Goal: Information Seeking & Learning: Learn about a topic

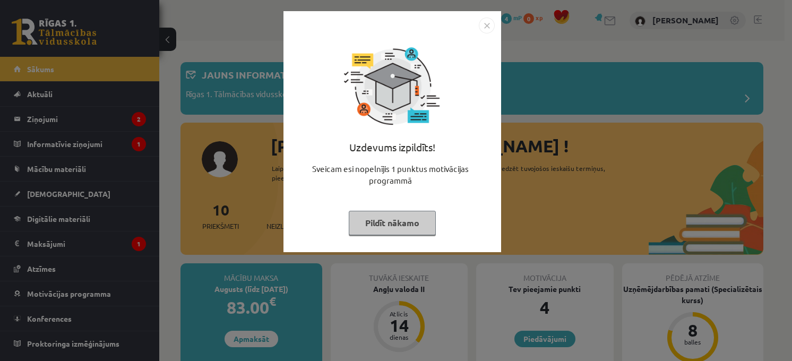
click at [415, 223] on button "Pildīt nākamo" at bounding box center [392, 223] width 87 height 24
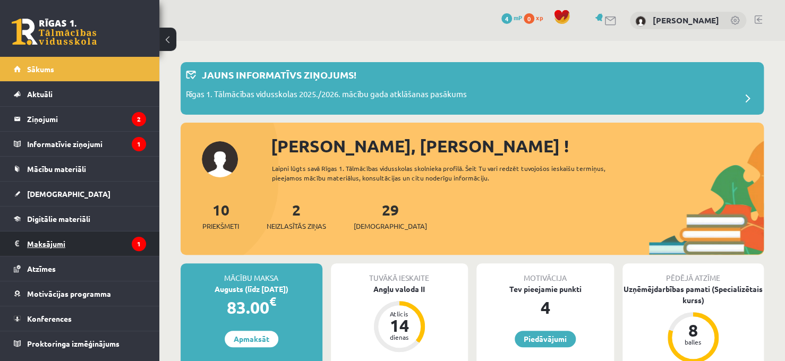
click at [93, 247] on legend "Maksājumi 1" at bounding box center [86, 244] width 119 height 24
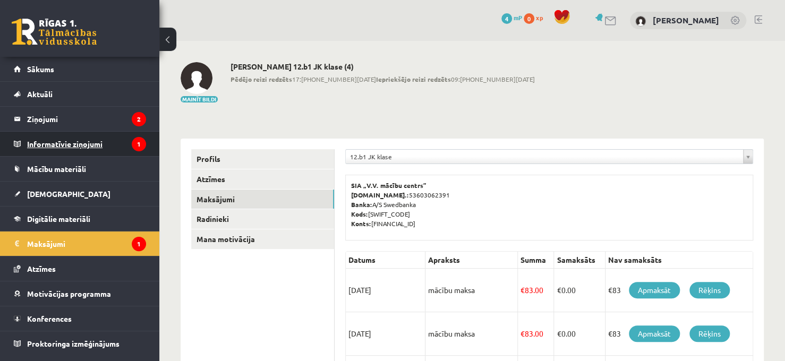
click at [128, 142] on legend "Informatīvie ziņojumi 1" at bounding box center [86, 144] width 119 height 24
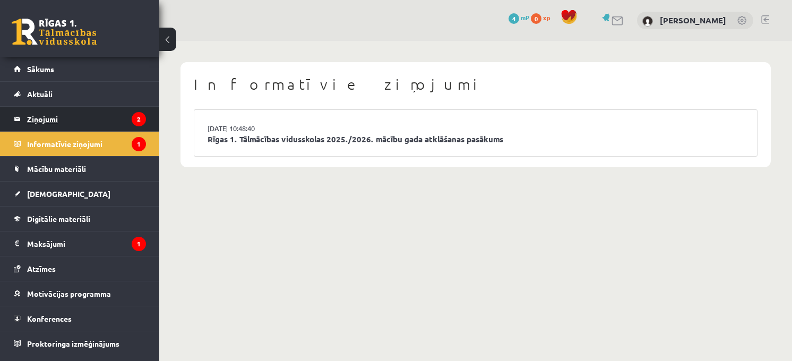
click at [117, 113] on legend "Ziņojumi 2" at bounding box center [86, 119] width 119 height 24
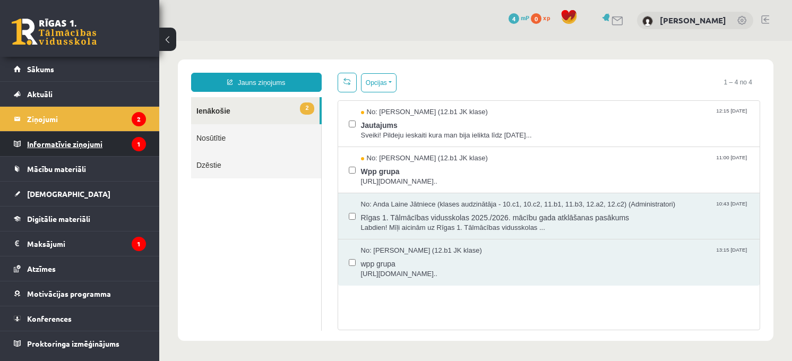
click at [123, 140] on legend "Informatīvie ziņojumi 1" at bounding box center [86, 144] width 119 height 24
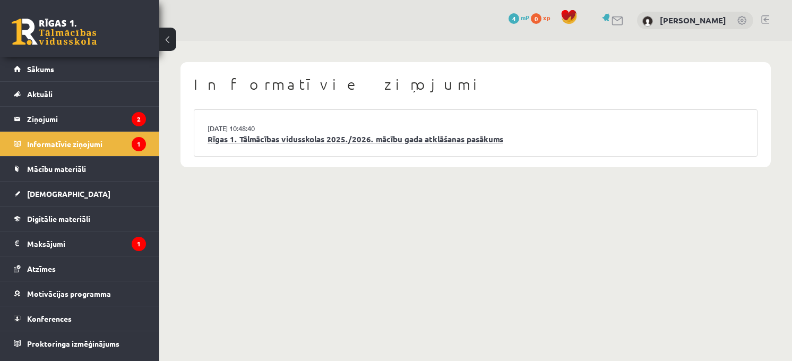
click at [354, 142] on link "Rīgas 1. Tālmācības vidusskolas 2025./2026. mācību gada atklāšanas pasākums" at bounding box center [476, 139] width 536 height 12
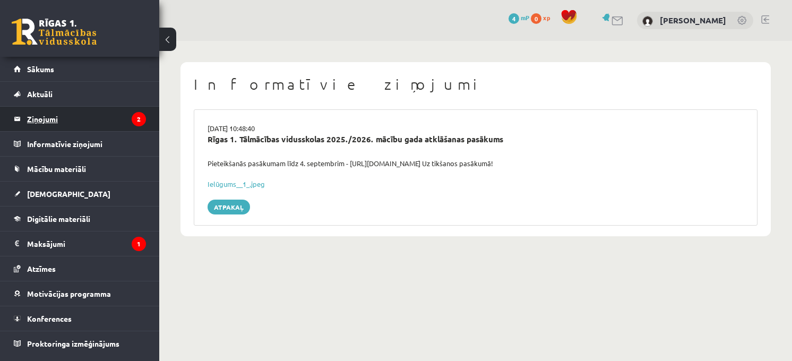
click at [127, 121] on legend "Ziņojumi 2" at bounding box center [86, 119] width 119 height 24
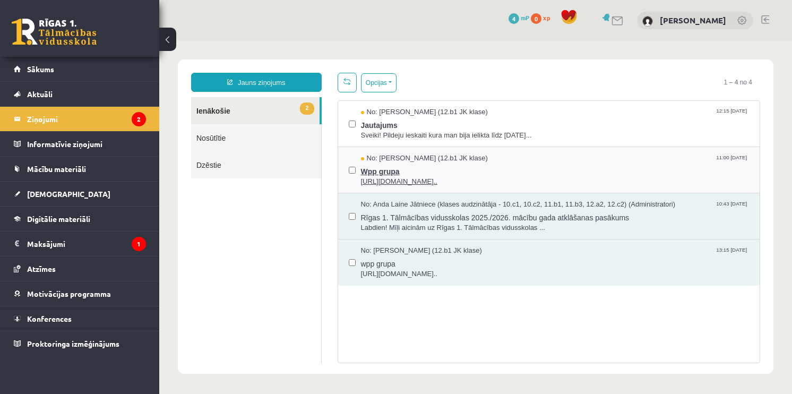
click at [637, 169] on span "Wpp grupa" at bounding box center [555, 170] width 389 height 13
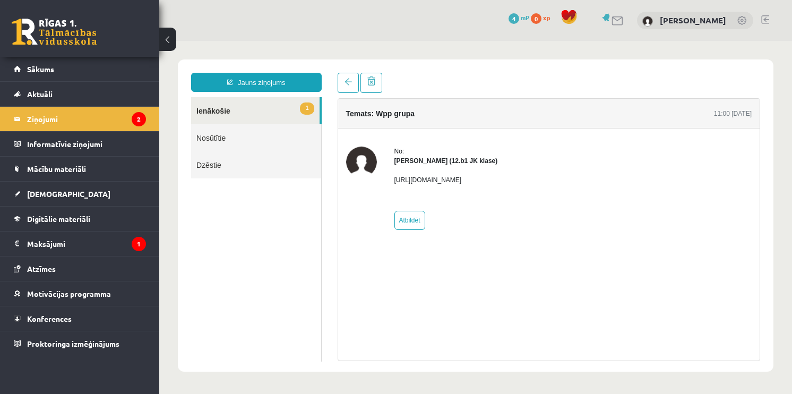
drag, startPoint x: 637, startPoint y: 169, endPoint x: 612, endPoint y: 179, distance: 27.6
click at [612, 179] on div "No: Megija Balabkina (12.b1 JK klase) https://chat.whatsapp.com/L1UxGhmvZJiE23Y…" at bounding box center [549, 188] width 406 height 83
copy div "https://chat.whatsapp.com/L1UxGhmvZJiE23YmzH1zUO?mode=ems_copy_t"
click at [342, 94] on div "Temats: Wpp grupa 11:00 02/09/2025 No: Megija Balabkina (12.b1 JK klase) https:…" at bounding box center [549, 217] width 439 height 288
click at [348, 88] on link at bounding box center [348, 83] width 21 height 20
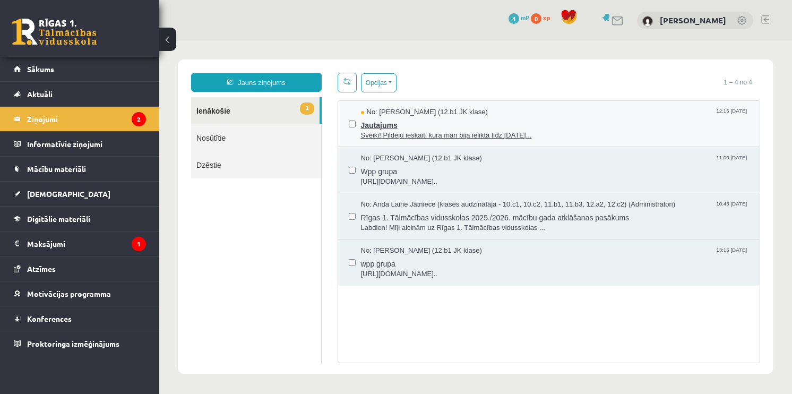
click at [418, 124] on span "Jautajums" at bounding box center [555, 123] width 389 height 13
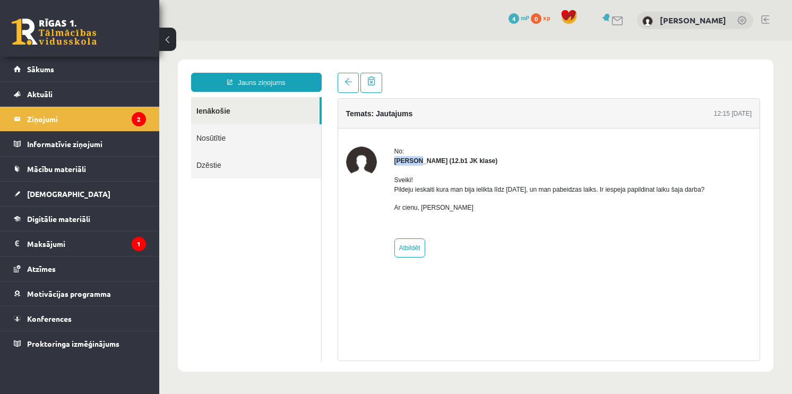
drag, startPoint x: 410, startPoint y: 156, endPoint x: 412, endPoint y: 162, distance: 7.1
click at [412, 161] on div "No: Jelizaveta Daņevska (12.b1 JK klase) Sveiki! Pildeju ieskaiti kura man bija…" at bounding box center [550, 202] width 311 height 111
click at [412, 162] on strong "Jelizaveta Daņevska (12.b1 JK klase)" at bounding box center [447, 160] width 104 height 7
click at [115, 130] on legend "Ziņojumi 2" at bounding box center [86, 119] width 119 height 24
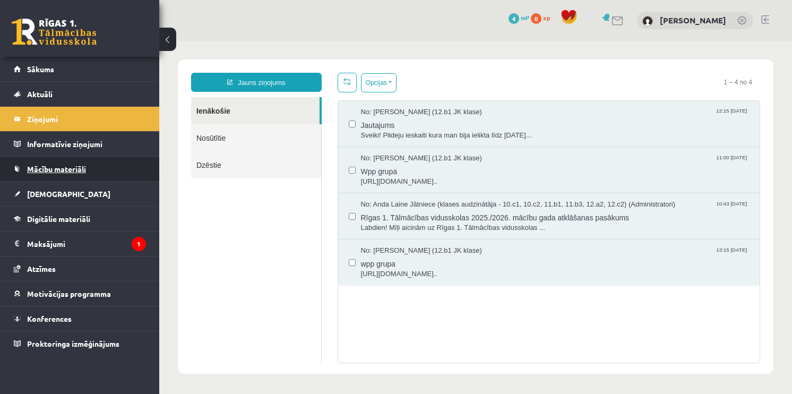
click at [77, 172] on span "Mācību materiāli" at bounding box center [56, 169] width 59 height 10
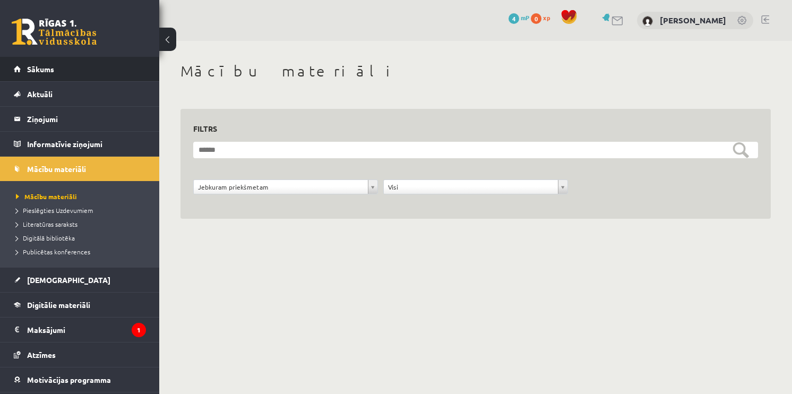
click at [13, 58] on li "Sākums" at bounding box center [79, 69] width 159 height 25
click at [36, 75] on link "Sākums" at bounding box center [80, 69] width 132 height 24
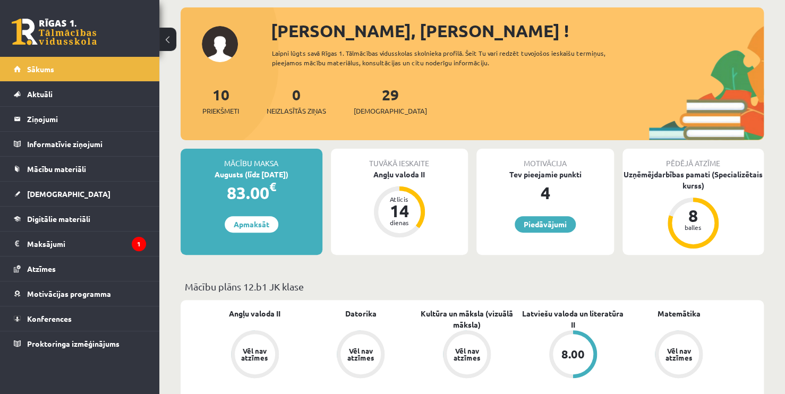
scroll to position [106, 0]
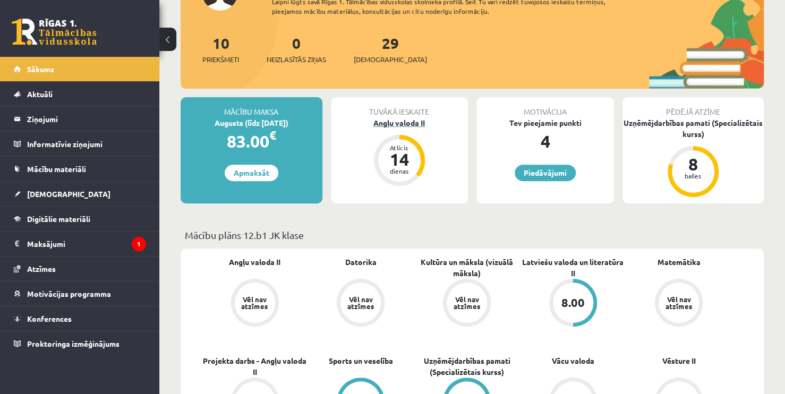
click at [416, 155] on div "Atlicis 14 dienas" at bounding box center [399, 160] width 42 height 42
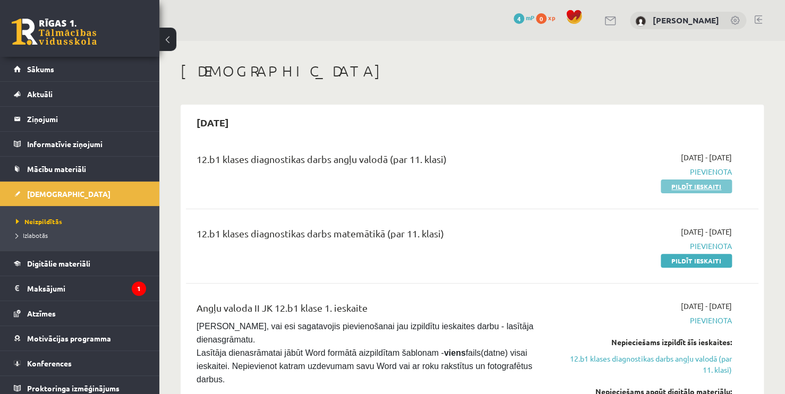
click at [703, 185] on link "Pildīt ieskaiti" at bounding box center [696, 186] width 71 height 14
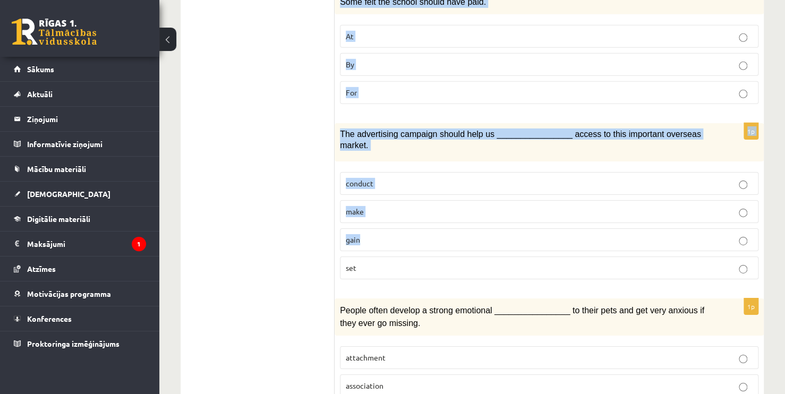
scroll to position [1625, 0]
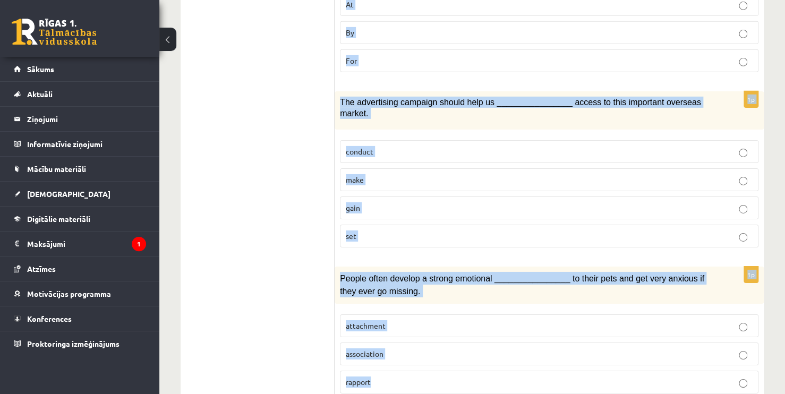
drag, startPoint x: 338, startPoint y: 126, endPoint x: 448, endPoint y: 348, distance: 247.7
copy form "I found myself whistling the melody from the advertisement I’d heard at the sup…"
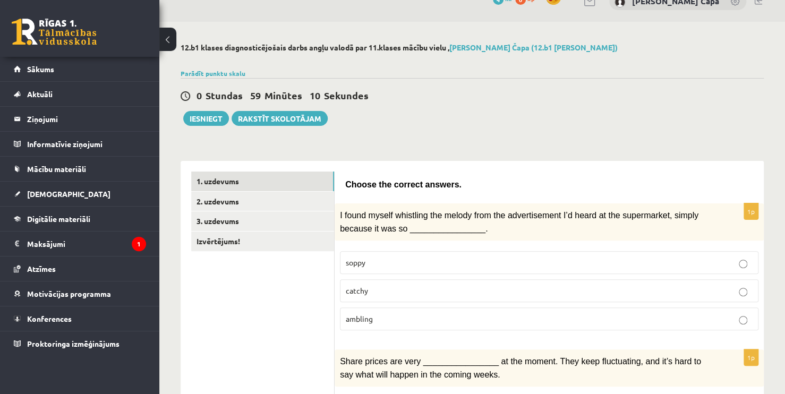
scroll to position [53, 0]
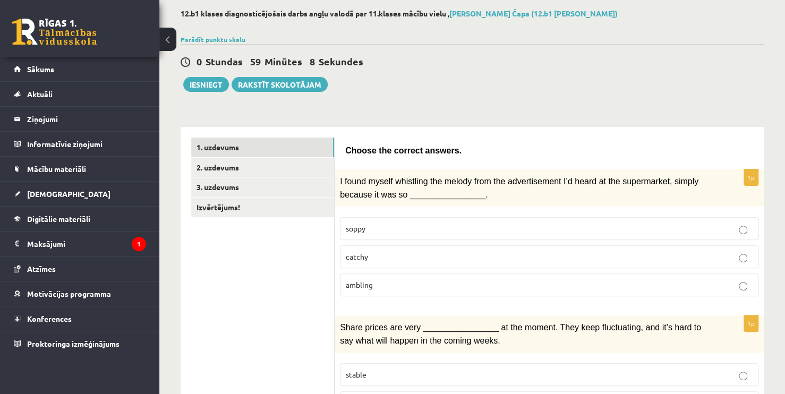
click at [395, 245] on label "catchy" at bounding box center [549, 256] width 418 height 23
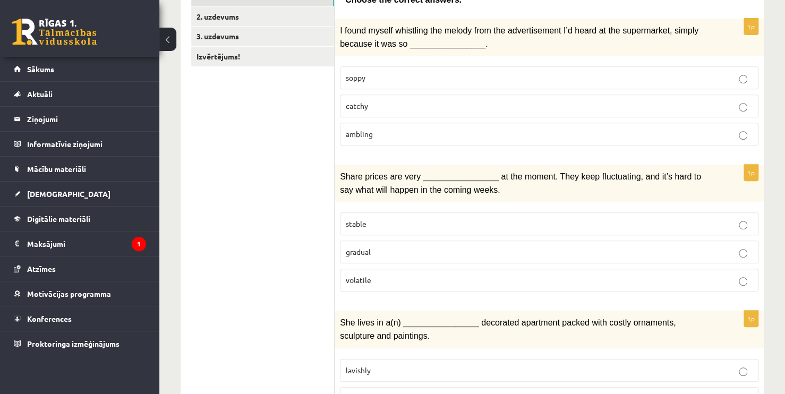
scroll to position [212, 0]
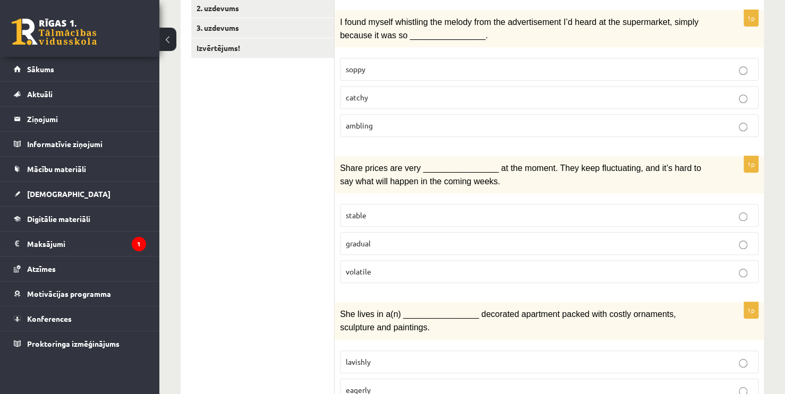
click at [382, 266] on p "volatile" at bounding box center [549, 271] width 407 height 11
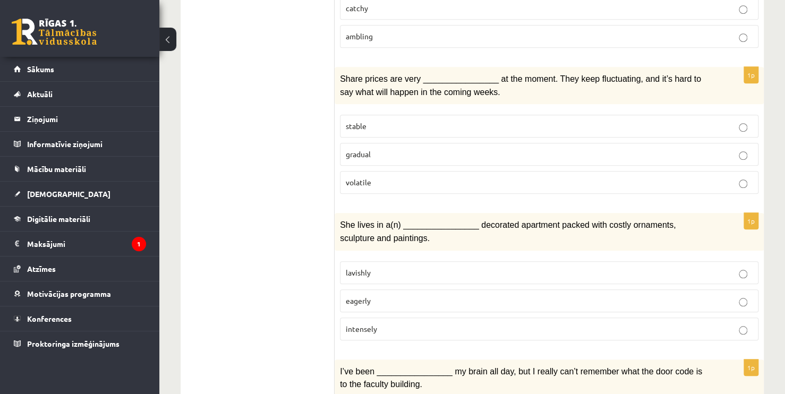
scroll to position [319, 0]
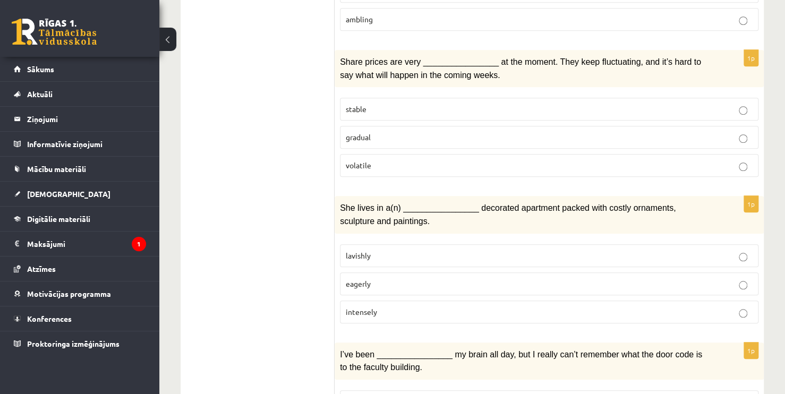
click at [384, 250] on p "lavishly" at bounding box center [549, 255] width 407 height 11
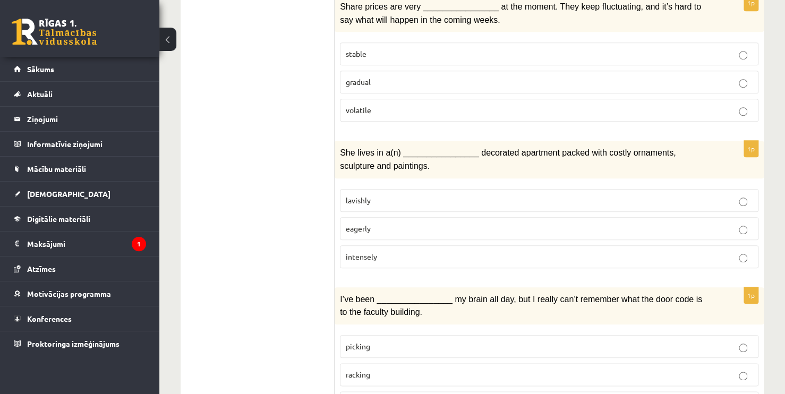
scroll to position [425, 0]
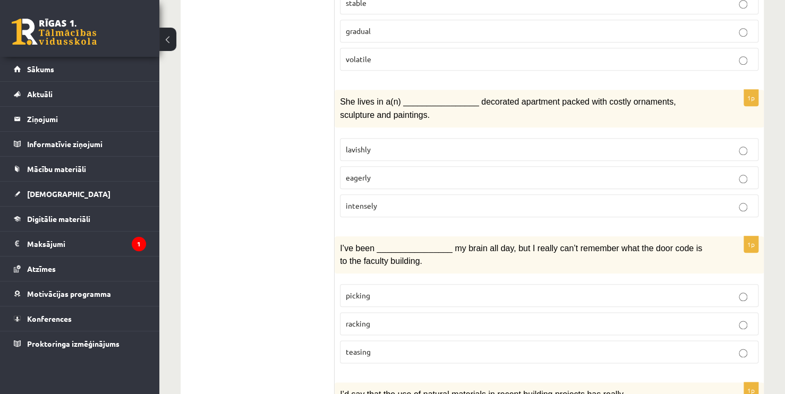
click at [372, 318] on p "racking" at bounding box center [549, 323] width 407 height 11
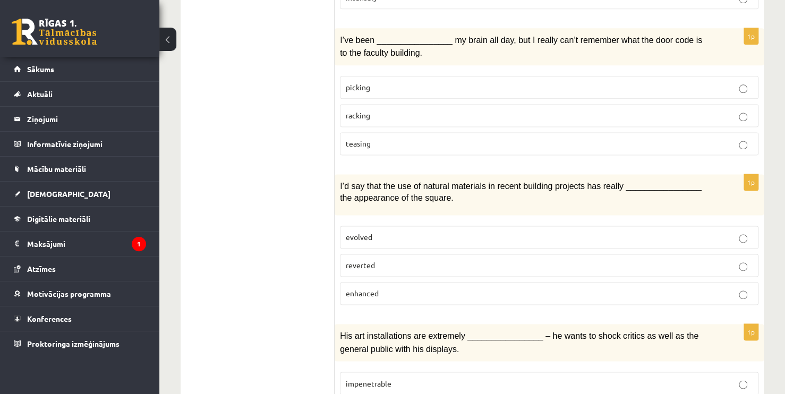
scroll to position [637, 0]
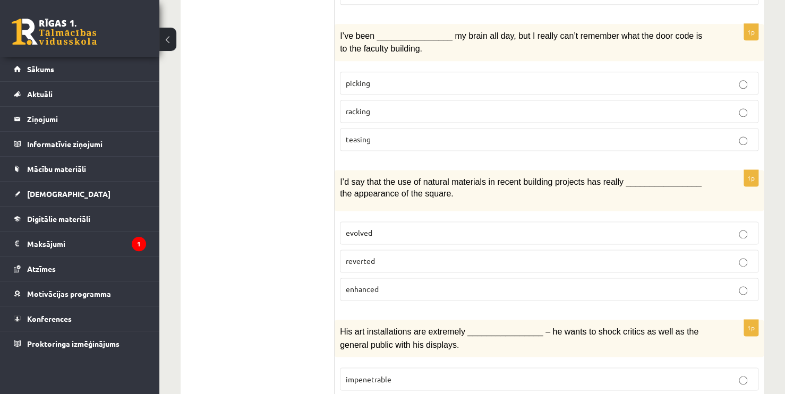
click at [370, 284] on p "enhanced" at bounding box center [549, 289] width 407 height 11
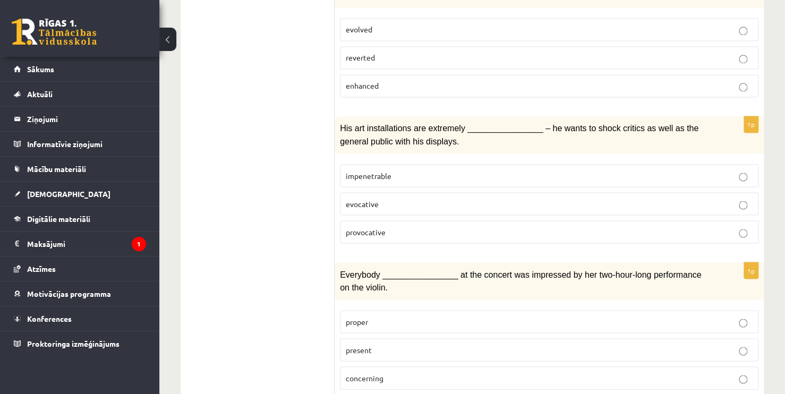
scroll to position [850, 0]
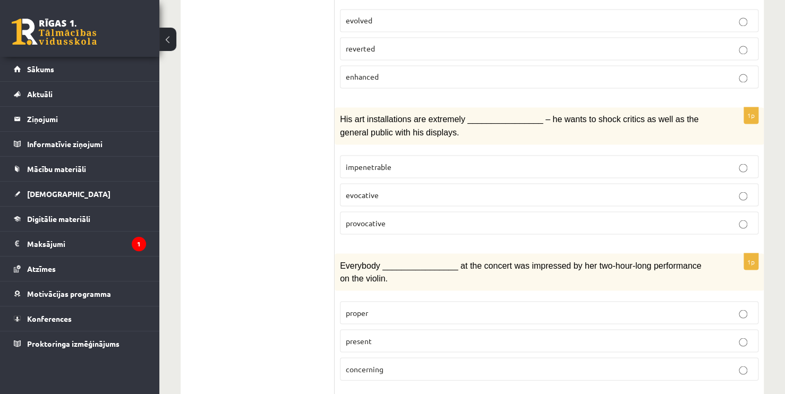
click at [382, 218] on span "provocative" at bounding box center [366, 223] width 40 height 10
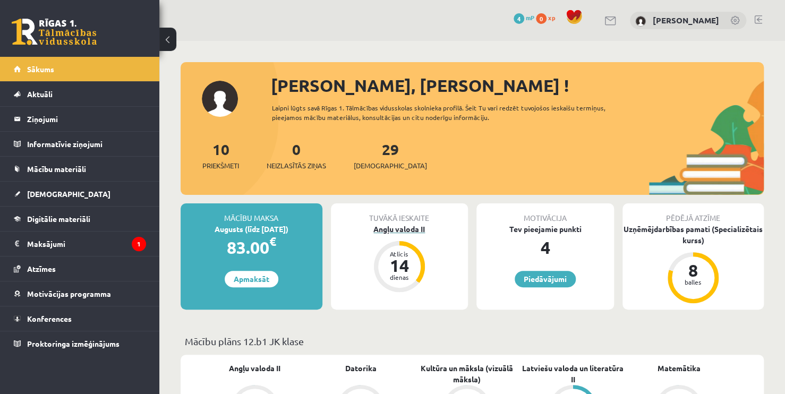
click at [410, 264] on div "14" at bounding box center [399, 265] width 32 height 17
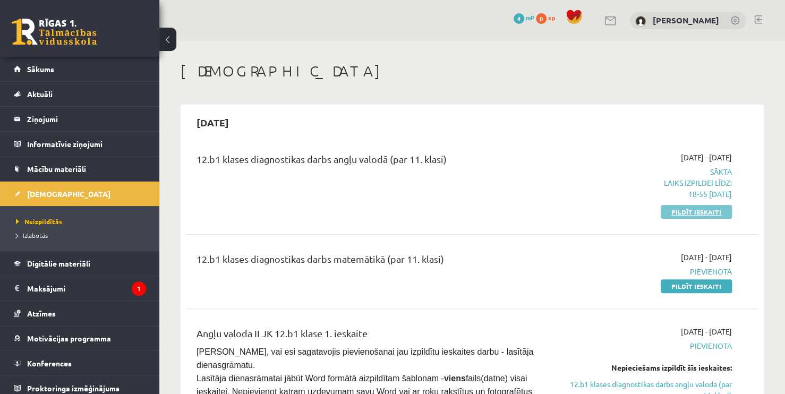
click at [674, 207] on link "Pildīt ieskaiti" at bounding box center [696, 212] width 71 height 14
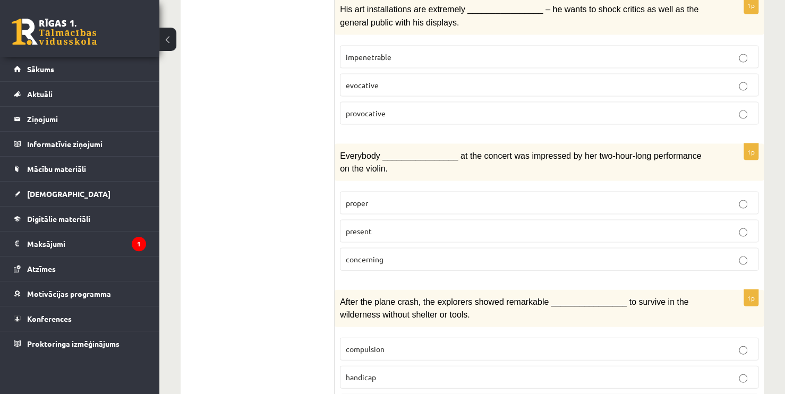
scroll to position [956, 0]
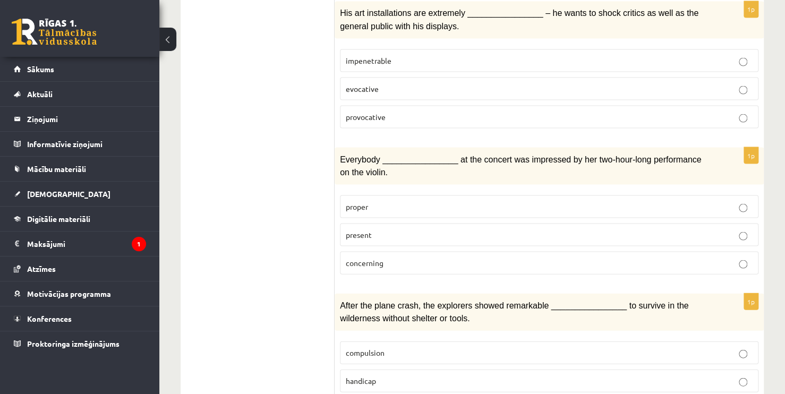
click at [407, 229] on p "present" at bounding box center [549, 234] width 407 height 11
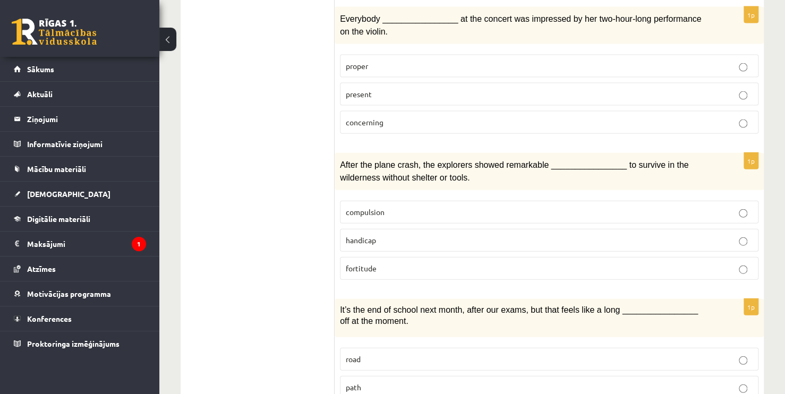
scroll to position [1115, 0]
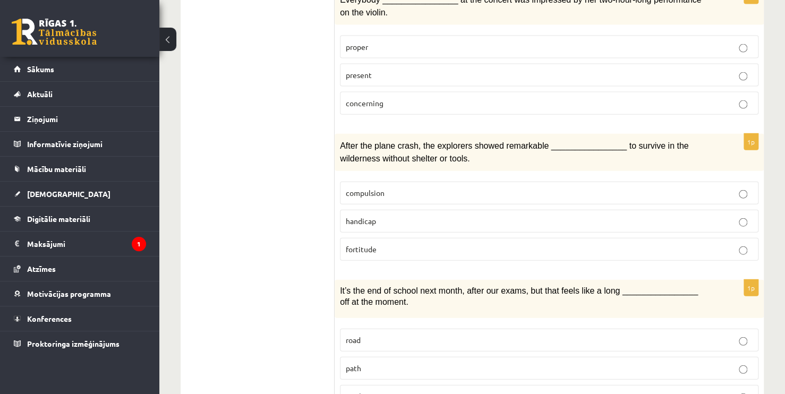
click at [416, 244] on p "fortitude" at bounding box center [549, 249] width 407 height 11
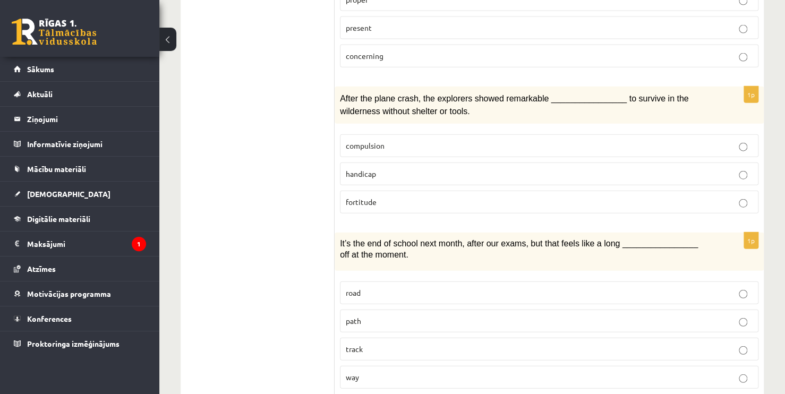
scroll to position [1168, 0]
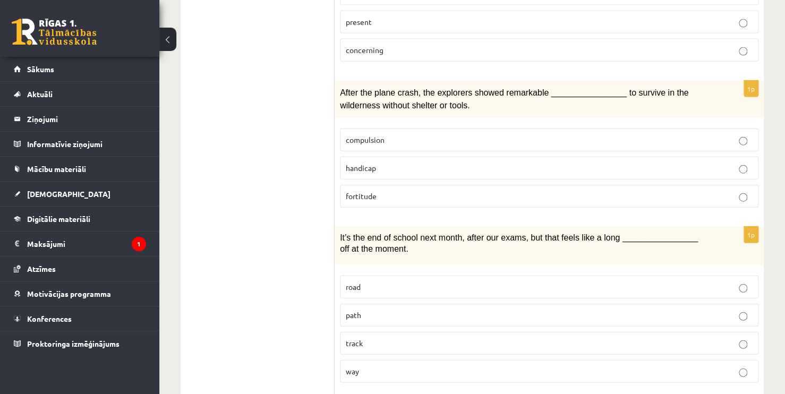
click at [391, 366] on p "way" at bounding box center [549, 371] width 407 height 11
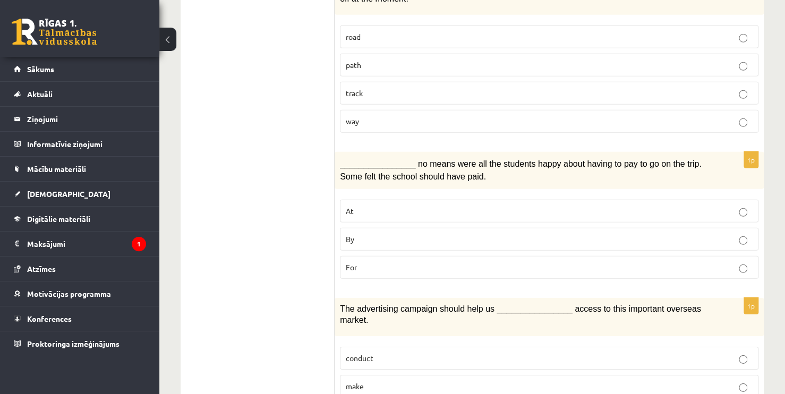
scroll to position [1434, 0]
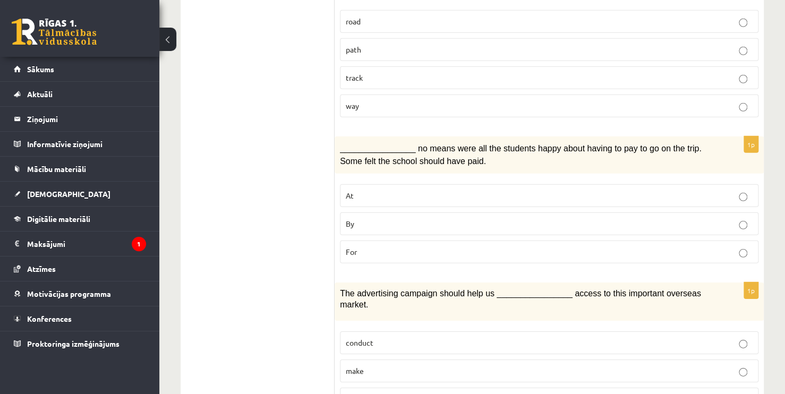
click at [392, 218] on p "By" at bounding box center [549, 223] width 407 height 11
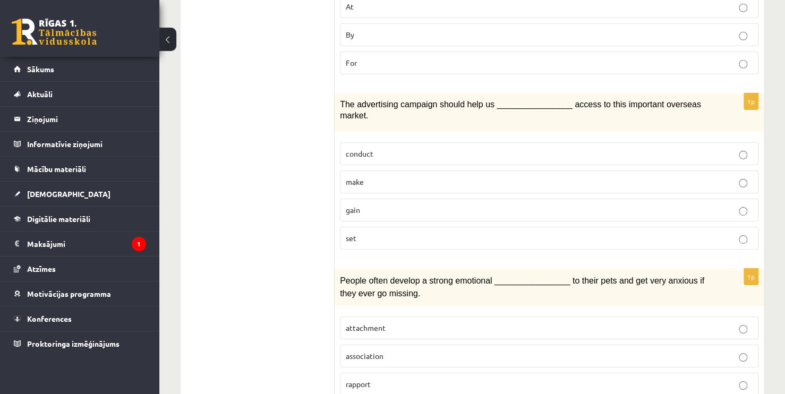
scroll to position [1625, 0]
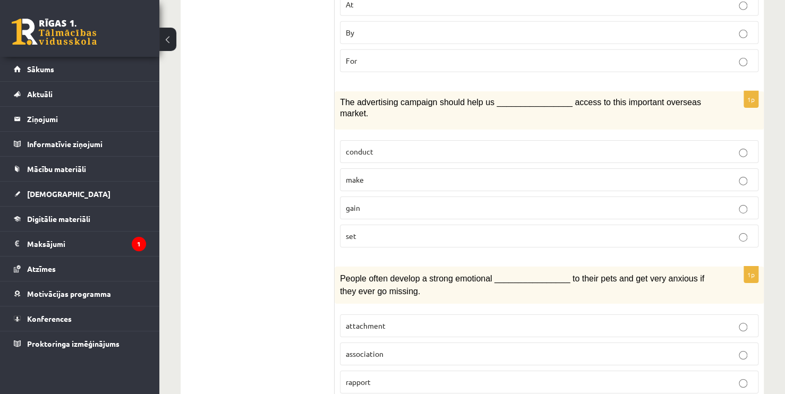
click at [364, 202] on p "gain" at bounding box center [549, 207] width 407 height 11
click at [394, 320] on p "attachment" at bounding box center [549, 325] width 407 height 11
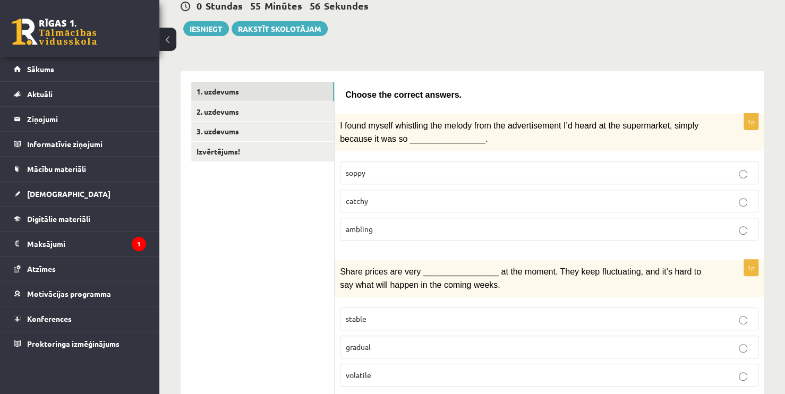
scroll to position [32, 0]
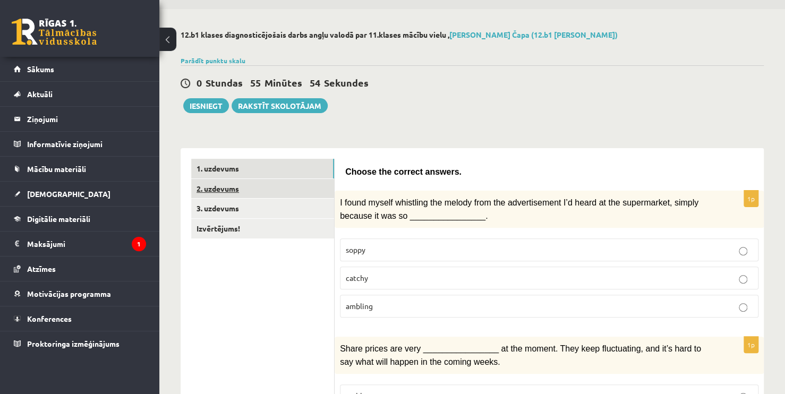
click at [227, 190] on link "2. uzdevums" at bounding box center [262, 189] width 143 height 20
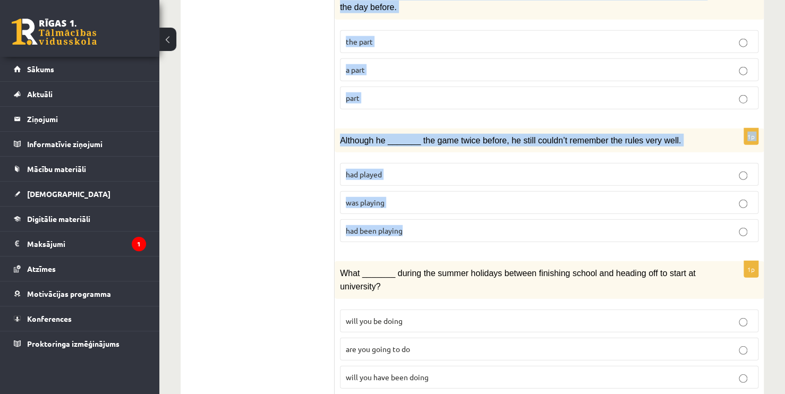
scroll to position [1258, 0]
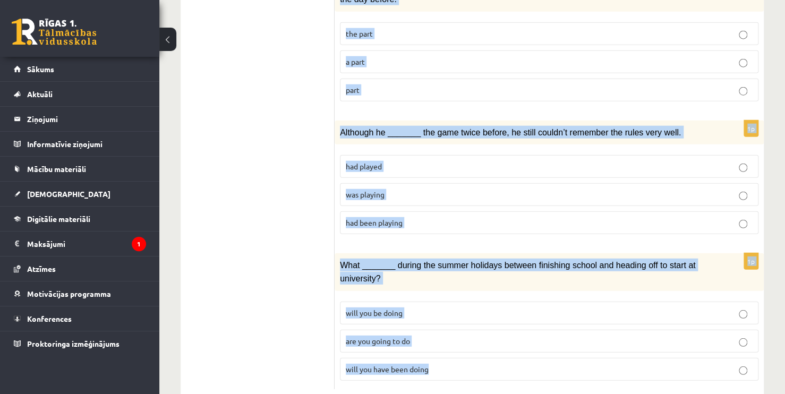
drag, startPoint x: 344, startPoint y: 167, endPoint x: 555, endPoint y: 343, distance: 275.2
copy form "Circle the form that cannot be used to complete the sentences. 1p We _______ an…"
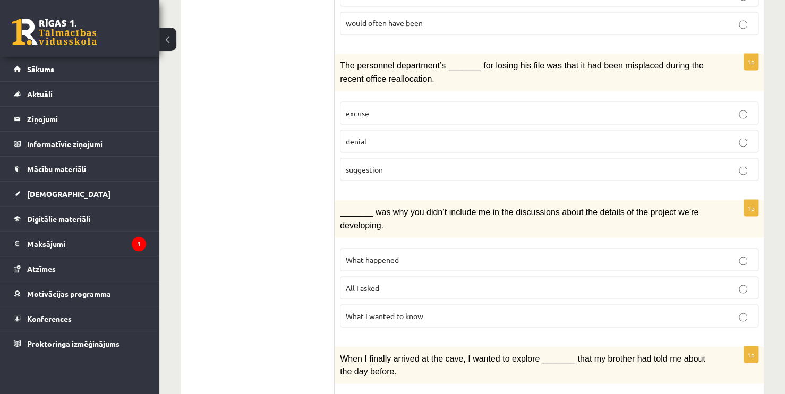
click at [276, 107] on ul "1. uzdevums 2. uzdevums 3. uzdevums Izvērtējums!" at bounding box center [262, 32] width 143 height 1456
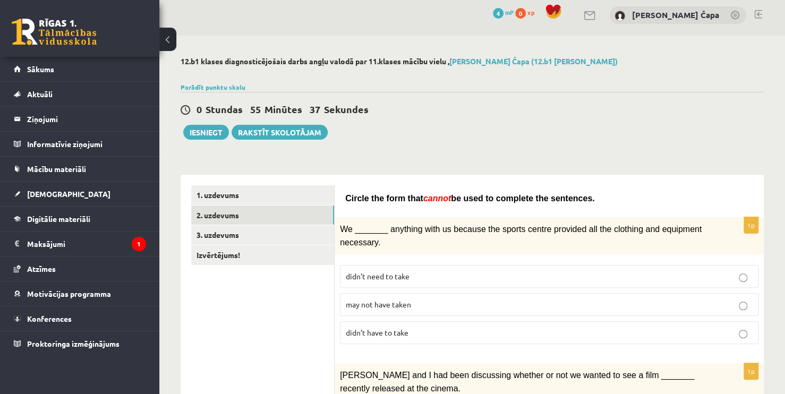
scroll to position [0, 0]
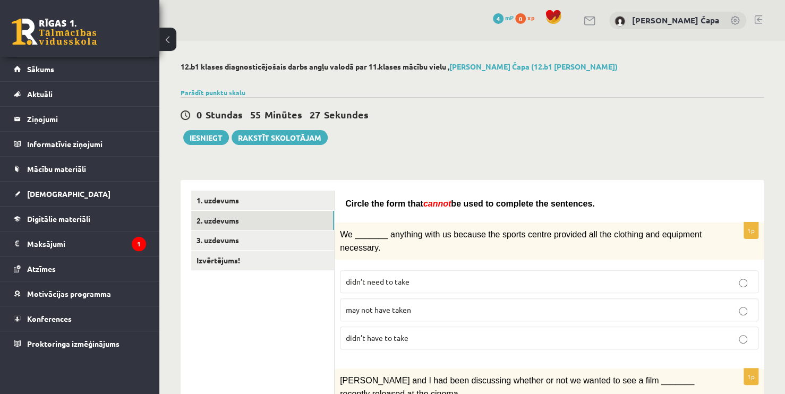
click at [436, 309] on p "may not have taken" at bounding box center [549, 309] width 407 height 11
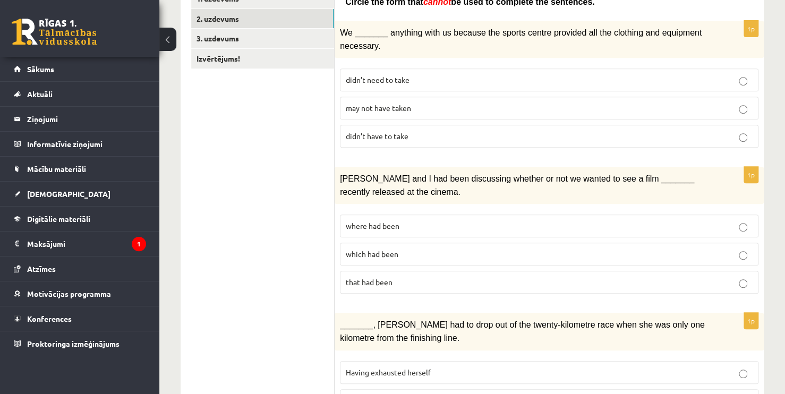
scroll to position [212, 0]
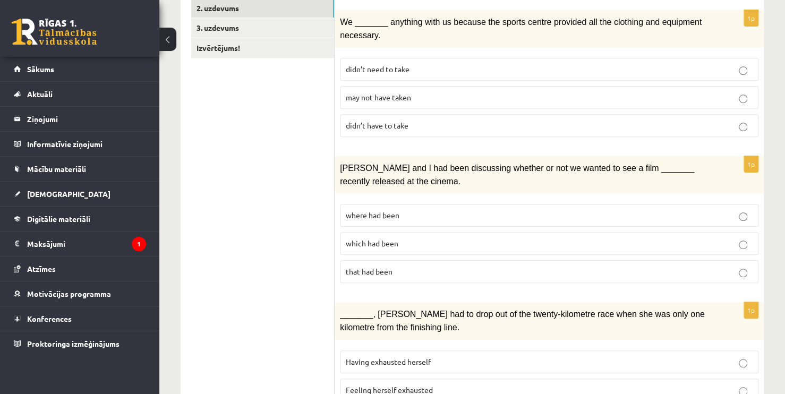
click at [392, 218] on label "where had been" at bounding box center [549, 215] width 418 height 23
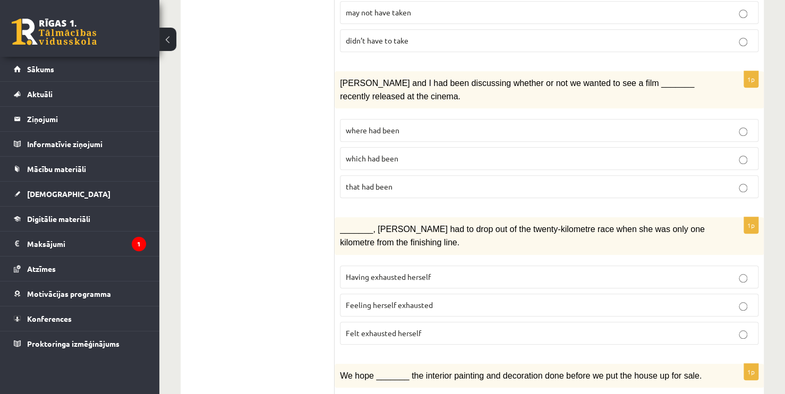
scroll to position [319, 0]
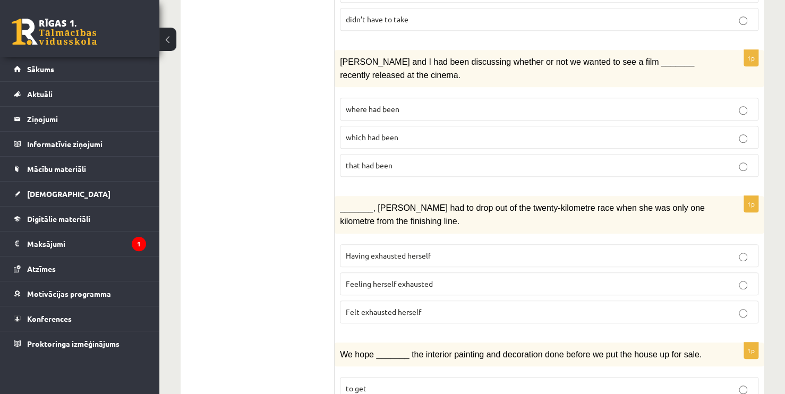
click at [421, 306] on p "Felt exhausted herself" at bounding box center [549, 311] width 407 height 11
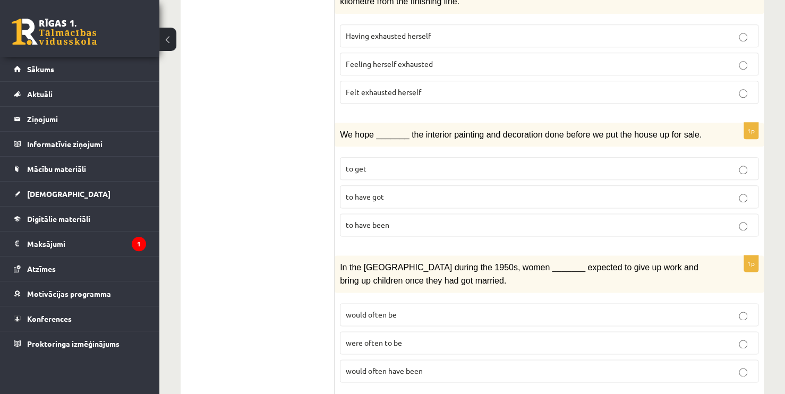
scroll to position [584, 0]
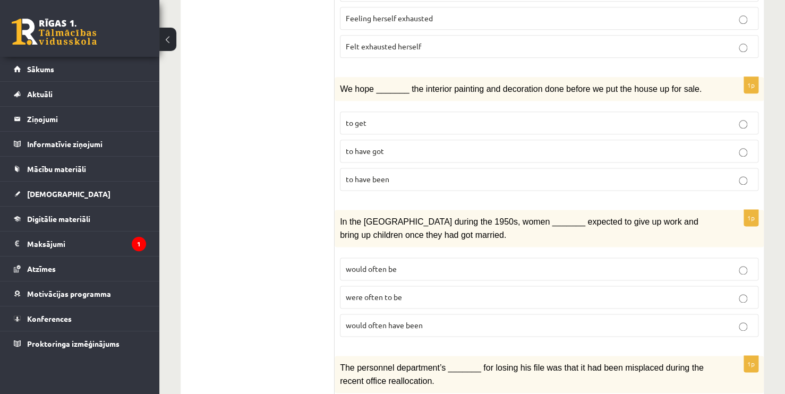
click at [378, 145] on p "to have got" at bounding box center [549, 150] width 407 height 11
click at [394, 320] on span "would often have been" at bounding box center [384, 325] width 77 height 10
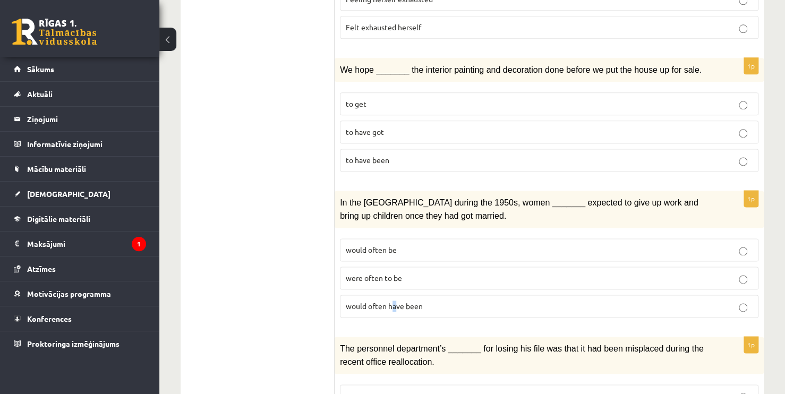
scroll to position [637, 0]
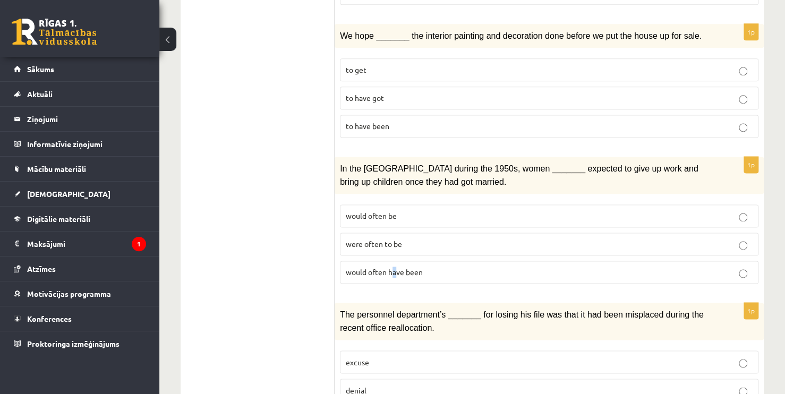
click at [392, 272] on fieldset "would often be were often to be would often have been" at bounding box center [549, 243] width 418 height 88
click at [393, 267] on p "would often have been" at bounding box center [549, 272] width 407 height 11
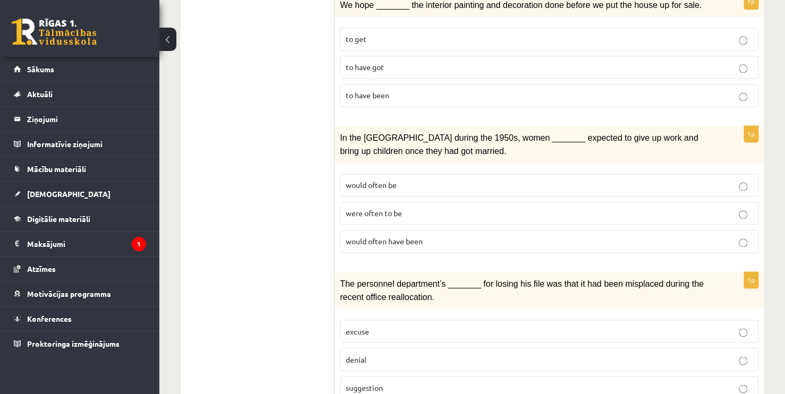
scroll to position [850, 0]
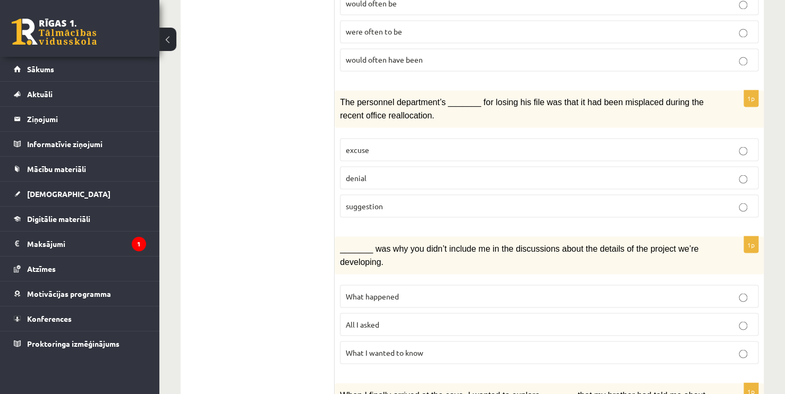
click at [376, 172] on p "denial" at bounding box center [549, 177] width 407 height 11
click at [391, 291] on span "What happened" at bounding box center [372, 296] width 53 height 10
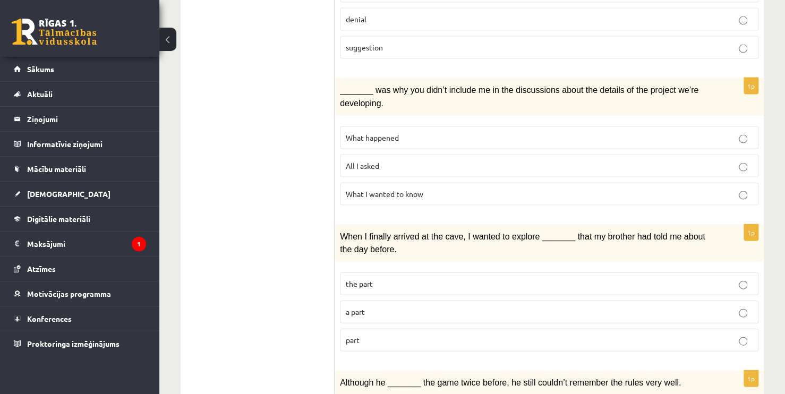
scroll to position [1009, 0]
click at [365, 333] on p "part" at bounding box center [549, 338] width 407 height 11
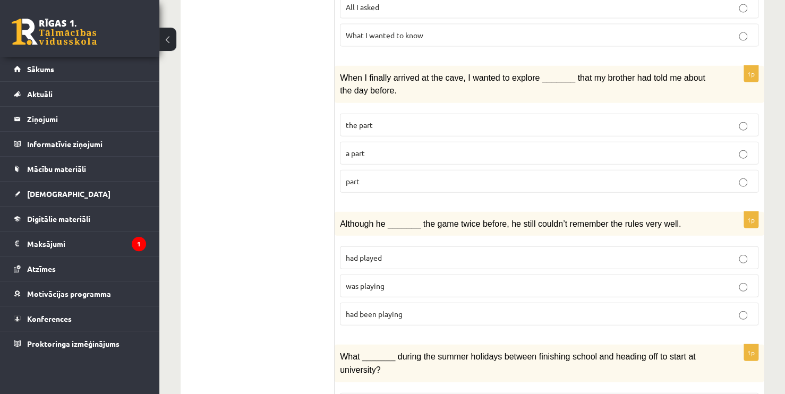
scroll to position [1221, 0]
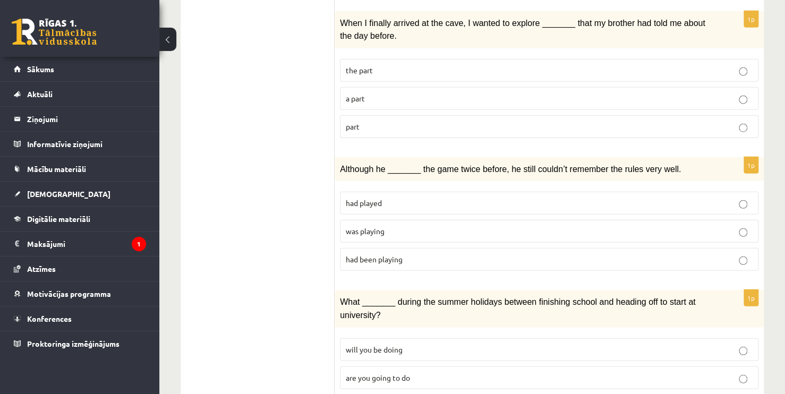
click at [376, 226] on span "was playing" at bounding box center [365, 231] width 39 height 10
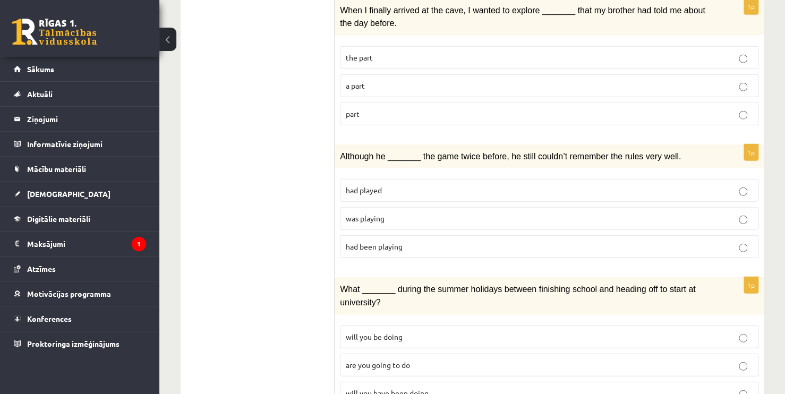
scroll to position [1258, 0]
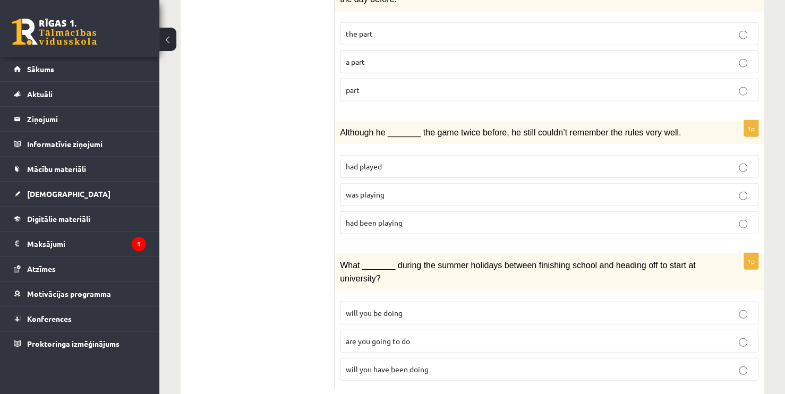
click at [413, 364] on span "will you have been doing" at bounding box center [387, 369] width 83 height 10
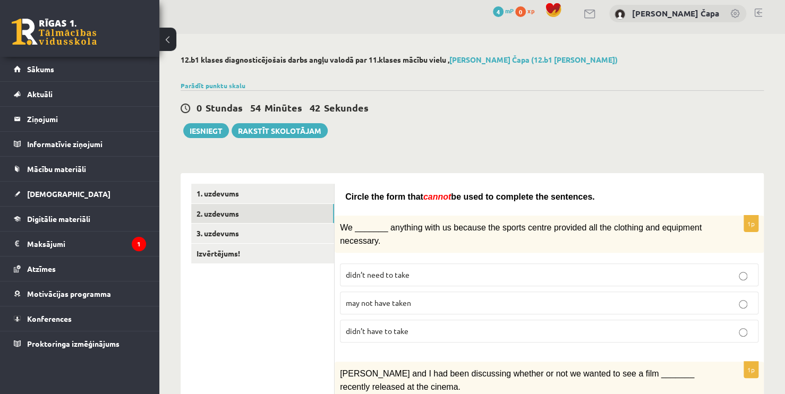
scroll to position [0, 0]
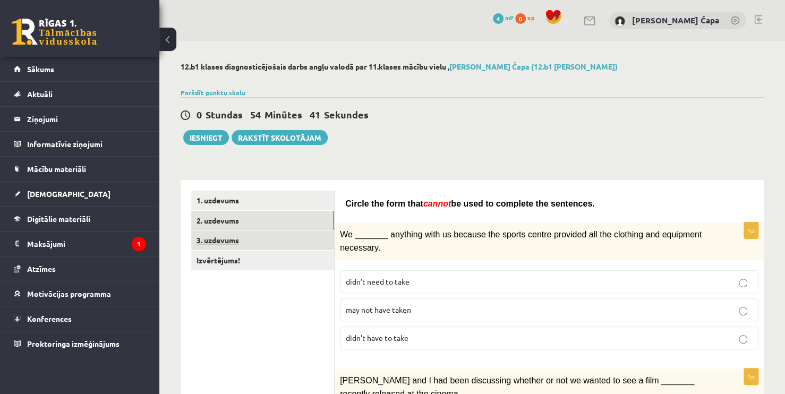
click at [268, 243] on link "3. uzdevums" at bounding box center [262, 240] width 143 height 20
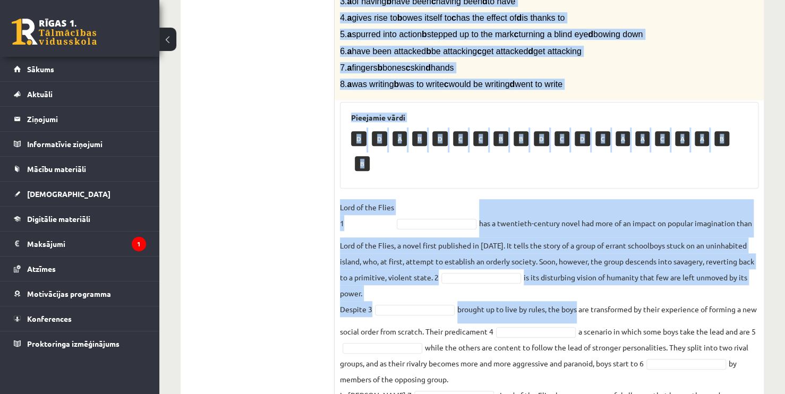
scroll to position [351, 0]
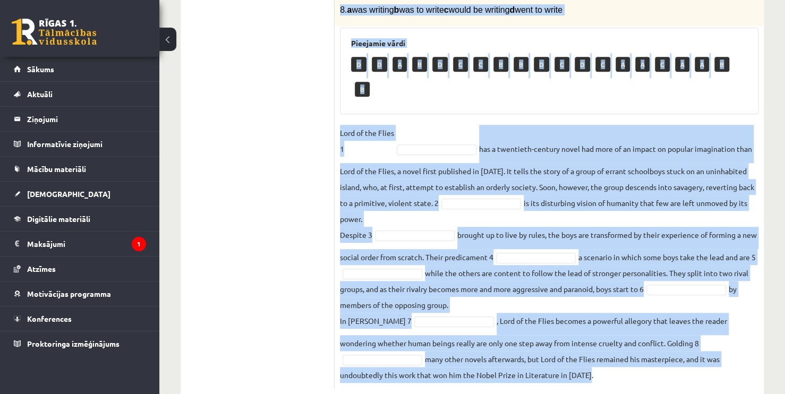
drag, startPoint x: 338, startPoint y: 105, endPoint x: 620, endPoint y: 356, distance: 378.0
click at [620, 356] on div "8p Complete the text with the correct words (a–d). 1. a No sooner b Rarely c On…" at bounding box center [549, 119] width 429 height 538
copy div "Complete the text with the correct words (a–d). 1. a No sooner b Rarely c Only …"
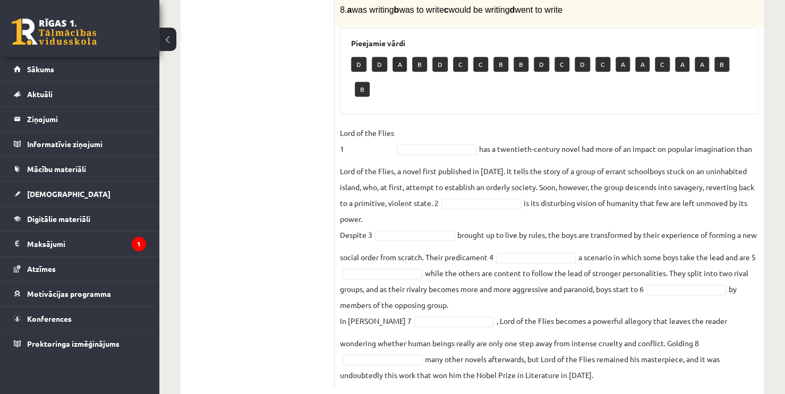
click at [330, 169] on ul "1. uzdevums 2. uzdevums 3. uzdevums Izvērtējums!" at bounding box center [262, 114] width 143 height 548
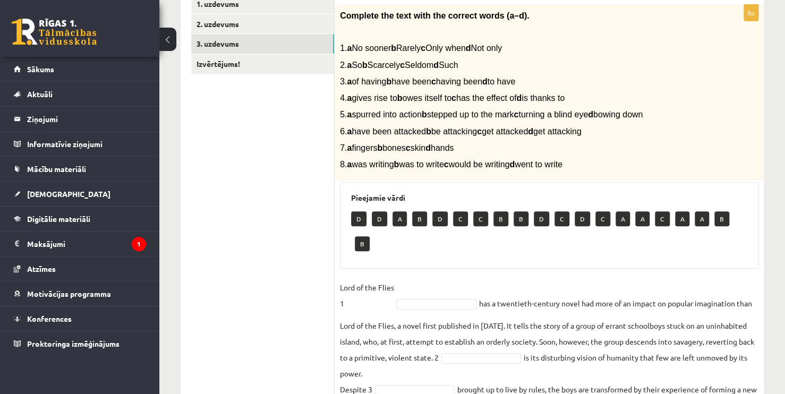
scroll to position [192, 0]
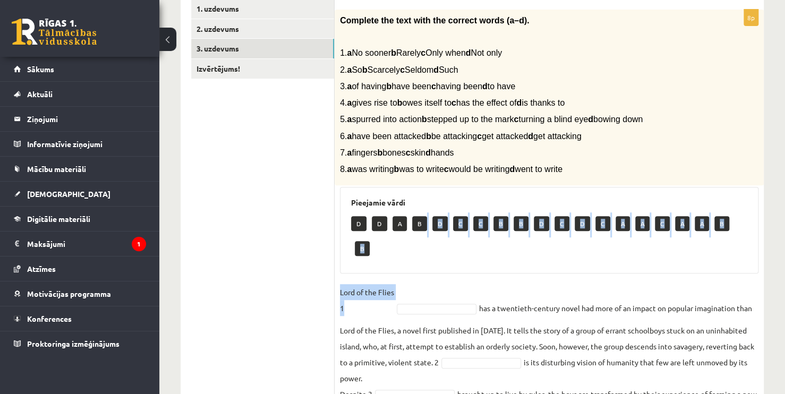
drag, startPoint x: 421, startPoint y: 223, endPoint x: 419, endPoint y: 241, distance: 18.1
click at [427, 276] on div "8p Complete the text with the correct words (a–d). 1. a No sooner b Rarely c On…" at bounding box center [549, 279] width 429 height 538
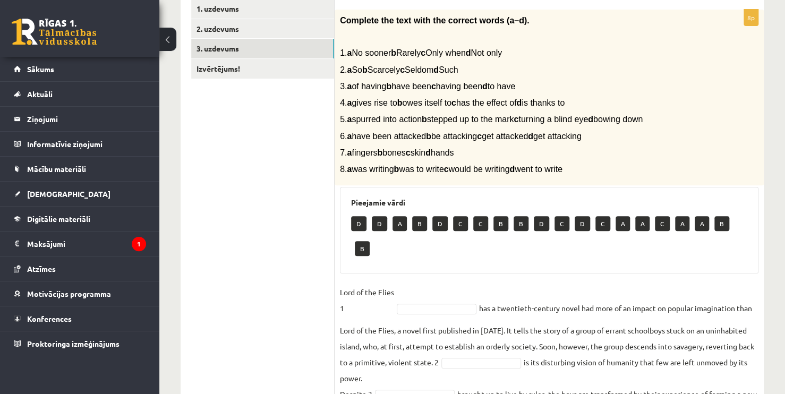
click at [416, 216] on p "B" at bounding box center [419, 223] width 15 height 15
click at [418, 222] on p "B" at bounding box center [419, 223] width 15 height 15
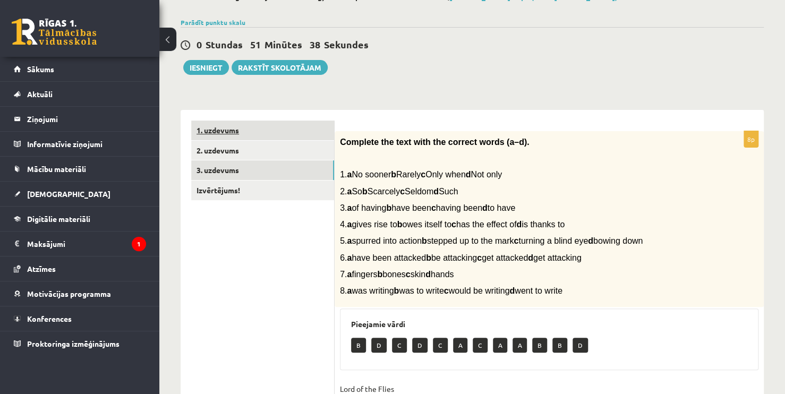
scroll to position [32, 0]
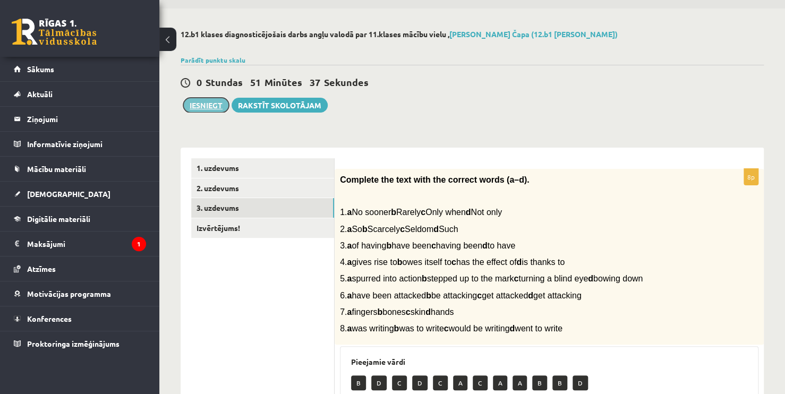
click at [219, 109] on button "Iesniegt" at bounding box center [206, 105] width 46 height 15
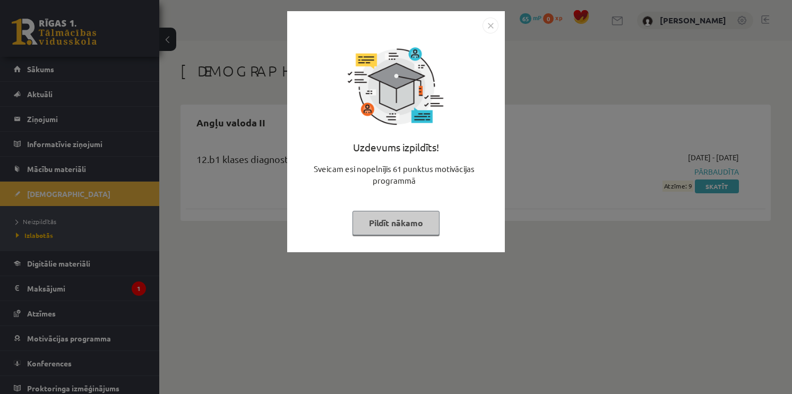
click at [490, 27] on img "Close" at bounding box center [491, 26] width 16 height 16
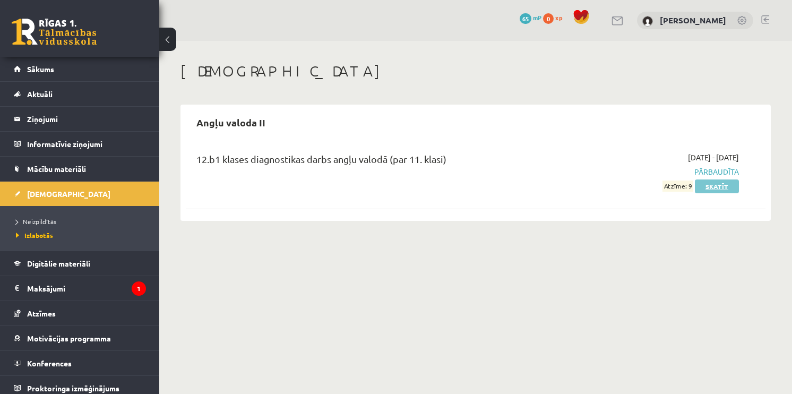
click at [711, 188] on link "Skatīt" at bounding box center [717, 186] width 44 height 14
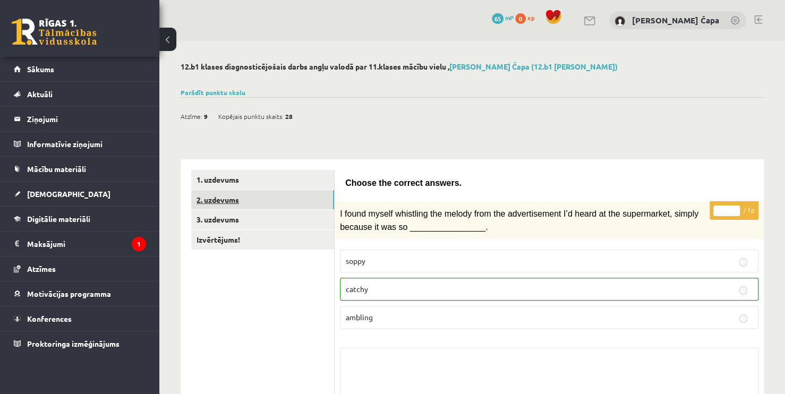
click at [287, 197] on link "2. uzdevums" at bounding box center [262, 200] width 143 height 20
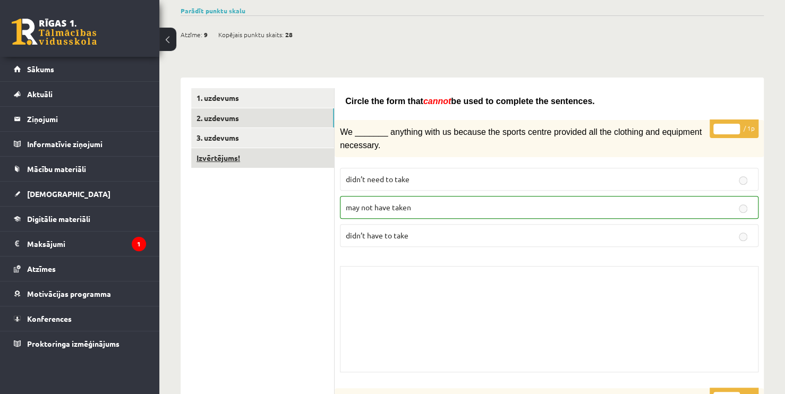
scroll to position [69, 0]
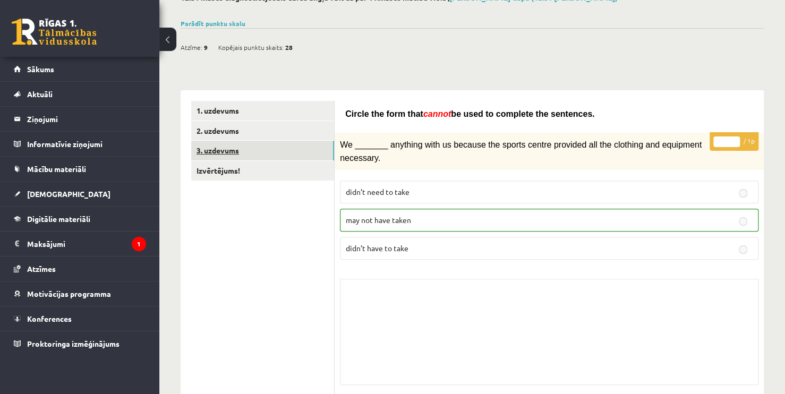
click at [281, 148] on link "3. uzdevums" at bounding box center [262, 151] width 143 height 20
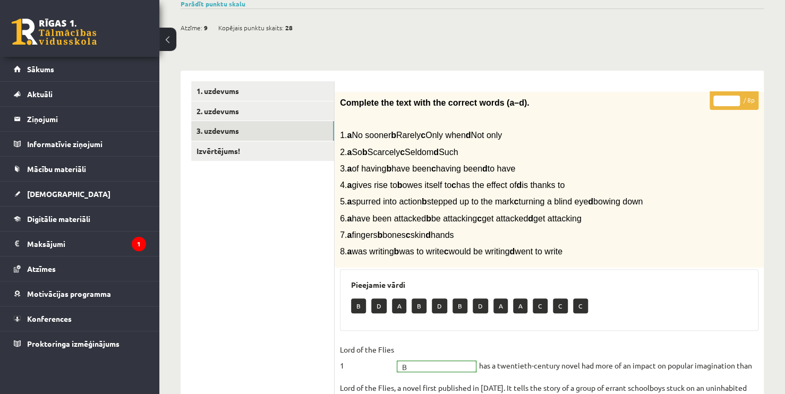
scroll to position [122, 0]
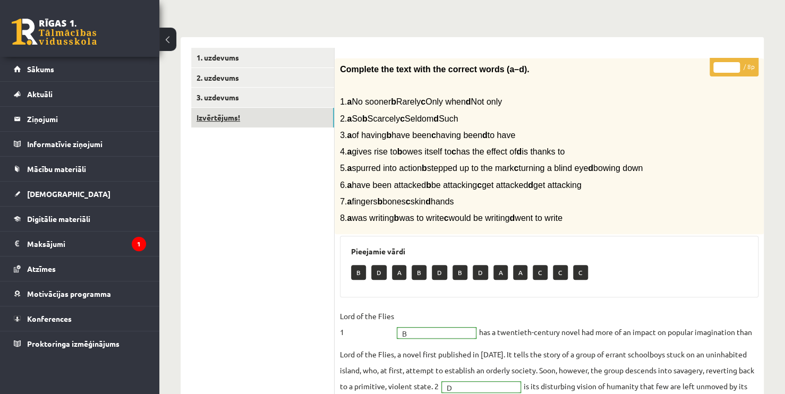
click at [263, 116] on link "Izvērtējums!" at bounding box center [262, 118] width 143 height 20
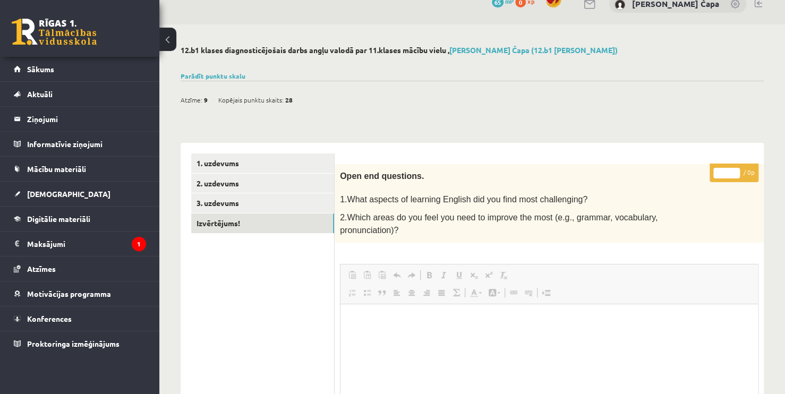
scroll to position [0, 0]
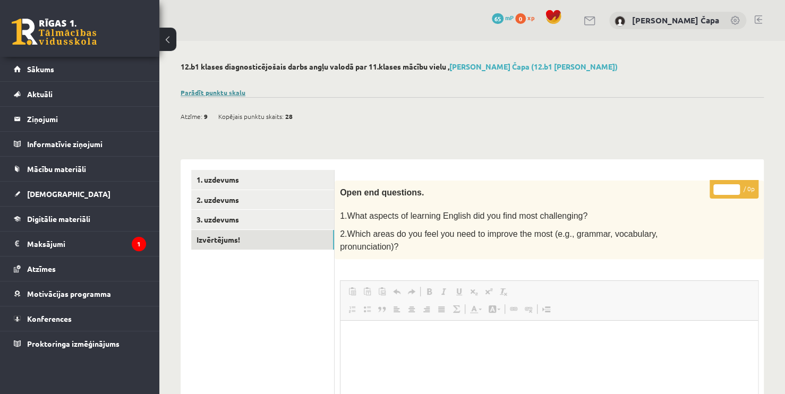
click at [201, 90] on link "Parādīt punktu skalu" at bounding box center [213, 92] width 65 height 8
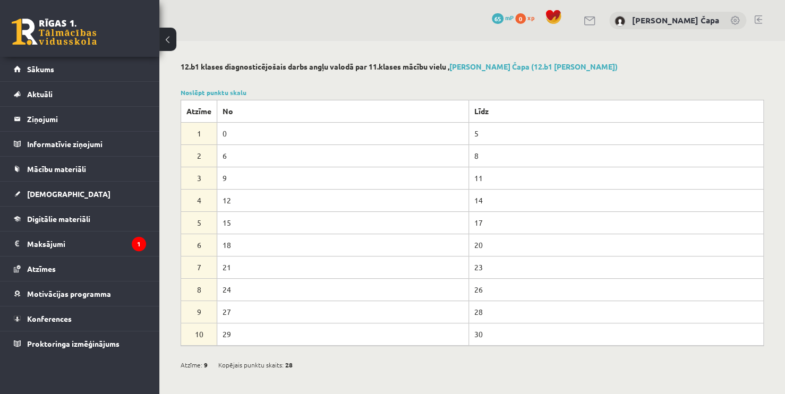
drag, startPoint x: 225, startPoint y: 333, endPoint x: 465, endPoint y: 332, distance: 240.5
click at [465, 333] on tr "10 29 30" at bounding box center [472, 334] width 582 height 22
click at [195, 95] on link "Noslēpt punktu skalu" at bounding box center [214, 92] width 66 height 8
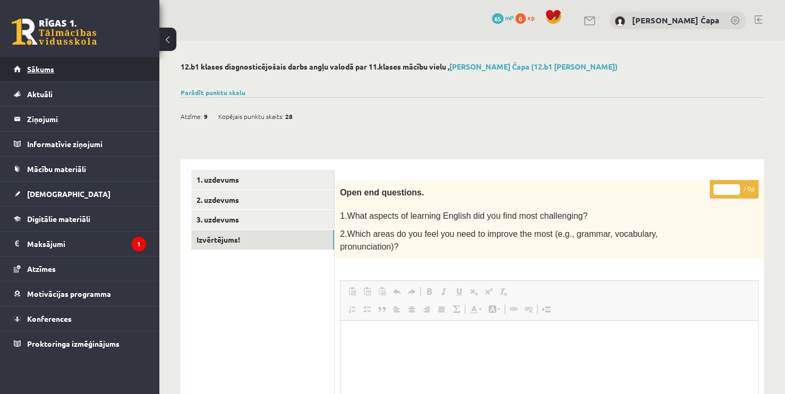
click at [59, 72] on link "Sākums" at bounding box center [80, 69] width 132 height 24
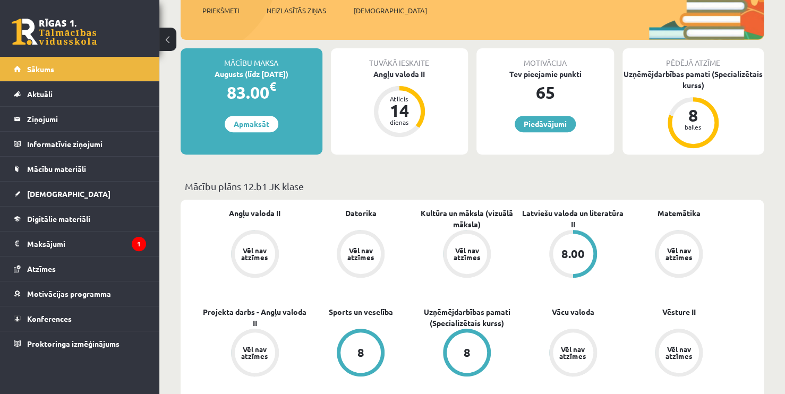
scroll to position [159, 0]
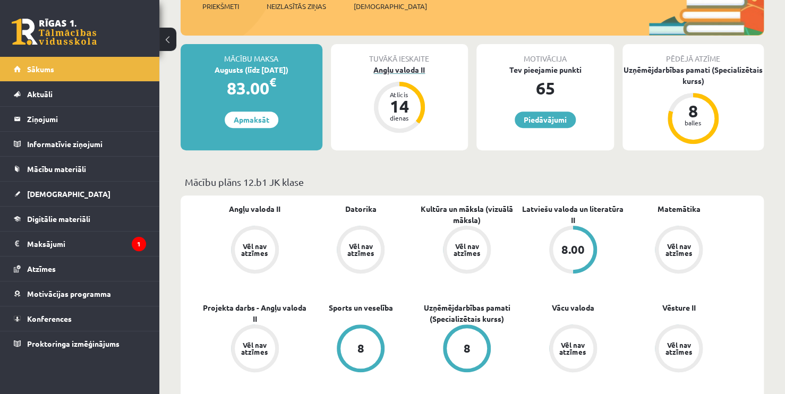
click at [402, 69] on div "Angļu valoda II" at bounding box center [400, 69] width 138 height 11
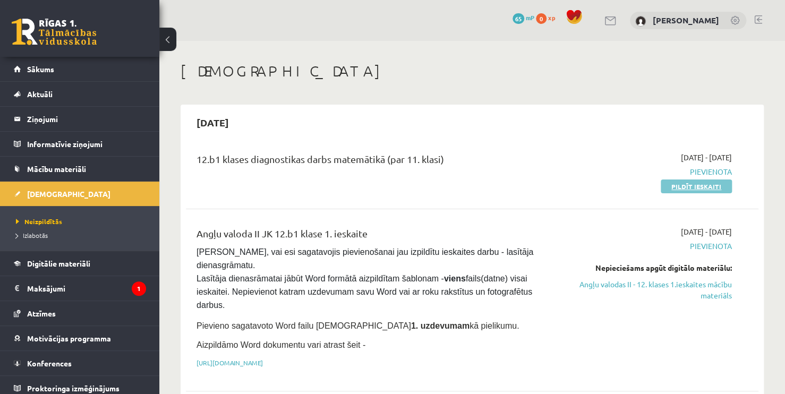
click at [726, 190] on link "Pildīt ieskaiti" at bounding box center [696, 186] width 71 height 14
click at [675, 184] on link "Pildīt ieskaiti" at bounding box center [696, 186] width 71 height 14
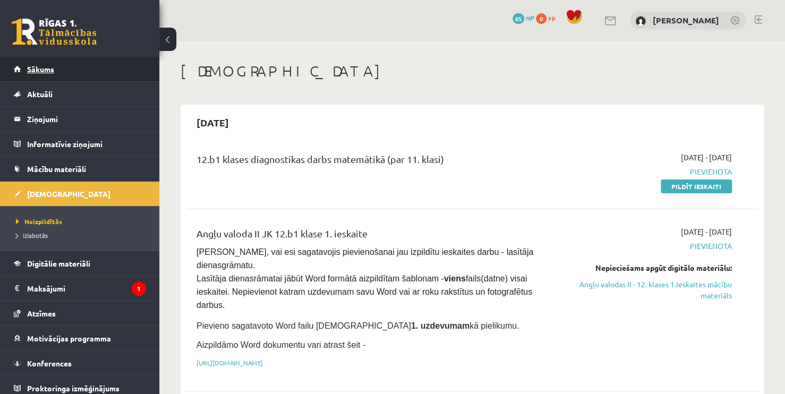
click at [37, 65] on span "Sākums" at bounding box center [40, 69] width 27 height 10
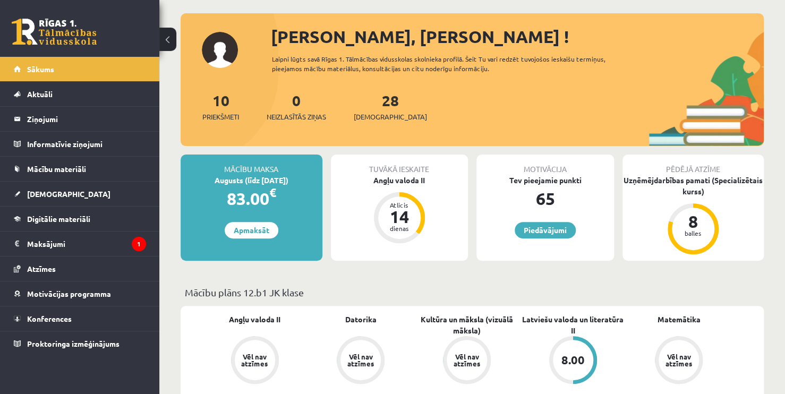
scroll to position [53, 0]
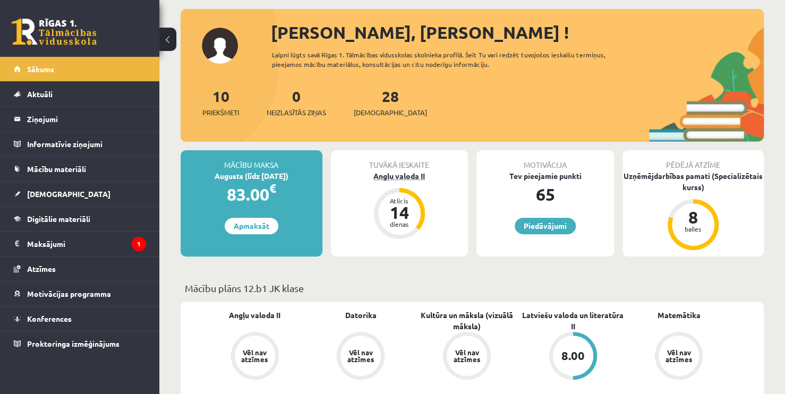
click at [389, 173] on div "Angļu valoda II" at bounding box center [400, 175] width 138 height 11
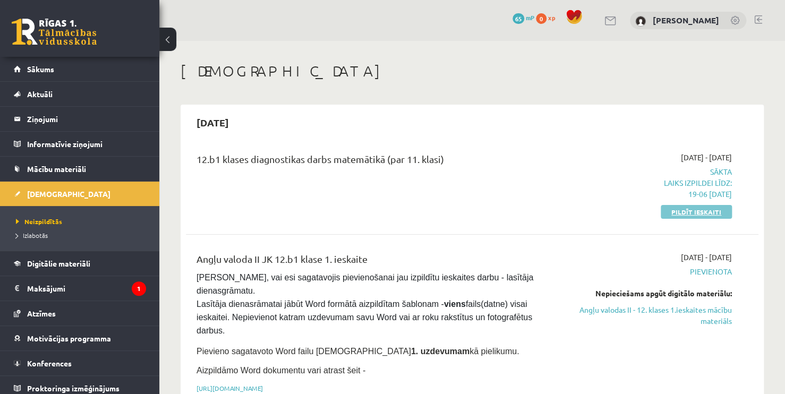
click at [675, 220] on div "12.b1 klases diagnostikas darbs matemātikā (par 11. klasi) [DATE] - [DATE] Sākt…" at bounding box center [472, 184] width 572 height 87
click at [678, 214] on link "Pildīt ieskaiti" at bounding box center [696, 212] width 71 height 14
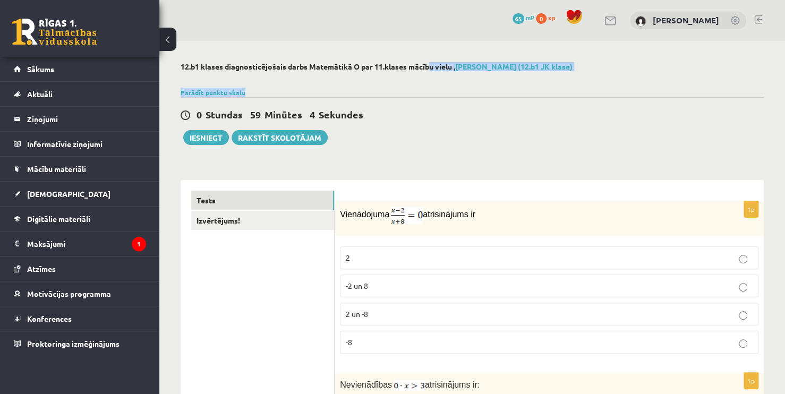
drag, startPoint x: 425, startPoint y: 107, endPoint x: 448, endPoint y: 157, distance: 55.1
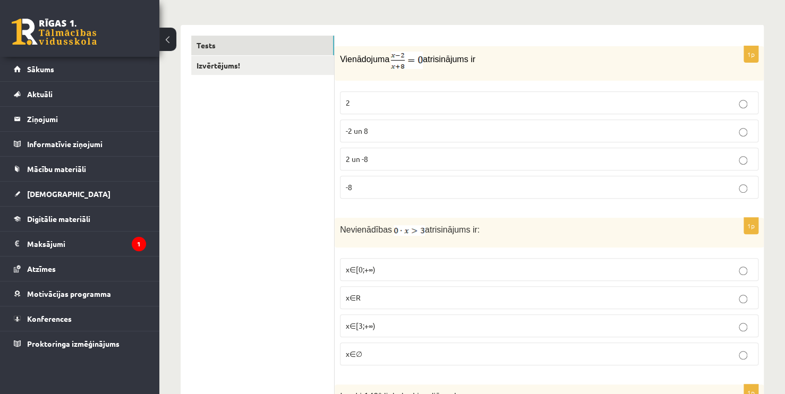
scroll to position [159, 0]
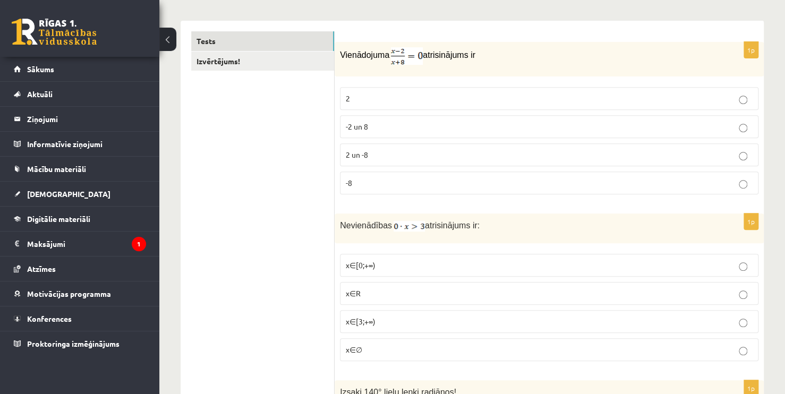
click at [376, 100] on p "2" at bounding box center [549, 98] width 407 height 11
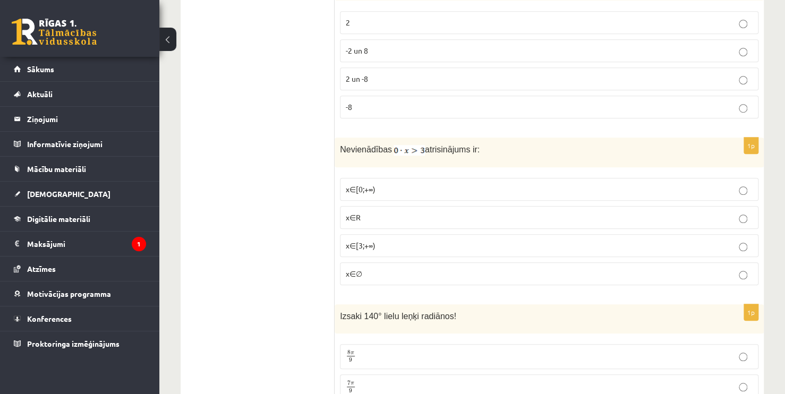
scroll to position [265, 0]
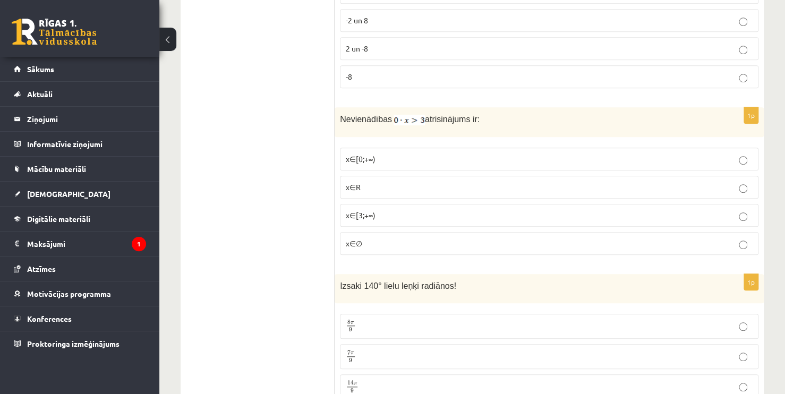
click at [368, 238] on p "x∈∅" at bounding box center [549, 243] width 407 height 11
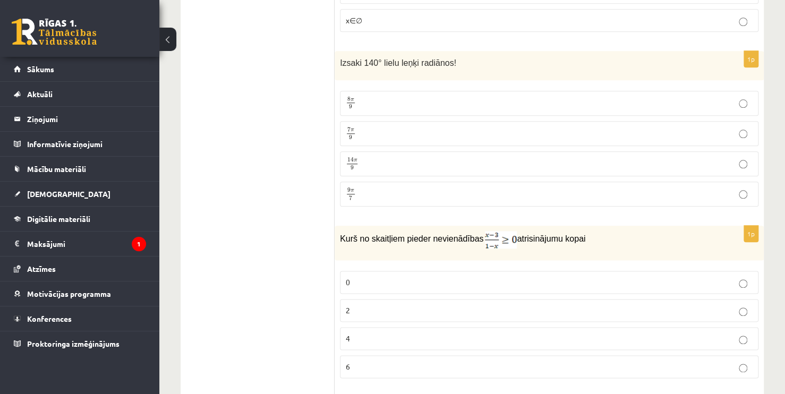
scroll to position [531, 0]
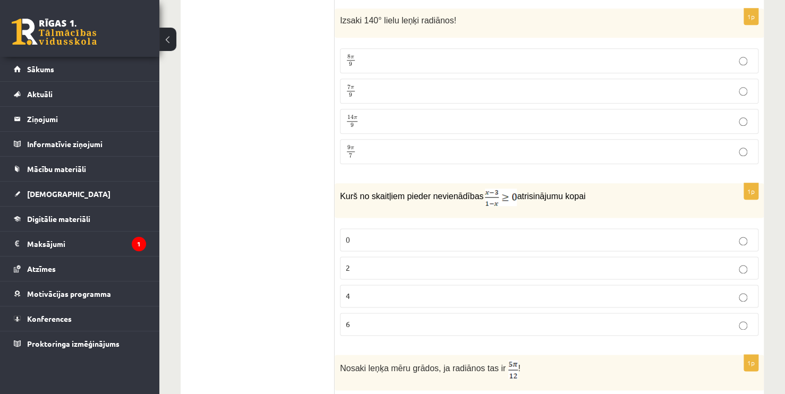
click at [363, 87] on p "7 π 9 7 π 9" at bounding box center [549, 90] width 407 height 13
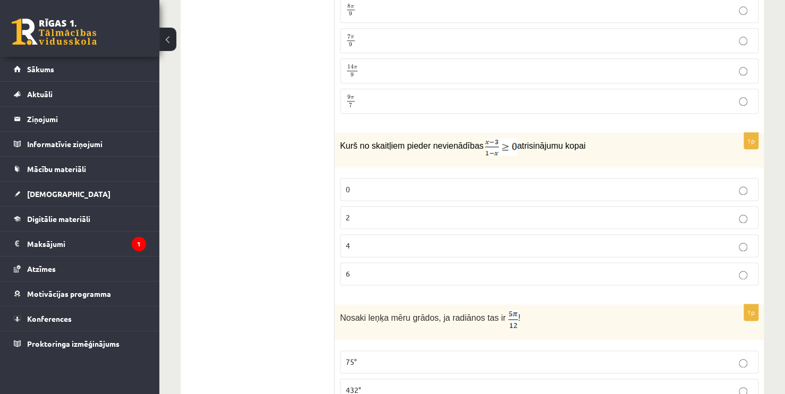
scroll to position [584, 0]
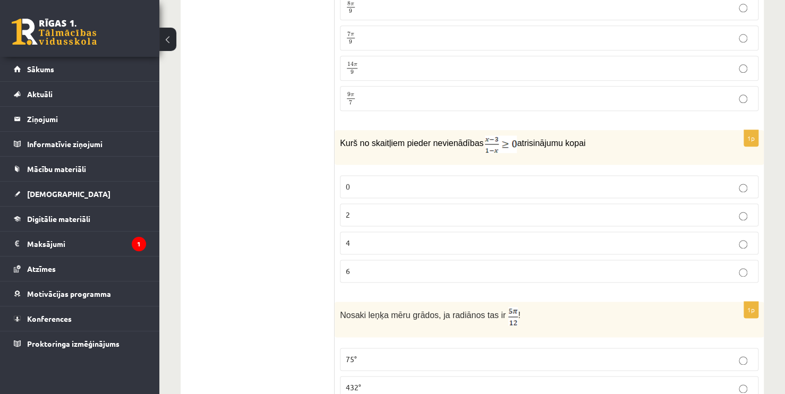
click at [374, 221] on label "2" at bounding box center [549, 214] width 418 height 23
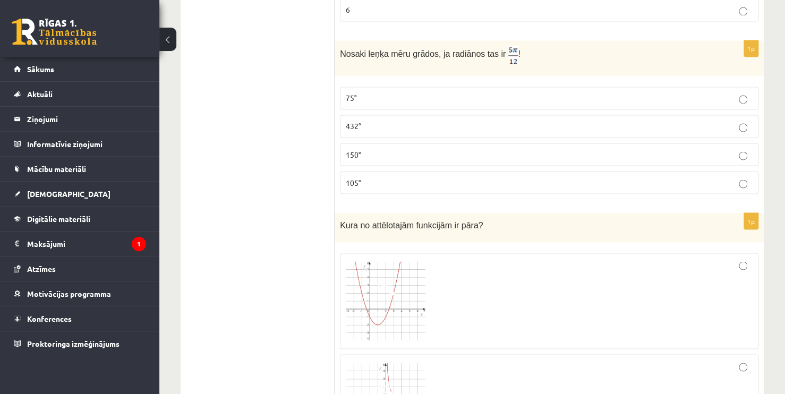
scroll to position [850, 0]
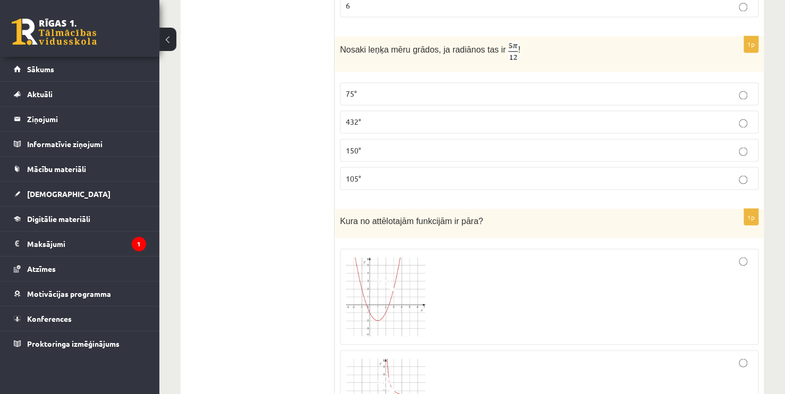
click at [368, 88] on p "75°" at bounding box center [549, 93] width 407 height 11
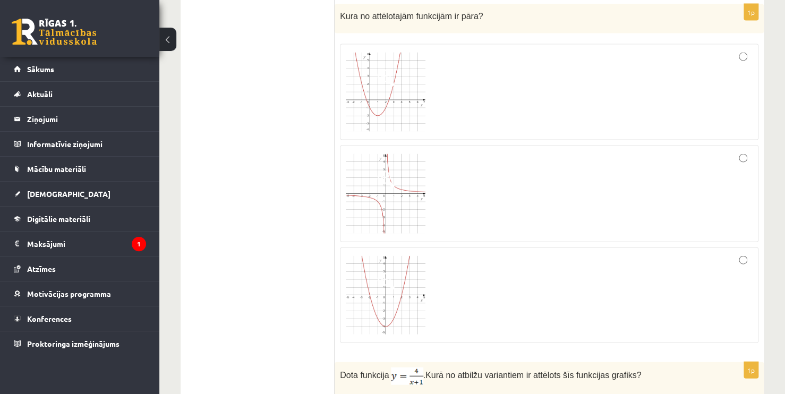
scroll to position [1062, 0]
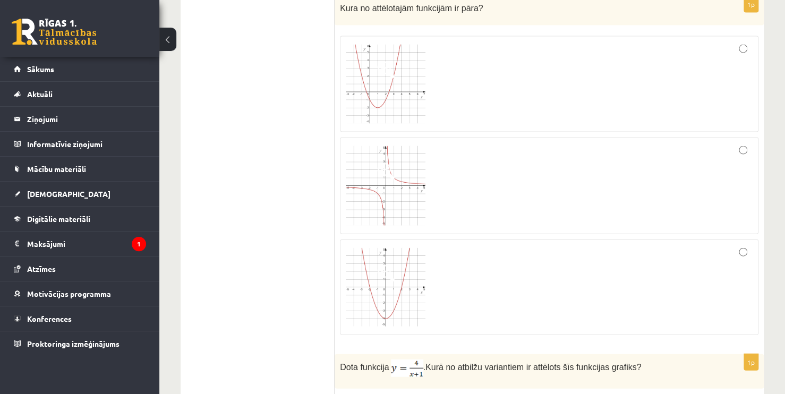
drag, startPoint x: 503, startPoint y: 166, endPoint x: 474, endPoint y: 147, distance: 34.9
click at [503, 166] on div at bounding box center [549, 185] width 407 height 85
click at [574, 300] on div at bounding box center [549, 287] width 407 height 84
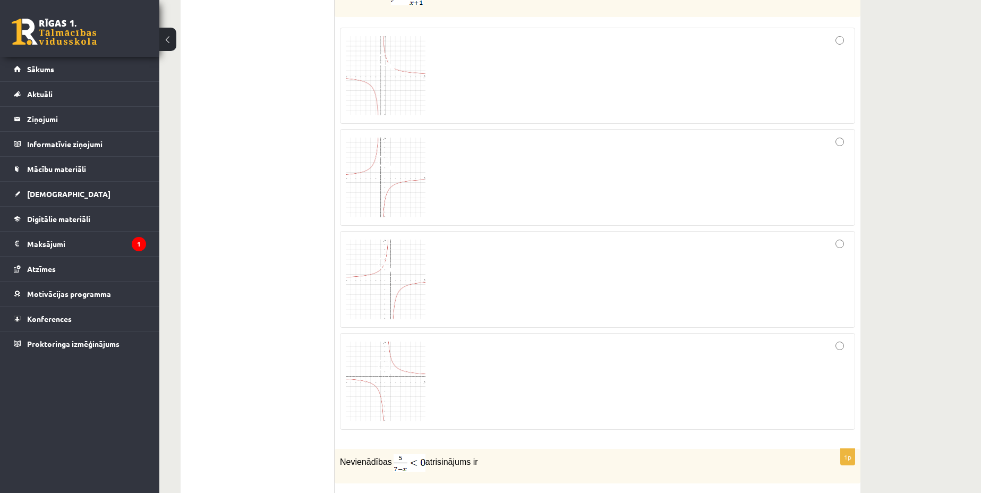
scroll to position [1412, 0]
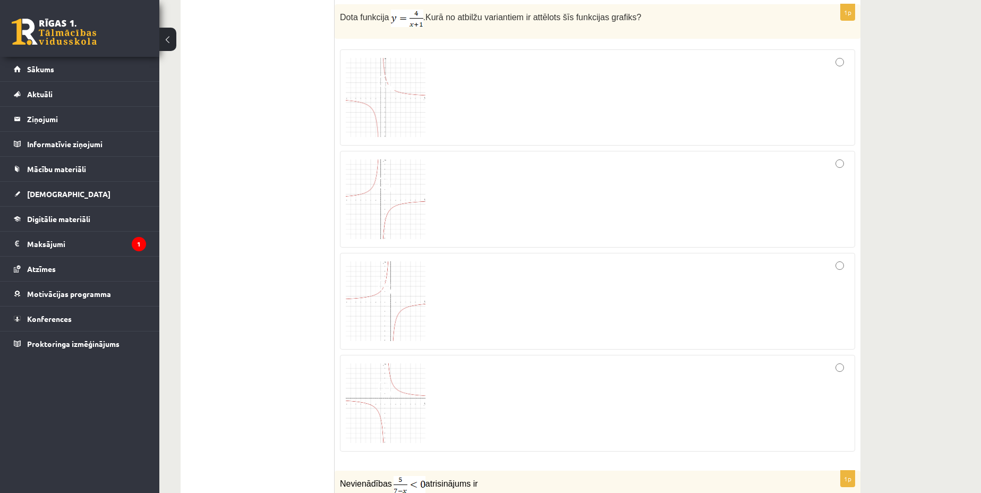
click at [439, 118] on div at bounding box center [597, 97] width 503 height 85
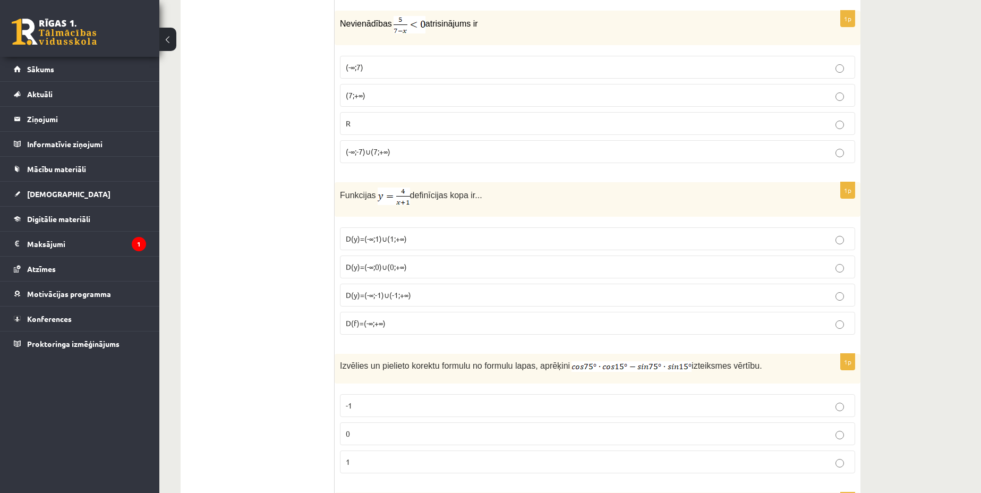
scroll to position [1876, 0]
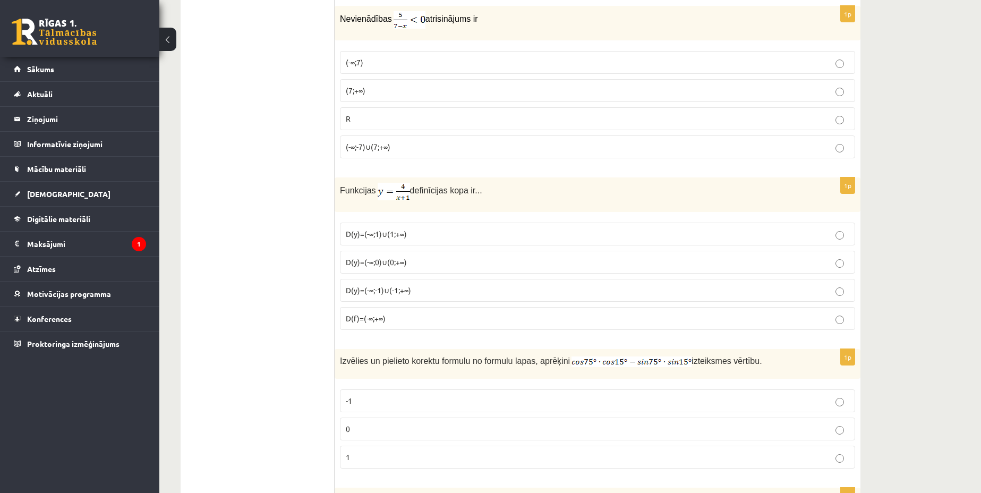
click at [383, 89] on p "(7;+∞)" at bounding box center [597, 90] width 503 height 11
click at [415, 294] on p "D(y)=(-∞;-1)∪(-1;+∞)" at bounding box center [597, 290] width 503 height 11
click at [374, 393] on p "0" at bounding box center [597, 428] width 503 height 11
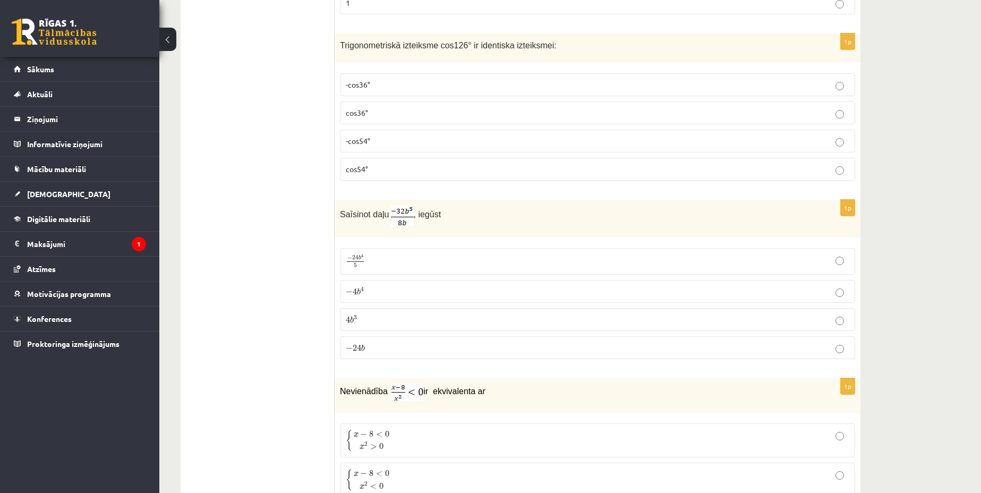
scroll to position [2238, 0]
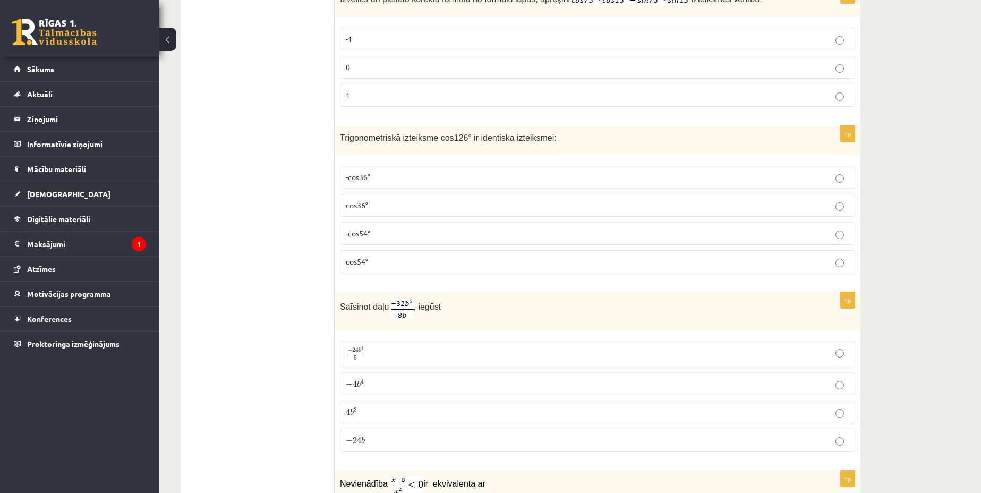
click at [390, 263] on p "cos54°" at bounding box center [597, 261] width 503 height 11
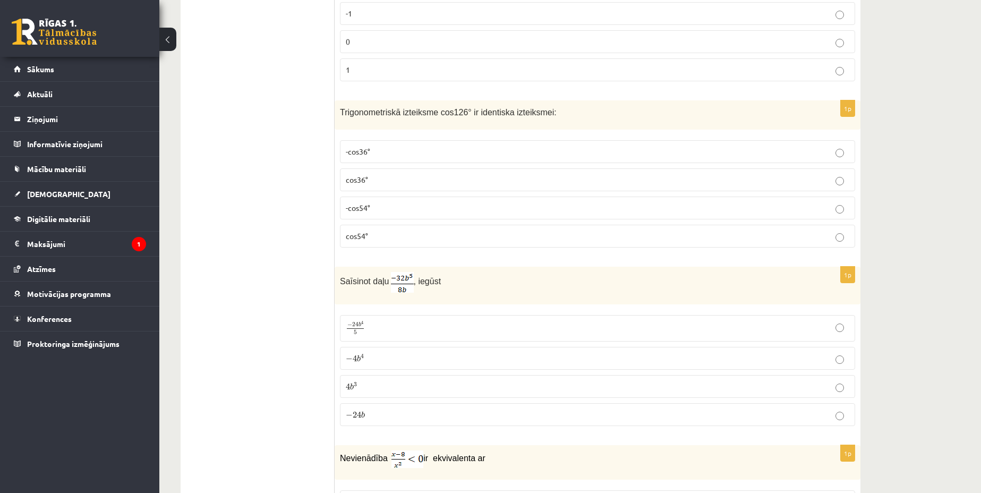
scroll to position [2371, 0]
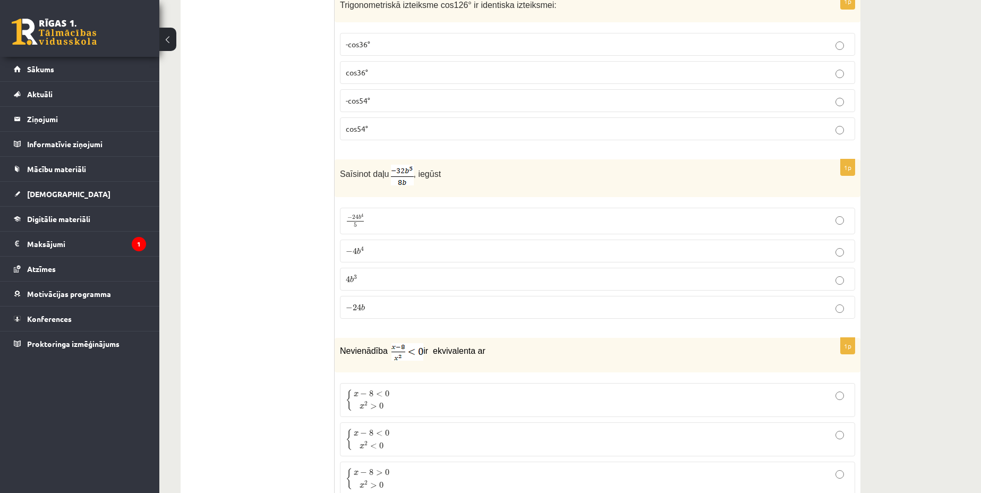
click at [416, 287] on label "4 b 3 4 b 3" at bounding box center [597, 279] width 515 height 23
click at [408, 250] on p "− 4 b 4 − 4 b 4" at bounding box center [597, 250] width 503 height 11
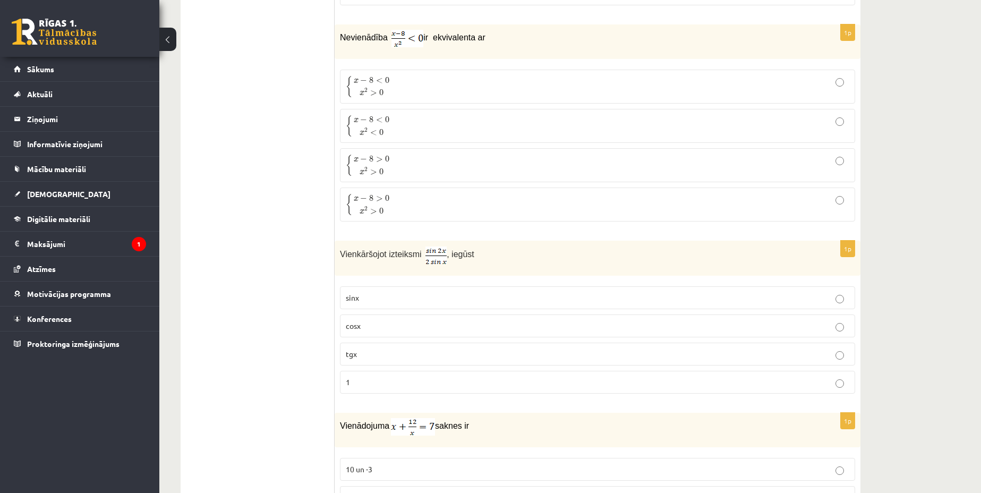
scroll to position [2703, 0]
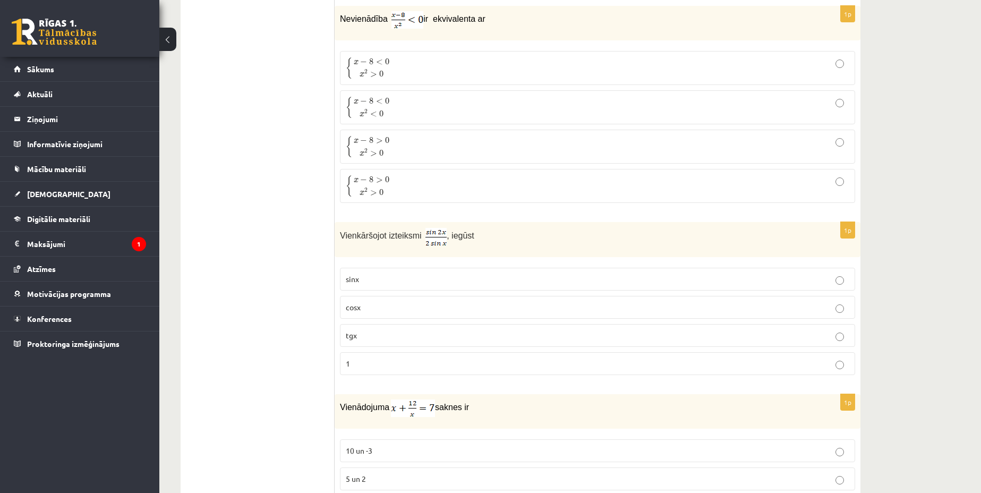
click at [382, 71] on span "0" at bounding box center [381, 74] width 4 height 6
click at [363, 311] on p "cosx" at bounding box center [597, 307] width 503 height 11
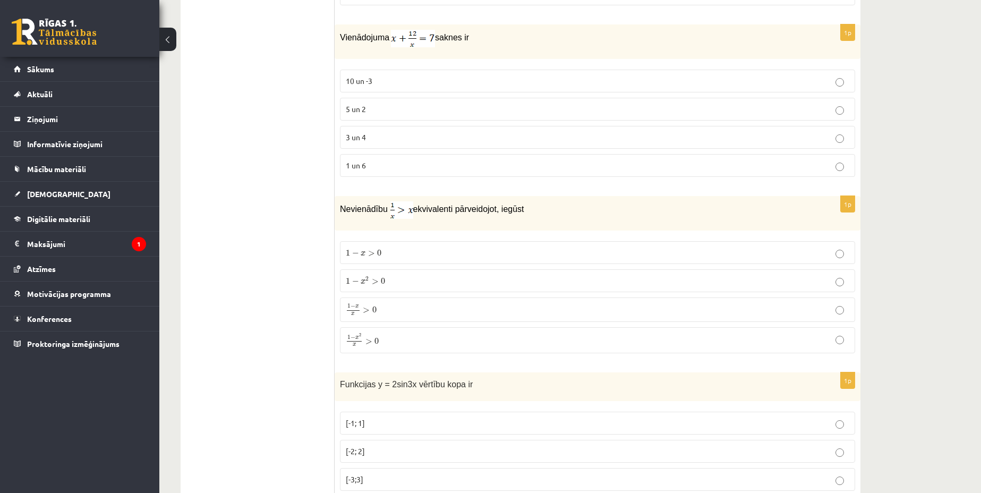
scroll to position [3034, 0]
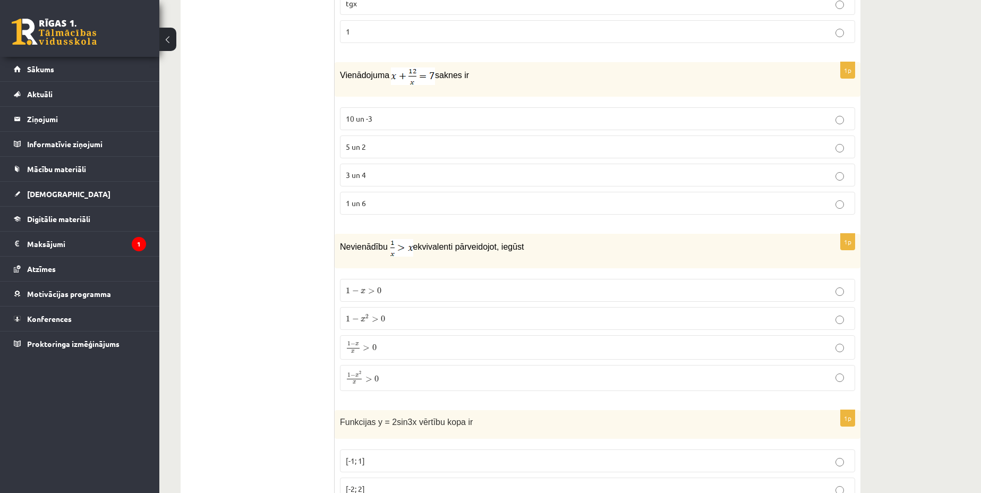
click at [375, 172] on p "3 un 4" at bounding box center [597, 174] width 503 height 11
click at [383, 374] on p "1 − x 2 x > 0 1 − x 2 x > 0" at bounding box center [597, 378] width 503 height 14
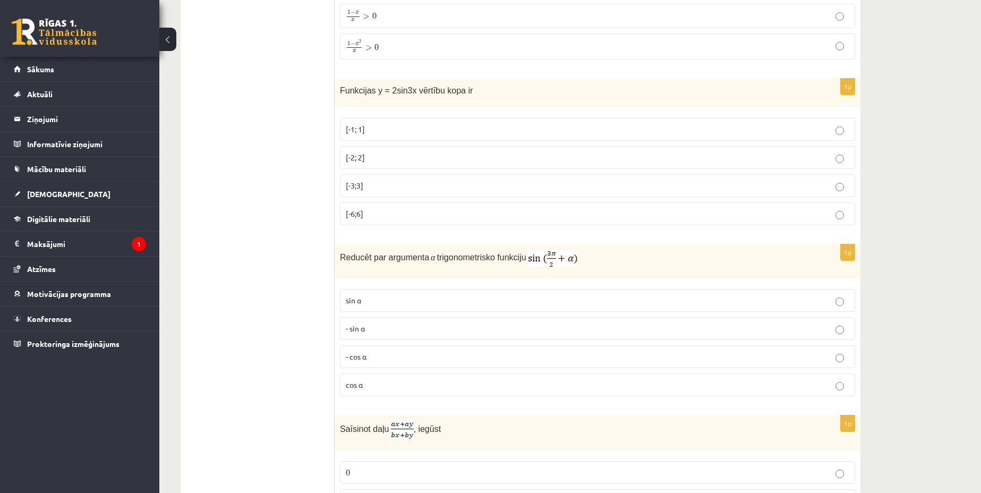
scroll to position [3366, 0]
click at [372, 147] on label "[-2; 2]" at bounding box center [597, 156] width 515 height 23
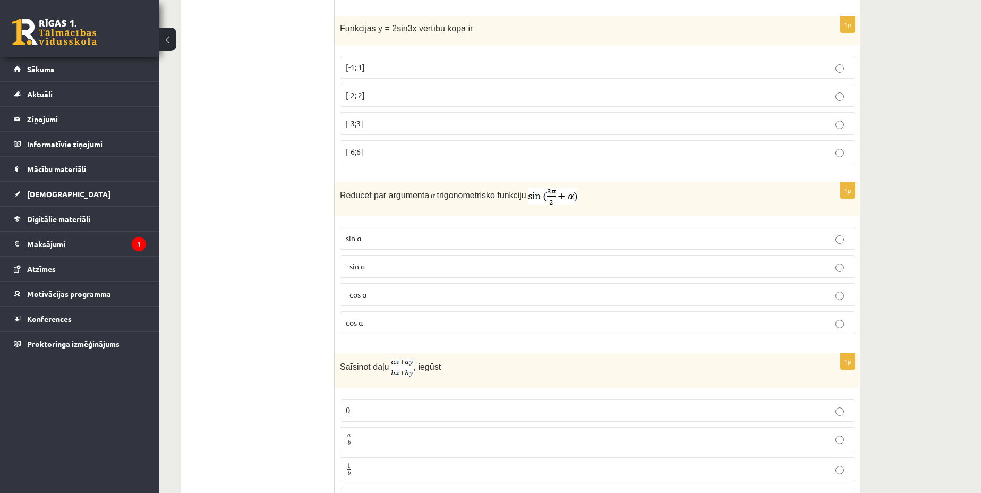
scroll to position [3433, 0]
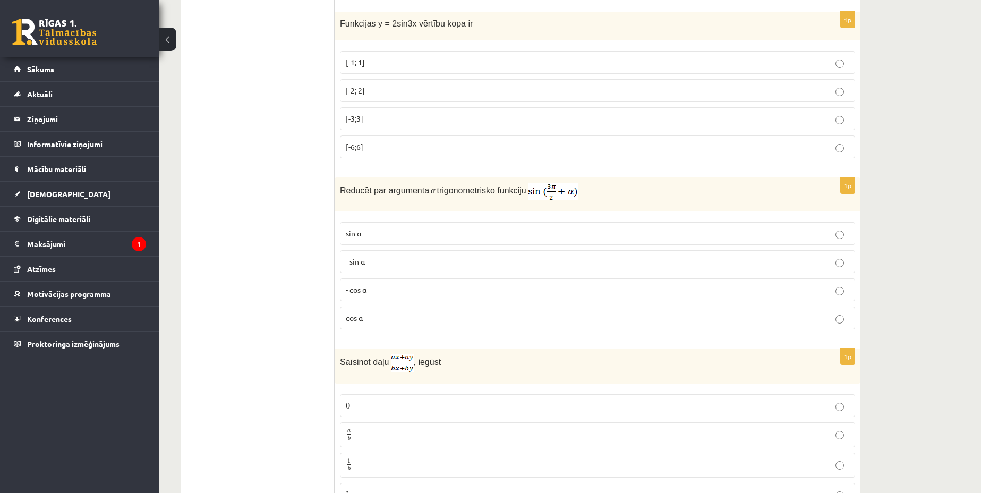
click at [387, 289] on p "- cos ⁡α" at bounding box center [597, 289] width 503 height 11
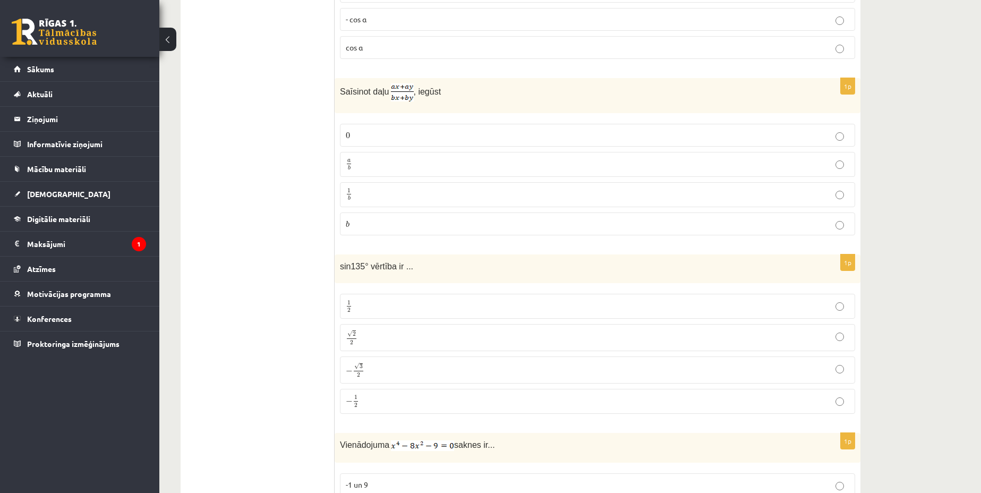
scroll to position [3698, 0]
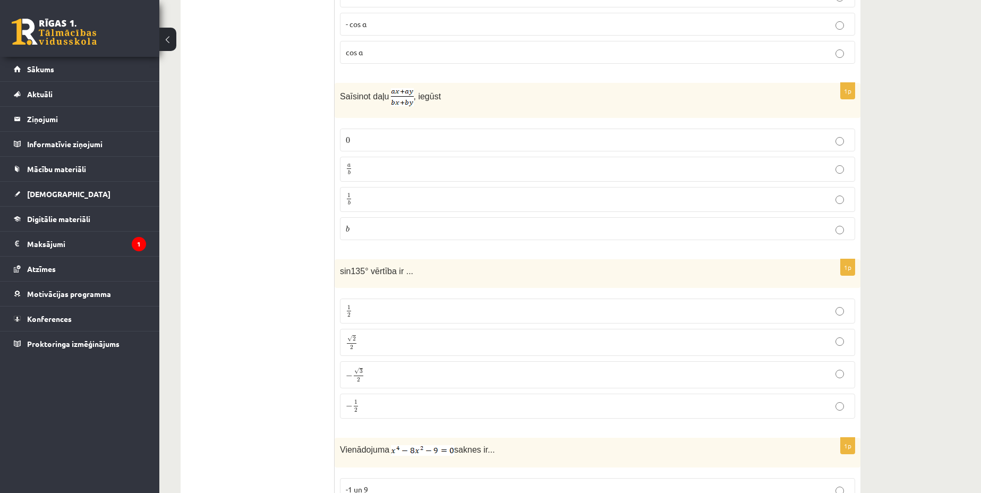
click at [368, 168] on p "a b a b" at bounding box center [597, 168] width 503 height 13
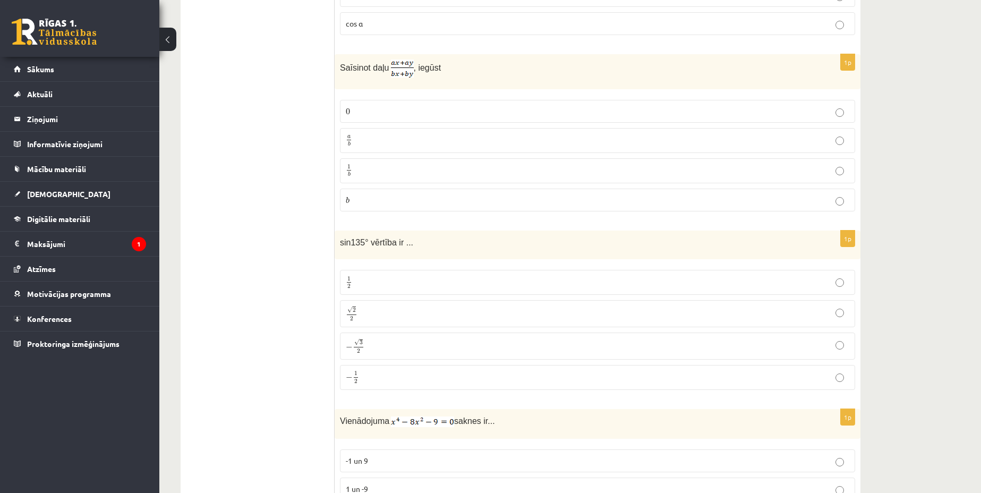
scroll to position [3831, 0]
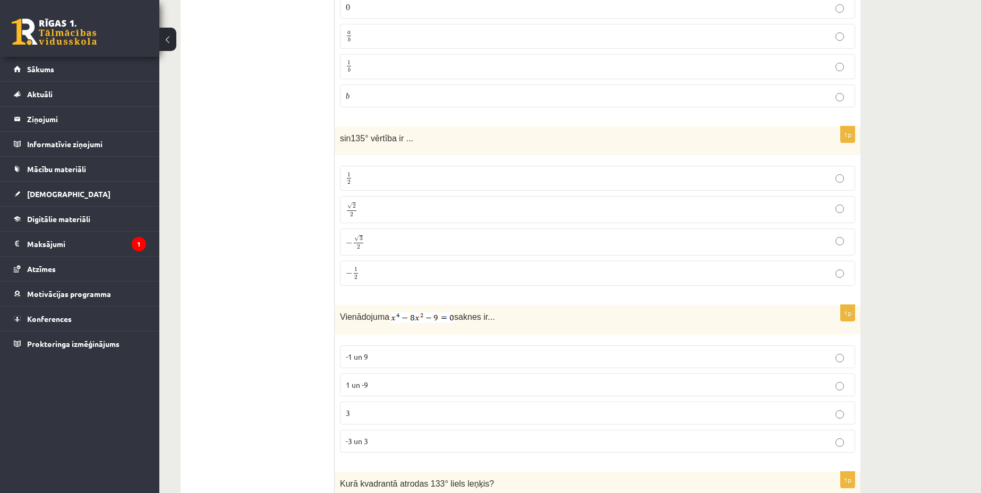
click at [380, 200] on label "√ 2 2 2 2" at bounding box center [597, 209] width 515 height 27
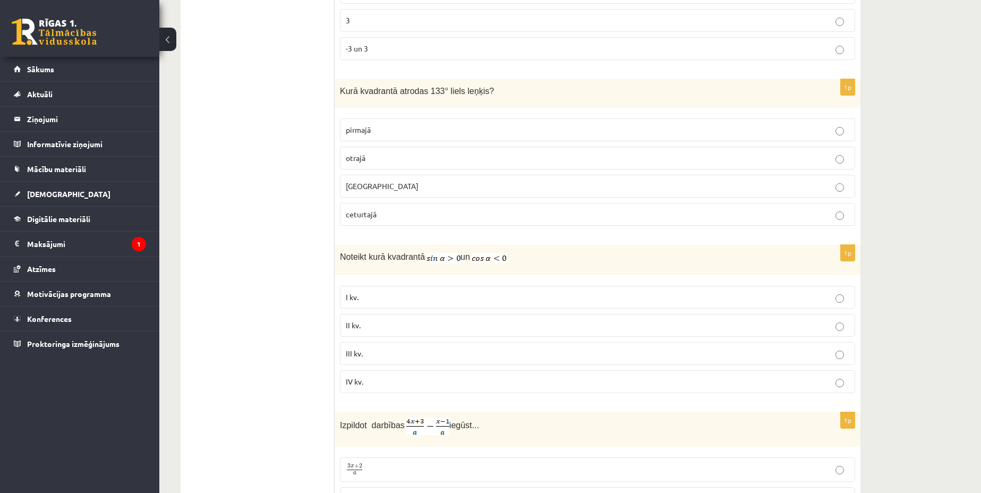
scroll to position [4229, 0]
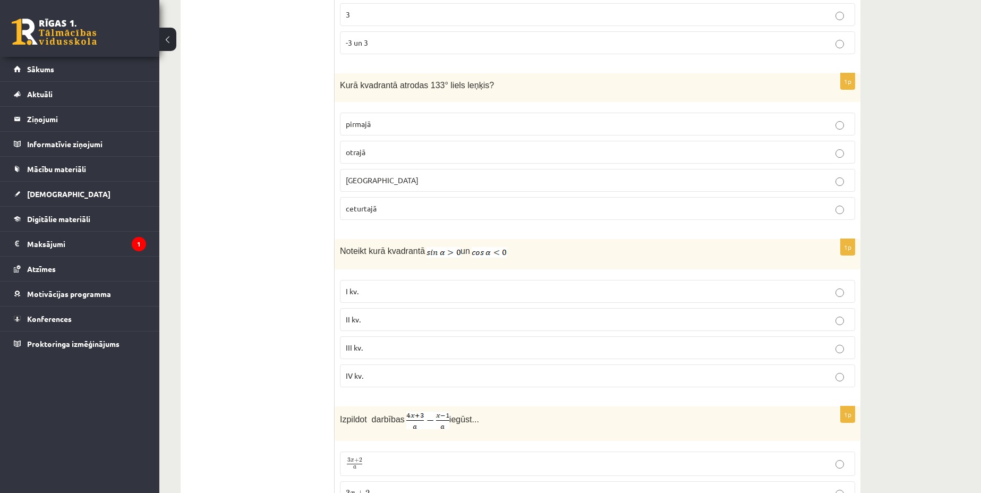
click at [398, 34] on label "-3 un 3" at bounding box center [597, 42] width 515 height 23
click at [363, 150] on span "otrajā" at bounding box center [356, 152] width 20 height 10
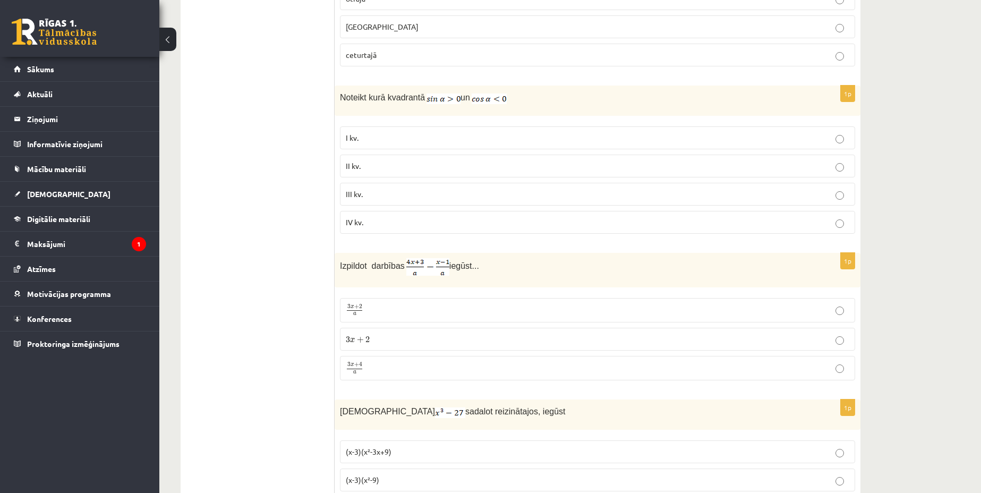
scroll to position [4428, 0]
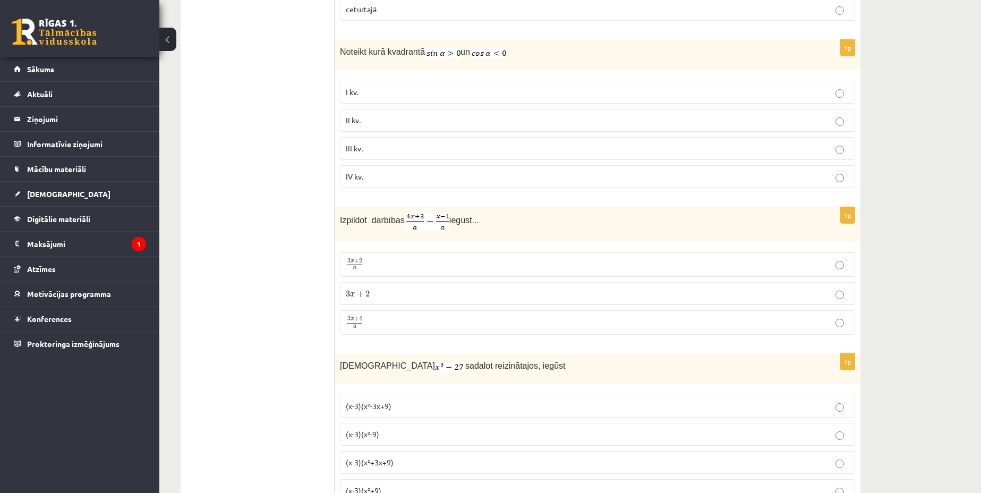
click at [375, 123] on p "II kv." at bounding box center [597, 120] width 503 height 11
click at [375, 321] on p "3 x + 4 a 3 x + 4 a" at bounding box center [597, 322] width 503 height 13
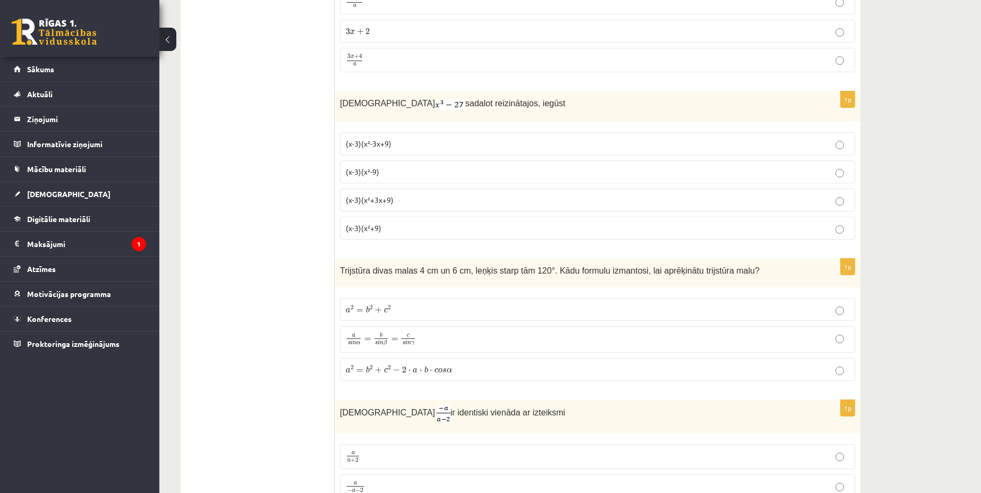
scroll to position [4694, 0]
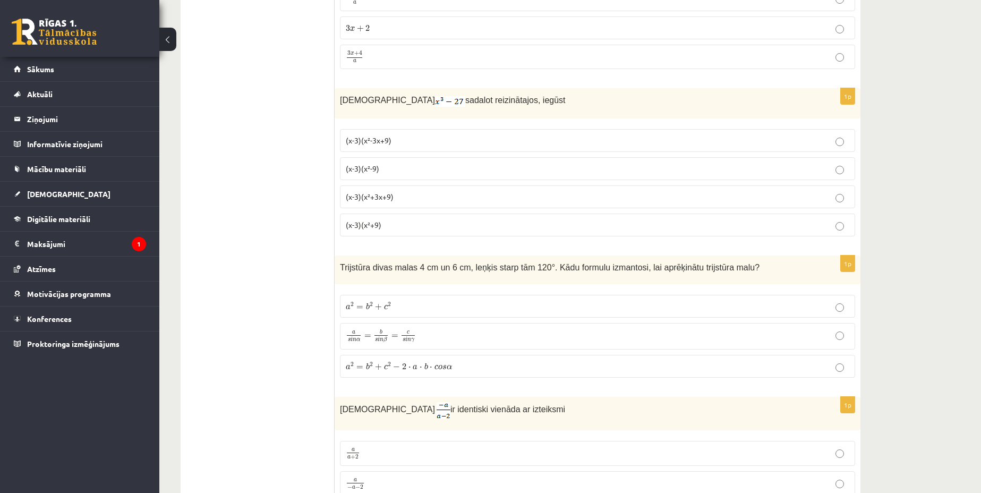
click at [389, 192] on span "(x-3)(x²+3x+9)" at bounding box center [370, 197] width 48 height 10
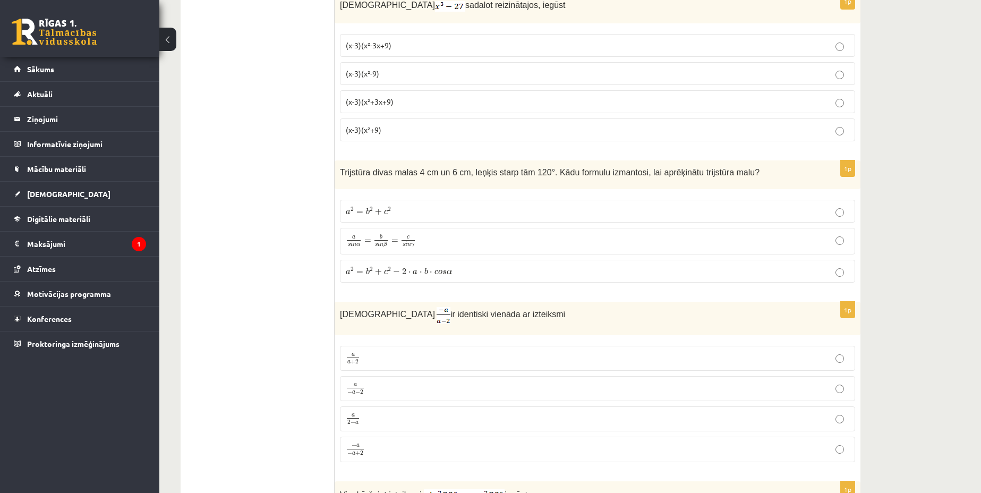
scroll to position [4826, 0]
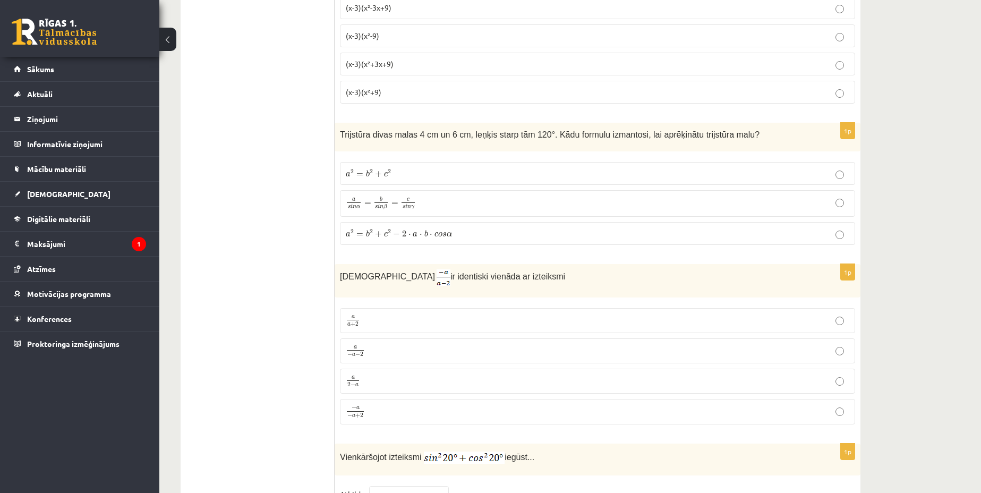
click at [438, 233] on span "o" at bounding box center [440, 234] width 4 height 5
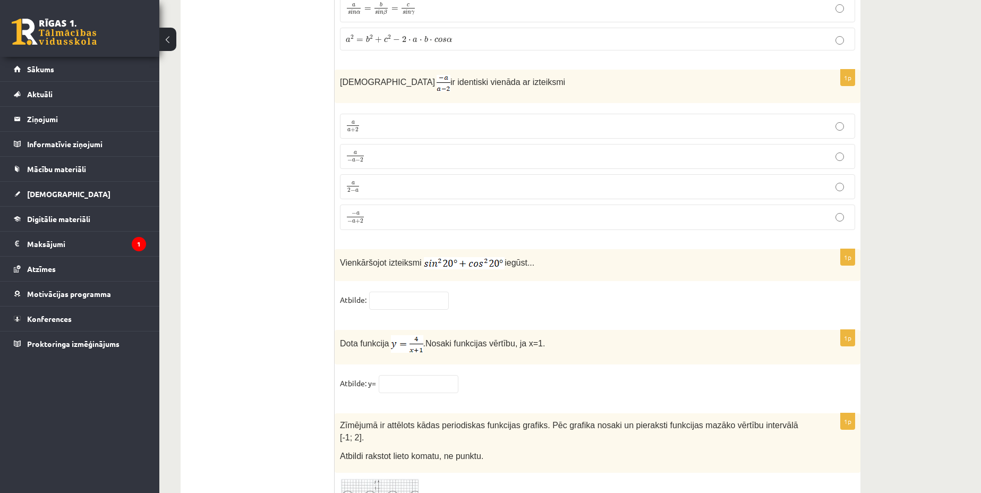
scroll to position [5026, 0]
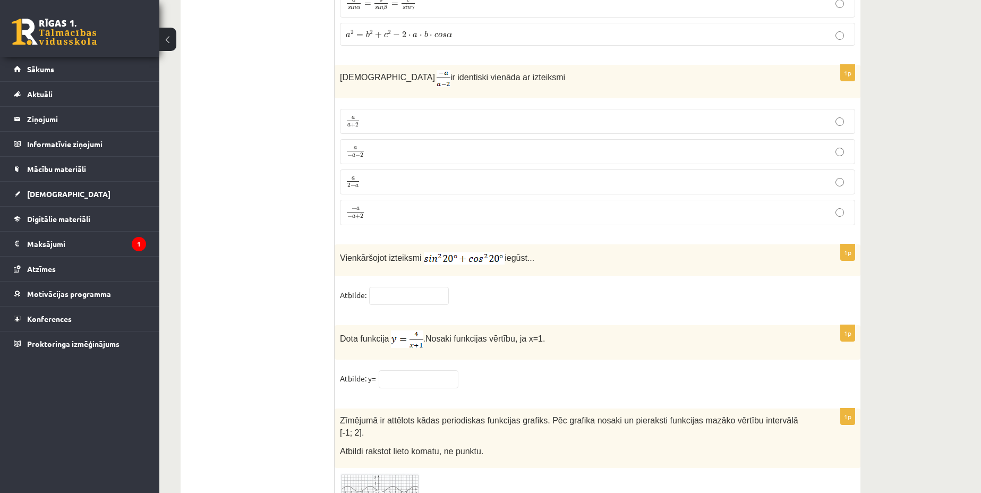
click at [378, 182] on p "a 2 − a a 2 − a" at bounding box center [597, 181] width 503 height 13
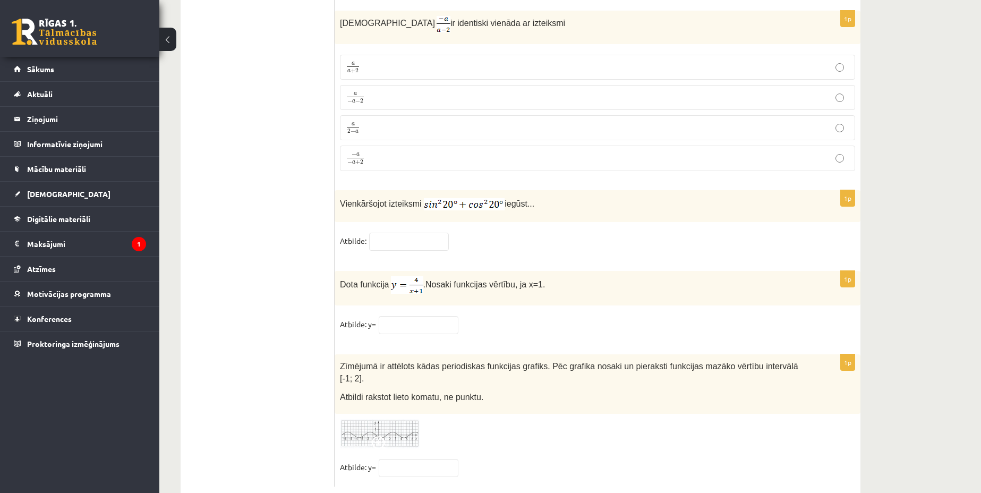
scroll to position [5092, 0]
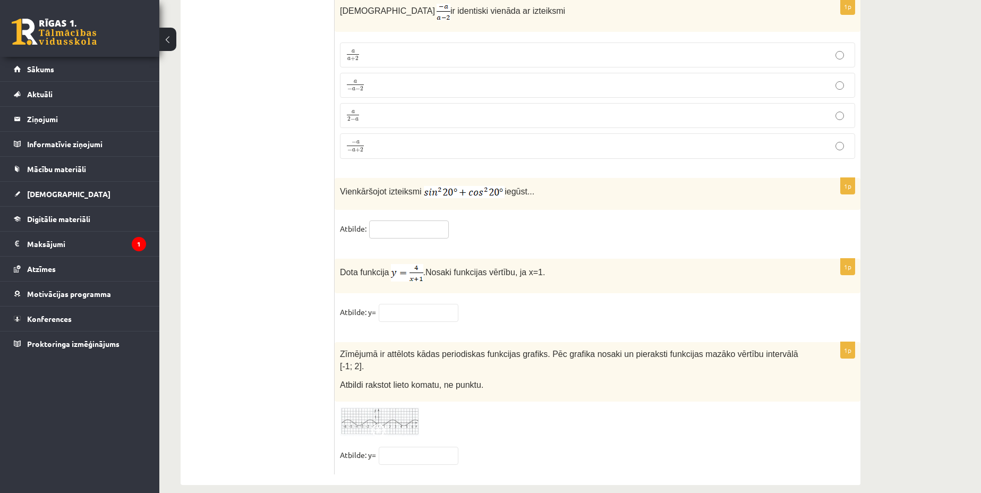
click at [389, 228] on input "text" at bounding box center [409, 229] width 80 height 18
type input "*"
click at [409, 314] on input "text" at bounding box center [419, 313] width 80 height 18
type input "*"
click at [409, 393] on fieldset "Atbilde: y=" at bounding box center [597, 458] width 515 height 22
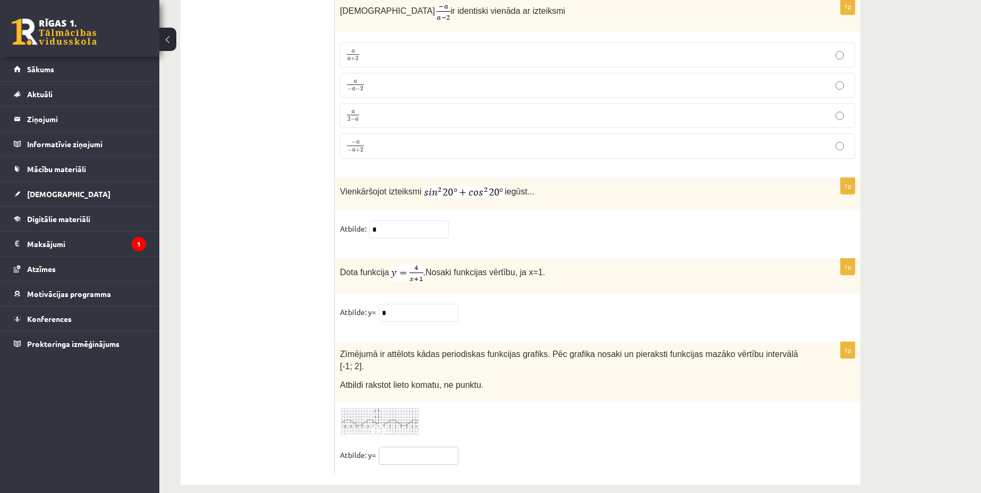
click at [419, 393] on input "text" at bounding box center [419, 456] width 80 height 18
click at [399, 393] on img at bounding box center [380, 421] width 80 height 29
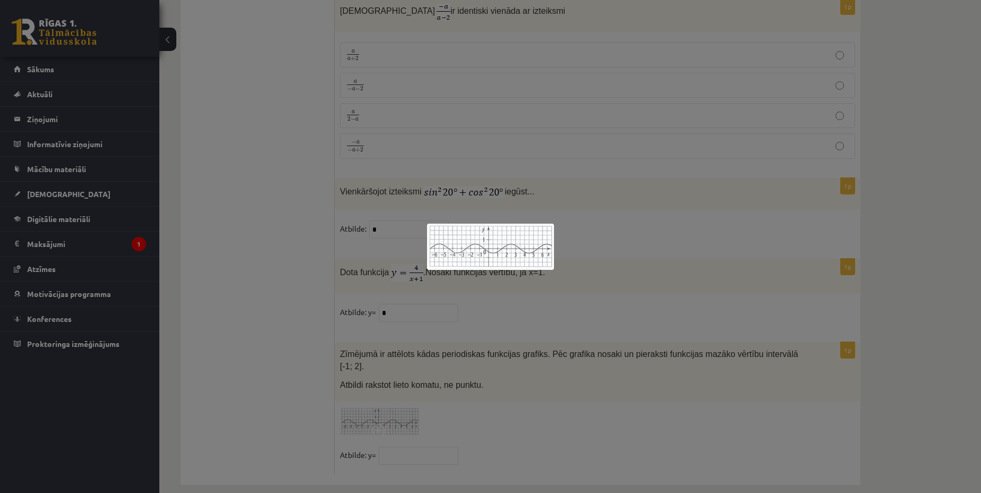
click at [446, 358] on div at bounding box center [490, 246] width 981 height 493
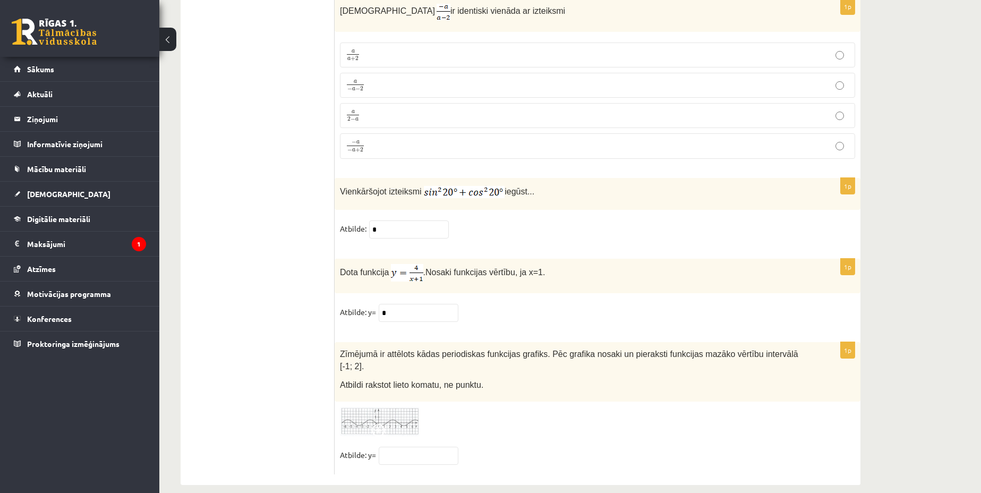
drag, startPoint x: 472, startPoint y: 372, endPoint x: 334, endPoint y: 344, distance: 140.9
click at [348, 351] on span "Zīmējumā ir attēlots kādas periodiskas funkcijas grafiks. Pēc grafika nosaki un…" at bounding box center [569, 359] width 458 height 21
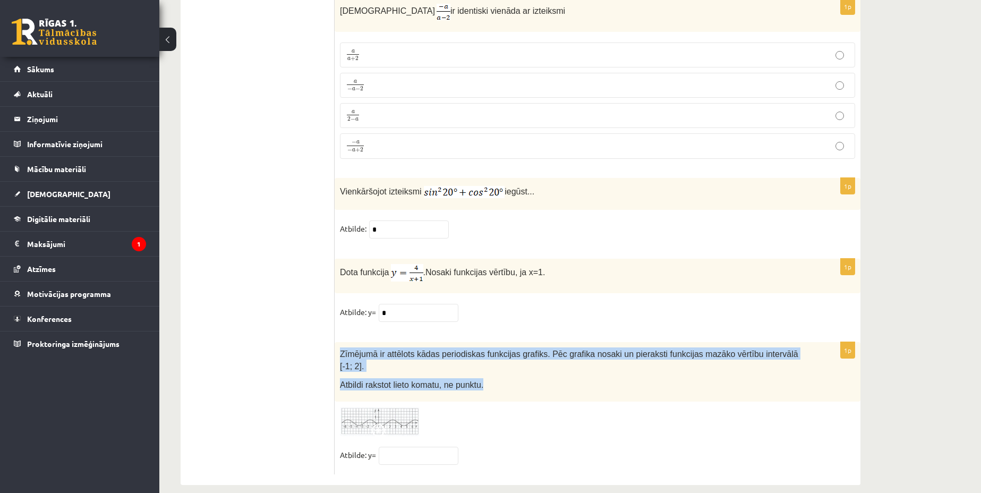
drag, startPoint x: 337, startPoint y: 351, endPoint x: 480, endPoint y: 379, distance: 146.0
click at [480, 379] on div "Zīmējumā ir attēlots kādas periodiskas funkcijas grafiks. Pēc grafika nosaki un…" at bounding box center [598, 371] width 526 height 59
copy div "Zīmējumā ir attēlots kādas periodiskas funkcijas grafiks. Pēc grafika nosaki un…"
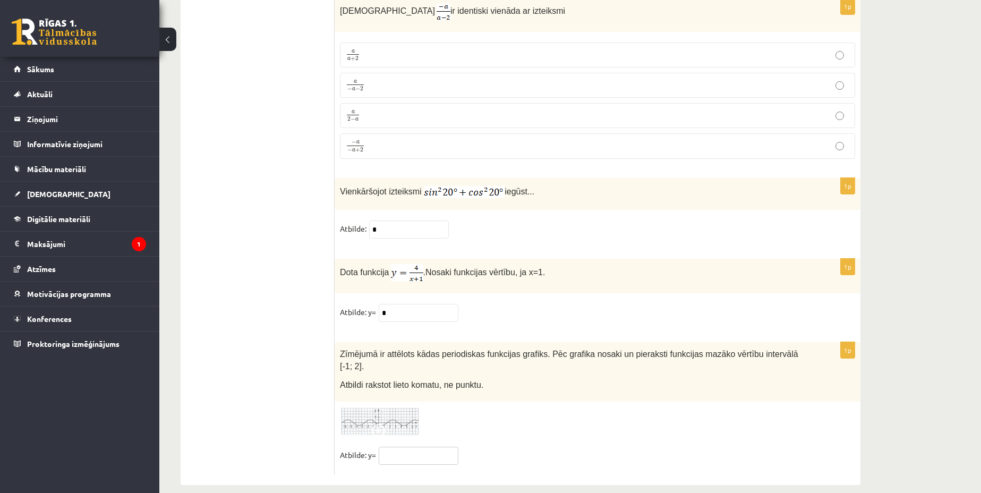
click at [408, 393] on input "text" at bounding box center [419, 456] width 80 height 18
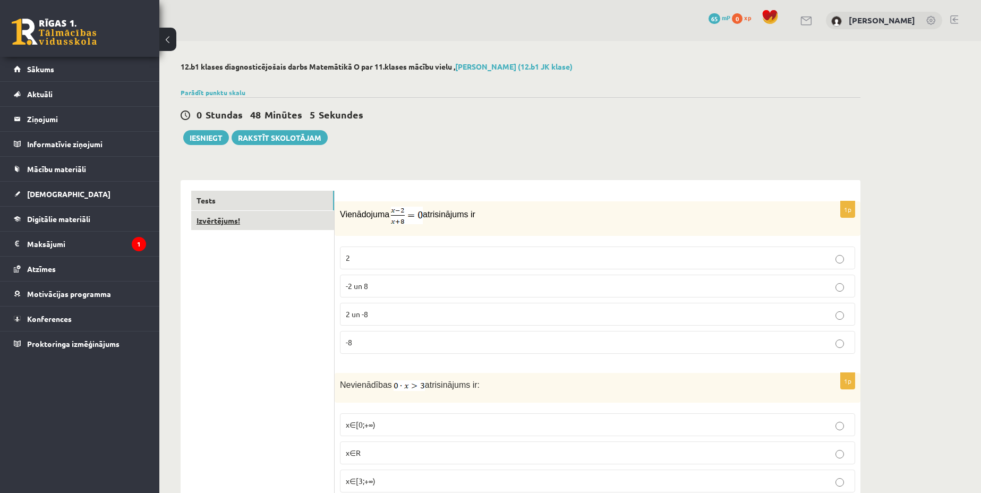
type input "**"
click at [247, 216] on link "Izvērtējums!" at bounding box center [262, 221] width 143 height 20
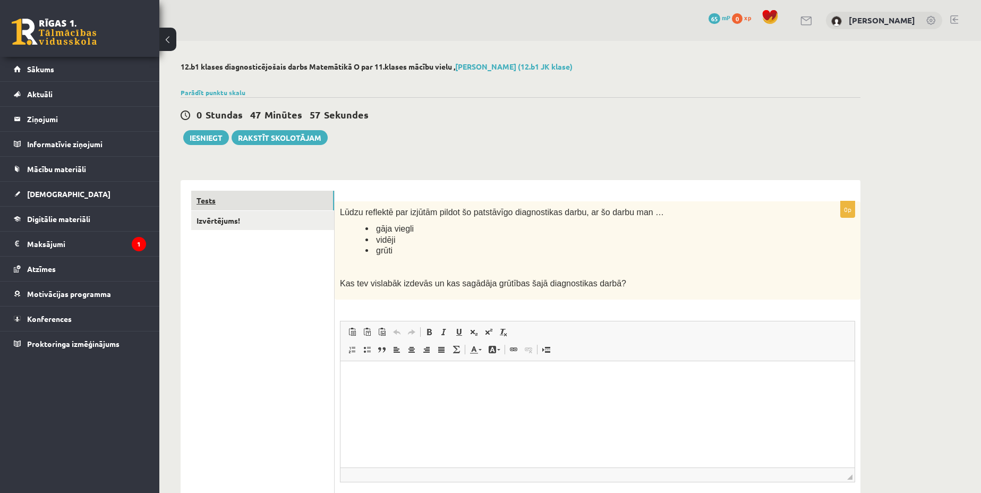
click at [265, 201] on link "Tests" at bounding box center [262, 201] width 143 height 20
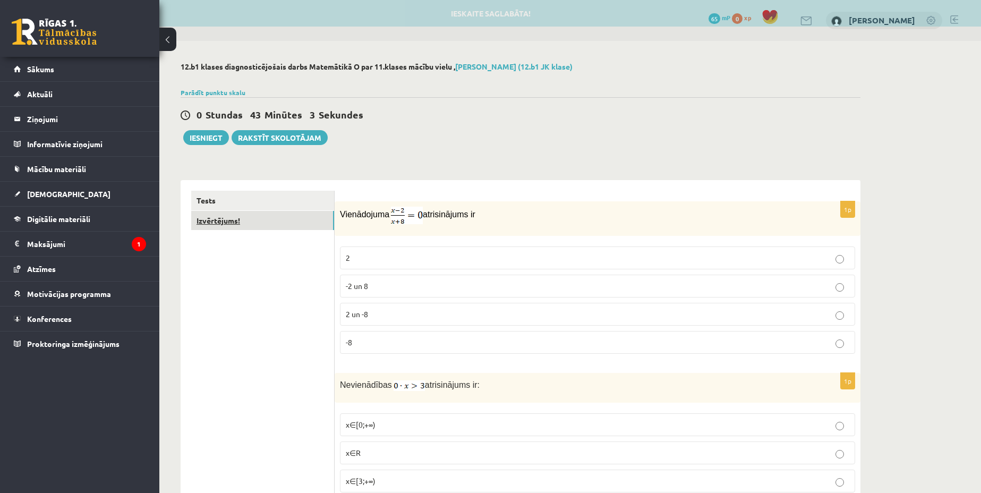
click at [247, 219] on link "Izvērtējums!" at bounding box center [262, 221] width 143 height 20
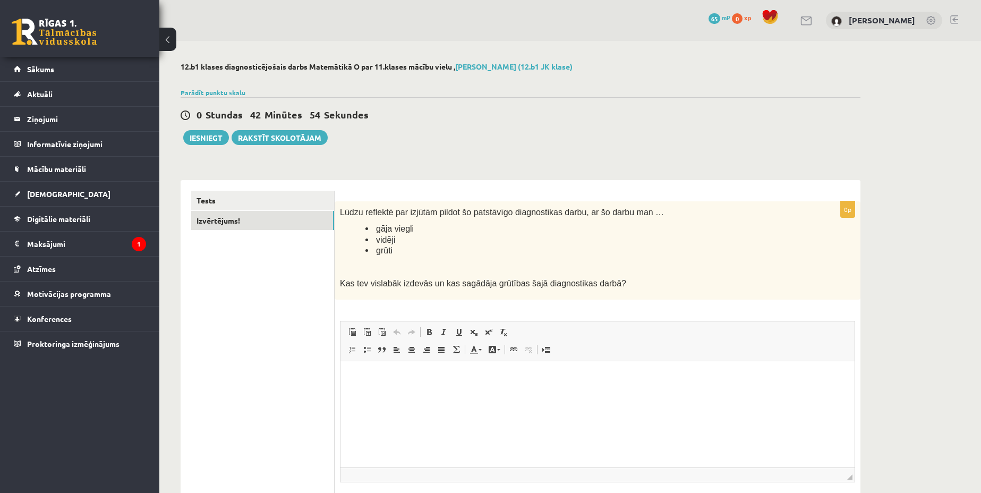
click at [417, 393] on html at bounding box center [597, 377] width 514 height 32
click at [294, 197] on link "Tests" at bounding box center [262, 201] width 143 height 20
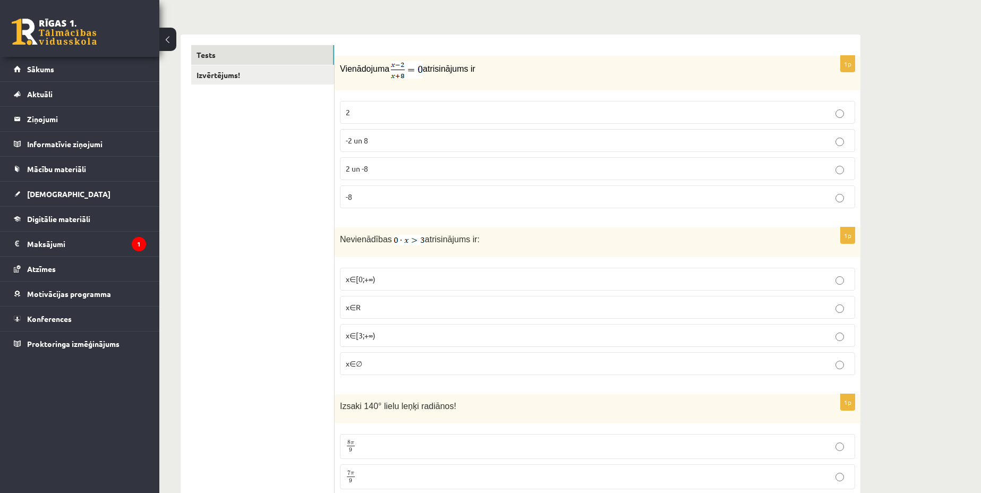
scroll to position [66, 0]
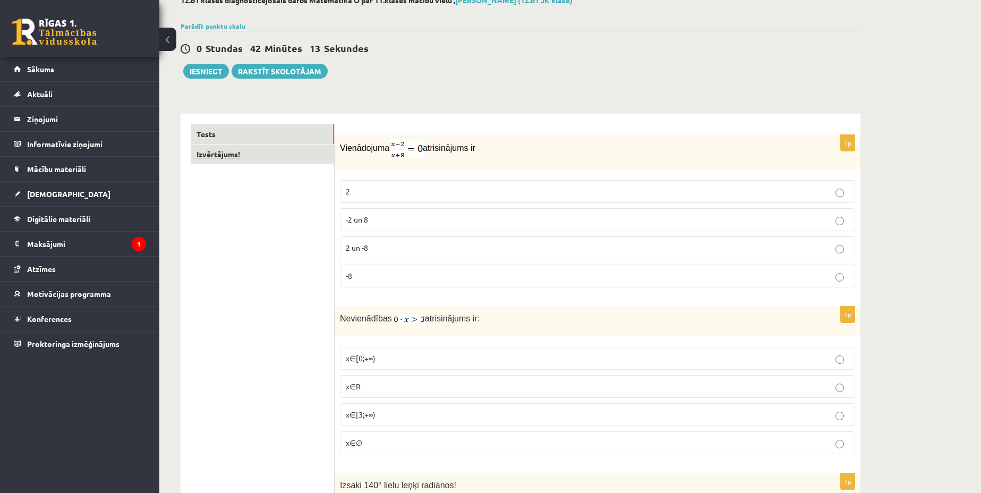
click at [272, 156] on link "Izvērtējums!" at bounding box center [262, 154] width 143 height 20
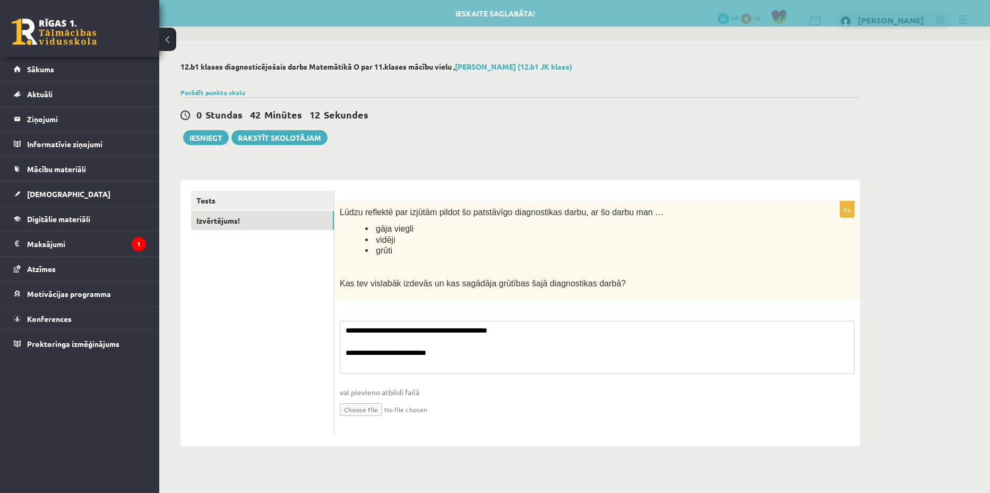
click at [460, 358] on textarea "**********" at bounding box center [597, 347] width 515 height 53
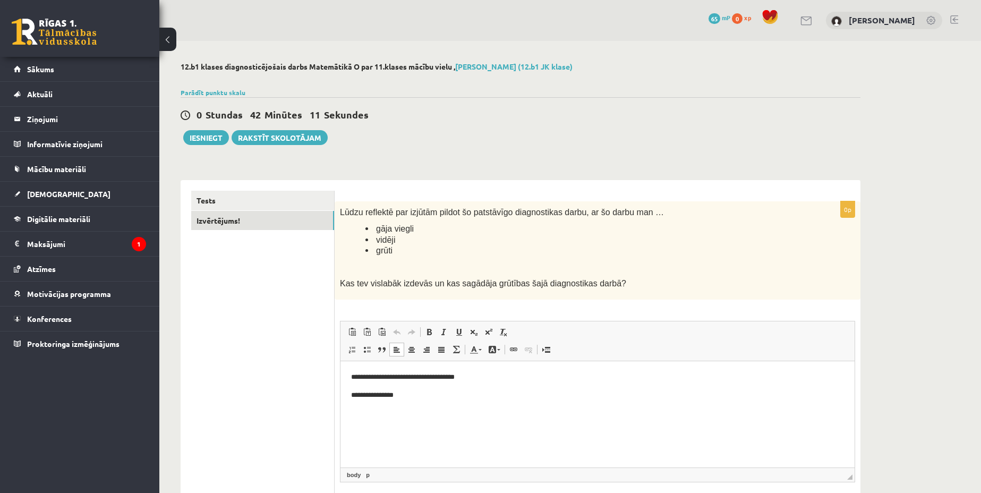
click at [422, 393] on p "**********" at bounding box center [597, 394] width 493 height 11
click at [282, 204] on link "Tests" at bounding box center [262, 201] width 143 height 20
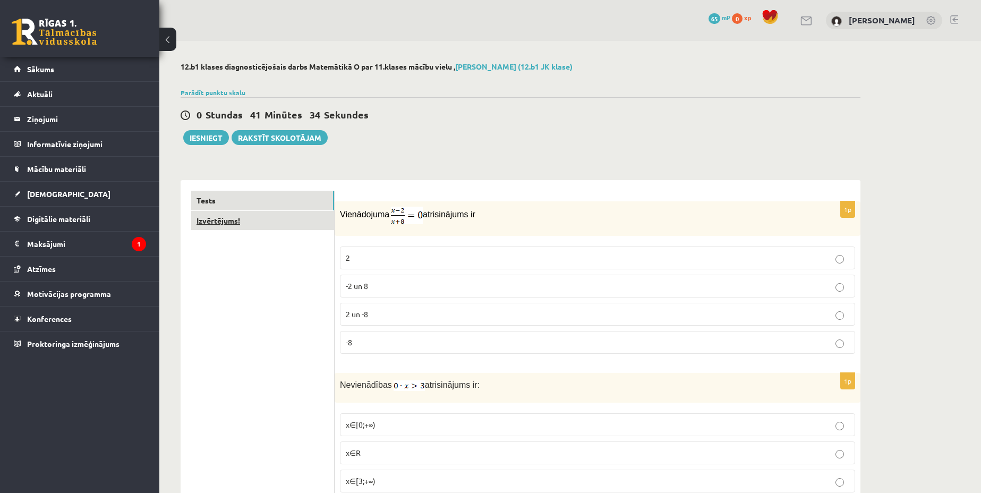
click at [209, 215] on link "Izvērtējums!" at bounding box center [262, 221] width 143 height 20
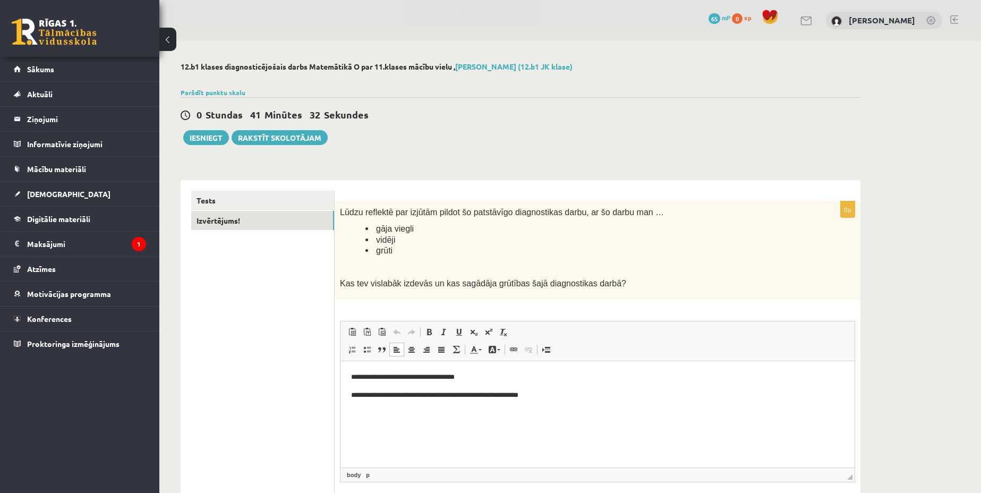
click at [588, 393] on html "**********" at bounding box center [597, 386] width 514 height 50
click at [226, 196] on link "Tests" at bounding box center [262, 201] width 143 height 20
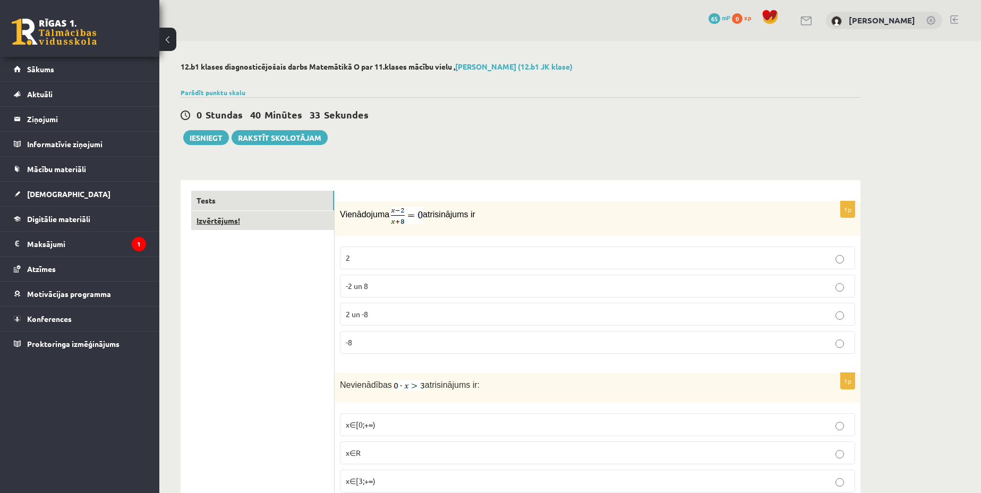
click at [292, 224] on link "Izvērtējums!" at bounding box center [262, 221] width 143 height 20
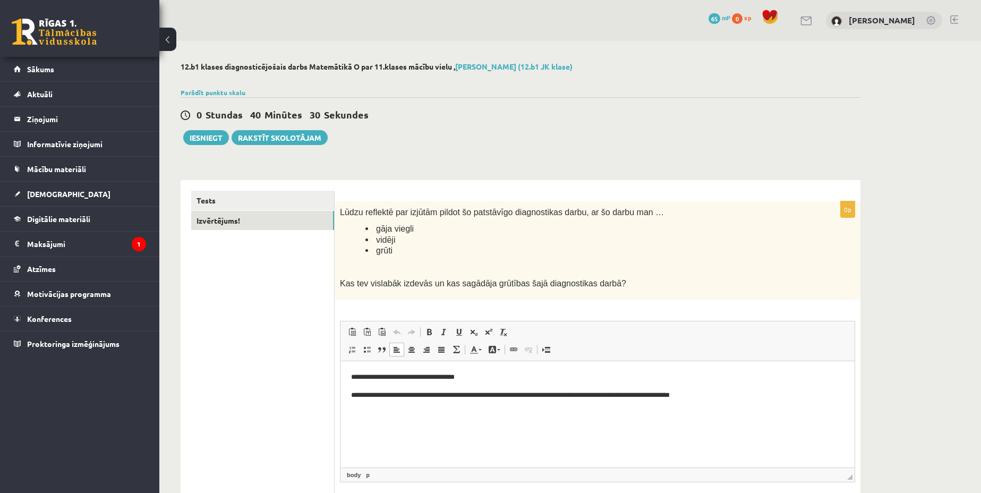
click at [735, 393] on p "**********" at bounding box center [597, 394] width 493 height 11
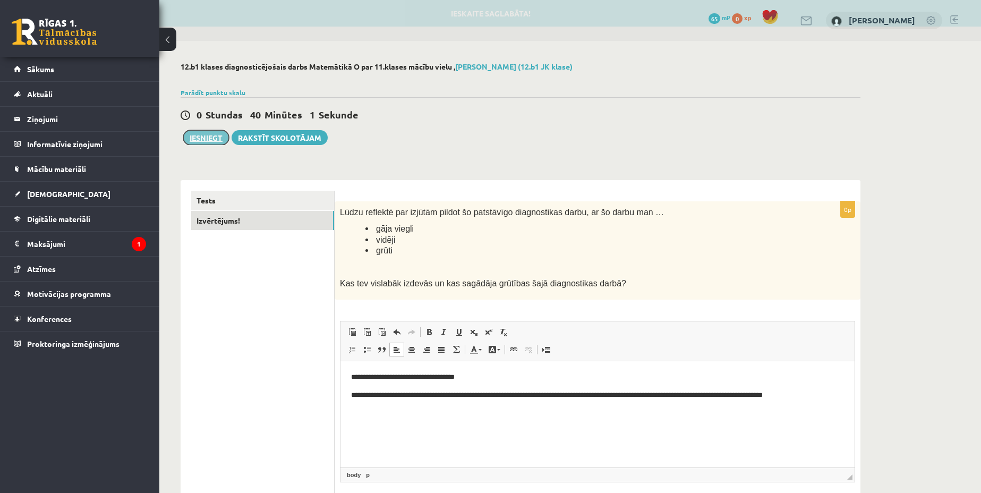
click at [203, 135] on button "Iesniegt" at bounding box center [206, 137] width 46 height 15
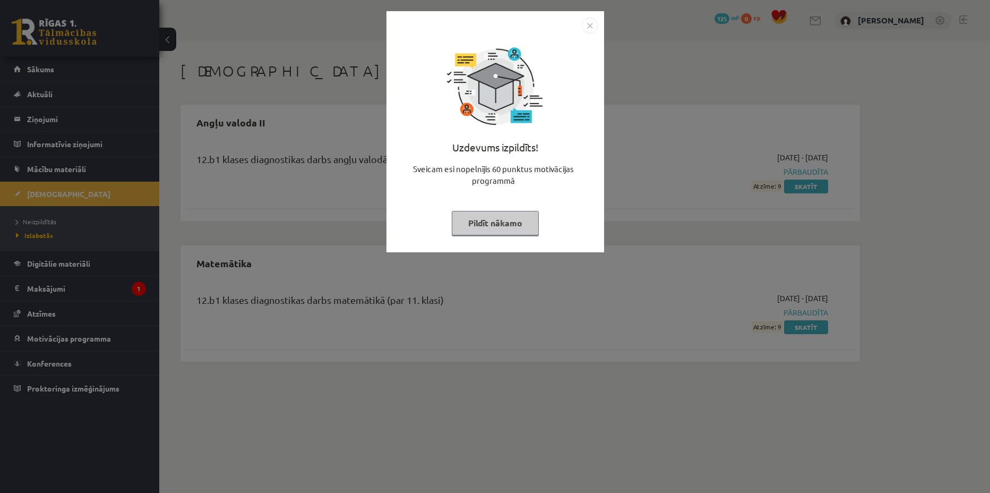
click at [502, 227] on button "Pildīt nākamo" at bounding box center [495, 223] width 87 height 24
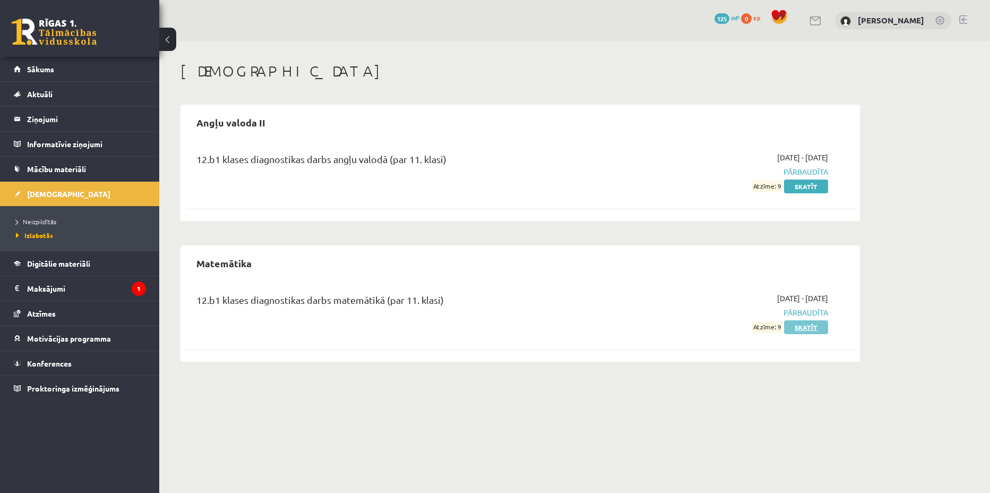
click at [805, 328] on link "Skatīt" at bounding box center [806, 327] width 44 height 14
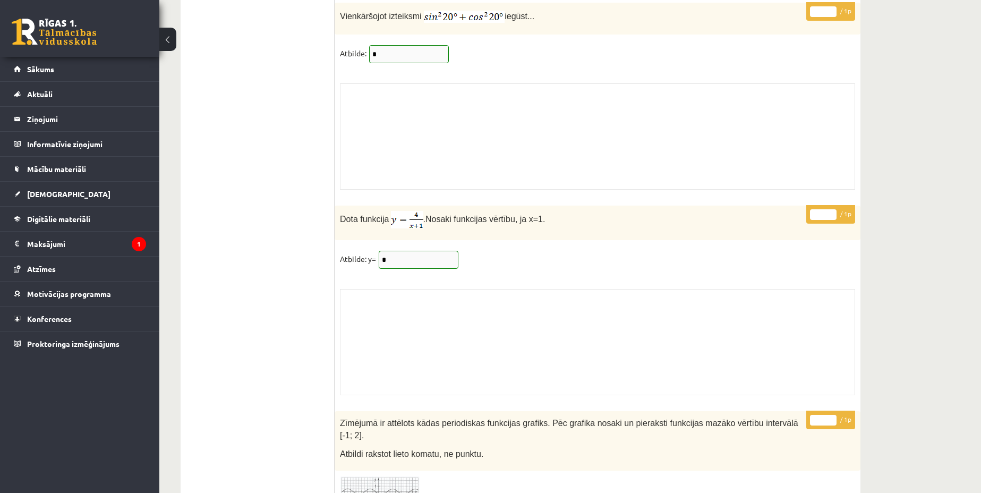
scroll to position [8734, 0]
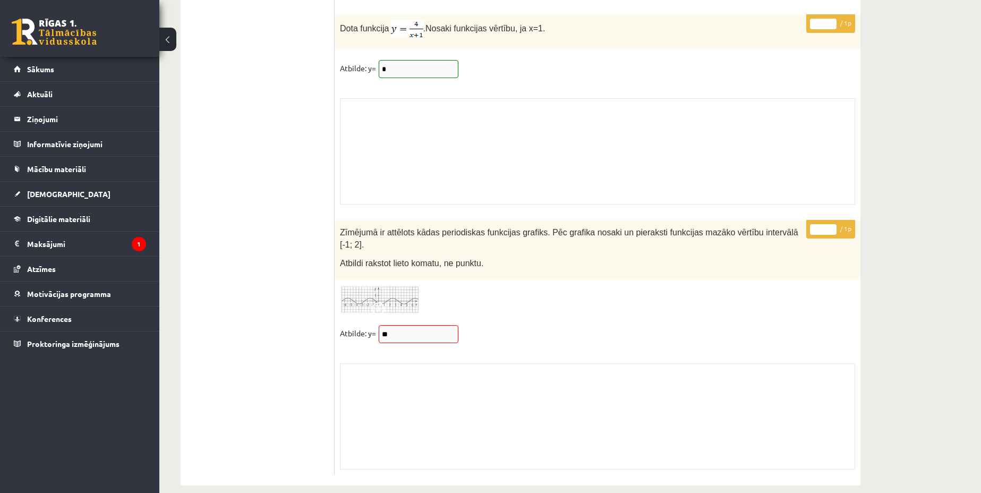
click at [170, 36] on button at bounding box center [167, 39] width 17 height 23
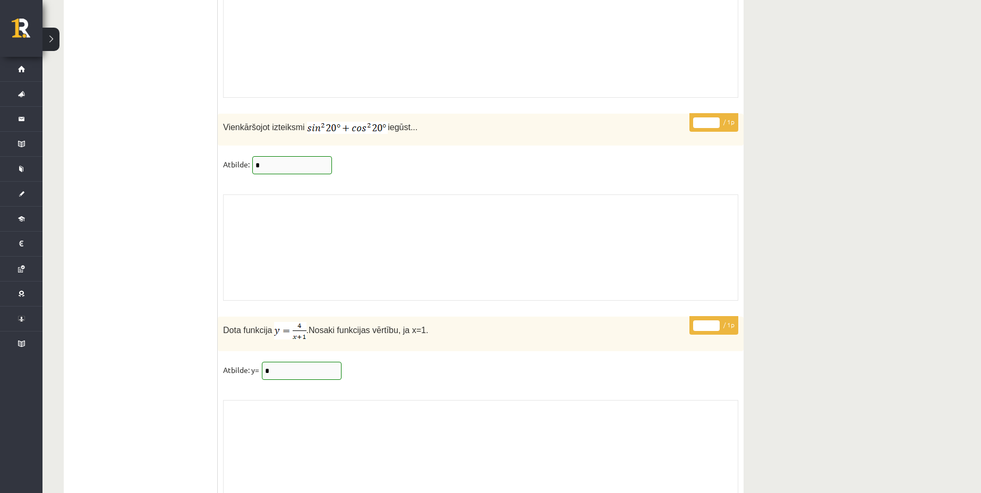
scroll to position [8403, 0]
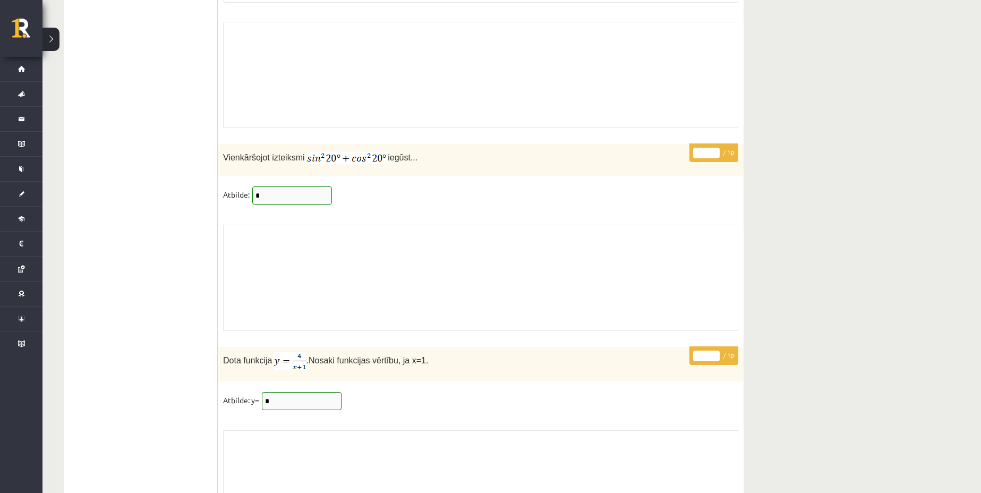
click at [45, 30] on button at bounding box center [50, 39] width 17 height 23
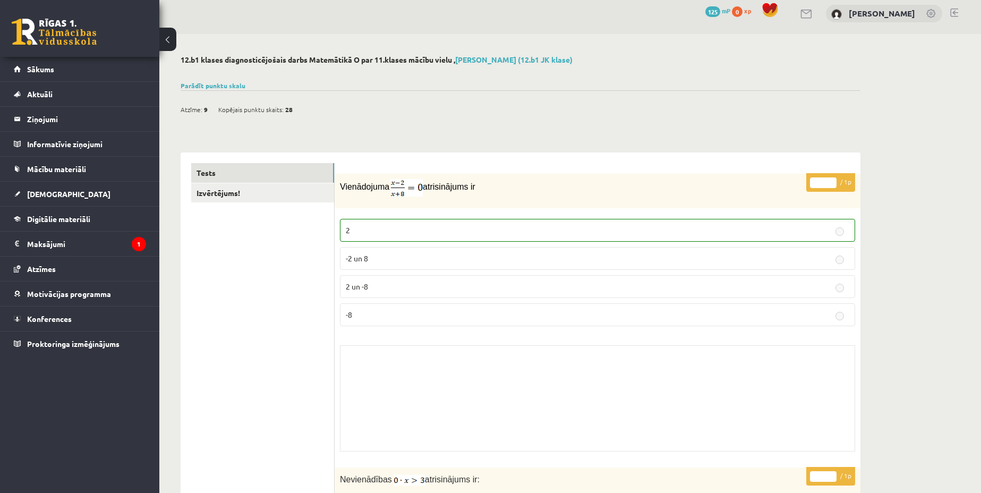
scroll to position [0, 0]
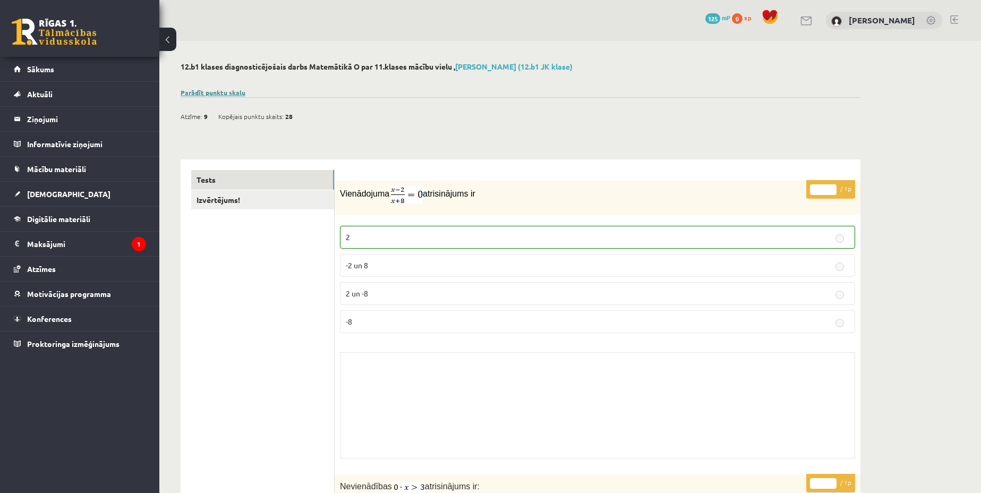
click at [241, 94] on link "Parādīt punktu skalu" at bounding box center [213, 92] width 65 height 8
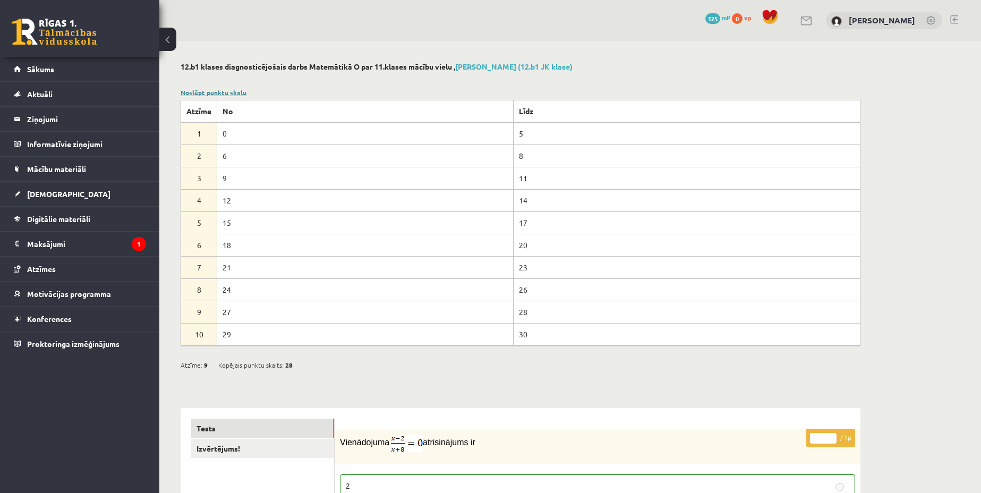
click at [241, 94] on link "Noslēpt punktu skalu" at bounding box center [214, 92] width 66 height 8
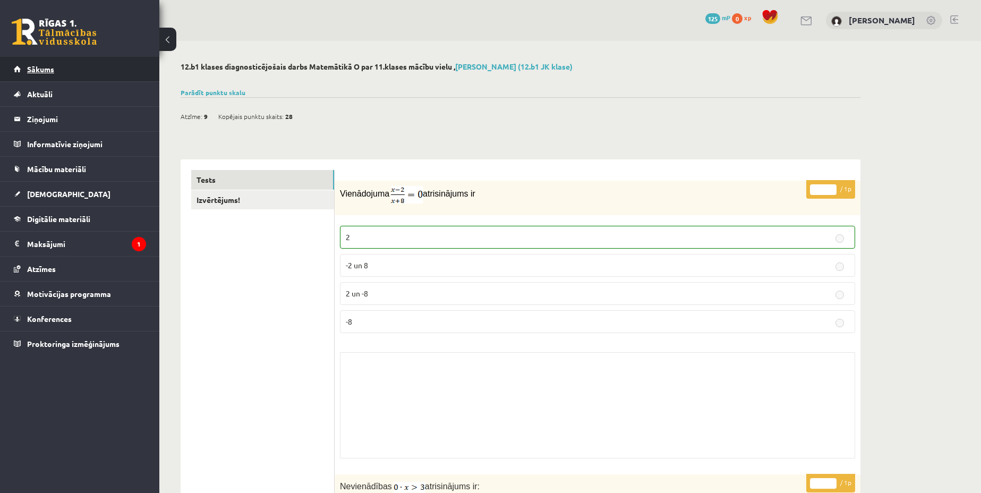
click at [74, 74] on link "Sākums" at bounding box center [80, 69] width 132 height 24
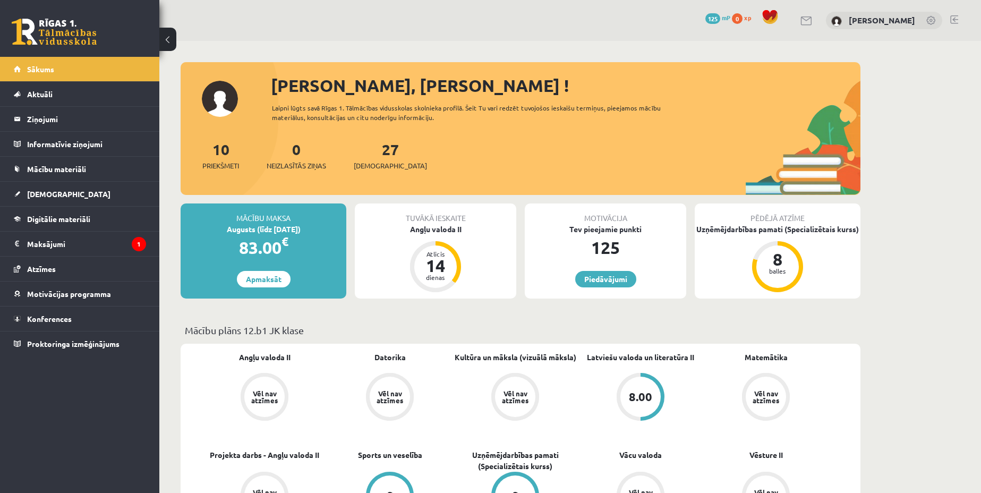
click at [710, 12] on div "0 Dāvanas 125 mP 0 xp" at bounding box center [743, 18] width 77 height 19
click at [705, 17] on span "125" at bounding box center [712, 18] width 15 height 11
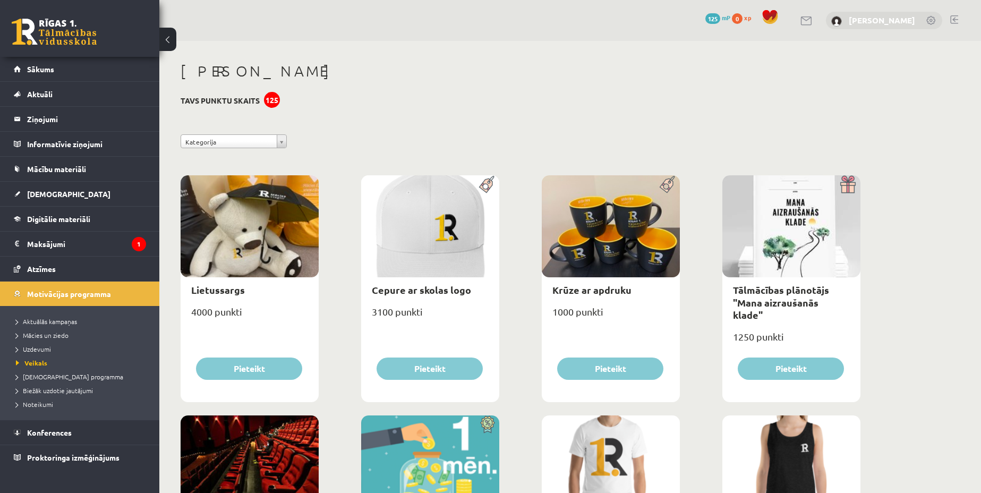
click at [870, 20] on link "[PERSON_NAME]" at bounding box center [881, 20] width 66 height 11
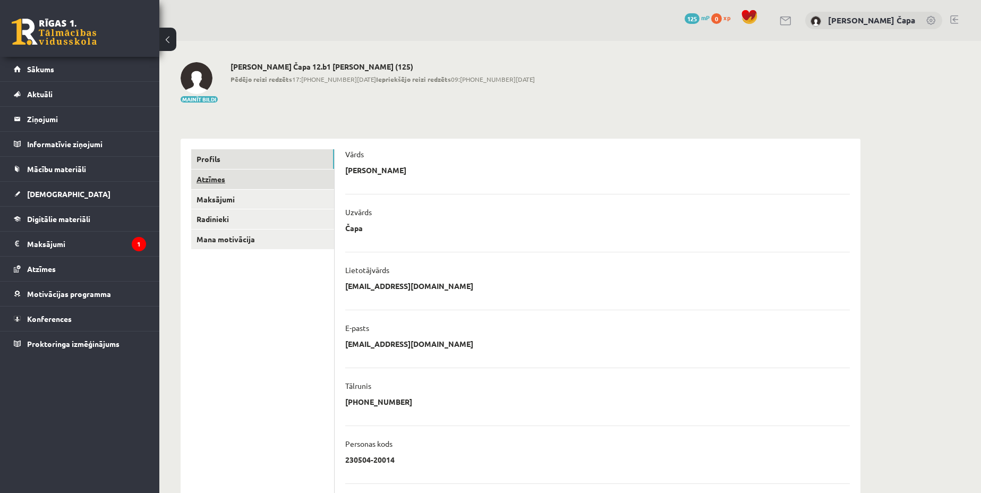
click at [260, 176] on link "Atzīmes" at bounding box center [262, 179] width 143 height 20
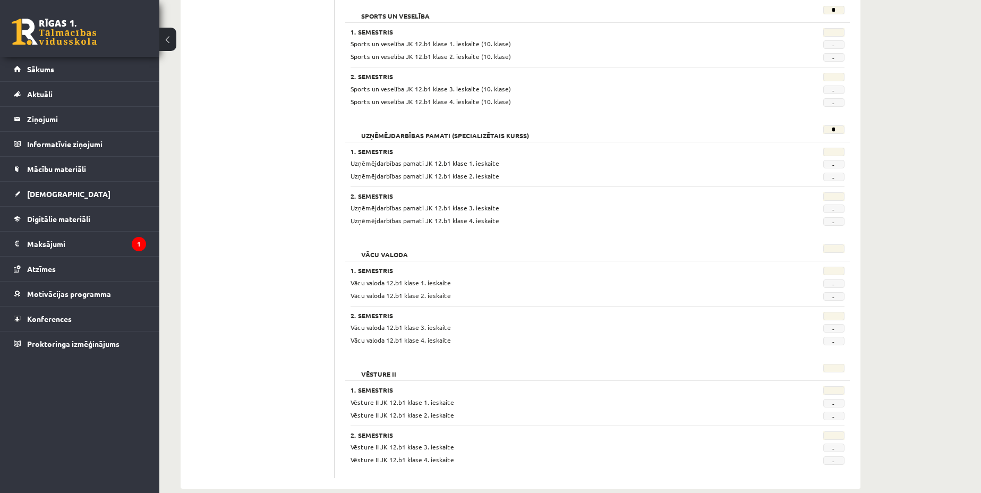
scroll to position [783, 0]
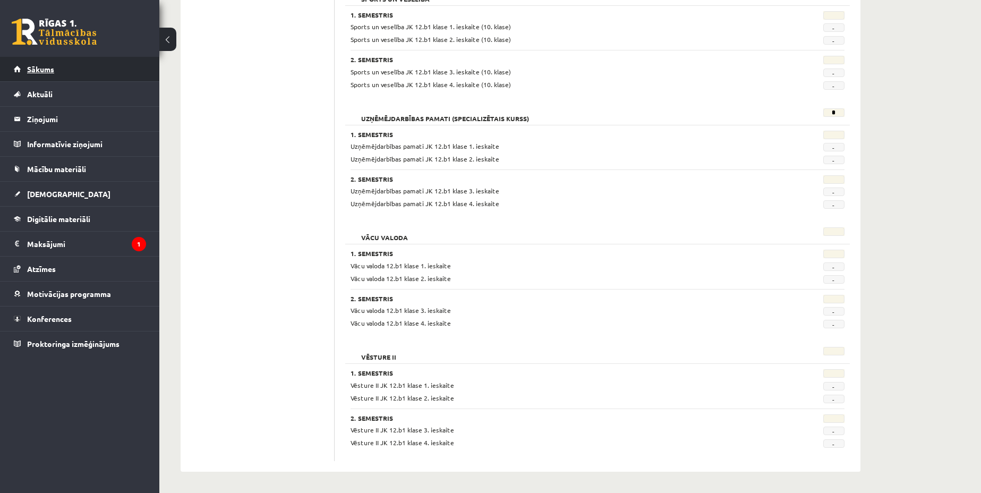
click at [73, 64] on link "Sākums" at bounding box center [80, 69] width 132 height 24
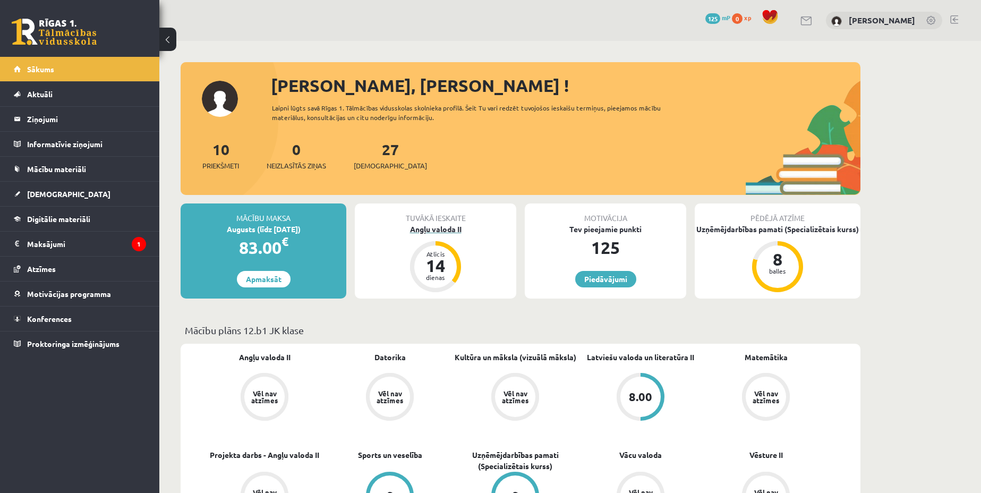
click at [445, 256] on div "Atlicis" at bounding box center [435, 254] width 32 height 6
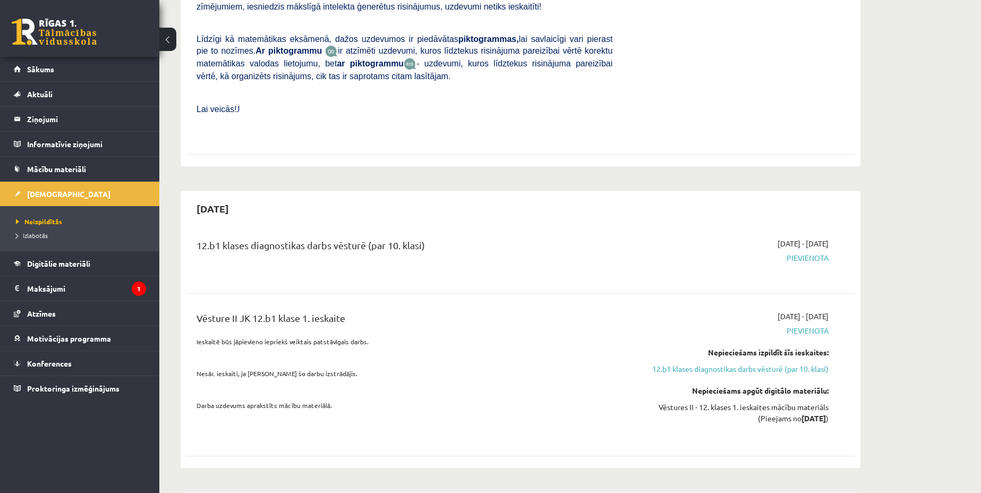
scroll to position [531, 0]
drag, startPoint x: 190, startPoint y: 301, endPoint x: 353, endPoint y: 264, distance: 167.2
click at [353, 264] on div "12.b1 klases diagnostikas darbs vēsturē (par 10. klasi) 2025-09-16 - 2025-09-30…" at bounding box center [520, 343] width 669 height 235
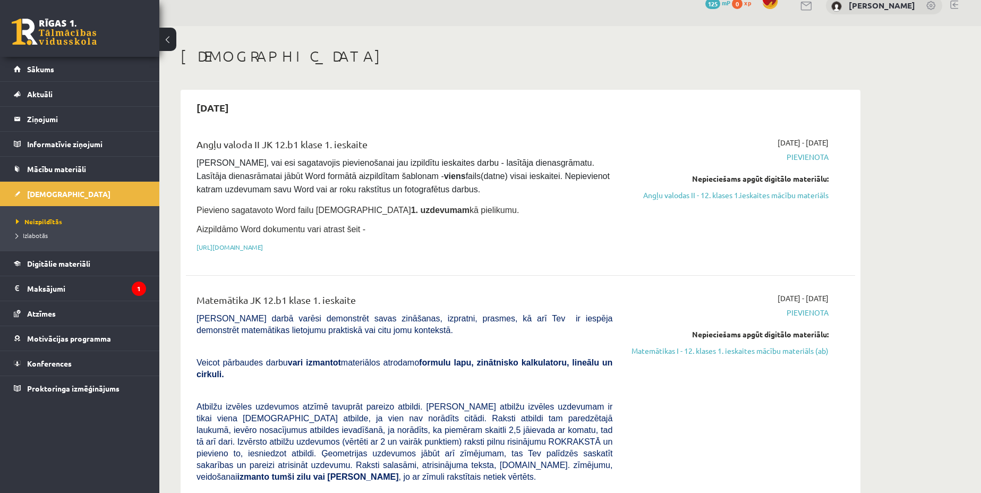
scroll to position [0, 0]
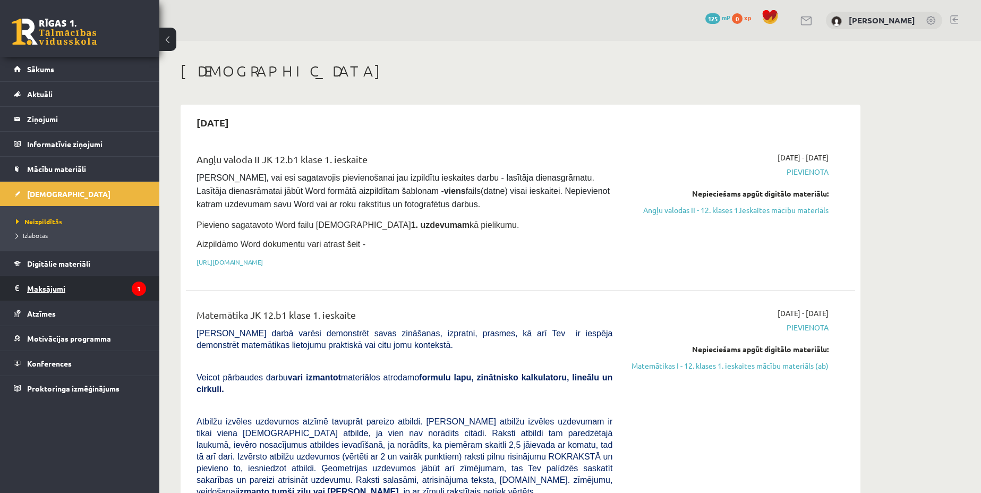
click at [123, 291] on legend "Maksājumi 1" at bounding box center [86, 288] width 119 height 24
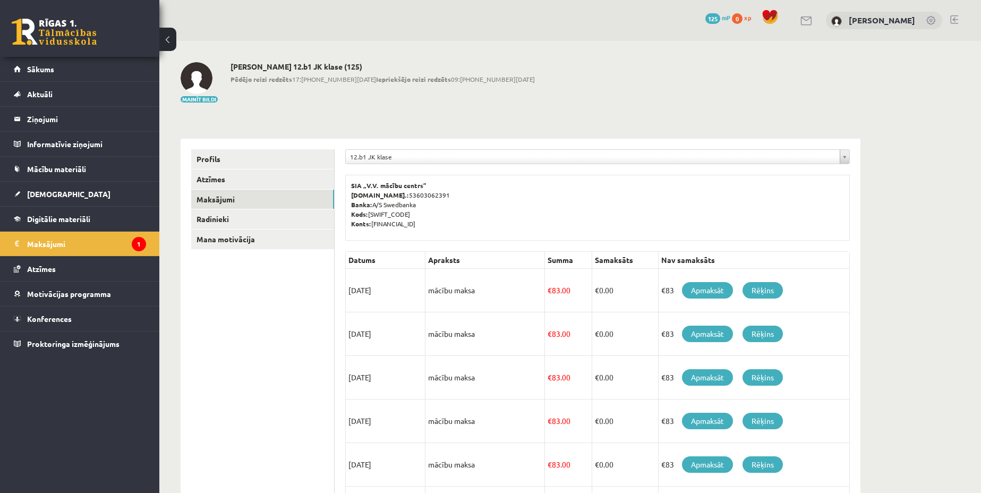
click at [391, 291] on td "15/08/2025" at bounding box center [386, 291] width 80 height 44
click at [451, 293] on td "mācību maksa" at bounding box center [484, 291] width 119 height 44
click at [239, 236] on link "Mana motivācija" at bounding box center [262, 239] width 143 height 20
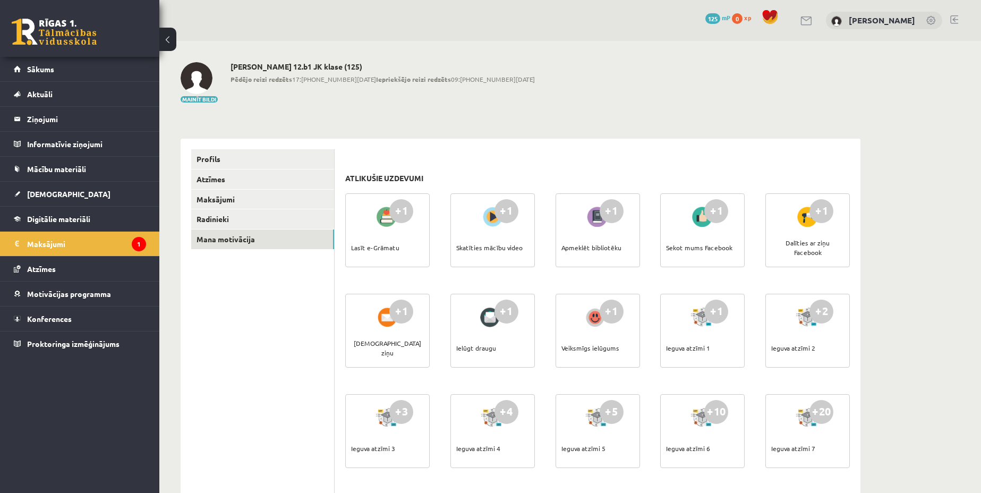
click at [493, 226] on div at bounding box center [492, 216] width 30 height 24
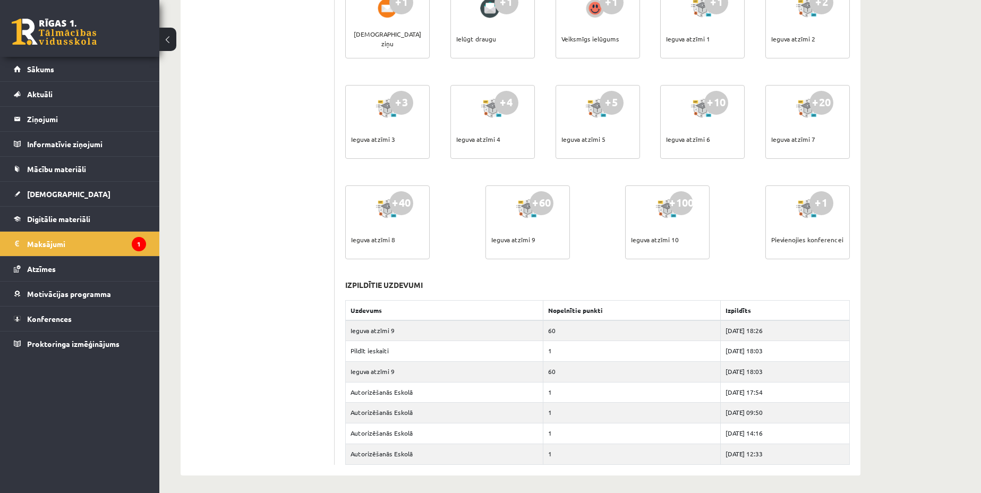
scroll to position [313, 0]
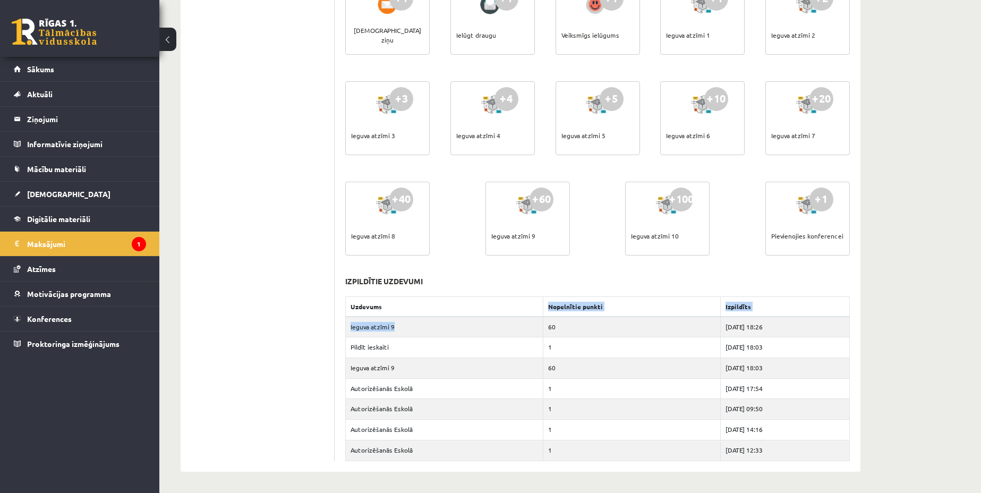
drag, startPoint x: 472, startPoint y: 330, endPoint x: 396, endPoint y: 314, distance: 78.0
click at [396, 314] on table "Uzdevums Nopelnītie punkti Izpildīts Ieguva atzīmi 9 60 2025-09-02 18:26 Pildīt…" at bounding box center [597, 378] width 504 height 165
click at [276, 295] on ul "Profils Atzīmes Maksājumi Radinieki Mana motivācija" at bounding box center [262, 148] width 143 height 624
click at [49, 67] on span "Sākums" at bounding box center [40, 69] width 27 height 10
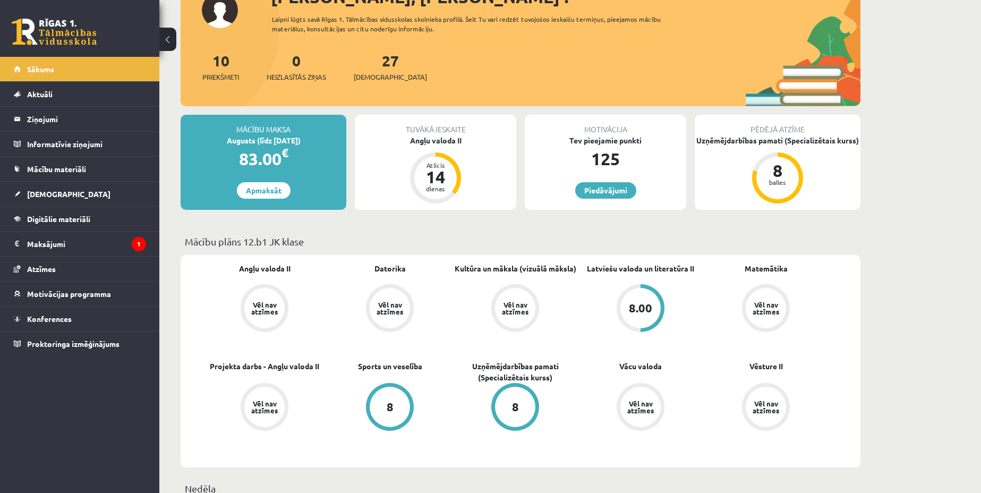
scroll to position [133, 0]
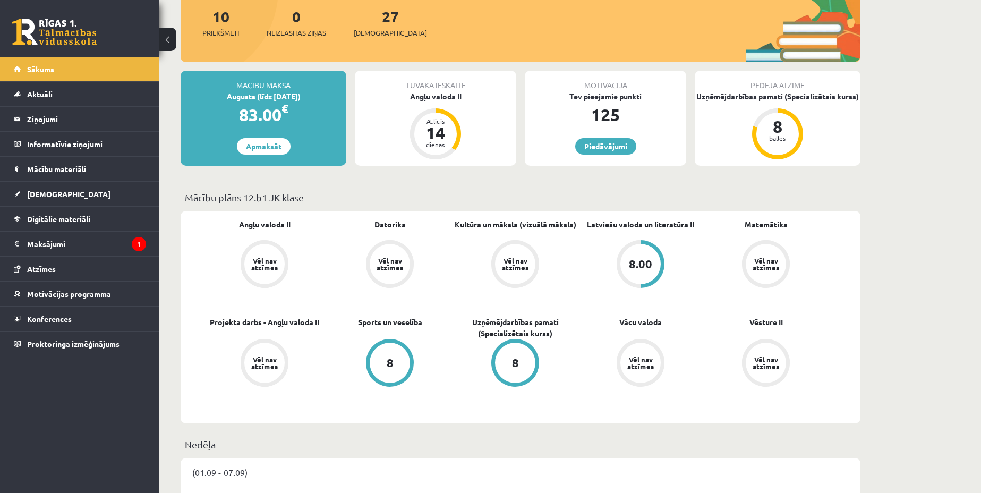
click at [638, 259] on div "8.00" at bounding box center [640, 264] width 23 height 12
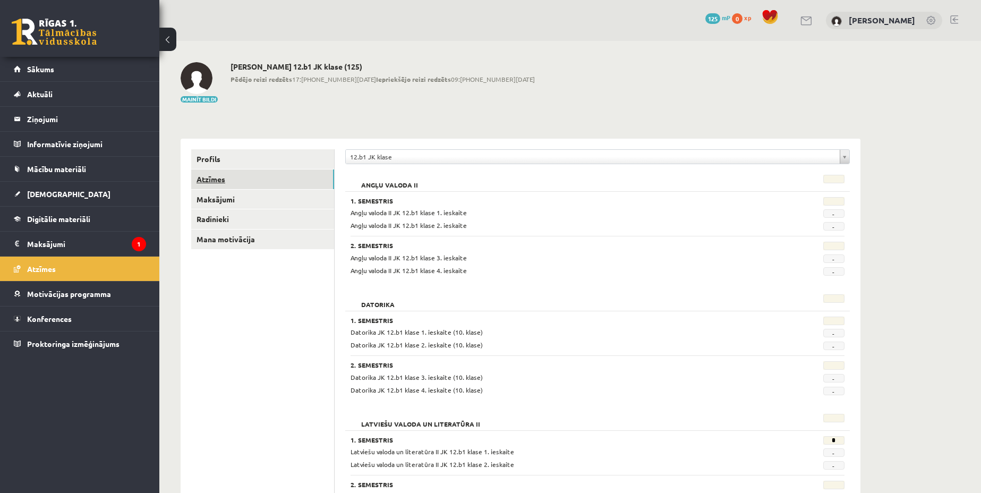
click at [255, 175] on link "Atzīmes" at bounding box center [262, 179] width 143 height 20
click at [75, 287] on link "Motivācijas programma" at bounding box center [80, 293] width 132 height 24
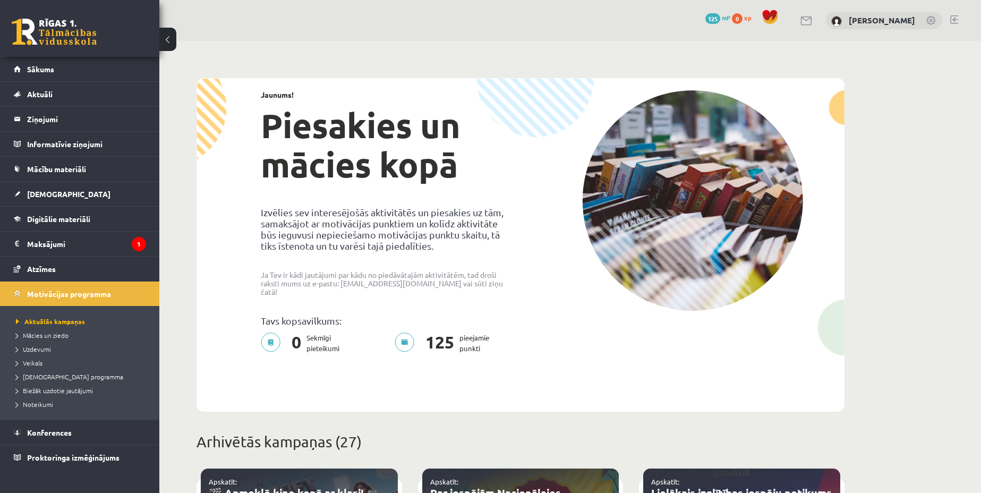
click at [311, 333] on p "0 Sekmīgi pieteikumi" at bounding box center [303, 342] width 85 height 21
click at [735, 19] on span "0" at bounding box center [737, 18] width 11 height 11
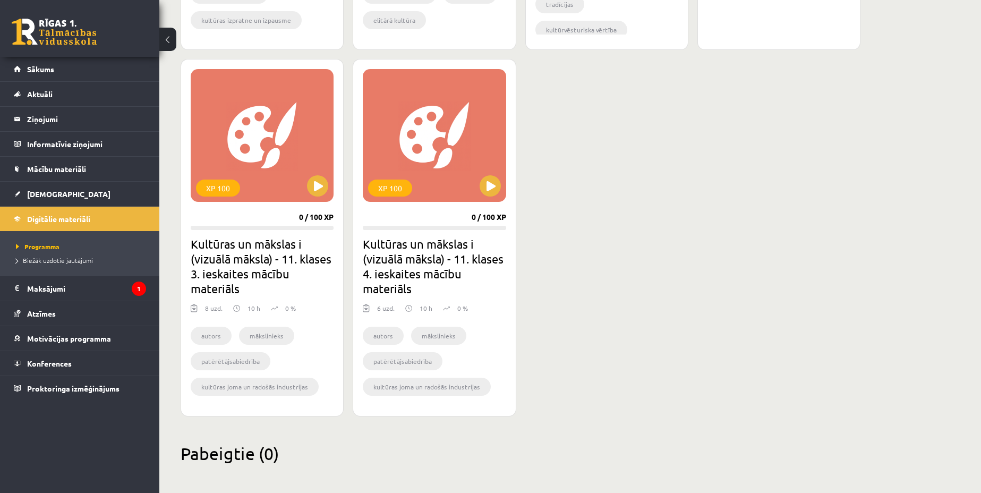
scroll to position [2051, 0]
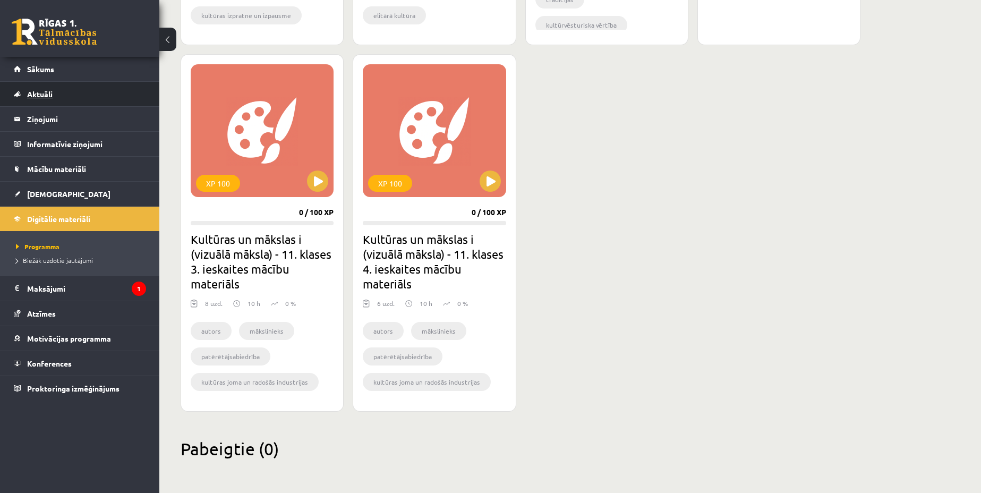
click at [83, 81] on li "Aktuāli Kā mācīties eSKOLĀ Kontakti Normatīvie akti Online konsultācijas Skolot…" at bounding box center [79, 93] width 159 height 25
click at [85, 71] on link "Sākums" at bounding box center [80, 69] width 132 height 24
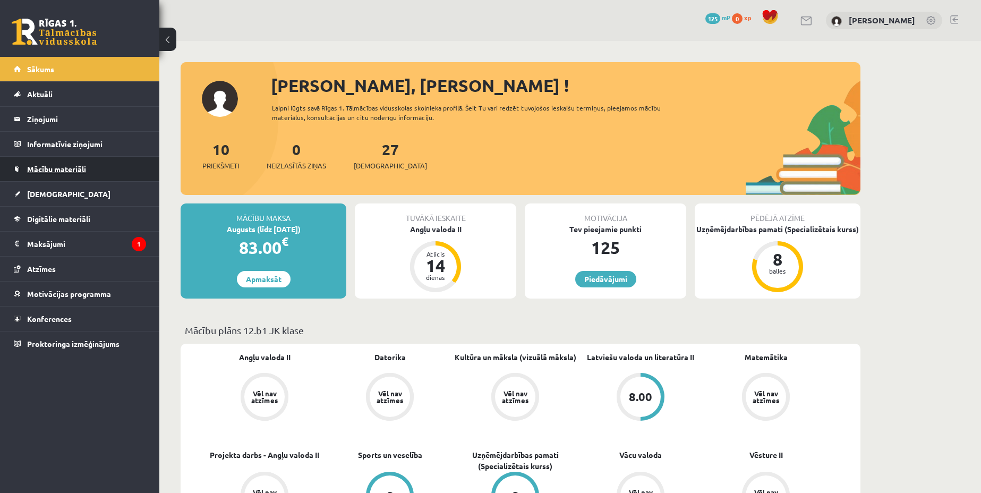
click at [89, 162] on link "Mācību materiāli" at bounding box center [80, 169] width 132 height 24
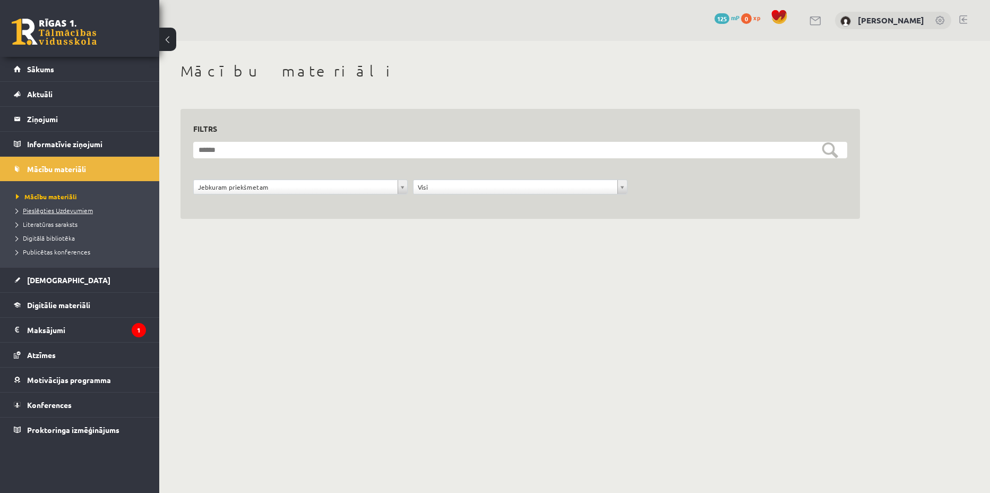
click at [68, 212] on span "Pieslēgties Uzdevumiem" at bounding box center [54, 210] width 77 height 8
click at [96, 302] on link "Digitālie materiāli" at bounding box center [80, 305] width 132 height 24
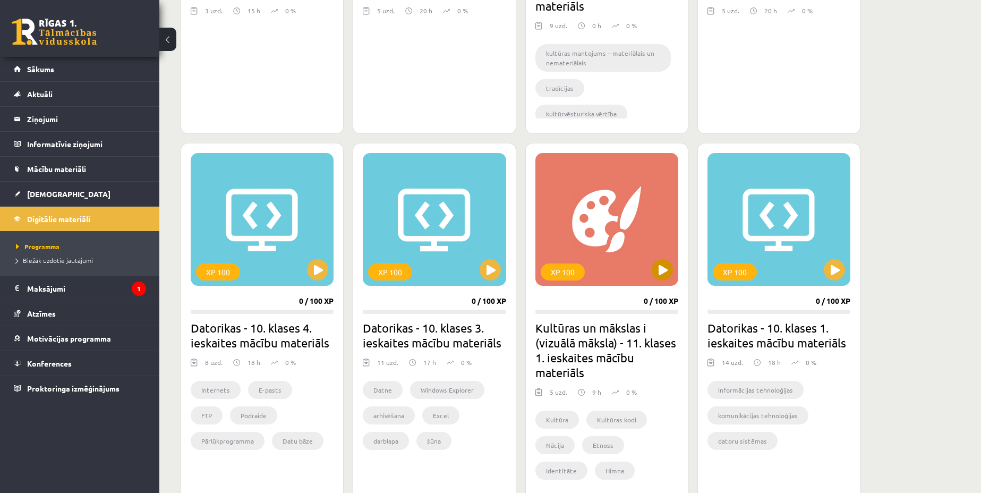
scroll to position [531, 0]
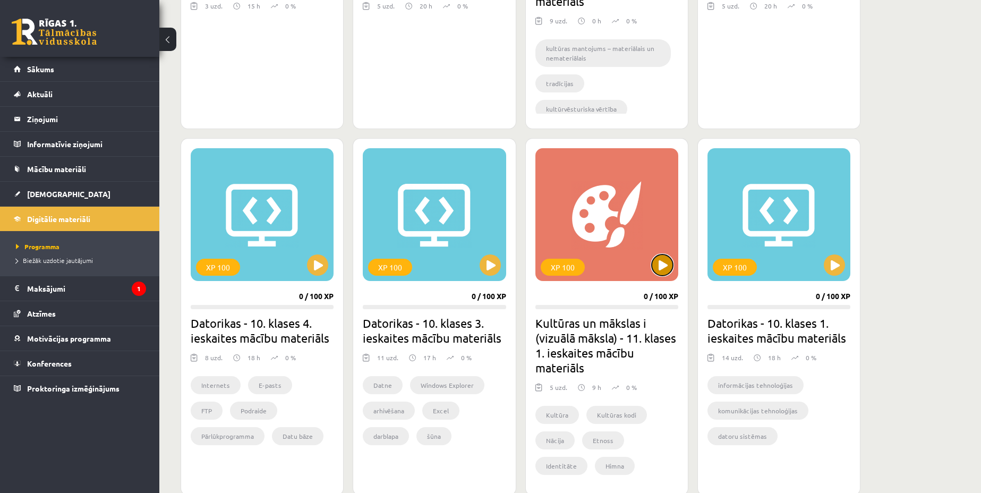
click at [656, 270] on button at bounding box center [661, 264] width 21 height 21
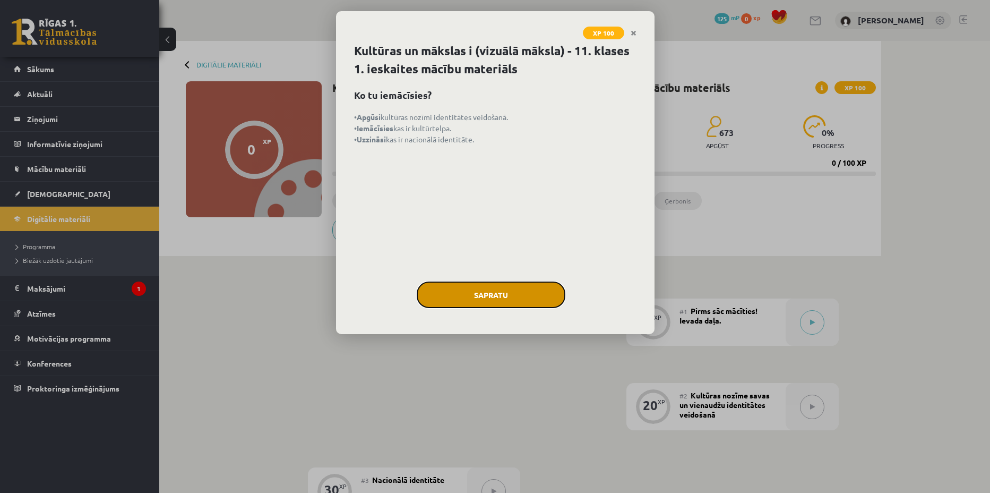
click at [503, 286] on button "Sapratu" at bounding box center [491, 294] width 149 height 27
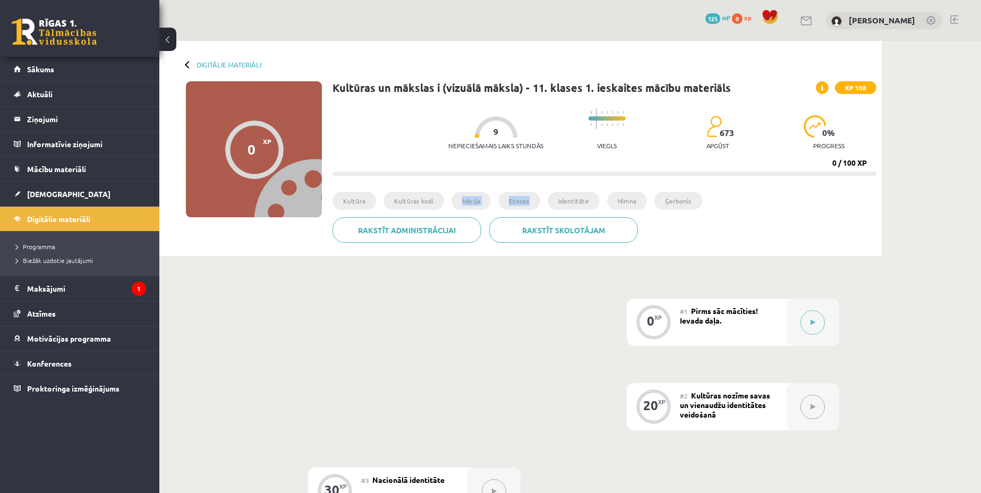
drag, startPoint x: 444, startPoint y: 199, endPoint x: 534, endPoint y: 195, distance: 89.8
click at [534, 195] on ul "Kultūra Kultūras kodi Nācija Etnoss Identitāte Himna Ģerbonis" at bounding box center [604, 204] width 544 height 25
click at [728, 228] on div "Rakstīt skolotājam Rakstīt administrācijai" at bounding box center [604, 233] width 544 height 33
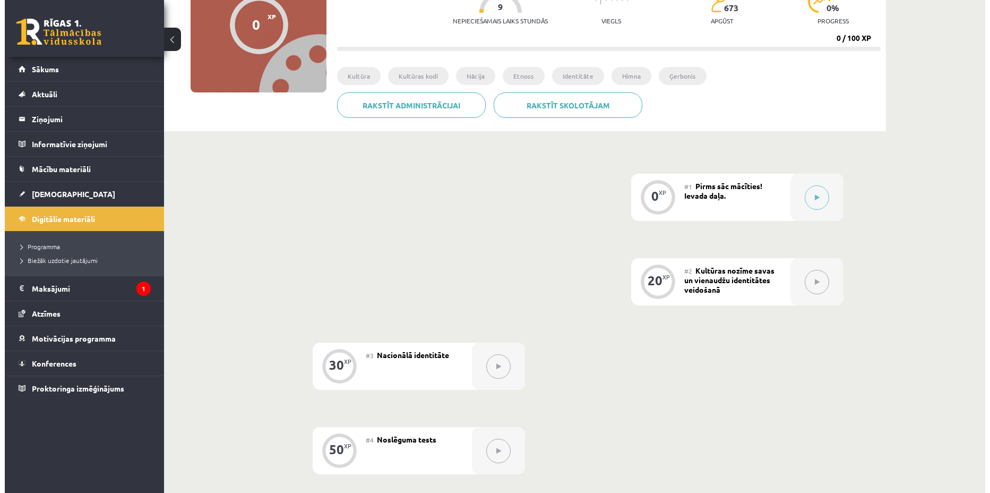
scroll to position [133, 0]
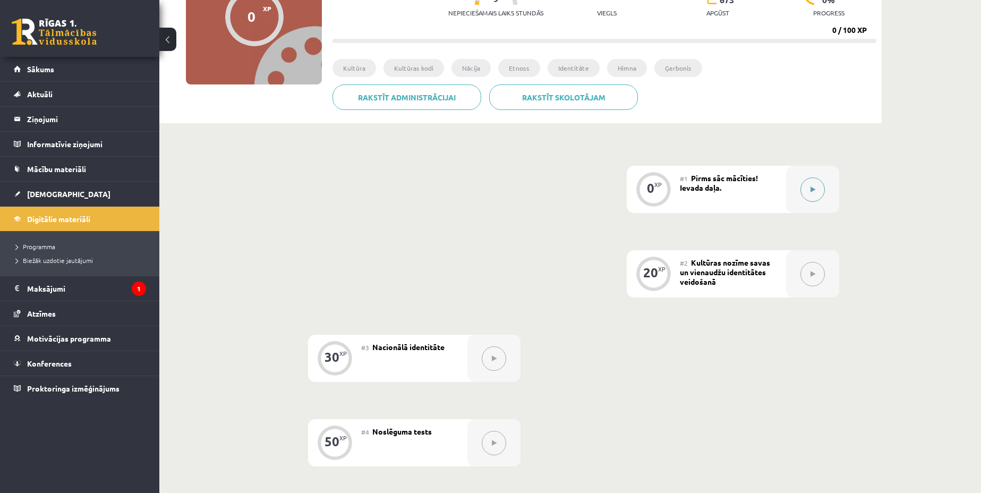
click at [810, 190] on icon at bounding box center [812, 189] width 5 height 6
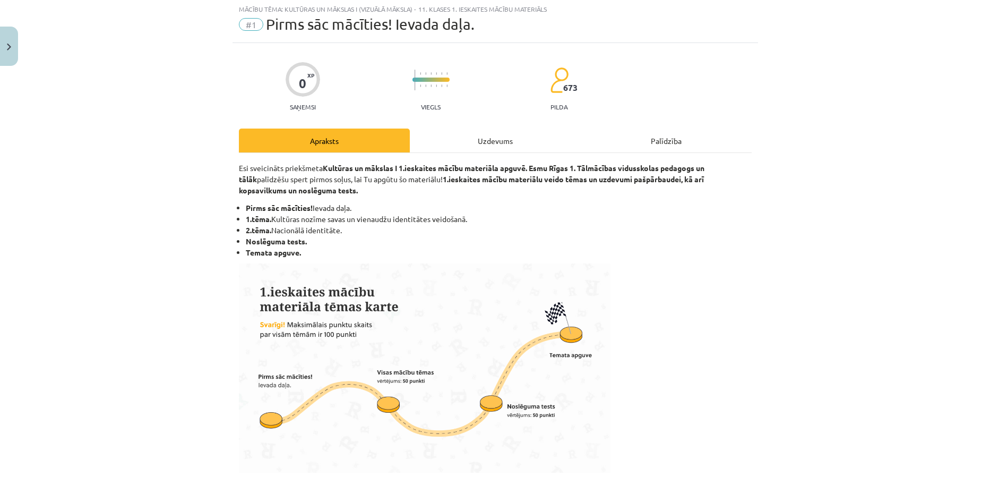
scroll to position [0, 0]
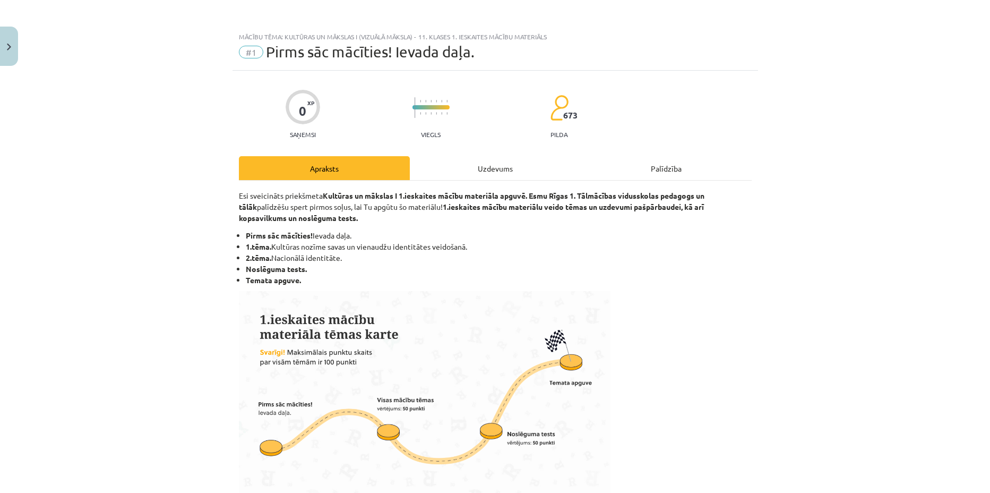
drag, startPoint x: 377, startPoint y: 165, endPoint x: 425, endPoint y: 168, distance: 47.9
click at [424, 168] on div "Apraksts Uzdevums Palīdzība" at bounding box center [495, 168] width 513 height 24
click at [451, 170] on div "Uzdevums" at bounding box center [495, 168] width 171 height 24
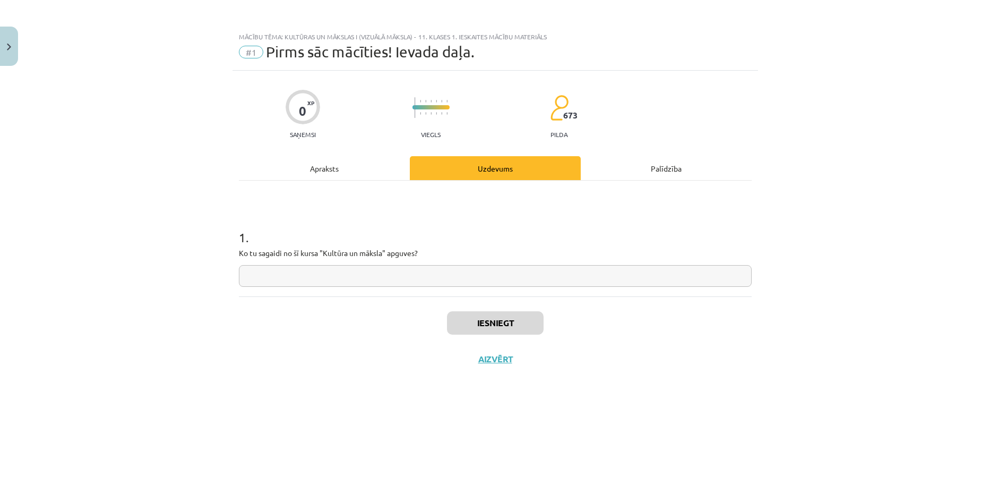
click at [685, 165] on div "Palīdzība" at bounding box center [666, 168] width 171 height 24
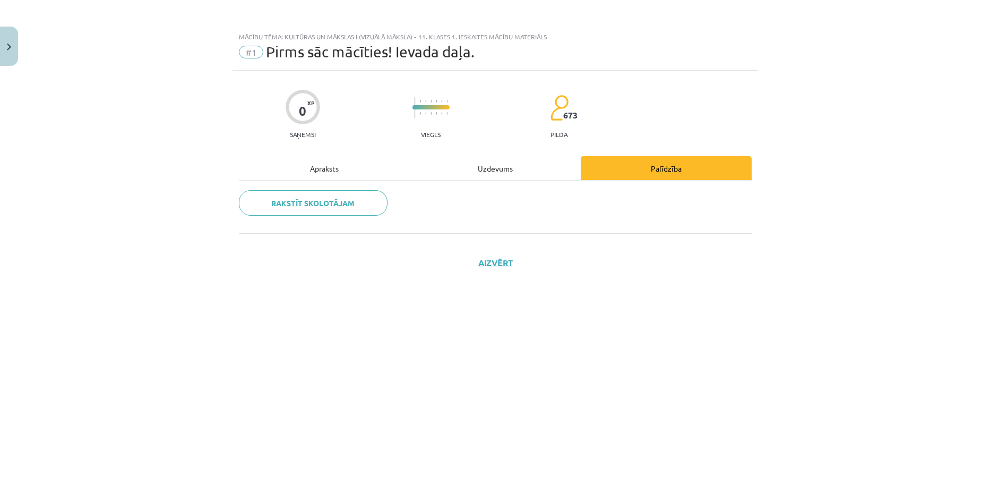
click at [453, 166] on div "Uzdevums" at bounding box center [495, 168] width 171 height 24
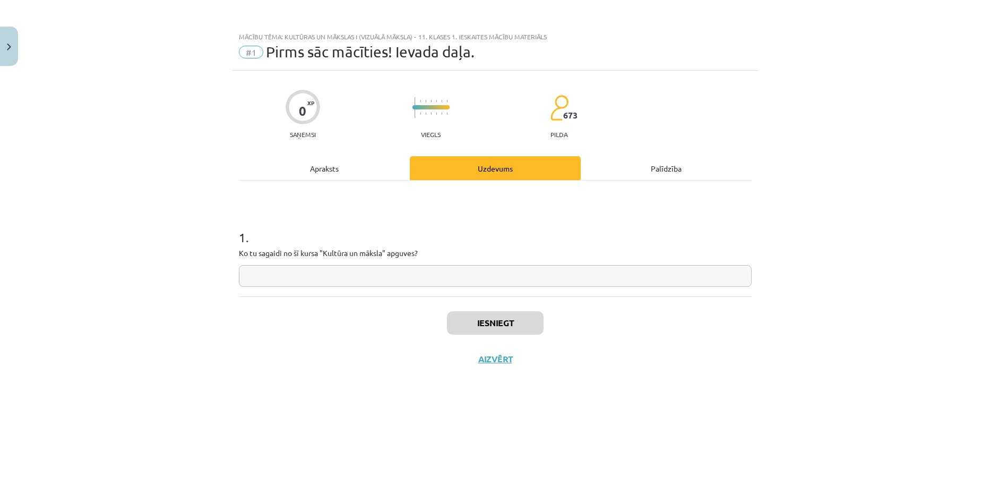
click at [362, 169] on div "Apraksts" at bounding box center [324, 168] width 171 height 24
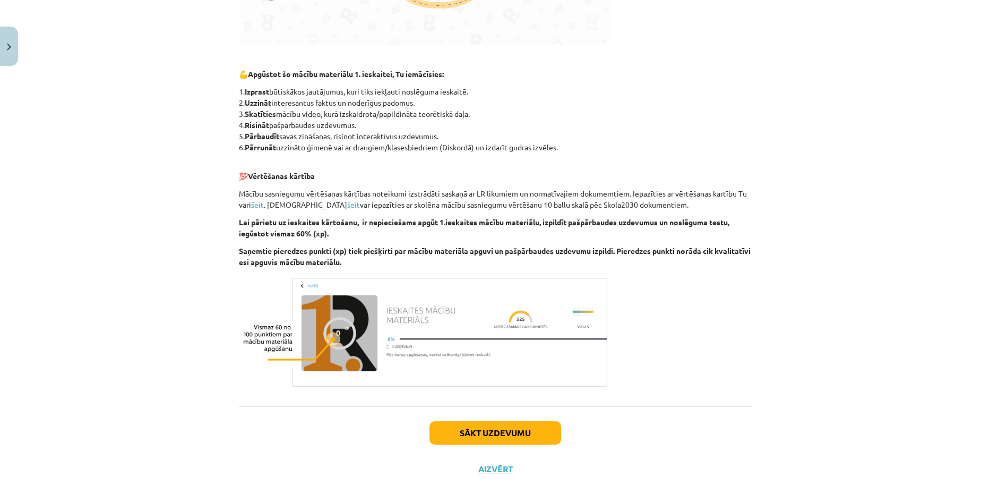
scroll to position [476, 0]
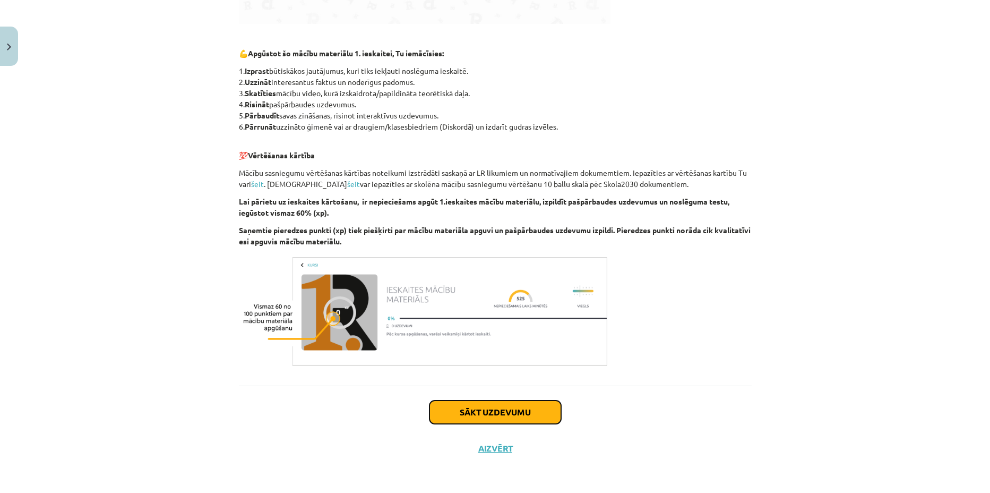
click at [529, 405] on button "Sākt uzdevumu" at bounding box center [496, 411] width 132 height 23
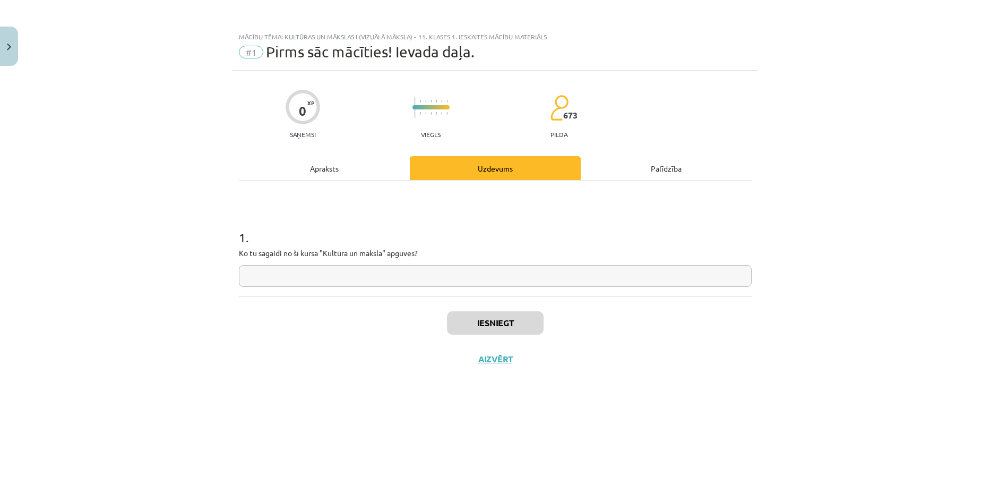
click at [426, 282] on input "text" at bounding box center [495, 276] width 513 height 22
type input "*"
drag, startPoint x: 227, startPoint y: 255, endPoint x: 439, endPoint y: 251, distance: 211.9
click at [439, 251] on div "Mācību tēma: Kultūras un mākslas i (vizuālā māksla) - 11. klases 1. ieskaites m…" at bounding box center [495, 246] width 990 height 493
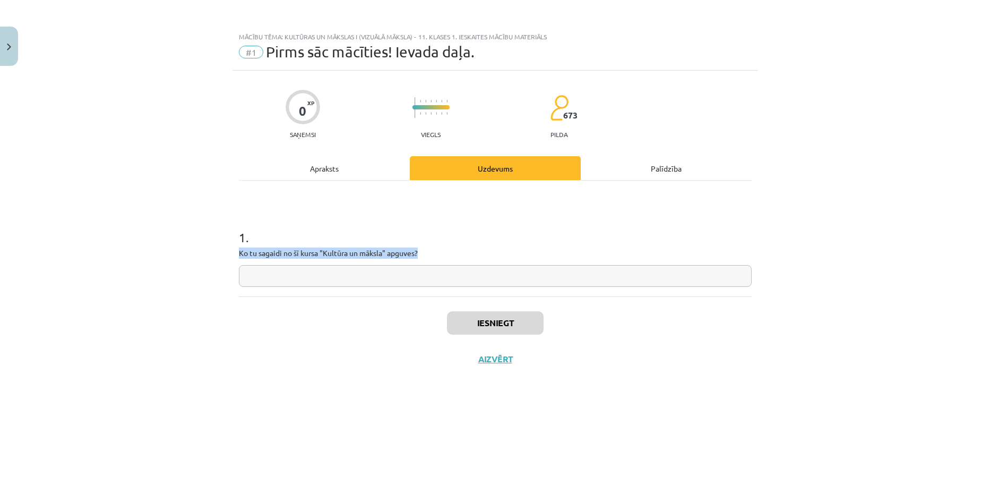
copy p "Ko tu sagaidi no šī kursa "Kultūra un māksla" apguves?"
click at [426, 276] on input "text" at bounding box center [495, 276] width 513 height 22
type input "*"
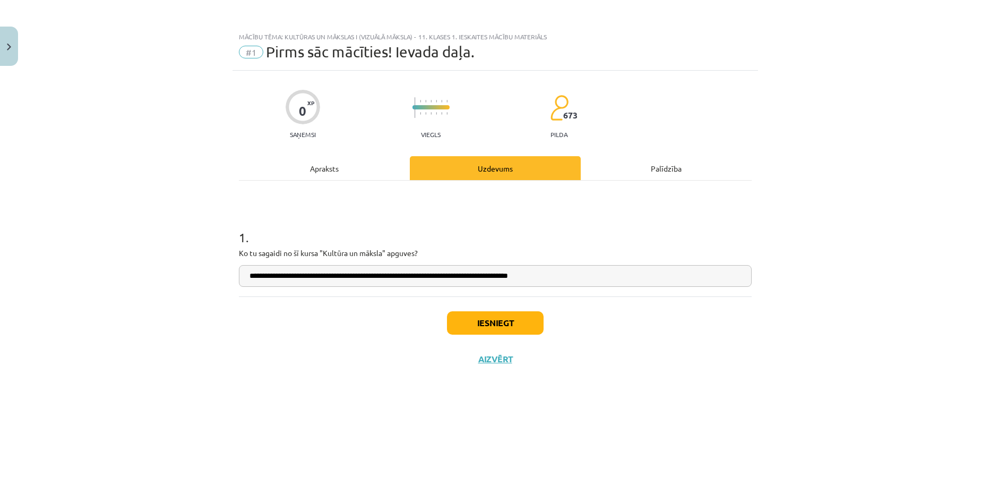
type input "**********"
click at [500, 325] on button "Iesniegt" at bounding box center [495, 322] width 97 height 23
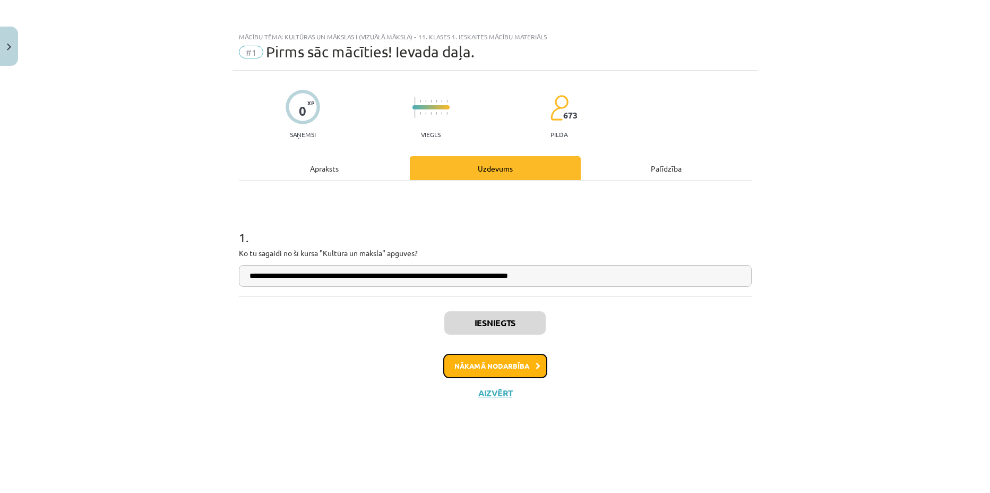
click at [513, 363] on button "Nākamā nodarbība" at bounding box center [495, 366] width 104 height 24
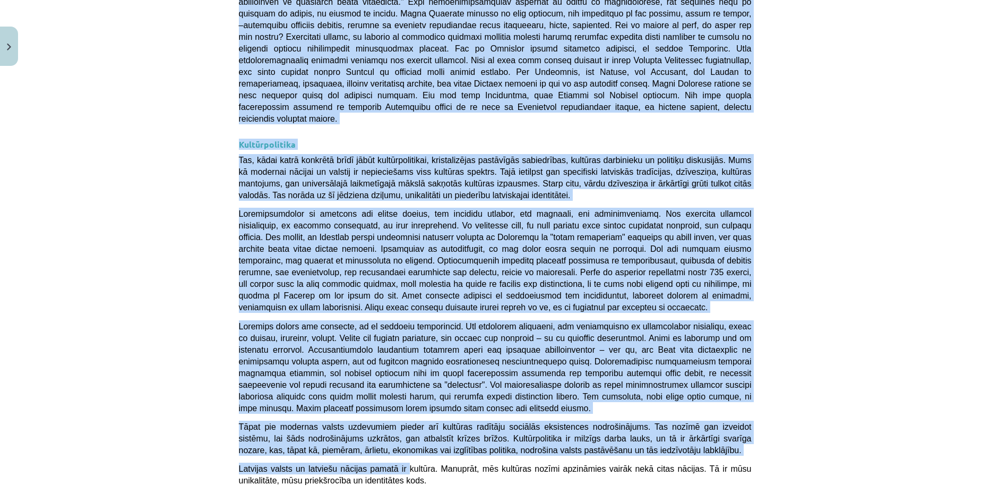
scroll to position [2485, 0]
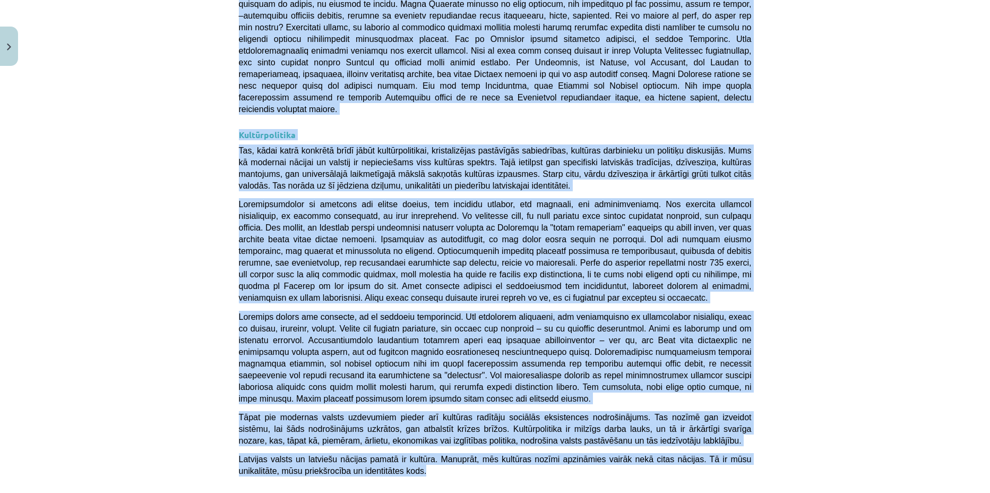
drag, startPoint x: 226, startPoint y: 202, endPoint x: 446, endPoint y: 253, distance: 225.7
click at [446, 254] on div "Mācību tēma: Kultūras un mākslas i (vizuālā māksla) - 11. klases 1. ieskaites m…" at bounding box center [495, 246] width 990 height 493
copy div "Katrs cilvēks ir piederīgs dažādām kultūrām (nacionālajai, tautas, reģionālajai…"
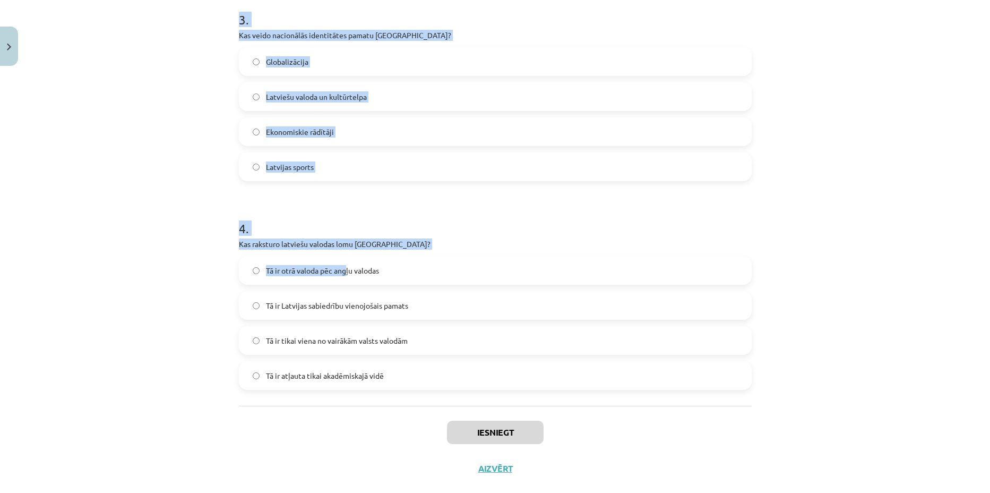
scroll to position [655, 0]
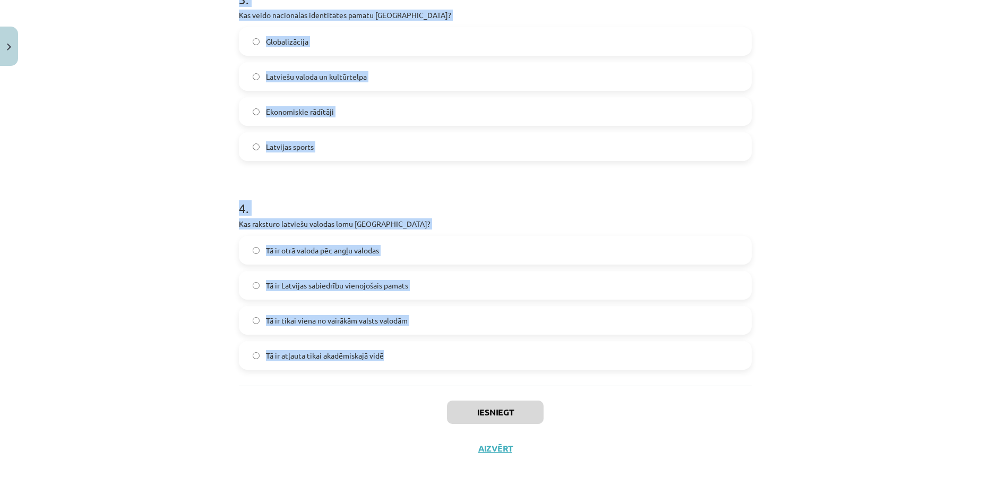
drag, startPoint x: 235, startPoint y: 226, endPoint x: 407, endPoint y: 354, distance: 214.0
copy form "Kas ir kultūras kodi? Tehnoloģiju attīstības mērķi Literatūras kanoni Simboli, …"
click at [193, 89] on div "Mācību tēma: Kultūras un mākslas i (vizuālā māksla) - 11. klases 1. ieskaites m…" at bounding box center [495, 246] width 990 height 493
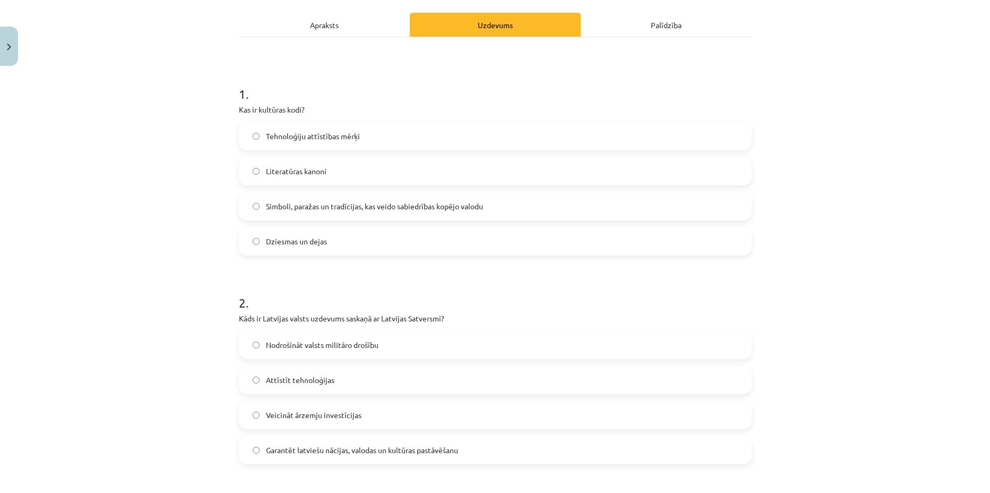
scroll to position [124, 0]
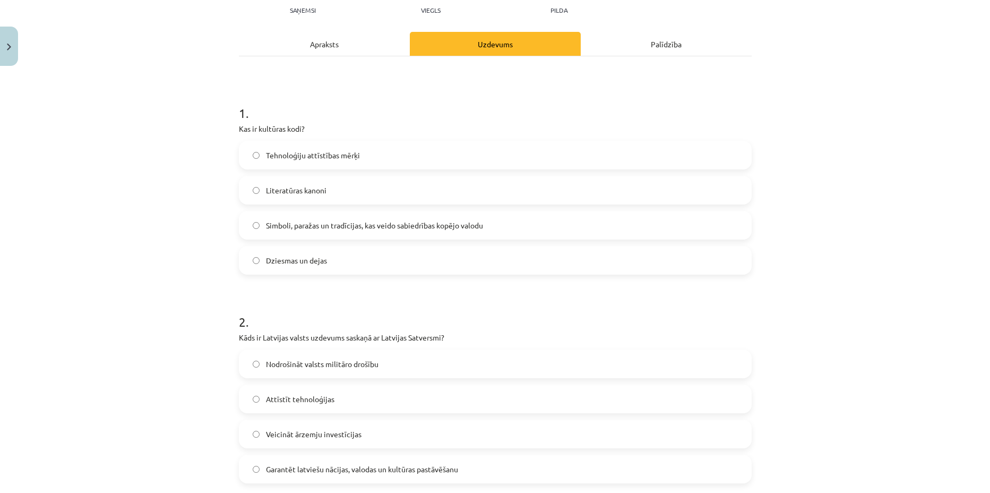
click at [352, 218] on label "Simboli, paražas un tradīcijas, kas veido sabiedrības kopējo valodu" at bounding box center [495, 225] width 511 height 27
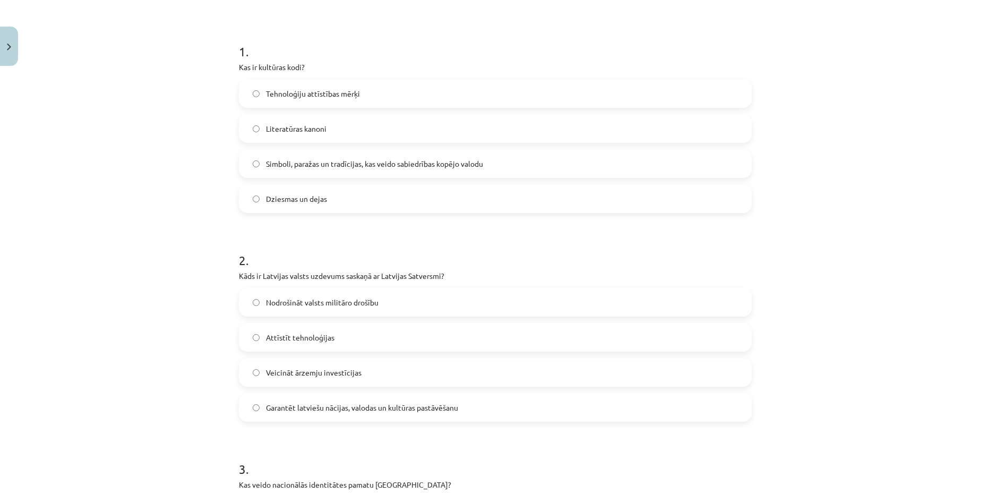
scroll to position [191, 0]
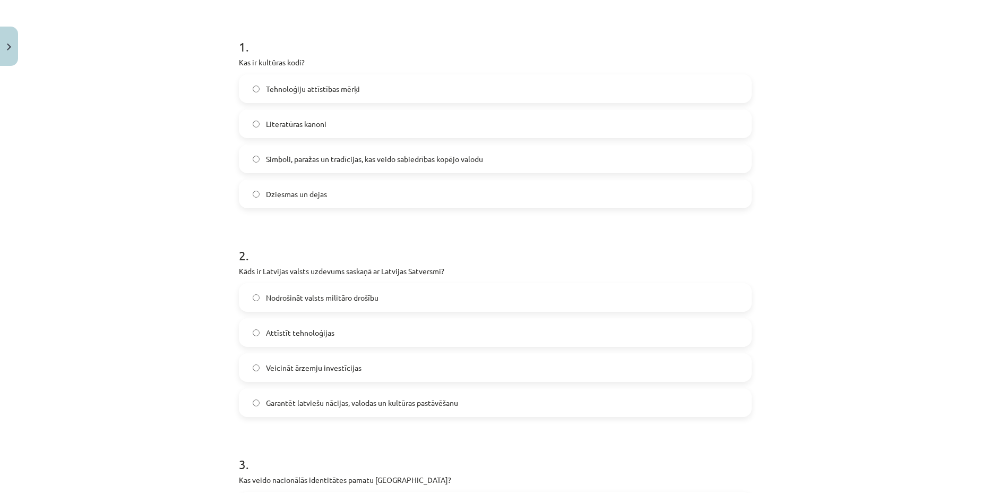
click at [356, 406] on span "Garantēt latviešu nācijas, valodas un kultūras pastāvēšanu" at bounding box center [362, 402] width 192 height 11
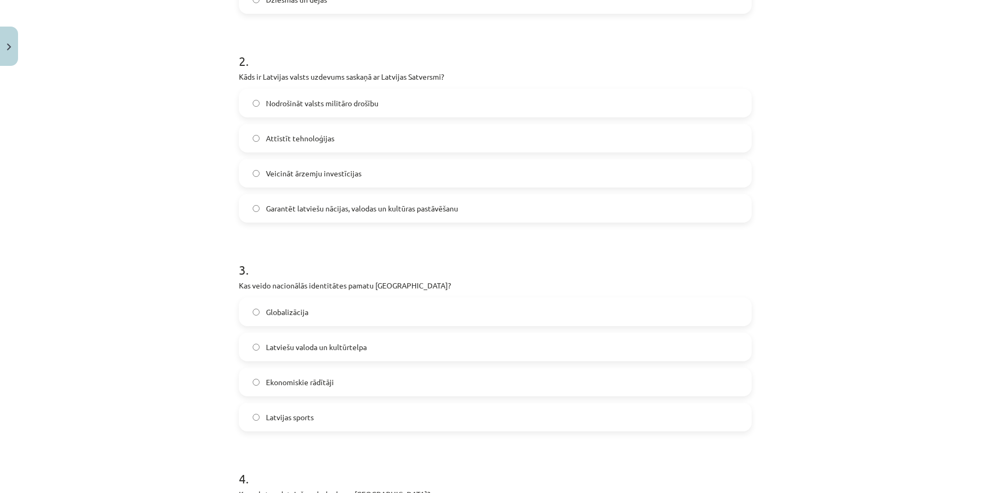
scroll to position [390, 0]
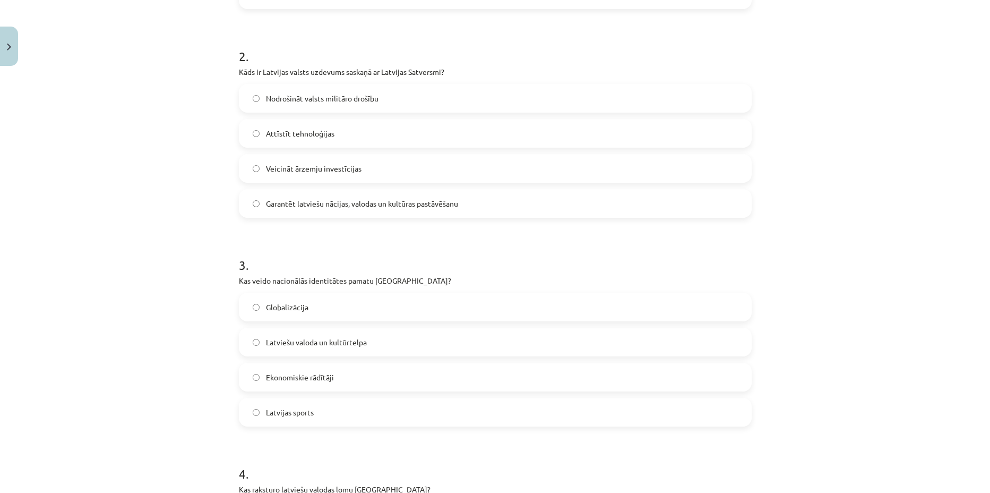
click at [337, 346] on span "Latviešu valoda un kultūrtelpa" at bounding box center [316, 342] width 101 height 11
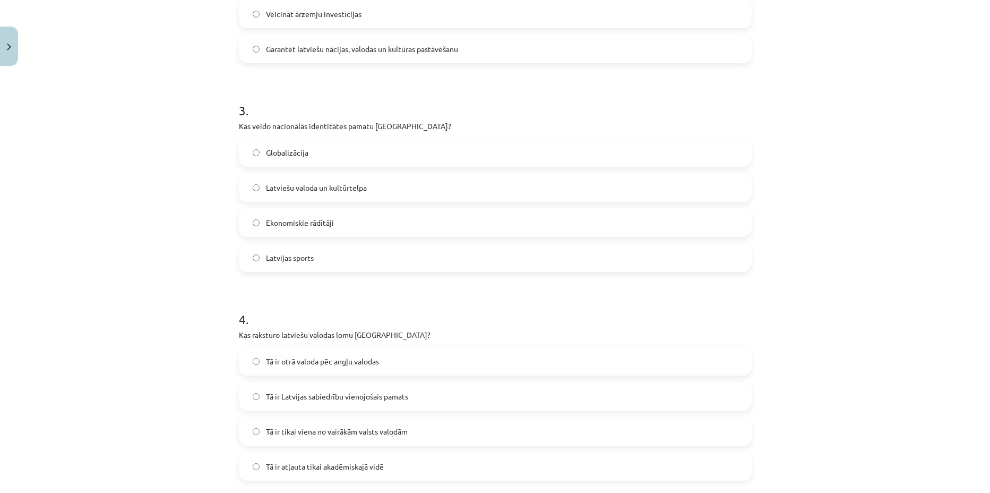
scroll to position [589, 0]
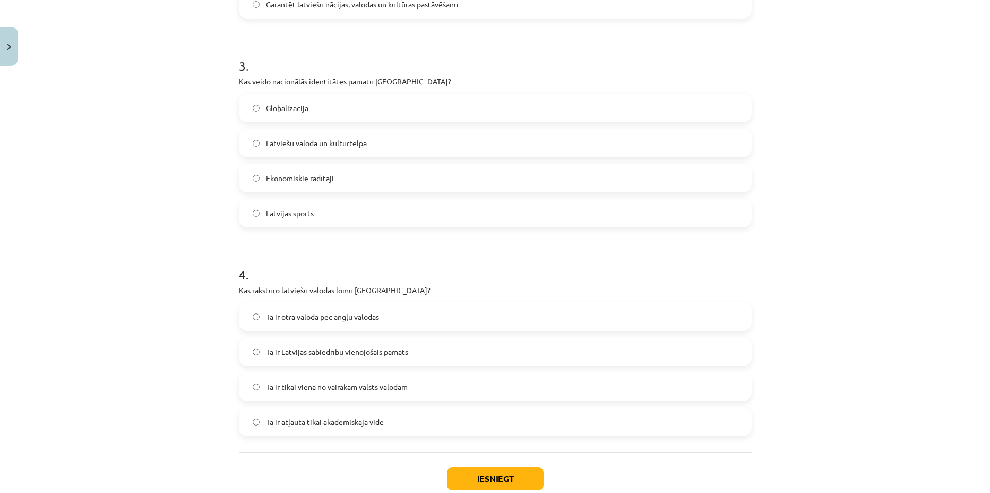
click at [393, 387] on span "Tā ir tikai viena no vairākām valsts valodām" at bounding box center [337, 386] width 142 height 11
click at [387, 362] on label "Tā ir Latvijas sabiedrību vienojošais pamats" at bounding box center [495, 351] width 511 height 27
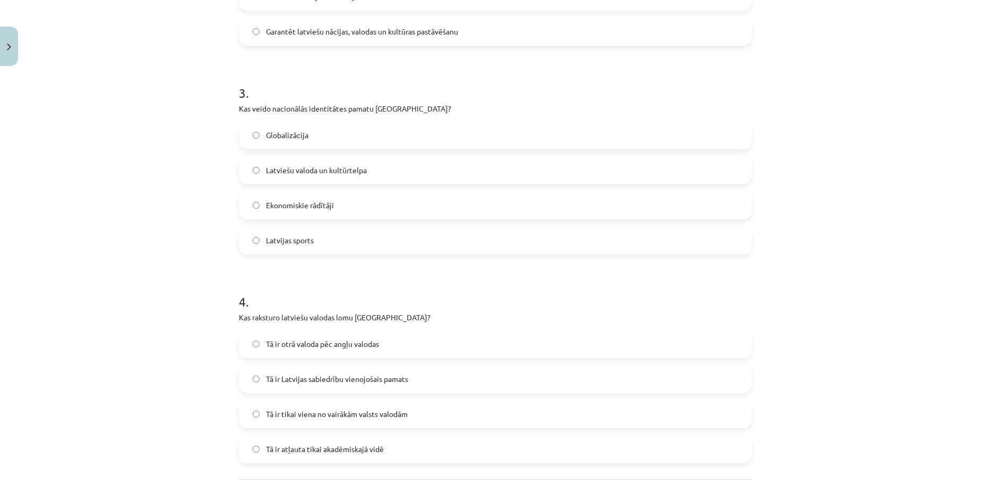
scroll to position [655, 0]
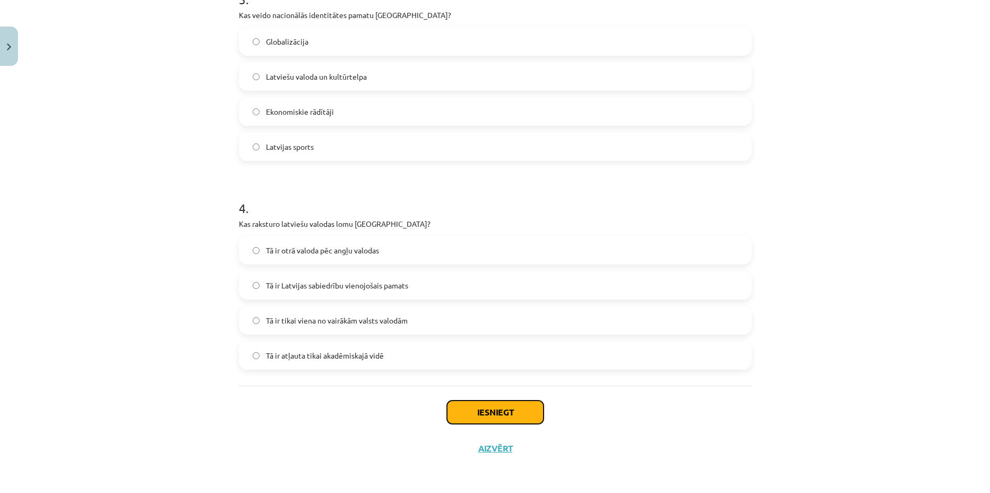
click at [486, 404] on button "Iesniegt" at bounding box center [495, 411] width 97 height 23
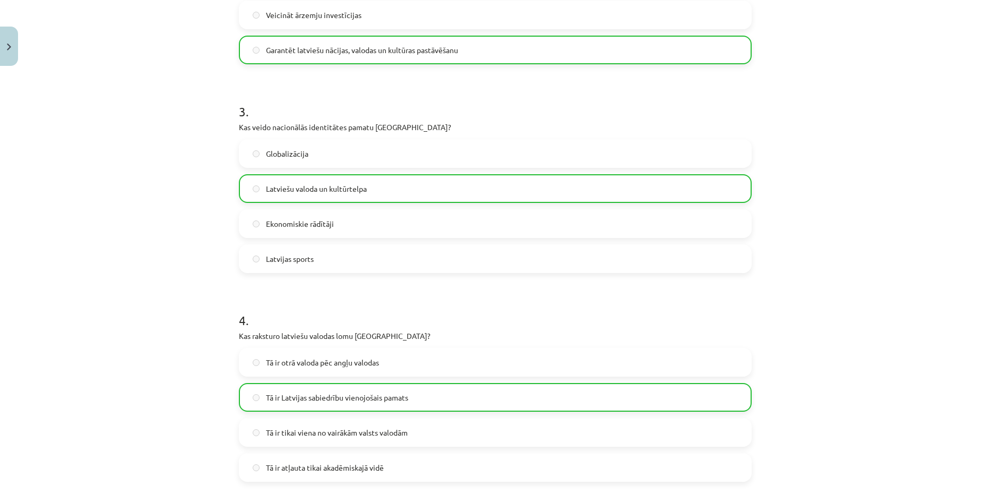
scroll to position [664, 0]
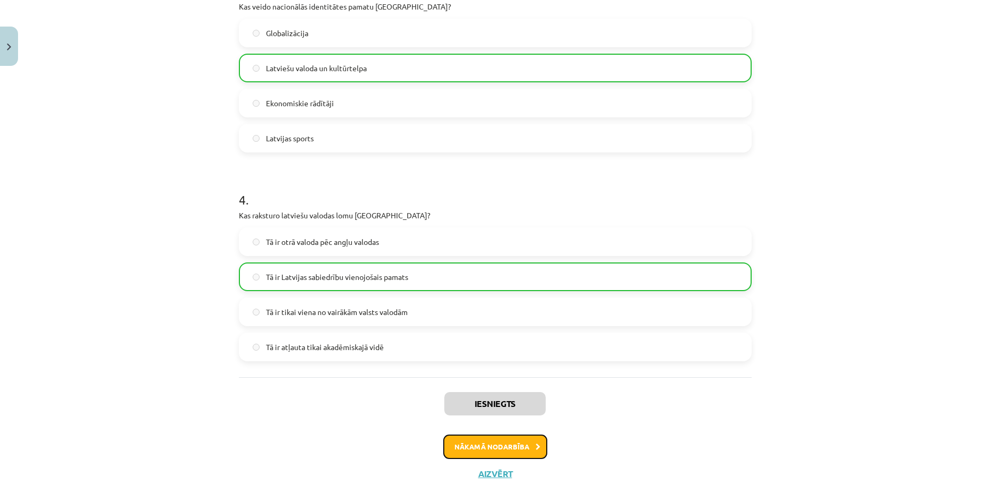
click at [511, 444] on button "Nākamā nodarbība" at bounding box center [495, 446] width 104 height 24
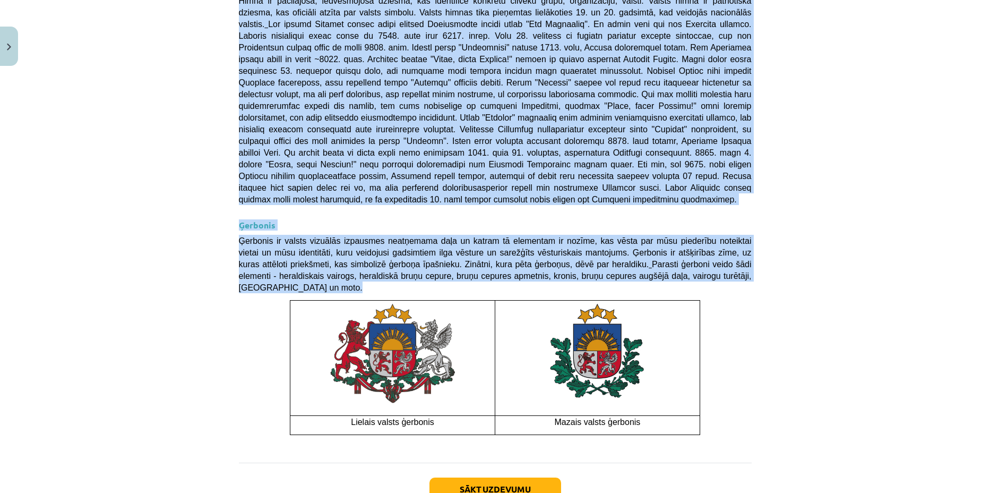
scroll to position [688, 0]
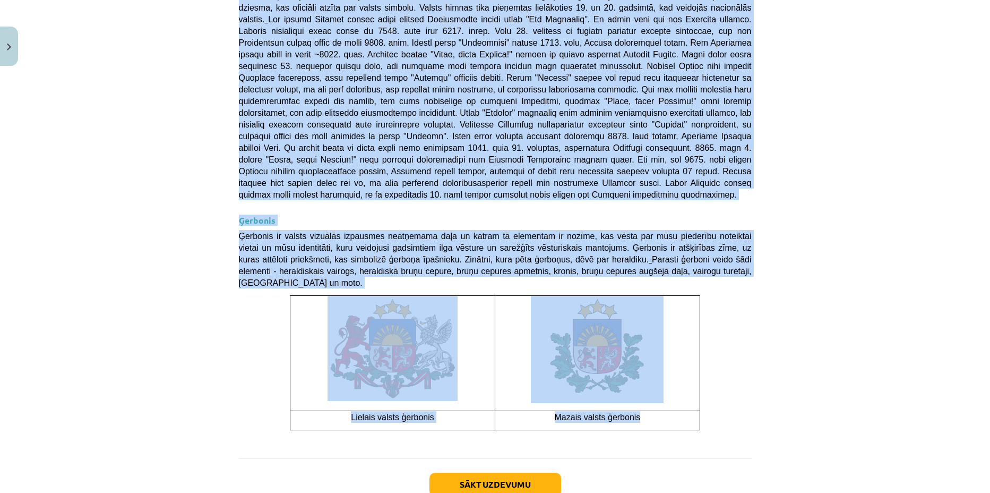
drag, startPoint x: 233, startPoint y: 245, endPoint x: 661, endPoint y: 354, distance: 441.6
copy div "Nacionālā identitāte Nacionālā identitāte ir personas identitātes un piederības…"
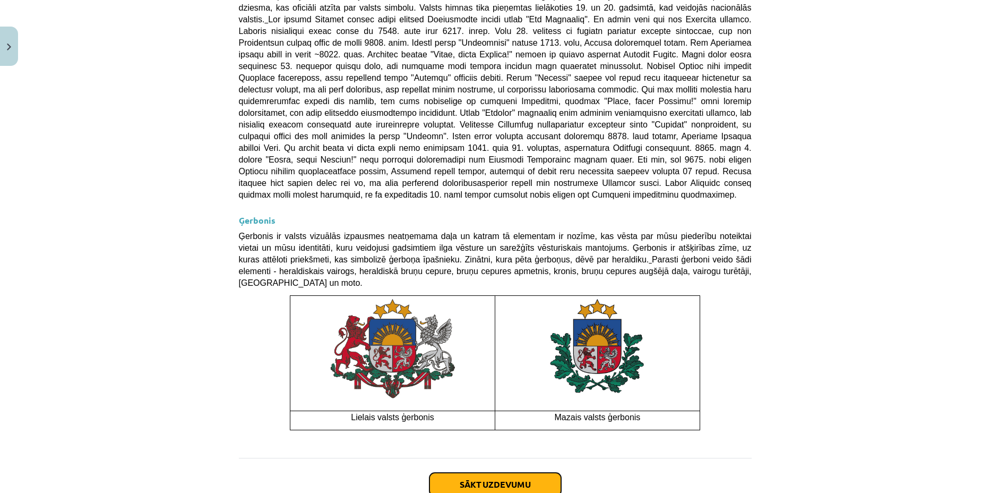
click at [502, 473] on button "Sākt uzdevumu" at bounding box center [496, 484] width 132 height 23
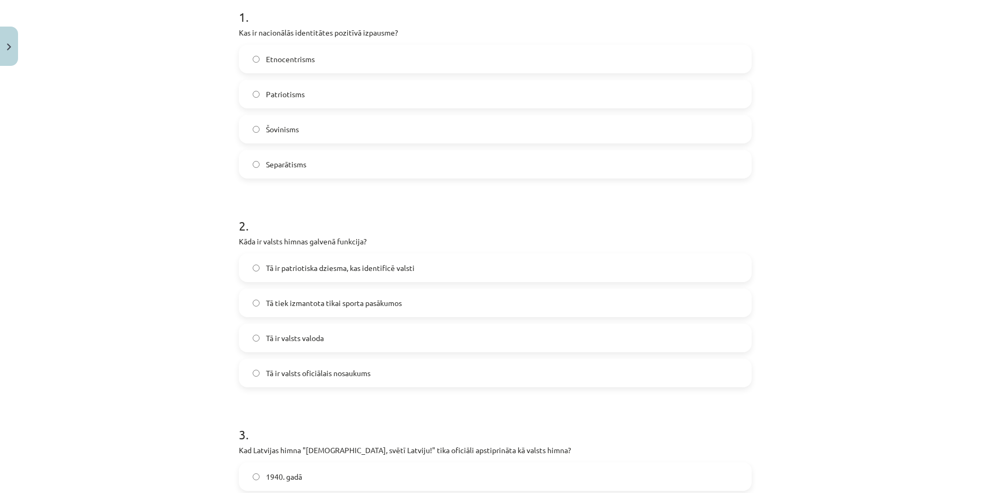
scroll to position [226, 0]
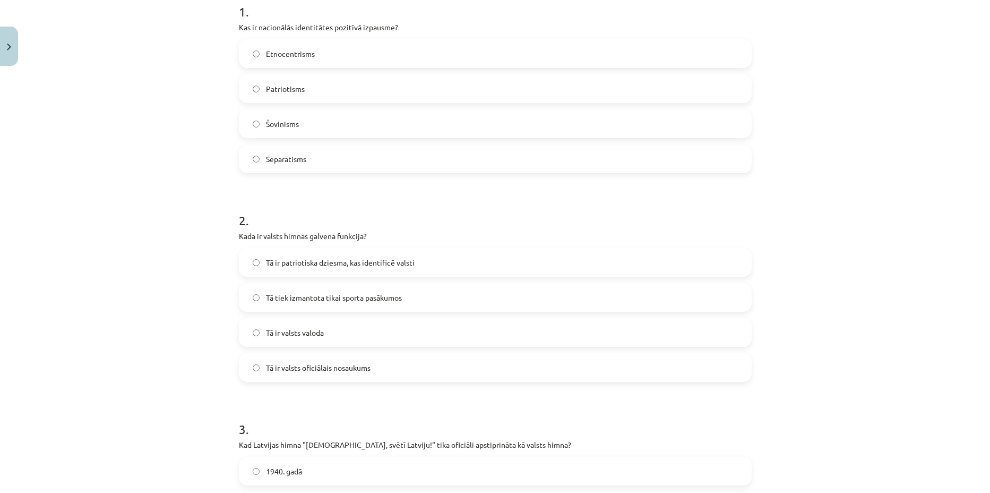
click at [372, 262] on span "Tā ir patriotiska dziesma, kas identificē valsti" at bounding box center [340, 262] width 149 height 11
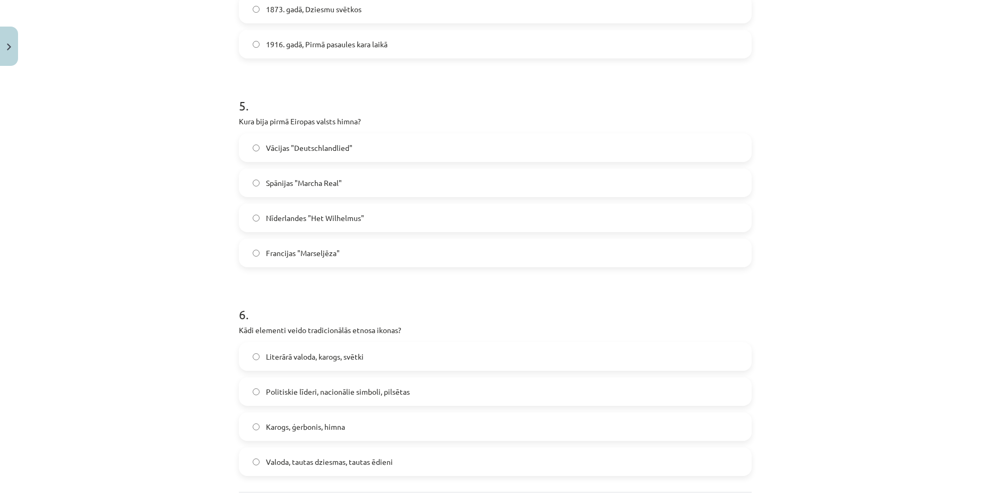
scroll to position [1022, 0]
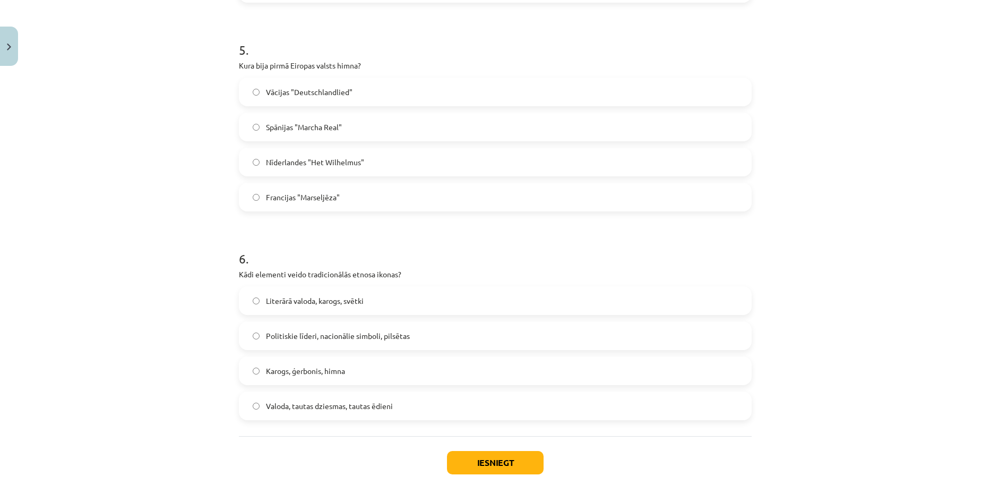
click at [347, 370] on label "Karogs, ģerbonis, himna" at bounding box center [495, 370] width 511 height 27
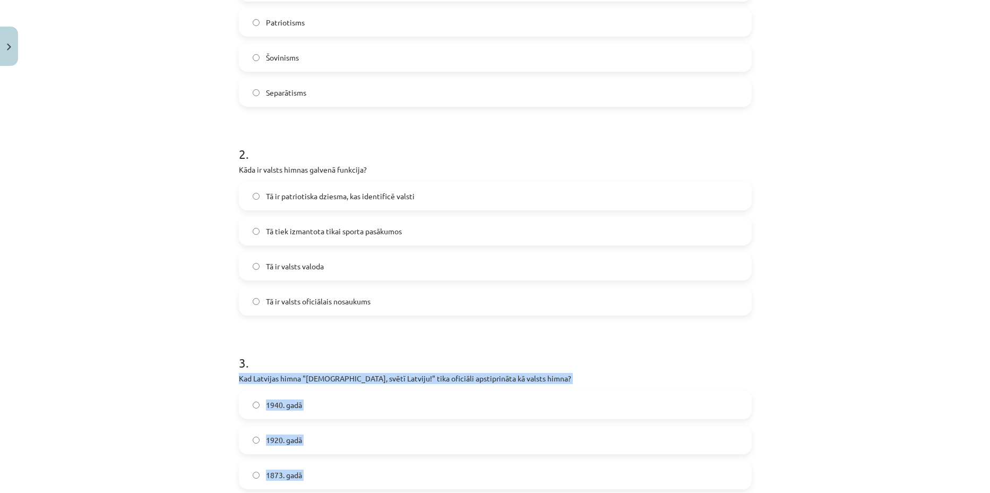
scroll to position [0, 0]
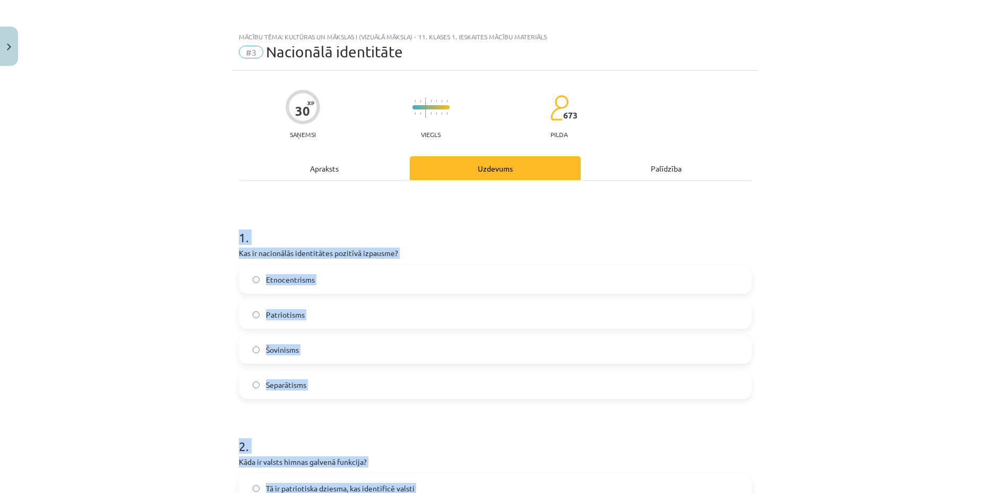
drag, startPoint x: 415, startPoint y: 408, endPoint x: 226, endPoint y: 238, distance: 254.2
click at [226, 238] on div "Mācību tēma: Kultūras un mākslas i (vizuālā māksla) - 11. klases 1. ieskaites m…" at bounding box center [495, 246] width 990 height 493
copy form "1 . Kas ir nacionālās identitātes pozitīvā izpausme? Etnocentrisms Patriotisms …"
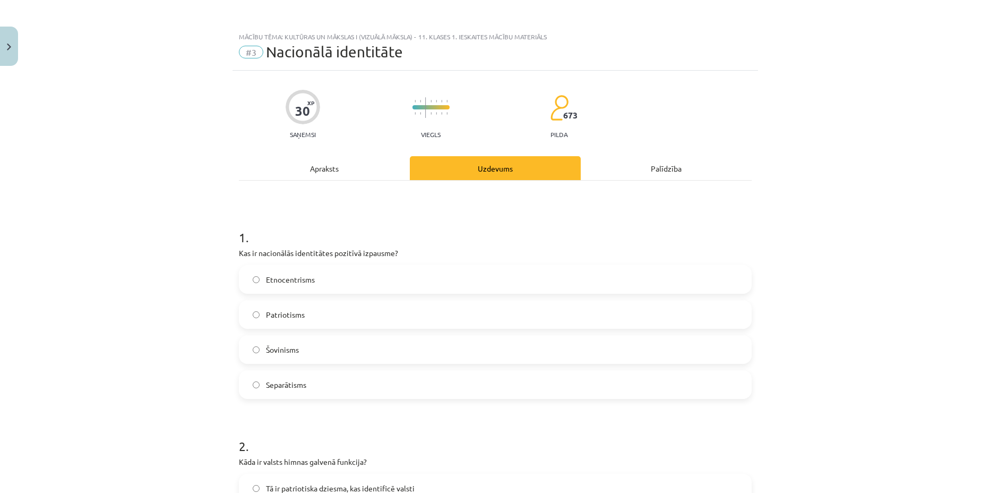
click at [147, 153] on div "Mācību tēma: Kultūras un mākslas i (vizuālā māksla) - 11. klases 1. ieskaites m…" at bounding box center [495, 246] width 990 height 493
click at [297, 316] on span "Patriotisms" at bounding box center [285, 314] width 39 height 11
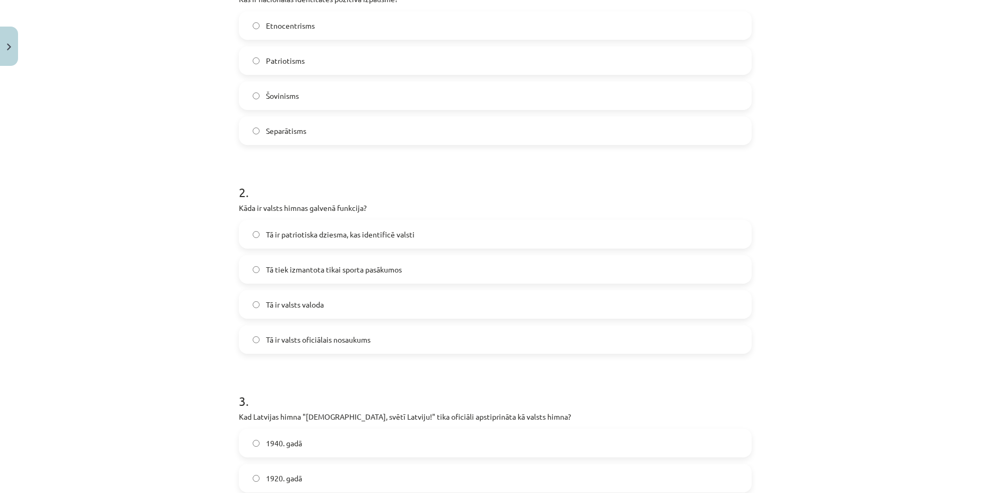
scroll to position [265, 0]
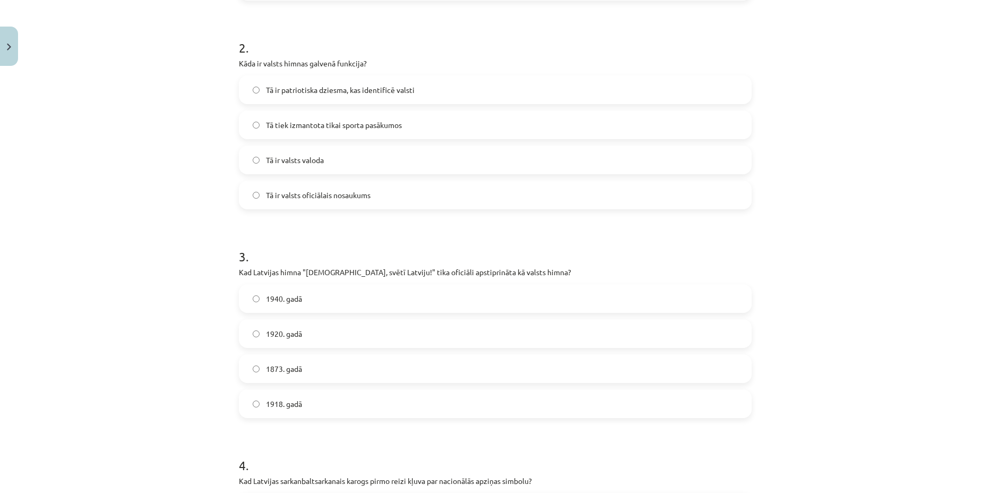
click at [310, 336] on label "1920. gadā" at bounding box center [495, 333] width 511 height 27
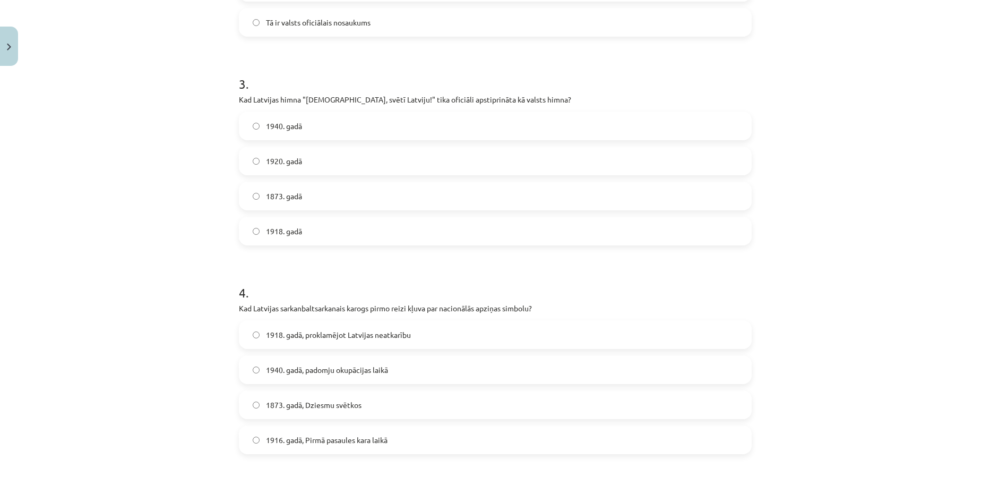
scroll to position [597, 0]
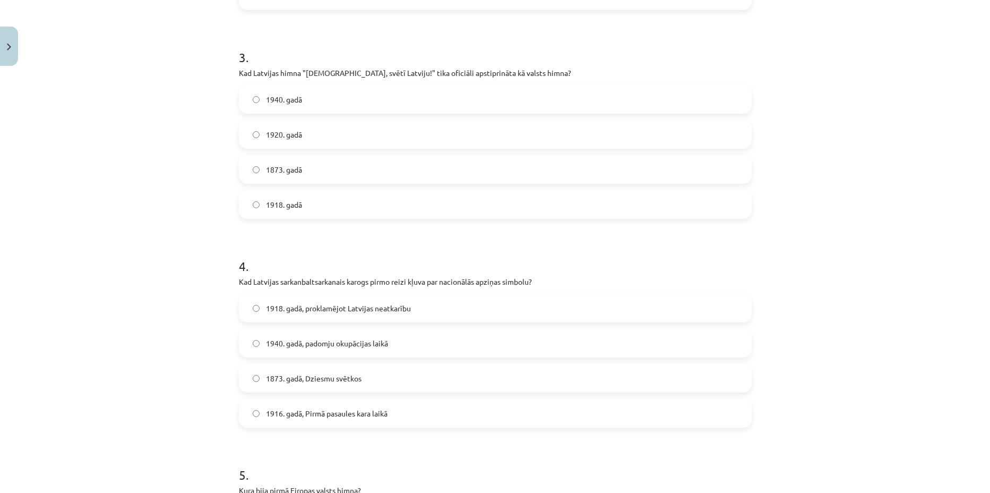
click at [347, 421] on label "1916. gadā, Pirmā pasaules kara laikā" at bounding box center [495, 413] width 511 height 27
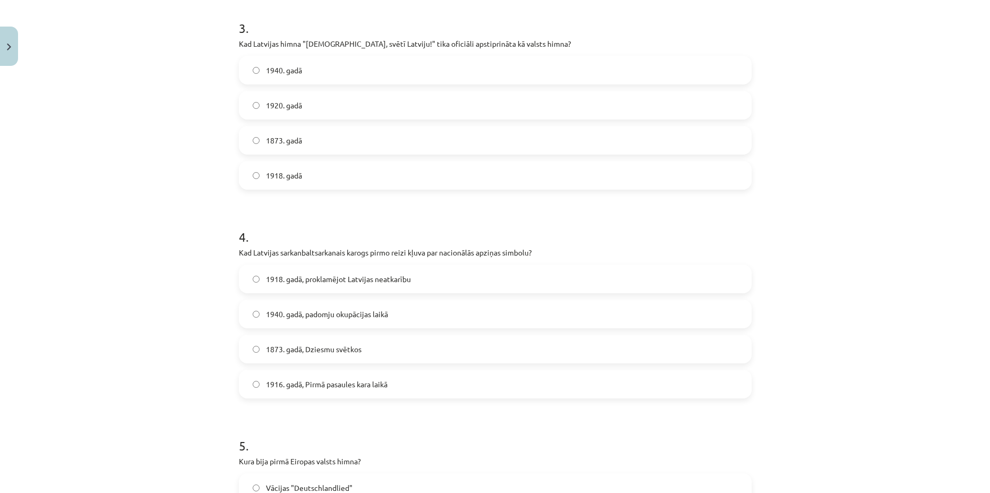
scroll to position [863, 0]
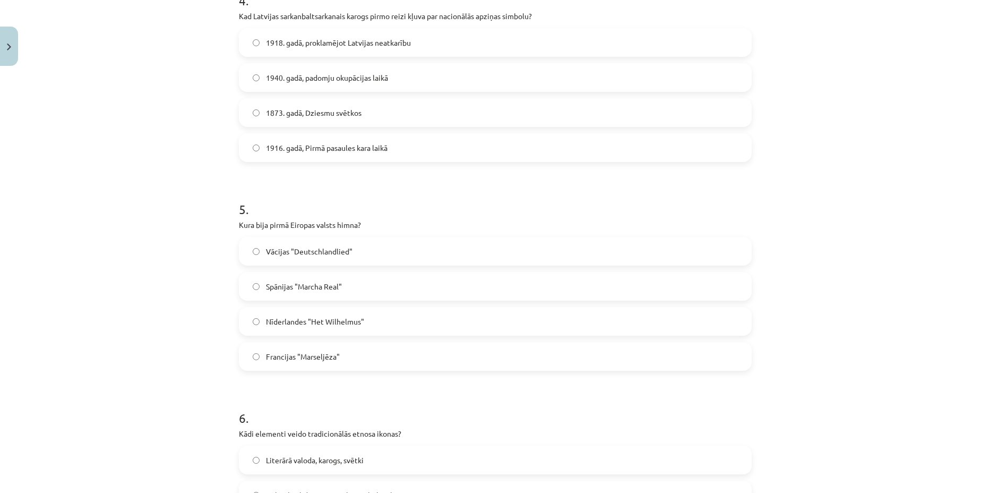
click at [322, 327] on label "Nīderlandes "Het Wilhelmus"" at bounding box center [495, 321] width 511 height 27
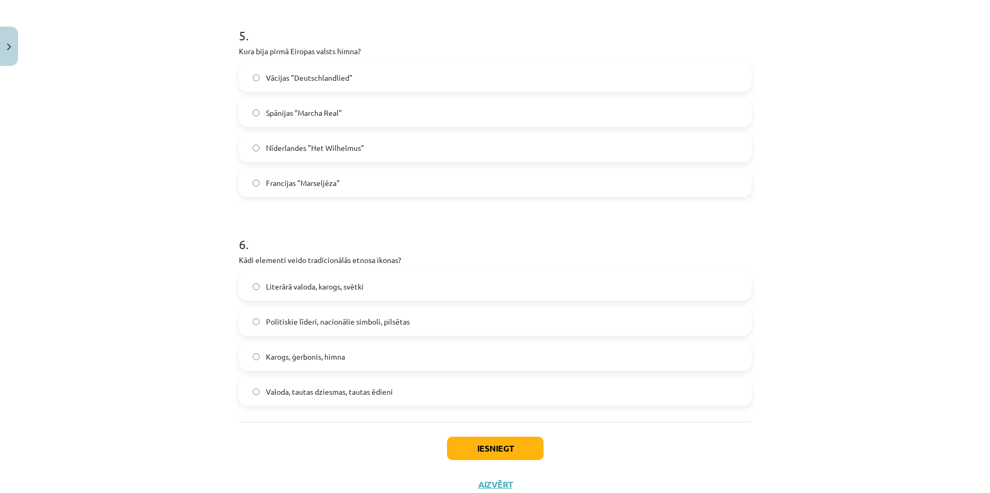
scroll to position [1062, 0]
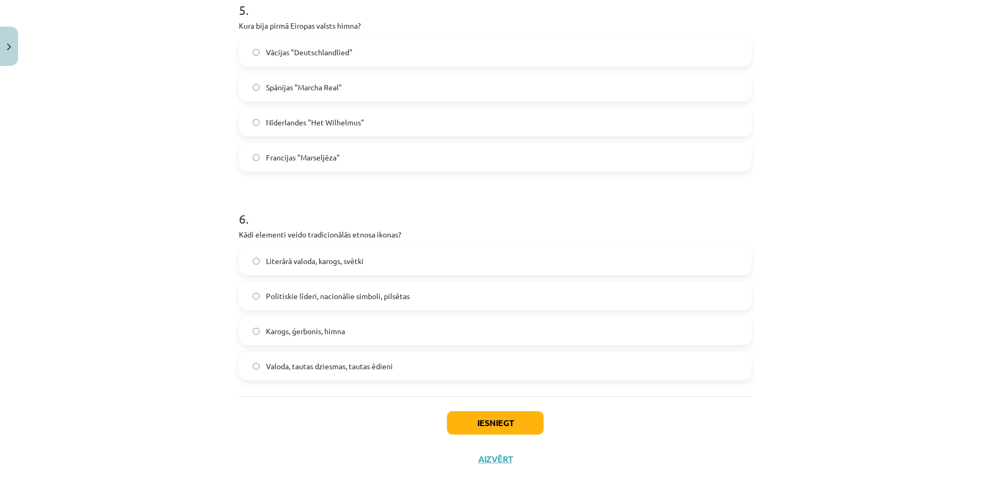
click at [389, 373] on label "Valoda, tautas dziesmas, tautas ēdieni" at bounding box center [495, 366] width 511 height 27
click at [503, 415] on button "Iesniegt" at bounding box center [495, 422] width 97 height 23
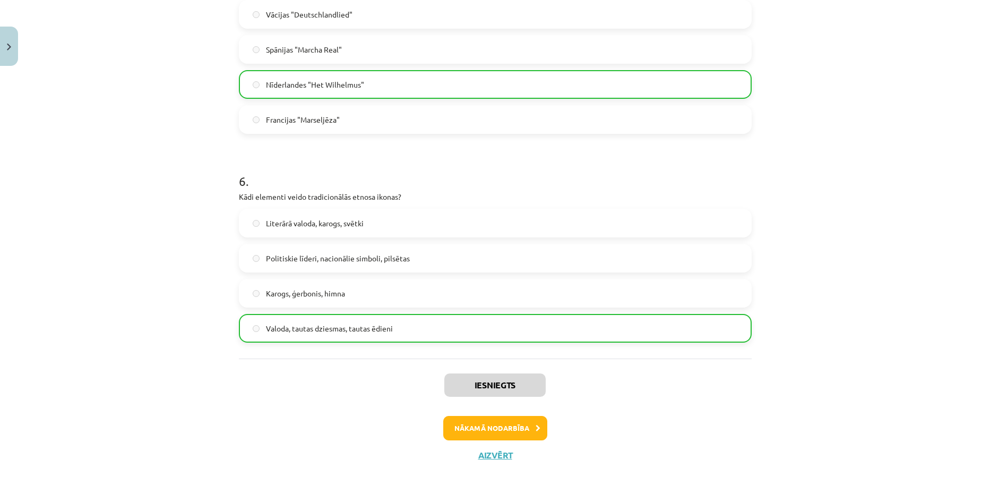
scroll to position [1107, 0]
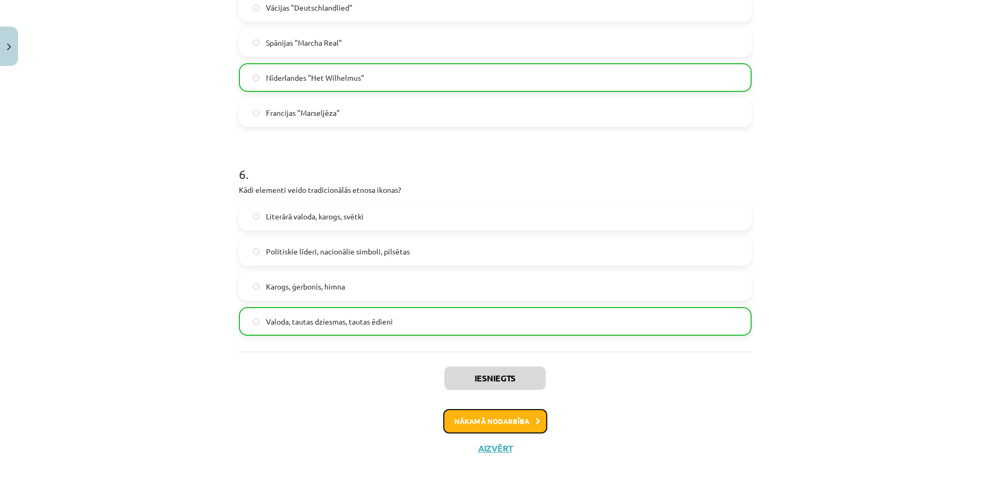
click at [512, 422] on button "Nākamā nodarbība" at bounding box center [495, 421] width 104 height 24
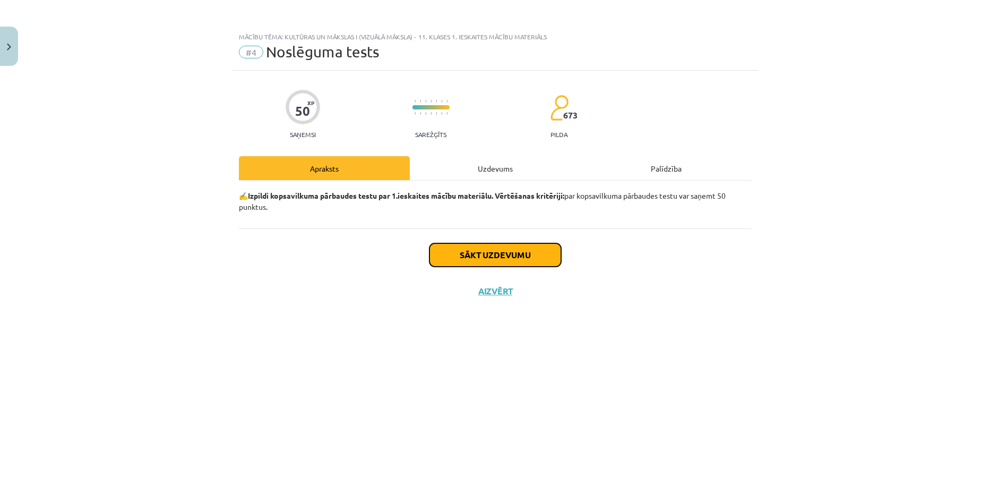
click at [482, 261] on button "Sākt uzdevumu" at bounding box center [496, 254] width 132 height 23
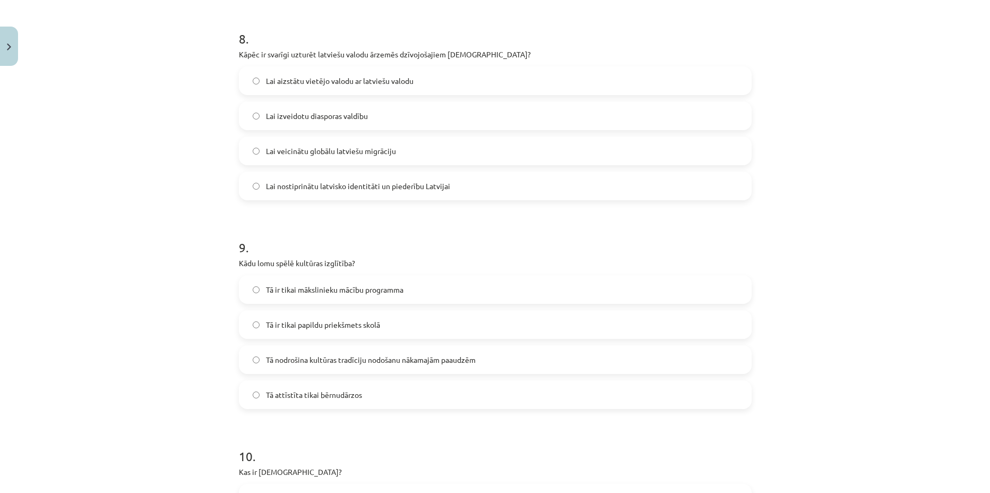
scroll to position [1907, 0]
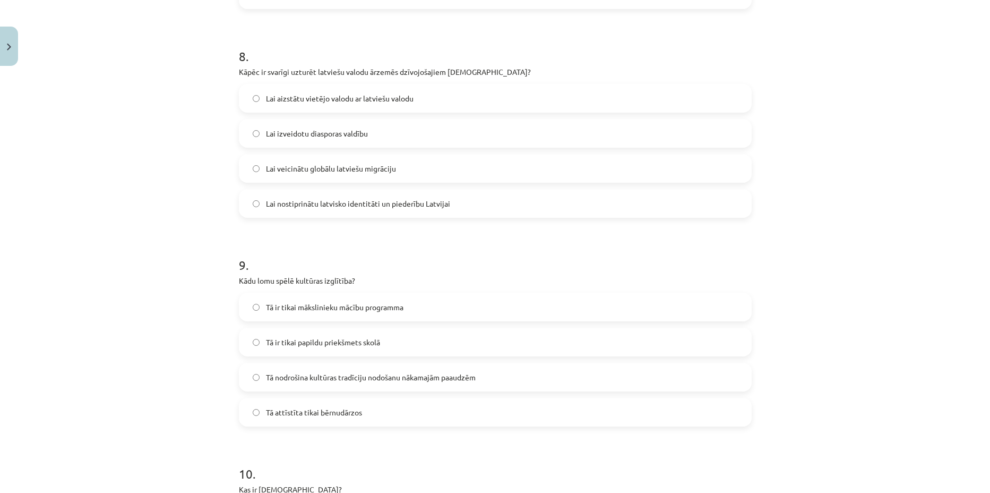
drag, startPoint x: 164, startPoint y: 164, endPoint x: 177, endPoint y: 160, distance: 13.9
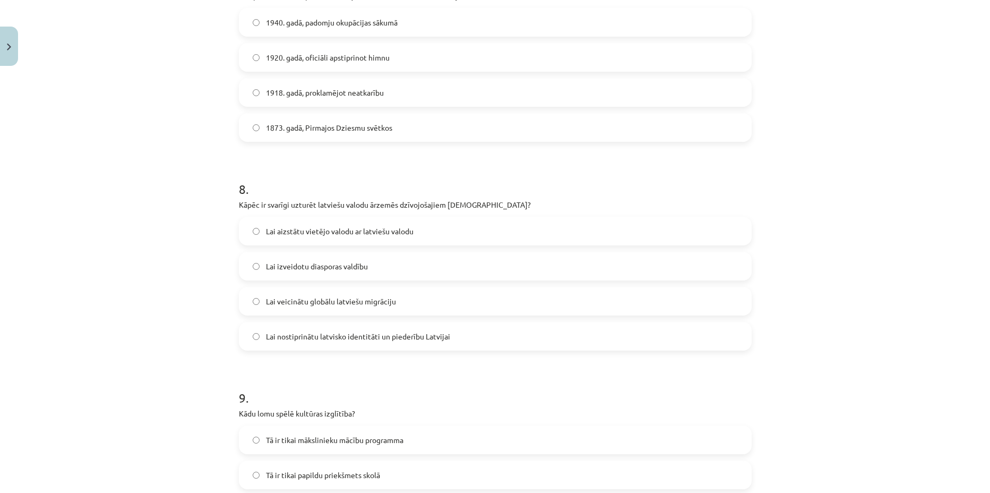
drag, startPoint x: 177, startPoint y: 160, endPoint x: 113, endPoint y: 156, distance: 64.4
click at [113, 156] on div "Mācību tēma: Kultūras un mākslas i (vizuālā māksla) - 11. klases 1. ieskaites m…" at bounding box center [495, 246] width 990 height 493
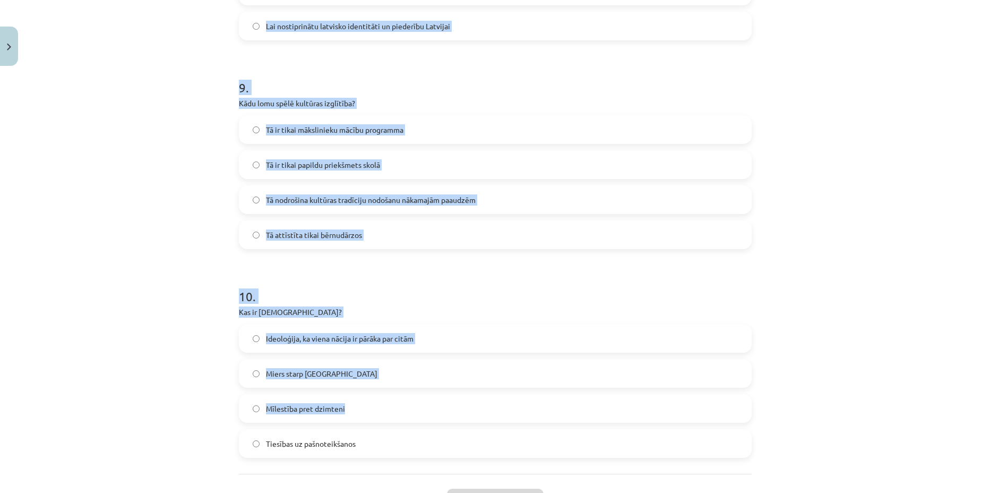
scroll to position [1858, 0]
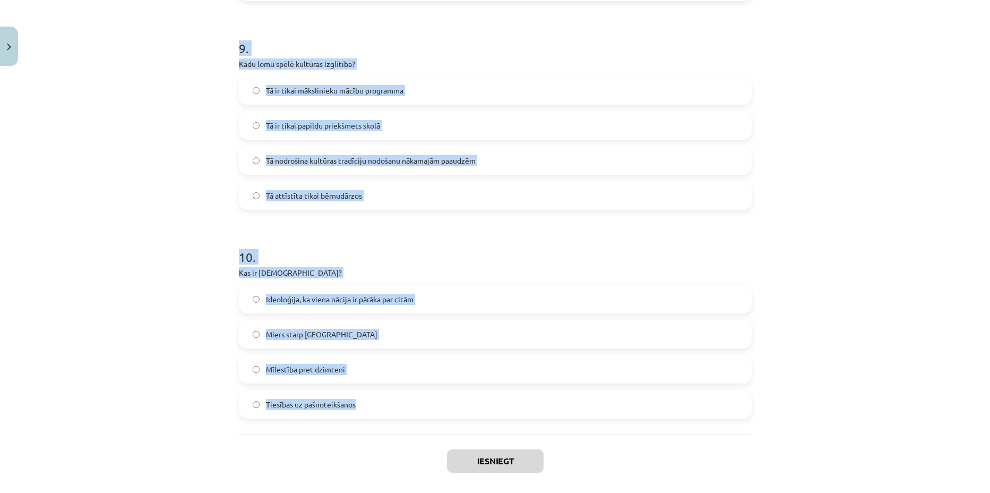
drag, startPoint x: 259, startPoint y: 249, endPoint x: 400, endPoint y: 391, distance: 200.9
click at [400, 391] on div "Mācību tēma: Kultūras un mākslas i (vizuālā māksla) - 11. klases 1. ieskaites m…" at bounding box center [495, 246] width 990 height 493
copy form "1 . Kas ir kultūra visplašākajā nozīmē? Viss, kam pieskārusies cilvēka roka Tik…"
click at [110, 197] on div "Mācību tēma: Kultūras un mākslas i (vizuālā māksla) - 11. klases 1. ieskaites m…" at bounding box center [495, 246] width 990 height 493
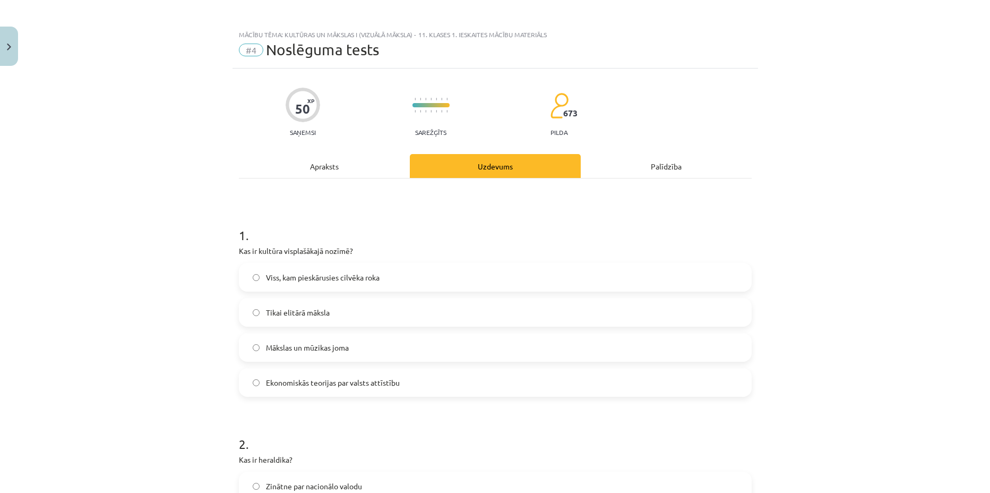
scroll to position [0, 0]
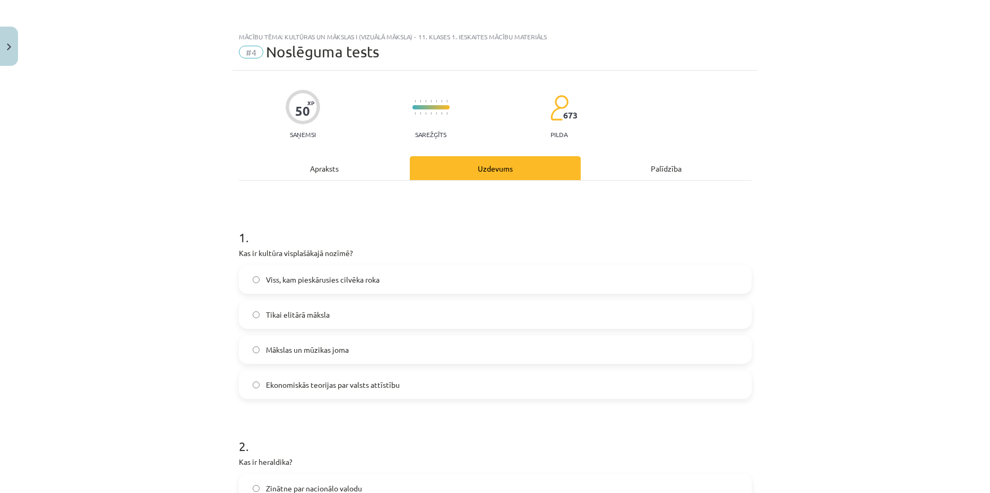
click at [387, 285] on label "Viss, kam pieskārusies cilvēka roka" at bounding box center [495, 279] width 511 height 27
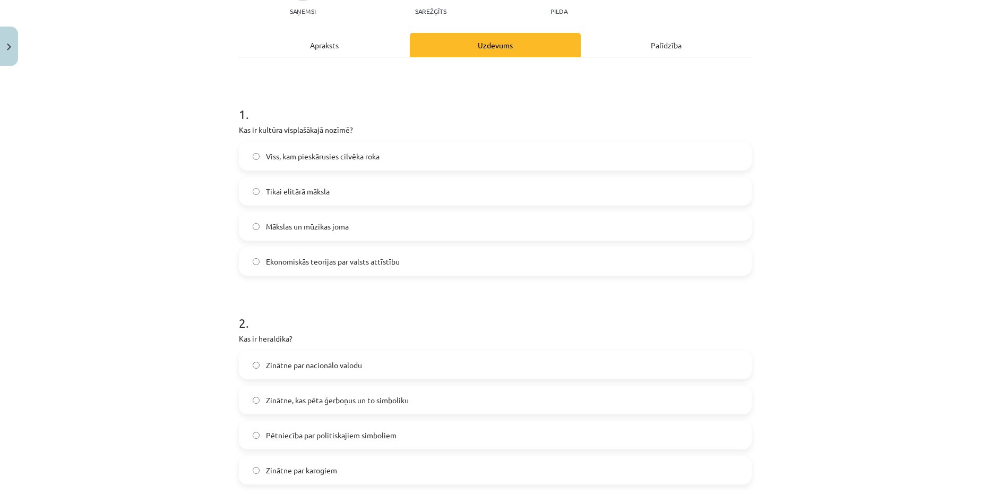
scroll to position [199, 0]
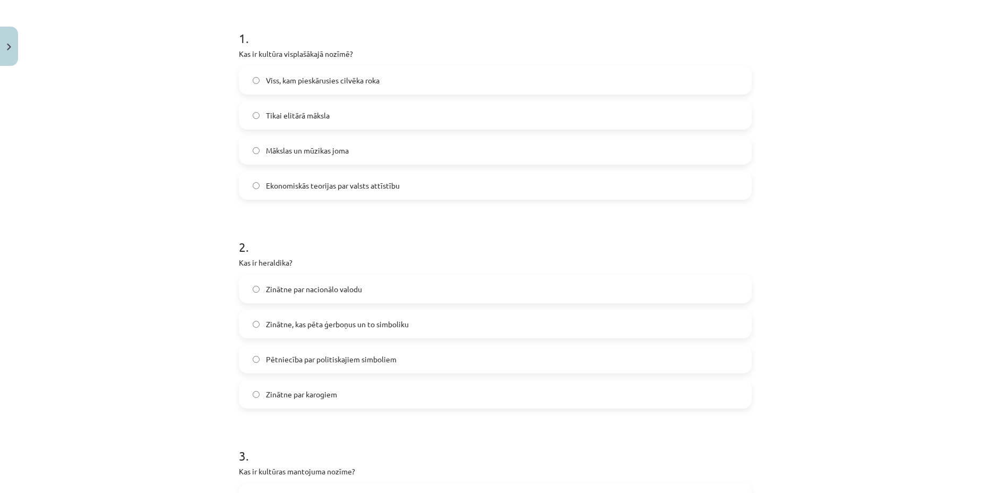
click at [307, 331] on label "Zinātne, kas pēta ģerboņus un to simboliku" at bounding box center [495, 324] width 511 height 27
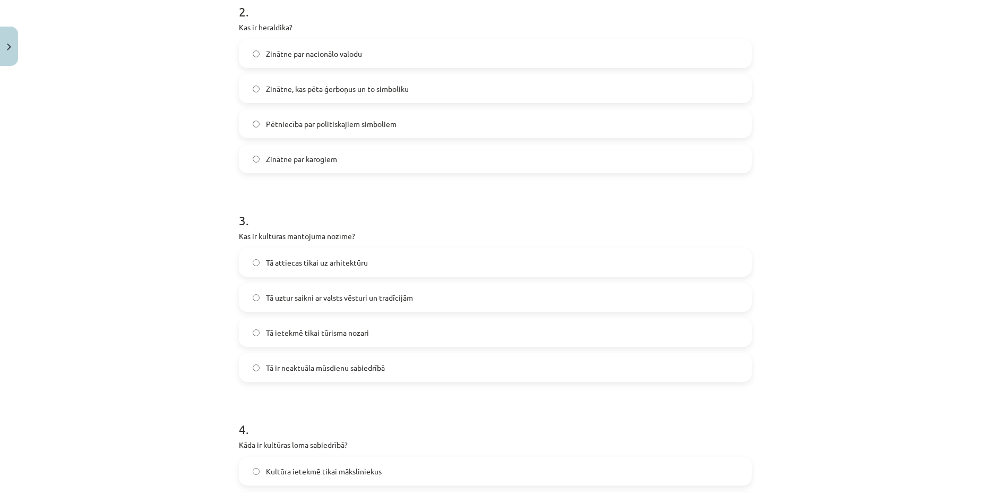
scroll to position [465, 0]
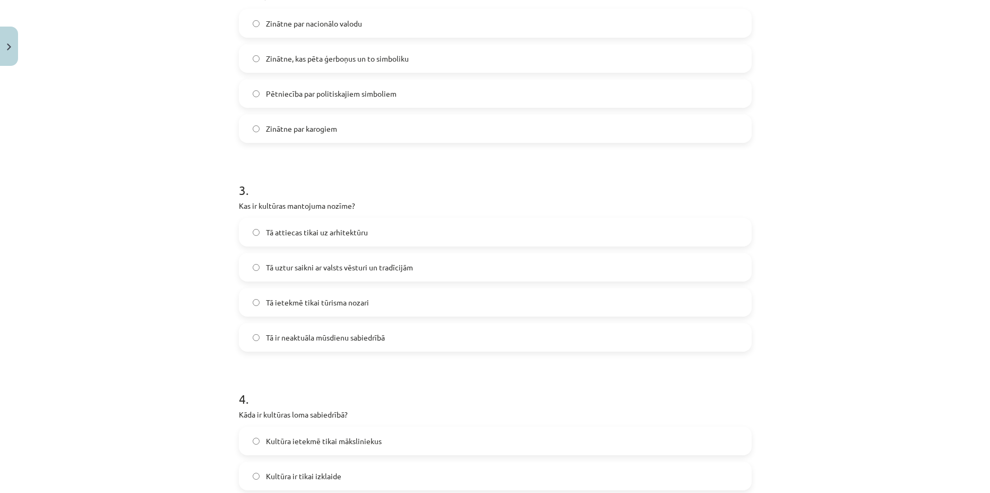
click at [307, 262] on span "Tā uztur saikni ar valsts vēsturi un tradīcijām" at bounding box center [339, 267] width 147 height 11
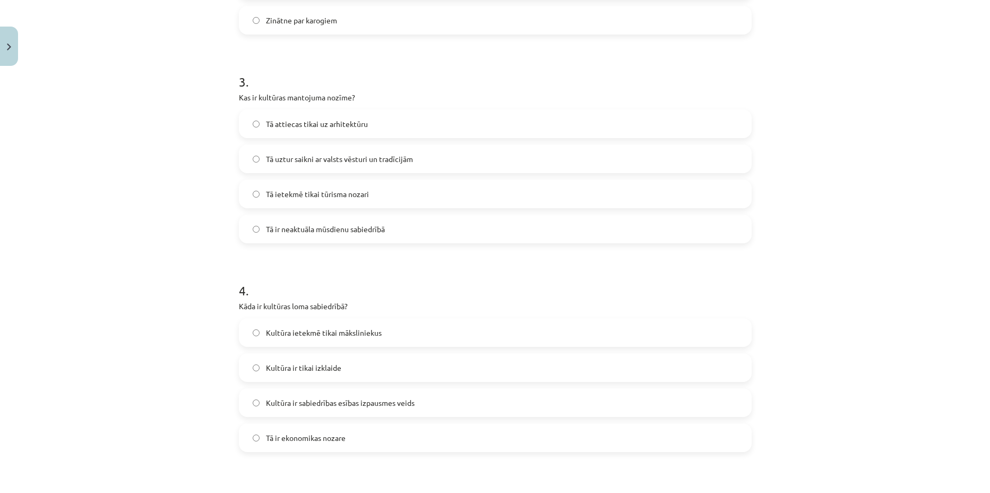
scroll to position [597, 0]
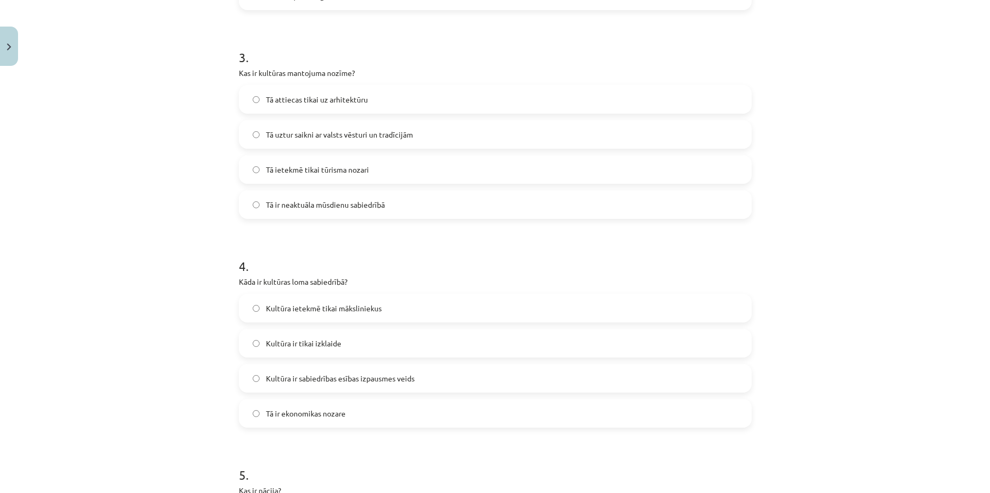
click at [355, 380] on span "Kultūra ir sabiedrības esības izpausmes veids" at bounding box center [340, 378] width 149 height 11
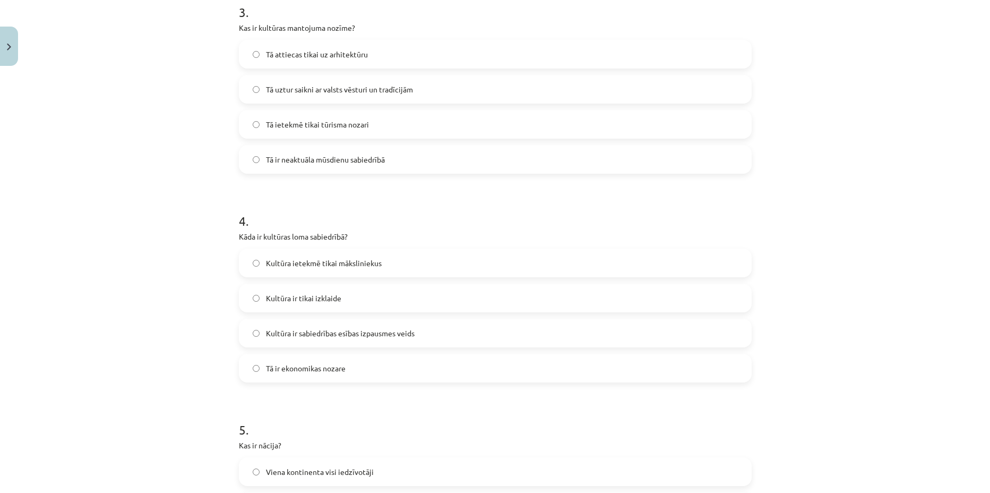
scroll to position [863, 0]
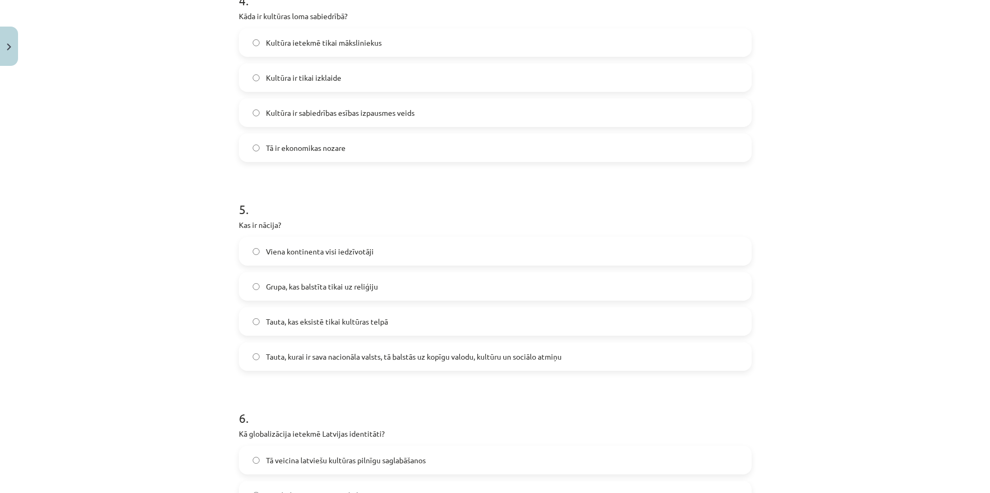
click at [357, 364] on label "Tauta, kurai ir sava nacionāla valsts, tā balstās uz kopīgu valodu, kultūru un …" at bounding box center [495, 356] width 511 height 27
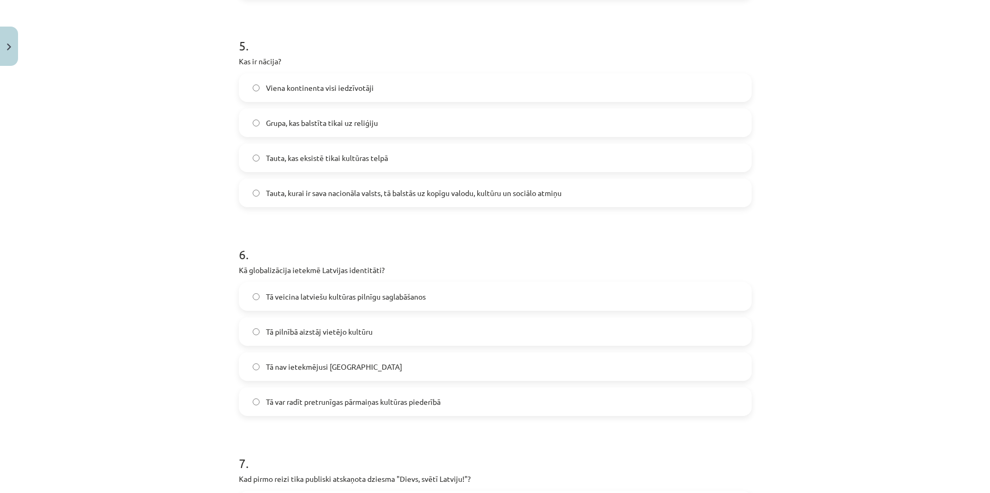
scroll to position [1062, 0]
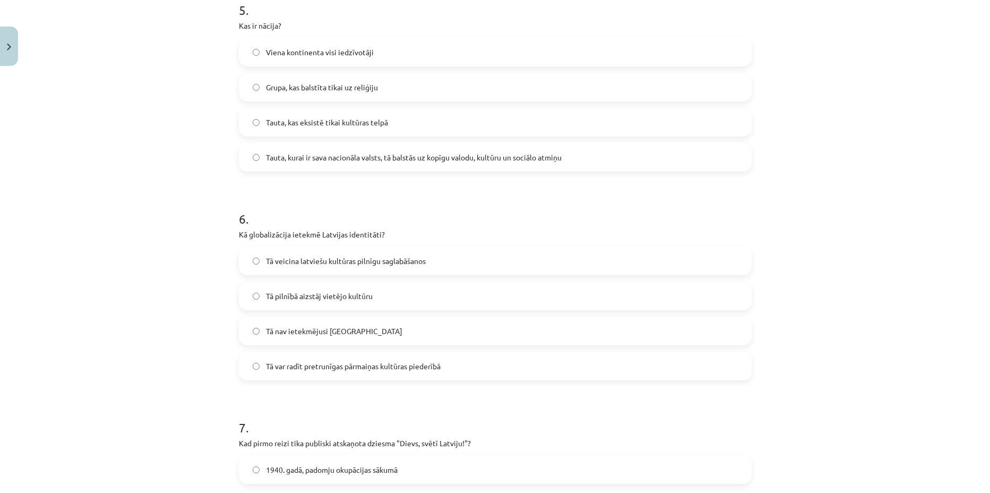
click at [346, 369] on span "Tā var radīt pretrunīgas pārmaiņas kultūras piederībā" at bounding box center [353, 366] width 175 height 11
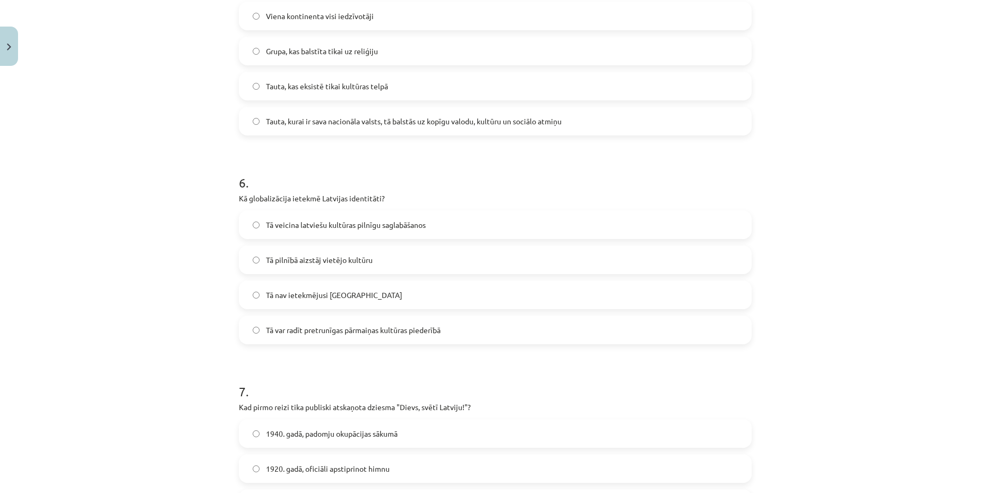
scroll to position [1261, 0]
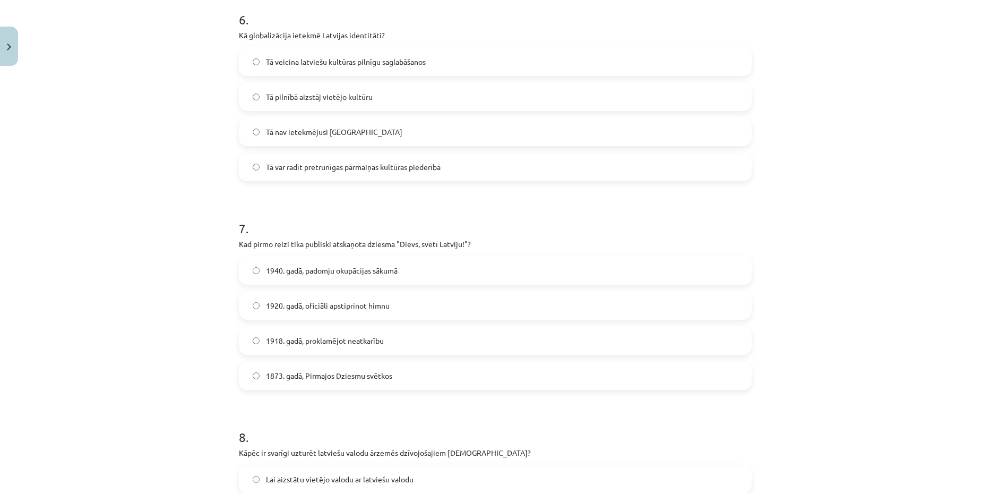
click at [332, 303] on span "1920. gadā, oficiāli apstiprinot himnu" at bounding box center [328, 305] width 124 height 11
click at [301, 371] on span "1873. gadā, Pirmajos Dziesmu svētkos" at bounding box center [329, 375] width 126 height 11
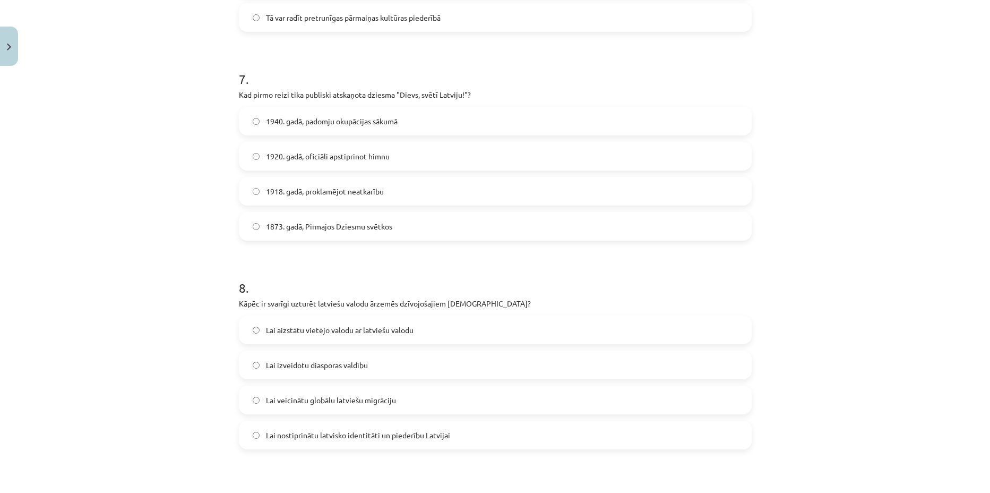
scroll to position [1460, 0]
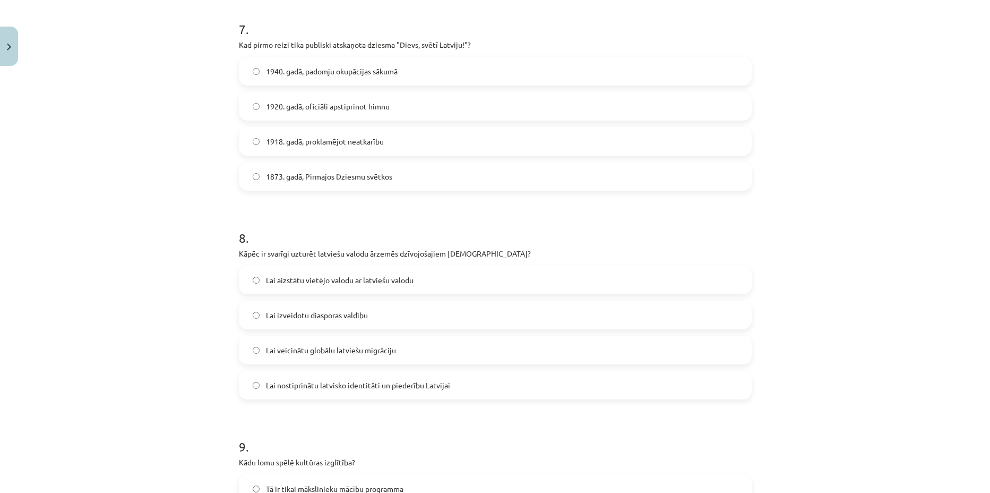
click at [346, 389] on span "Lai nostiprinātu latvisko identitāti un piederību Latvijai" at bounding box center [358, 385] width 184 height 11
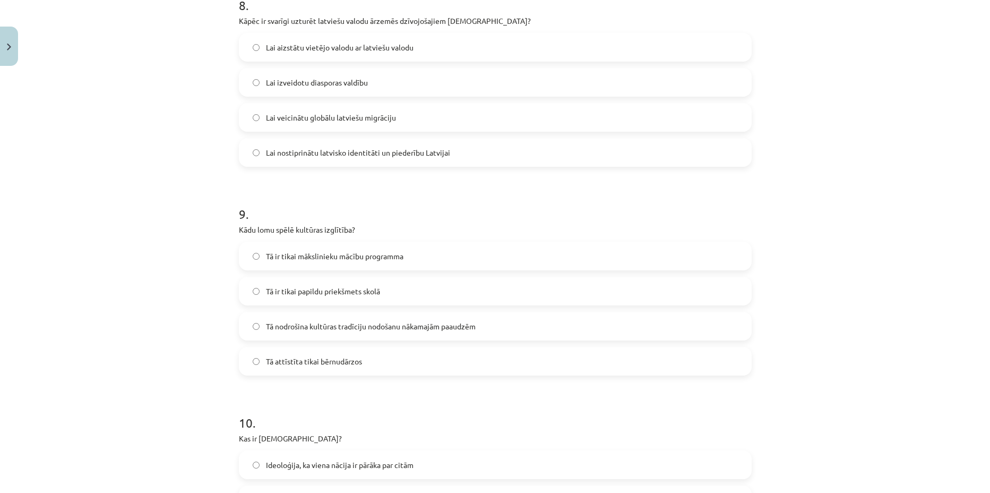
scroll to position [1726, 0]
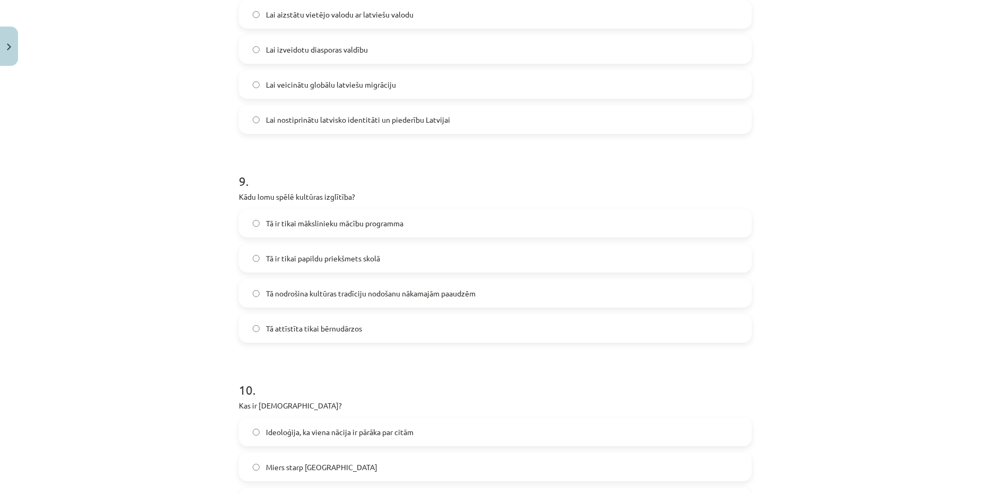
click at [333, 299] on label "Tā nodrošina kultūras tradīciju nodošanu nākamajām paaudzēm" at bounding box center [495, 293] width 511 height 27
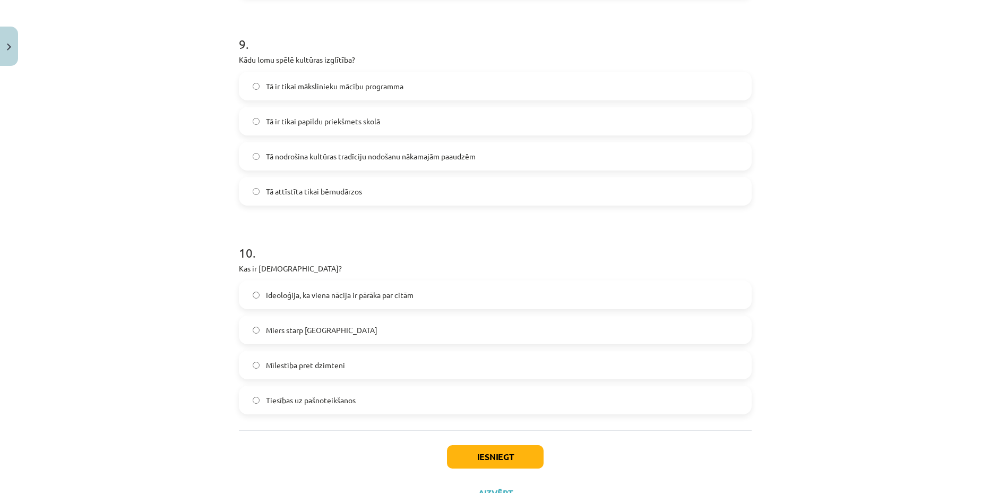
scroll to position [1907, 0]
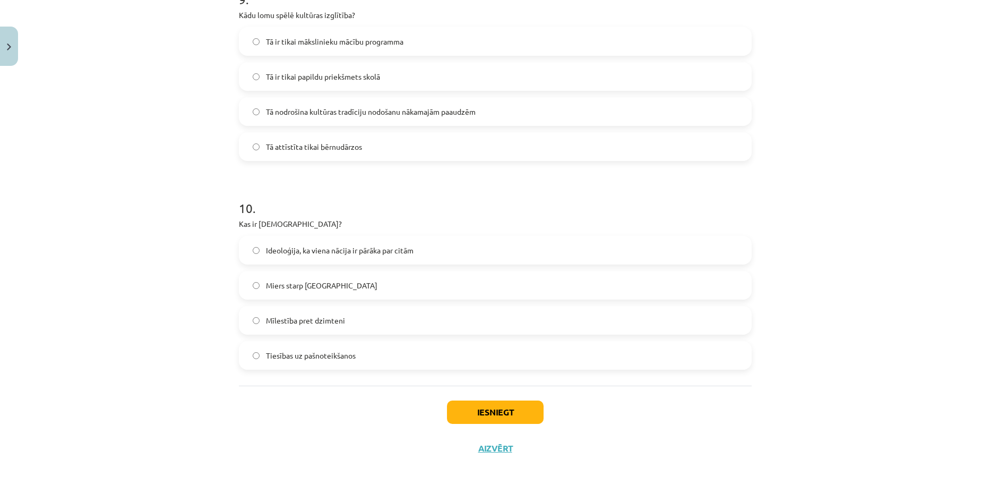
click at [301, 253] on span "Ideoloģija, ka viena nācija ir pārāka par citām" at bounding box center [340, 250] width 148 height 11
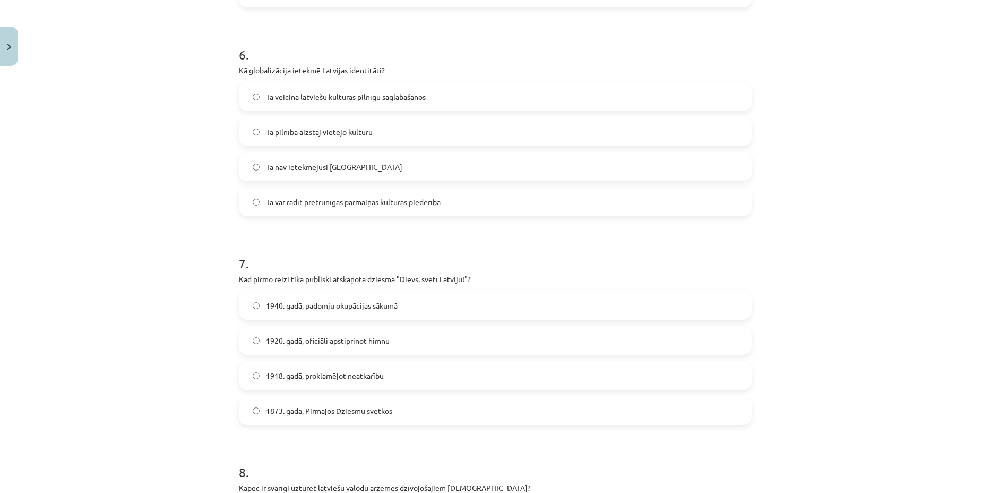
scroll to position [1177, 0]
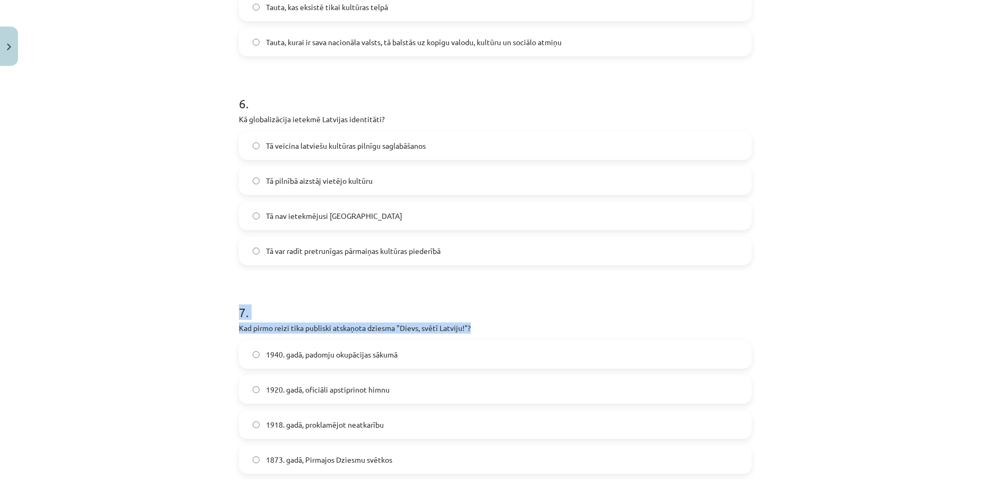
drag, startPoint x: 328, startPoint y: 330, endPoint x: 471, endPoint y: 324, distance: 143.5
click at [471, 323] on div "Mācību tēma: Kultūras un mākslas i (vizuālā māksla) - 11. klases 1. ieskaites m…" at bounding box center [495, 246] width 990 height 493
click at [478, 329] on p "Kad pirmo reizi tika publiski atskaņota dziesma "Dievs, svētī Latviju!"?" at bounding box center [495, 327] width 513 height 11
drag, startPoint x: 478, startPoint y: 330, endPoint x: 230, endPoint y: 331, distance: 248.5
click at [233, 331] on div "50 XP Saņemsi Sarežģīts 673 pilda Apraksts Uzdevums Palīdzība 1 . Kas ir kultūr…" at bounding box center [496, 44] width 526 height 2303
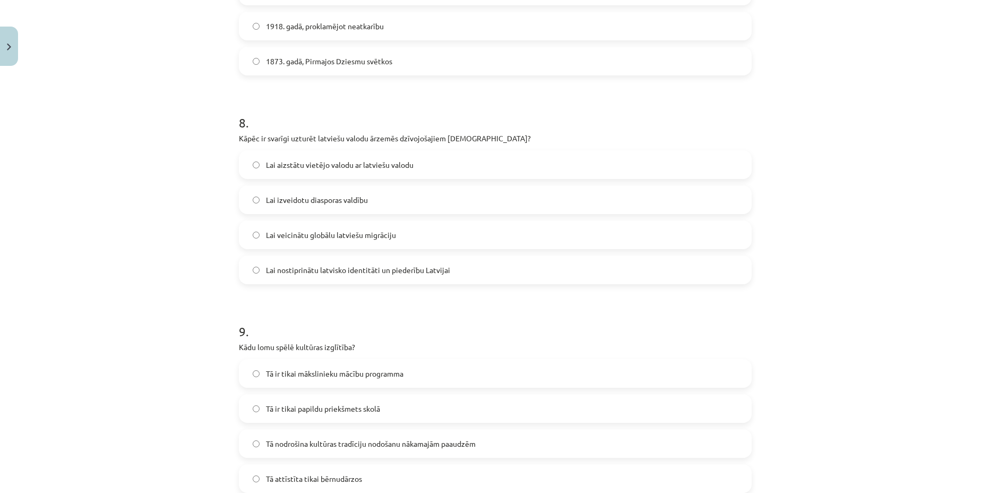
scroll to position [1907, 0]
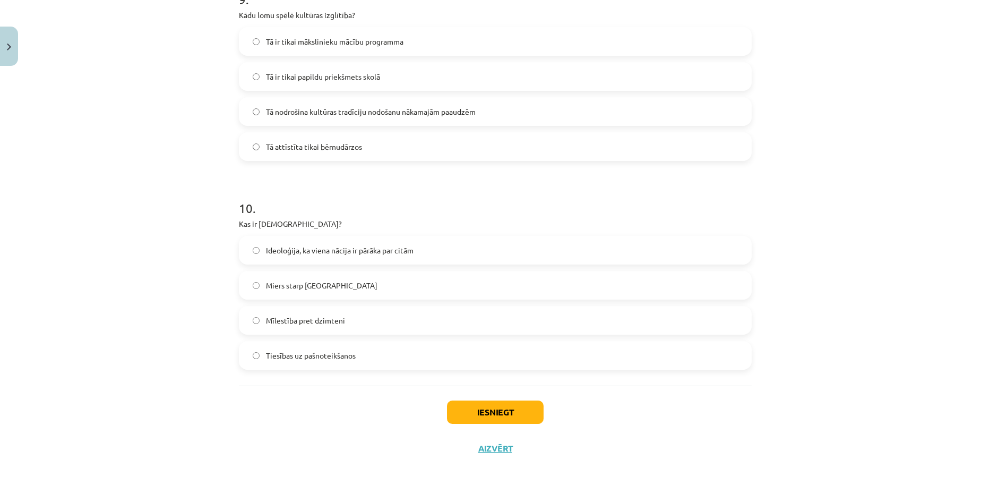
drag, startPoint x: 434, startPoint y: 349, endPoint x: 467, endPoint y: 399, distance: 60.2
click at [492, 409] on button "Iesniegt" at bounding box center [495, 411] width 97 height 23
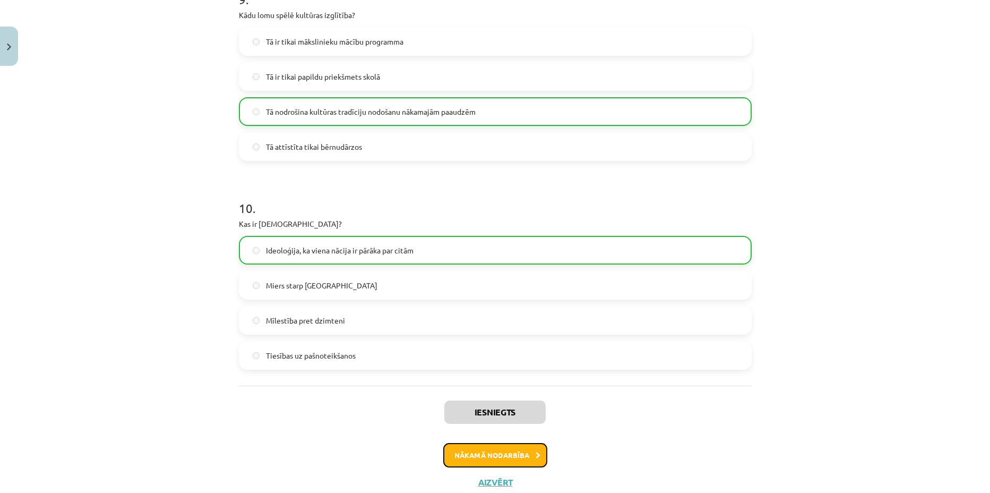
click at [503, 458] on button "Nākamā nodarbība" at bounding box center [495, 455] width 104 height 24
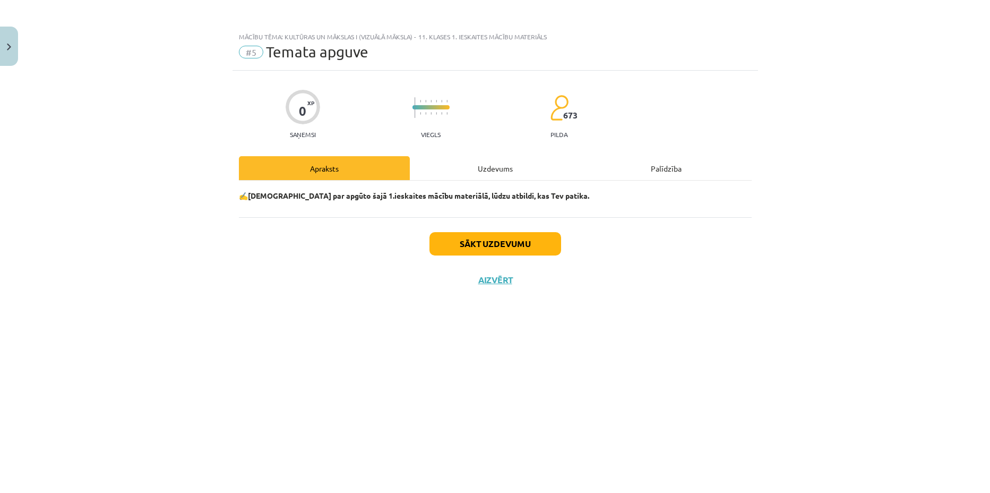
click at [455, 341] on div "0 XP Saņemsi Viegls 673 pilda Apraksts Uzdevums Palīdzība ✍️ Padomā par apgūto …" at bounding box center [496, 269] width 526 height 396
click at [478, 239] on button "Sākt uzdevumu" at bounding box center [496, 243] width 132 height 23
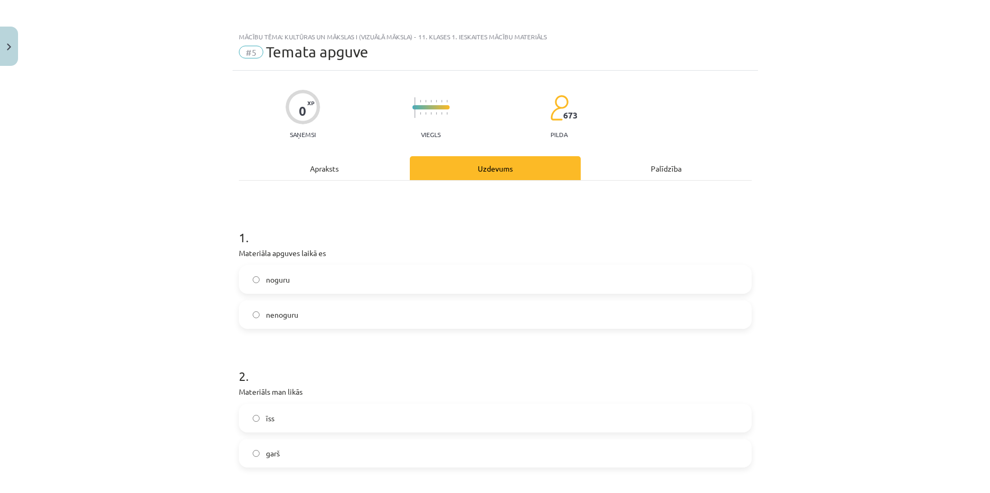
click at [319, 322] on label "nenoguru" at bounding box center [495, 314] width 511 height 27
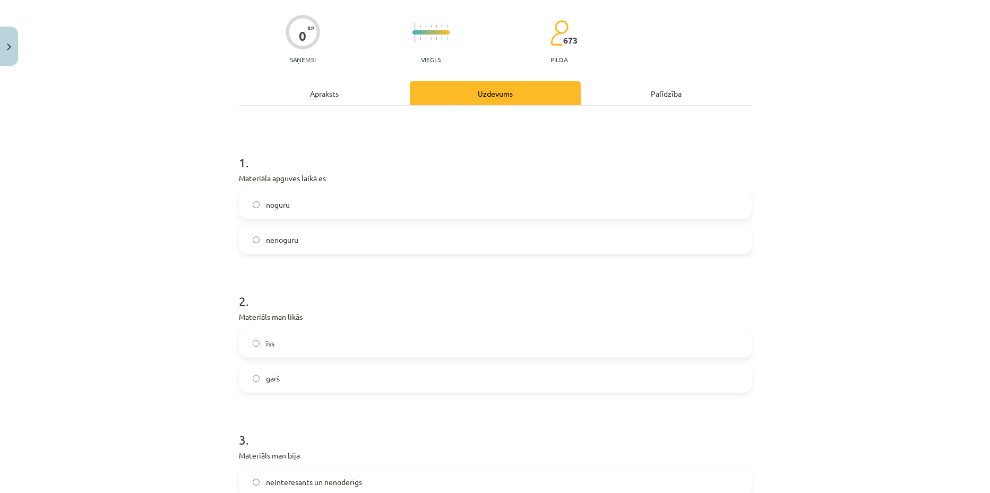
scroll to position [133, 0]
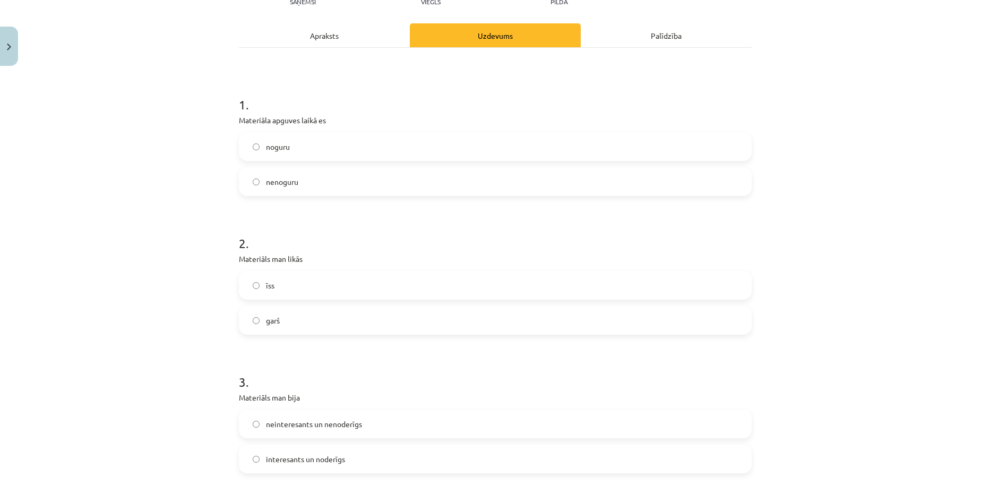
click at [306, 288] on label "īss" at bounding box center [495, 285] width 511 height 27
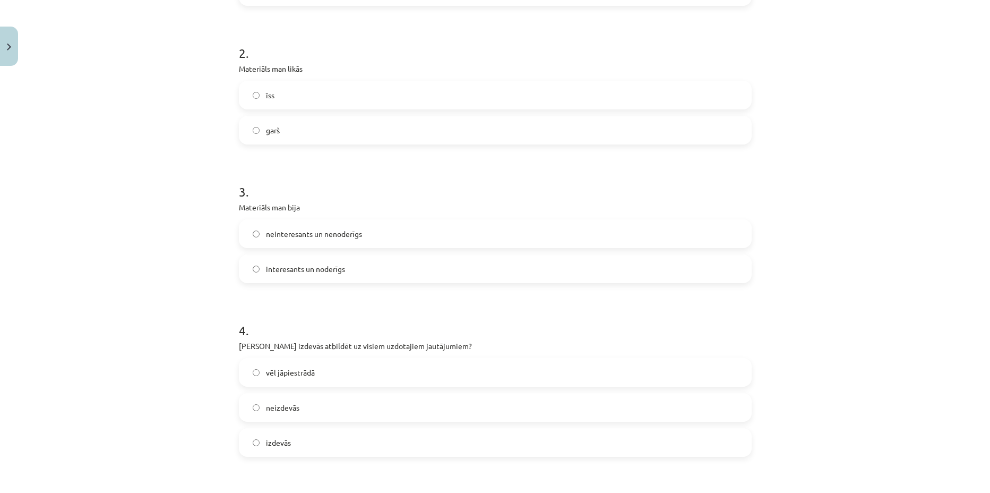
scroll to position [332, 0]
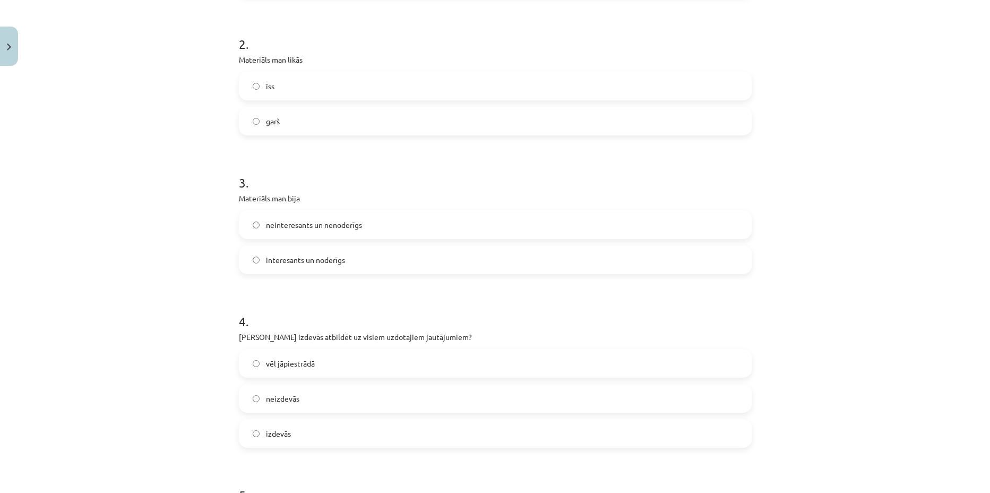
click at [341, 260] on label "interesants un noderīgs" at bounding box center [495, 259] width 511 height 27
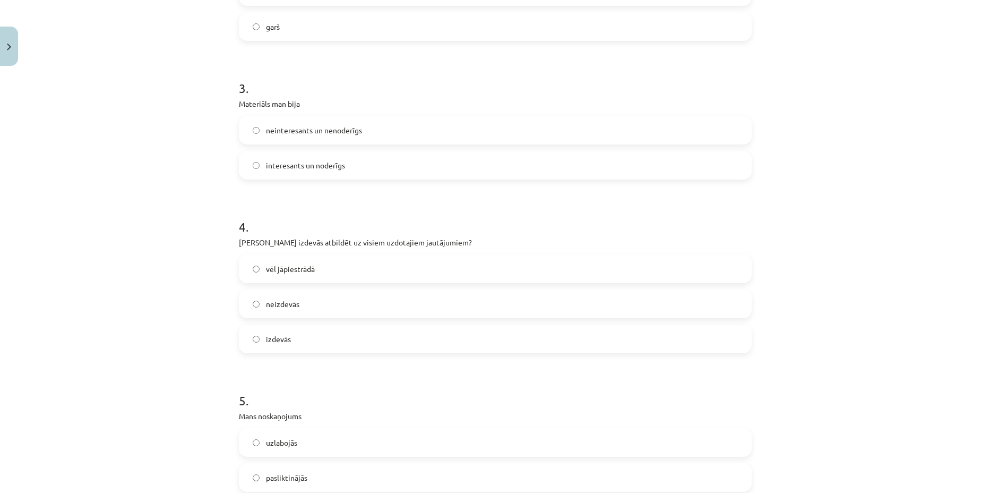
scroll to position [465, 0]
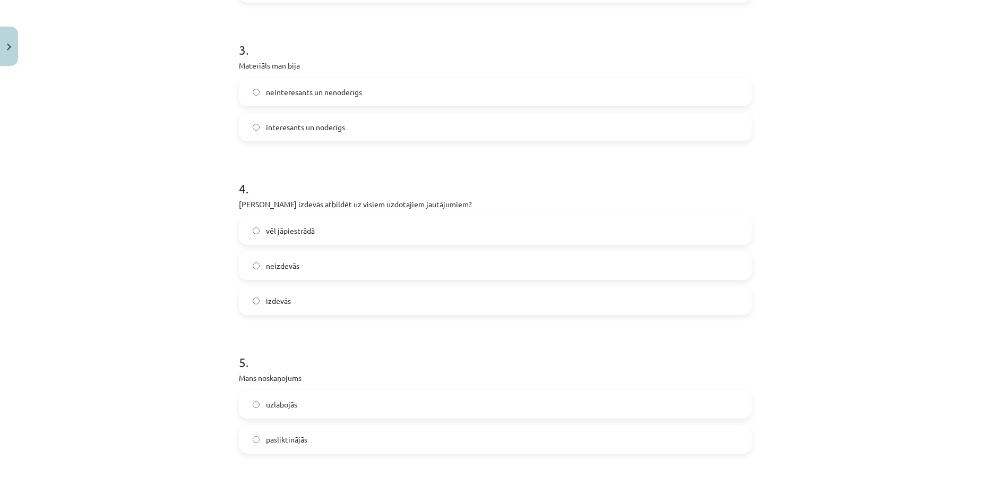
click at [330, 303] on label "izdevās" at bounding box center [495, 300] width 511 height 27
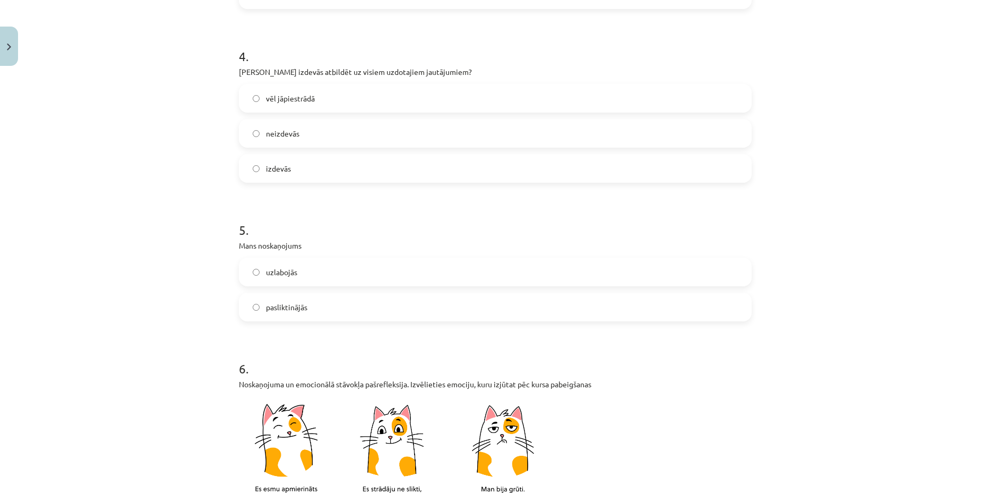
scroll to position [597, 0]
click at [318, 273] on label "uzlabojās" at bounding box center [495, 271] width 511 height 27
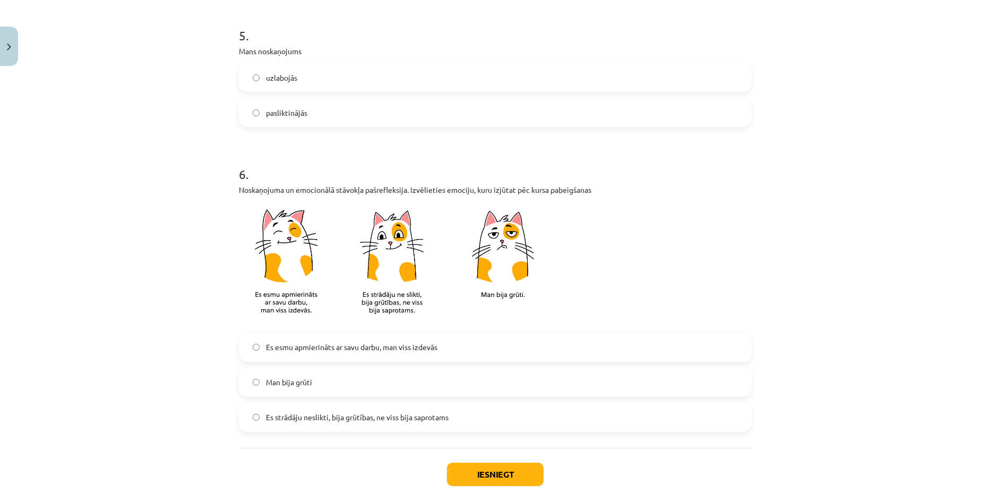
scroll to position [796, 0]
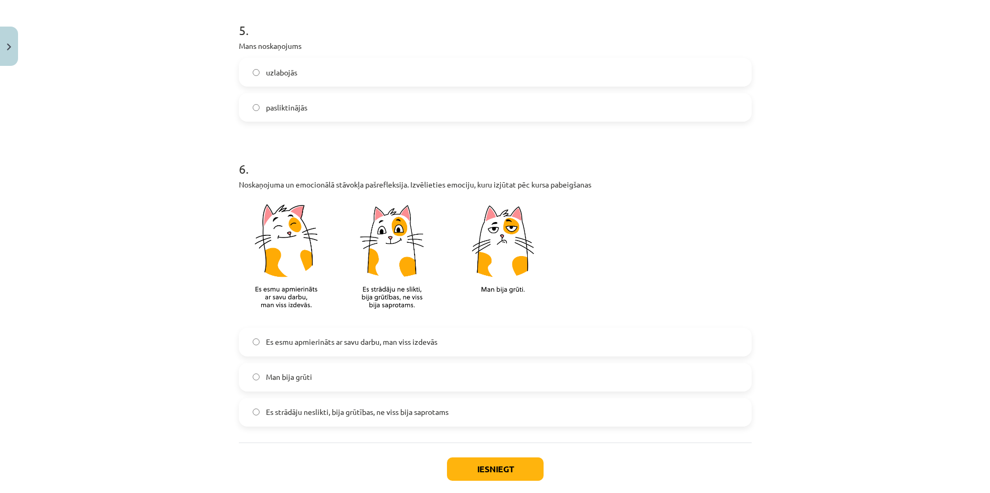
click at [382, 337] on span "Es esmu apmierināts ar savu darbu, man viss izdevās" at bounding box center [352, 341] width 172 height 11
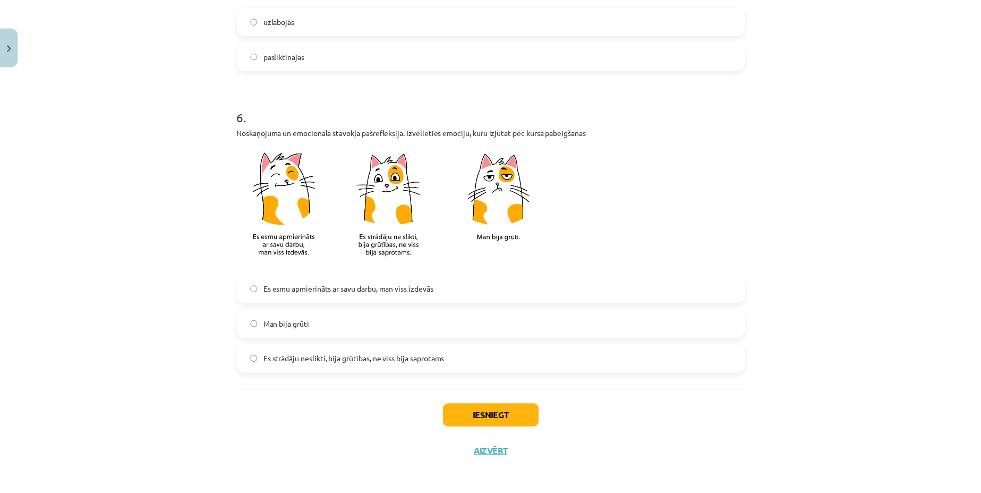
scroll to position [853, 0]
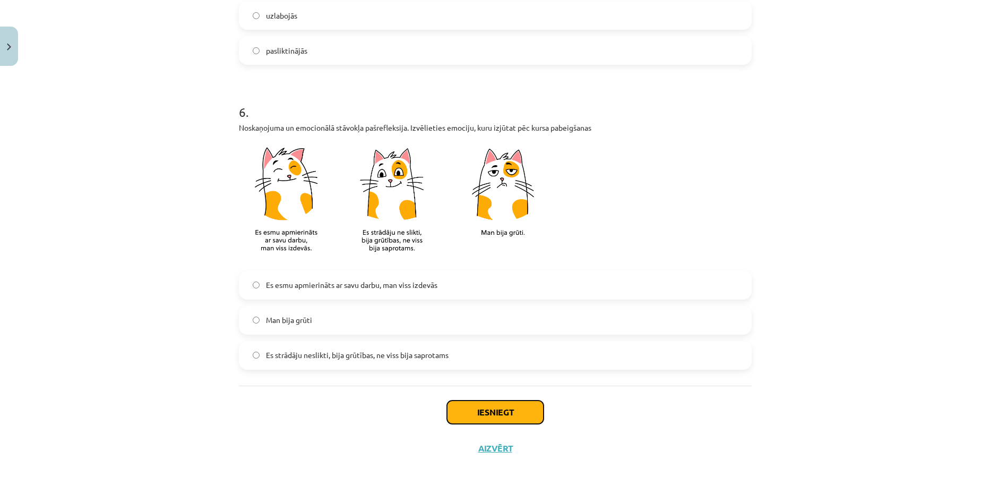
click at [497, 404] on button "Iesniegt" at bounding box center [495, 411] width 97 height 23
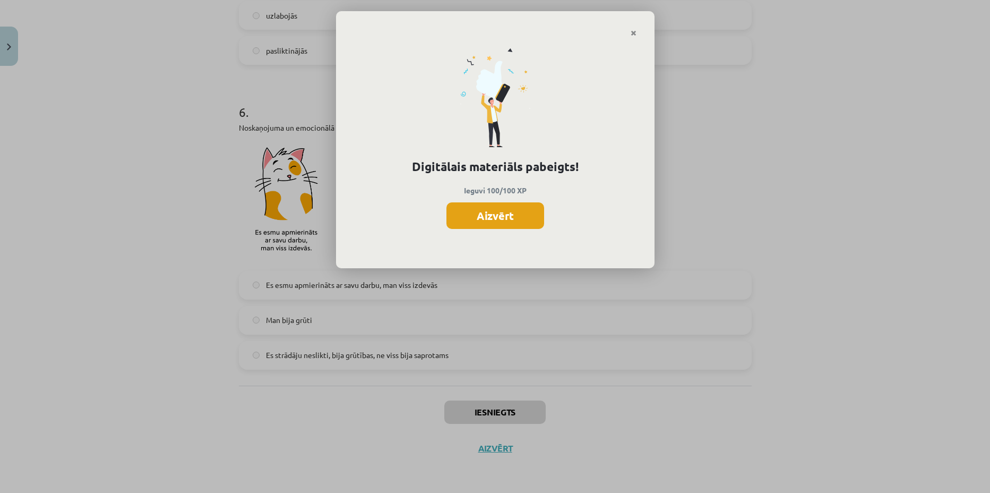
click at [474, 216] on button "Aizvērt" at bounding box center [496, 215] width 98 height 27
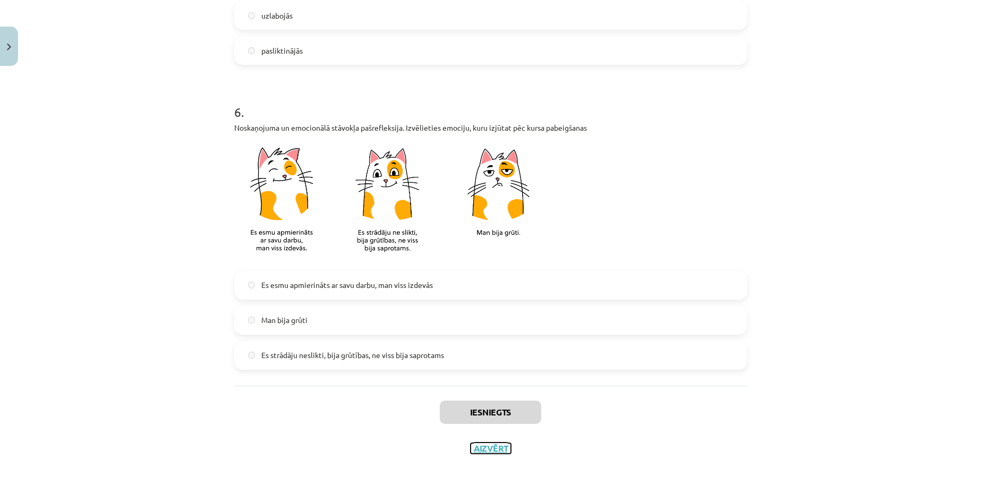
click at [485, 451] on button "Aizvērt" at bounding box center [490, 448] width 40 height 11
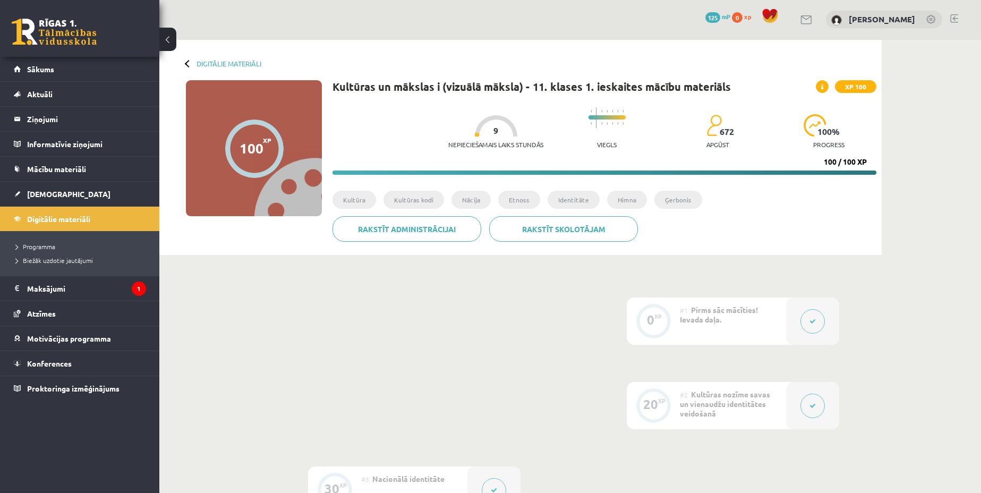
scroll to position [0, 0]
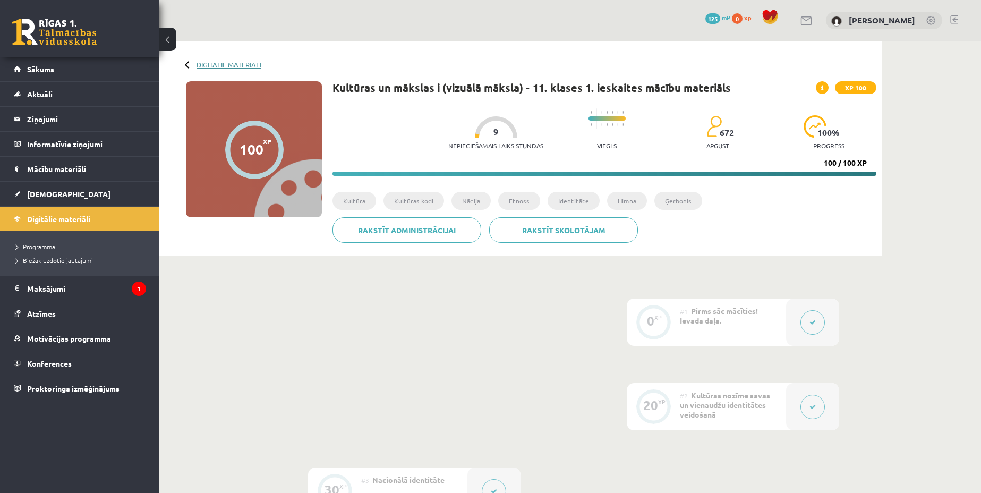
click at [199, 65] on link "Digitālie materiāli" at bounding box center [228, 65] width 65 height 8
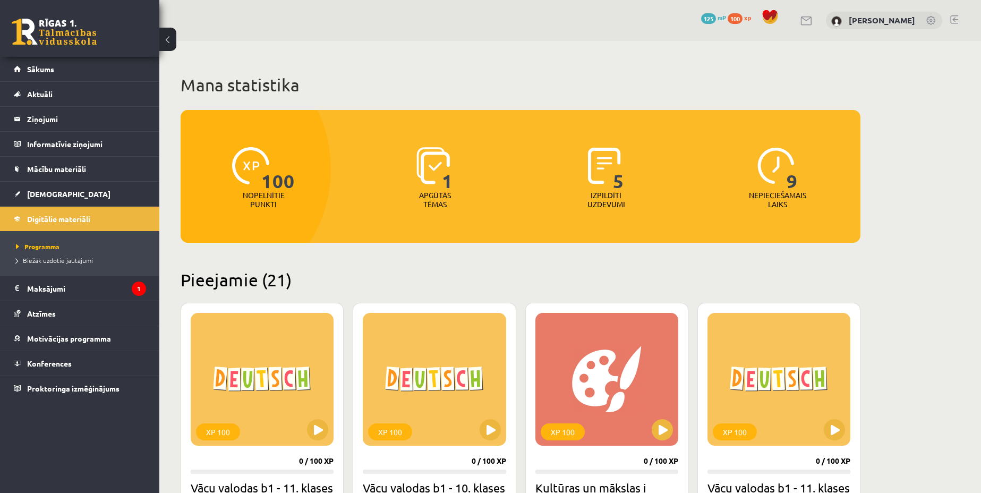
click at [432, 170] on img at bounding box center [432, 165] width 33 height 37
click at [432, 193] on p "Apgūtās tēmas" at bounding box center [434, 200] width 41 height 18
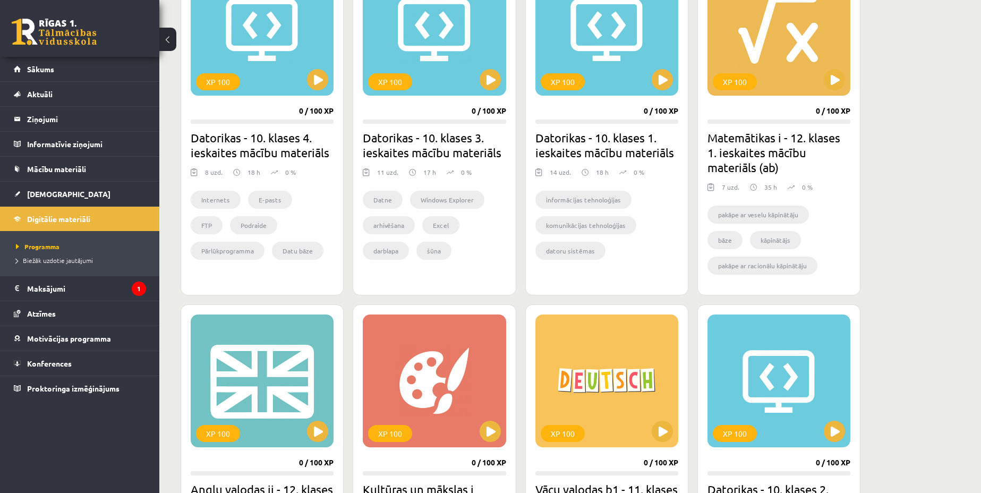
scroll to position [929, 0]
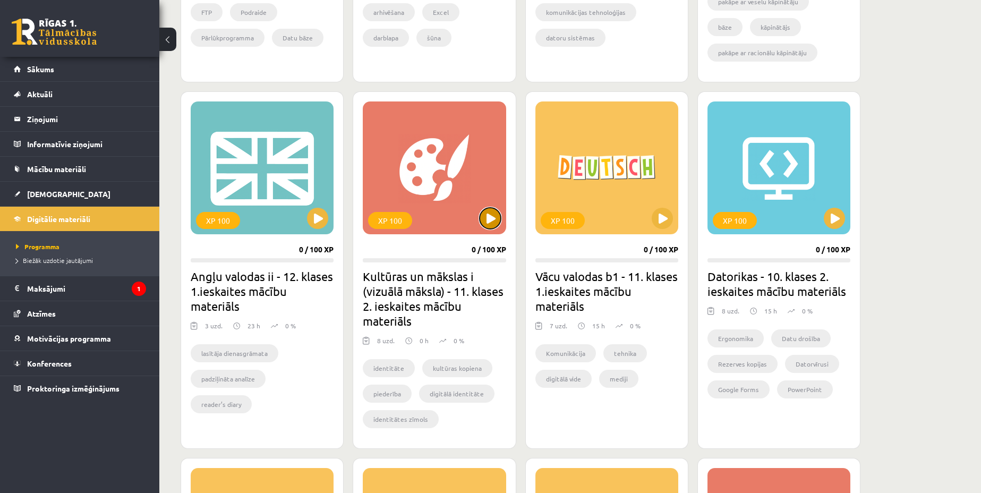
click at [493, 223] on button at bounding box center [489, 218] width 21 height 21
click at [451, 194] on div "XP 100" at bounding box center [434, 167] width 143 height 133
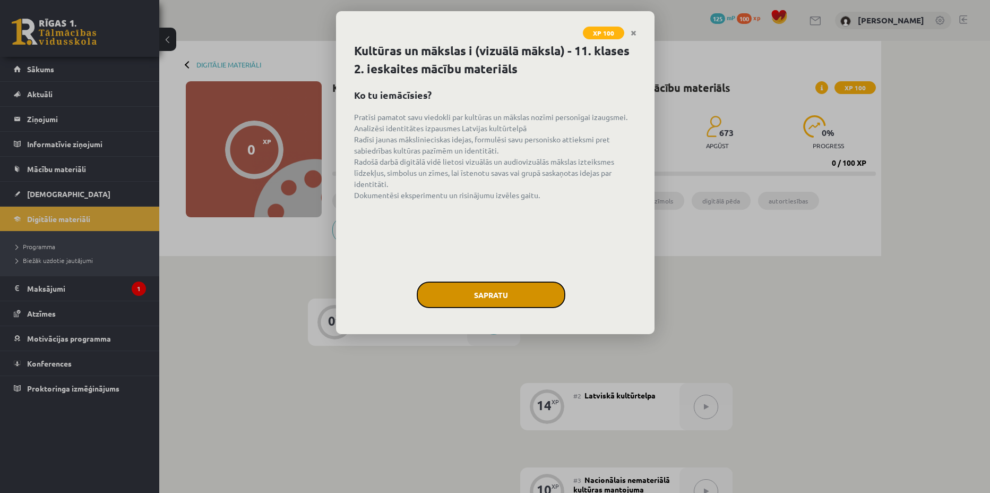
click at [459, 290] on button "Sapratu" at bounding box center [491, 294] width 149 height 27
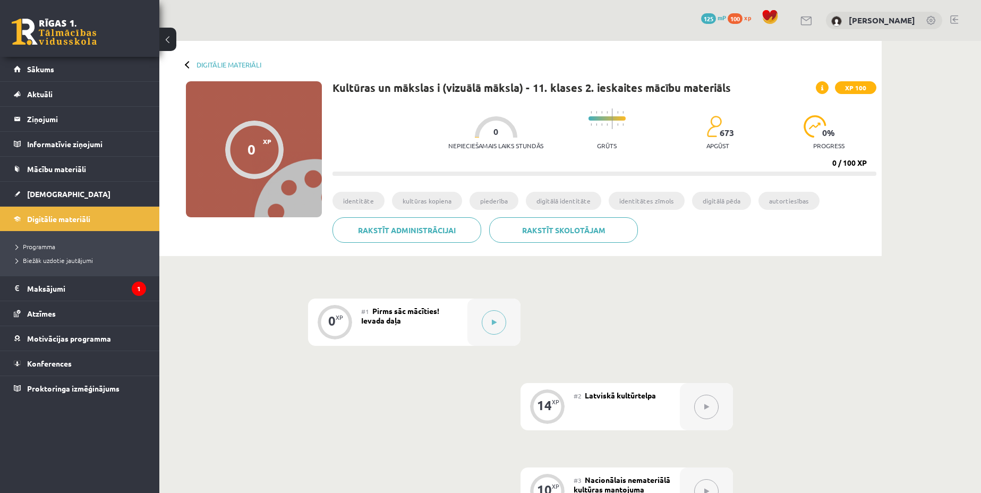
click at [193, 63] on div "Digitālie materiāli" at bounding box center [223, 65] width 75 height 8
click at [214, 68] on link "Digitālie materiāli" at bounding box center [228, 65] width 65 height 8
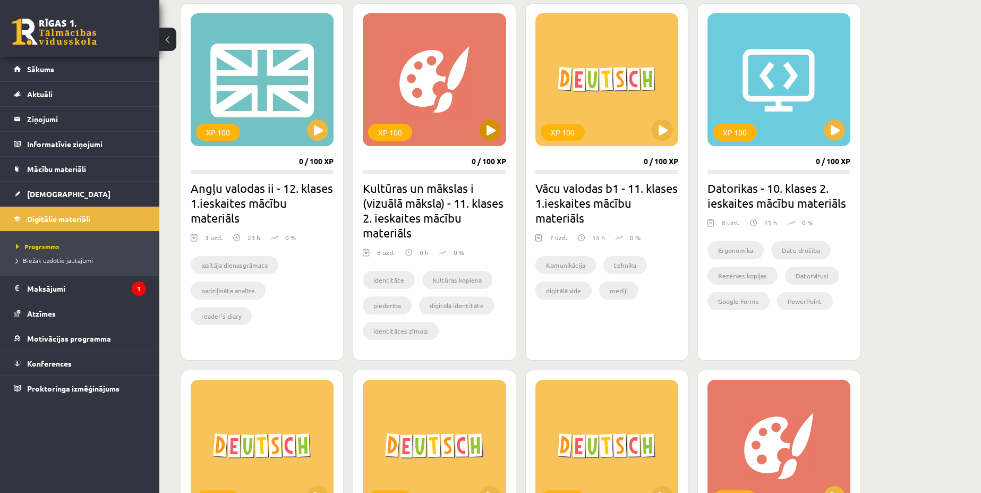
scroll to position [996, 0]
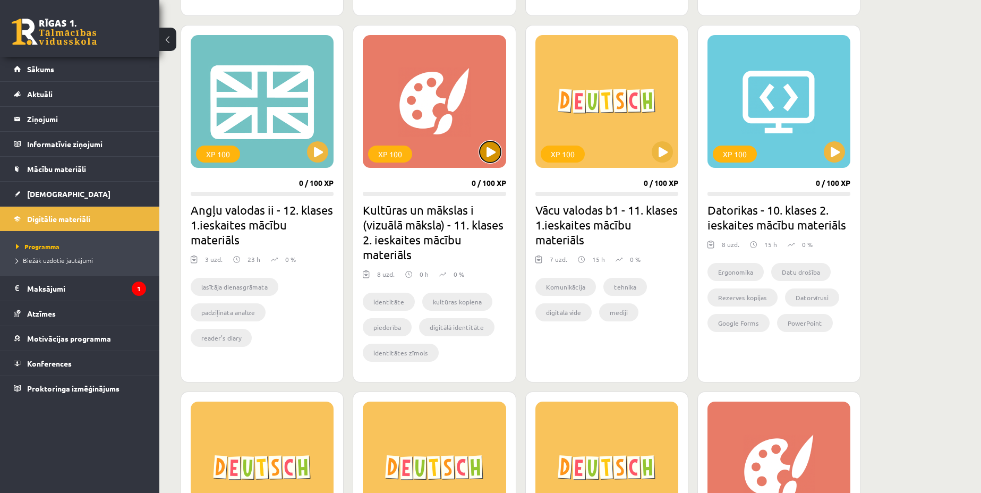
click at [488, 160] on button at bounding box center [489, 151] width 21 height 21
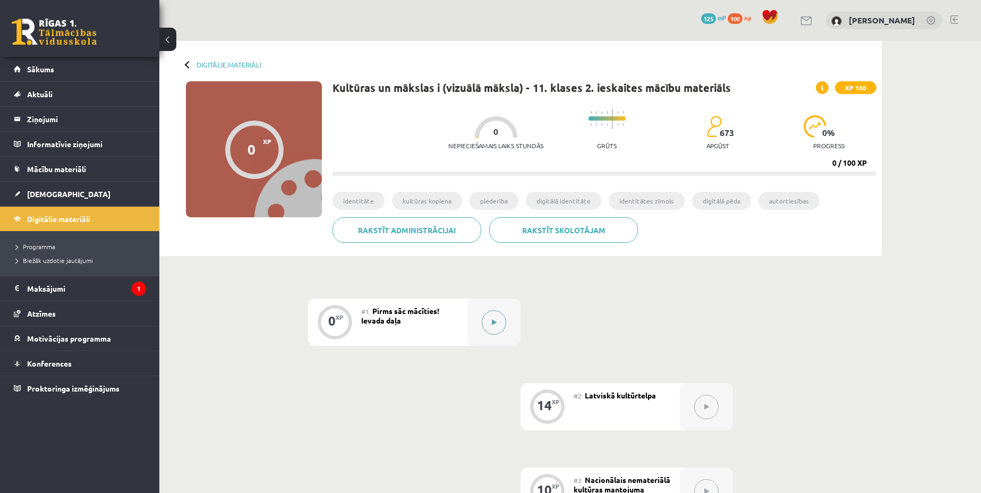
click at [489, 318] on button at bounding box center [494, 322] width 24 height 24
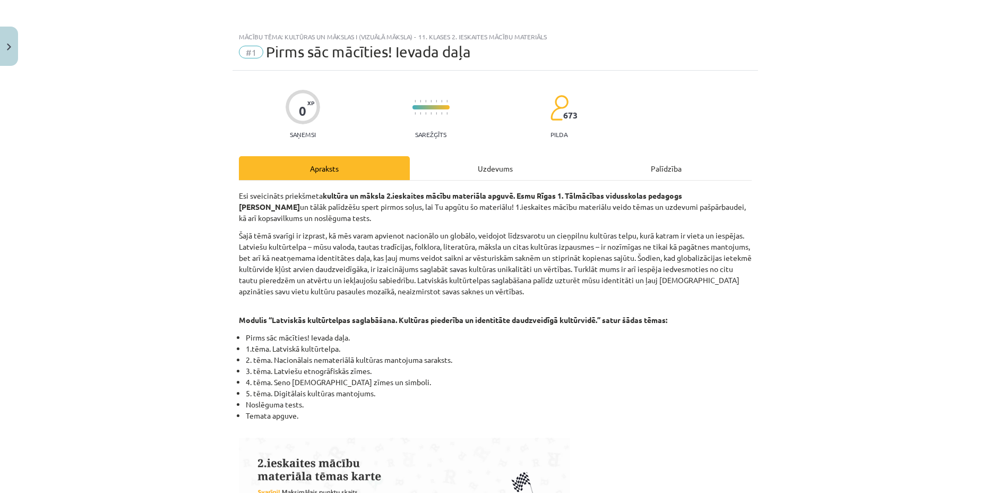
click at [298, 172] on div "Apraksts" at bounding box center [324, 168] width 171 height 24
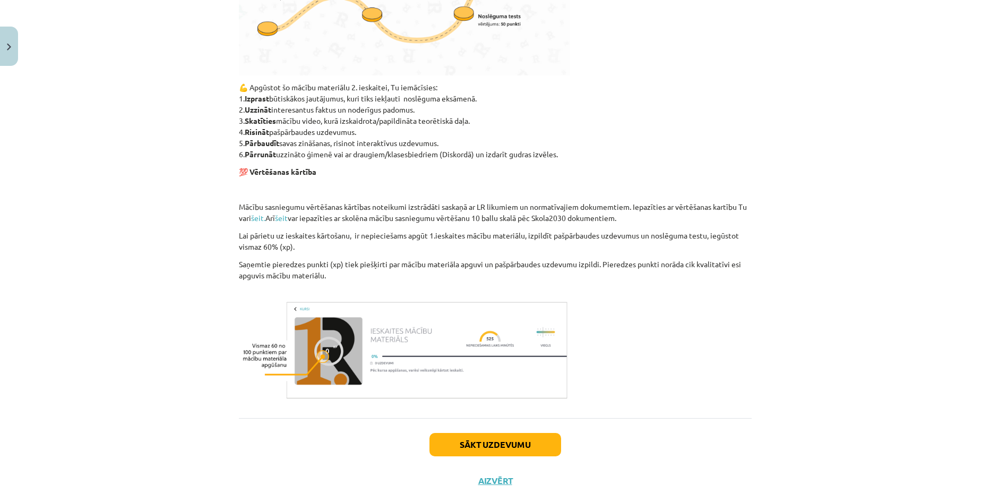
scroll to position [558, 0]
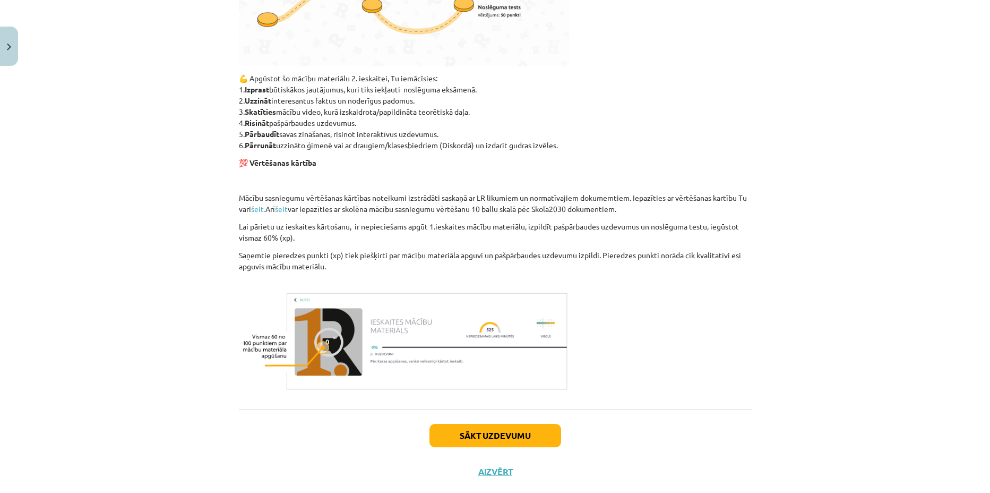
drag, startPoint x: 318, startPoint y: 272, endPoint x: 336, endPoint y: 273, distance: 18.7
click at [336, 273] on div "​Esi sveicināts priekšmeta kultūra un māksla 2.ieskaites mācību materiāla apguv…" at bounding box center [495, 13] width 513 height 760
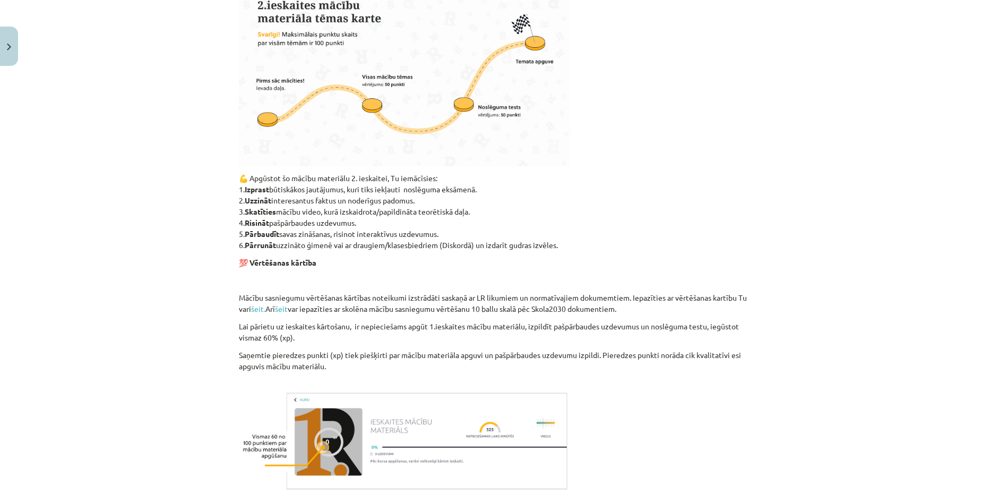
scroll to position [581, 0]
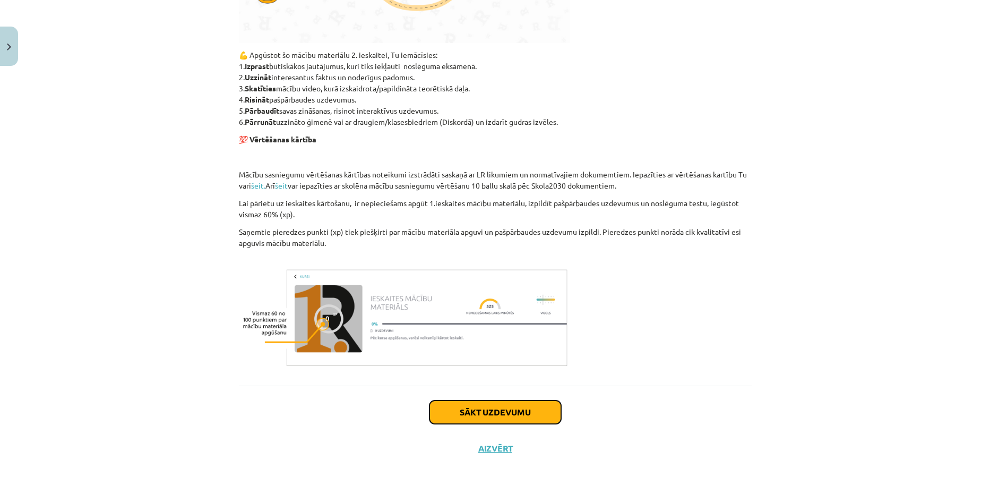
drag, startPoint x: 499, startPoint y: 407, endPoint x: 493, endPoint y: 405, distance: 6.4
click at [493, 405] on button "Sākt uzdevumu" at bounding box center [496, 411] width 132 height 23
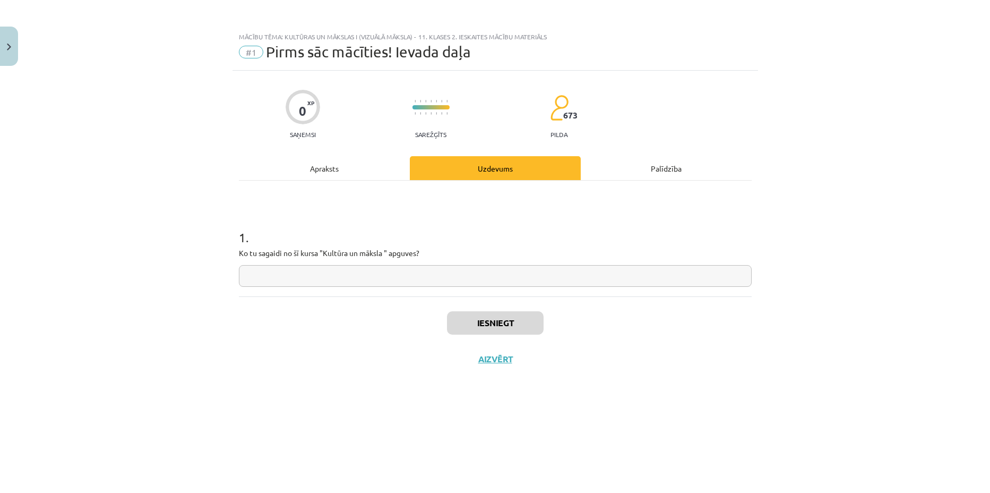
scroll to position [0, 0]
click at [415, 277] on input "text" at bounding box center [495, 276] width 513 height 22
type input "*******"
drag, startPoint x: 424, startPoint y: 278, endPoint x: 219, endPoint y: 260, distance: 205.2
click at [219, 260] on div "Mācību tēma: Kultūras un mākslas i (vizuālā māksla) - 11. klases 2. ieskaites m…" at bounding box center [495, 246] width 990 height 493
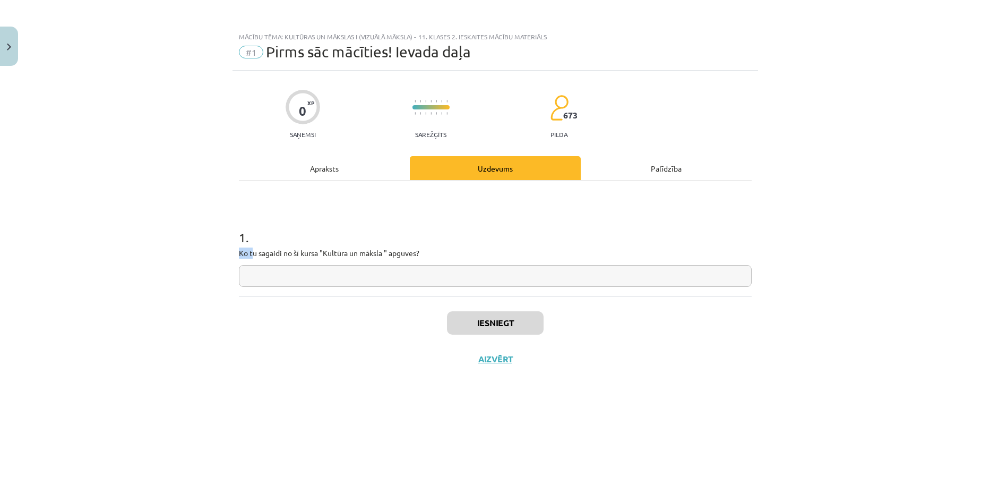
drag, startPoint x: 435, startPoint y: 244, endPoint x: 250, endPoint y: 246, distance: 185.3
click at [250, 246] on div "1 . Ko tu sagaidi no šī kursa "Kultūra un māksla " apguves?" at bounding box center [495, 248] width 513 height 75
click at [244, 247] on p "Ko tu sagaidi no šī kursa "Kultūra un māksla " apguves?" at bounding box center [495, 252] width 513 height 11
drag, startPoint x: 235, startPoint y: 253, endPoint x: 425, endPoint y: 256, distance: 189.6
click at [425, 256] on div "0 XP Saņemsi Sarežģīts 673 pilda Apraksts Uzdevums Palīdzība 1 . Ko tu sagaidi …" at bounding box center [496, 269] width 526 height 396
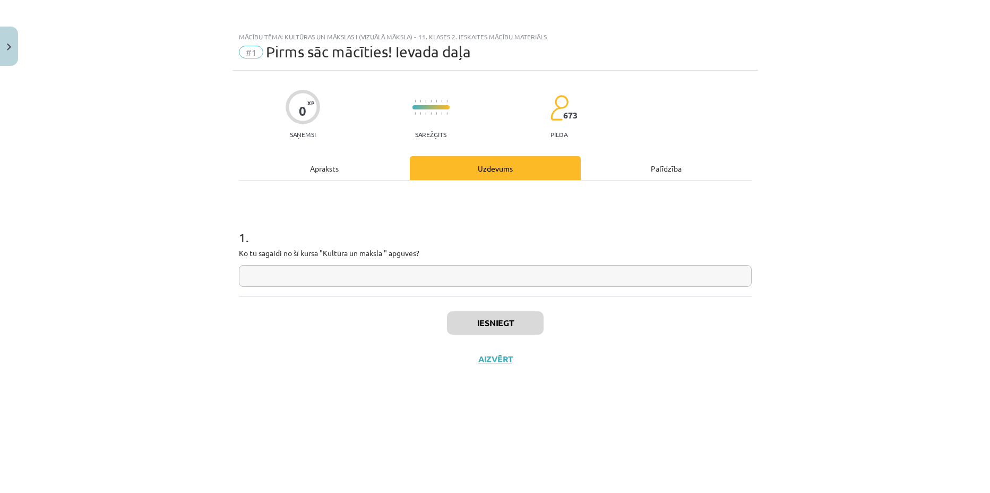
click at [242, 157] on div "Apraksts" at bounding box center [324, 168] width 171 height 24
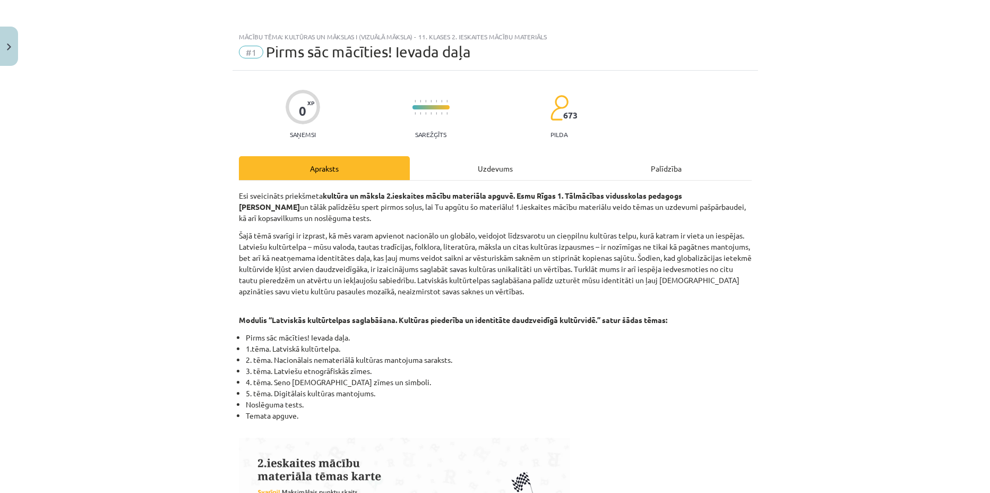
drag, startPoint x: 298, startPoint y: 418, endPoint x: 229, endPoint y: 336, distance: 107.4
copy ul "Pirms sāc mācīties! Ievada daļa. 1.tēma. Latviskā kultūrtelpa. 2. tēma. Nacionā…"
click at [452, 169] on div "Uzdevums" at bounding box center [495, 168] width 171 height 24
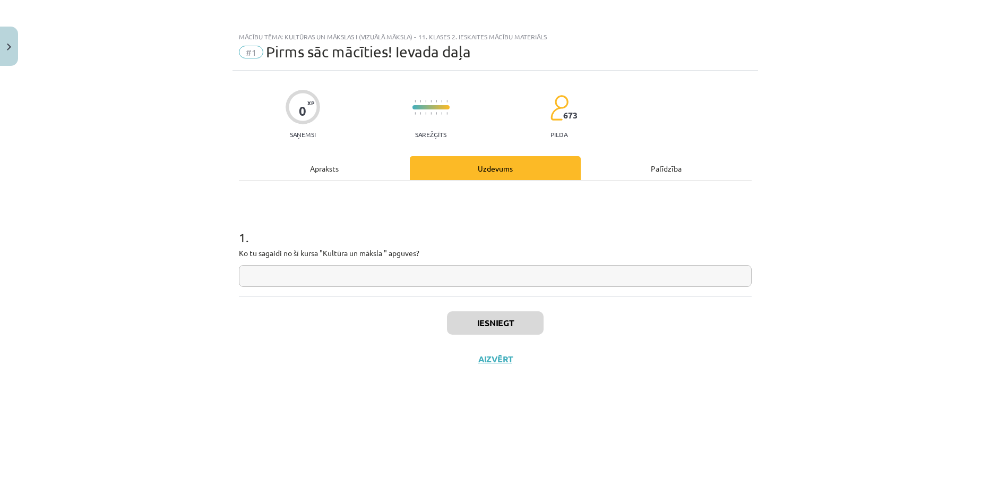
drag, startPoint x: 235, startPoint y: 256, endPoint x: 450, endPoint y: 264, distance: 214.6
click at [450, 264] on div "0 XP Saņemsi Sarežģīts 673 pilda Apraksts Uzdevums Palīdzība 1 . Ko tu sagaidi …" at bounding box center [496, 269] width 526 height 396
click at [447, 249] on p "Ko tu sagaidi no šī kursa "Kultūra un māksla " apguves?" at bounding box center [495, 252] width 513 height 11
click at [433, 251] on p "Ko tu sagaidi no šī kursa "Kultūra un māksla " apguves?" at bounding box center [495, 252] width 513 height 11
drag, startPoint x: 411, startPoint y: 254, endPoint x: 236, endPoint y: 251, distance: 175.8
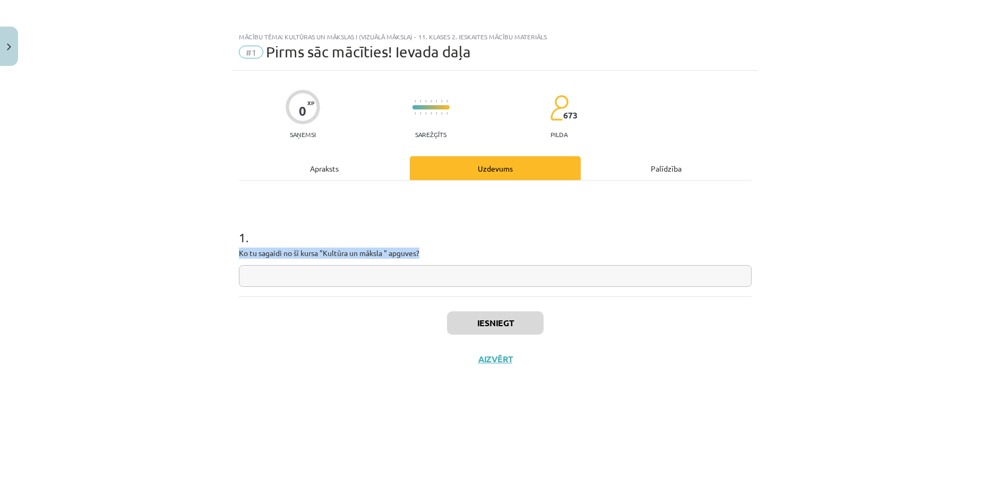
click at [236, 251] on div "0 XP Saņemsi Sarežģīts 673 pilda Apraksts Uzdevums Palīdzība 1 . Ko tu sagaidi …" at bounding box center [496, 269] width 526 height 396
copy p "Ko tu sagaidi no šī kursa "Kultūra un māksla " apguves?"
click at [427, 228] on h1 "1 ." at bounding box center [495, 227] width 513 height 33
click at [393, 283] on input "text" at bounding box center [495, 276] width 513 height 22
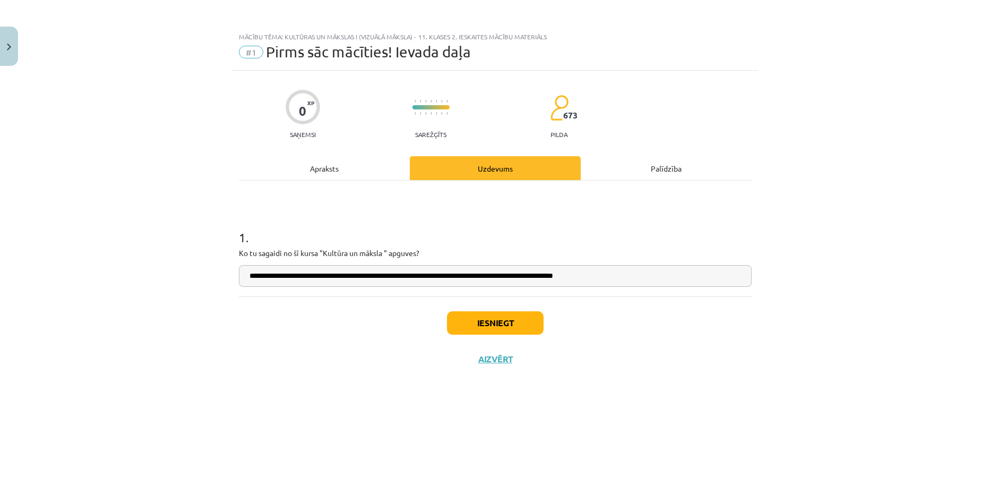
type input "**********"
click at [488, 320] on button "Iesniegt" at bounding box center [495, 322] width 97 height 23
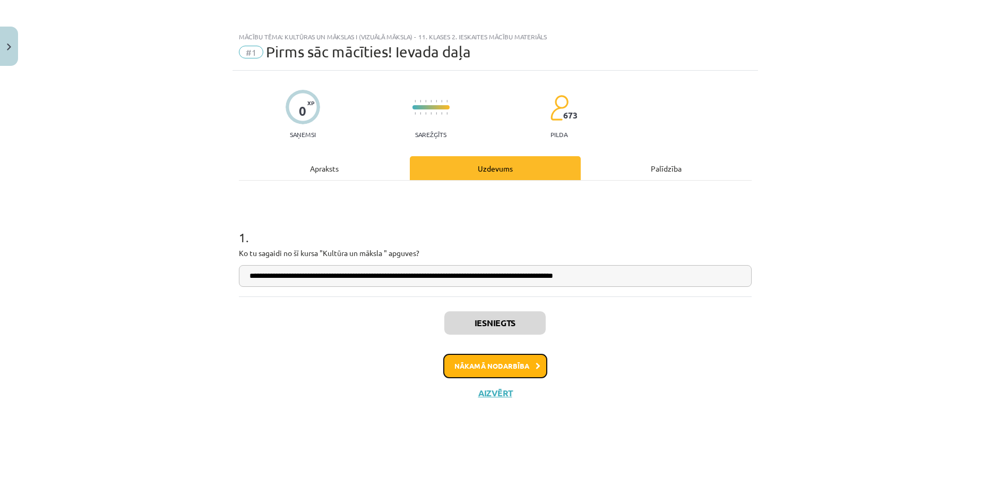
click at [510, 362] on button "Nākamā nodarbība" at bounding box center [495, 366] width 104 height 24
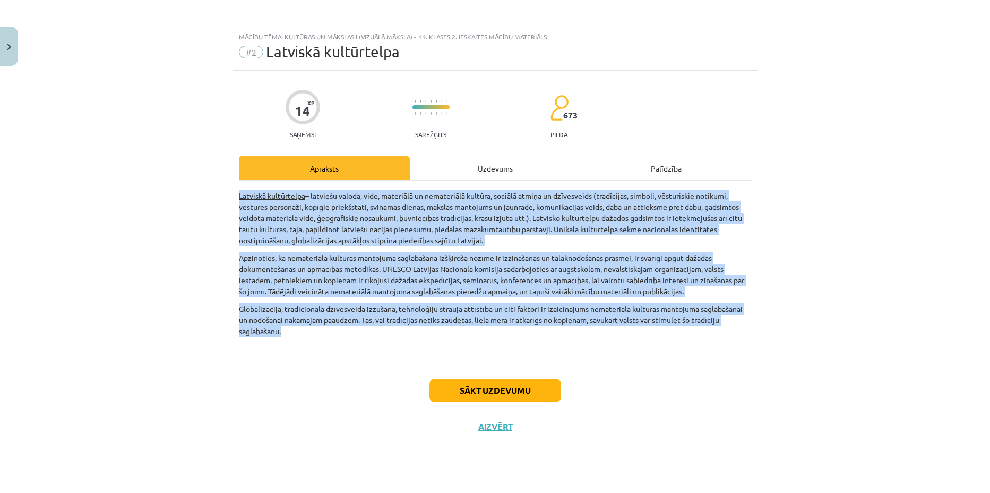
drag, startPoint x: 301, startPoint y: 336, endPoint x: 211, endPoint y: 195, distance: 166.6
click at [211, 195] on div "Mācību tēma: Kultūras un mākslas i (vizuālā māksla) - 11. klases 2. ieskaites m…" at bounding box center [495, 246] width 990 height 493
copy div "Latviskā kultūrtelpa – latviešu valoda, vide, materiālā un nemateriālā kultūra,…"
click at [485, 326] on p "Globalizācija, tradicionālā dzīvesveida izzušana, tehnoloģiju straujā attīstība…" at bounding box center [495, 325] width 513 height 45
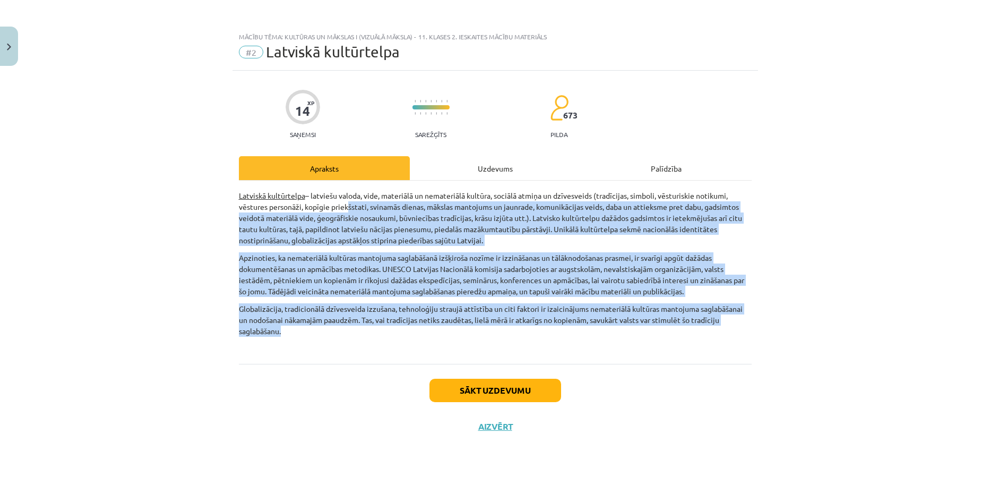
drag, startPoint x: 348, startPoint y: 208, endPoint x: 576, endPoint y: 332, distance: 259.5
click at [576, 332] on div "Latviskā kultūrtelpa – latviešu valoda, vide, materiālā un nemateriālā kultūra,…" at bounding box center [495, 269] width 513 height 158
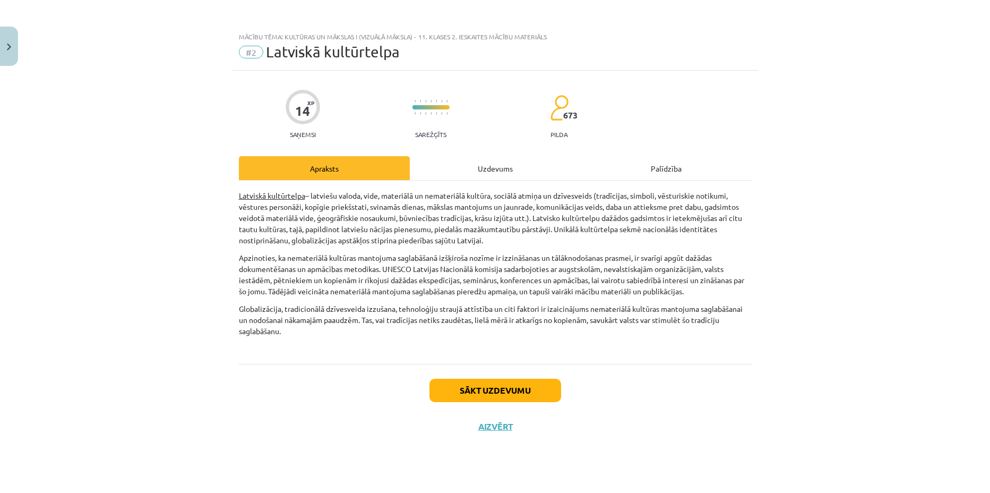
click at [580, 339] on p "Globalizācija, tradicionālā dzīvesveida izzušana, tehnoloģiju straujā attīstība…" at bounding box center [495, 325] width 513 height 45
click at [517, 382] on button "Sākt uzdevumu" at bounding box center [496, 390] width 132 height 23
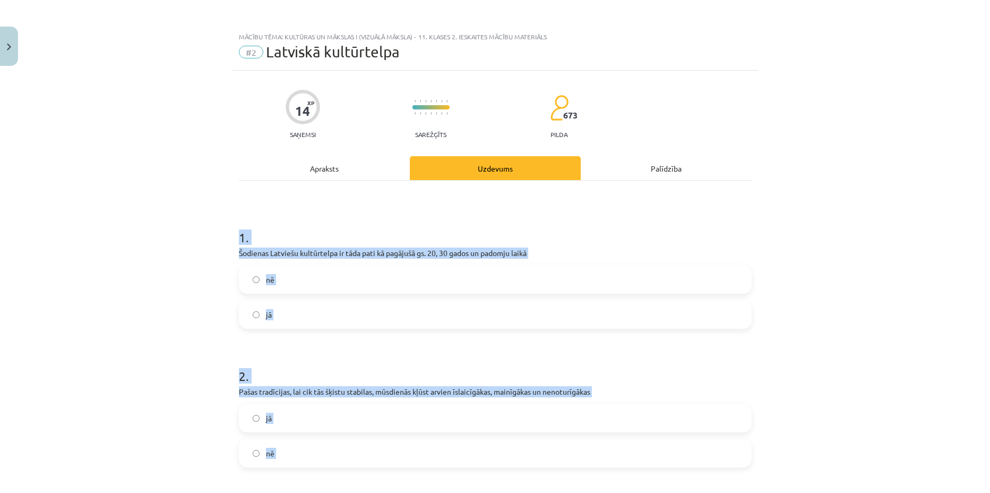
drag, startPoint x: 295, startPoint y: 364, endPoint x: 224, endPoint y: 234, distance: 147.8
click at [224, 234] on div "Mācību tēma: Kultūras un mākslas i (vizuālā māksla) - 11. klases 2. ieskaites m…" at bounding box center [495, 246] width 990 height 493
copy form "1 . Šodienas Latviešu kultūrtelpa ir tāda pati kā pagājušā gs. 20, 30 gados un …"
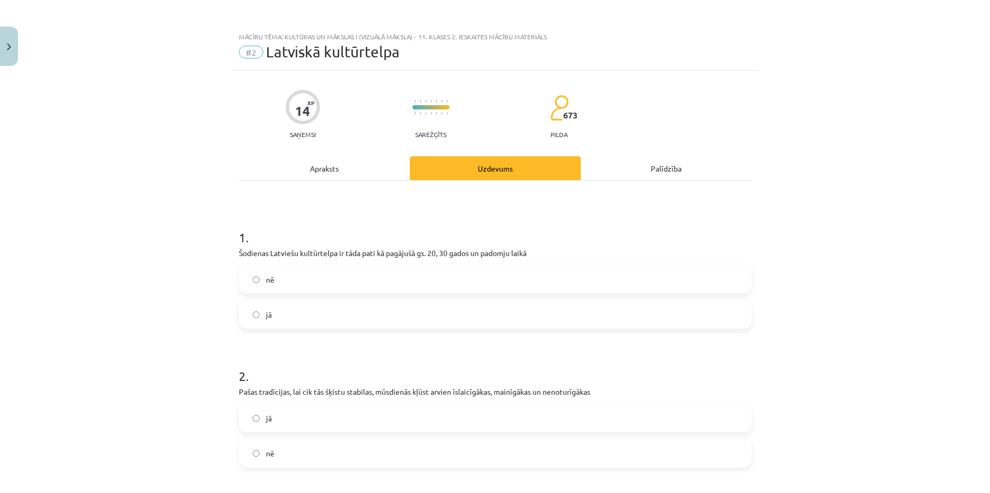
click at [416, 313] on label "jā" at bounding box center [495, 314] width 511 height 27
click at [426, 265] on div "nē" at bounding box center [495, 279] width 513 height 29
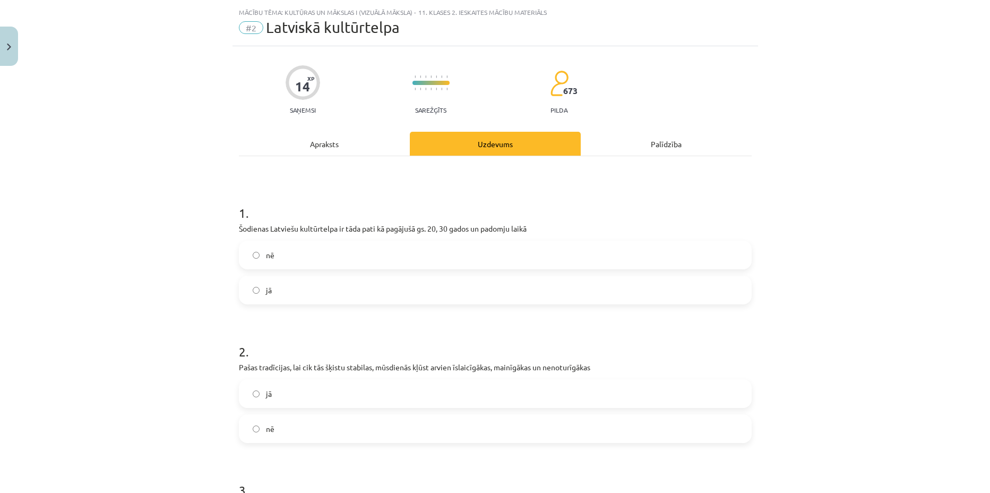
scroll to position [66, 0]
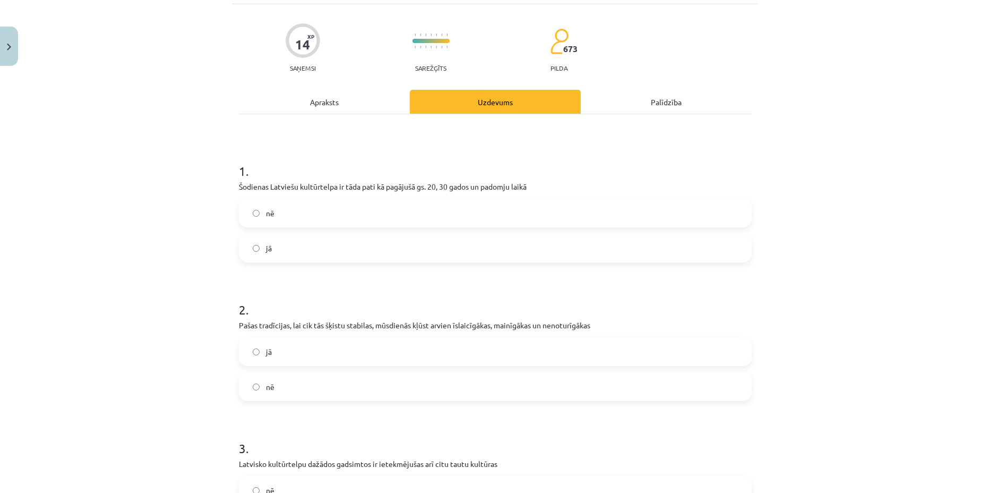
click at [385, 215] on label "nē" at bounding box center [495, 213] width 511 height 27
click at [363, 358] on label "jā" at bounding box center [495, 351] width 511 height 27
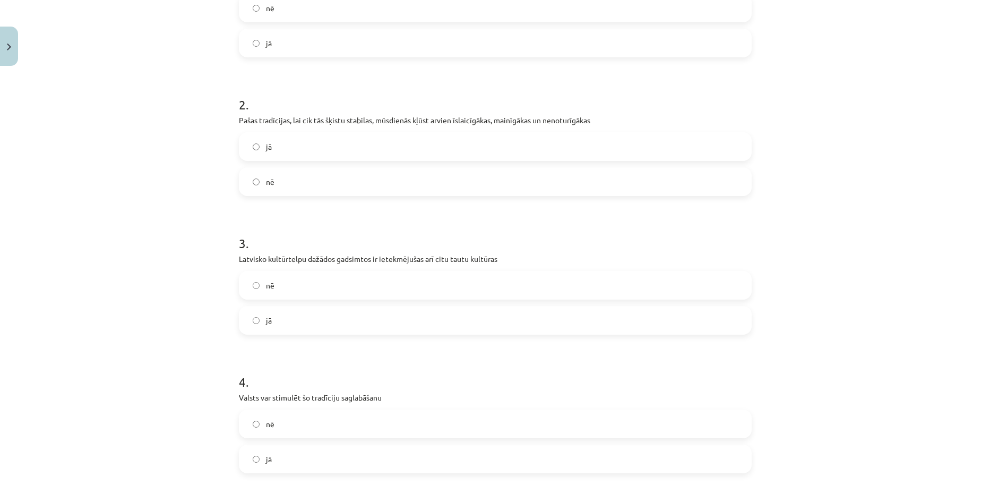
scroll to position [332, 0]
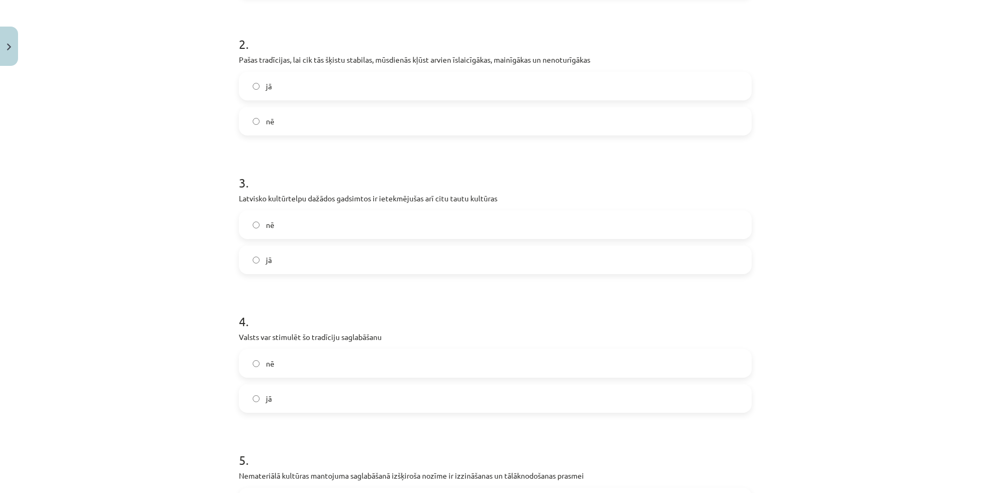
click at [342, 219] on label "nē" at bounding box center [495, 224] width 511 height 27
click at [316, 257] on label "jā" at bounding box center [495, 259] width 511 height 27
click at [331, 392] on label "jā" at bounding box center [495, 398] width 511 height 27
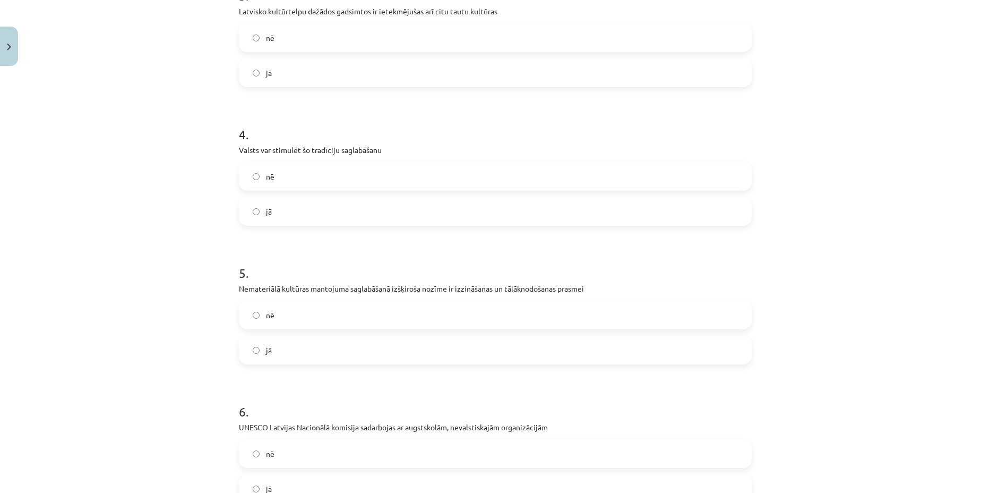
scroll to position [531, 0]
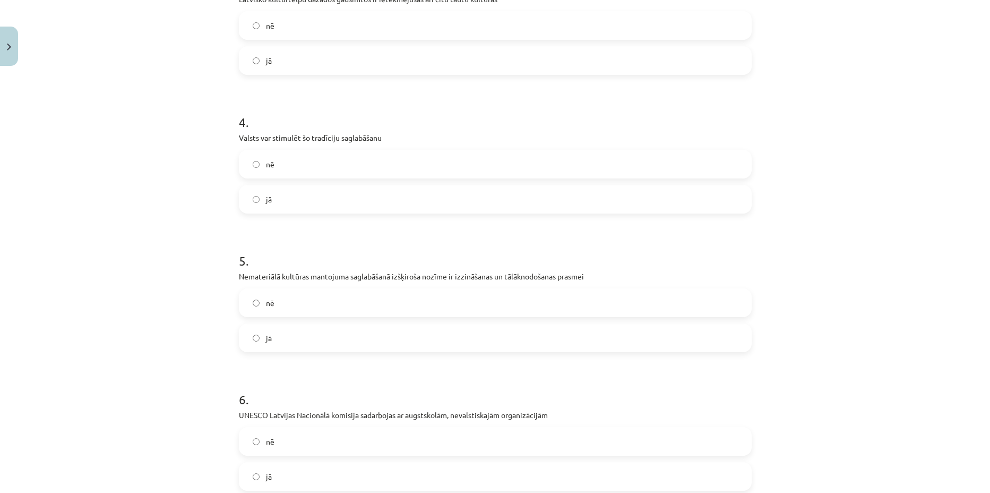
click at [319, 346] on label "jā" at bounding box center [495, 337] width 511 height 27
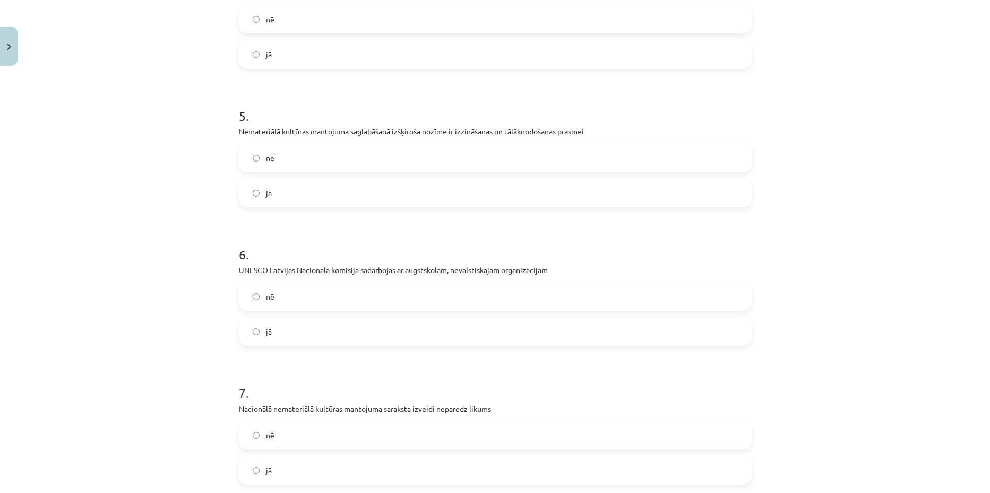
scroll to position [730, 0]
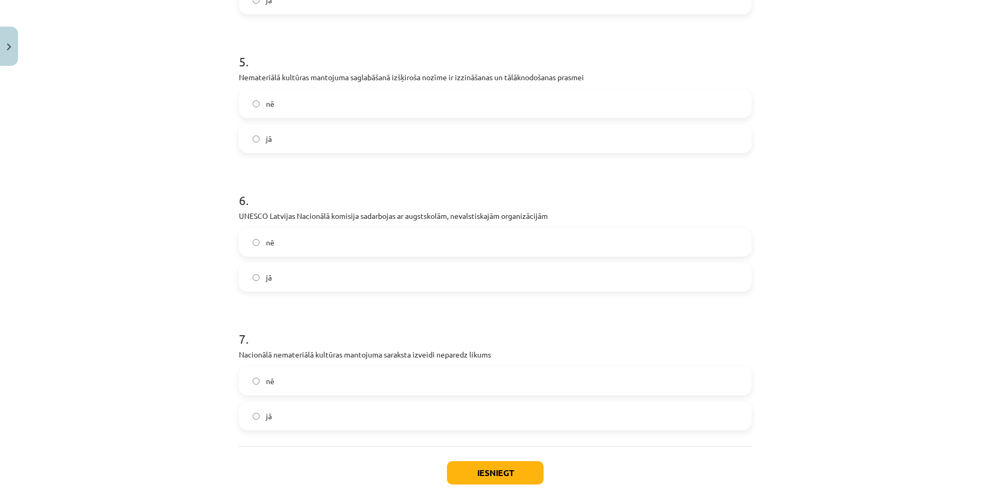
click at [303, 289] on label "jā" at bounding box center [495, 277] width 511 height 27
click at [308, 380] on label "nē" at bounding box center [495, 380] width 511 height 27
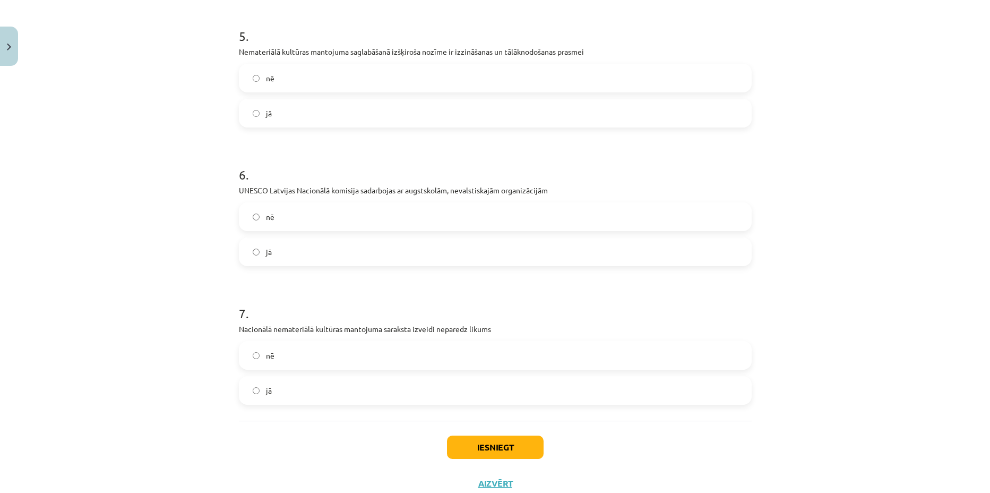
scroll to position [791, 0]
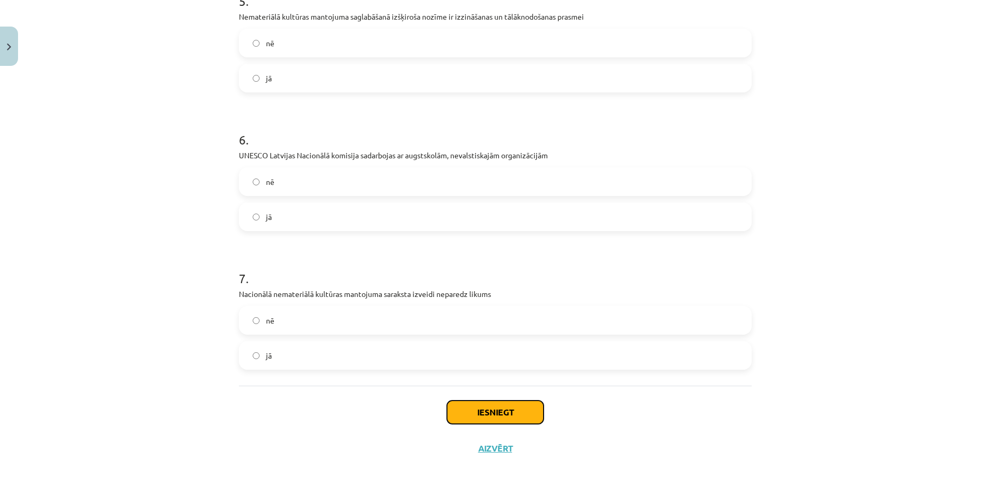
click at [479, 416] on button "Iesniegt" at bounding box center [495, 411] width 97 height 23
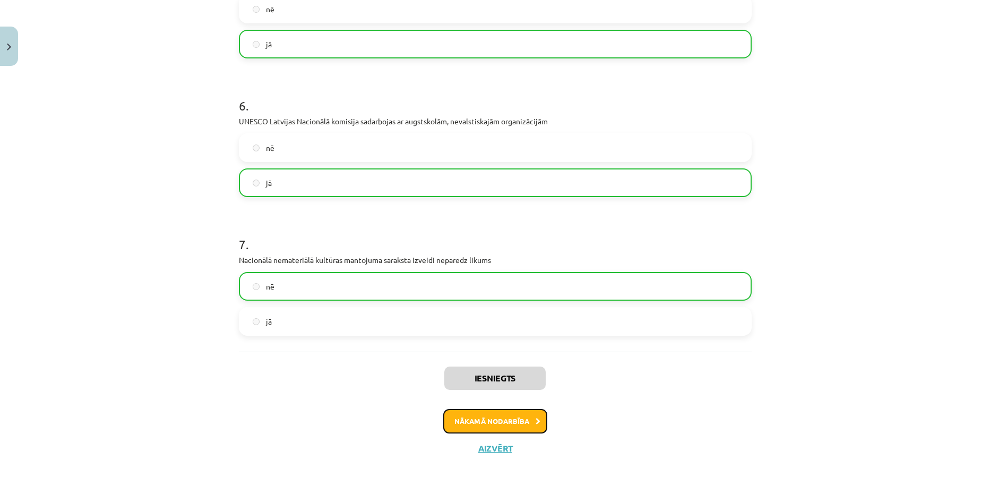
click at [510, 416] on button "Nākamā nodarbība" at bounding box center [495, 421] width 104 height 24
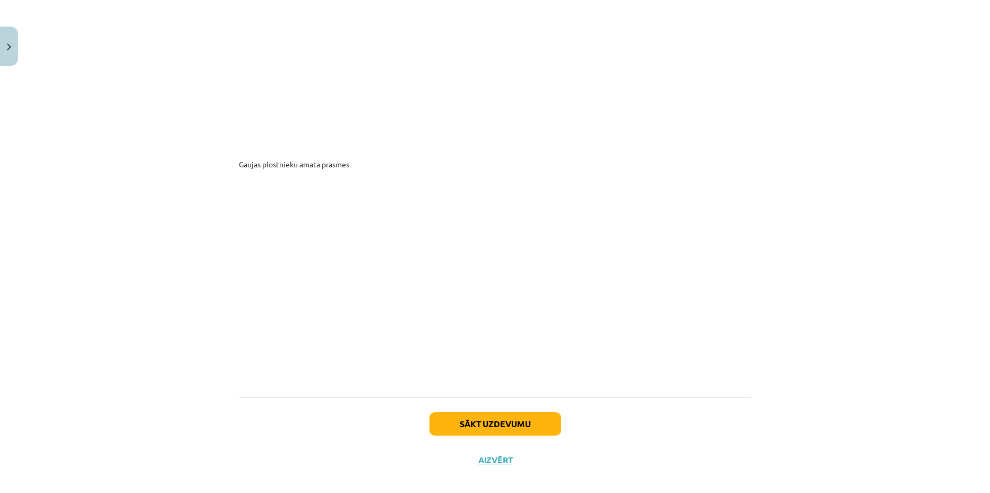
scroll to position [5722, 0]
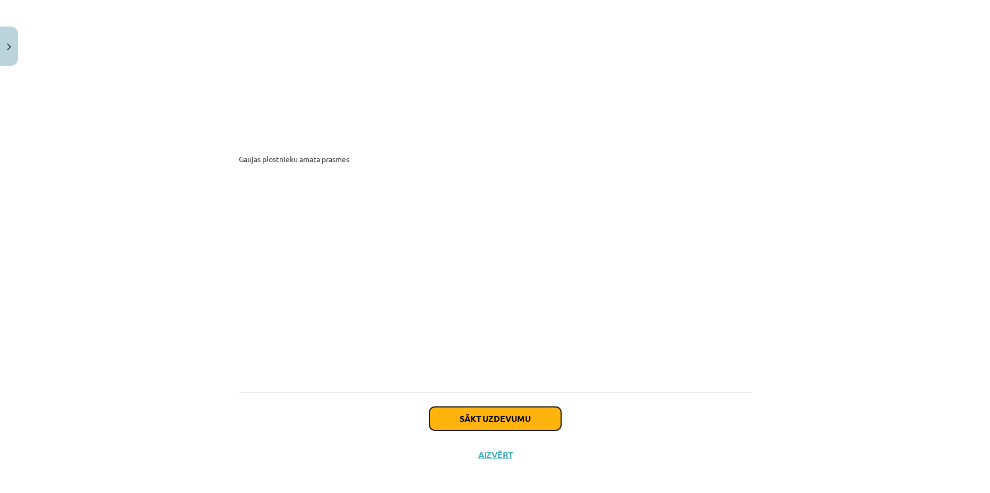
click at [478, 407] on button "Sākt uzdevumu" at bounding box center [496, 418] width 132 height 23
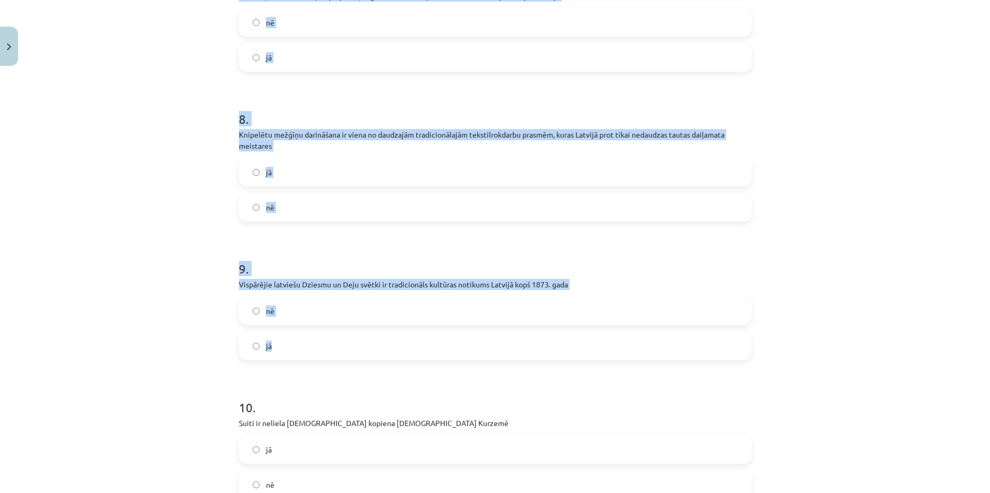
scroll to position [1218, 0]
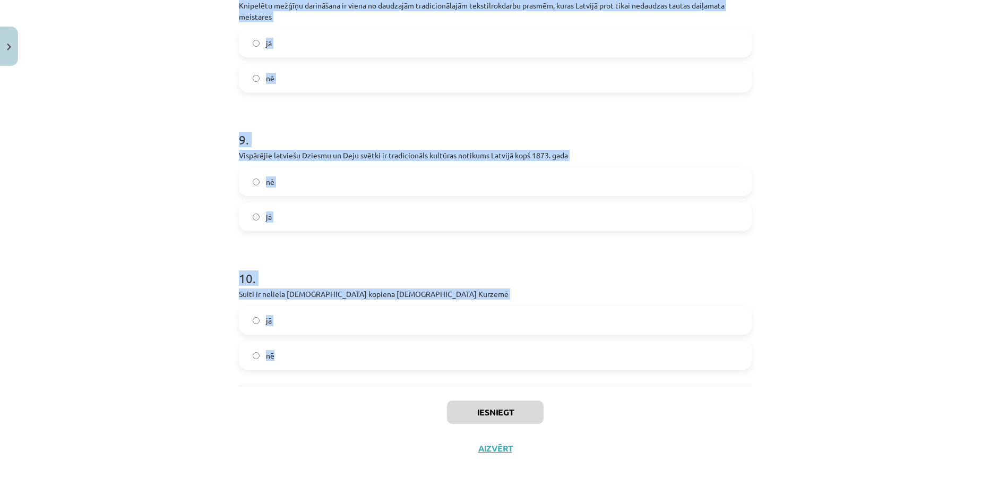
drag, startPoint x: 219, startPoint y: 203, endPoint x: 521, endPoint y: 357, distance: 338.9
click at [521, 357] on div "Mācību tēma: Kultūras un mākslas i (vizuālā māksla) - 11. klases 2. ieskaites m…" at bounding box center [495, 246] width 990 height 493
copy form "1 . Nacionālā nemateriālā kultūras mantojuma sarakstā iekļautas amatu prasmes, …"
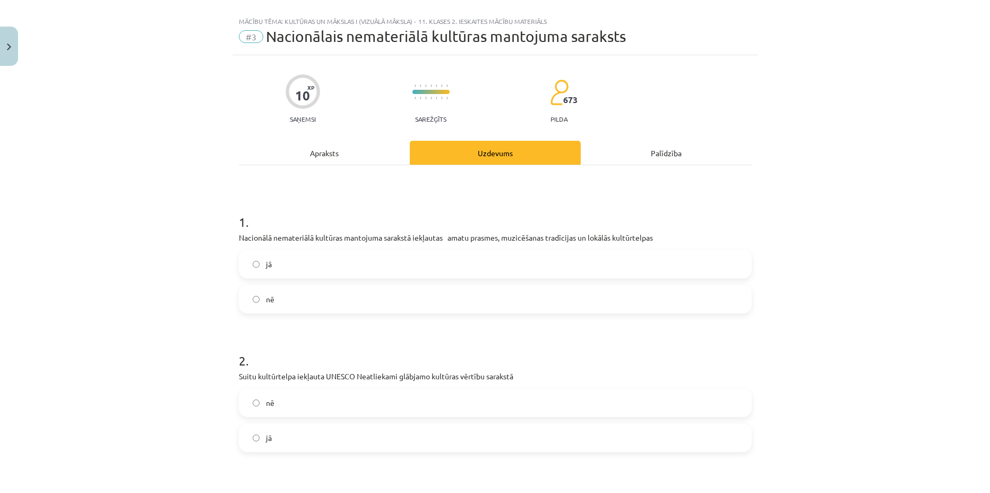
scroll to position [0, 0]
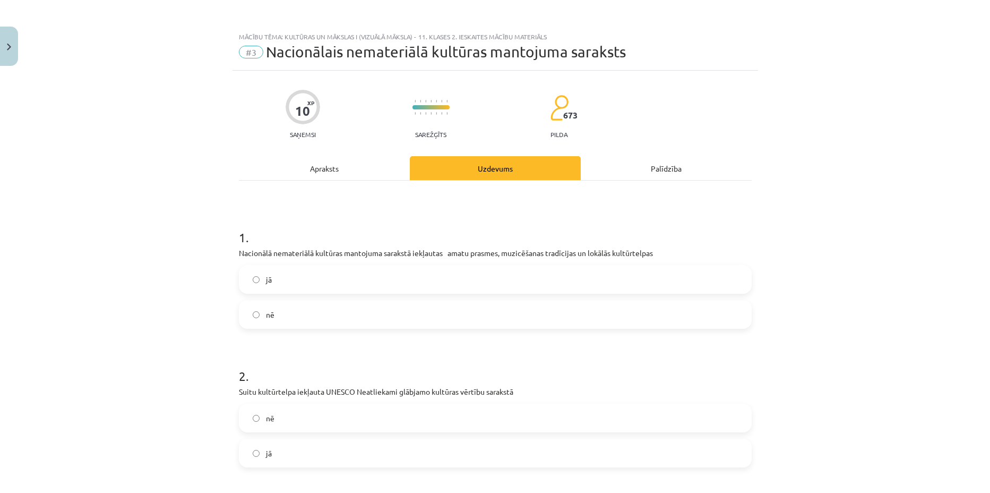
click at [324, 279] on label "jā" at bounding box center [495, 279] width 511 height 27
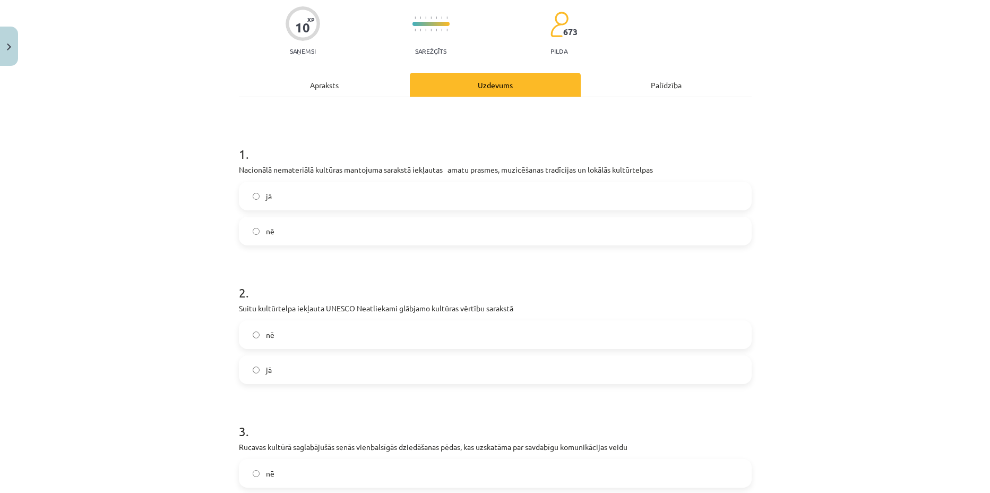
scroll to position [133, 0]
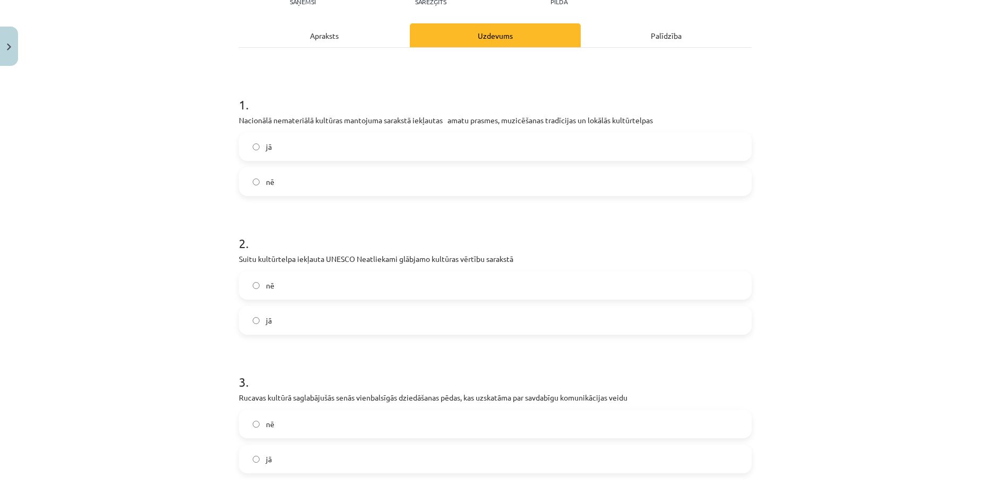
click at [318, 283] on label "nē" at bounding box center [495, 285] width 511 height 27
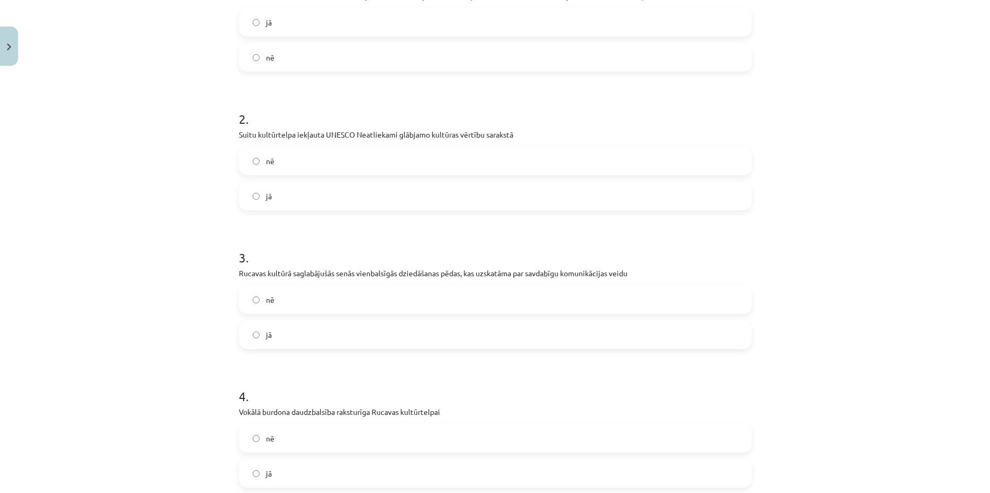
scroll to position [332, 0]
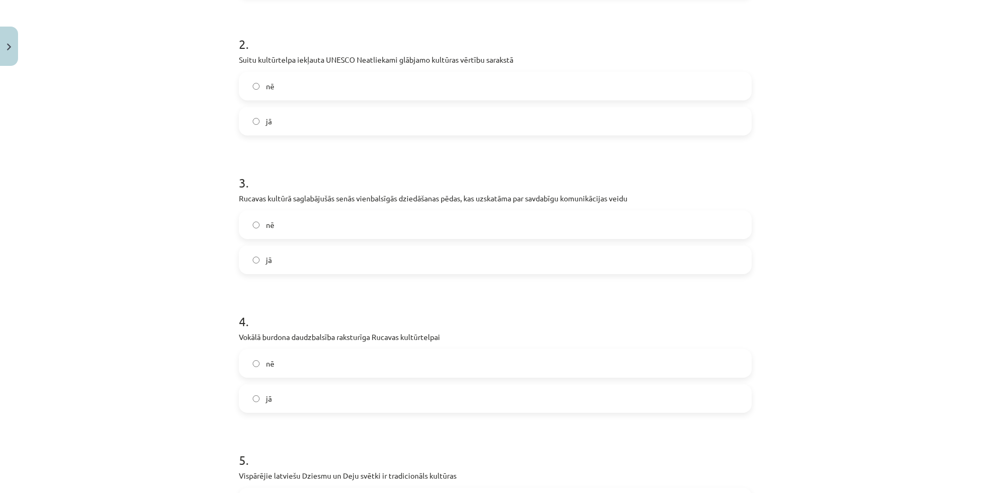
click at [330, 228] on label "nē" at bounding box center [495, 224] width 511 height 27
click at [317, 258] on label "jā" at bounding box center [495, 259] width 511 height 27
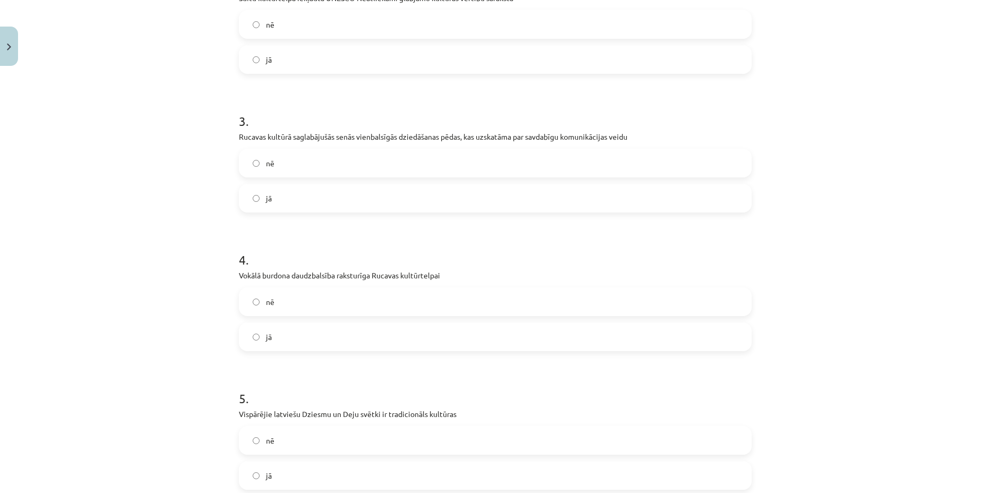
scroll to position [398, 0]
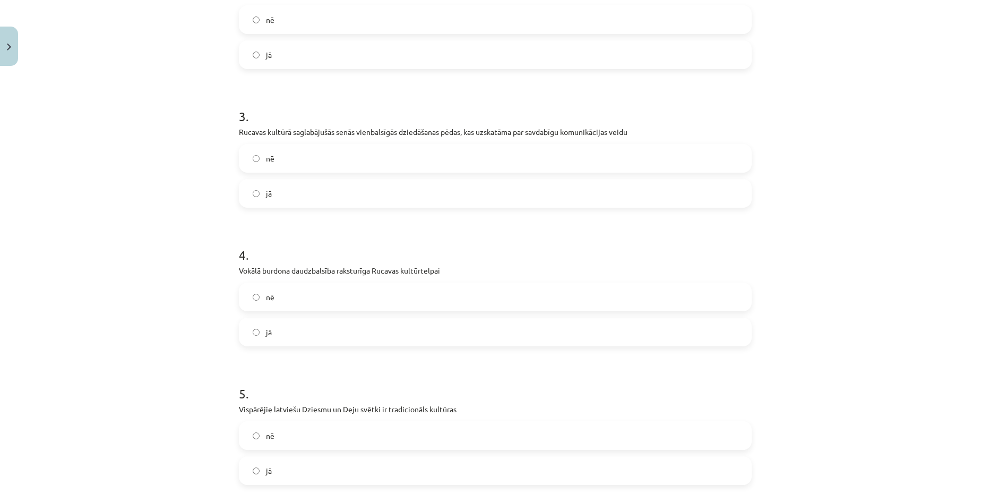
click at [311, 295] on label "nē" at bounding box center [495, 297] width 511 height 27
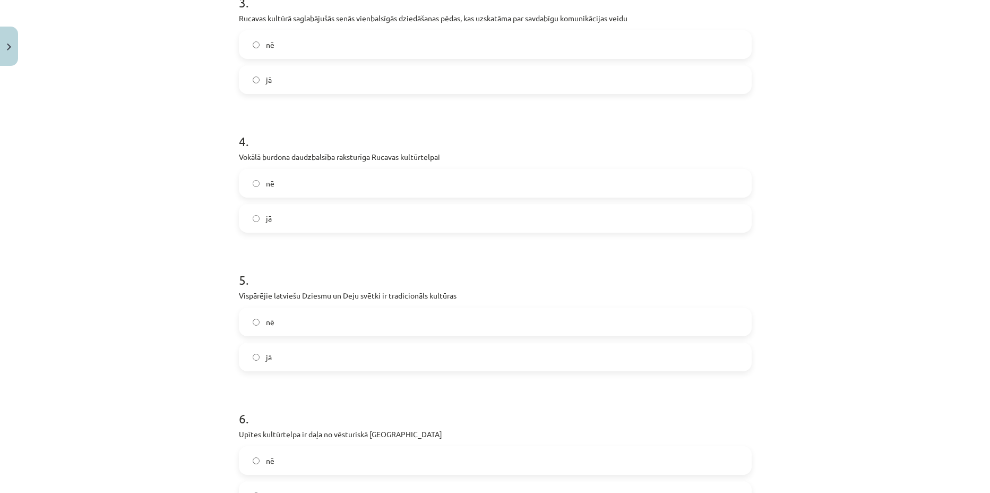
scroll to position [531, 0]
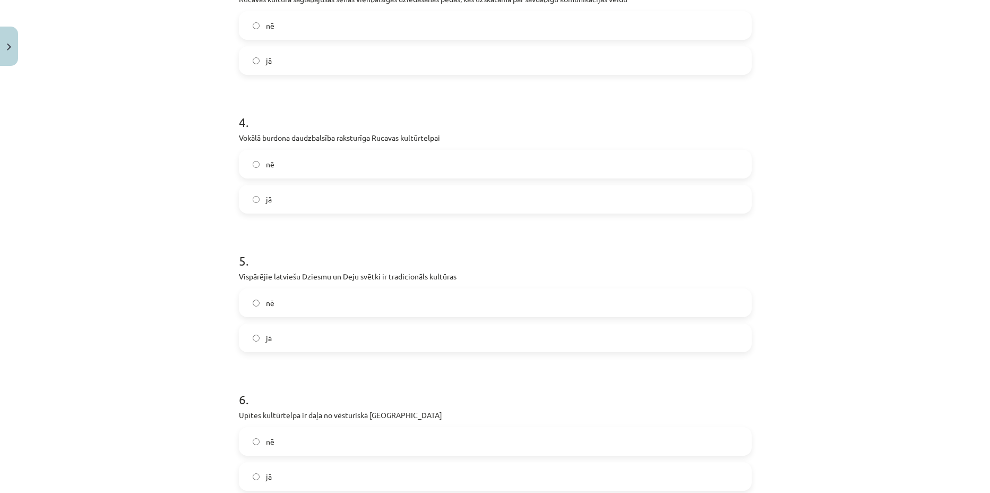
click at [310, 342] on label "jā" at bounding box center [495, 337] width 511 height 27
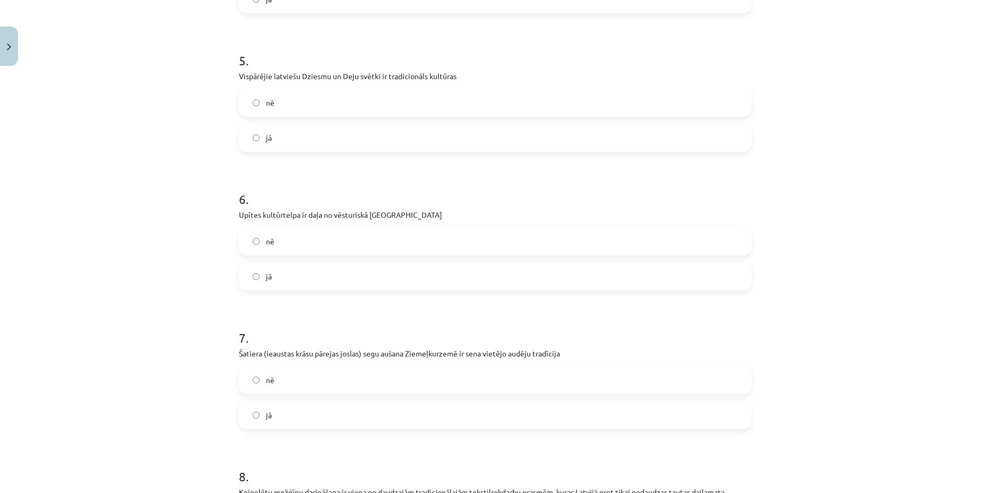
scroll to position [796, 0]
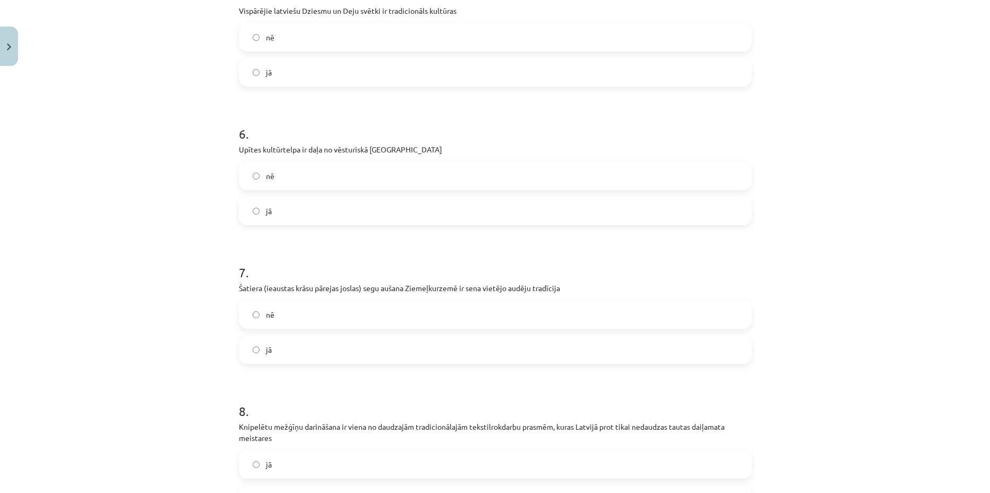
click at [321, 220] on label "jā" at bounding box center [495, 211] width 511 height 27
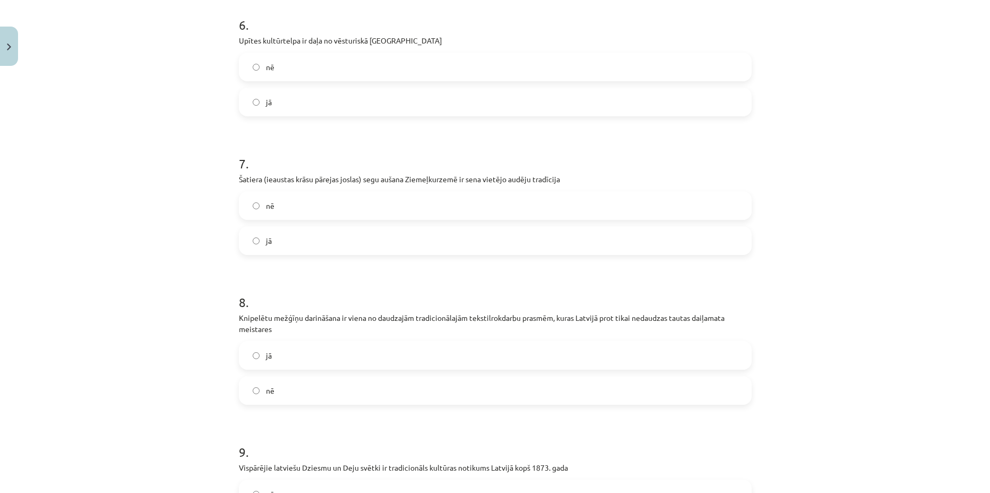
scroll to position [929, 0]
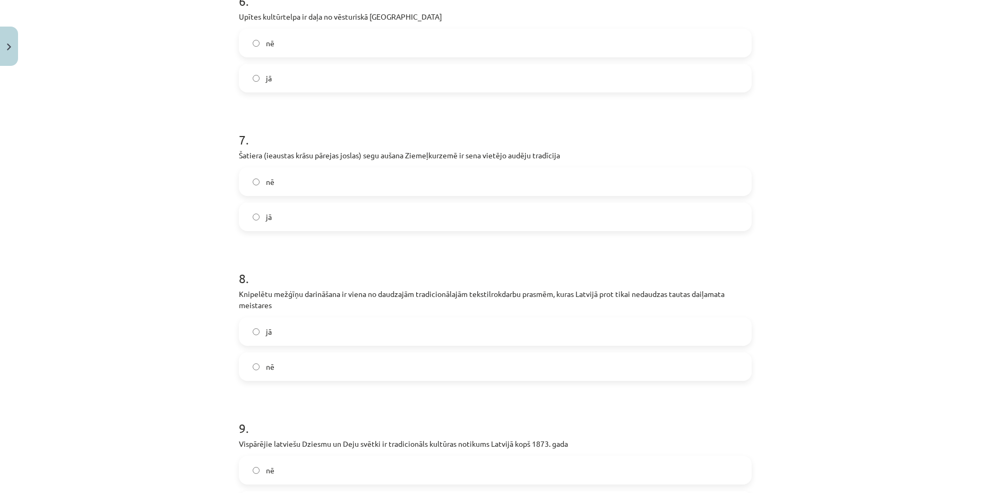
click at [313, 212] on label "jā" at bounding box center [495, 216] width 511 height 27
click at [306, 365] on label "nē" at bounding box center [495, 366] width 511 height 27
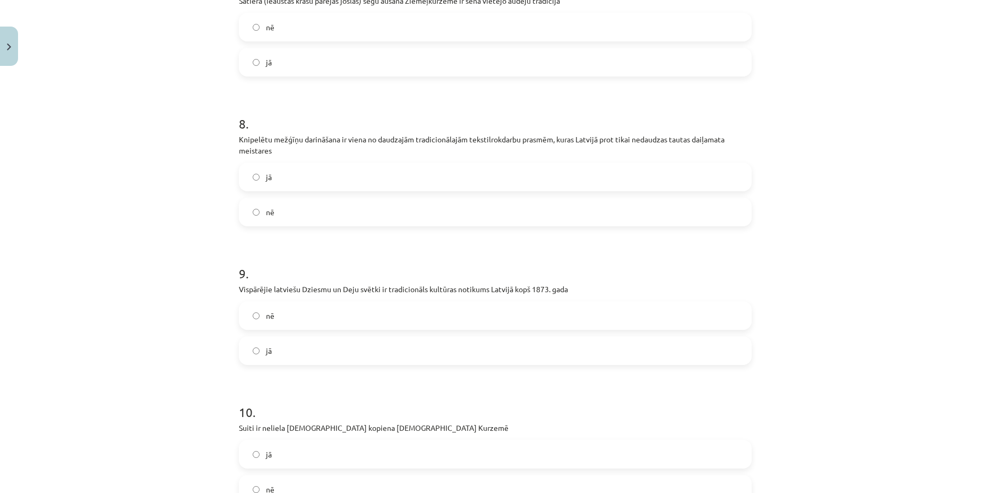
scroll to position [1128, 0]
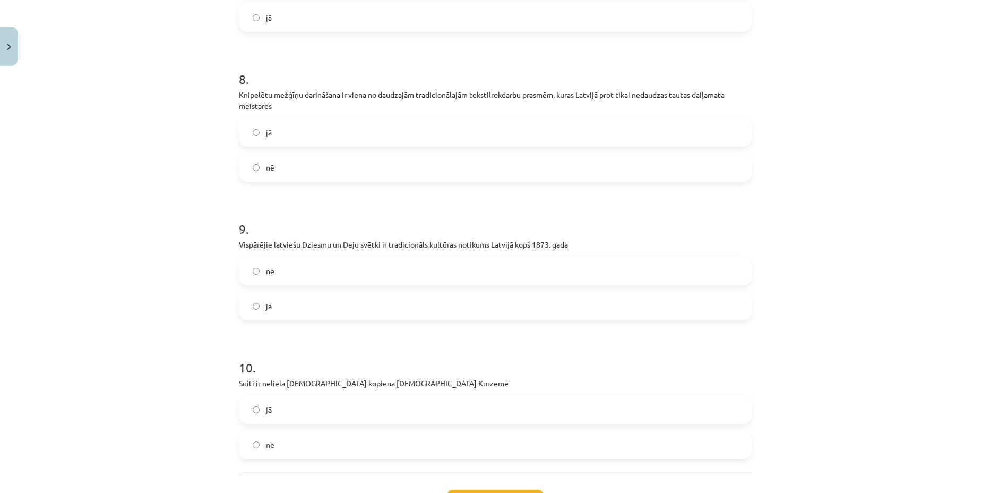
click at [322, 315] on label "jā" at bounding box center [495, 306] width 511 height 27
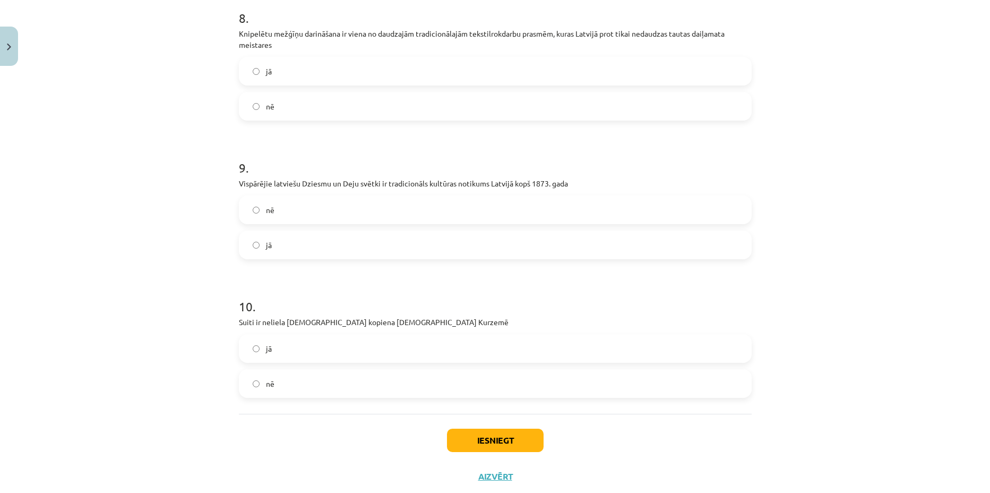
scroll to position [1195, 0]
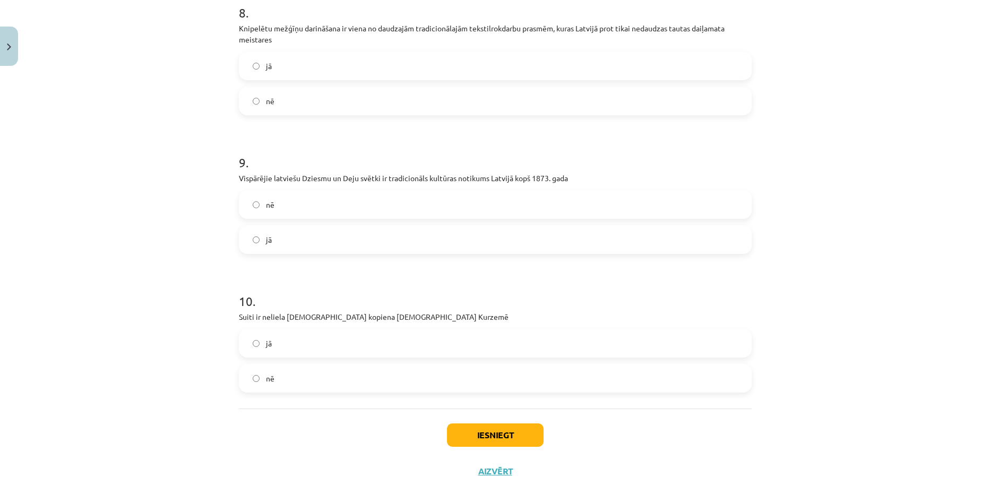
click at [311, 381] on label "nē" at bounding box center [495, 378] width 511 height 27
click at [310, 339] on label "jā" at bounding box center [495, 343] width 511 height 27
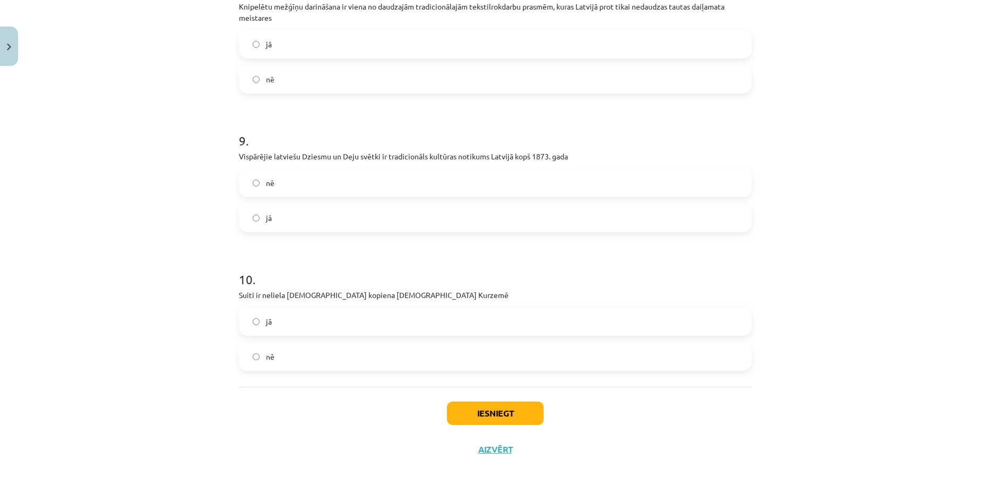
scroll to position [1218, 0]
click at [475, 413] on button "Iesniegt" at bounding box center [495, 411] width 97 height 23
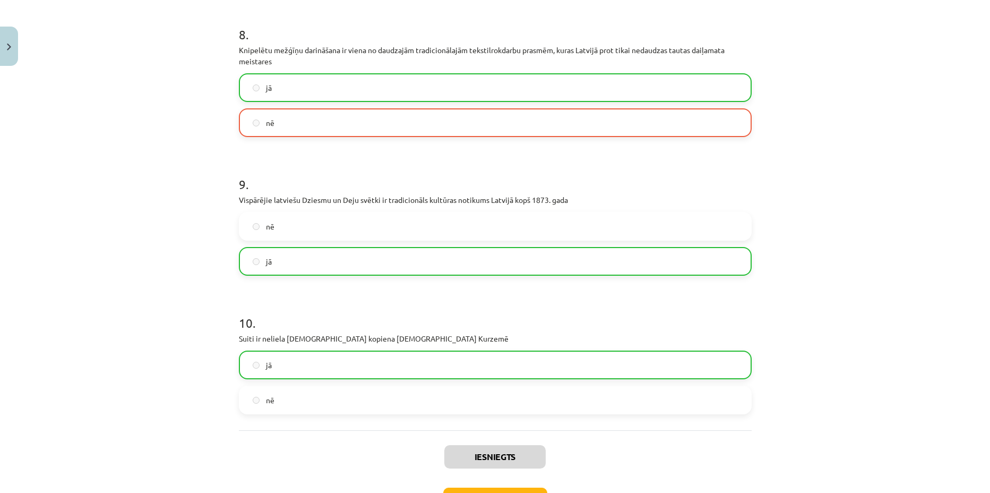
scroll to position [1251, 0]
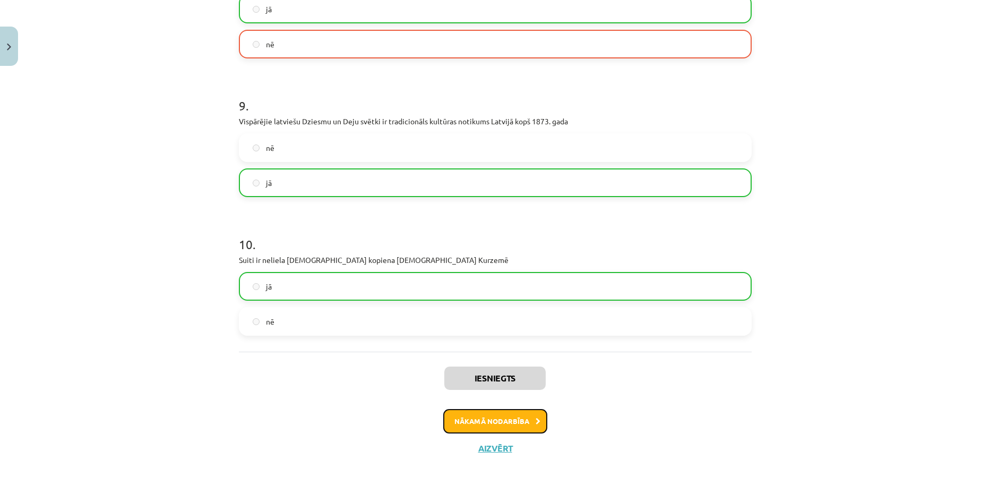
click at [513, 418] on button "Nākamā nodarbība" at bounding box center [495, 421] width 104 height 24
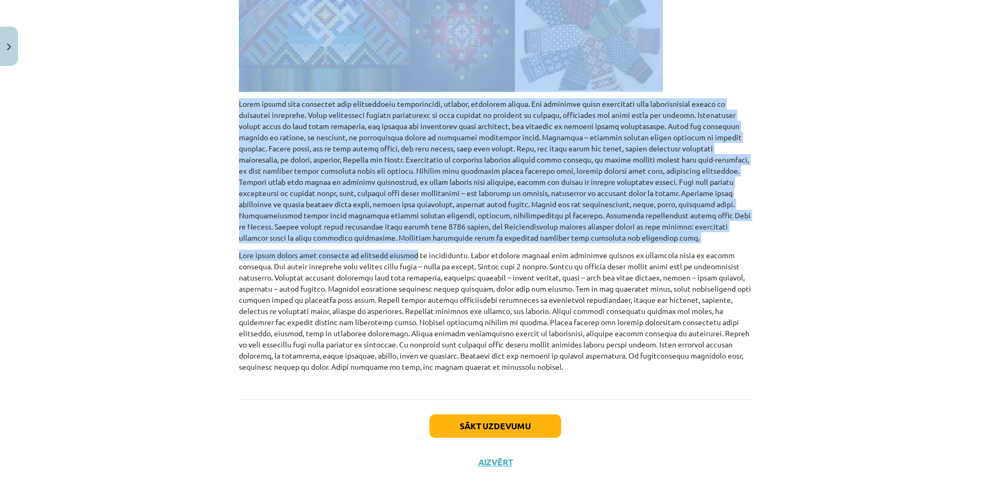
scroll to position [410, 0]
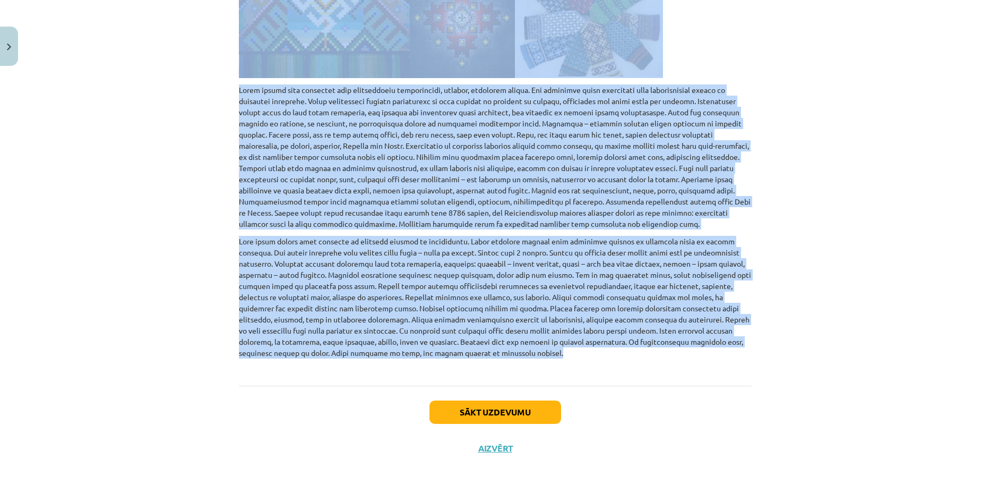
drag, startPoint x: 223, startPoint y: 165, endPoint x: 422, endPoint y: 355, distance: 275.3
click at [422, 355] on div "Mācību tēma: Kultūras un mākslas i (vizuālā māksla) - 11. klases 2. ieskaites m…" at bounding box center [495, 246] width 990 height 493
copy div "Latviešu etnogrāfiskās zīmes – kultūras mantojums, to saglabāšana. Visā savas a…"
click at [486, 406] on button "Sākt uzdevumu" at bounding box center [496, 411] width 132 height 23
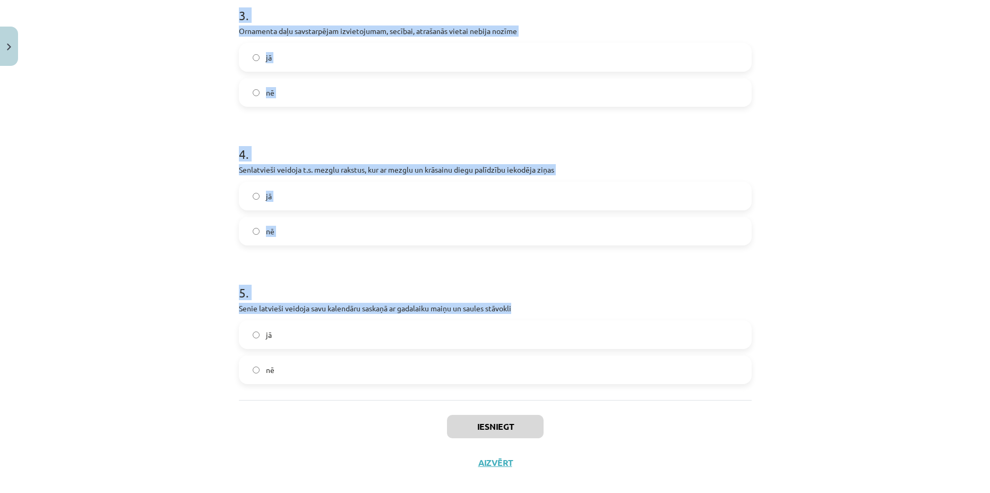
scroll to position [513, 0]
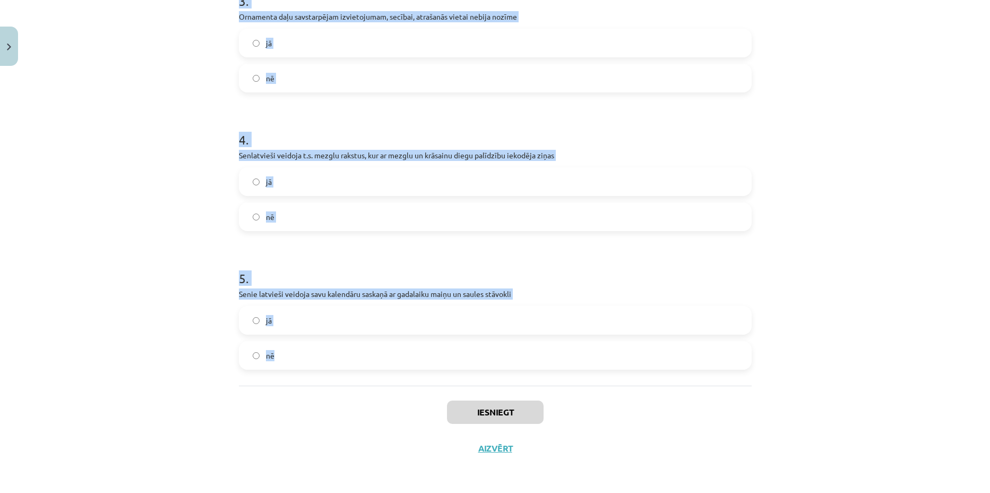
drag, startPoint x: 233, startPoint y: 210, endPoint x: 570, endPoint y: 355, distance: 367.0
click at [570, 355] on div "Mācību tēma: Kultūras un mākslas i (vizuālā māksla) - 11. klases 2. ieskaites m…" at bounding box center [495, 246] width 990 height 493
copy form "1 . Grafiskās zīmes ir pati senākā un lakoniskākā informācijas un enerģijas izt…"
click at [183, 226] on div "Mācību tēma: Kultūras un mākslas i (vizuālā māksla) - 11. klases 2. ieskaites m…" at bounding box center [495, 246] width 990 height 493
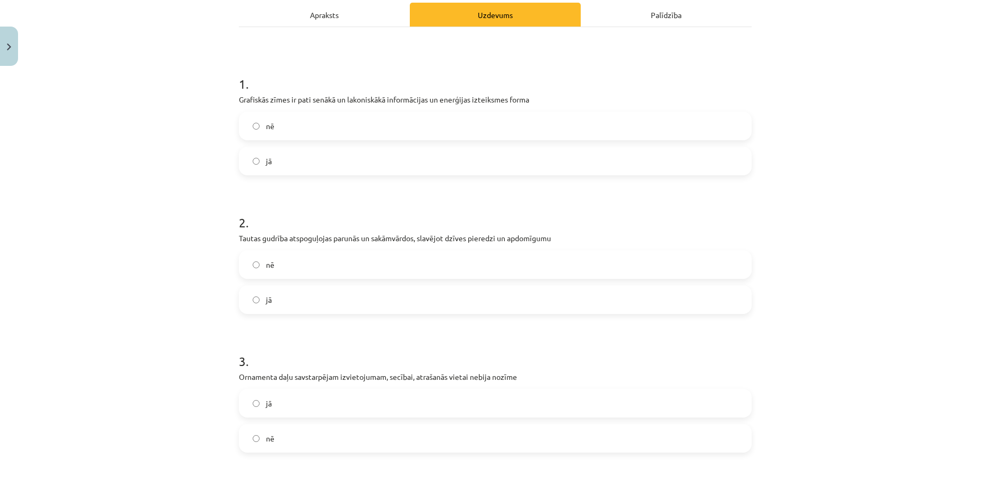
scroll to position [115, 0]
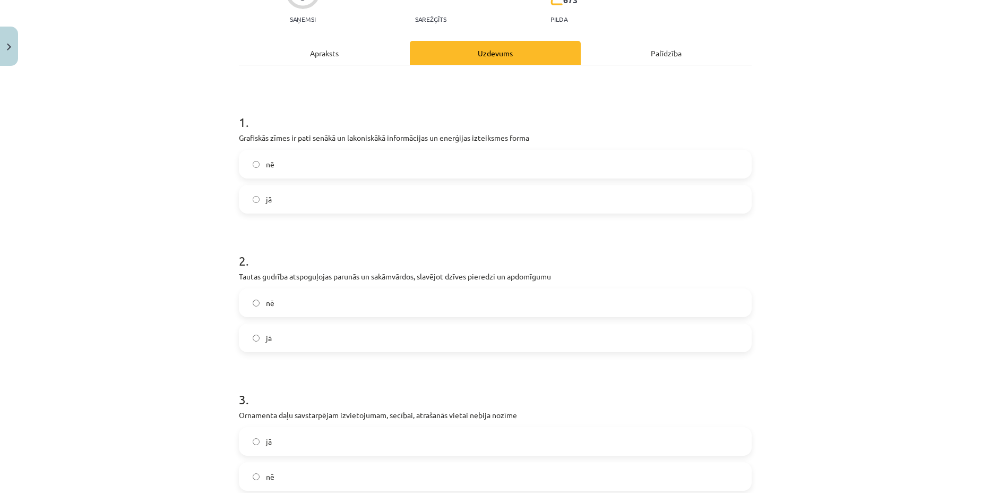
click at [259, 203] on label "jā" at bounding box center [495, 199] width 511 height 27
click at [315, 333] on label "jā" at bounding box center [495, 337] width 511 height 27
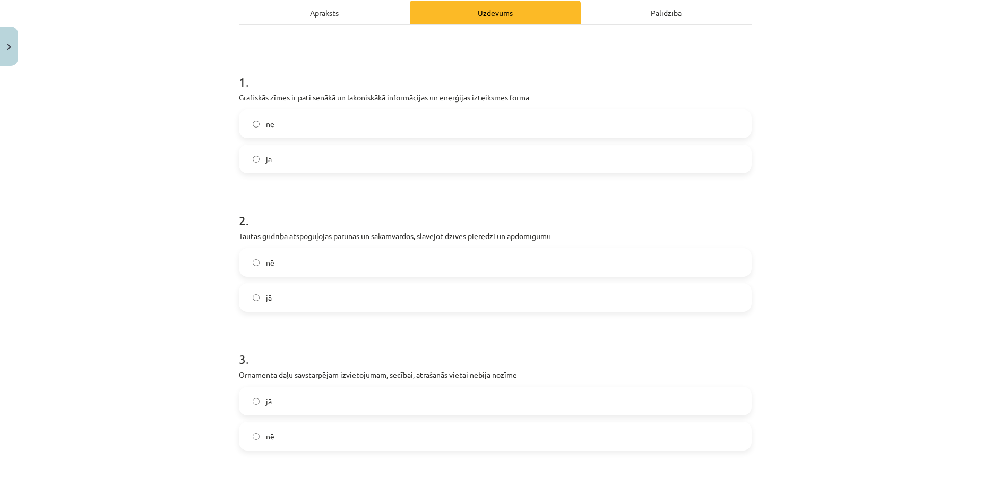
scroll to position [314, 0]
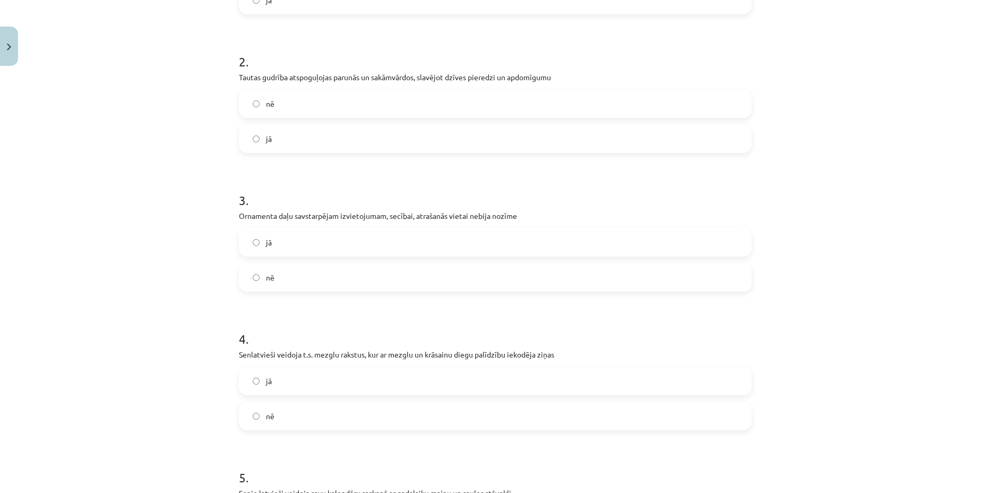
click at [280, 273] on label "nē" at bounding box center [495, 277] width 511 height 27
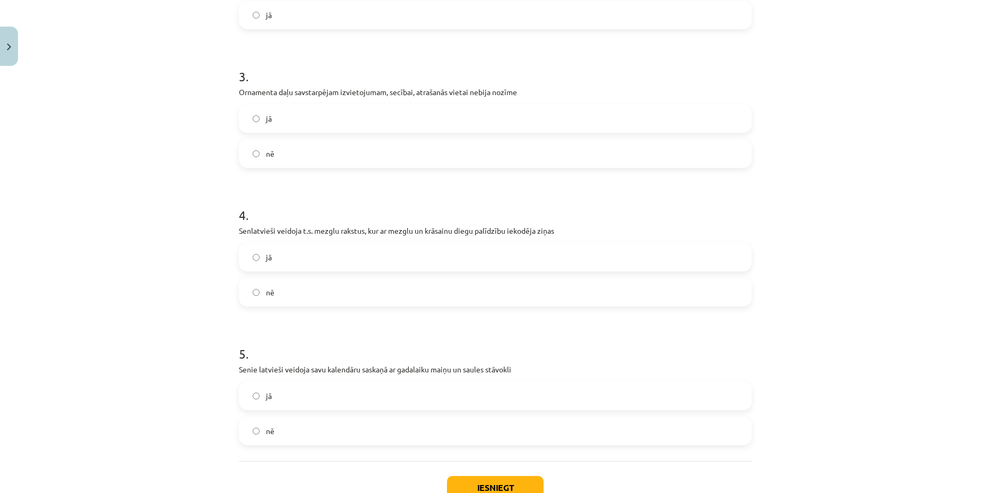
scroll to position [447, 0]
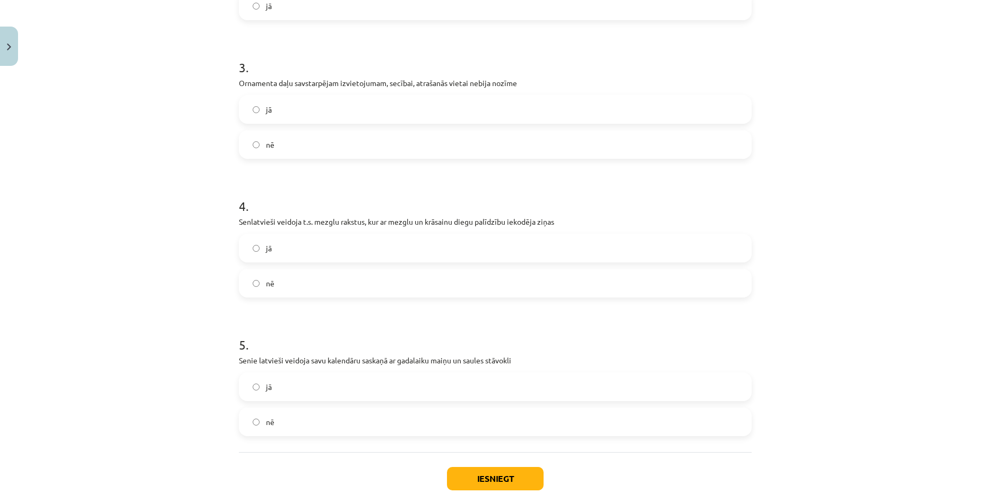
click at [275, 249] on label "jā" at bounding box center [495, 248] width 511 height 27
click at [267, 392] on label "jā" at bounding box center [495, 386] width 511 height 27
click at [492, 486] on button "Iesniegt" at bounding box center [495, 478] width 97 height 23
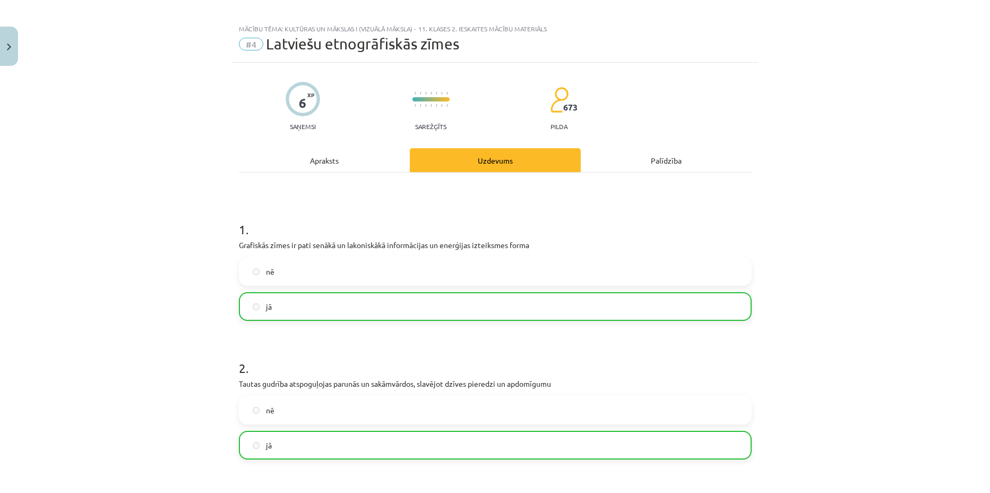
scroll to position [0, 0]
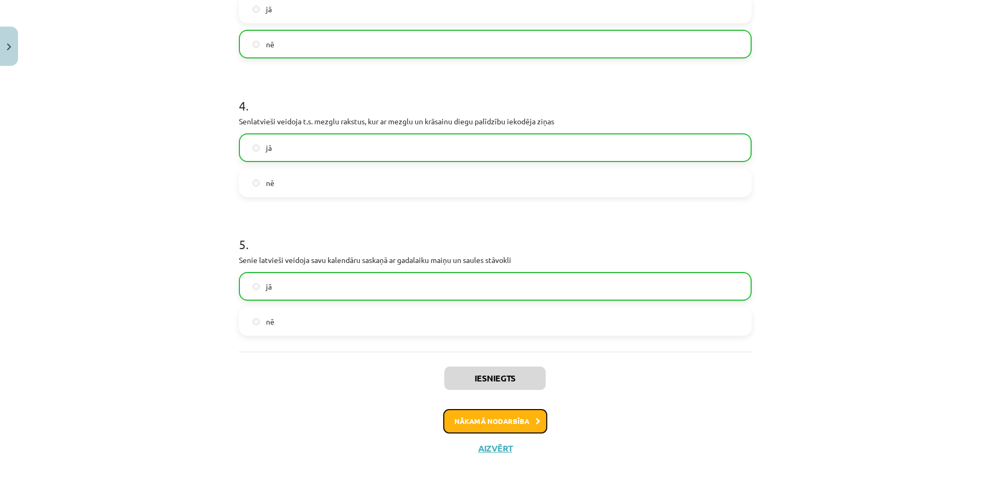
click at [476, 430] on button "Nākamā nodarbība" at bounding box center [495, 421] width 104 height 24
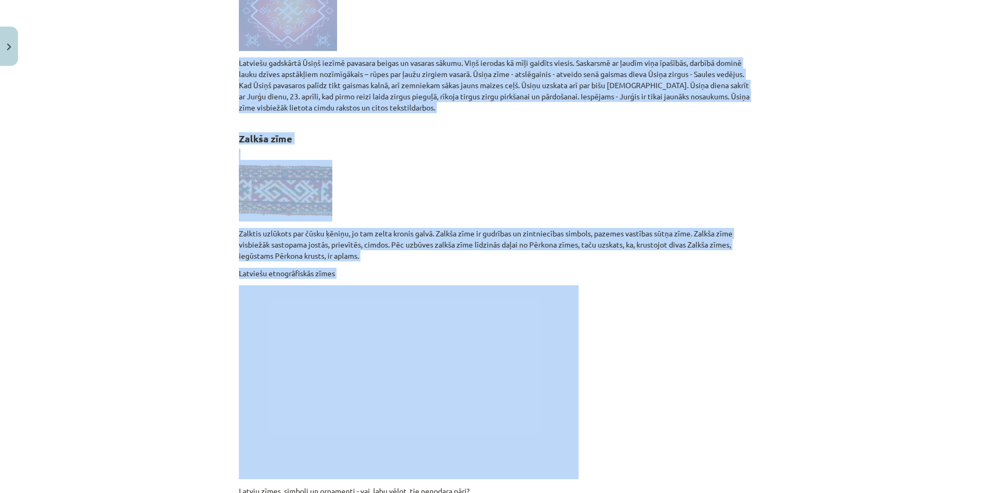
scroll to position [2018, 0]
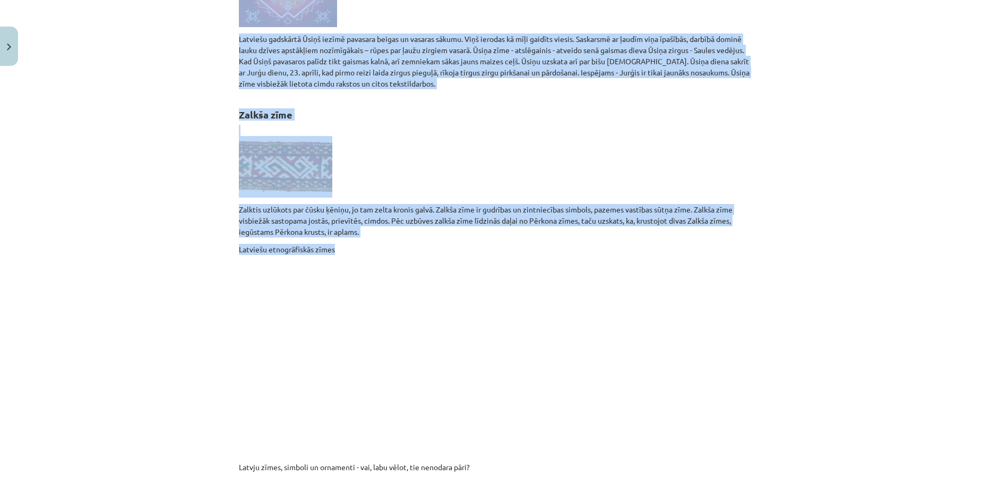
drag, startPoint x: 215, startPoint y: 160, endPoint x: 703, endPoint y: 232, distance: 493.3
click at [703, 232] on div "Mācību tēma: Kultūras un mākslas i (vizuālā māksla) - 11. klases 2. ieskaites m…" at bounding box center [495, 246] width 990 height 493
copy div "Zinātni par zīmēm sauc par semiotiku . Zīme semiotikā tiek definēta kā jebkas, …"
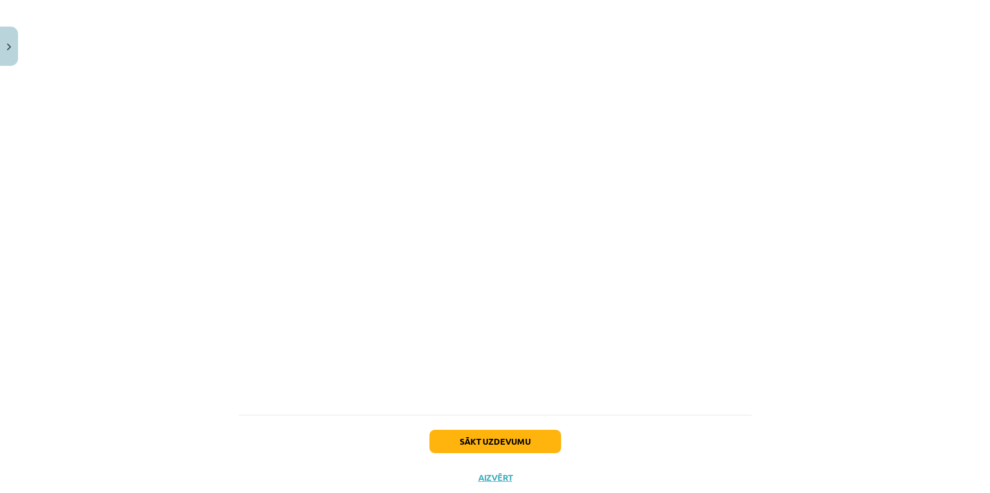
scroll to position [2681, 0]
click at [515, 427] on button "Sākt uzdevumu" at bounding box center [496, 438] width 132 height 23
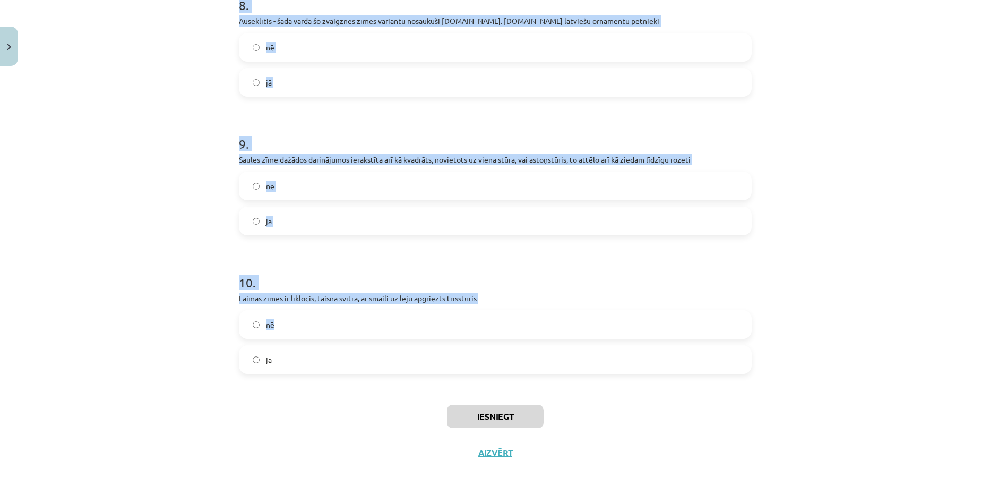
scroll to position [1206, 0]
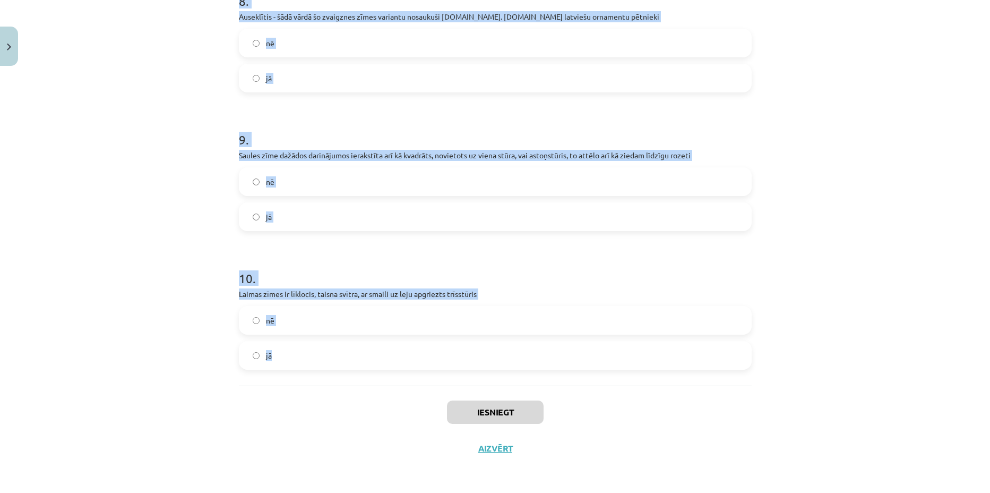
drag, startPoint x: 229, startPoint y: 216, endPoint x: 560, endPoint y: 363, distance: 362.2
copy form "1 . Latviešu gadskārtā Ūsiņš iezīmē pavasara beigas un vasaras sākumu jā nē 2 .…"
click at [124, 212] on div "Mācību tēma: Kultūras un mākslas i (vizuālā māksla) - 11. klases 2. ieskaites m…" at bounding box center [495, 246] width 990 height 493
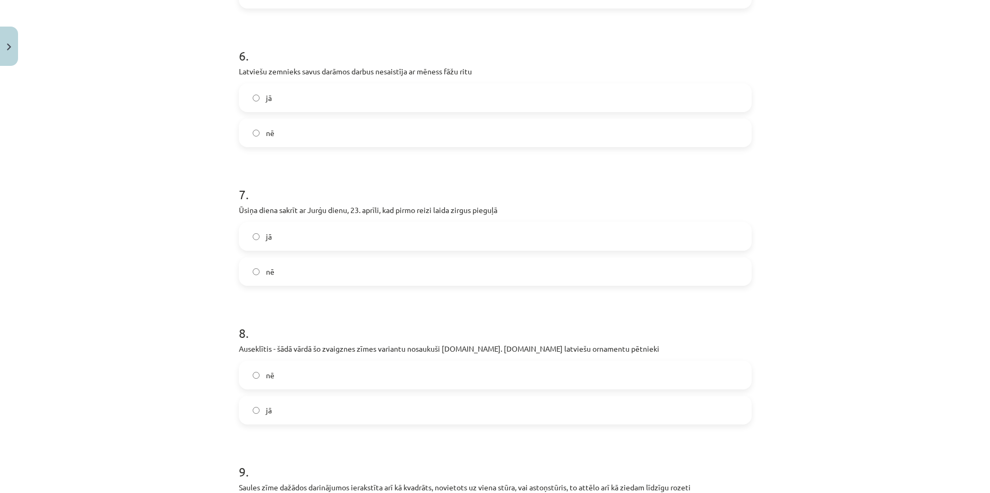
drag, startPoint x: 321, startPoint y: 228, endPoint x: 326, endPoint y: 226, distance: 5.5
click at [322, 227] on label "jā" at bounding box center [495, 236] width 511 height 27
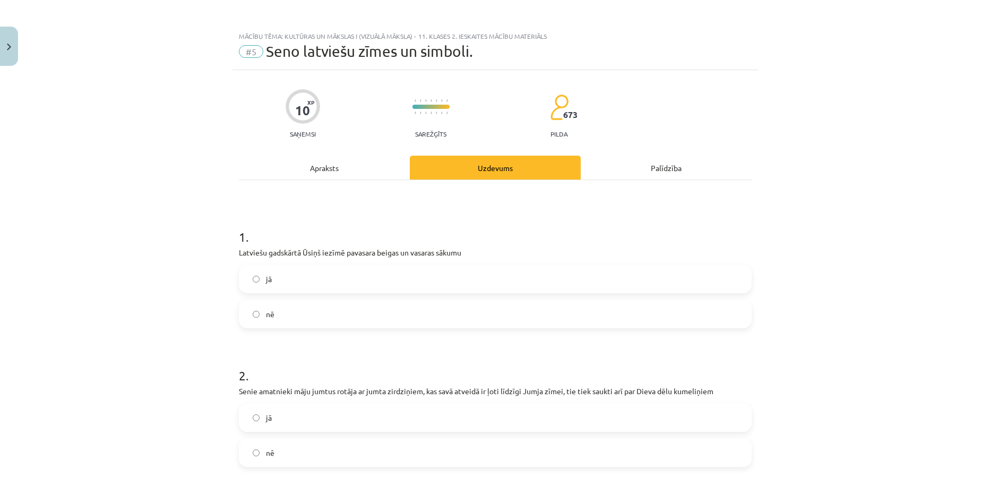
scroll to position [0, 0]
drag, startPoint x: 285, startPoint y: 277, endPoint x: 287, endPoint y: 309, distance: 32.5
click at [284, 277] on label "jā" at bounding box center [495, 279] width 511 height 27
click at [301, 409] on label "jā" at bounding box center [495, 418] width 511 height 27
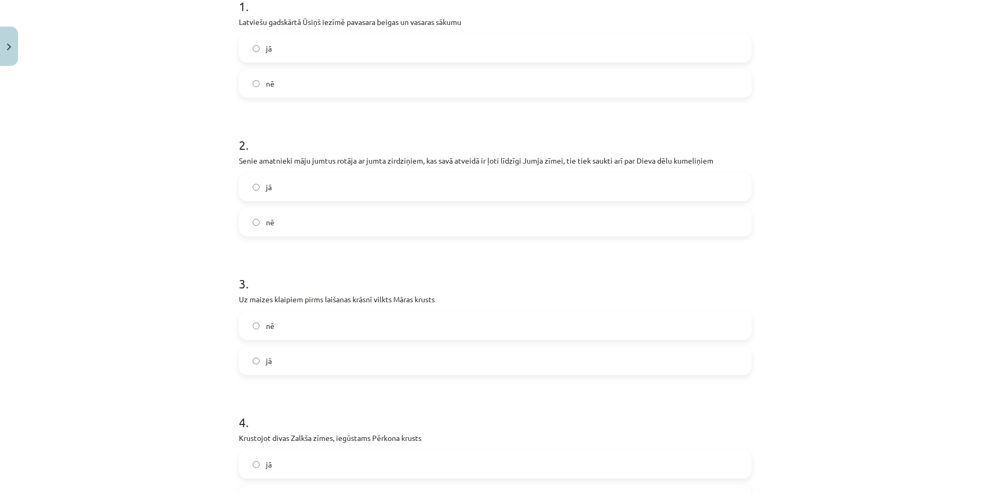
scroll to position [265, 0]
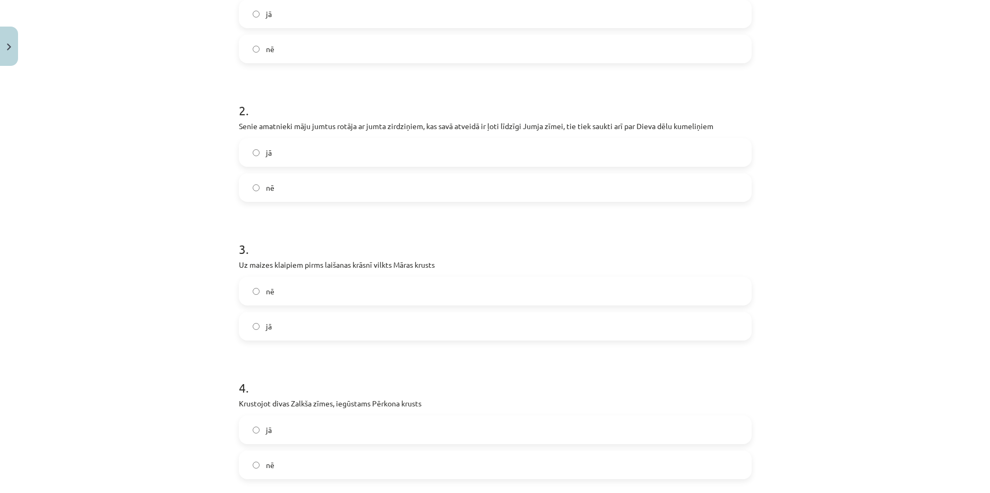
click at [308, 297] on label "nē" at bounding box center [495, 291] width 511 height 27
click at [286, 326] on label "jā" at bounding box center [495, 326] width 511 height 27
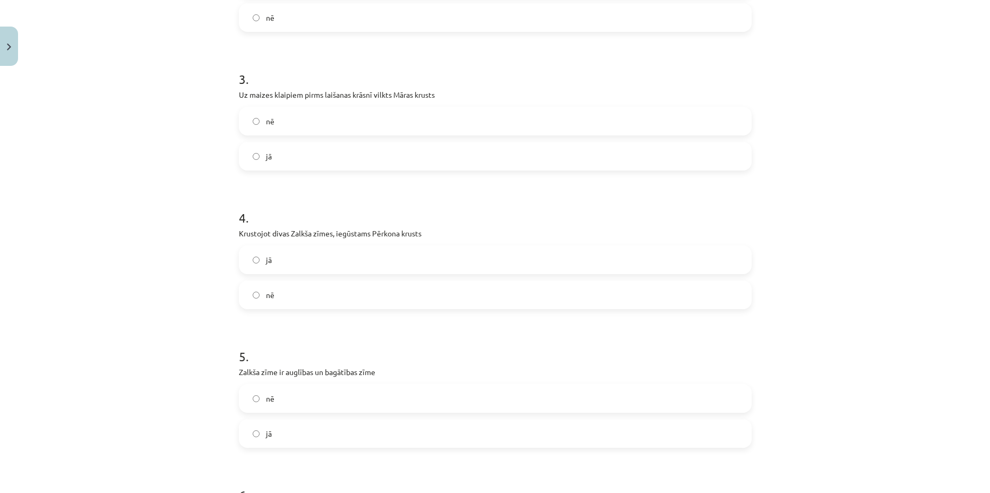
scroll to position [465, 0]
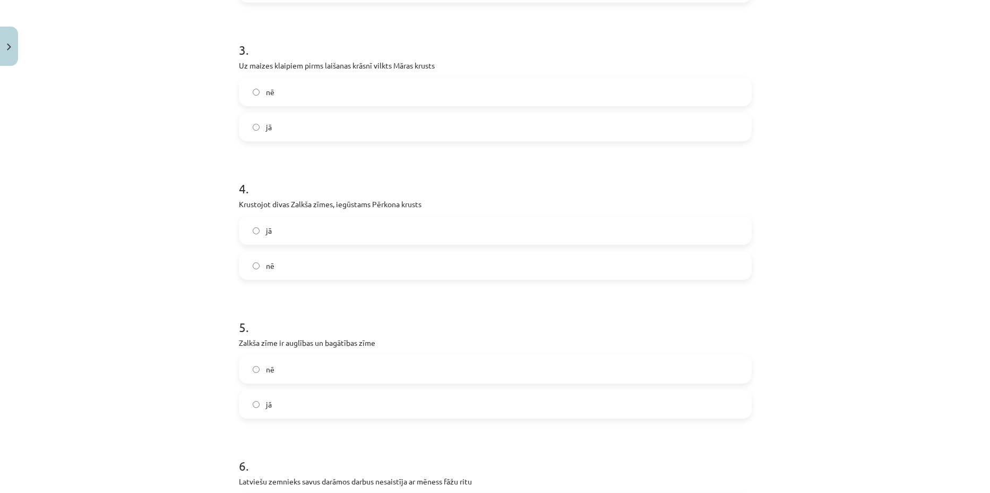
click at [274, 264] on label "nē" at bounding box center [495, 265] width 511 height 27
click at [265, 396] on label "jā" at bounding box center [495, 404] width 511 height 27
click at [277, 369] on label "nē" at bounding box center [495, 369] width 511 height 27
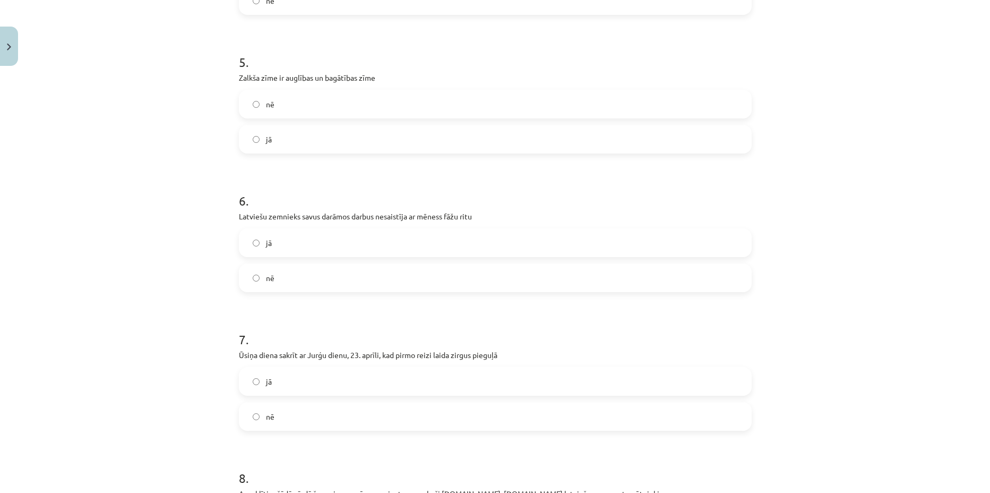
scroll to position [730, 0]
click at [288, 284] on label "nē" at bounding box center [495, 277] width 511 height 27
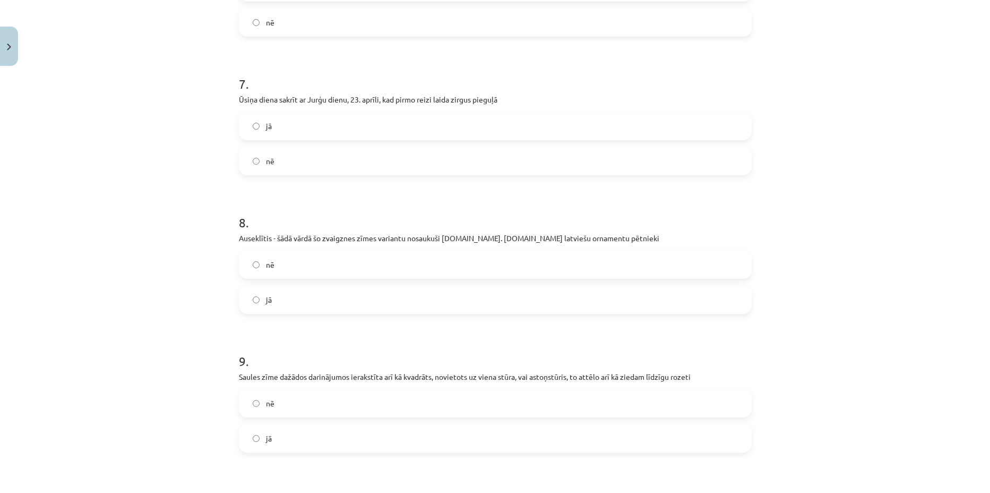
scroll to position [996, 0]
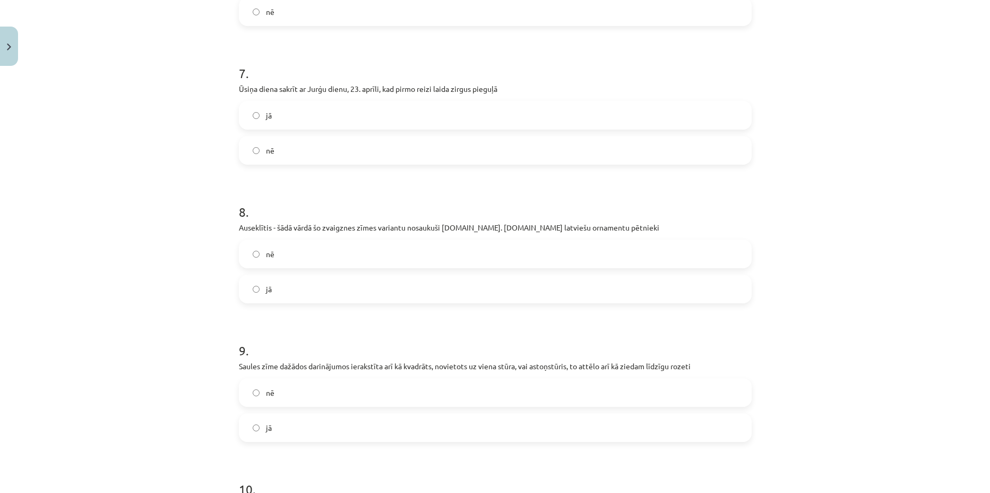
click at [303, 291] on label "jā" at bounding box center [495, 289] width 511 height 27
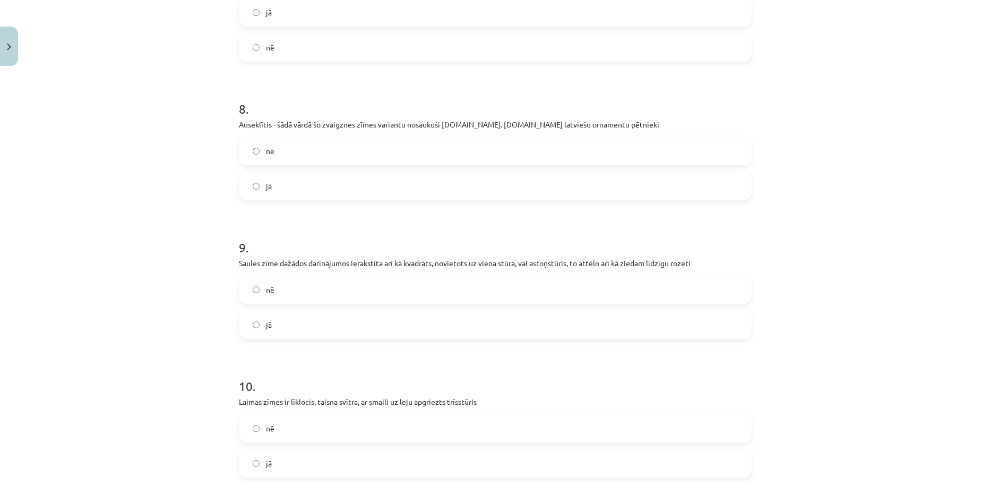
scroll to position [1128, 0]
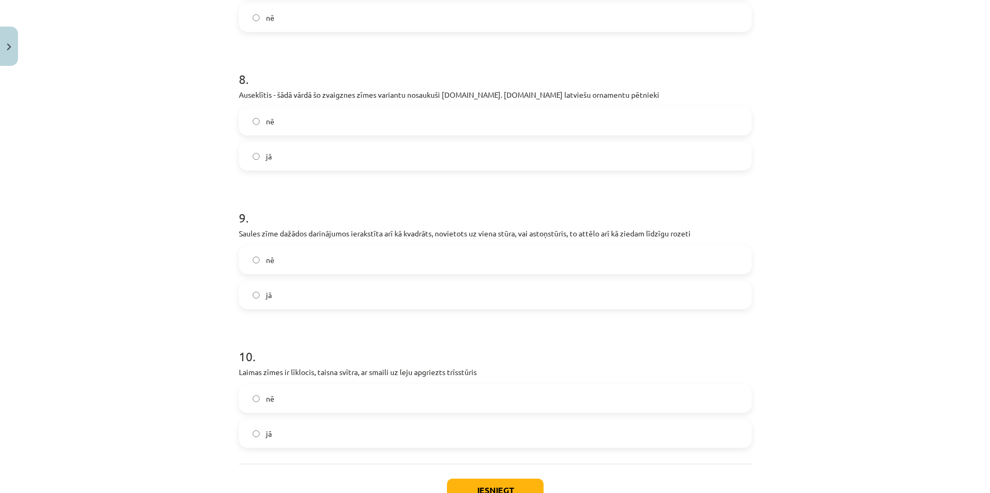
click at [302, 297] on label "jā" at bounding box center [495, 294] width 511 height 27
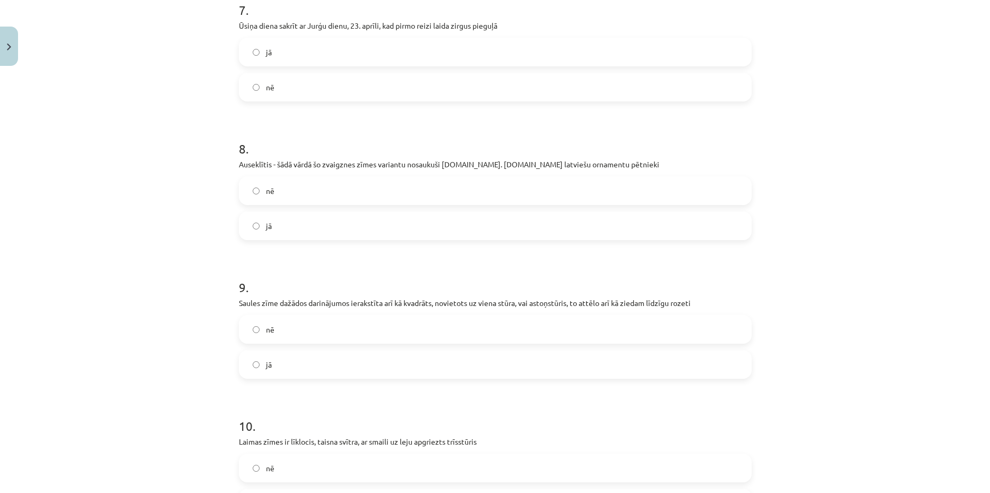
scroll to position [1206, 0]
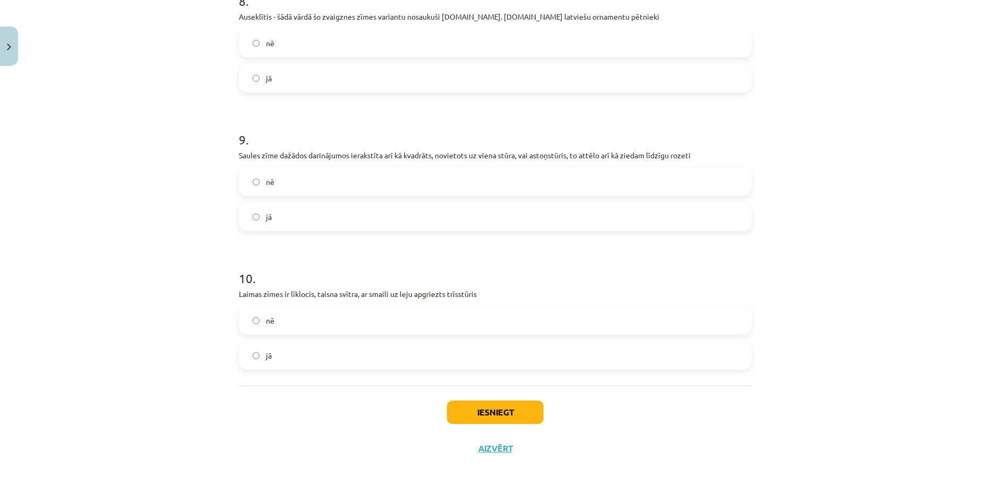
click at [313, 313] on label "nē" at bounding box center [495, 320] width 511 height 27
drag, startPoint x: 233, startPoint y: 290, endPoint x: 498, endPoint y: 294, distance: 265.0
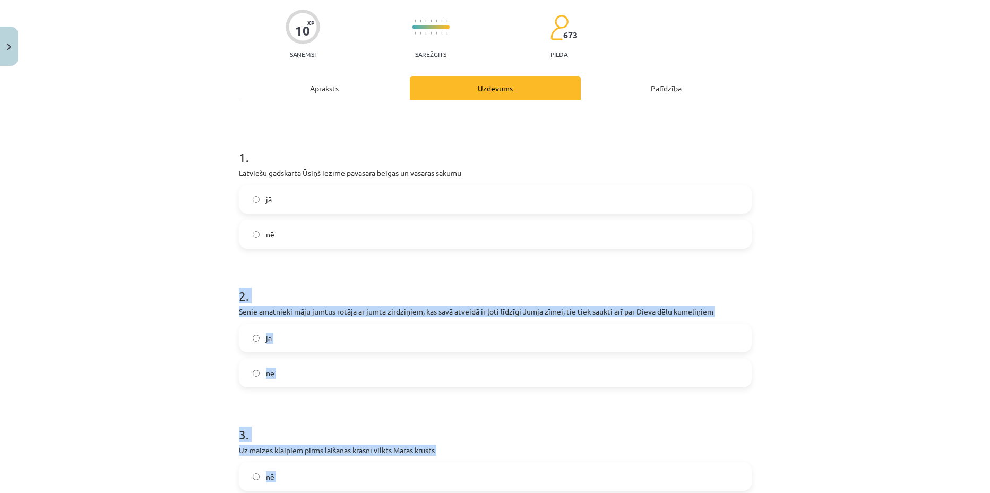
scroll to position [78, 0]
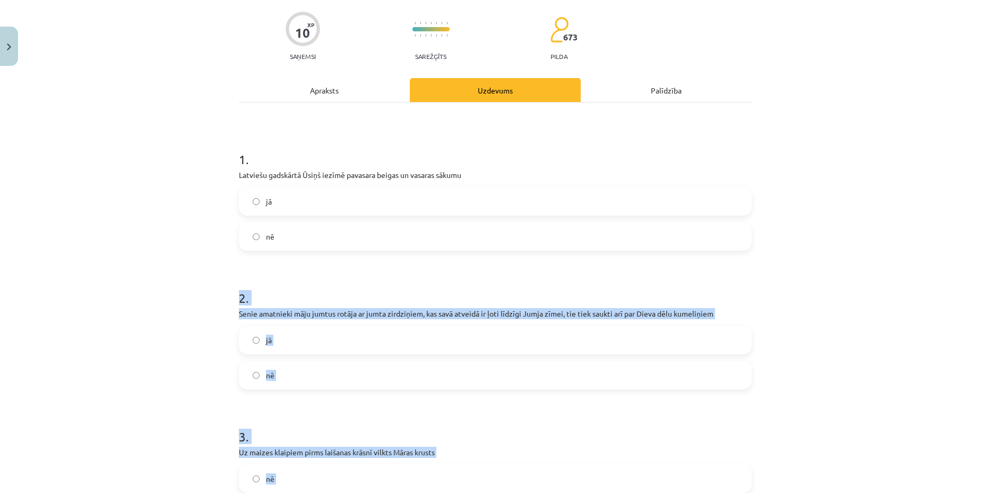
drag, startPoint x: 402, startPoint y: 269, endPoint x: 333, endPoint y: 232, distance: 79.1
click at [164, 256] on div "Mācību tēma: Kultūras un mākslas i (vizuālā māksla) - 11. klases 2. ieskaites m…" at bounding box center [495, 246] width 990 height 493
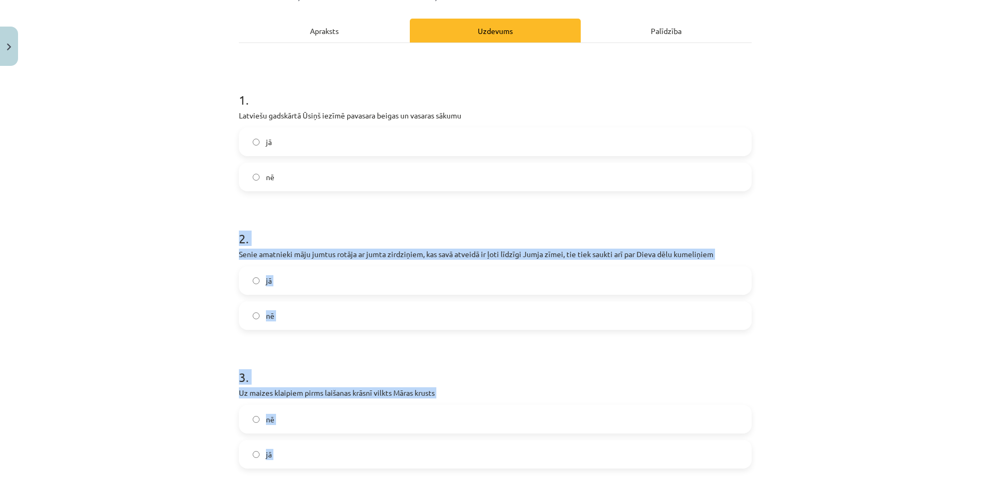
click at [179, 256] on div "Mācību tēma: Kultūras un mākslas i (vizuālā māksla) - 11. klases 2. ieskaites m…" at bounding box center [495, 246] width 990 height 493
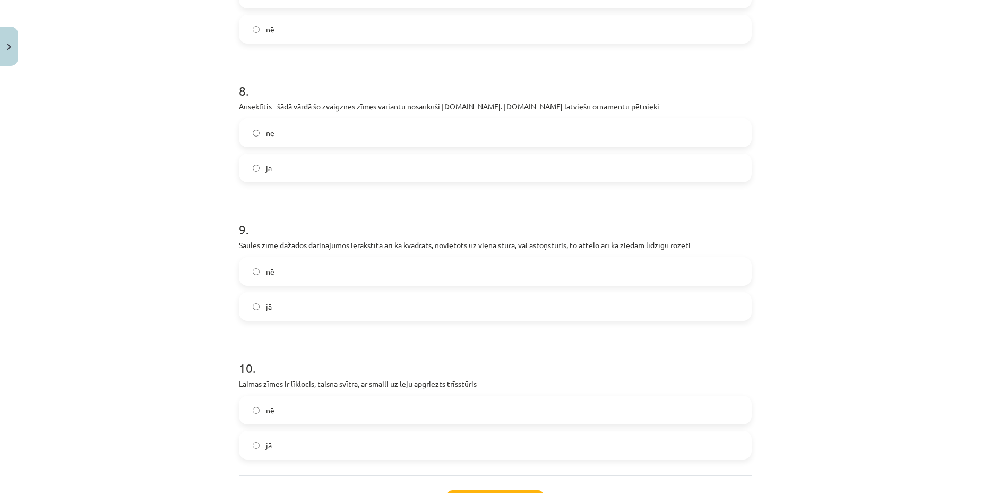
scroll to position [1206, 0]
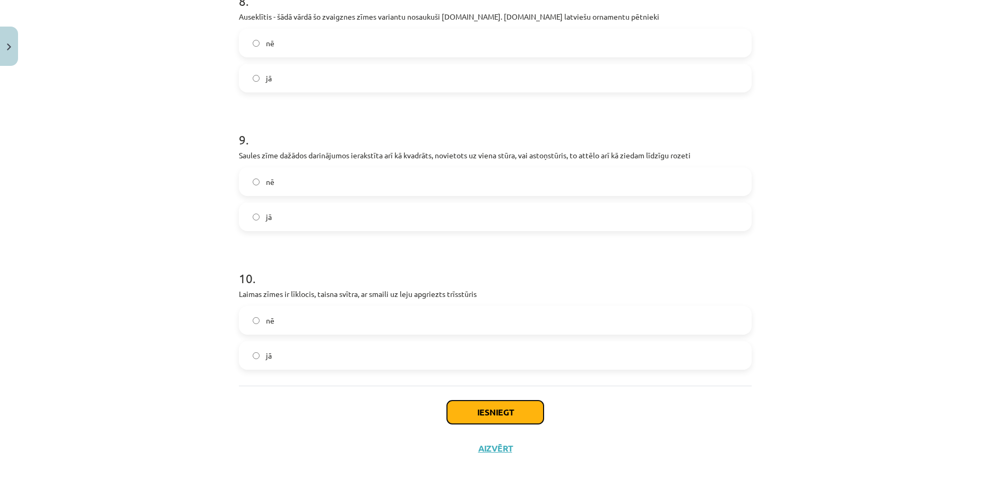
click at [509, 410] on button "Iesniegt" at bounding box center [495, 411] width 97 height 23
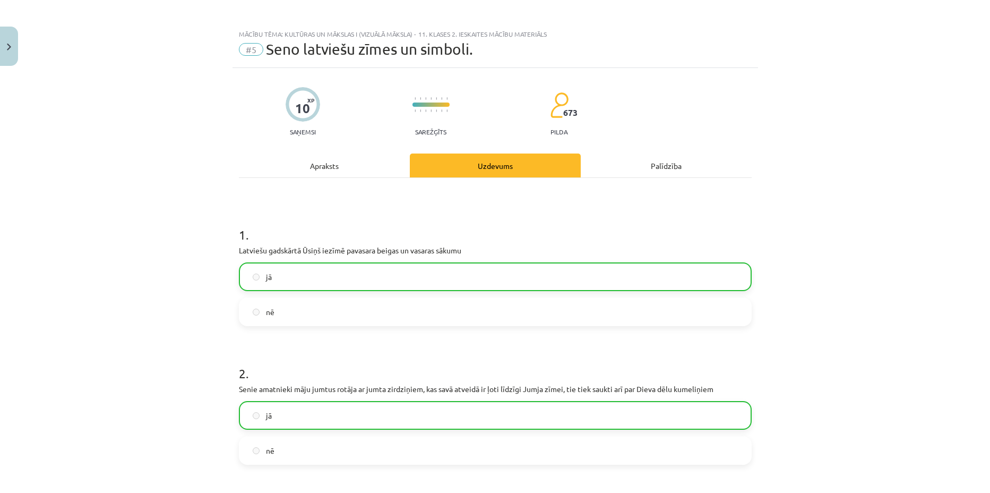
scroll to position [0, 0]
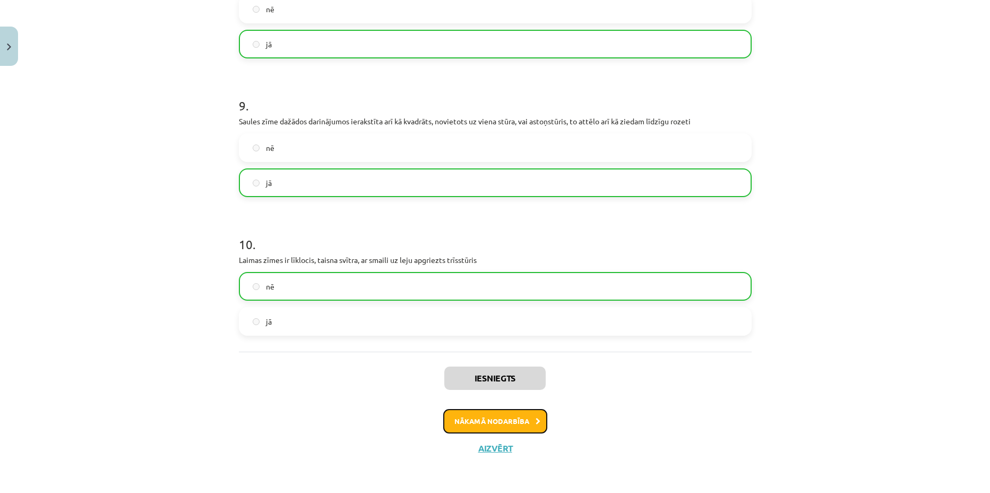
click at [473, 414] on button "Nākamā nodarbība" at bounding box center [495, 421] width 104 height 24
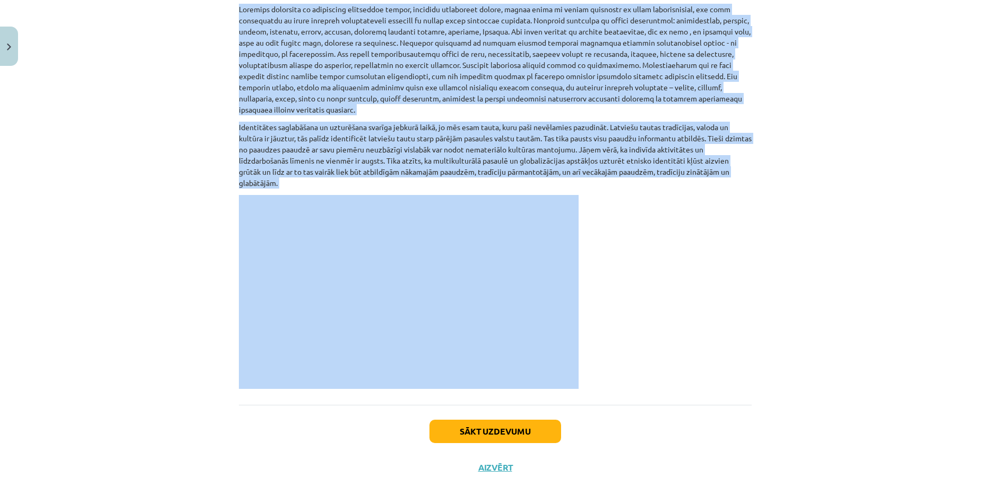
scroll to position [655, 0]
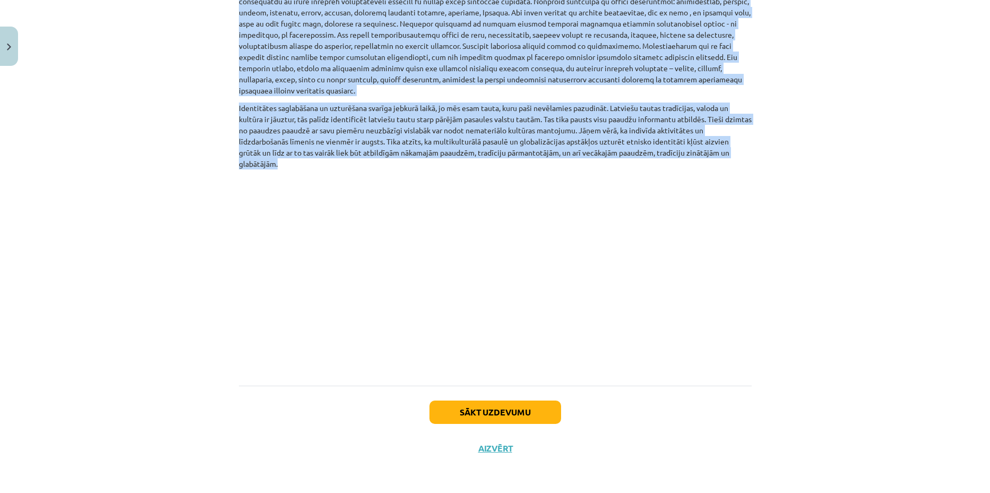
drag, startPoint x: 267, startPoint y: 169, endPoint x: 749, endPoint y: 160, distance: 482.2
copy div "Nacionālā identitāte, digitālais kultūras mantojums , atmiņas institūcijas un l…"
click at [517, 414] on button "Sākt uzdevumu" at bounding box center [496, 411] width 132 height 23
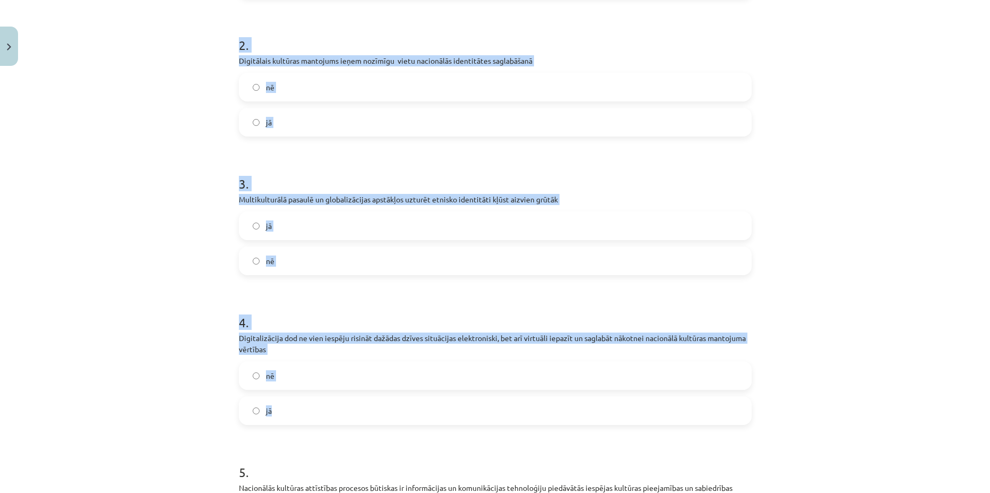
scroll to position [536, 0]
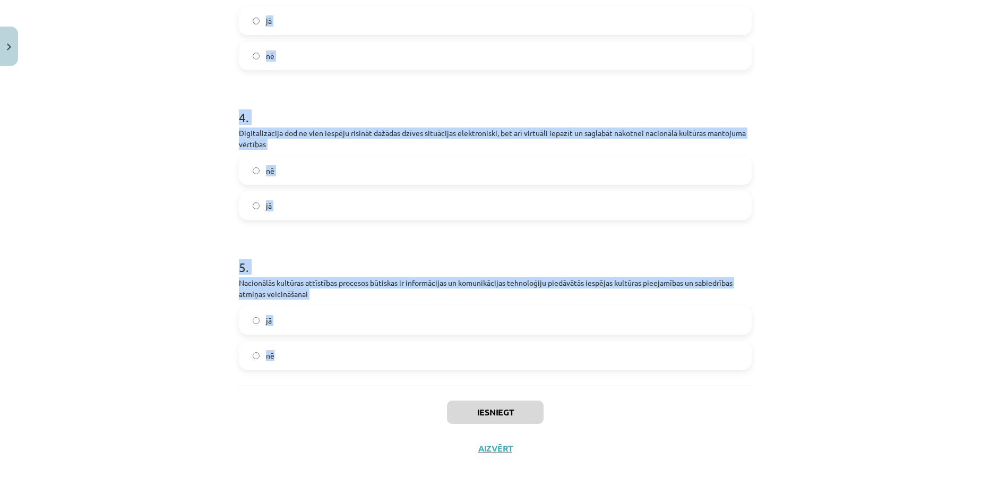
drag, startPoint x: 227, startPoint y: 202, endPoint x: 533, endPoint y: 351, distance: 340.5
click at [533, 351] on div "10 XP Saņemsi Sarežģīts 673 pilda Apraksts Uzdevums Palīdzība 1 . Digitālais ku…" at bounding box center [496, 0] width 526 height 931
click at [183, 191] on div "Mācību tēma: Kultūras un mākslas i (vizuālā māksla) - 11. klases 2. ieskaites m…" at bounding box center [495, 246] width 990 height 493
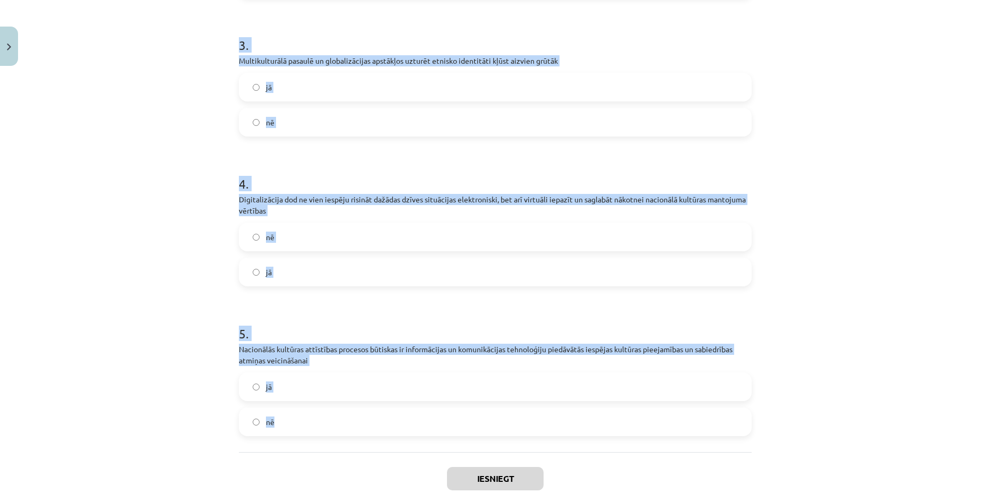
click at [198, 185] on div "Mācību tēma: Kultūras un mākslas i (vizuālā māksla) - 11. klases 2. ieskaites m…" at bounding box center [495, 246] width 990 height 493
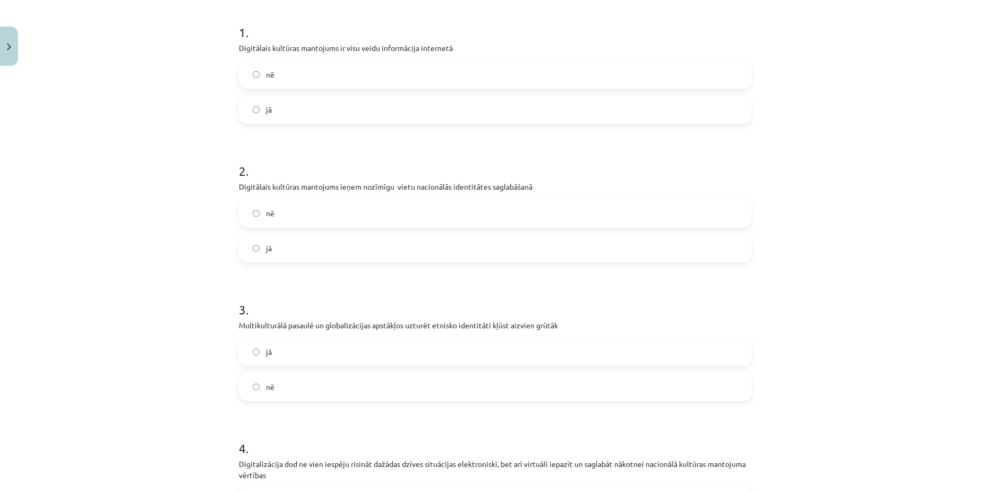
scroll to position [204, 0]
click at [285, 78] on label "nē" at bounding box center [495, 75] width 511 height 27
drag, startPoint x: 269, startPoint y: 252, endPoint x: 266, endPoint y: 261, distance: 9.9
click at [267, 251] on label "jā" at bounding box center [495, 249] width 511 height 27
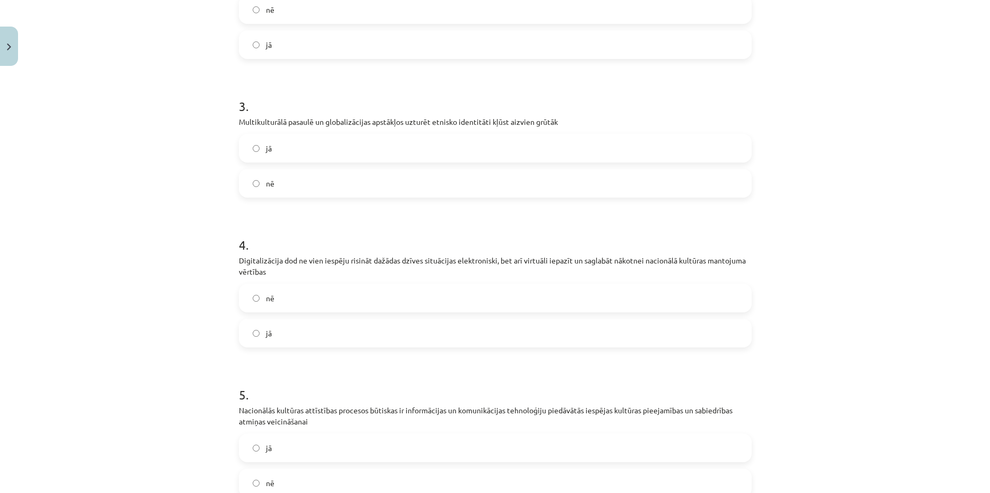
scroll to position [469, 0]
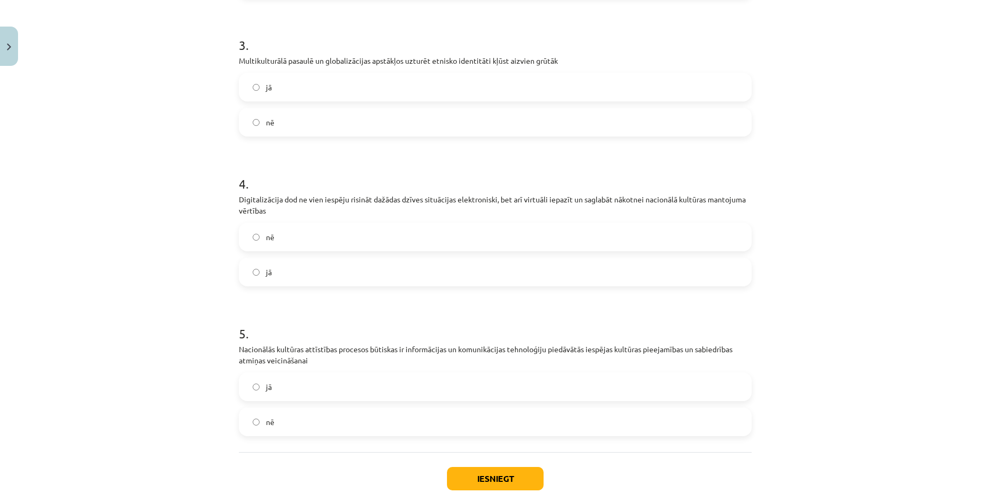
click at [300, 88] on label "jā" at bounding box center [495, 87] width 511 height 27
drag, startPoint x: 296, startPoint y: 276, endPoint x: 294, endPoint y: 281, distance: 6.2
click at [295, 275] on label "jā" at bounding box center [495, 272] width 511 height 27
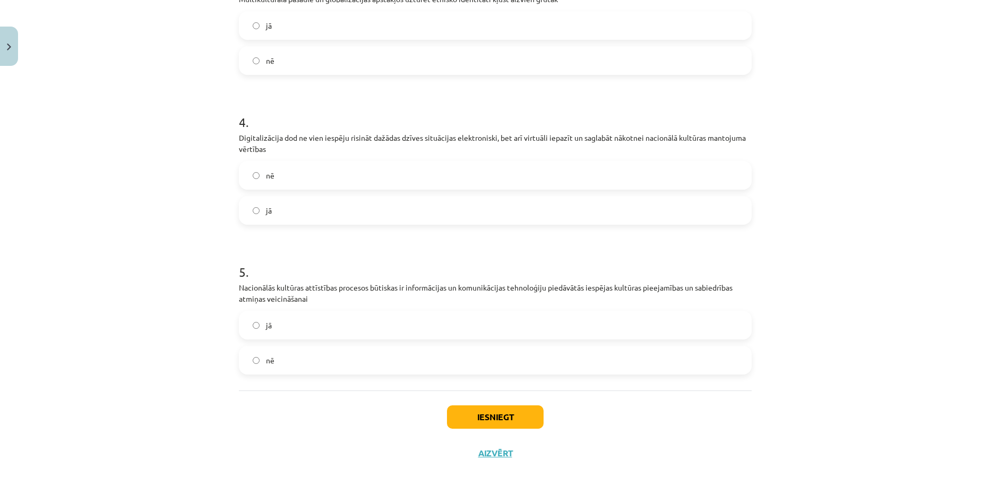
scroll to position [536, 0]
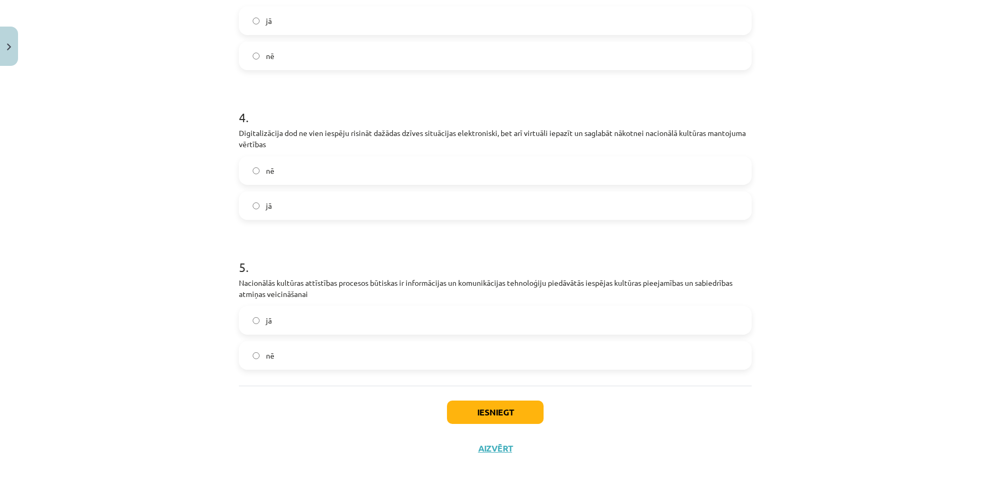
click at [279, 356] on label "nē" at bounding box center [495, 355] width 511 height 27
click at [292, 308] on label "jā" at bounding box center [495, 320] width 511 height 27
click at [482, 408] on button "Iesniegt" at bounding box center [495, 411] width 97 height 23
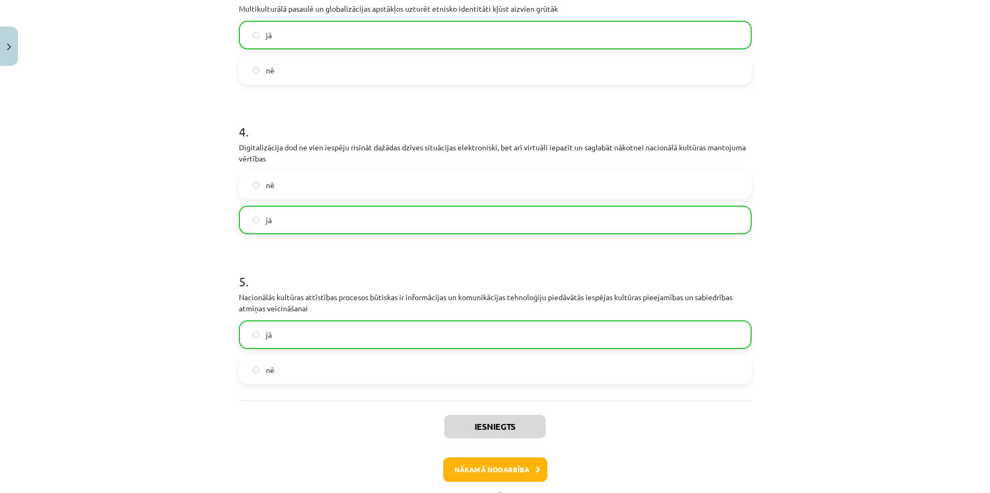
scroll to position [570, 0]
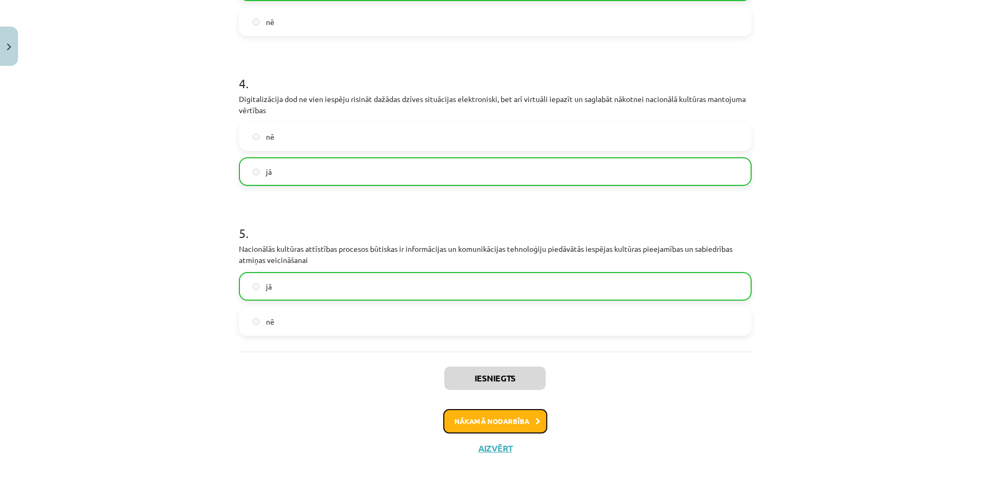
click at [477, 424] on button "Nākamā nodarbība" at bounding box center [495, 421] width 104 height 24
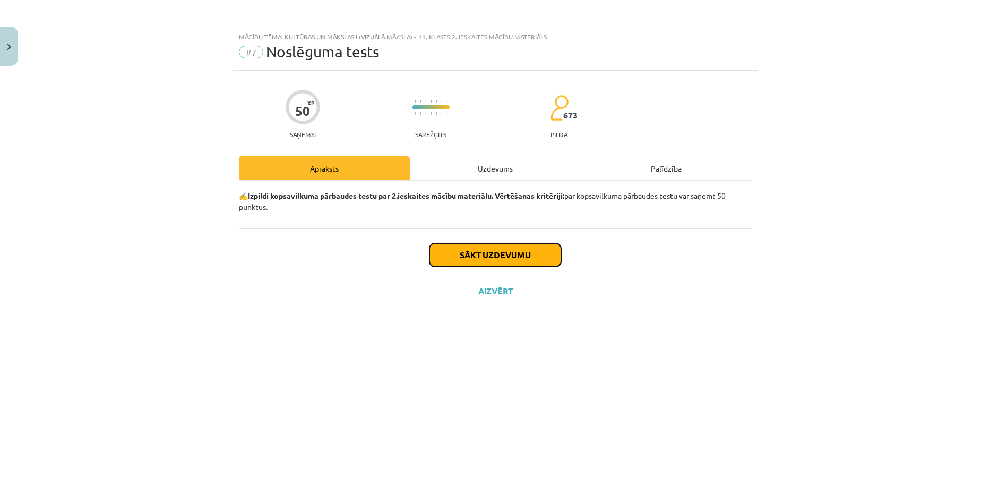
click at [486, 257] on button "Sākt uzdevumu" at bounding box center [496, 254] width 132 height 23
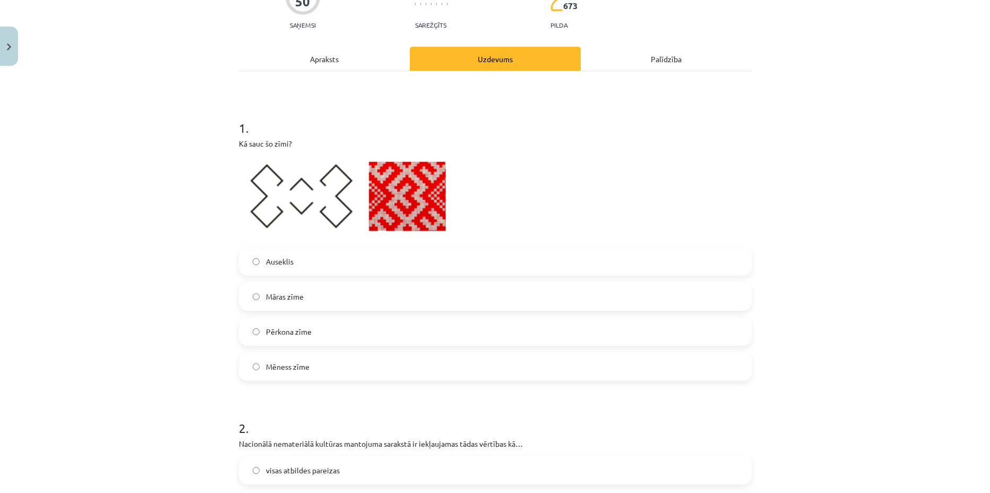
scroll to position [133, 0]
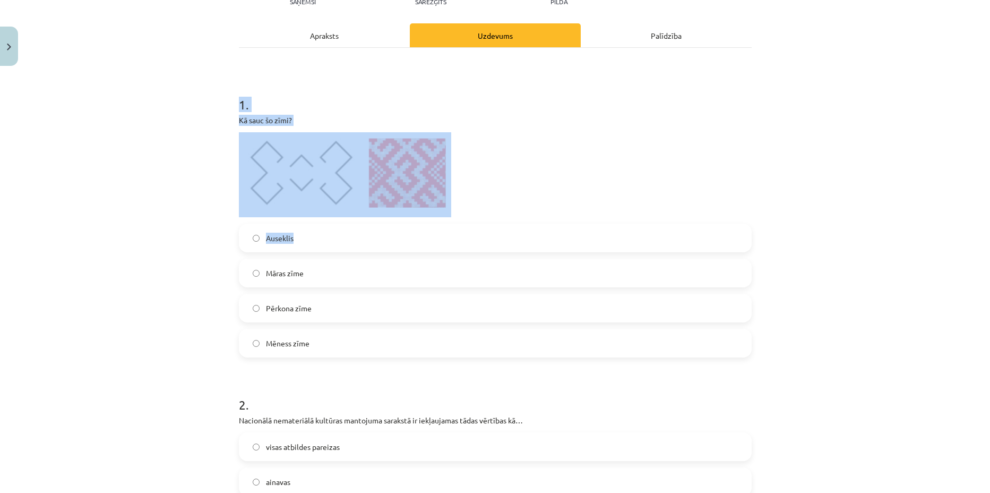
drag, startPoint x: 207, startPoint y: 90, endPoint x: 640, endPoint y: 237, distance: 458.1
click at [640, 237] on div "Mācību tēma: Kultūras un mākslas i (vizuālā māksla) - 11. klases 2. ieskaites m…" at bounding box center [495, 246] width 990 height 493
click at [152, 171] on div "Mācību tēma: Kultūras un mākslas i (vizuālā māksla) - 11. klases 2. ieskaites m…" at bounding box center [495, 246] width 990 height 493
click at [171, 130] on div "Mācību tēma: Kultūras un mākslas i (vizuālā māksla) - 11. klases 2. ieskaites m…" at bounding box center [495, 246] width 990 height 493
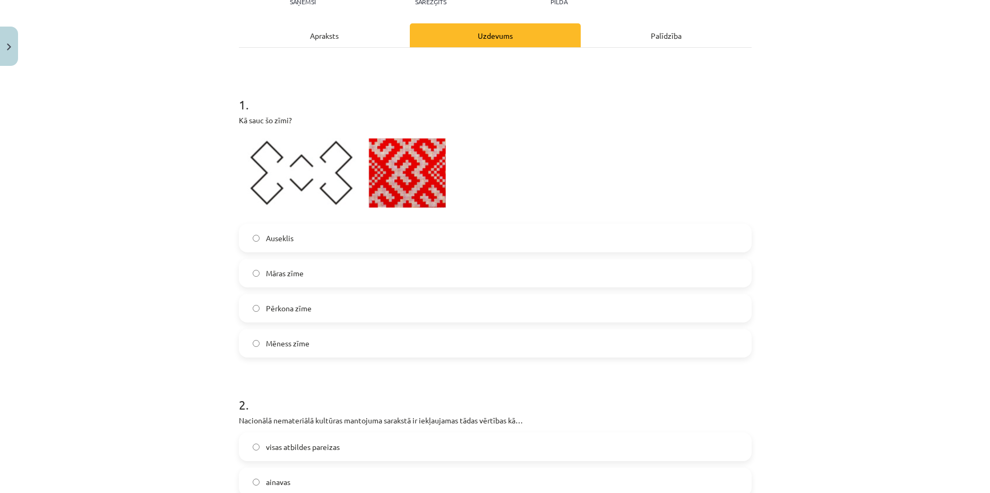
click at [289, 271] on span "Māras zīme" at bounding box center [285, 273] width 38 height 11
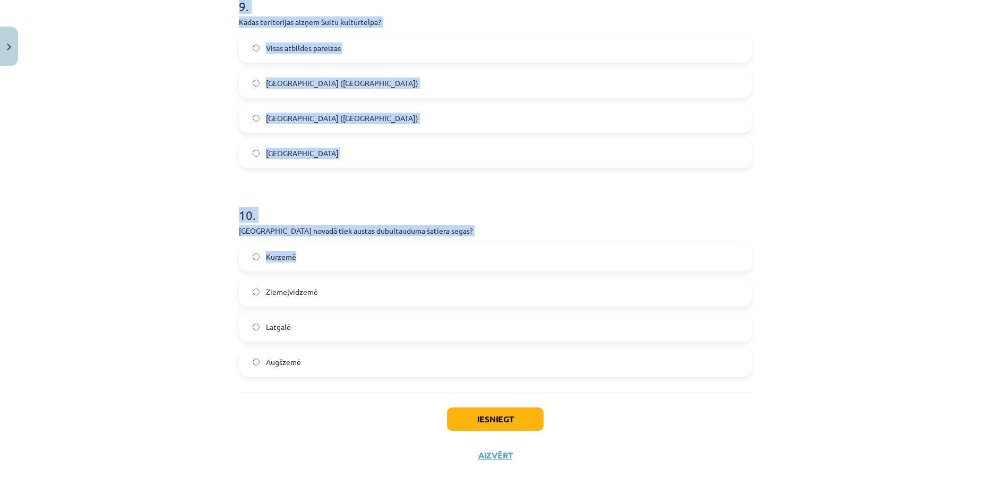
scroll to position [2056, 0]
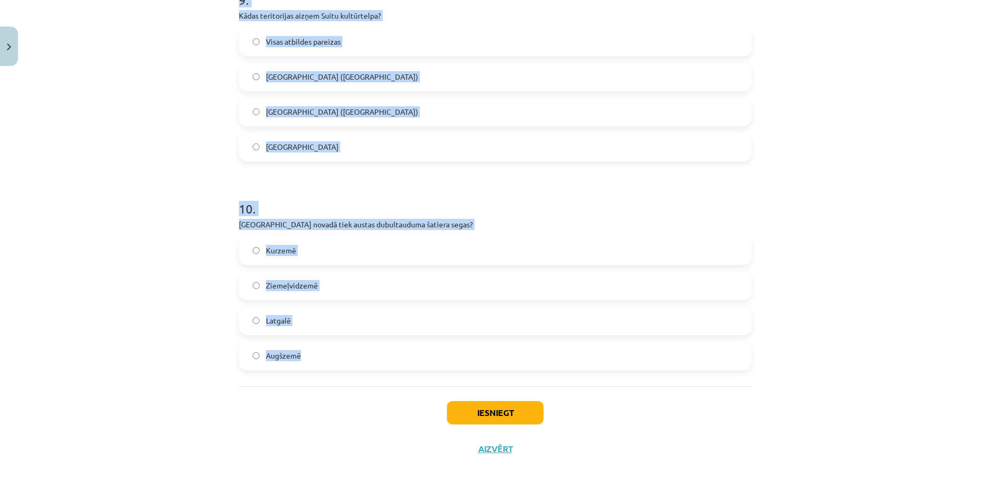
drag, startPoint x: 216, startPoint y: 67, endPoint x: 546, endPoint y: 343, distance: 429.7
click at [546, 343] on div "Mācību tēma: Kultūras un mākslas i (vizuālā māksla) - 11. klases 2. ieskaites m…" at bounding box center [495, 246] width 990 height 493
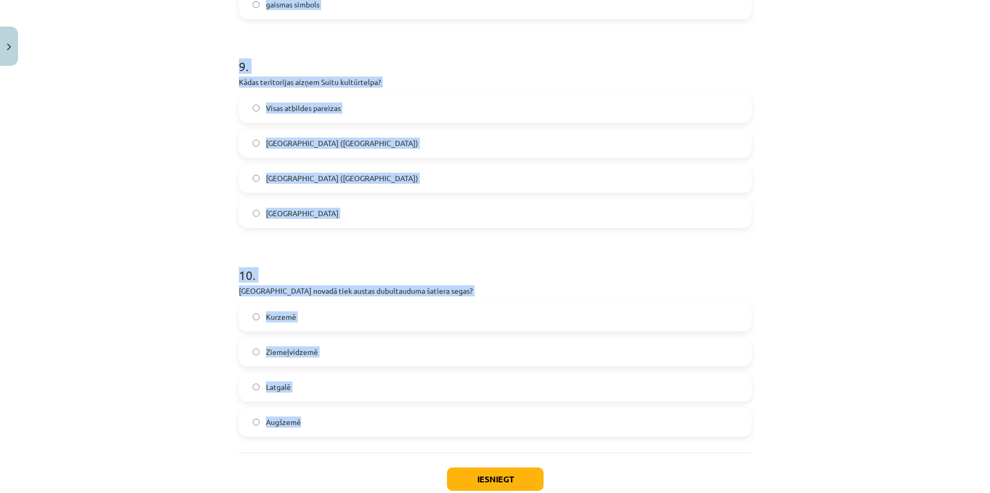
click at [495, 219] on label "Alsungas novads" at bounding box center [495, 213] width 511 height 27
click at [472, 220] on label "Alsungas novads" at bounding box center [495, 213] width 511 height 27
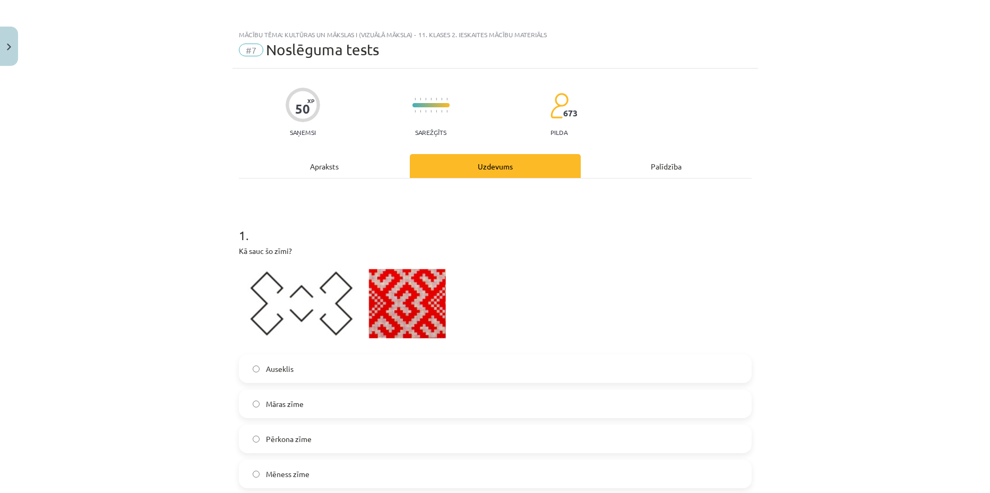
scroll to position [0, 0]
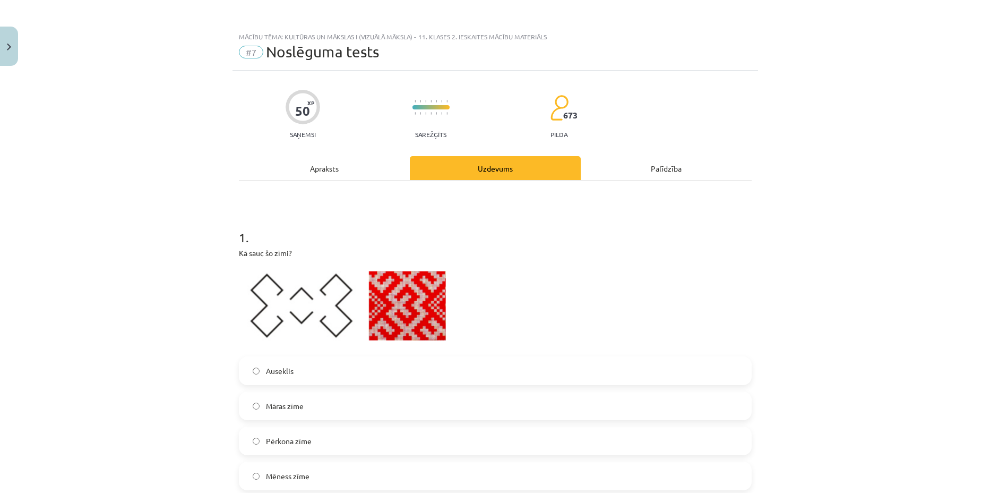
drag, startPoint x: 291, startPoint y: 295, endPoint x: 254, endPoint y: 312, distance: 40.4
click at [254, 312] on img at bounding box center [345, 307] width 212 height 85
click at [296, 464] on label "Mēness zīme" at bounding box center [495, 475] width 511 height 27
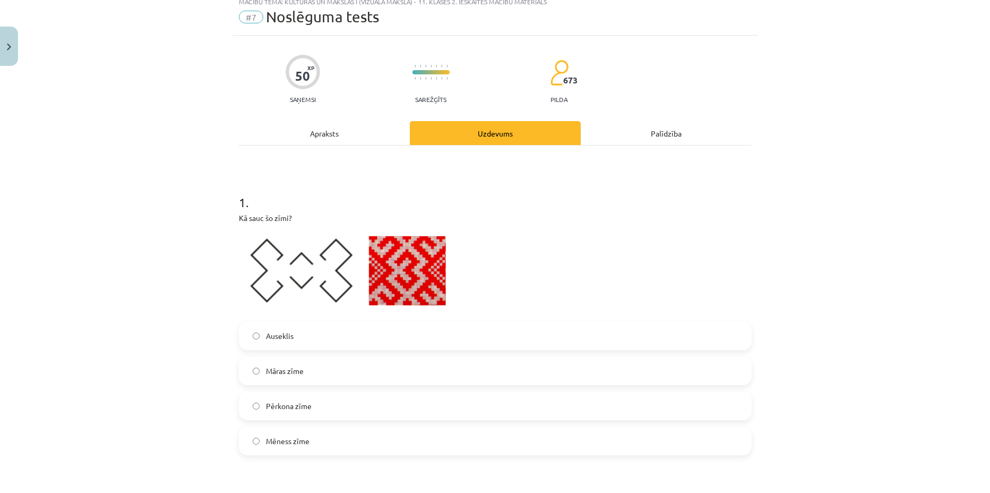
scroll to position [133, 0]
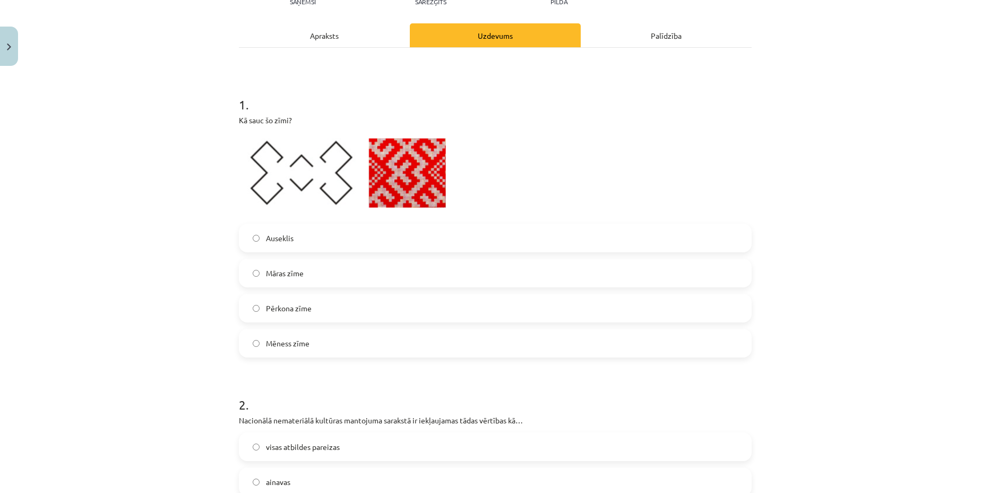
click at [322, 280] on label "Māras zīme" at bounding box center [495, 273] width 511 height 27
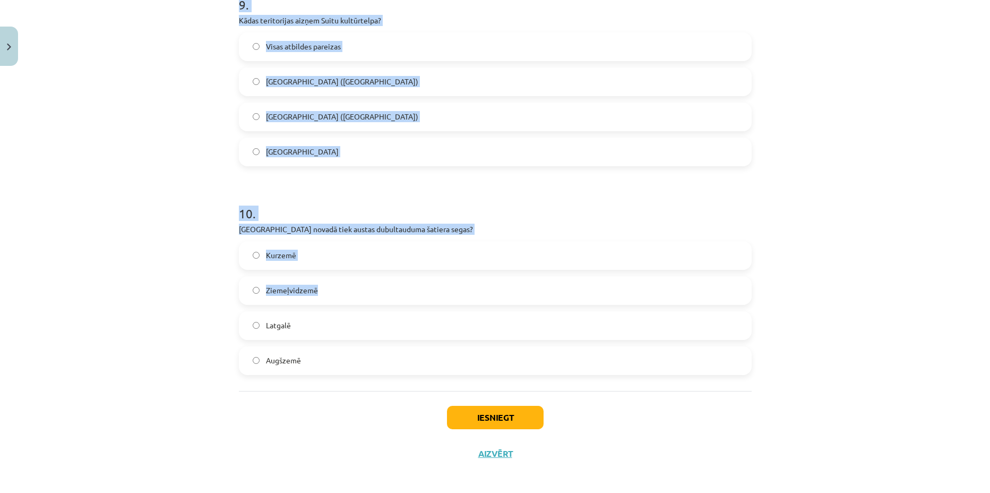
scroll to position [2056, 0]
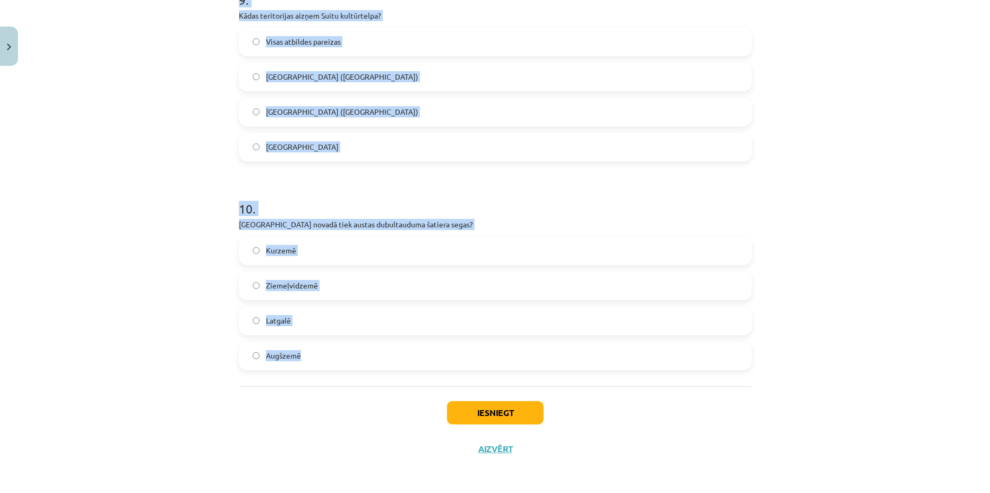
drag, startPoint x: 277, startPoint y: 223, endPoint x: 464, endPoint y: 380, distance: 243.8
click at [464, 380] on div "Mācību tēma: Kultūras un mākslas i (vizuālā māksla) - 11. klases 2. ieskaites m…" at bounding box center [495, 246] width 990 height 493
click at [170, 125] on div "Mācību tēma: Kultūras un mākslas i (vizuālā māksla) - 11. klases 2. ieskaites m…" at bounding box center [495, 246] width 990 height 493
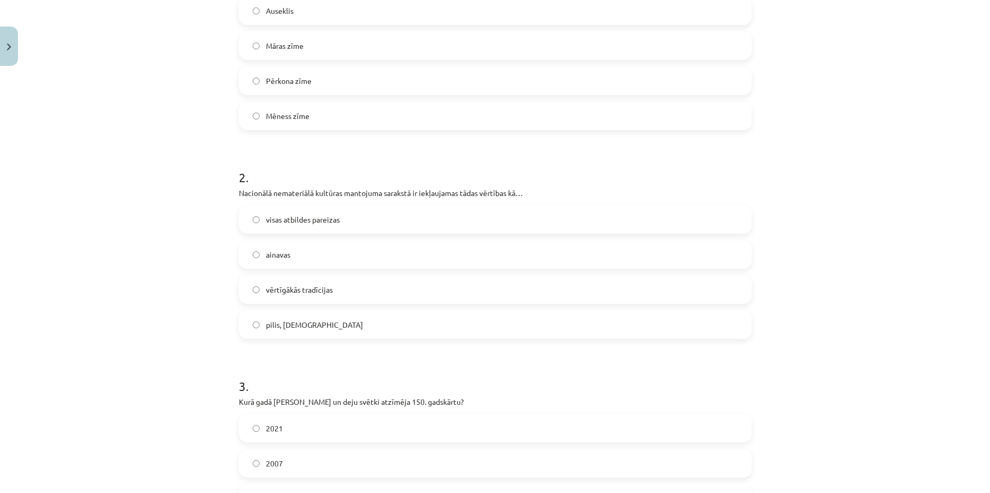
scroll to position [331, 0]
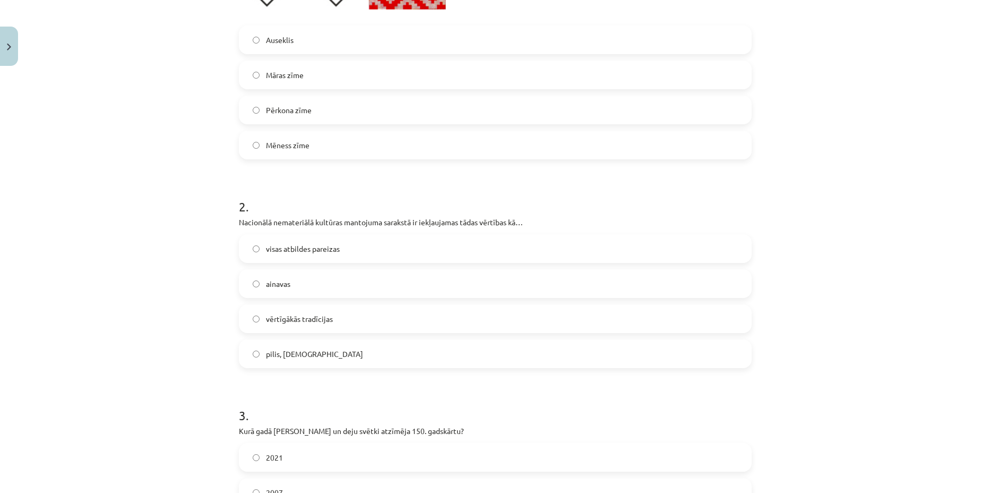
click at [327, 320] on span "vērtīgākās tradīcijas" at bounding box center [299, 318] width 67 height 11
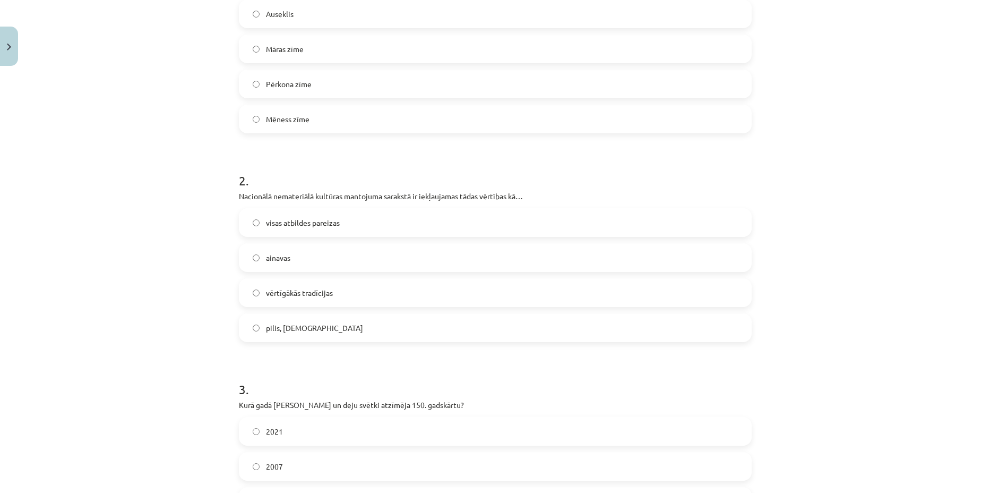
scroll to position [464, 0]
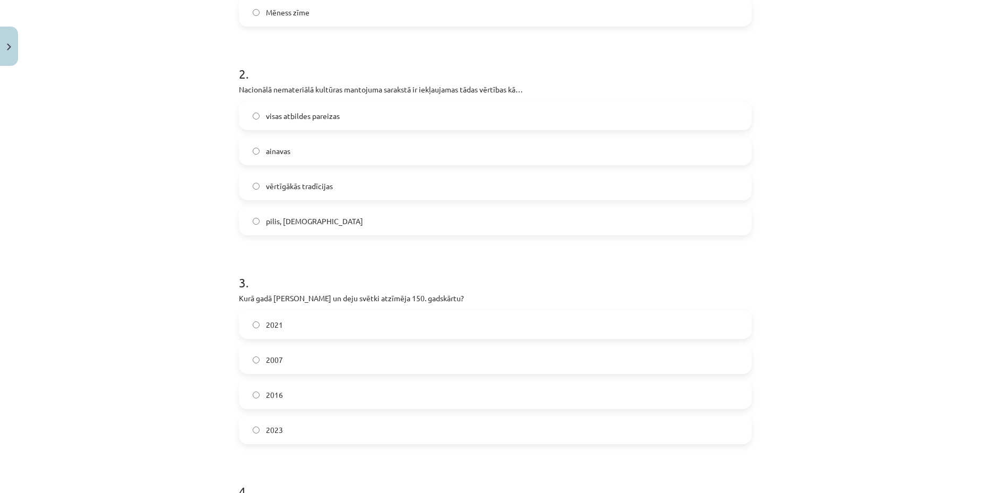
click at [341, 430] on label "2023" at bounding box center [495, 429] width 511 height 27
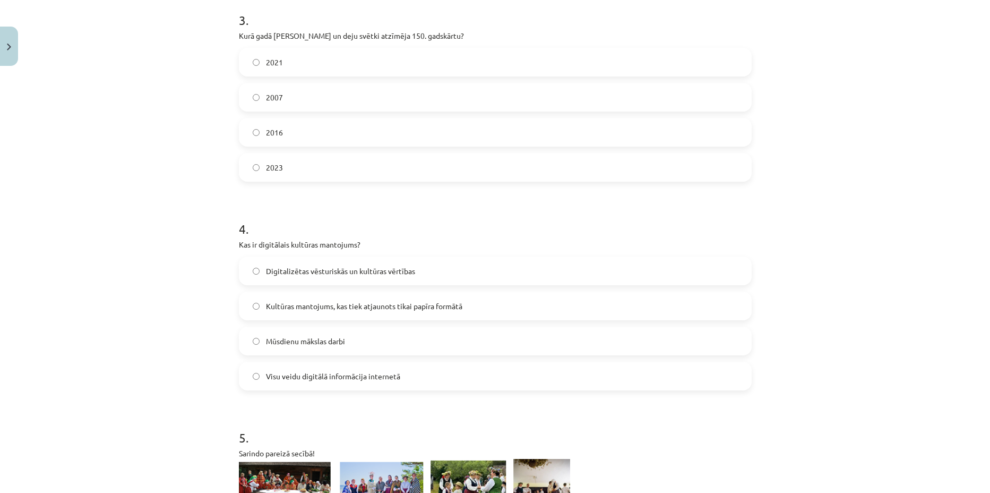
scroll to position [729, 0]
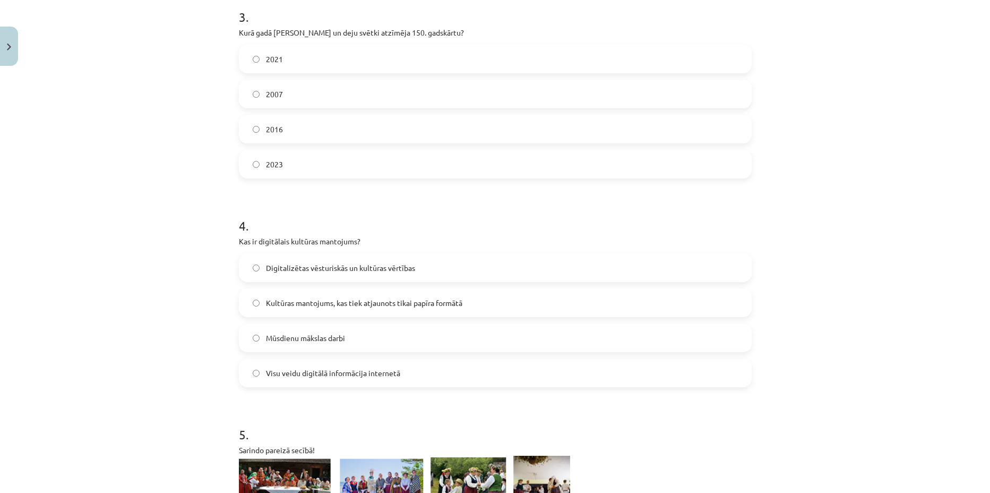
click at [431, 265] on label "Digitalizētas vēsturiskās un kultūras vērtības" at bounding box center [495, 267] width 511 height 27
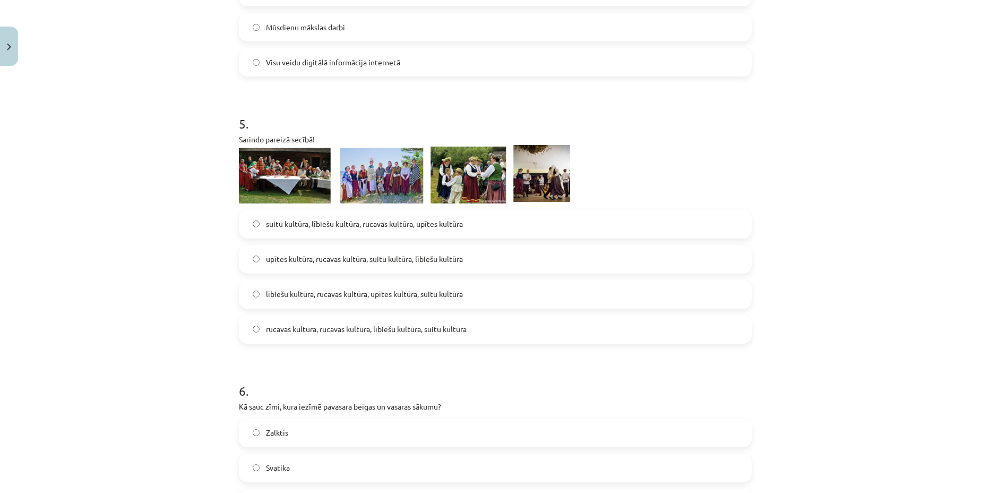
scroll to position [1061, 0]
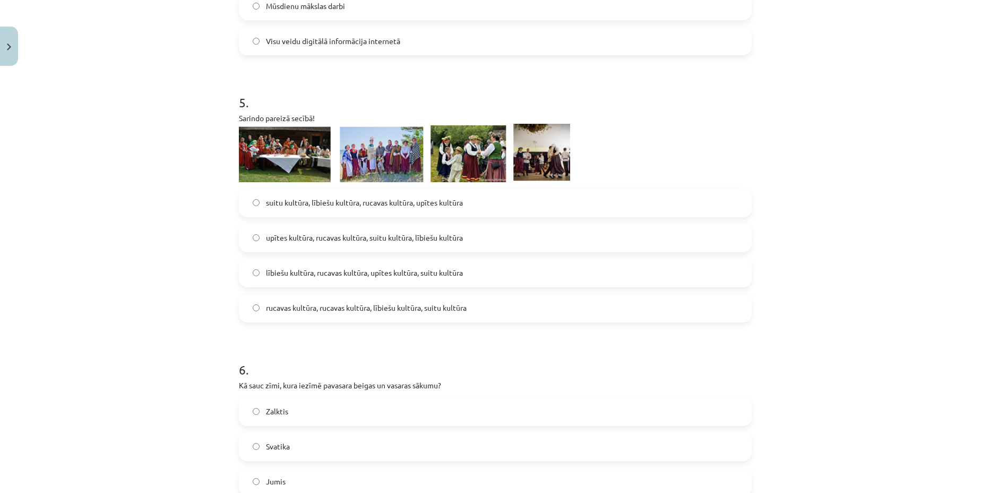
click at [333, 283] on label "lībiešu kultūra, rucavas kultūra, upītes kultūra, suitu kultūra" at bounding box center [495, 273] width 511 height 27
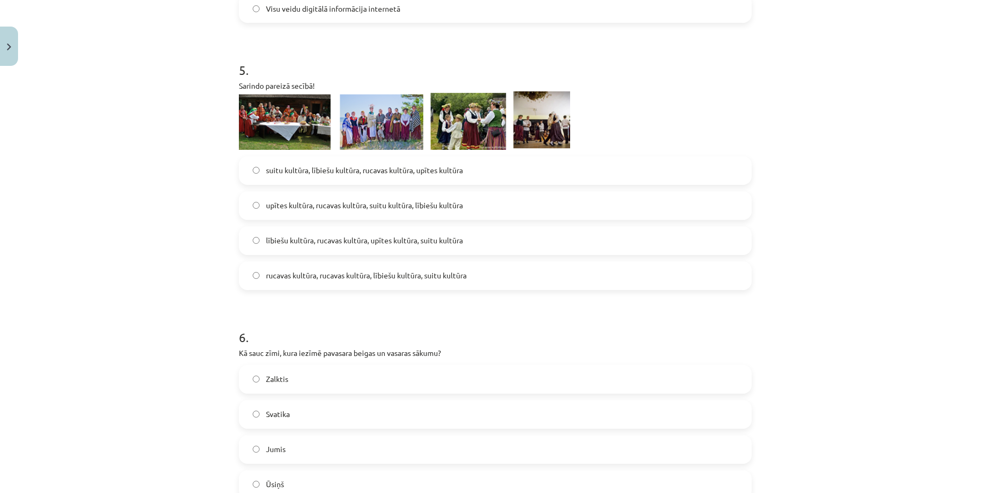
scroll to position [1260, 0]
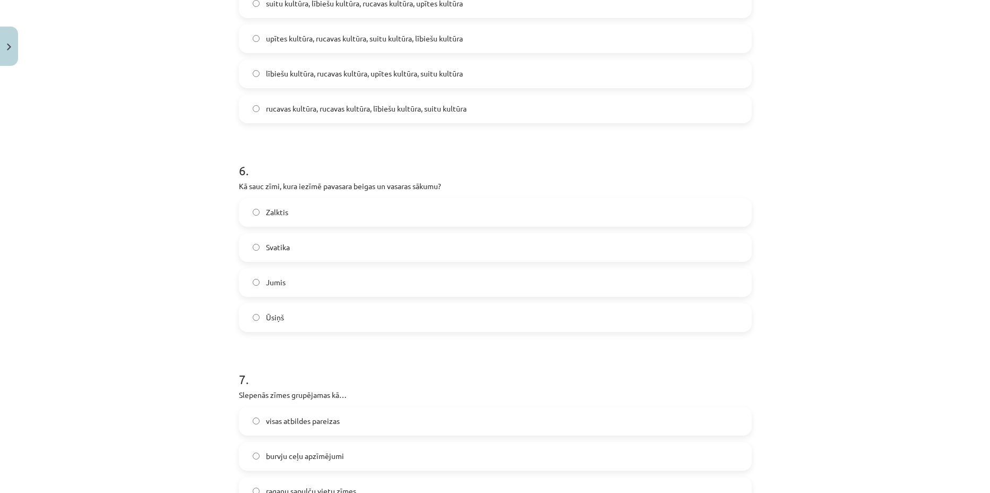
click at [303, 316] on label "Ūsiņš" at bounding box center [495, 317] width 511 height 27
drag, startPoint x: 218, startPoint y: 184, endPoint x: 455, endPoint y: 182, distance: 236.8
click at [455, 182] on div "Mācību tēma: Kultūras un mākslas i (vizuālā māksla) - 11. klases 2. ieskaites m…" at bounding box center [495, 246] width 990 height 493
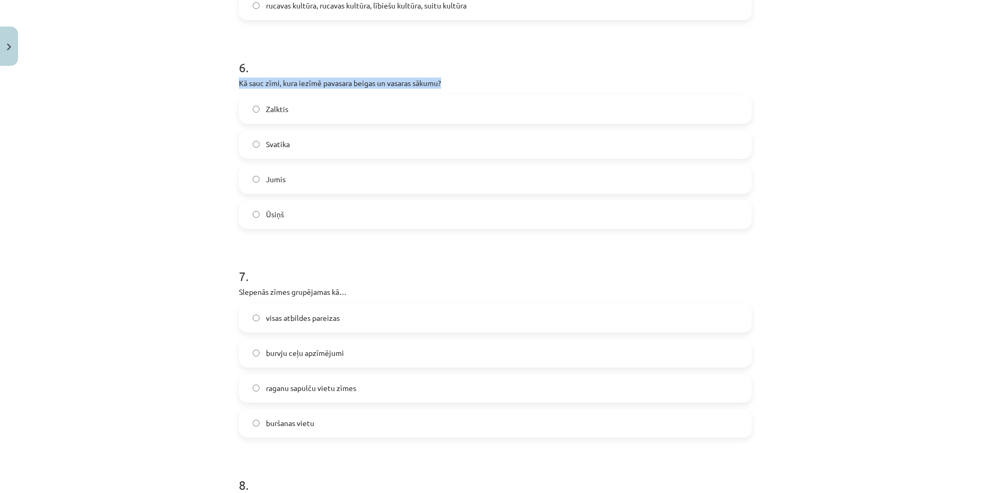
scroll to position [1393, 0]
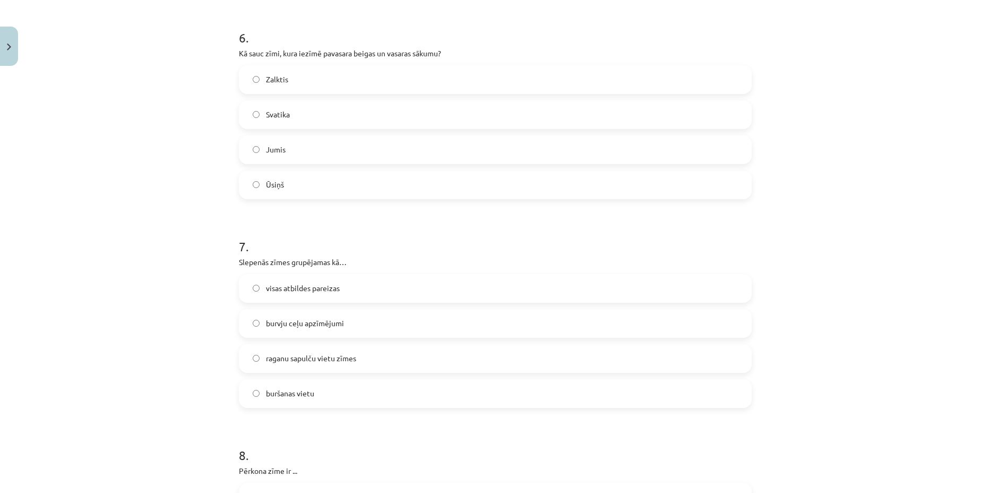
click at [346, 293] on label "visas atbildes pareizas" at bounding box center [495, 288] width 511 height 27
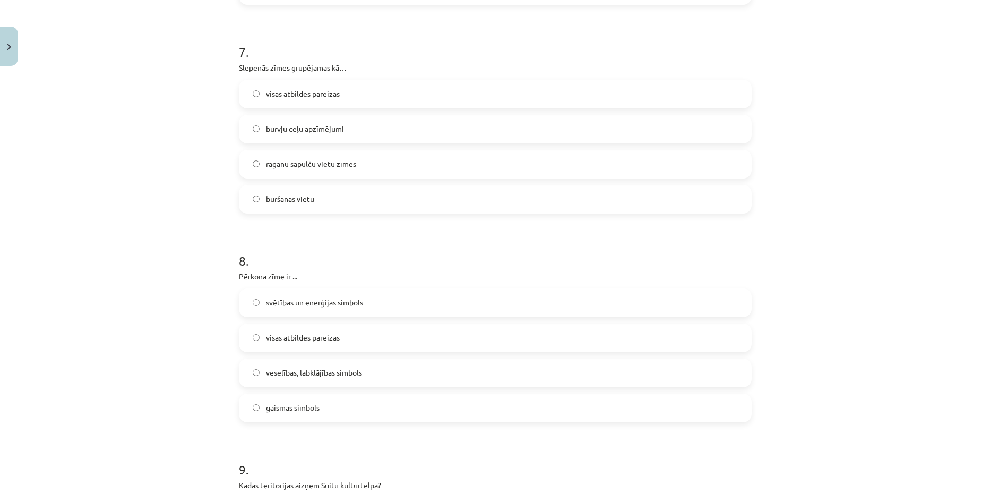
scroll to position [1592, 0]
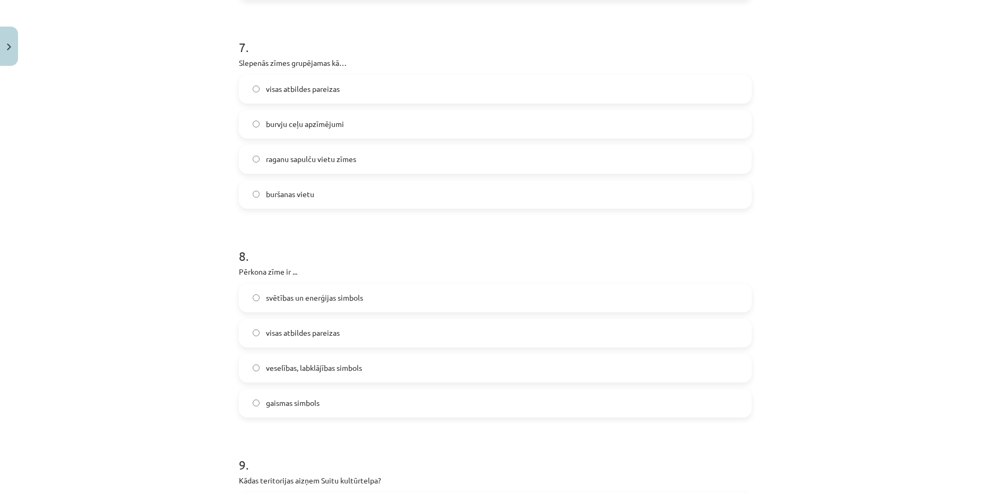
click at [310, 334] on span "visas atbildes pareizas" at bounding box center [303, 332] width 74 height 11
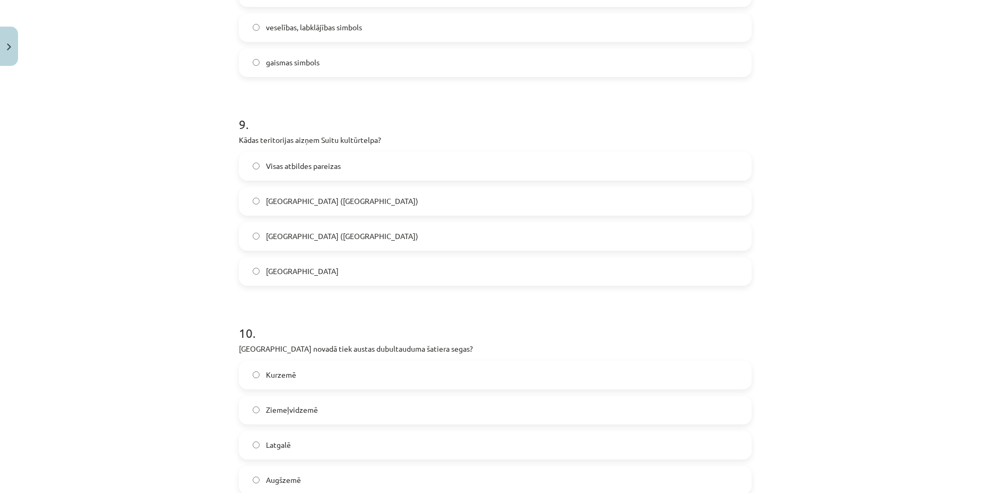
scroll to position [1990, 0]
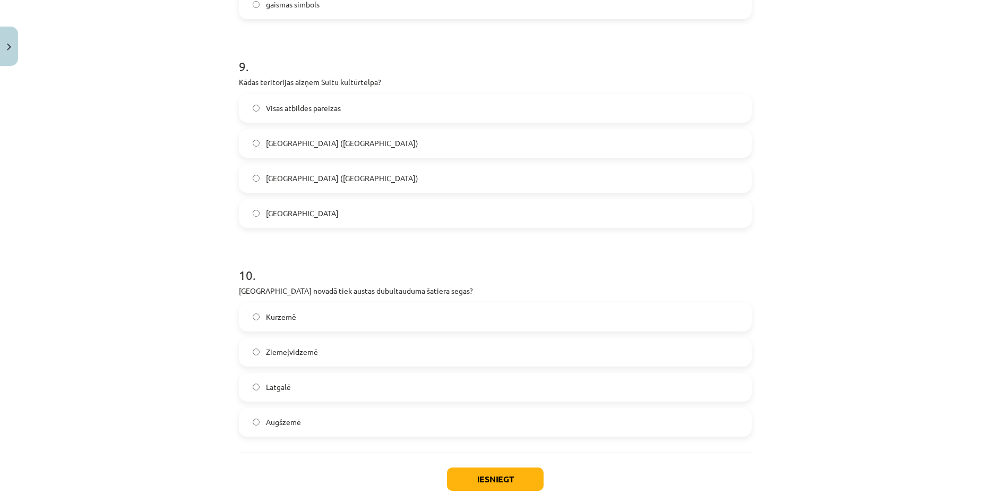
click at [321, 112] on span "Visas atbildes pareizas" at bounding box center [303, 107] width 75 height 11
click at [314, 319] on label "Kurzemē" at bounding box center [495, 317] width 511 height 27
drag, startPoint x: 228, startPoint y: 75, endPoint x: 404, endPoint y: 81, distance: 175.8
click at [404, 81] on div "Mācību tēma: Kultūras un mākslas i (vizuālā māksla) - 11. klases 2. ieskaites m…" at bounding box center [495, 246] width 990 height 493
drag, startPoint x: 471, startPoint y: 478, endPoint x: 477, endPoint y: 475, distance: 6.5
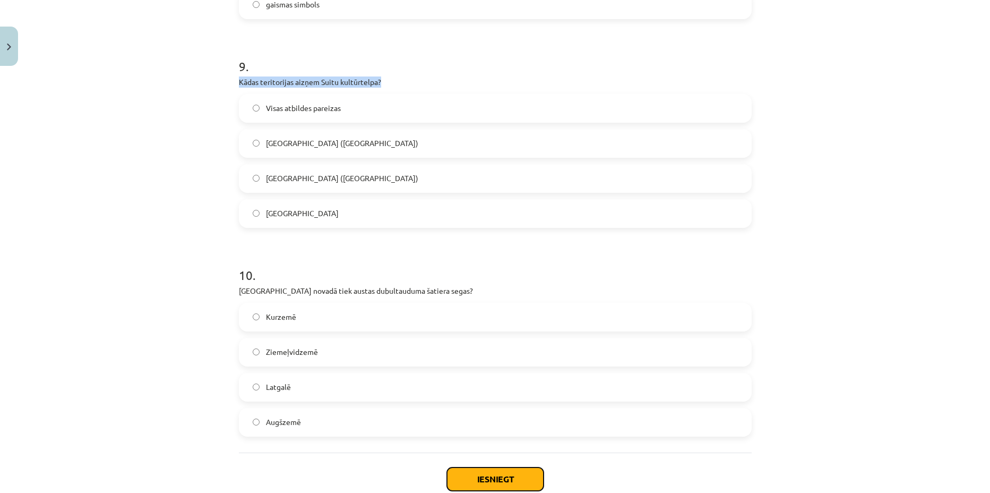
click at [474, 477] on button "Iesniegt" at bounding box center [495, 478] width 97 height 23
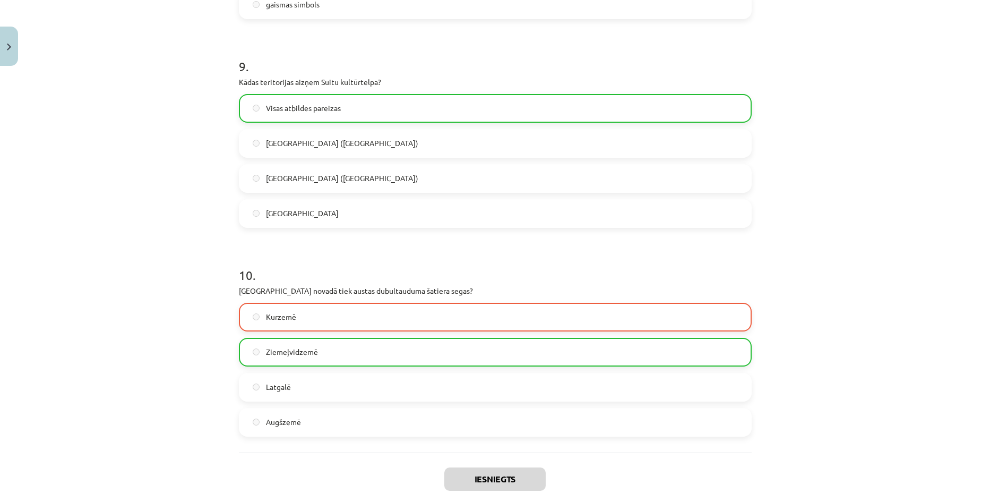
click at [220, 310] on div "Mācību tēma: Kultūras un mākslas i (vizuālā māksla) - 11. klases 2. ieskaites m…" at bounding box center [495, 246] width 990 height 493
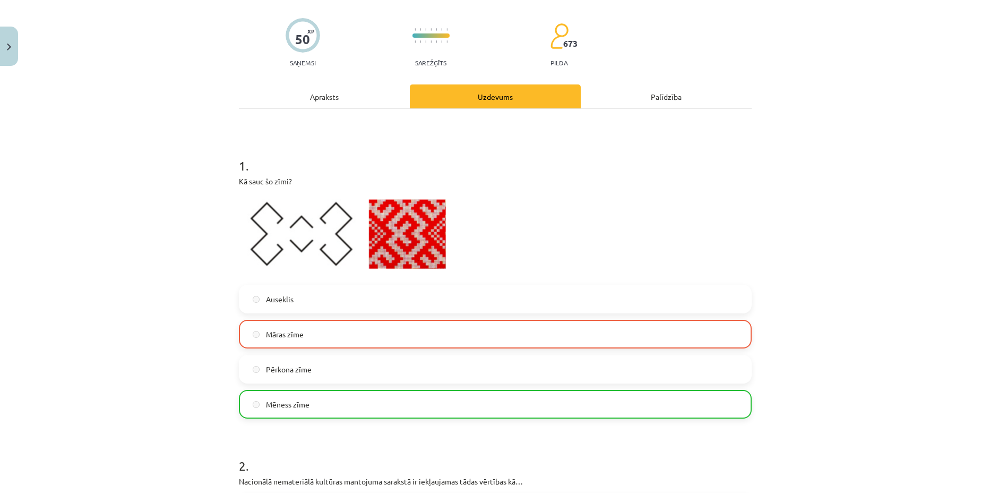
scroll to position [65, 0]
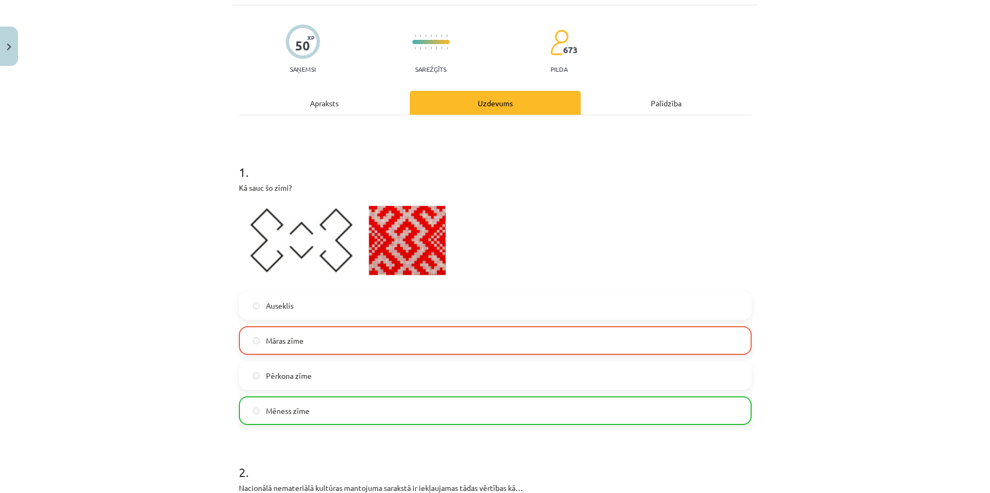
click at [291, 422] on label "Mēness zīme" at bounding box center [495, 410] width 511 height 27
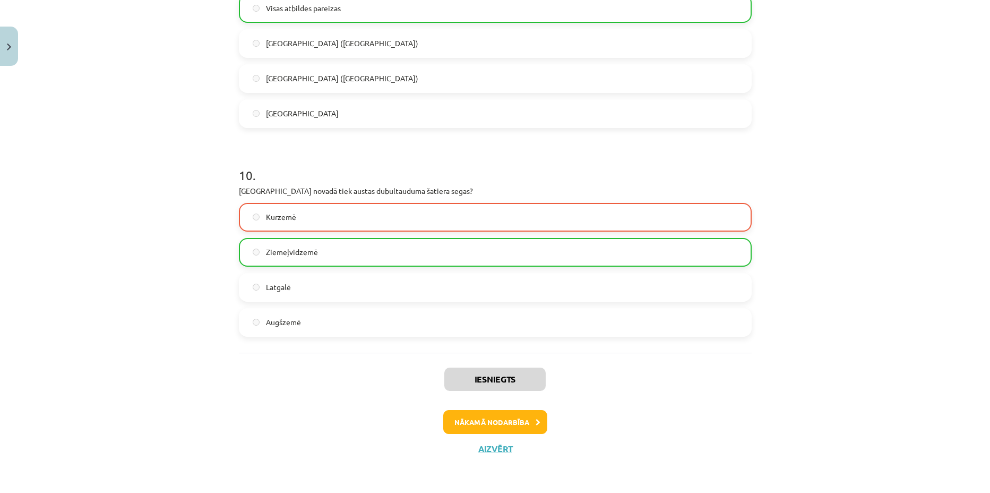
scroll to position [2090, 0]
click at [498, 424] on button "Nākamā nodarbība" at bounding box center [495, 421] width 104 height 24
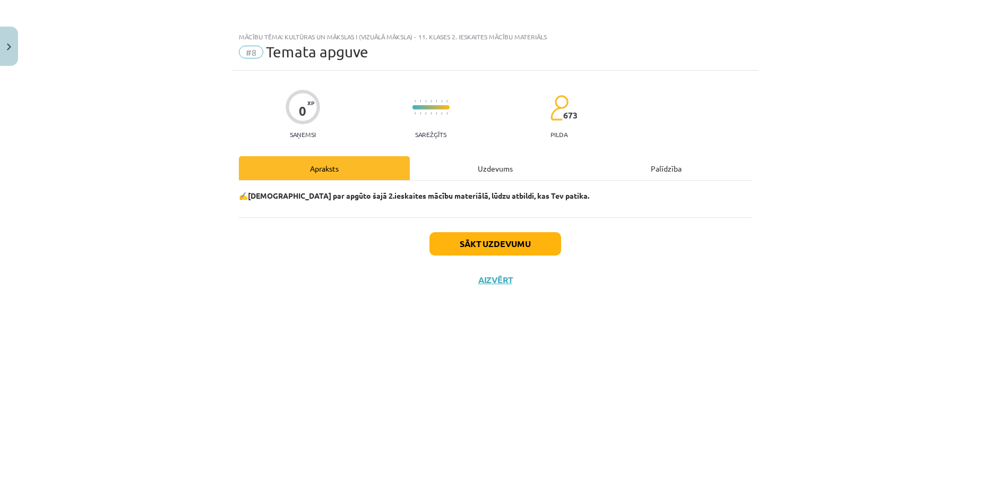
scroll to position [0, 0]
click at [478, 244] on button "Sākt uzdevumu" at bounding box center [496, 243] width 132 height 23
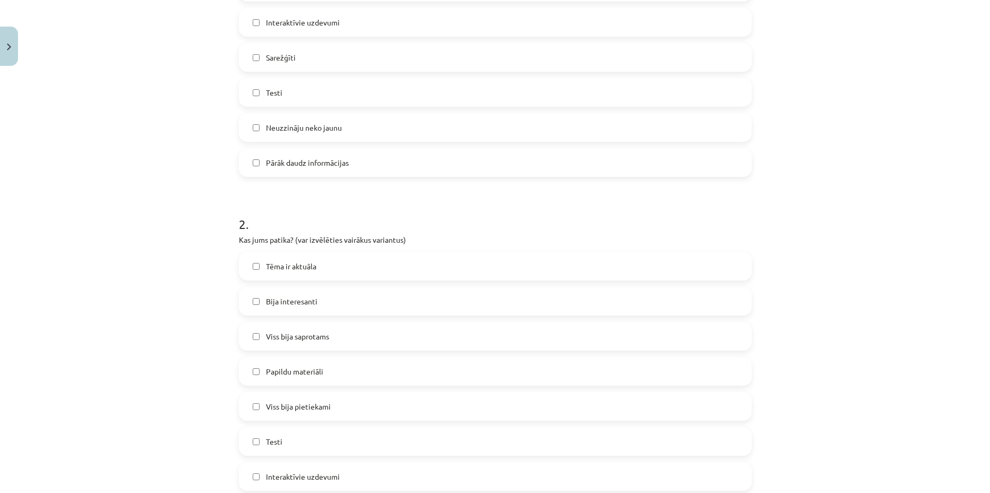
scroll to position [332, 0]
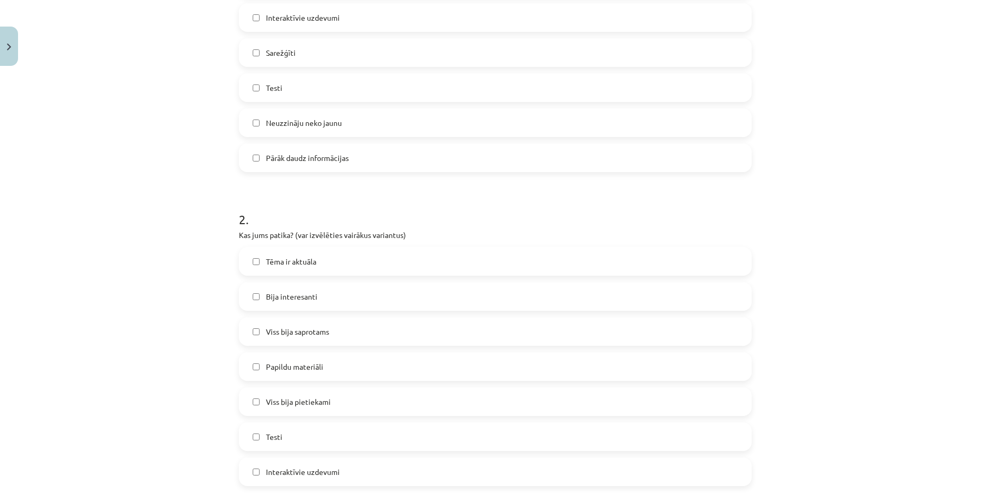
click at [311, 265] on span "Tēma ir aktuāla" at bounding box center [291, 261] width 50 height 11
click at [316, 298] on label "Bija interesanti" at bounding box center [495, 296] width 511 height 27
click at [322, 341] on label "Viss bija saprotams" at bounding box center [495, 331] width 511 height 27
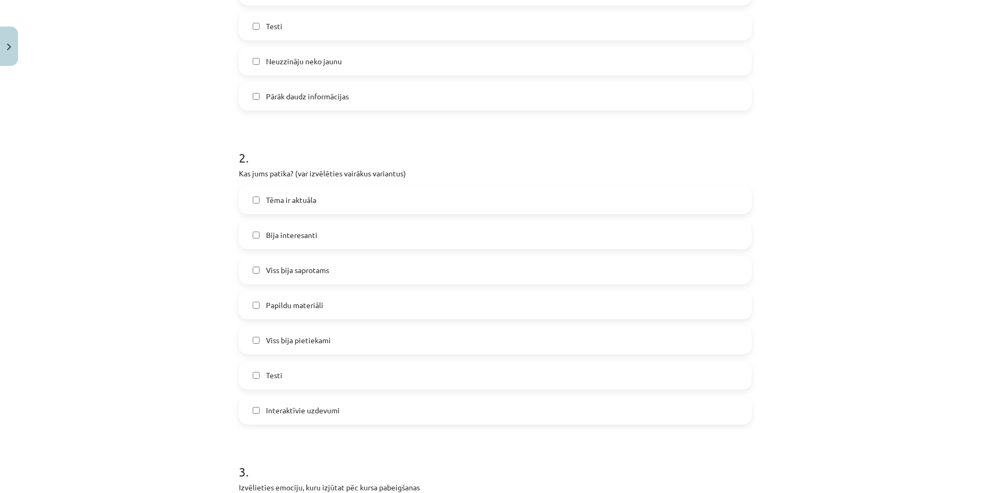
scroll to position [398, 0]
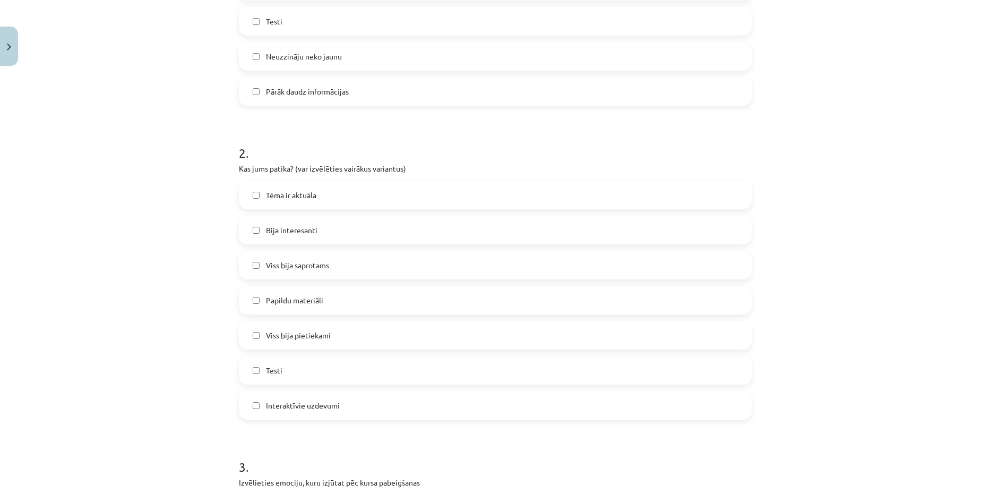
click at [317, 336] on span "Viss bija pietiekami" at bounding box center [298, 335] width 65 height 11
click at [317, 297] on span "Papildu materiāli" at bounding box center [294, 300] width 57 height 11
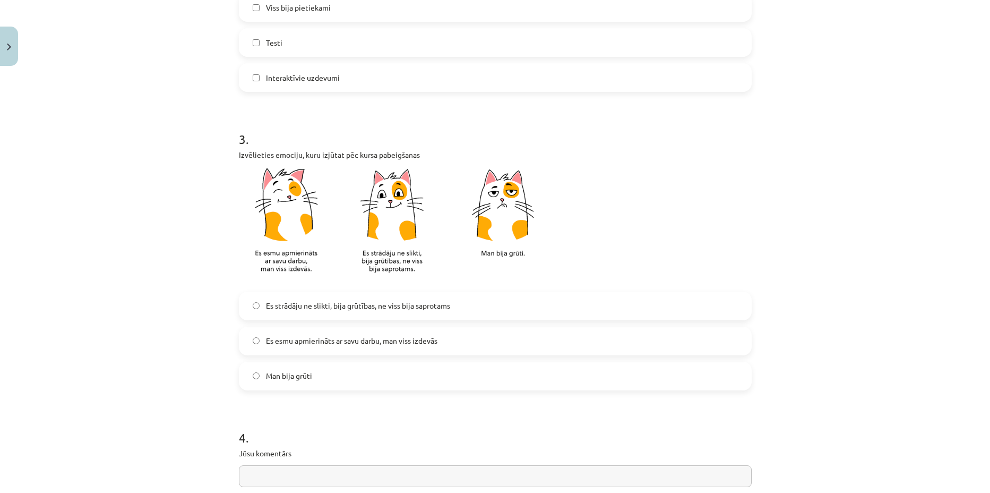
scroll to position [730, 0]
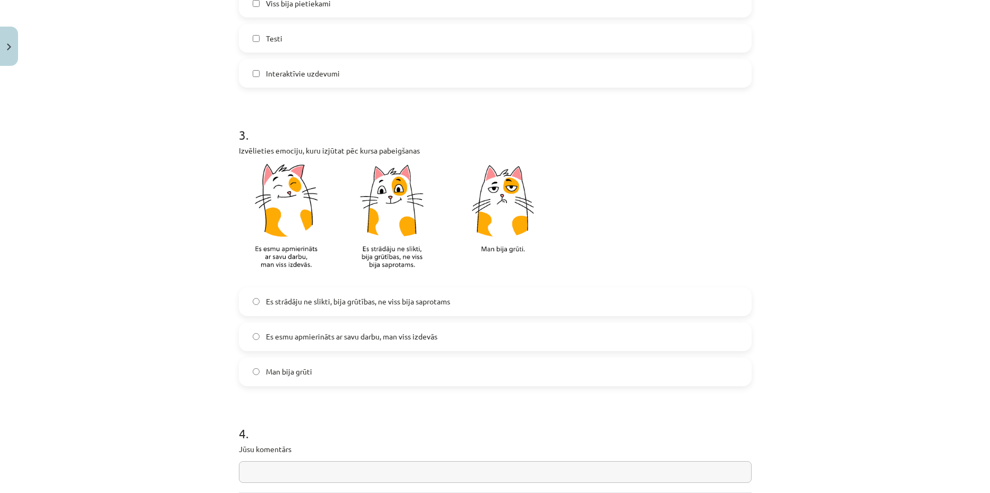
click at [379, 301] on span "Es strādāju ne slikti, bija grūtības, ne viss bija saprotams" at bounding box center [358, 301] width 184 height 11
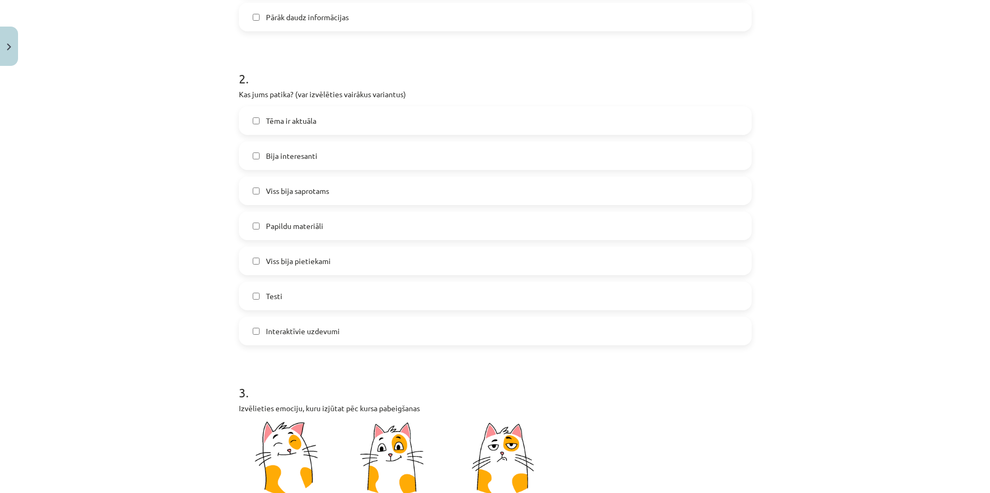
scroll to position [439, 0]
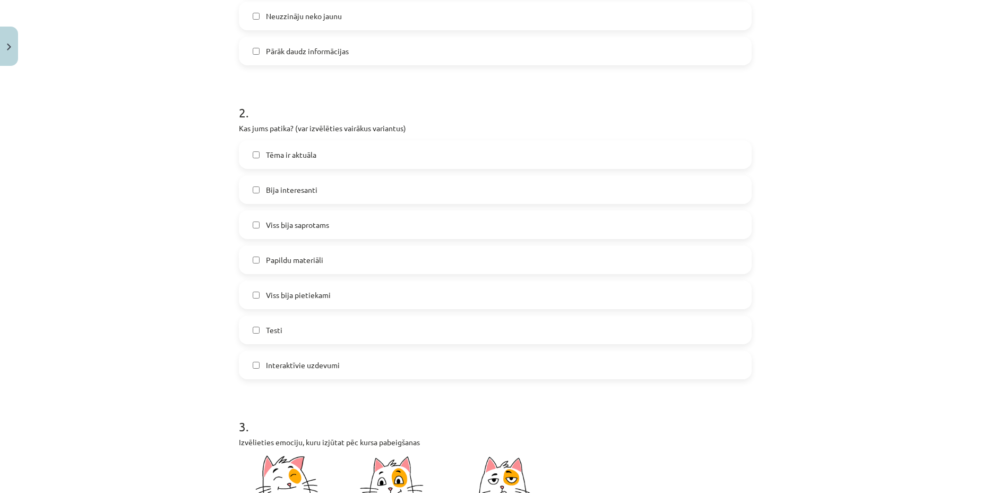
click at [324, 230] on label "Viss bija saprotams" at bounding box center [495, 224] width 511 height 27
click at [329, 281] on label "Viss bija pietiekami" at bounding box center [495, 294] width 511 height 27
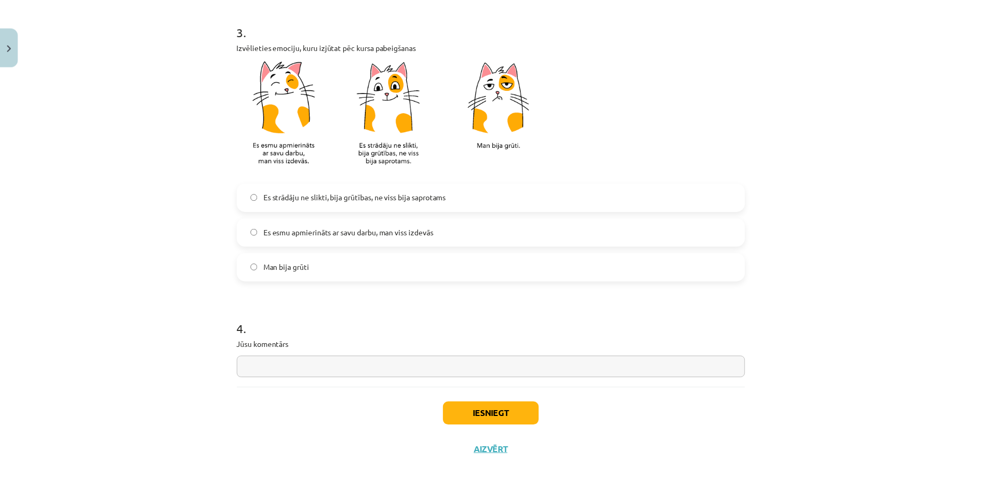
scroll to position [837, 0]
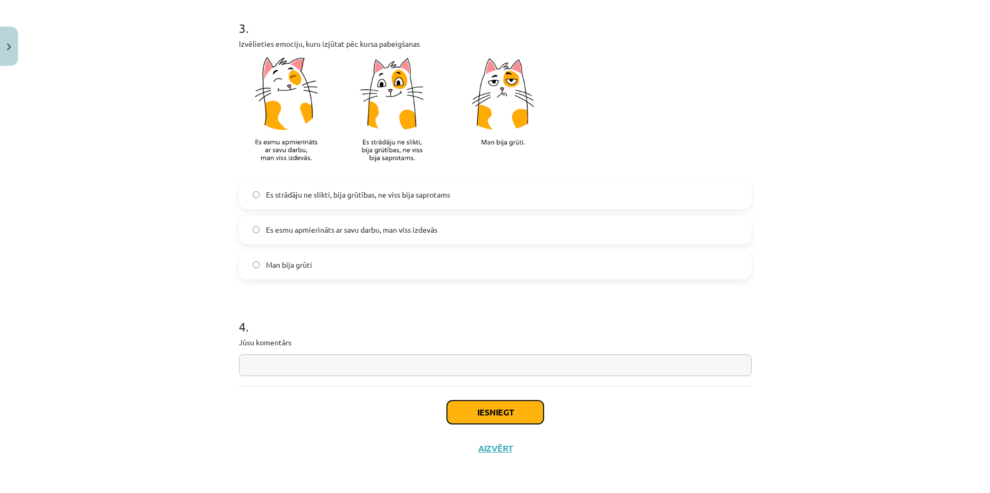
click at [514, 404] on button "Iesniegt" at bounding box center [495, 411] width 97 height 23
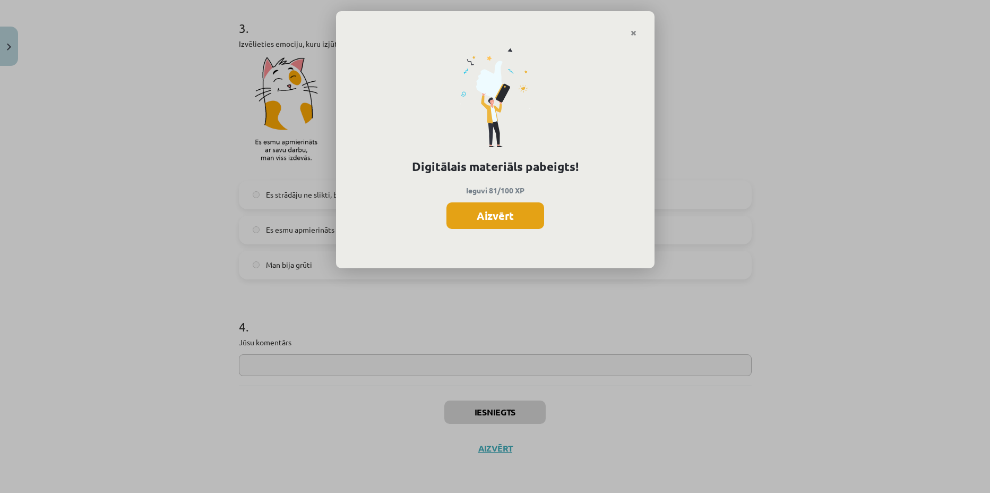
click at [498, 215] on button "Aizvērt" at bounding box center [496, 215] width 98 height 27
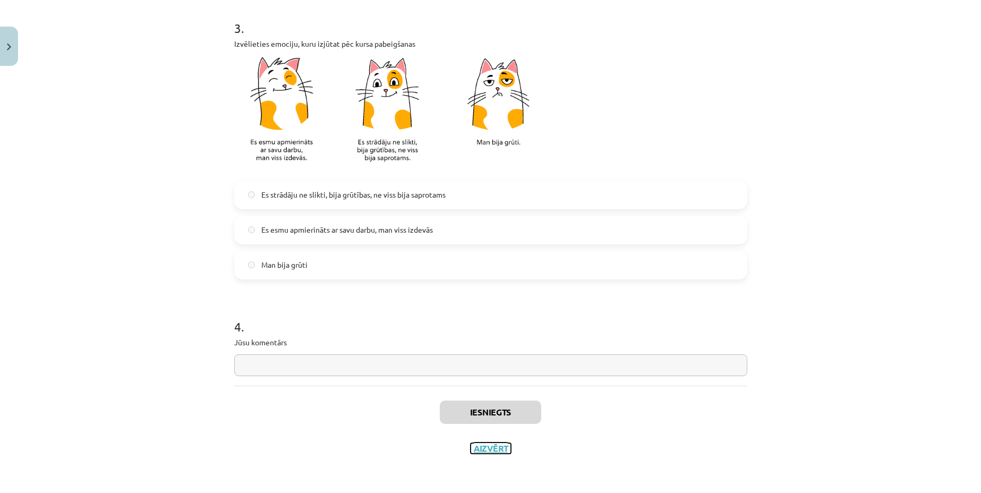
click at [484, 448] on button "Aizvērt" at bounding box center [490, 448] width 40 height 11
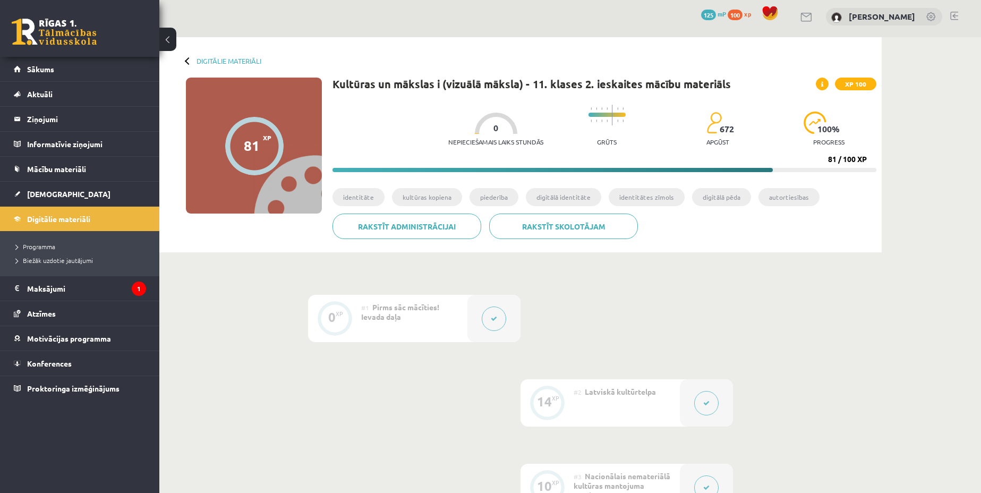
scroll to position [0, 0]
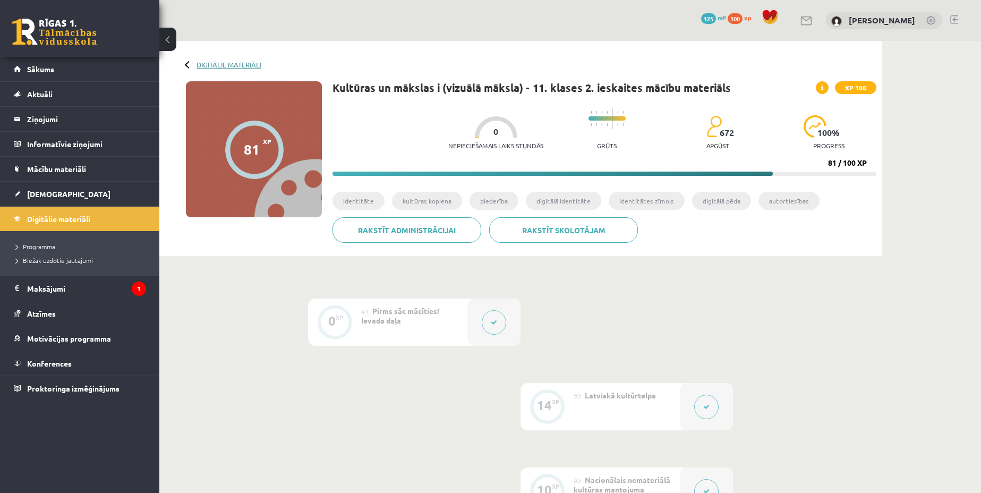
click at [200, 64] on link "Digitālie materiāli" at bounding box center [228, 65] width 65 height 8
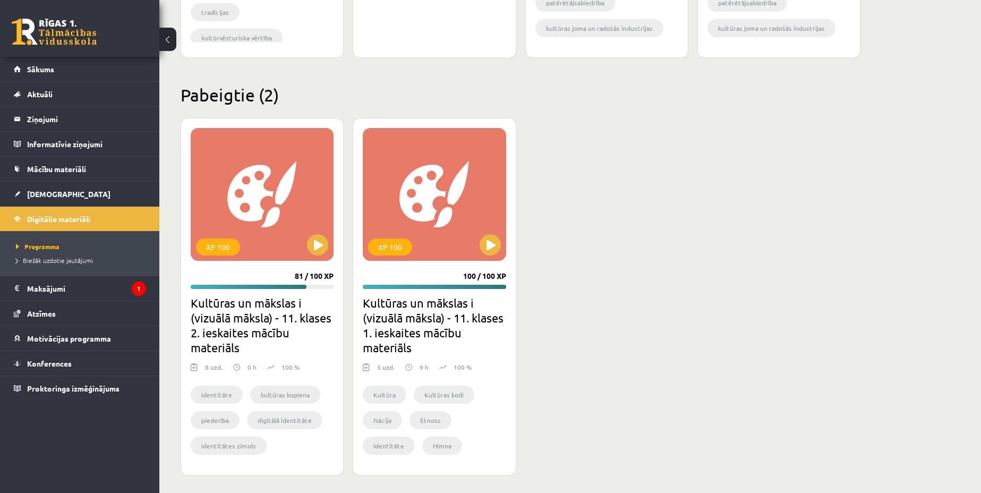
scroll to position [2042, 0]
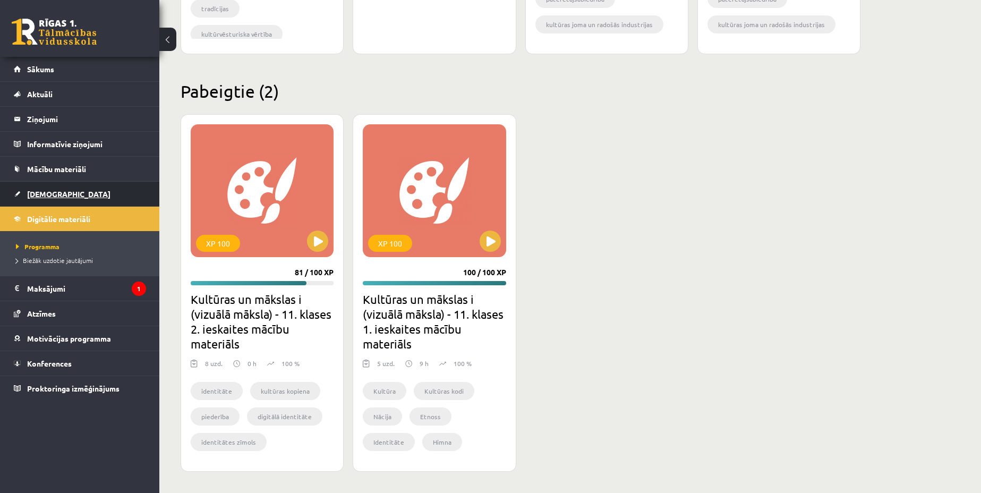
click at [55, 194] on span "[DEMOGRAPHIC_DATA]" at bounding box center [68, 194] width 83 height 10
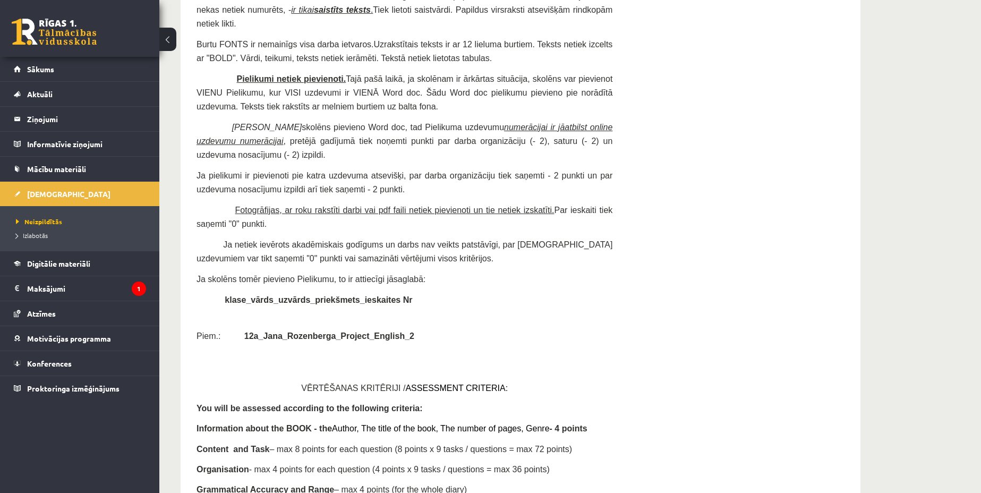
scroll to position [5841, 0]
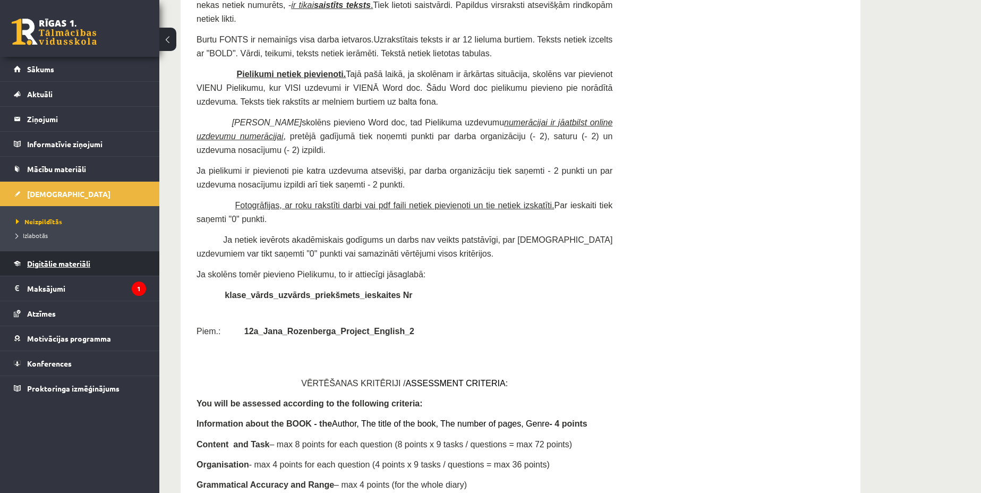
click at [104, 270] on link "Digitālie materiāli" at bounding box center [80, 263] width 132 height 24
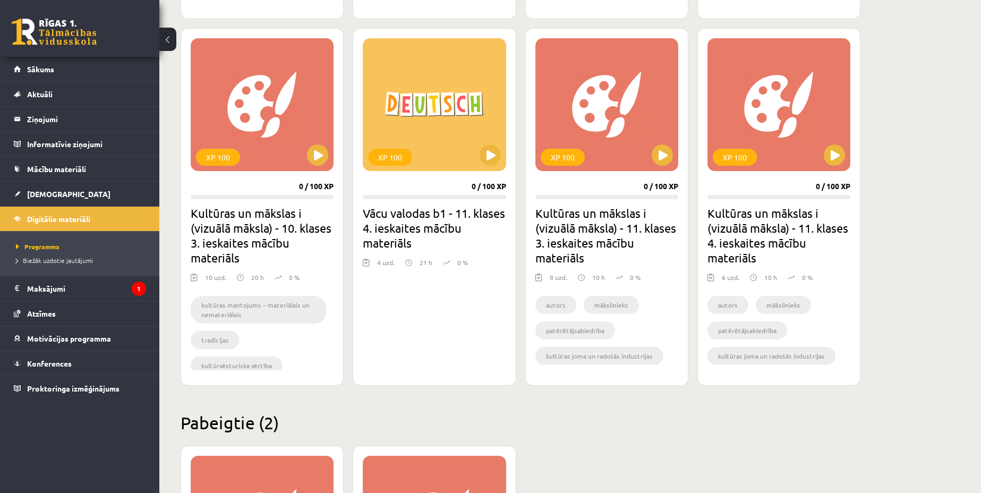
scroll to position [1710, 0]
click at [661, 156] on button at bounding box center [661, 155] width 21 height 21
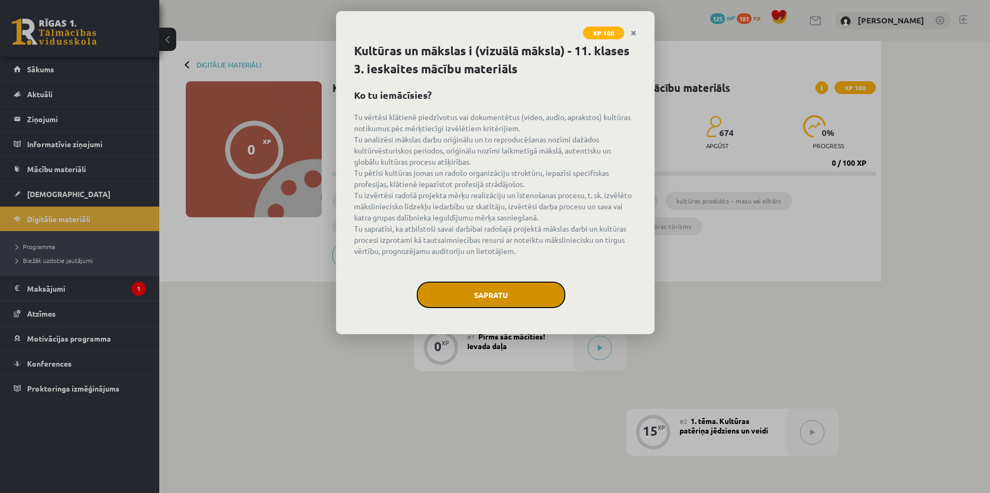
click at [537, 291] on button "Sapratu" at bounding box center [491, 294] width 149 height 27
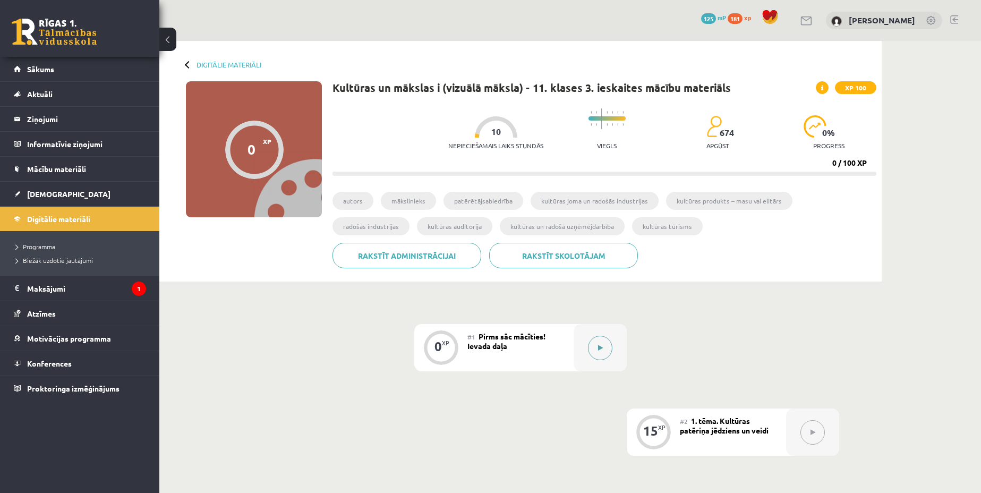
click at [599, 345] on icon at bounding box center [600, 348] width 5 height 6
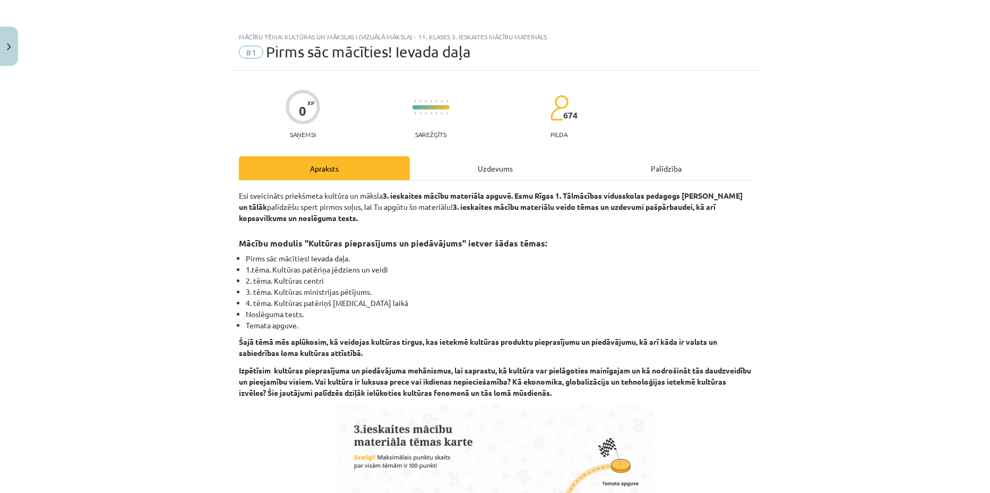
drag, startPoint x: 314, startPoint y: 319, endPoint x: 235, endPoint y: 256, distance: 100.5
click at [239, 256] on ul "Pirms sāc mācīties! Ievada daļa. 1.tēma. Kultūras patēriņa jēdziens un veidi 2.…" at bounding box center [495, 292] width 513 height 78
copy ul "Pirms sāc mācīties! Ievada daļa. 1.tēma. Kultūras patēriņa jēdziens un veidi 2.…"
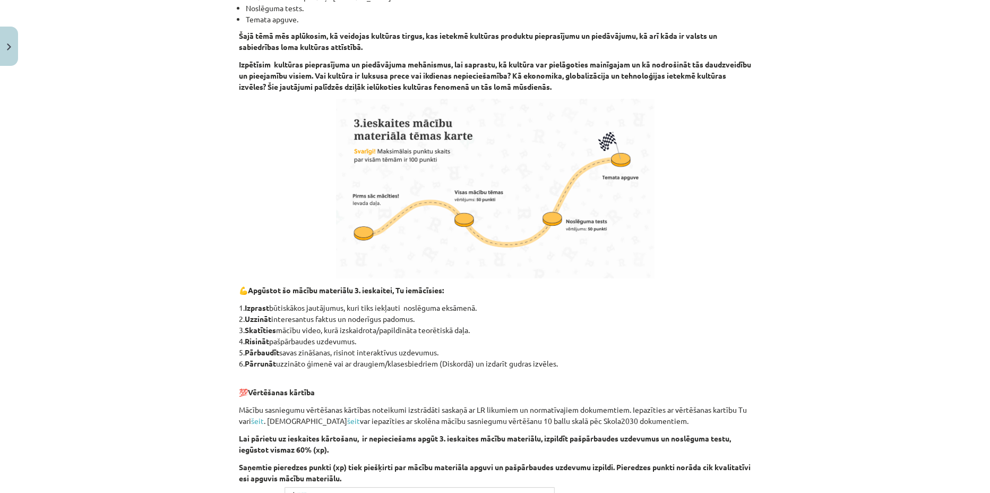
scroll to position [519, 0]
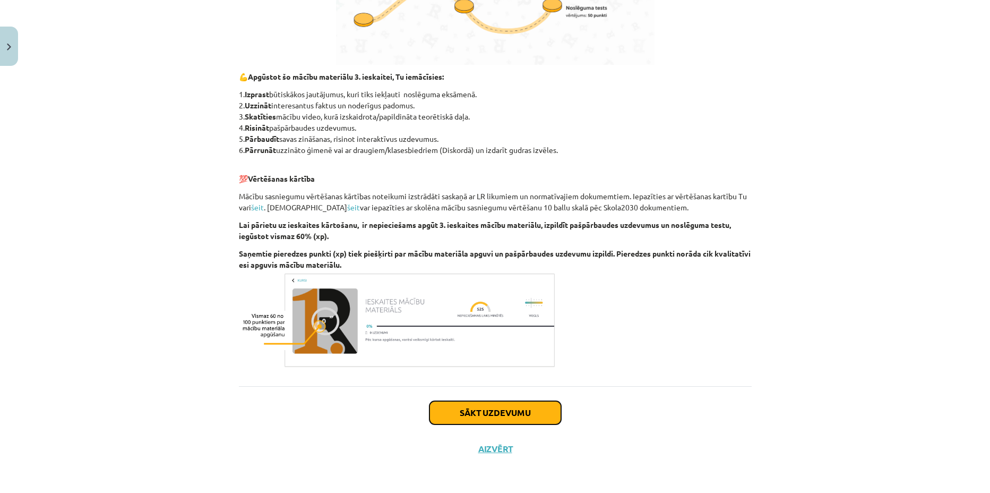
click at [517, 414] on button "Sākt uzdevumu" at bounding box center [496, 412] width 132 height 23
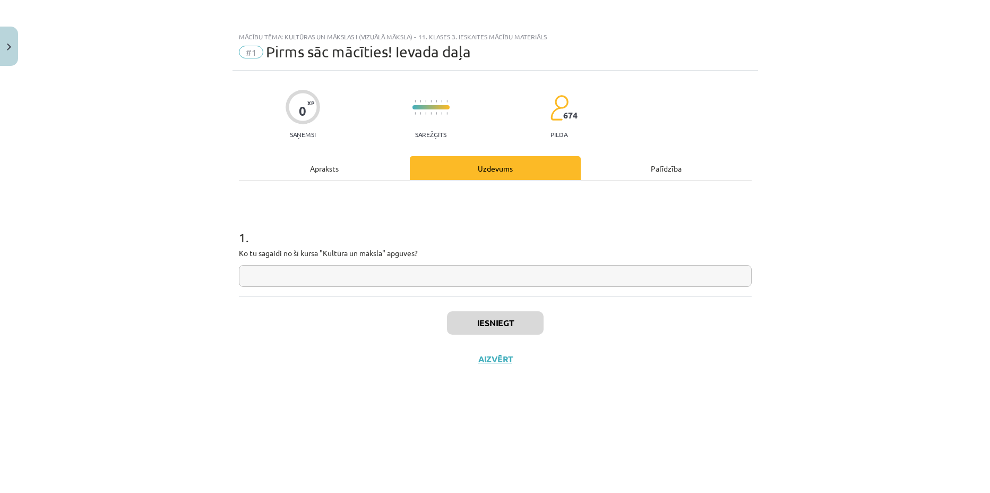
drag, startPoint x: 237, startPoint y: 255, endPoint x: 445, endPoint y: 265, distance: 208.4
click at [445, 265] on div "0 XP Saņemsi Sarežģīts 674 pilda Apraksts Uzdevums Palīdzība 1 . Ko tu sagaidi …" at bounding box center [496, 269] width 526 height 396
copy p
click at [349, 280] on input "text" at bounding box center [495, 276] width 513 height 22
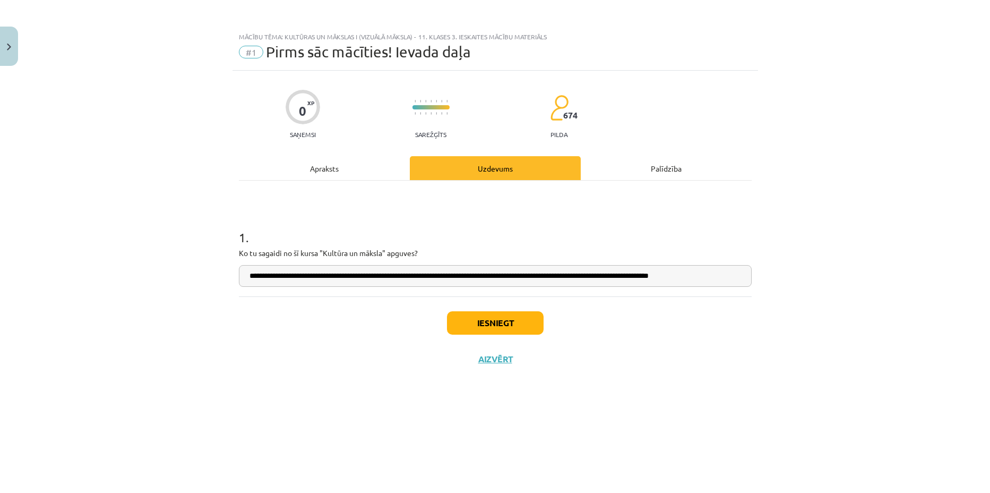
type input "**********"
click at [480, 315] on button "Iesniegt" at bounding box center [495, 322] width 97 height 23
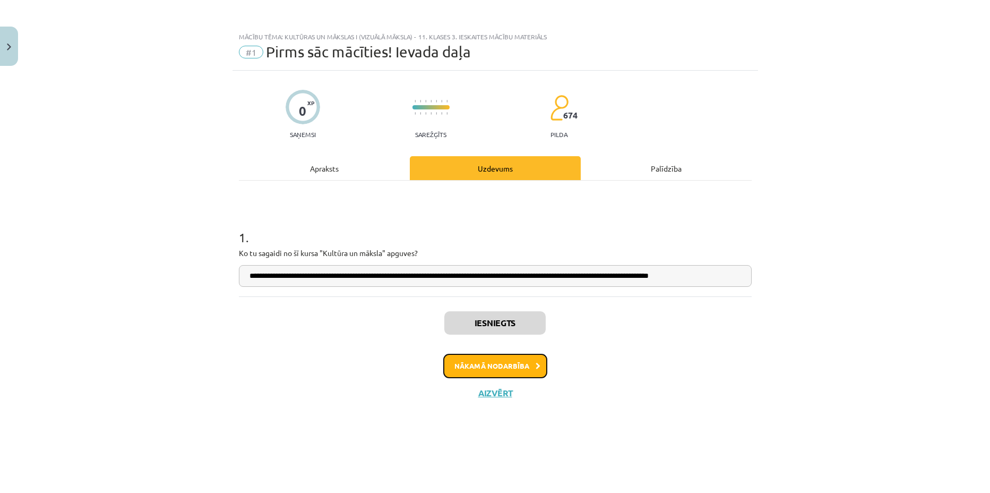
click at [507, 363] on button "Nākamā nodarbība" at bounding box center [495, 366] width 104 height 24
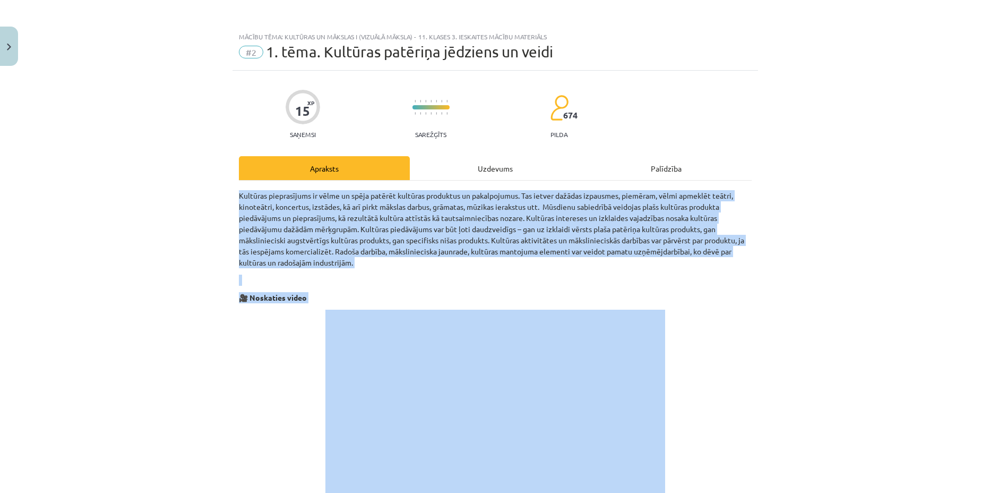
drag, startPoint x: 601, startPoint y: 147, endPoint x: 230, endPoint y: 192, distance: 373.9
copy div "Loremips dolorsitamet co adipi el seddo eiusmod temporin utlaboree do magnaaliq…"
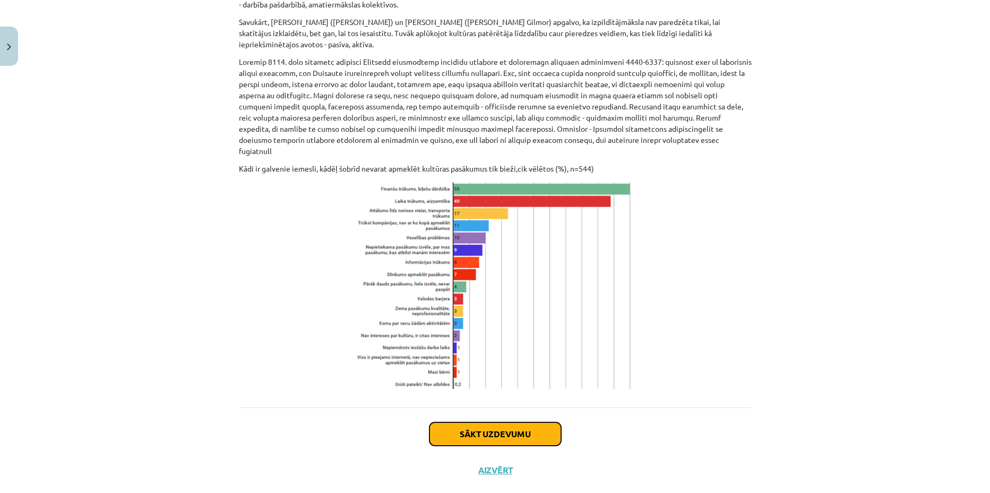
click at [494, 422] on button "Sākt uzdevumu" at bounding box center [496, 433] width 132 height 23
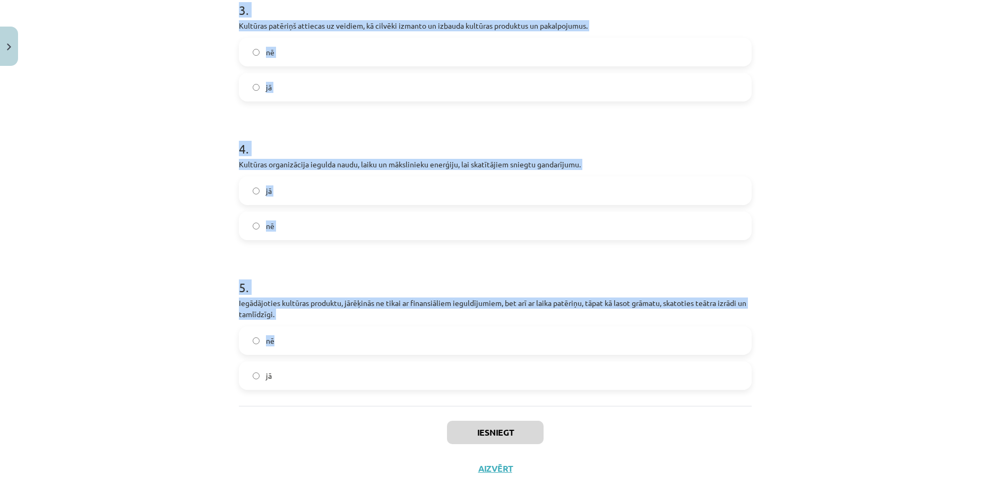
scroll to position [536, 0]
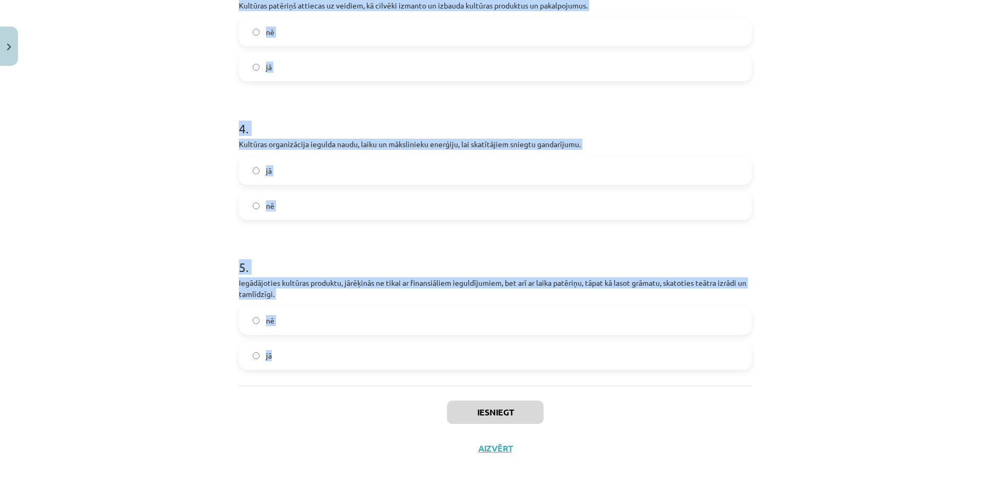
drag, startPoint x: 217, startPoint y: 216, endPoint x: 491, endPoint y: 372, distance: 315.1
click at [491, 372] on div "Mācību tēma: Kultūras un mākslas i (vizuālā māksla) - 11. klases 3. ieskaites m…" at bounding box center [495, 246] width 990 height 493
copy form "1 . Kultūras piedāvājums var būt ļoti daudzveidīgs – gan uz izklaidi vērsts pla…"
click at [130, 68] on div "Mācību tēma: Kultūras un mākslas i (vizuālā māksla) - 11. klases 3. ieskaites m…" at bounding box center [495, 246] width 990 height 493
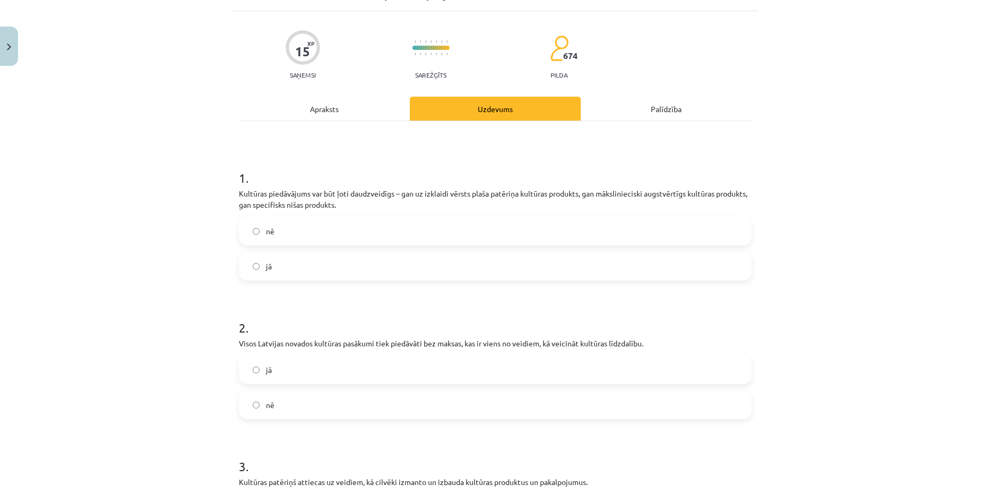
scroll to position [5, 0]
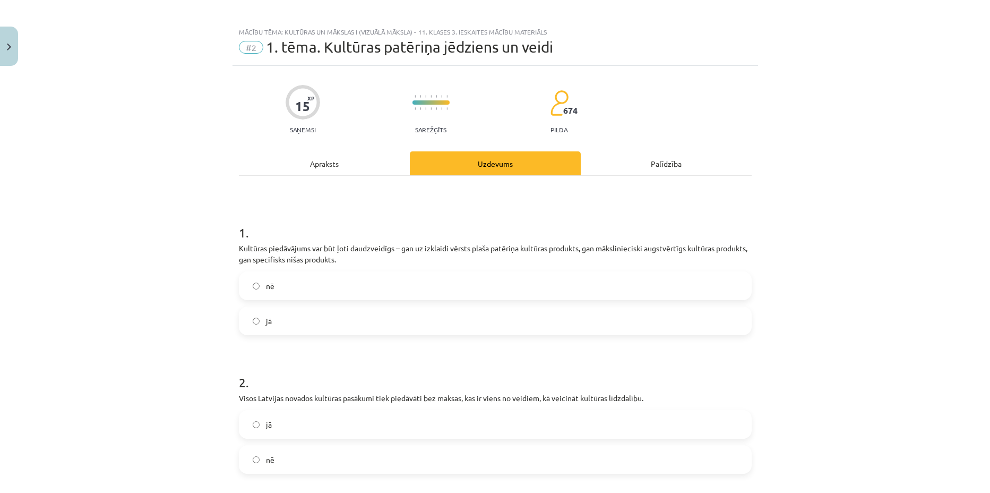
click at [266, 461] on span "nē" at bounding box center [270, 459] width 8 height 11
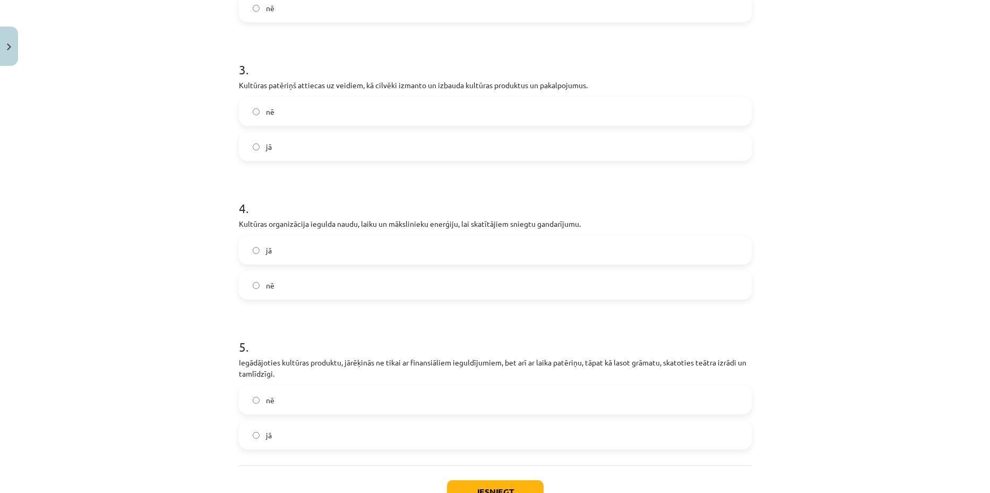
scroll to position [469, 0]
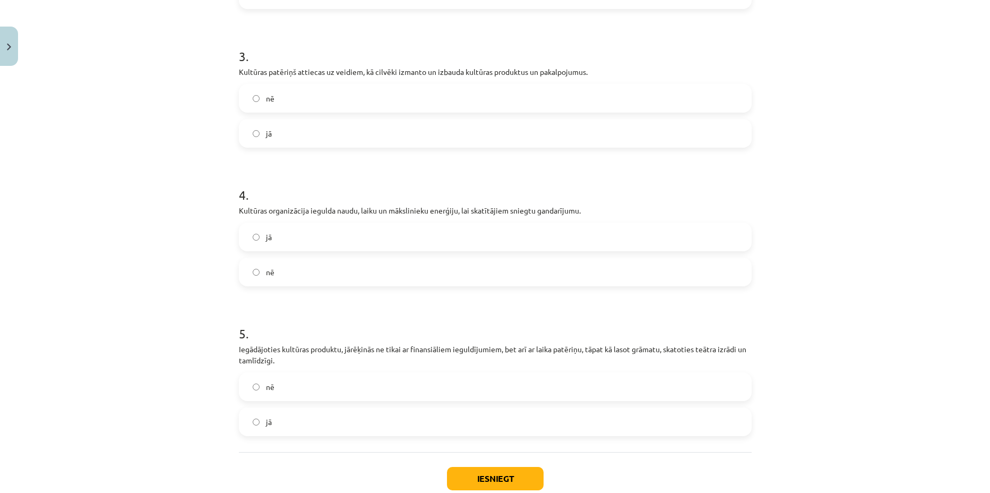
click at [259, 132] on label "jā" at bounding box center [495, 133] width 511 height 27
click at [276, 244] on label "jā" at bounding box center [495, 237] width 511 height 27
click at [284, 427] on label "jā" at bounding box center [495, 421] width 511 height 27
click at [473, 484] on button "Iesniegt" at bounding box center [495, 478] width 97 height 23
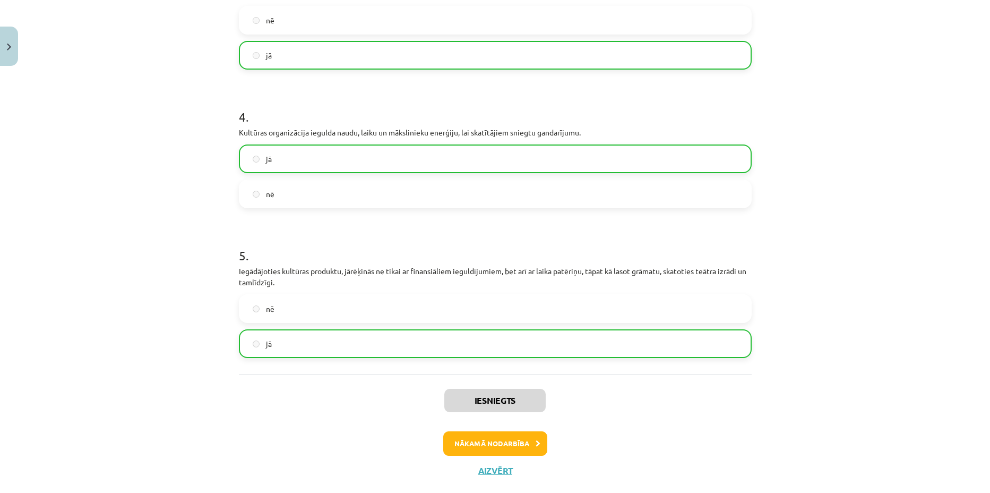
scroll to position [570, 0]
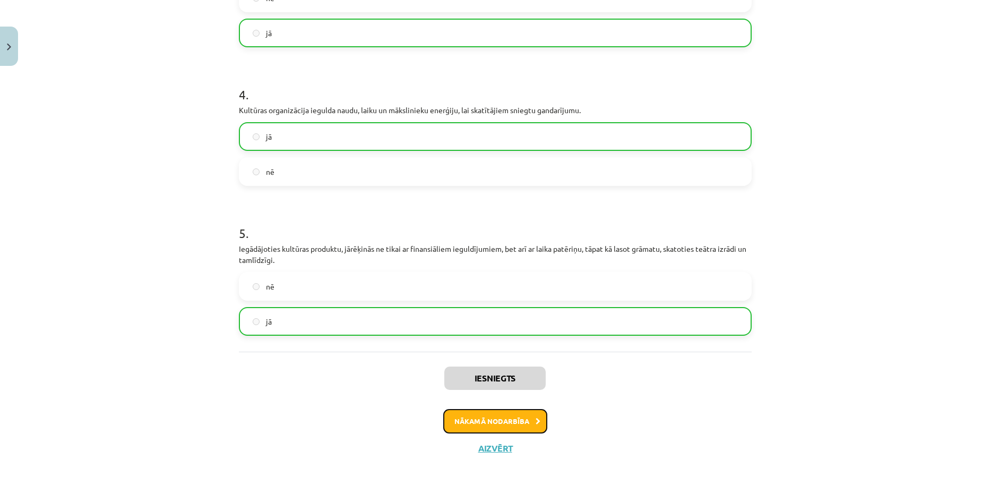
click at [497, 419] on button "Nākamā nodarbība" at bounding box center [495, 421] width 104 height 24
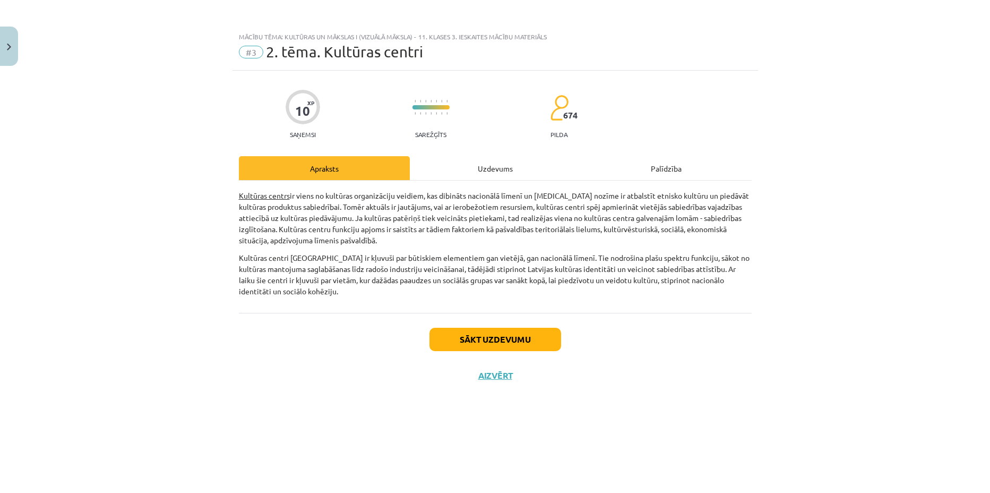
scroll to position [0, 0]
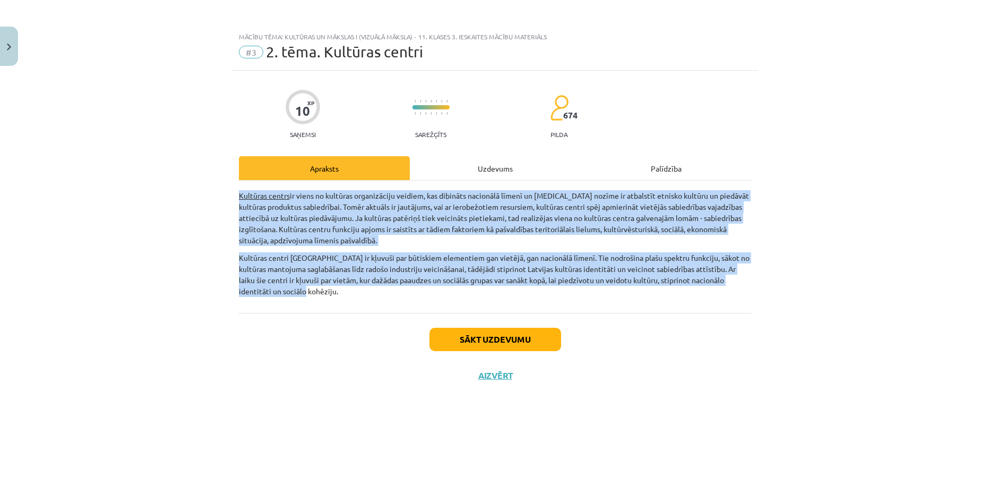
drag, startPoint x: 318, startPoint y: 291, endPoint x: 212, endPoint y: 188, distance: 147.9
click at [212, 188] on div "Mācību tēma: Kultūras un mākslas i (vizuālā māksla) - 11. klases 3. ieskaites m…" at bounding box center [495, 246] width 990 height 493
copy div "Loremips dolors am conse ad elitsedd eiusmodtempo incidid, utl etdolore magnaal…"
click at [463, 330] on button "Sākt uzdevumu" at bounding box center [496, 339] width 132 height 23
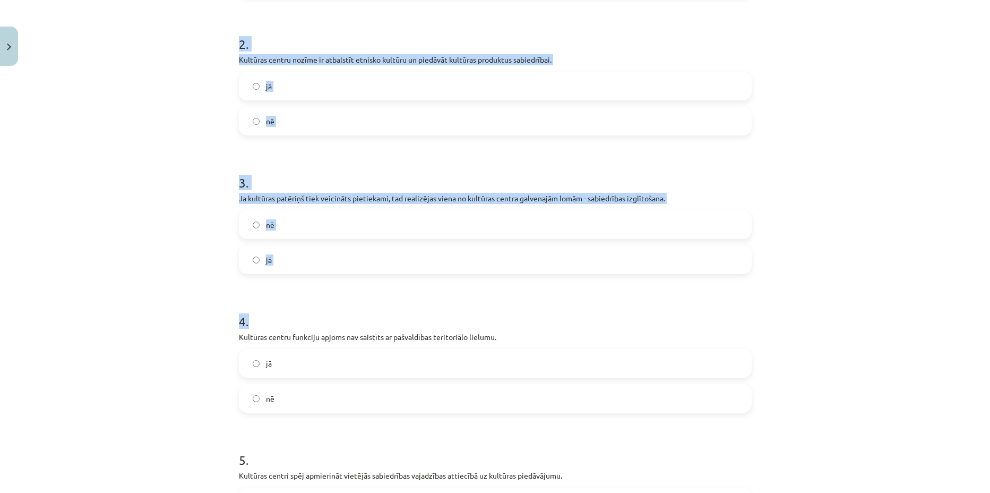
scroll to position [513, 0]
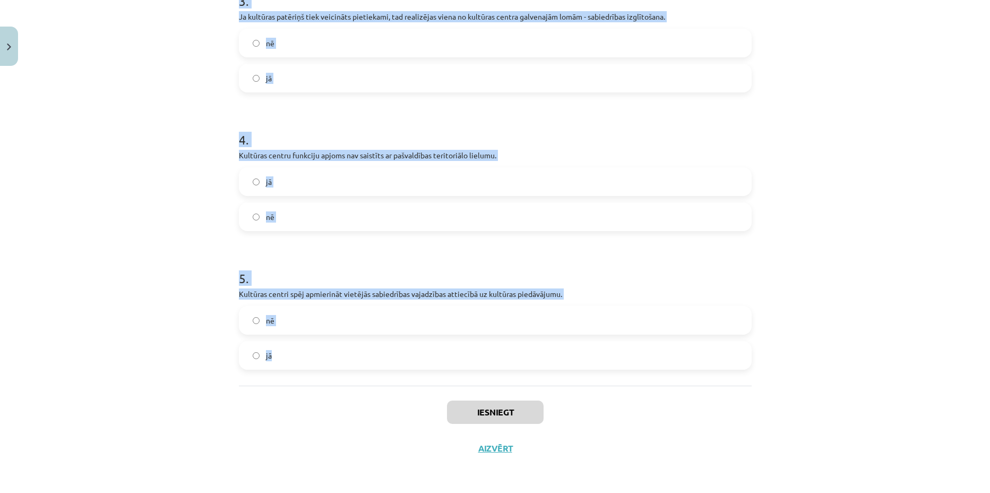
drag, startPoint x: 196, startPoint y: 217, endPoint x: 482, endPoint y: 347, distance: 314.6
click at [482, 347] on div "Mācību tēma: Kultūras un mākslas i (vizuālā māksla) - 11. klases 3. ieskaites m…" at bounding box center [495, 246] width 990 height 493
copy form "1 . Kultūras centrs ir viens no kultūras organizāciju veidiem. jā nē 2 . Kultūr…"
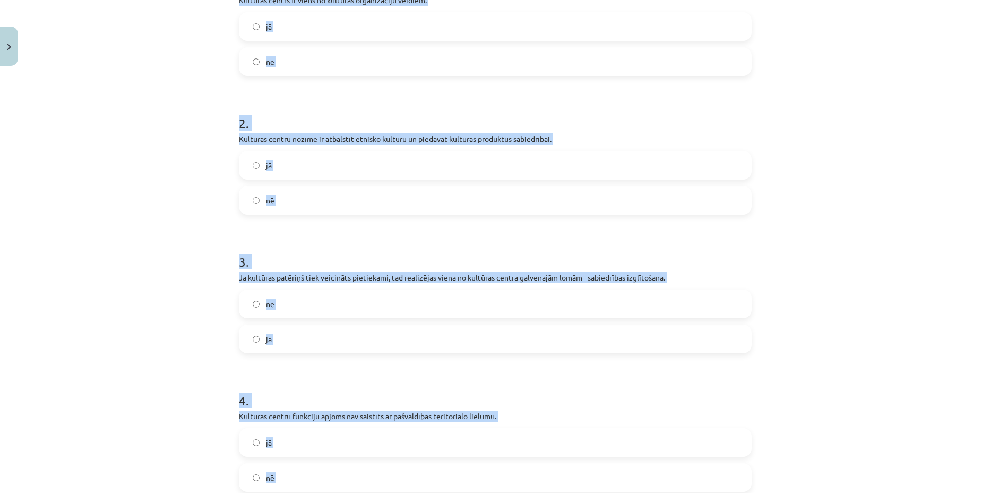
scroll to position [248, 0]
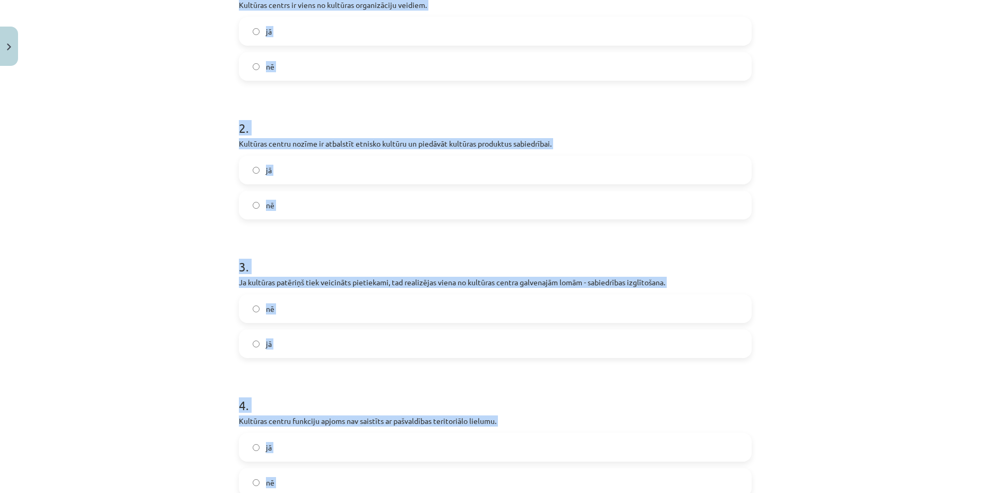
click at [284, 72] on label "nē" at bounding box center [495, 66] width 511 height 27
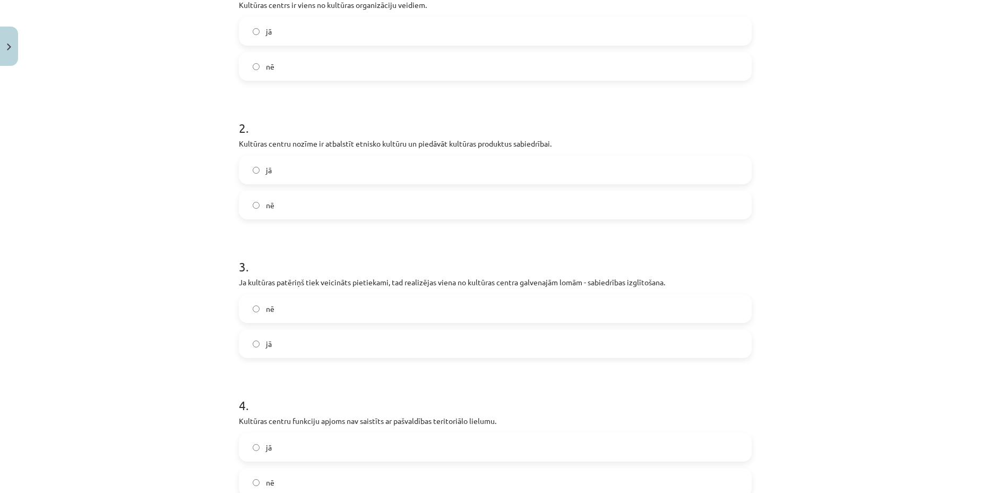
click at [284, 30] on label "jā" at bounding box center [495, 31] width 511 height 27
click at [289, 163] on label "jā" at bounding box center [495, 170] width 511 height 27
click at [288, 304] on label "nē" at bounding box center [495, 308] width 511 height 27
click at [280, 346] on label "jā" at bounding box center [495, 343] width 511 height 27
drag, startPoint x: 283, startPoint y: 452, endPoint x: 278, endPoint y: 461, distance: 10.9
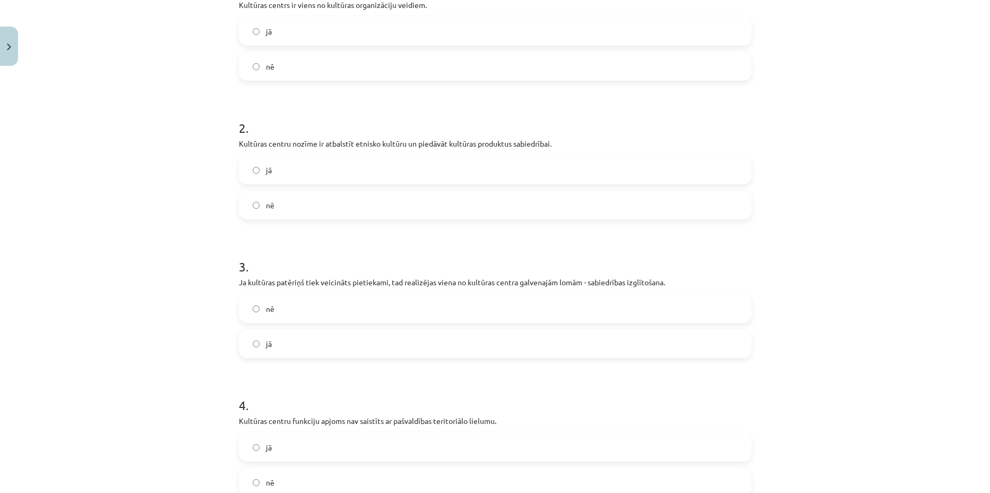
click at [278, 460] on label "jā" at bounding box center [495, 447] width 511 height 27
click at [274, 473] on label "nē" at bounding box center [495, 482] width 511 height 27
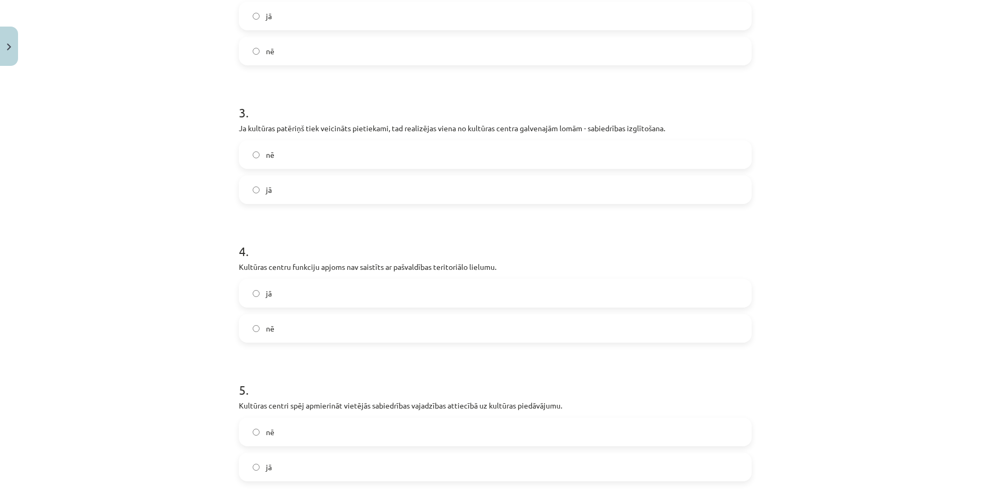
scroll to position [447, 0]
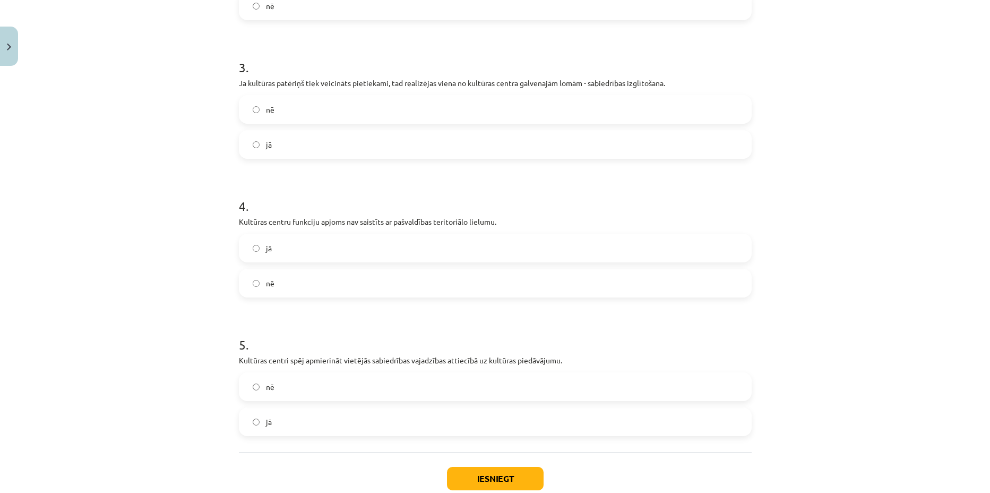
click at [285, 419] on label "jā" at bounding box center [495, 421] width 511 height 27
click at [492, 476] on button "Iesniegt" at bounding box center [495, 478] width 97 height 23
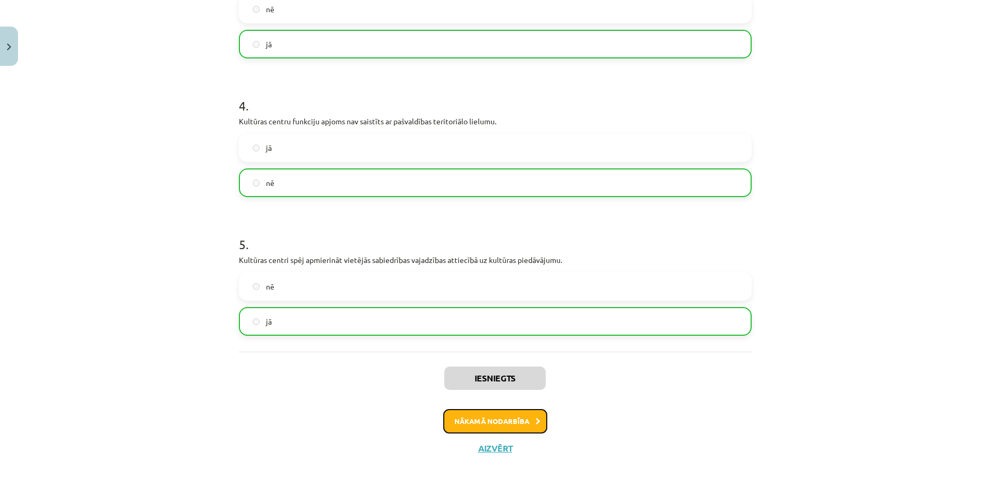
click at [501, 422] on button "Nākamā nodarbība" at bounding box center [495, 421] width 104 height 24
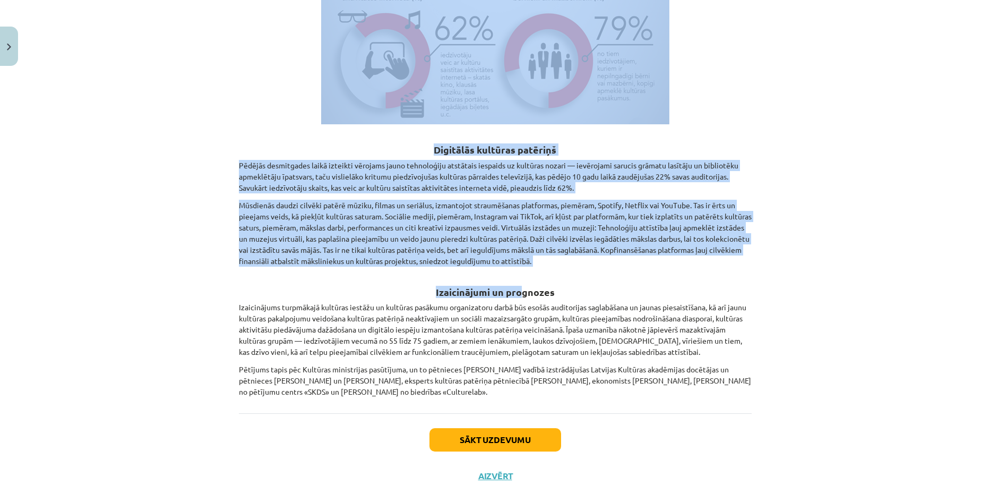
scroll to position [1393, 0]
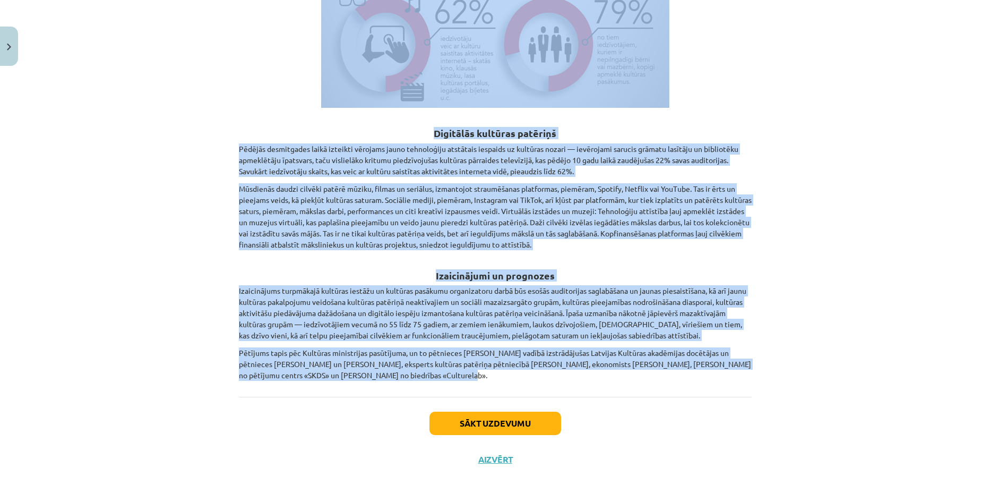
drag, startPoint x: 230, startPoint y: 160, endPoint x: 568, endPoint y: 364, distance: 394.7
copy div "Loremips dolorsitam consectetur adipisc elitsedd «Eiusmodt incididu ut laboreet…"
drag, startPoint x: 84, startPoint y: 194, endPoint x: 110, endPoint y: 179, distance: 29.7
click at [85, 193] on div "Mācību tēma: Kultūras un mākslas i (vizuālā māksla) - 11. klases 3. ieskaites m…" at bounding box center [495, 246] width 990 height 493
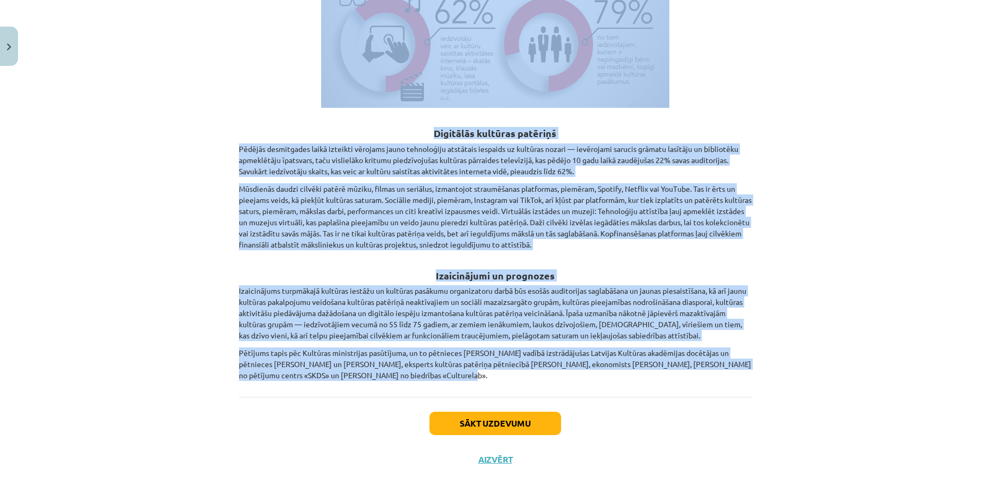
click at [172, 121] on div "Mācību tēma: Kultūras un mākslas i (vizuālā māksla) - 11. klases 3. ieskaites m…" at bounding box center [495, 246] width 990 height 493
click at [205, 53] on div "Mācību tēma: Kultūras un mākslas i (vizuālā māksla) - 11. klases 3. ieskaites m…" at bounding box center [495, 246] width 990 height 493
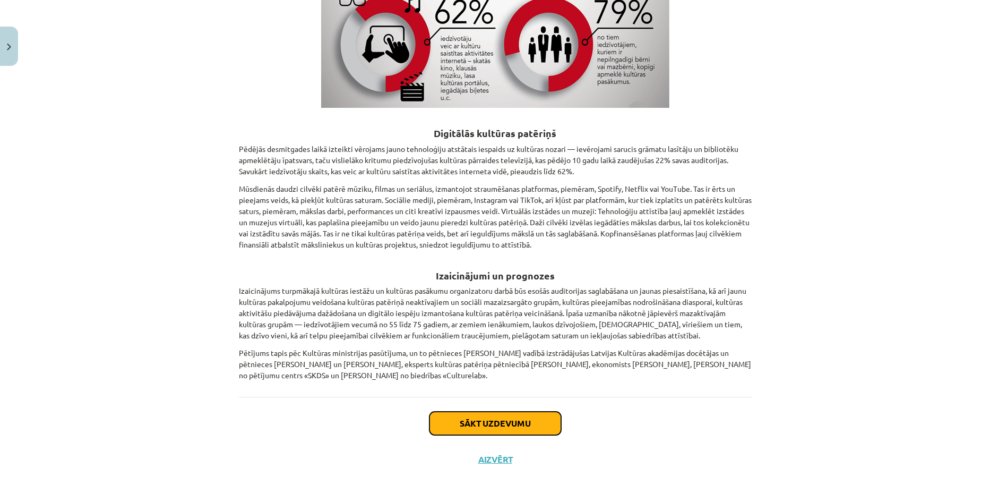
click at [502, 411] on button "Sākt uzdevumu" at bounding box center [496, 422] width 132 height 23
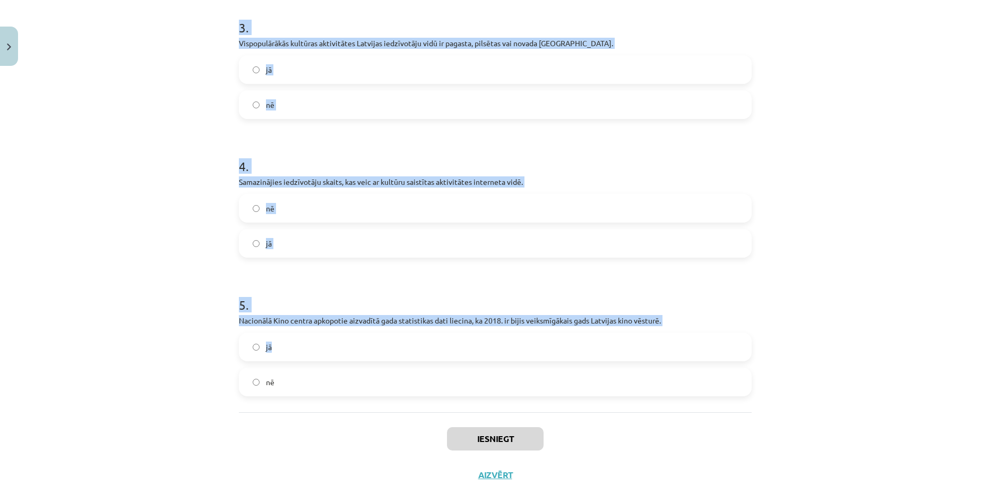
scroll to position [513, 0]
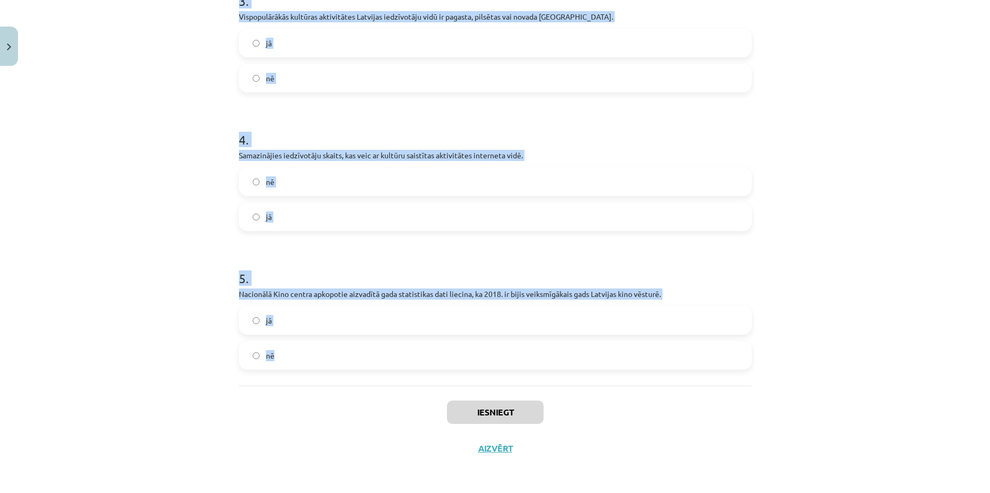
drag, startPoint x: 215, startPoint y: 213, endPoint x: 563, endPoint y: 376, distance: 384.3
click at [563, 376] on div "Mācību tēma: Kultūras un mākslas i (vizuālā māksla) - 11. klases 3. ieskaites m…" at bounding box center [495, 246] width 990 height 493
copy form "1 . Aptuveni divas trešdaļas iedzīvotāju paši piedalās kultūras un sabiedriskās…"
click at [157, 128] on div "Mācību tēma: Kultūras un mākslas i (vizuālā māksla) - 11. klases 3. ieskaites m…" at bounding box center [495, 246] width 990 height 493
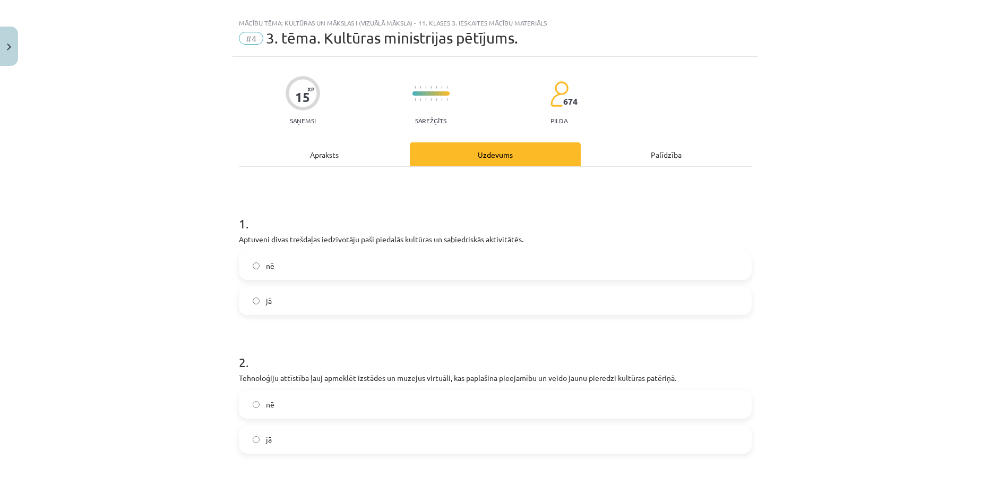
scroll to position [0, 0]
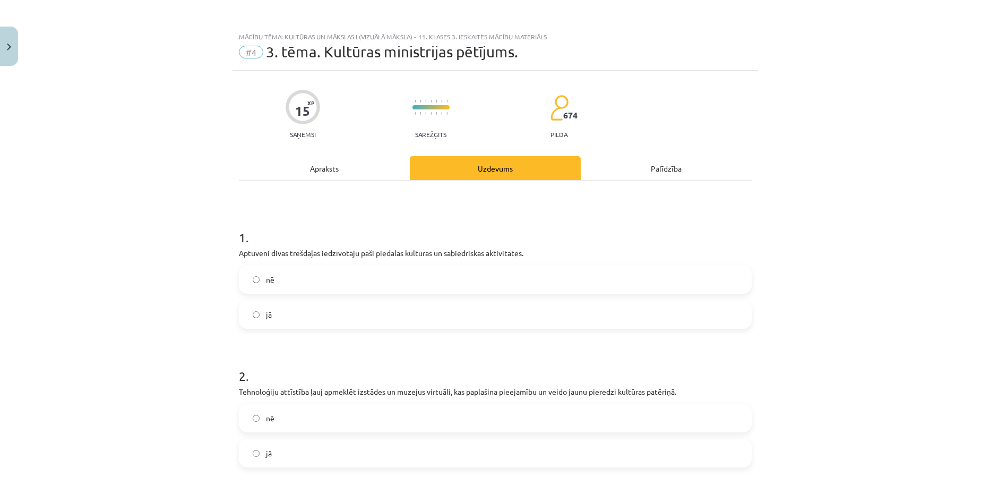
click at [295, 311] on label "jā" at bounding box center [495, 314] width 511 height 27
click at [256, 441] on label "jā" at bounding box center [495, 453] width 511 height 27
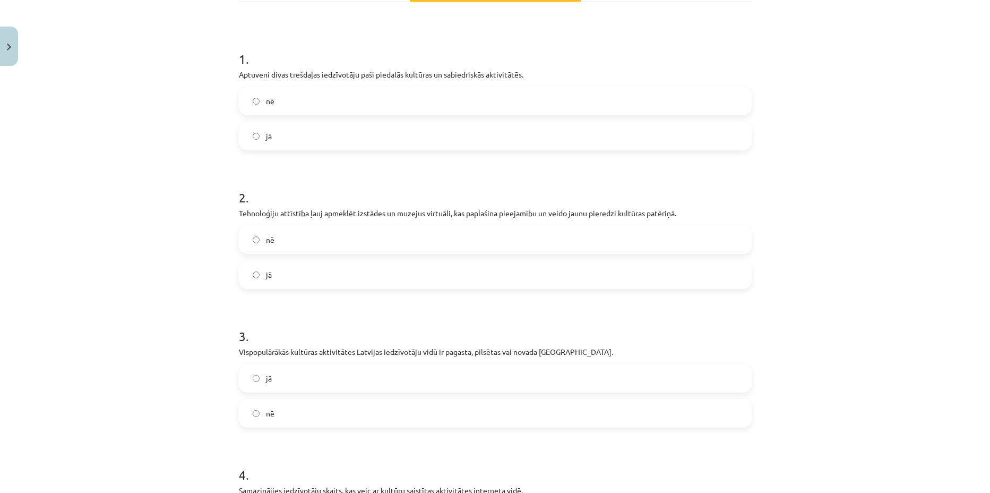
scroll to position [199, 0]
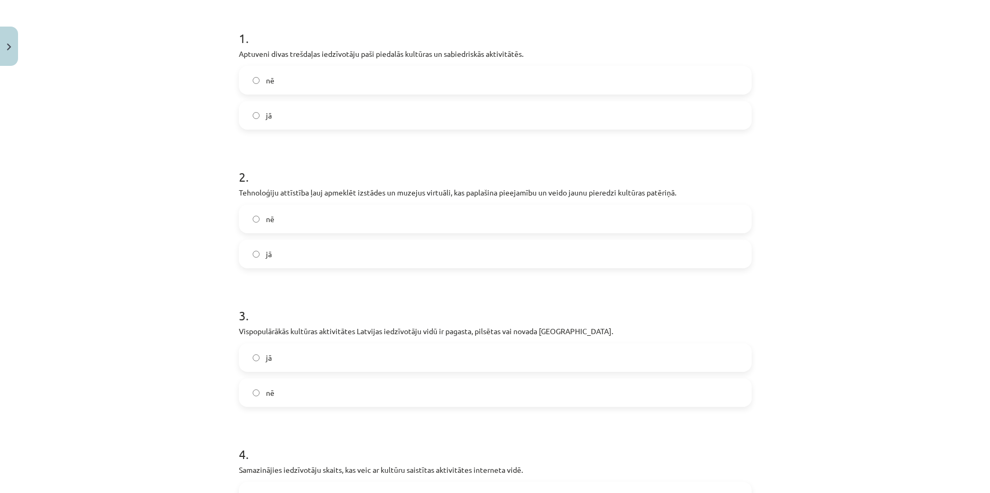
click at [276, 358] on label "jā" at bounding box center [495, 357] width 511 height 27
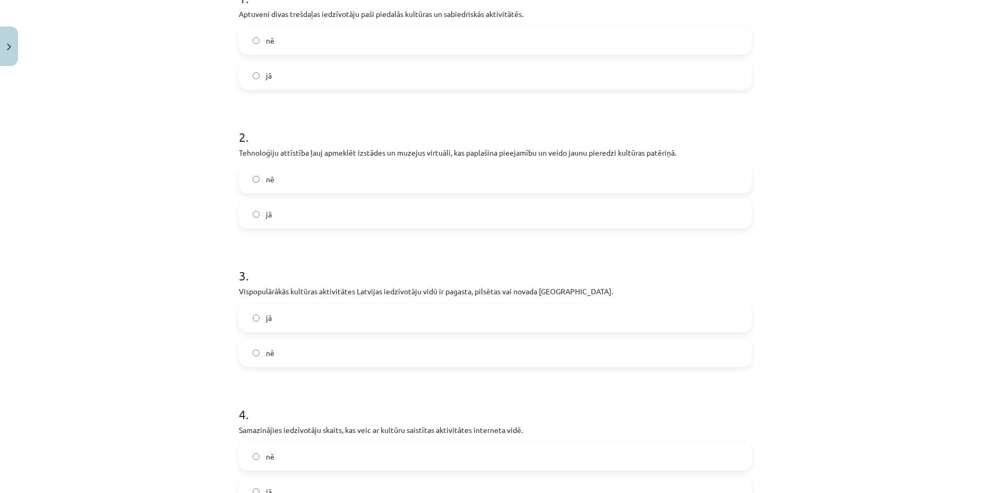
scroll to position [398, 0]
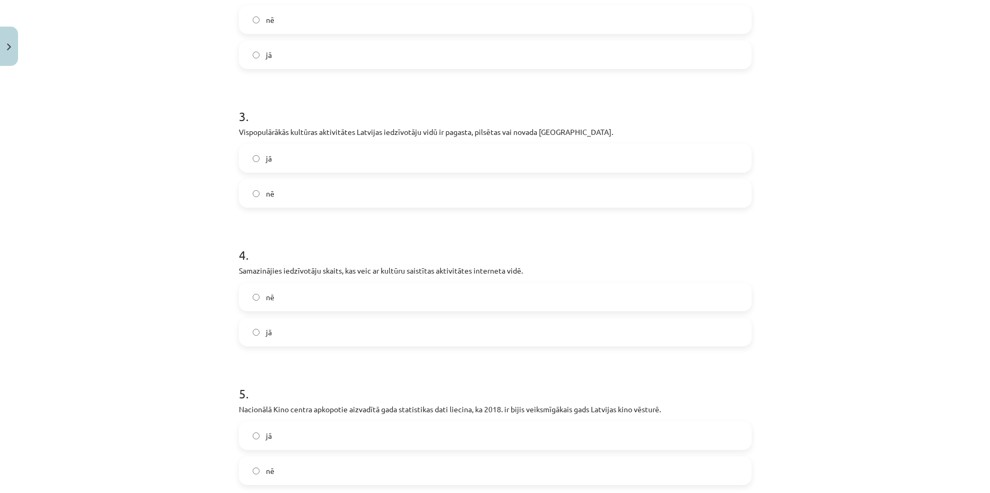
click at [290, 310] on div "nē" at bounding box center [495, 296] width 513 height 29
click at [298, 297] on label "nē" at bounding box center [495, 297] width 511 height 27
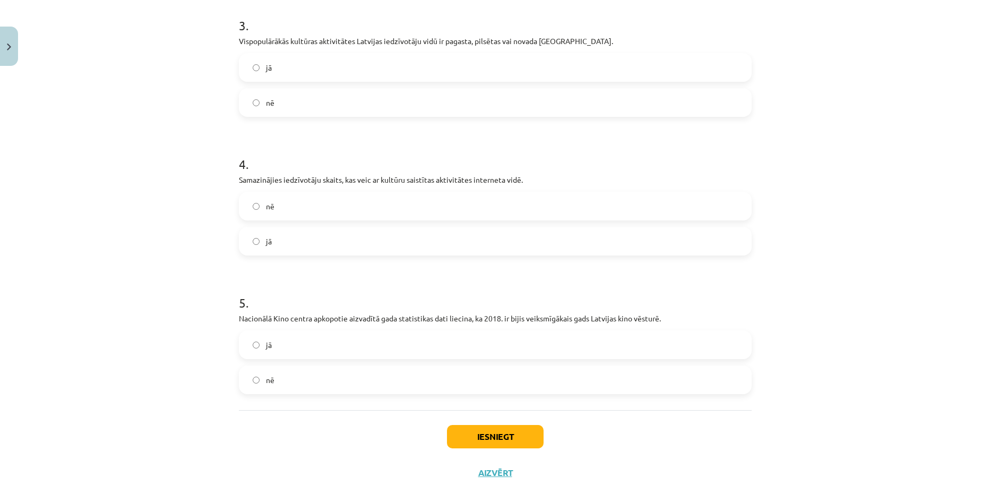
scroll to position [513, 0]
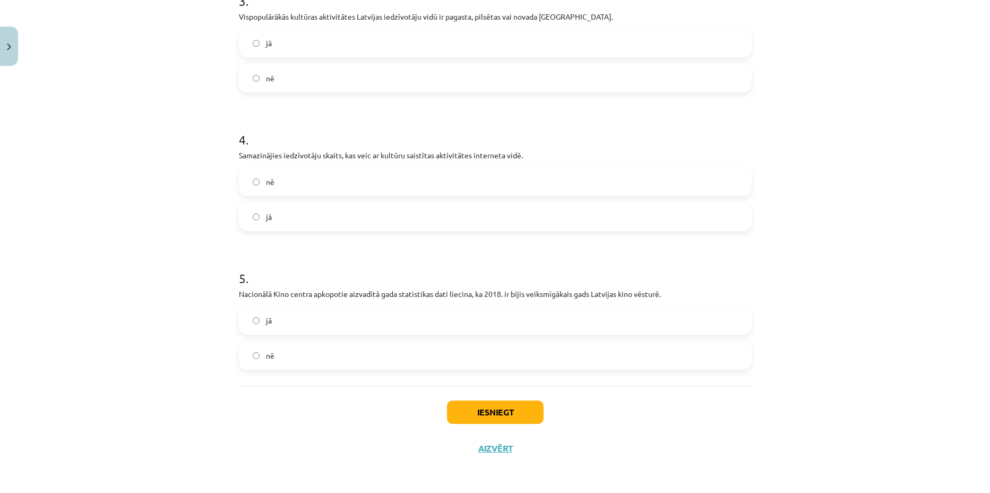
click at [275, 326] on label "jā" at bounding box center [495, 320] width 511 height 27
click at [484, 410] on button "Iesniegt" at bounding box center [495, 411] width 97 height 23
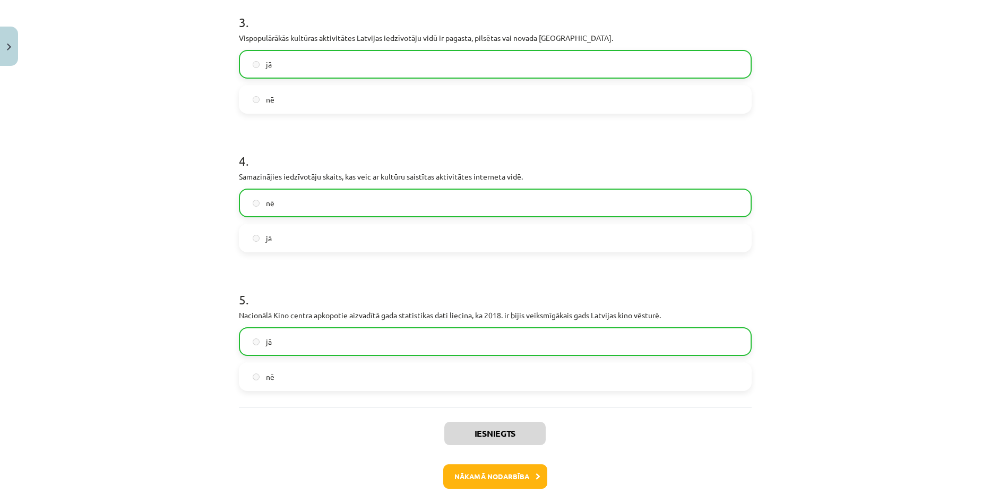
scroll to position [547, 0]
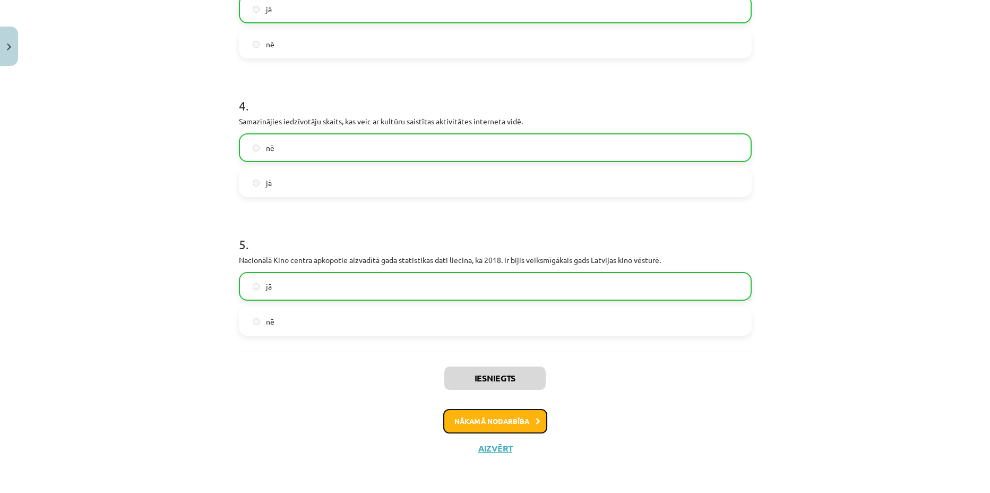
click at [518, 416] on button "Nākamā nodarbība" at bounding box center [495, 421] width 104 height 24
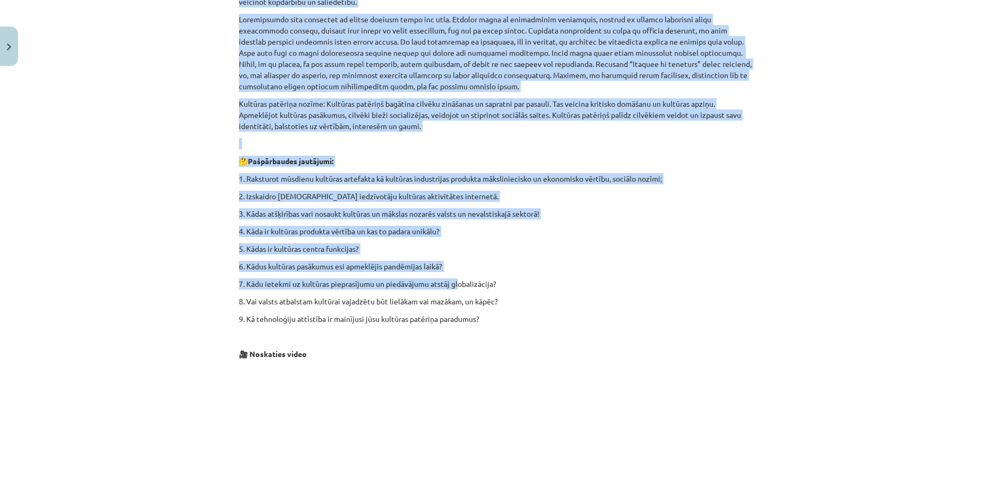
scroll to position [836, 0]
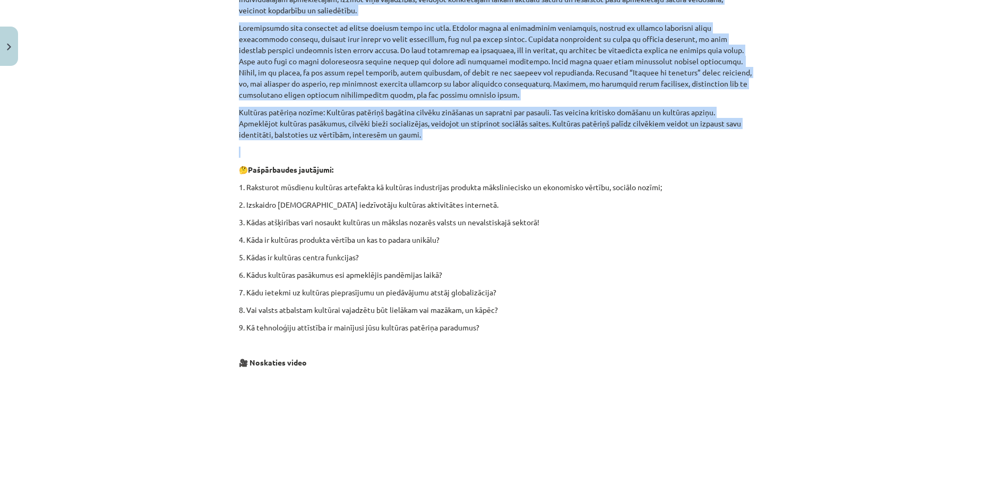
drag, startPoint x: 229, startPoint y: 162, endPoint x: 524, endPoint y: 130, distance: 296.9
click at [524, 130] on div "10 XP Saņemsi Sarežģīts 674 pilda Apraksts Uzdevums Palīdzība 2020. gadā pandēm…" at bounding box center [496, 121] width 526 height 1772
copy div "5055. lore ipsumdolor sitamet consectetura el seddoe tempo incididuntut laboree…"
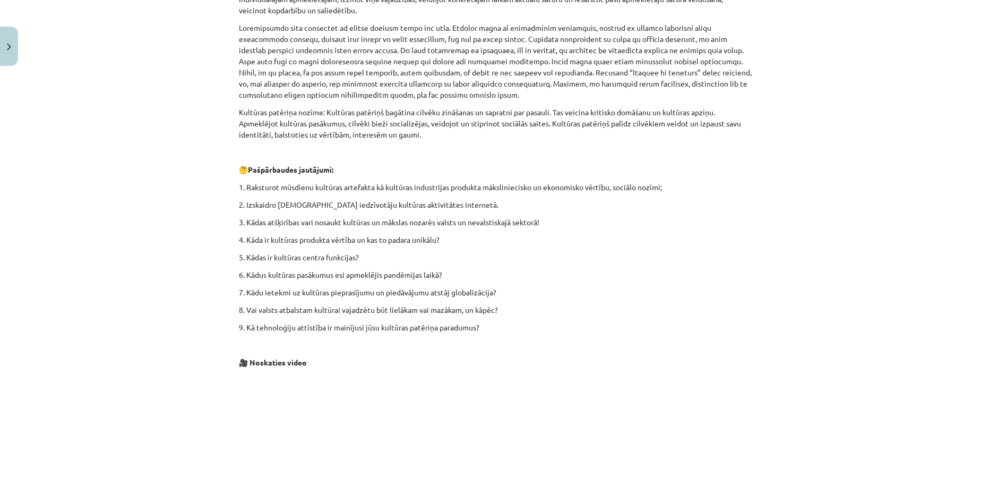
click at [509, 182] on p "1. Raksturot mūsdienu kultūras artefakta kā kultūras industrijas produkta māksl…" at bounding box center [495, 187] width 513 height 11
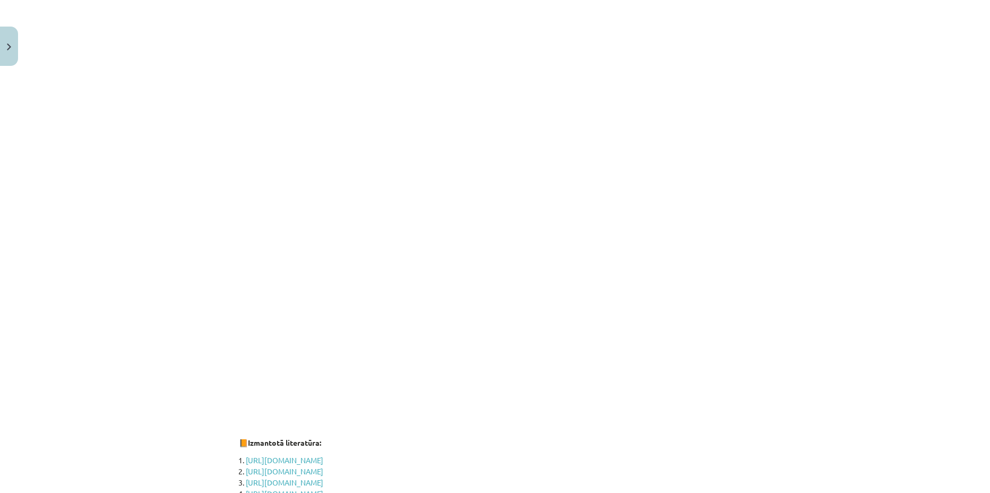
scroll to position [1367, 0]
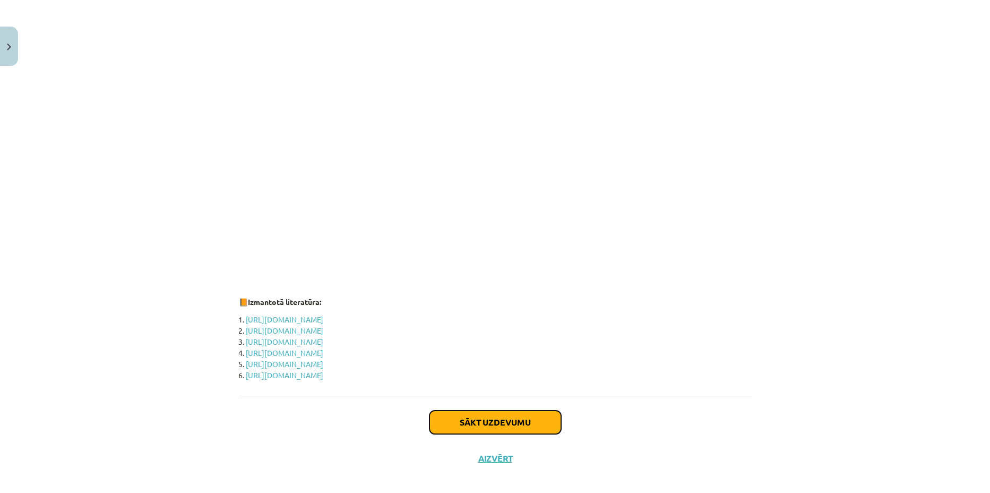
click at [506, 417] on button "Sākt uzdevumu" at bounding box center [496, 421] width 132 height 23
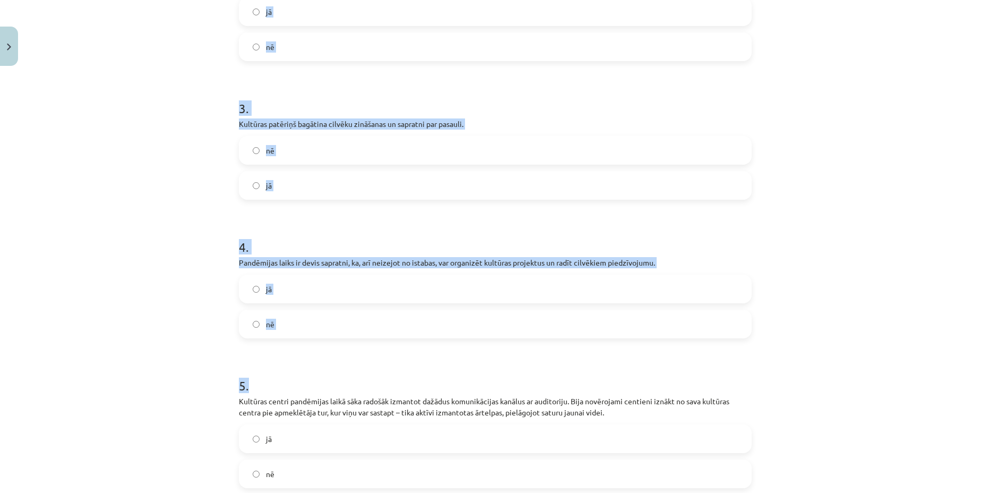
scroll to position [536, 0]
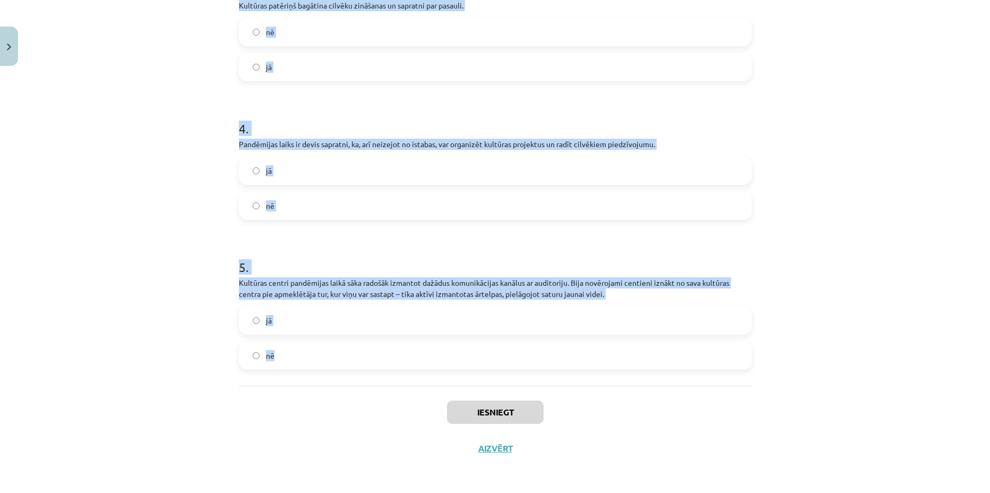
drag, startPoint x: 323, startPoint y: 226, endPoint x: 508, endPoint y: 359, distance: 227.8
click at [508, 359] on div "Mācību tēma: Kultūras un mākslas i (vizuālā māksla) - 11. klases 3. ieskaites m…" at bounding box center [495, 246] width 990 height 493
copy form "Pandēmijas laiks ir veicinājis radošu pieeju un jaunu formu meklējumus. nē jā 2…"
drag, startPoint x: 49, startPoint y: 224, endPoint x: 166, endPoint y: 75, distance: 188.7
click at [49, 222] on div "Mācību tēma: Kultūras un mākslas i (vizuālā māksla) - 11. klases 3. ieskaites m…" at bounding box center [495, 246] width 990 height 493
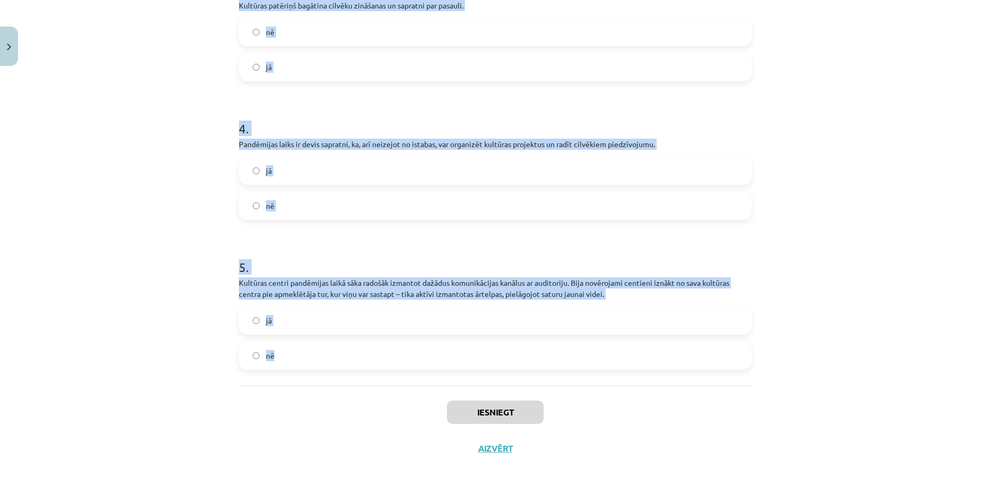
click at [160, 95] on div "Mācību tēma: Kultūras un mākslas i (vizuālā māksla) - 11. klases 3. ieskaites m…" at bounding box center [495, 246] width 990 height 493
click at [139, 99] on div "Mācību tēma: Kultūras un mākslas i (vizuālā māksla) - 11. klases 3. ieskaites m…" at bounding box center [495, 246] width 990 height 493
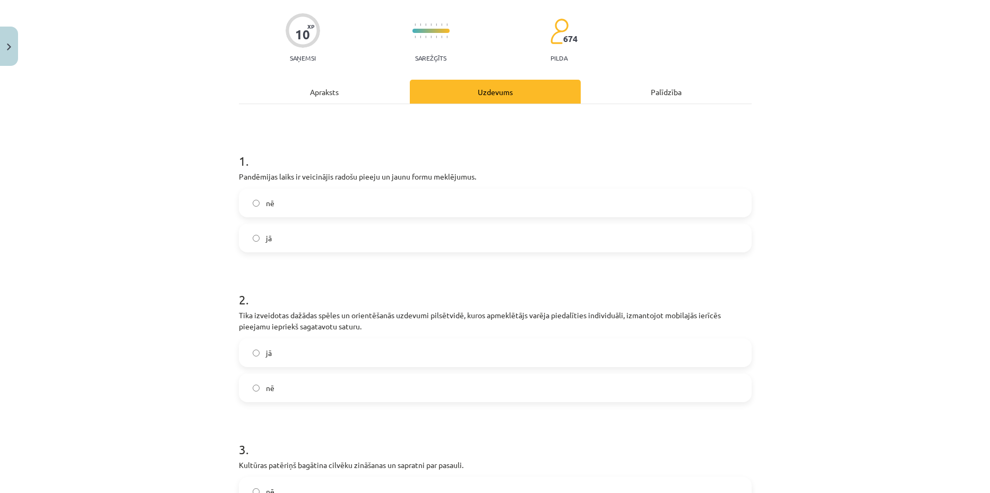
scroll to position [71, 0]
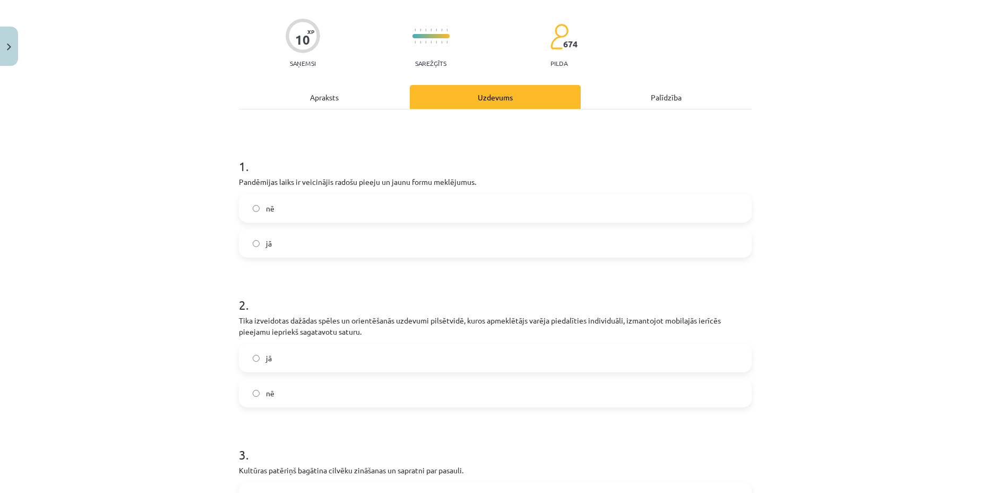
click at [339, 239] on label "jā" at bounding box center [495, 243] width 511 height 27
click at [282, 355] on label "jā" at bounding box center [495, 358] width 511 height 27
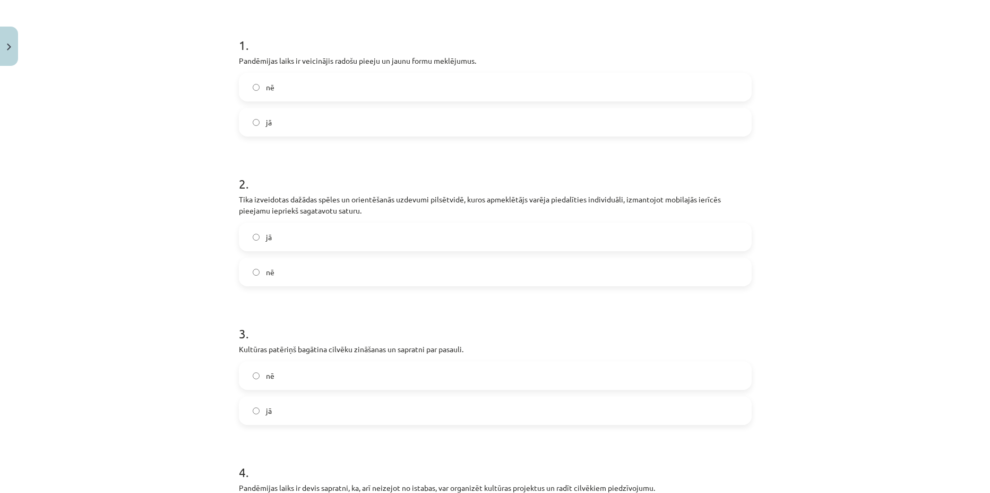
scroll to position [270, 0]
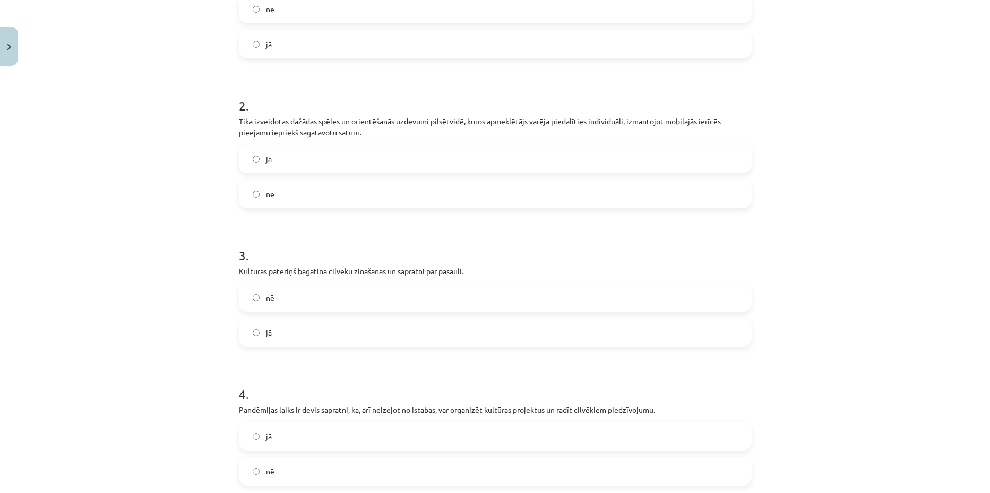
click at [280, 331] on label "jā" at bounding box center [495, 332] width 511 height 27
click at [277, 438] on label "jā" at bounding box center [495, 436] width 511 height 27
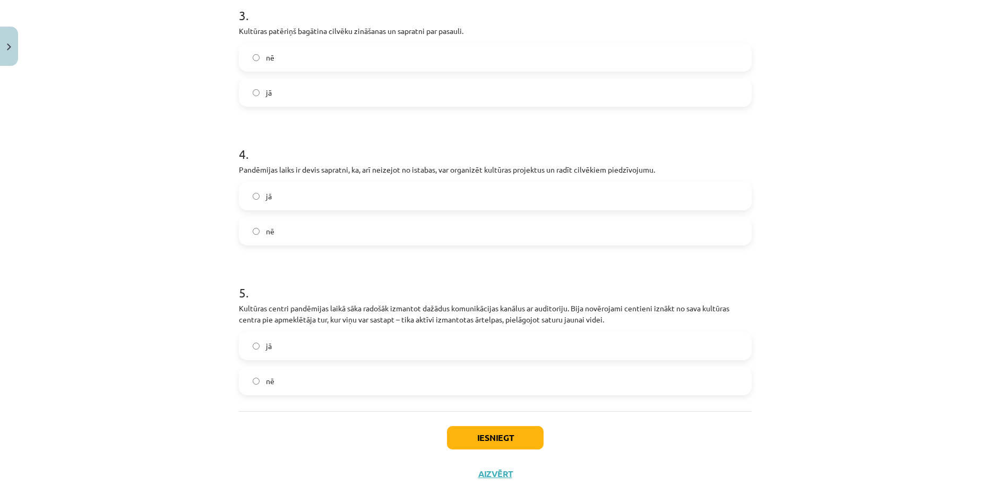
scroll to position [536, 0]
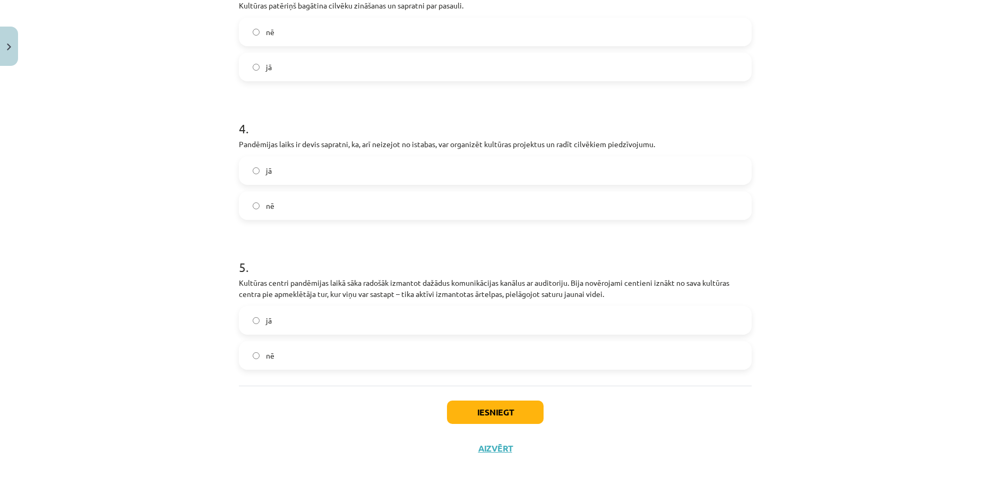
click at [299, 321] on label "jā" at bounding box center [495, 320] width 511 height 27
click at [467, 407] on button "Iesniegt" at bounding box center [495, 411] width 97 height 23
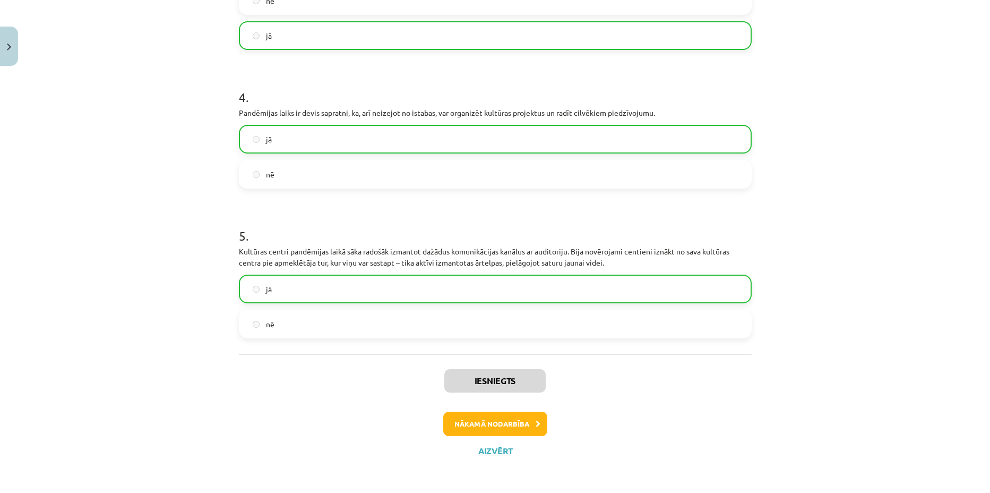
scroll to position [570, 0]
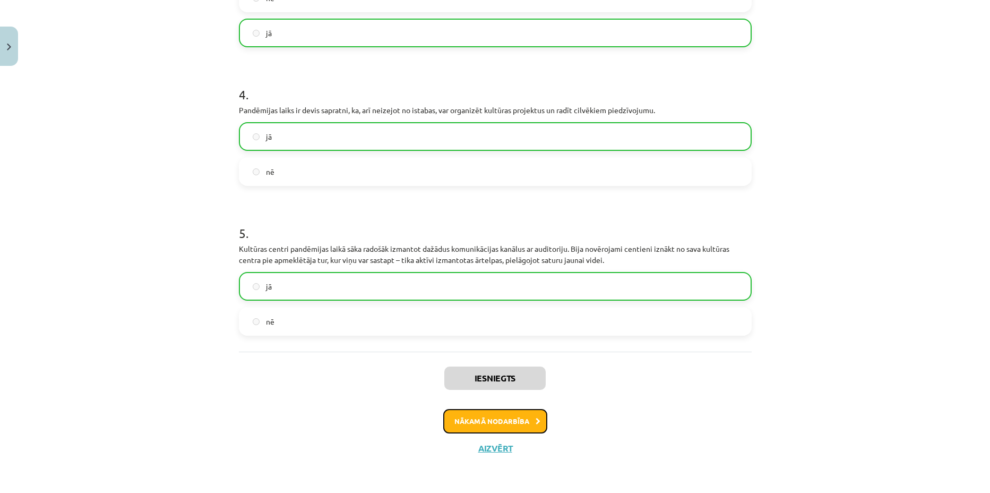
click at [514, 417] on button "Nākamā nodarbība" at bounding box center [495, 421] width 104 height 24
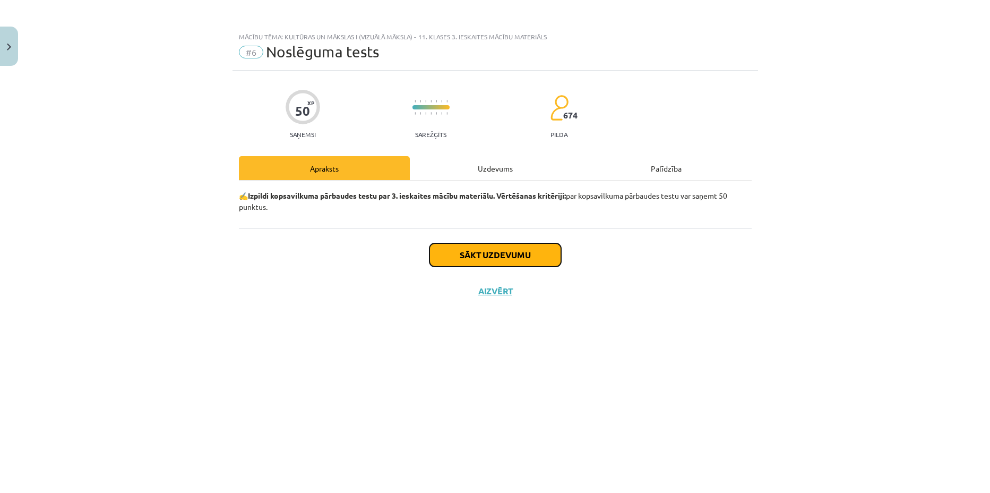
click at [508, 251] on button "Sākt uzdevumu" at bounding box center [496, 254] width 132 height 23
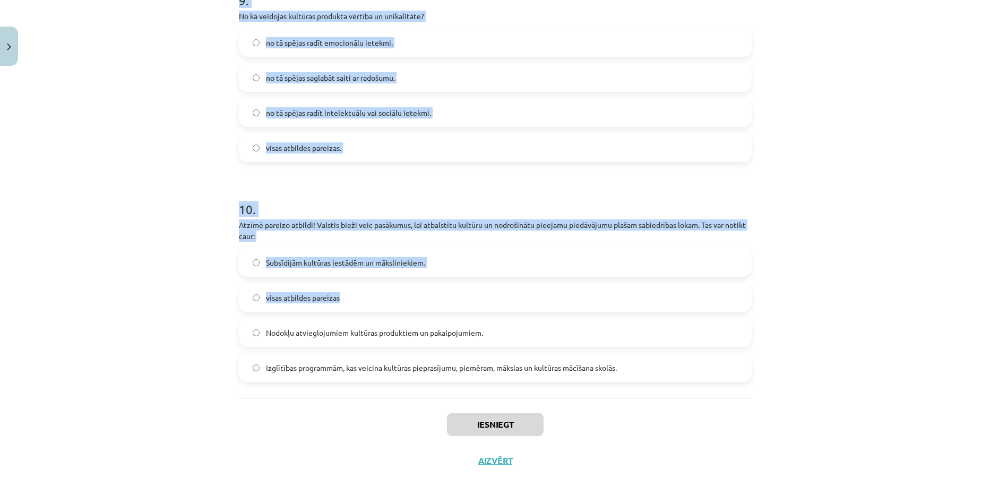
scroll to position [1918, 0]
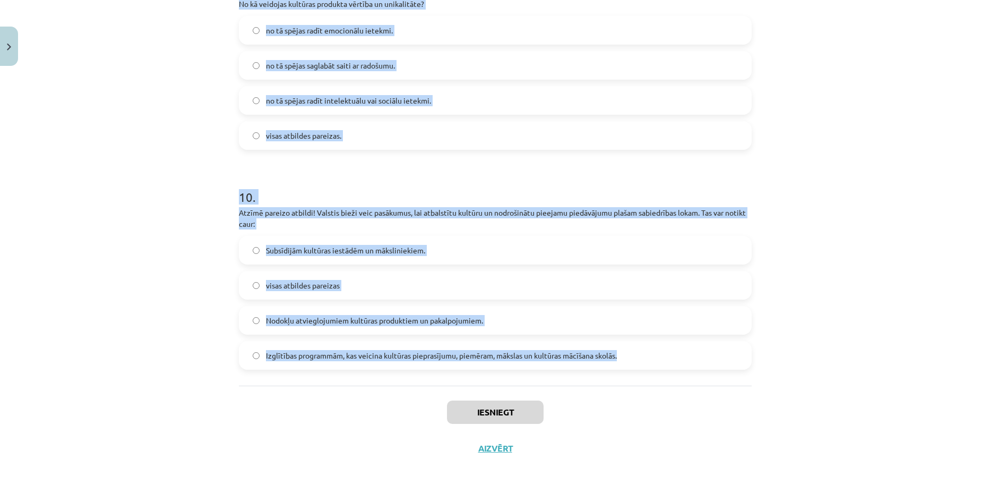
drag, startPoint x: 208, startPoint y: 240, endPoint x: 621, endPoint y: 369, distance: 432.8
click at [621, 369] on div "Mācību tēma: Kultūras un mākslas i (vizuālā māksla) - 11. klases 3. ieskaites m…" at bounding box center [495, 246] width 990 height 493
click at [207, 80] on div "Mācību tēma: Kultūras un mākslas i (vizuālā māksla) - 11. klases 3. ieskaites m…" at bounding box center [495, 246] width 990 height 493
click at [202, 61] on div "Mācību tēma: Kultūras un mākslas i (vizuālā māksla) - 11. klases 3. ieskaites m…" at bounding box center [495, 246] width 990 height 493
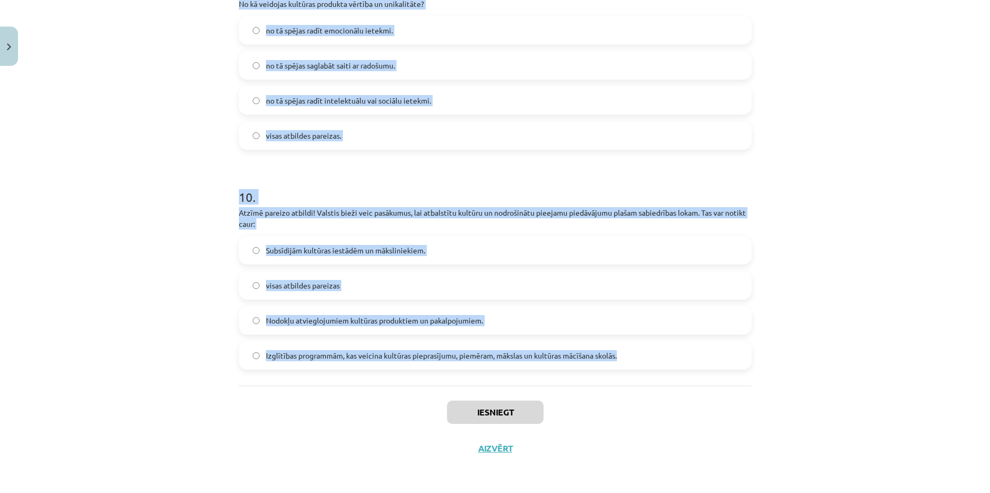
click at [202, 62] on div "Mācību tēma: Kultūras un mākslas i (vizuālā māksla) - 11. klases 3. ieskaites m…" at bounding box center [495, 246] width 990 height 493
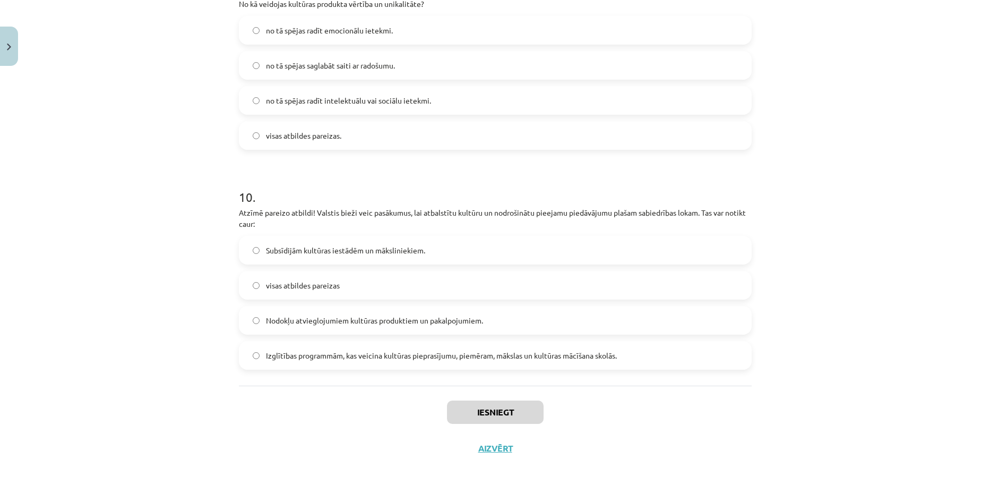
click at [199, 65] on div "Mācību tēma: Kultūras un mākslas i (vizuālā māksla) - 11. klases 3. ieskaites m…" at bounding box center [495, 246] width 990 height 493
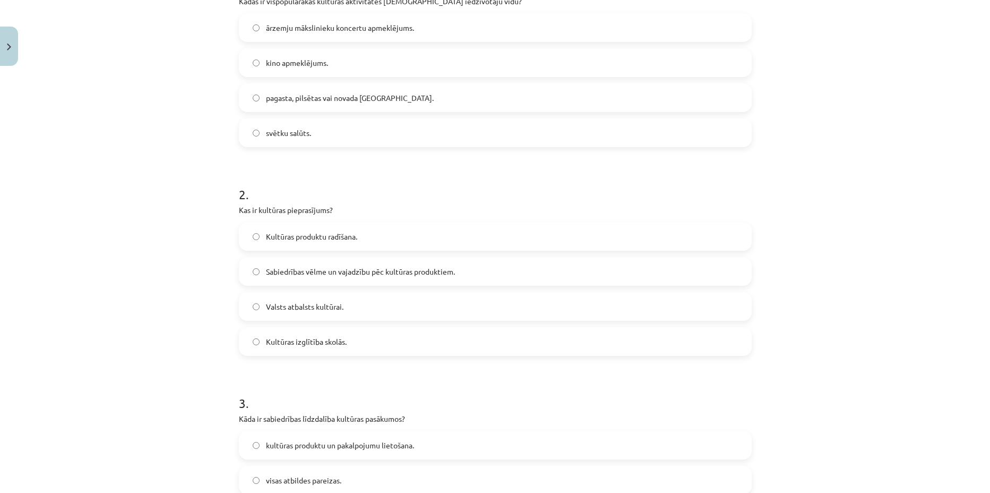
scroll to position [60, 0]
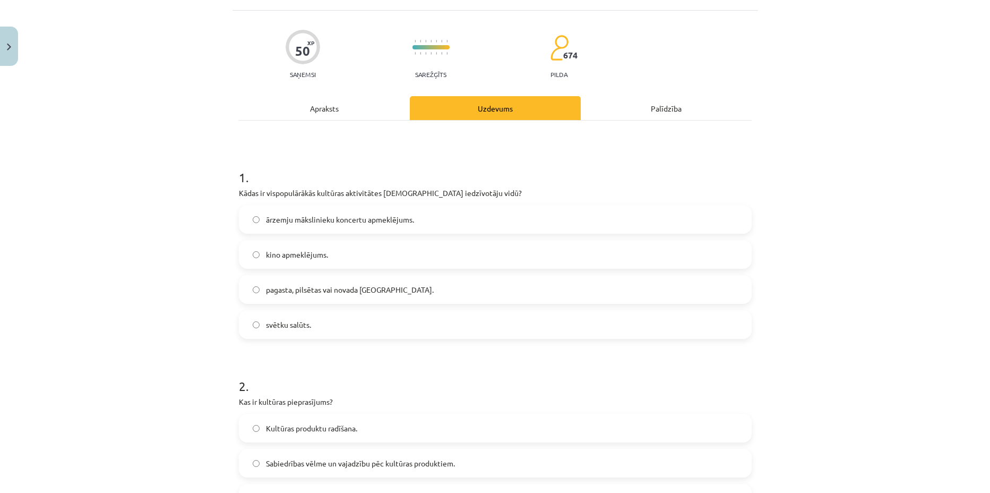
click at [385, 304] on div "ārzemju mākslinieku koncertu apmeklējums. kino apmeklējums. pagasta, pilsētas v…" at bounding box center [495, 272] width 513 height 134
click at [390, 295] on label "pagasta, pilsētas vai novada svētki." at bounding box center [495, 289] width 511 height 27
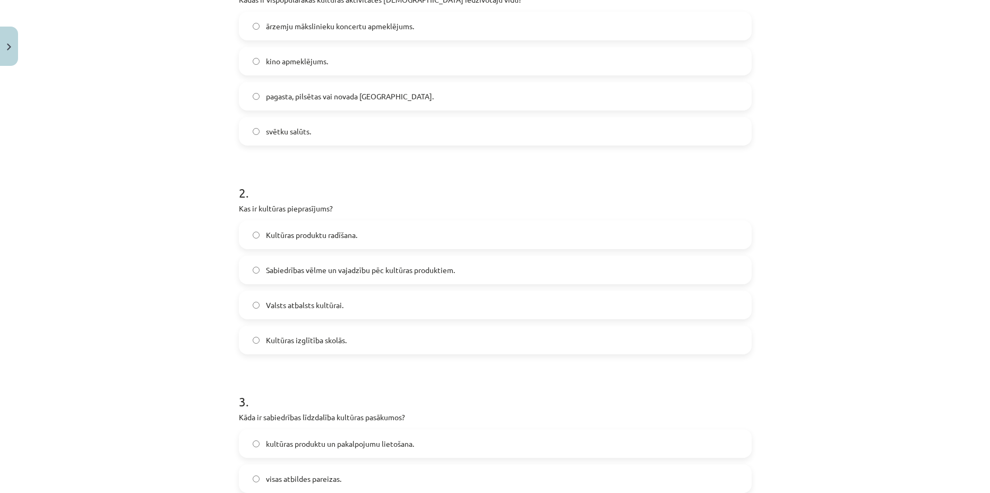
scroll to position [259, 0]
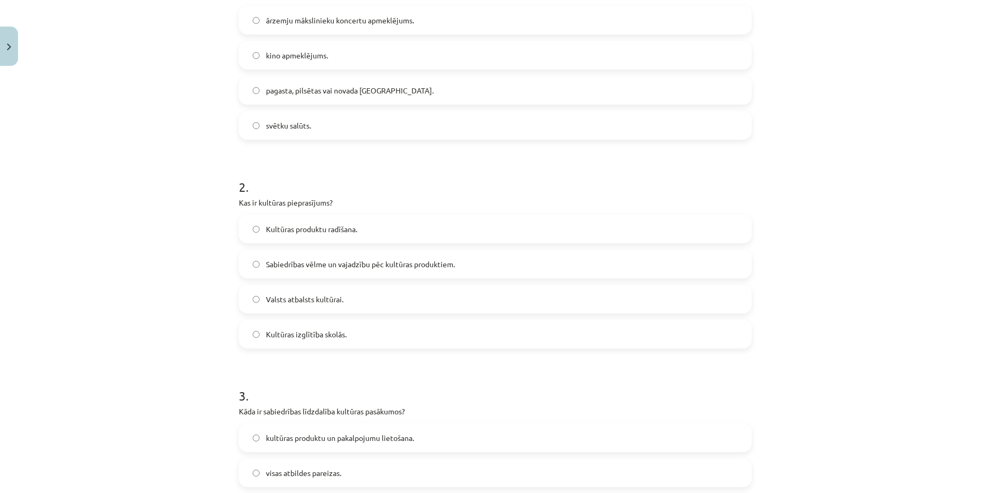
click at [325, 251] on label "Sabiedrības vēlme un vajadzību pēc kultūras produktiem." at bounding box center [495, 264] width 511 height 27
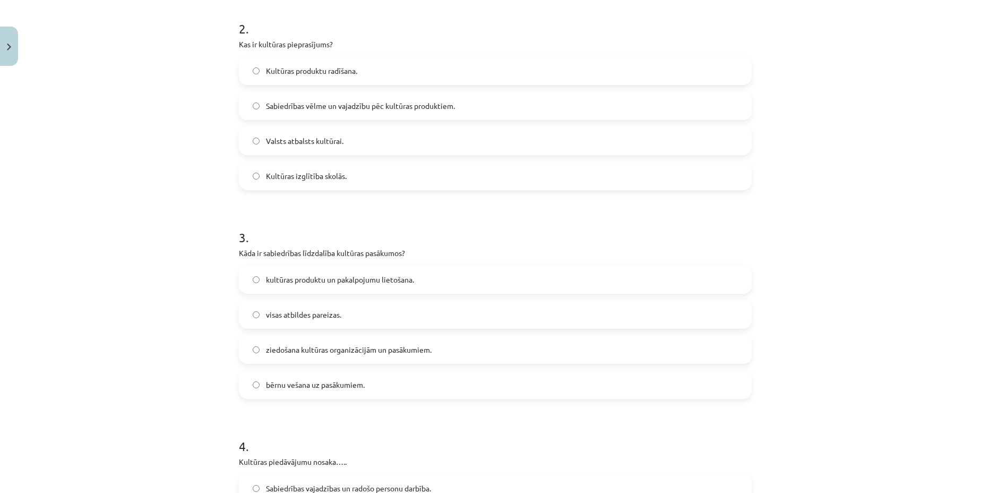
scroll to position [458, 0]
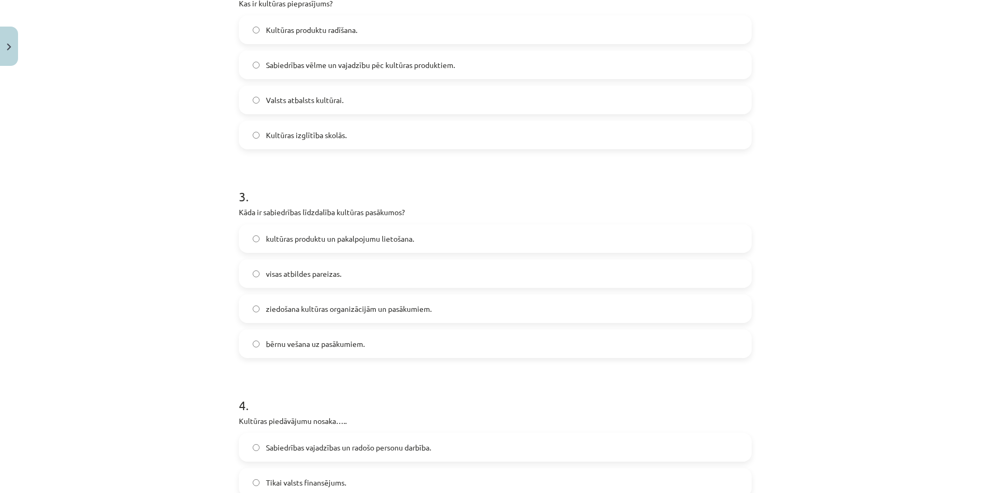
click at [322, 281] on label "visas atbildes pareizas." at bounding box center [495, 273] width 511 height 27
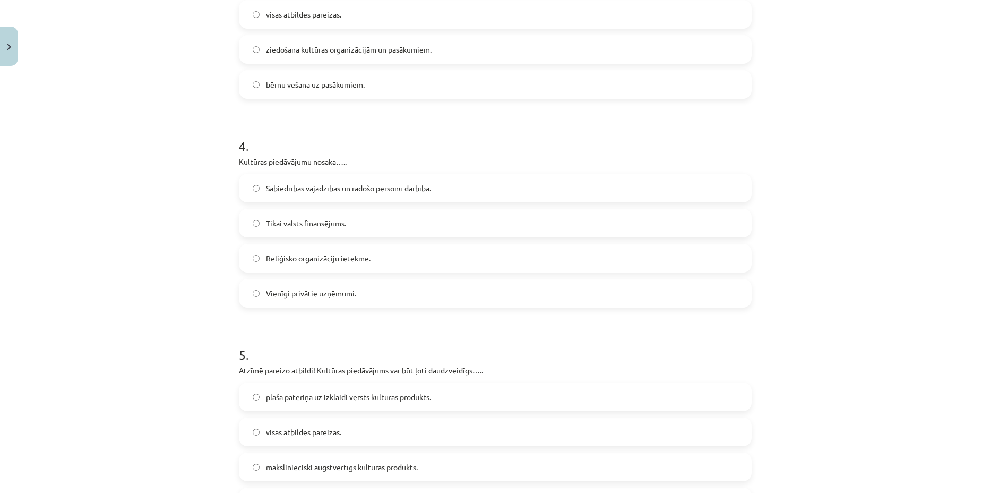
scroll to position [724, 0]
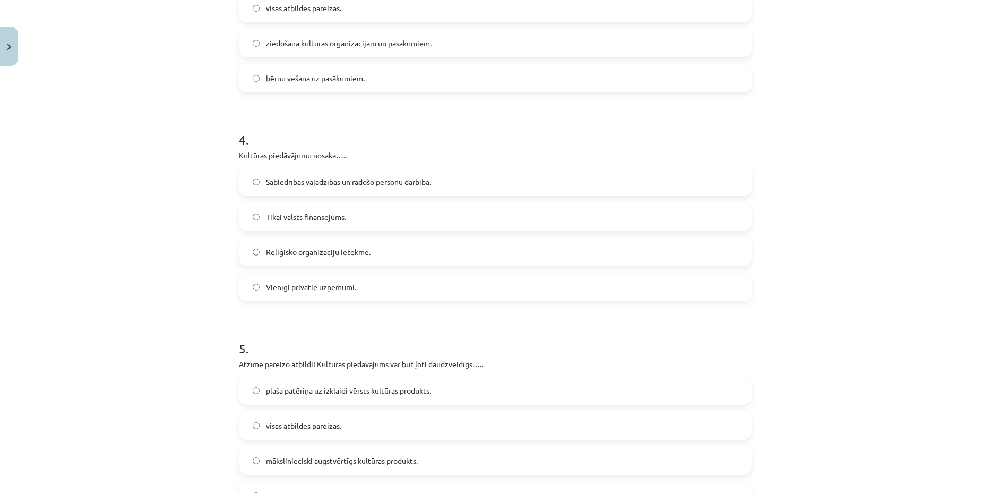
click at [368, 187] on label "Sabiedrības vajadzības un radošo personu darbība." at bounding box center [495, 181] width 511 height 27
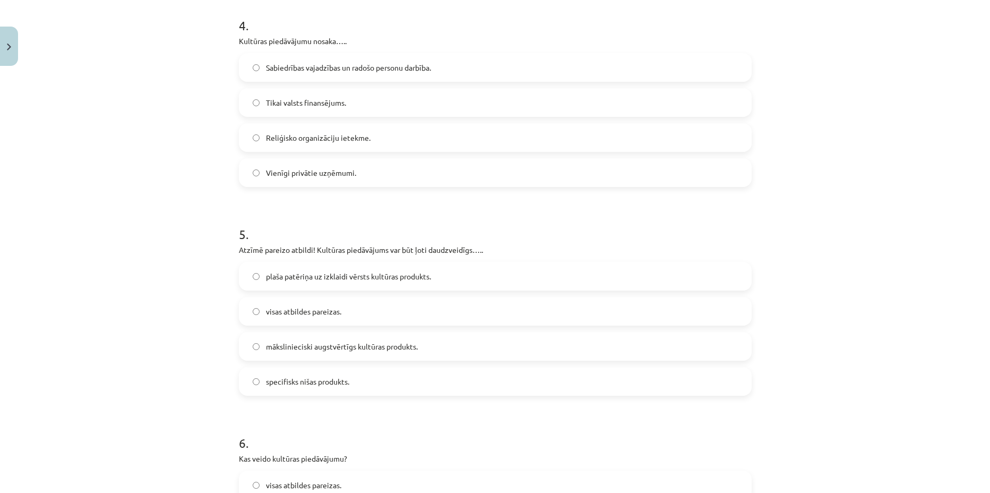
scroll to position [856, 0]
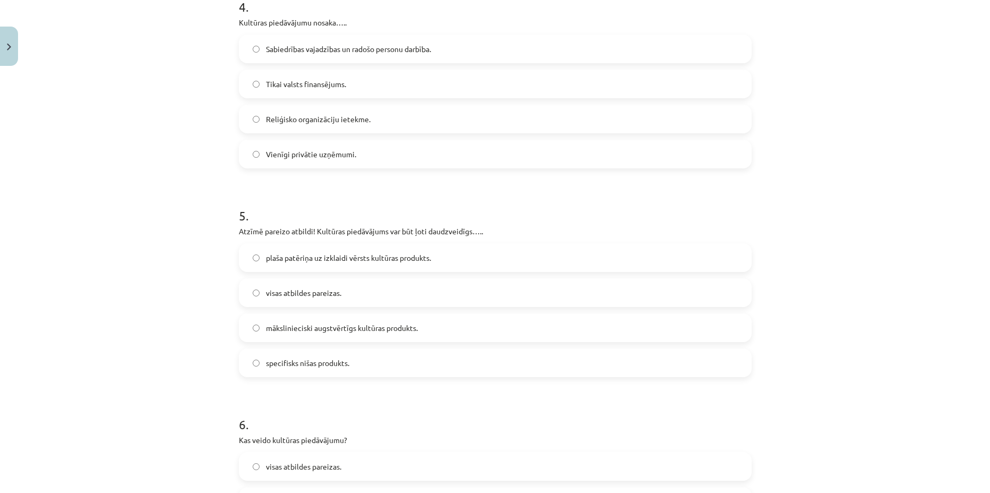
click at [338, 295] on label "visas atbildes pareizas." at bounding box center [495, 292] width 511 height 27
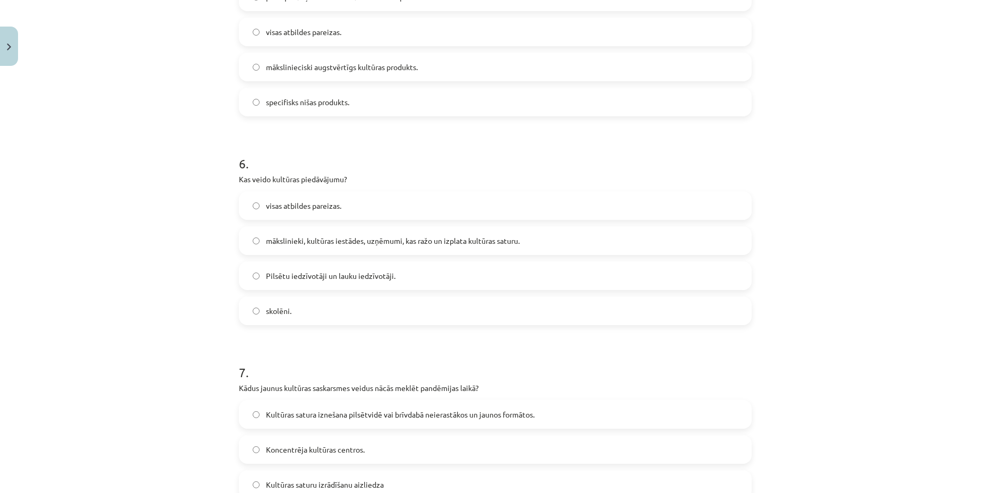
scroll to position [1122, 0]
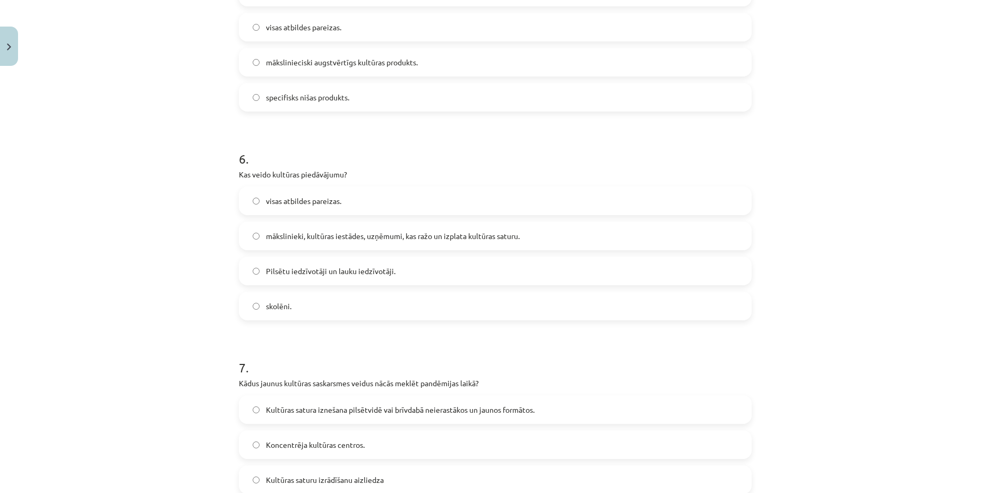
click at [313, 201] on span "visas atbildes pareizas." at bounding box center [303, 200] width 75 height 11
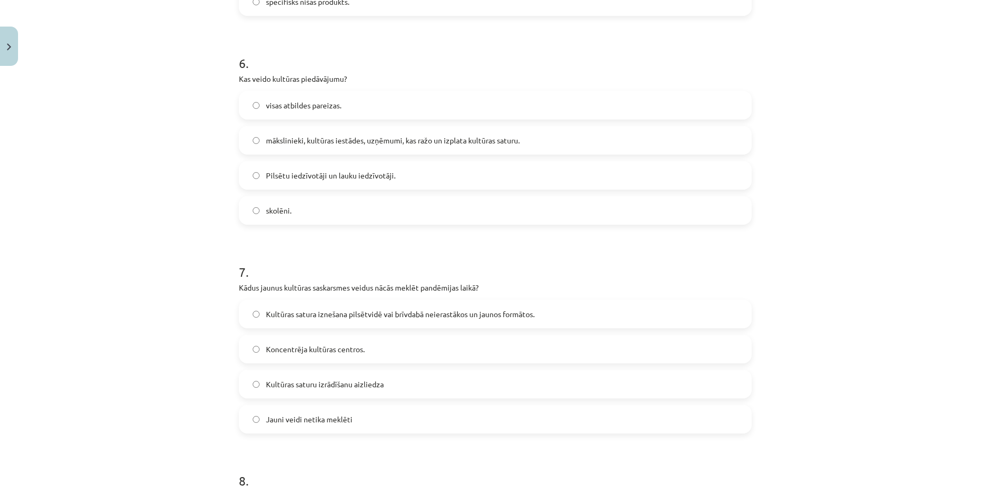
scroll to position [1387, 0]
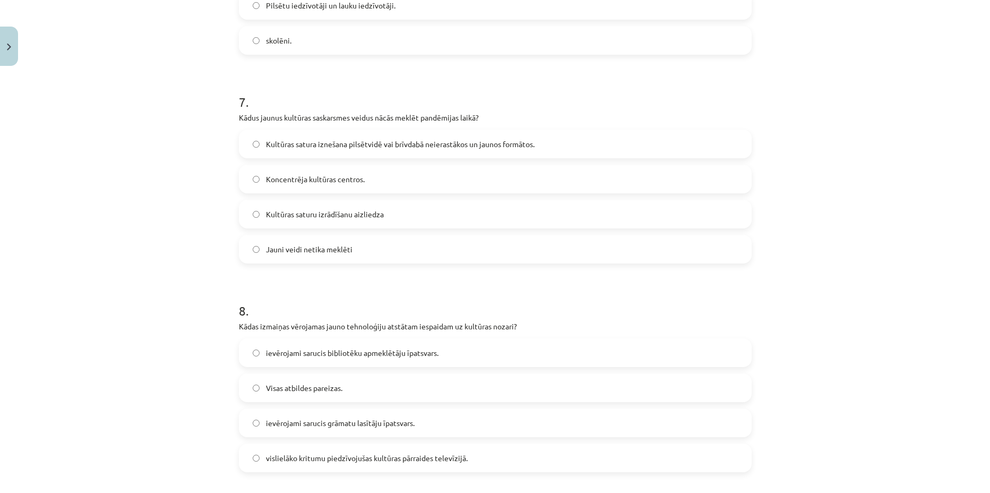
click at [333, 150] on label "Kultūras satura iznešana pilsētvidē vai brīvdabā neierastākos un jaunos formāto…" at bounding box center [495, 144] width 511 height 27
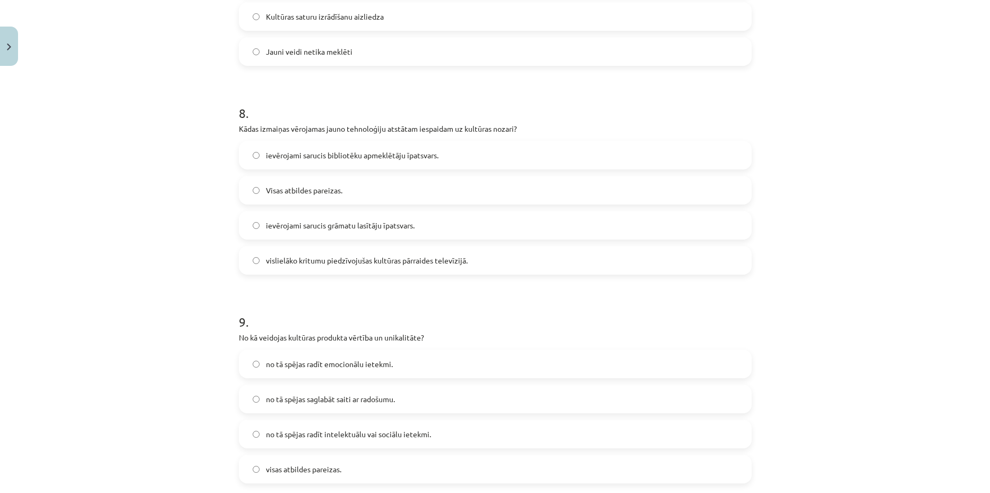
scroll to position [1587, 0]
click at [331, 191] on span "Visas atbildes pareizas." at bounding box center [304, 188] width 76 height 11
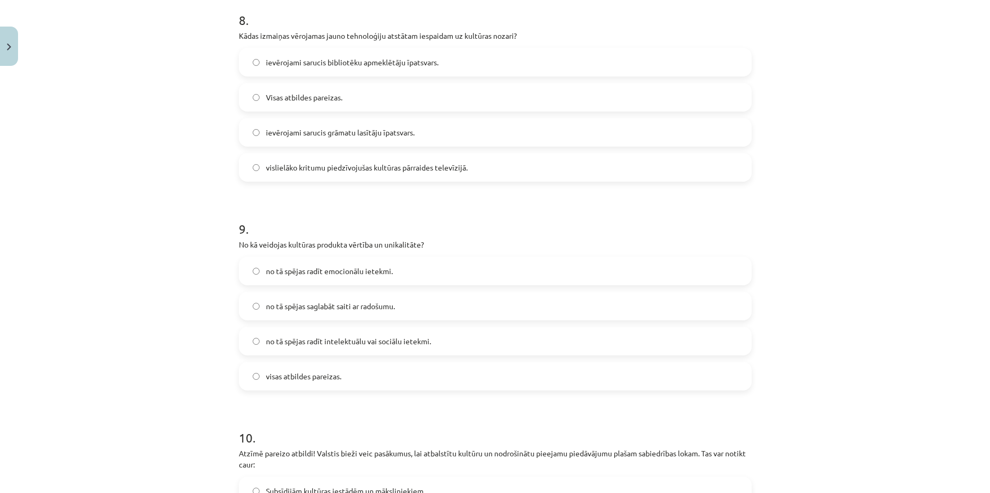
scroll to position [1786, 0]
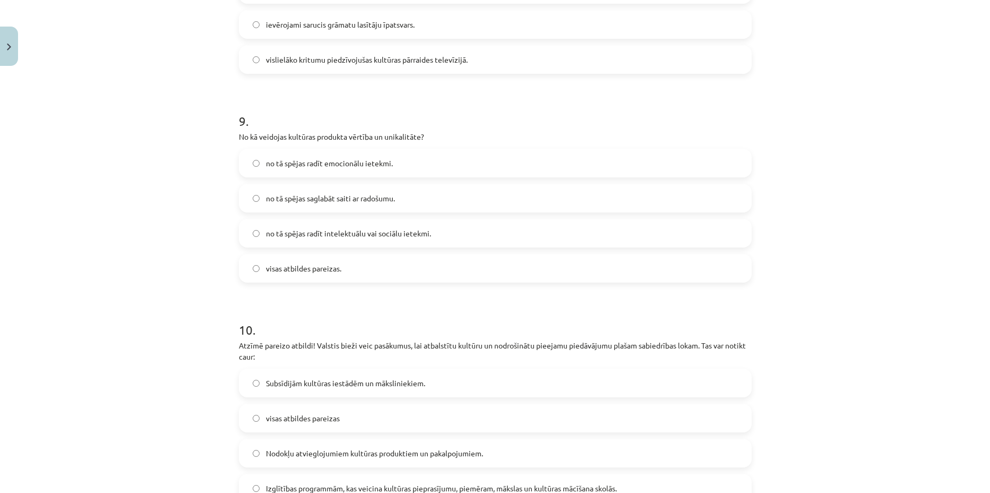
click at [330, 271] on span "visas atbildes pareizas." at bounding box center [303, 268] width 75 height 11
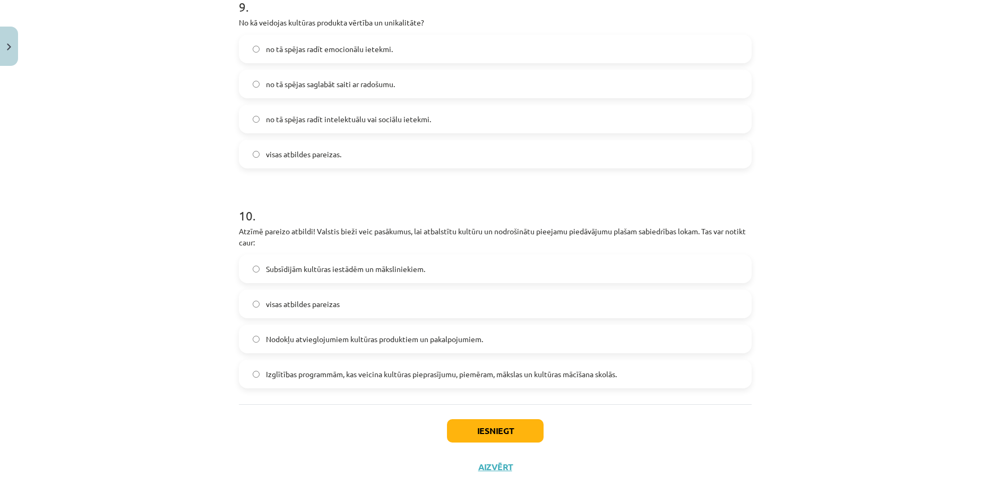
scroll to position [1918, 0]
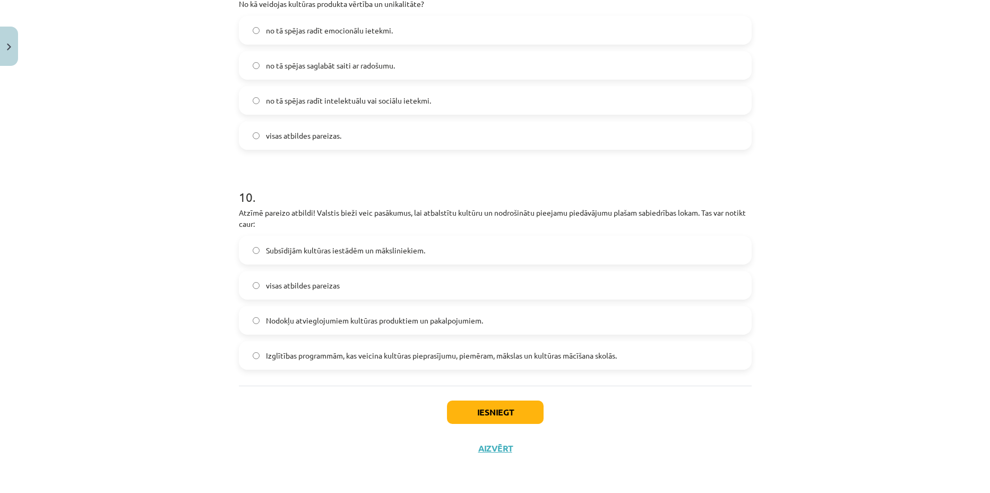
click at [330, 289] on span "visas atbildes pareizas" at bounding box center [303, 285] width 74 height 11
click at [475, 408] on button "Iesniegt" at bounding box center [495, 411] width 97 height 23
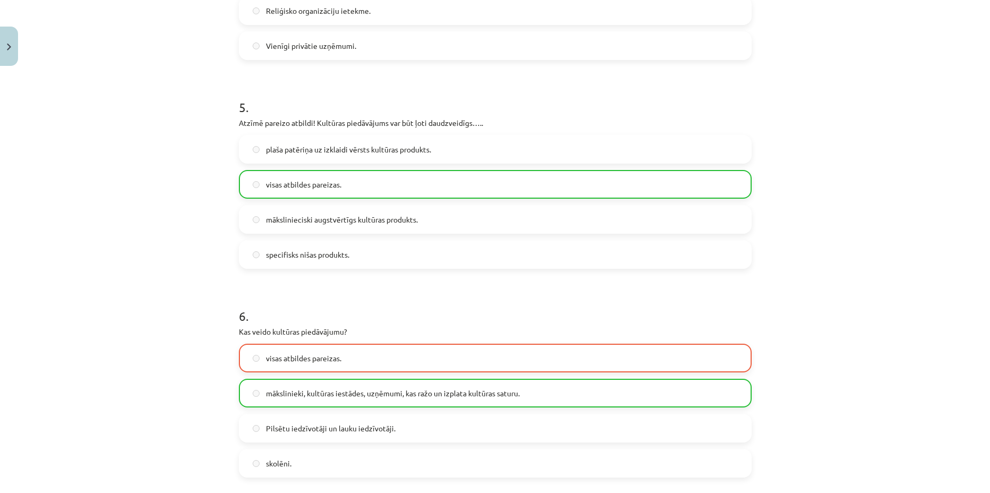
scroll to position [996, 0]
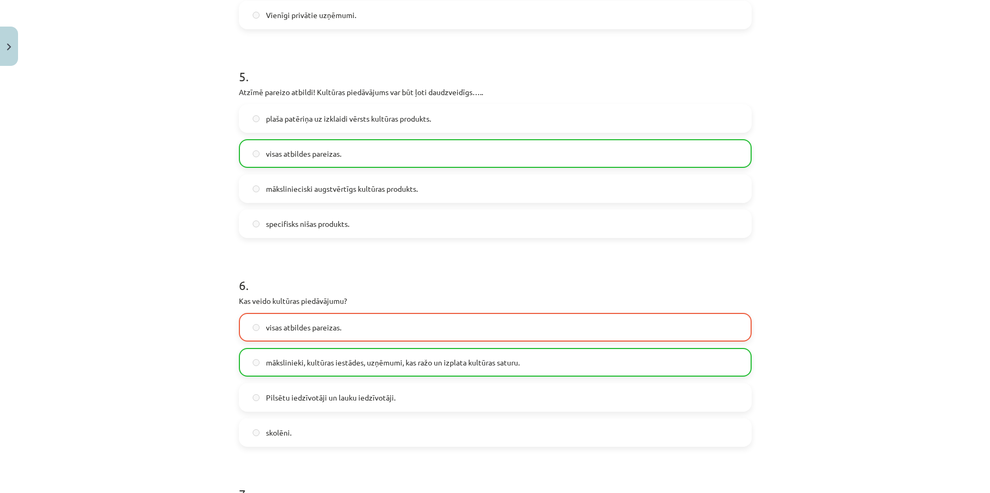
click at [463, 362] on span "mākslinieki, kultūras iestādes, uzņēmumi, kas ražo un izplata kultūras saturu." at bounding box center [393, 362] width 254 height 11
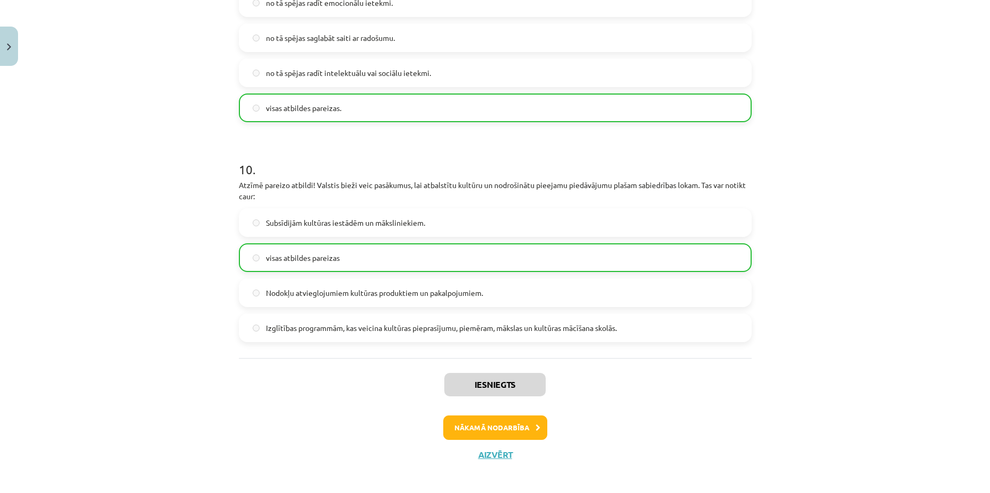
scroll to position [1952, 0]
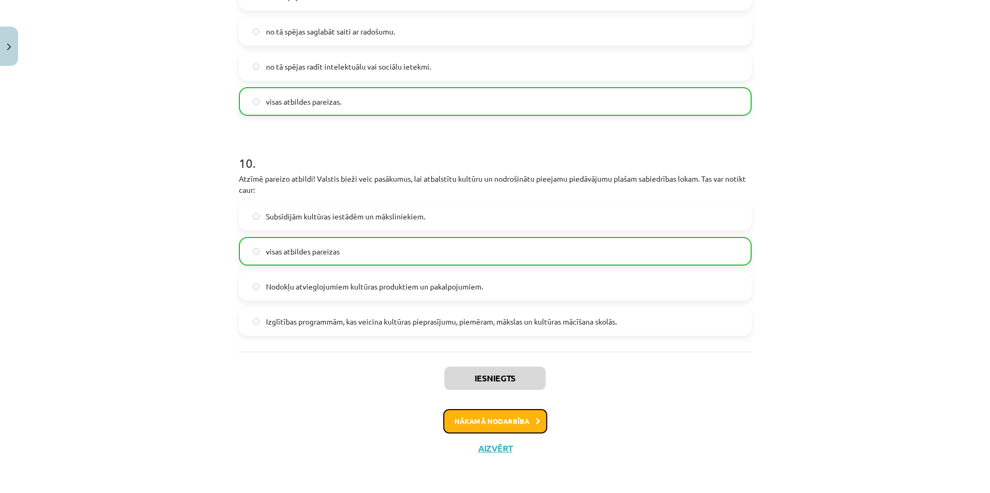
click at [488, 423] on button "Nākamā nodarbība" at bounding box center [495, 421] width 104 height 24
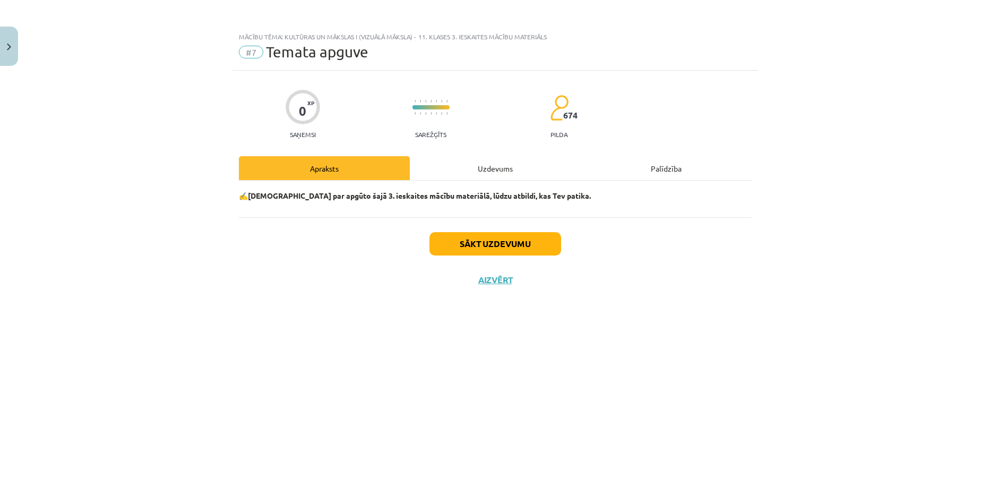
scroll to position [0, 0]
click at [473, 249] on button "Sākt uzdevumu" at bounding box center [496, 243] width 132 height 23
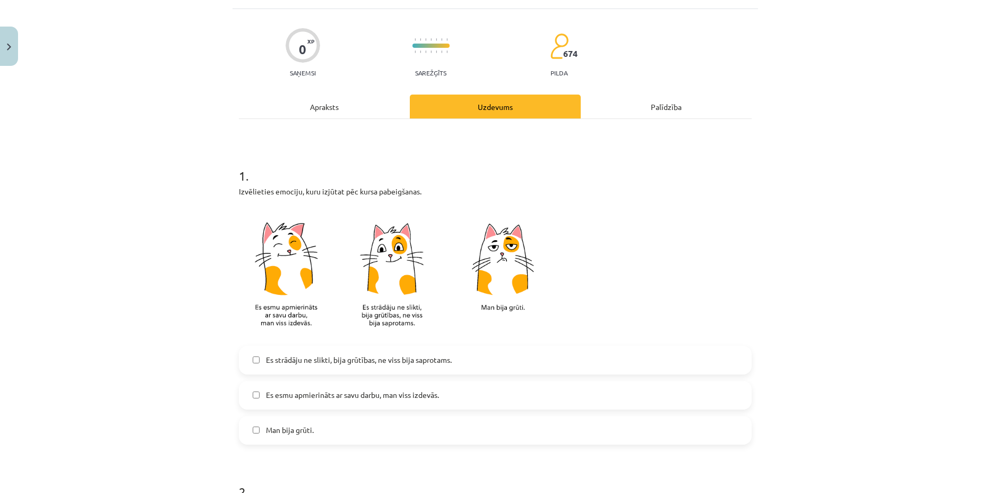
scroll to position [66, 0]
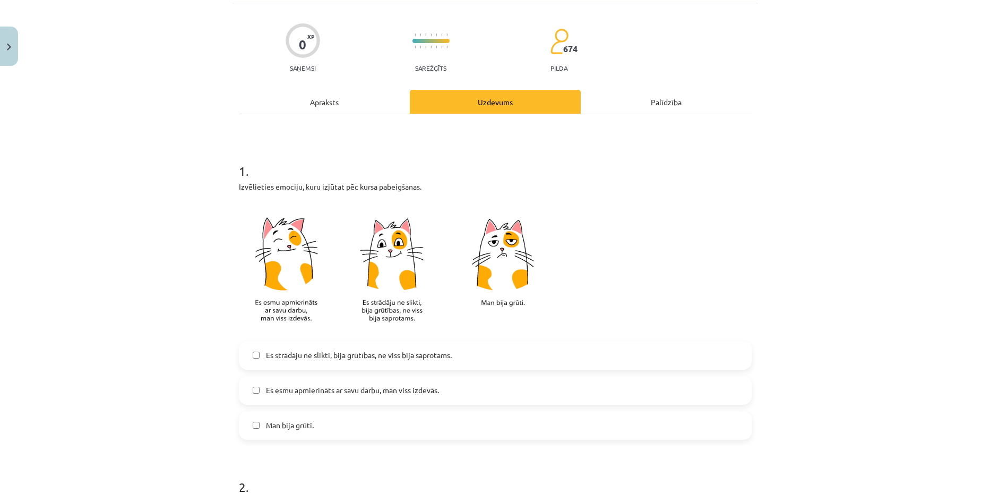
click at [350, 389] on span "Es esmu apmierināts ar savu darbu, man viss izdevās." at bounding box center [352, 389] width 173 height 11
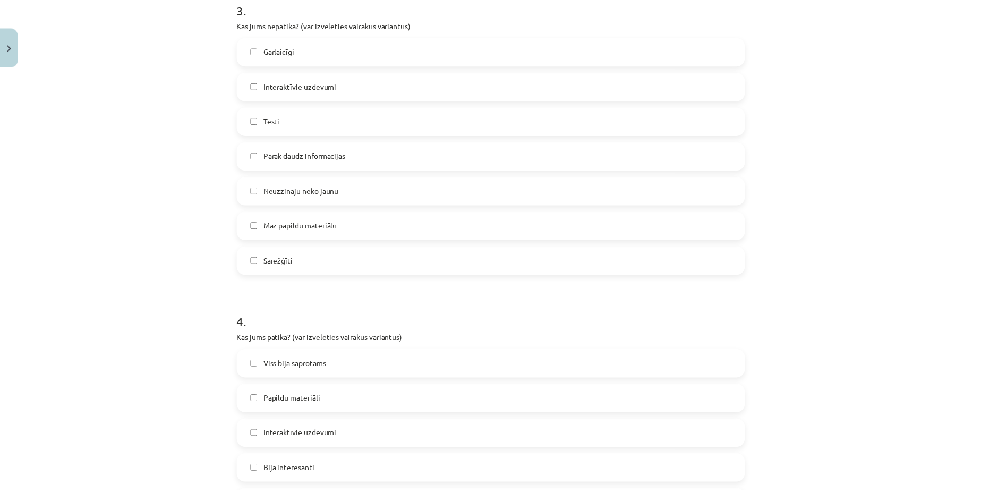
scroll to position [861, 0]
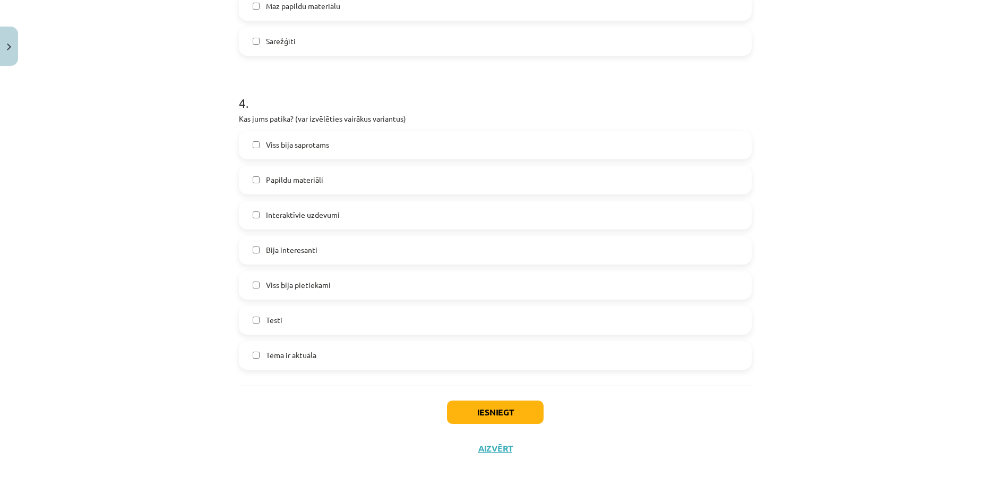
click at [290, 146] on span "Viss bija saprotams" at bounding box center [297, 144] width 63 height 11
drag, startPoint x: 288, startPoint y: 182, endPoint x: 297, endPoint y: 199, distance: 19.2
click at [288, 182] on span "Papildu materiāli" at bounding box center [294, 179] width 57 height 11
click at [311, 214] on span "Interaktīvie uzdevumi" at bounding box center [303, 214] width 74 height 11
click at [327, 218] on span "Interaktīvie uzdevumi" at bounding box center [303, 214] width 74 height 11
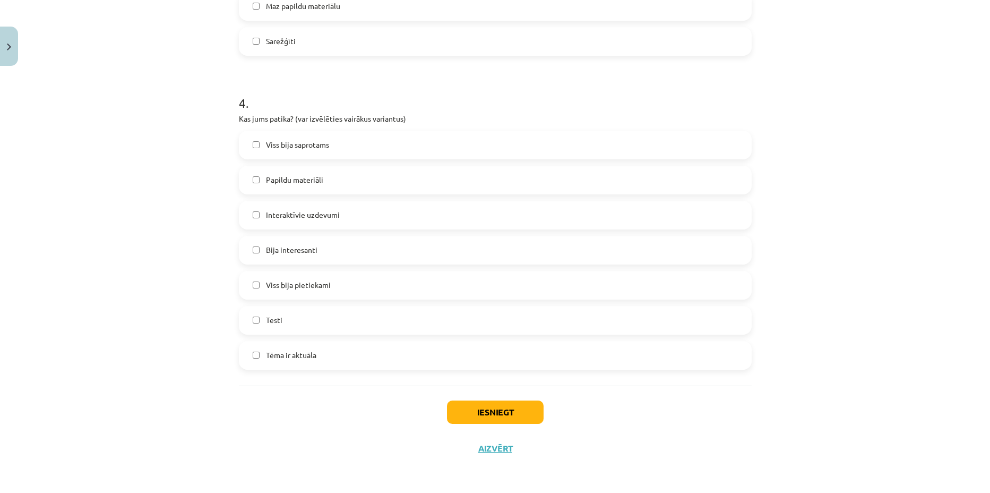
click at [324, 254] on label "Bija interesanti" at bounding box center [495, 250] width 511 height 27
click at [325, 282] on label "Viss bija pietiekami" at bounding box center [495, 285] width 511 height 27
click at [318, 364] on label "Tēma ir aktuāla" at bounding box center [495, 355] width 511 height 27
click at [493, 411] on button "Iesniegt" at bounding box center [495, 411] width 97 height 23
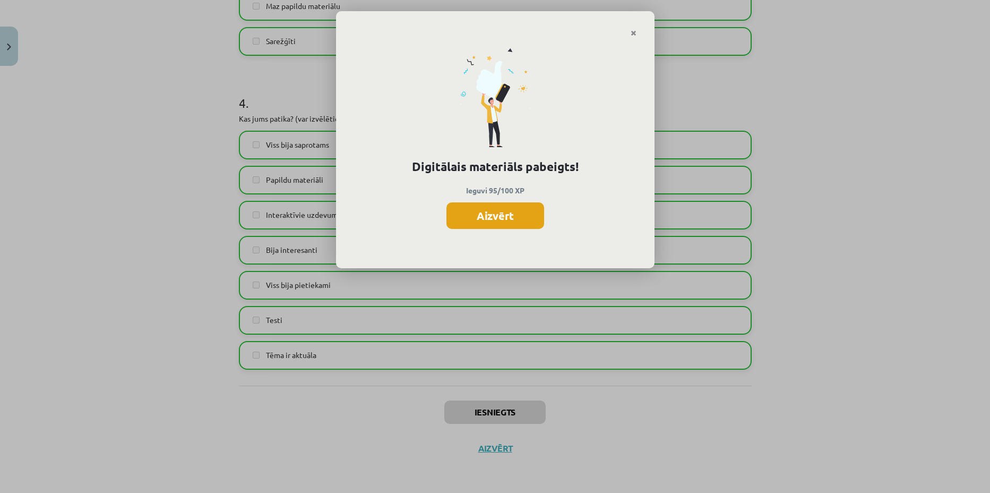
click at [514, 208] on button "Aizvērt" at bounding box center [496, 215] width 98 height 27
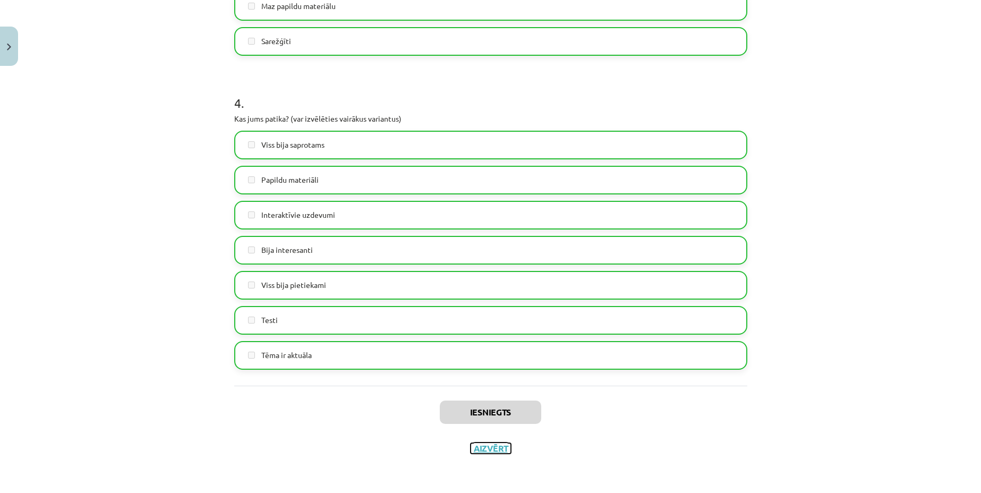
click at [489, 443] on button "Aizvērt" at bounding box center [490, 448] width 40 height 11
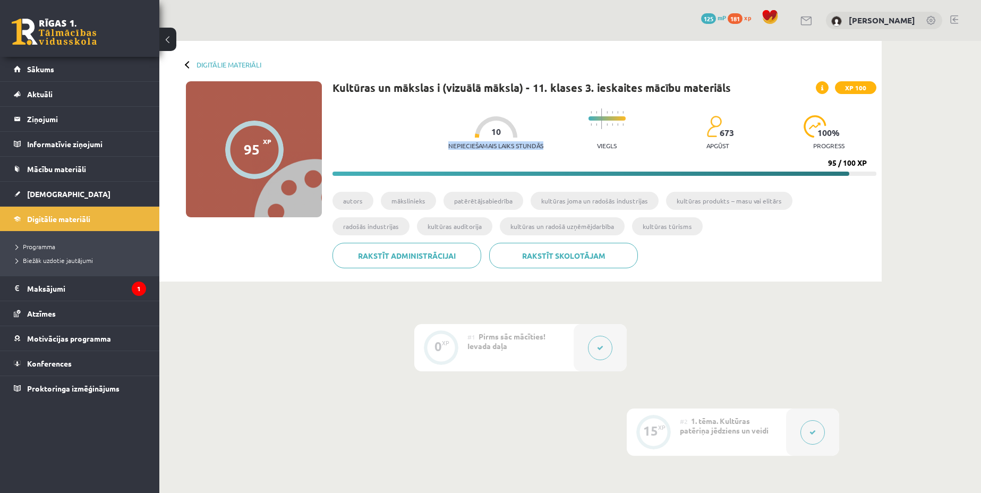
drag, startPoint x: 433, startPoint y: 143, endPoint x: 552, endPoint y: 143, distance: 119.5
click at [552, 143] on div "Nepieciešamais laiks stundās 10 Viegls 673 apgūst 100 % progress 95 / 100 XP" at bounding box center [604, 139] width 544 height 73
click at [210, 64] on link "Digitālie materiāli" at bounding box center [228, 65] width 65 height 8
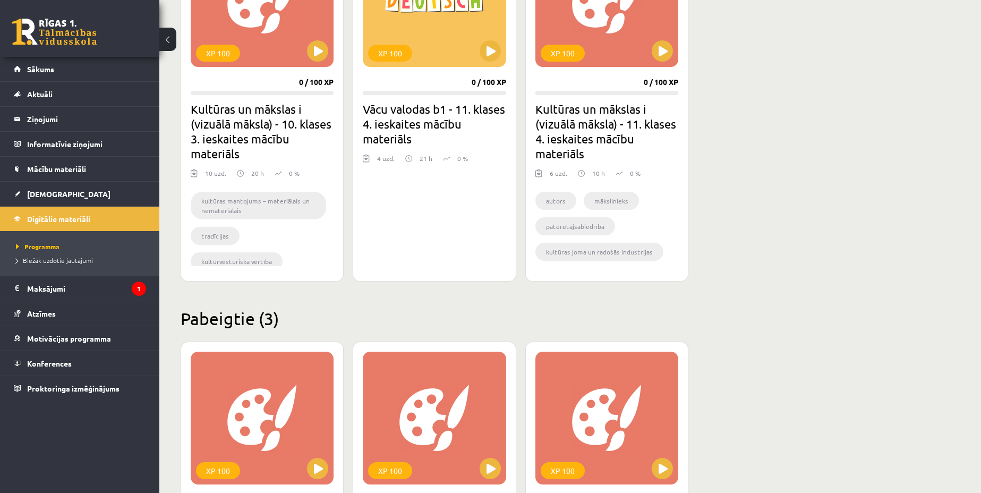
scroll to position [1776, 0]
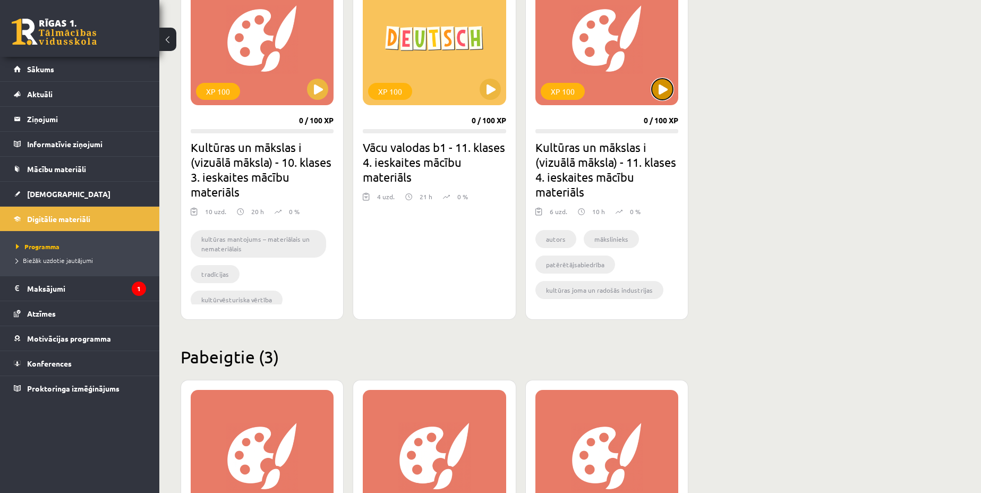
click at [668, 91] on button at bounding box center [661, 89] width 21 height 21
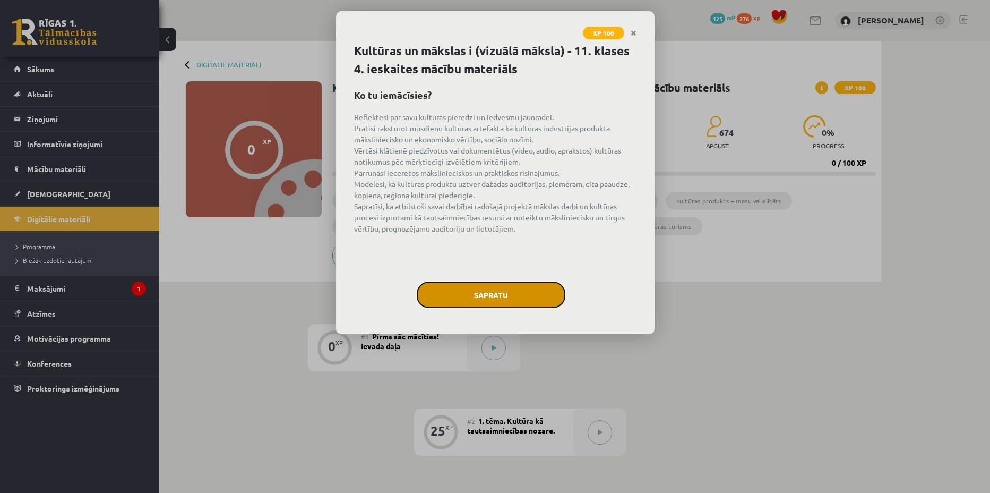
click at [530, 291] on button "Sapratu" at bounding box center [491, 294] width 149 height 27
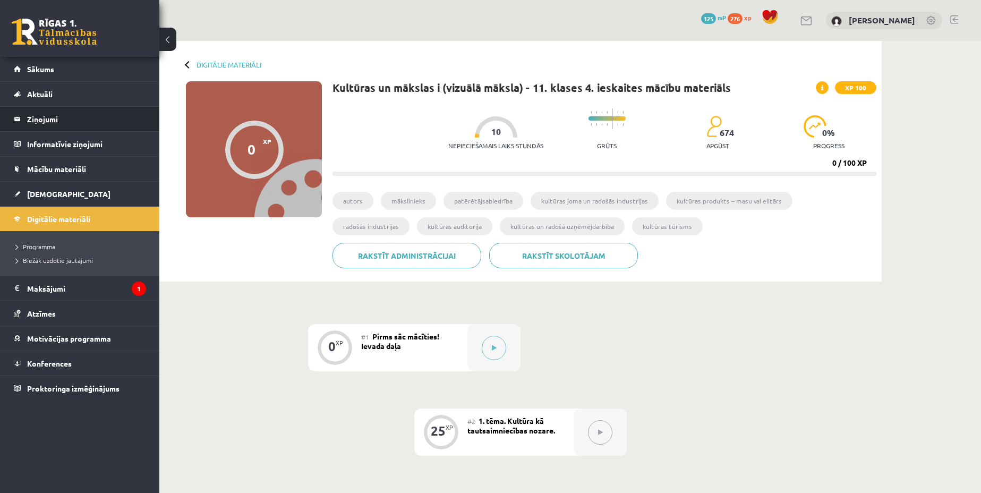
click at [57, 111] on legend "Ziņojumi 0" at bounding box center [86, 119] width 119 height 24
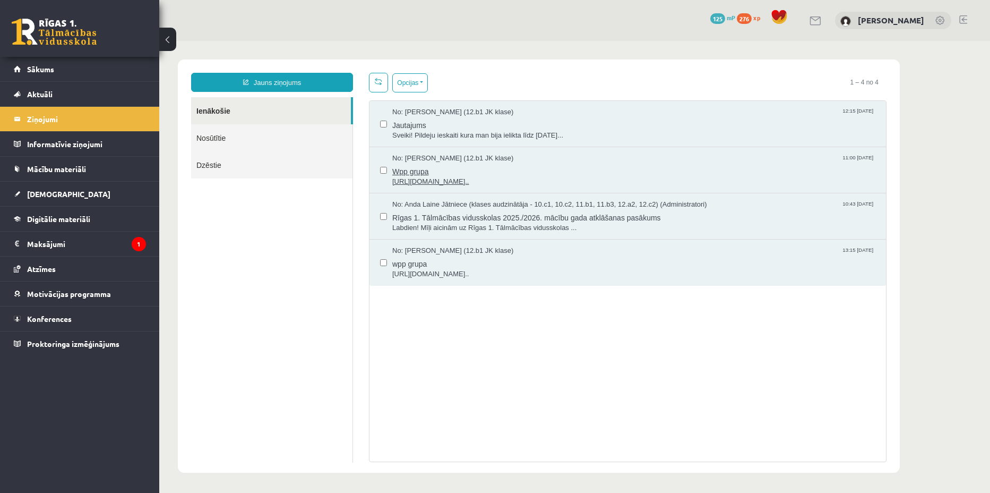
click at [508, 168] on span "Wpp grupa" at bounding box center [633, 170] width 483 height 13
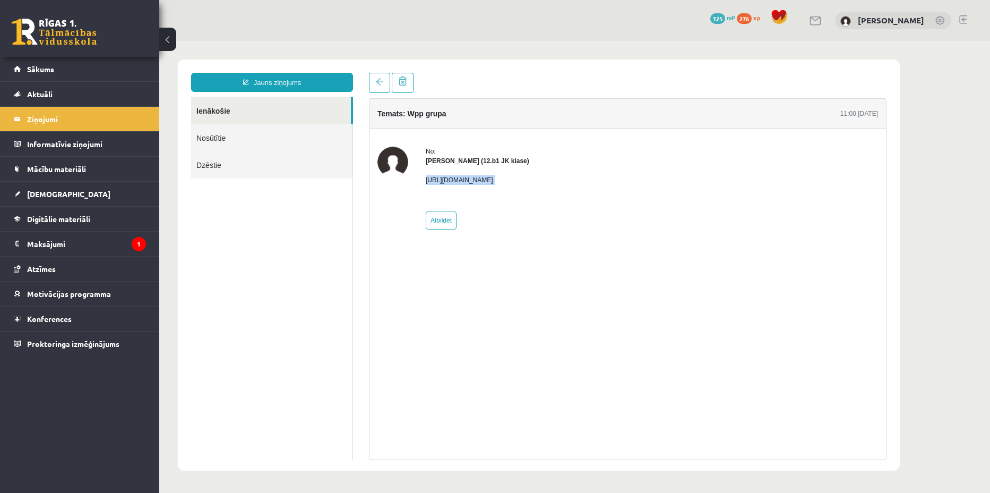
drag, startPoint x: 423, startPoint y: 182, endPoint x: 675, endPoint y: 185, distance: 252.2
click at [675, 185] on div "No: [PERSON_NAME] (12.b1 JK klase) [URL][DOMAIN_NAME] Atbildēt" at bounding box center [628, 188] width 501 height 83
copy p "[URL][DOMAIN_NAME]"
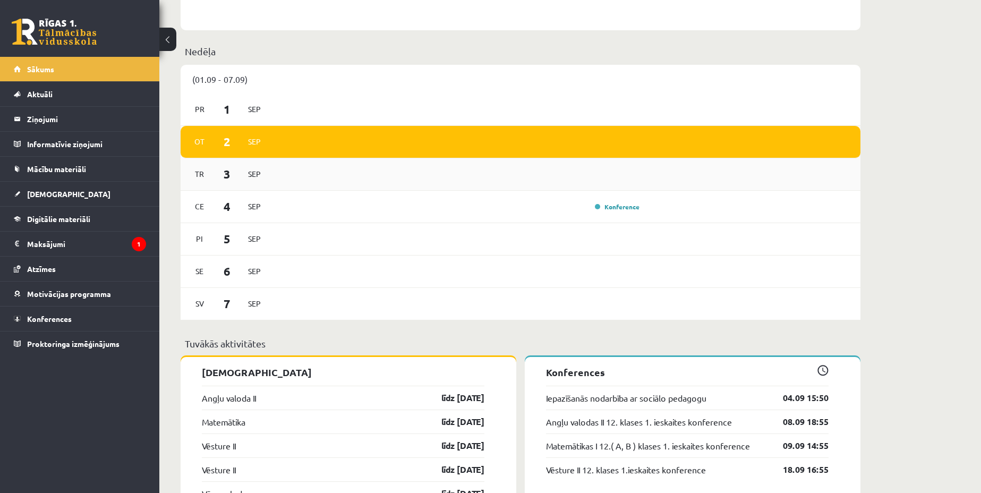
scroll to position [531, 0]
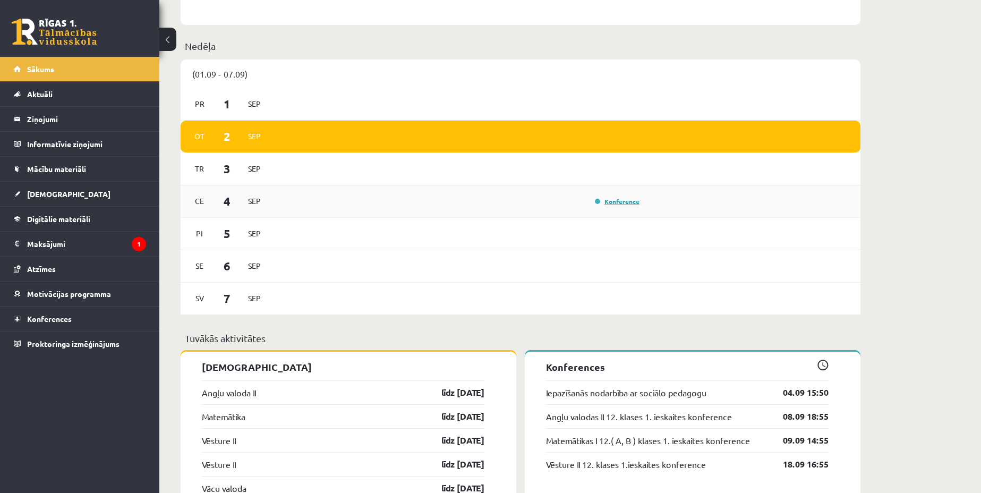
click at [607, 204] on link "Konference" at bounding box center [617, 201] width 45 height 8
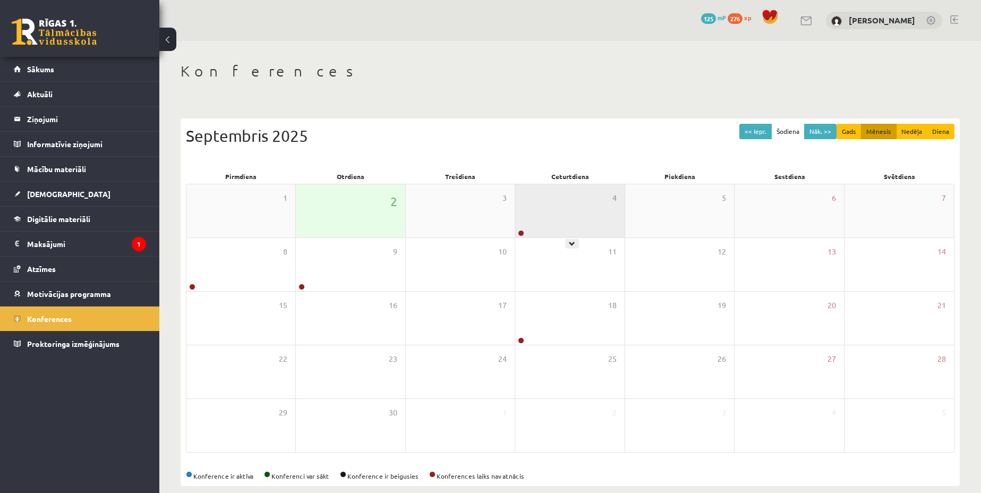
click at [524, 225] on div "4" at bounding box center [569, 210] width 109 height 53
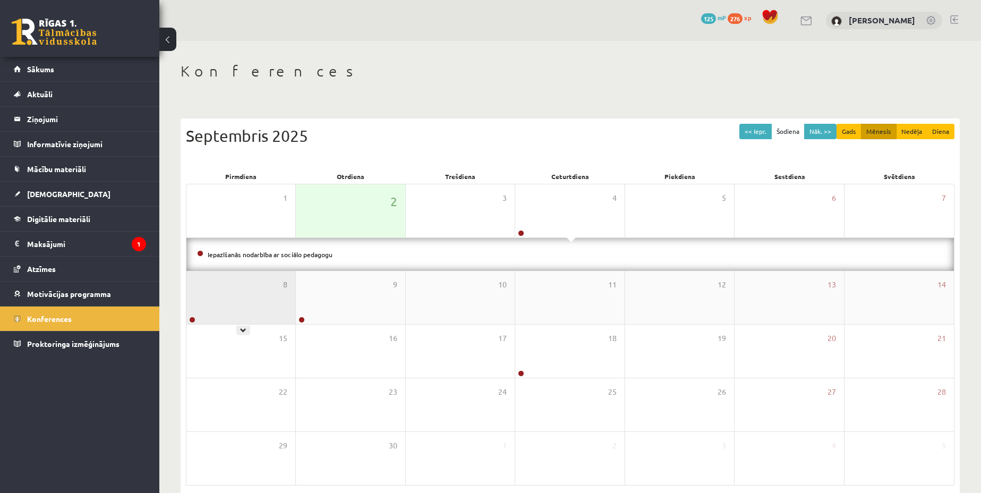
click at [232, 301] on div "8" at bounding box center [240, 297] width 109 height 53
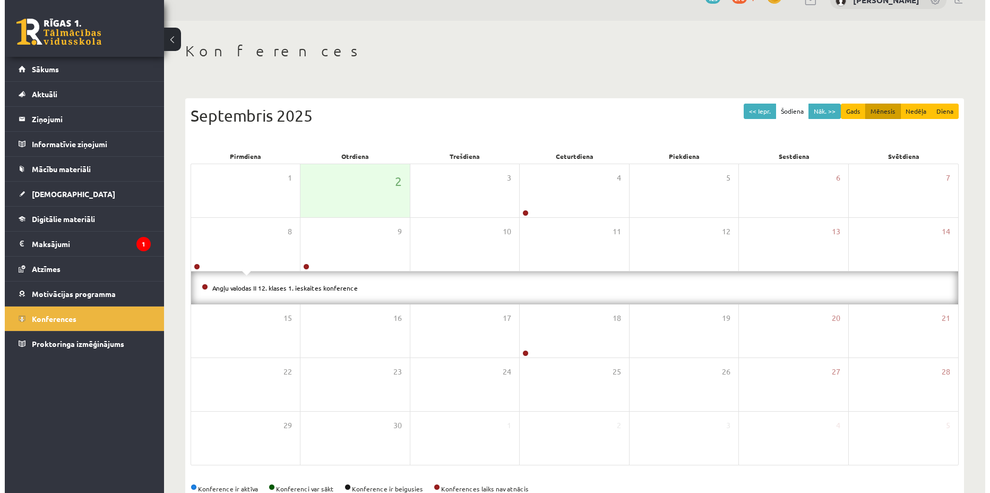
scroll to position [48, 0]
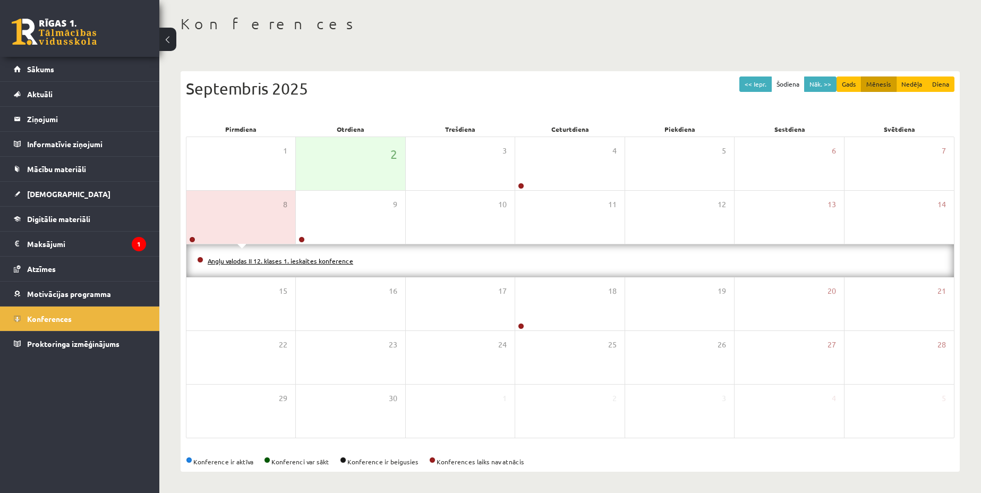
click at [226, 259] on link "Angļu valodas II 12. klases 1. ieskaites konference" at bounding box center [280, 260] width 145 height 8
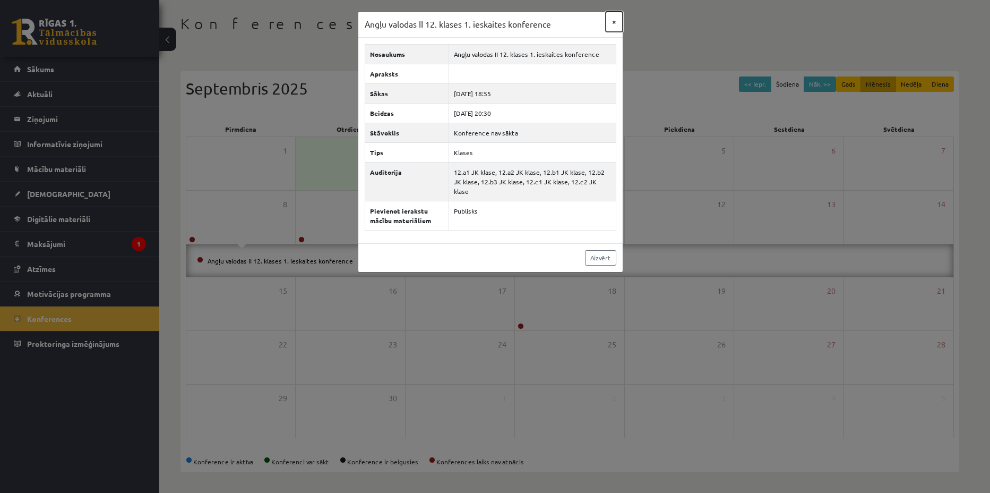
click at [619, 24] on button "×" at bounding box center [614, 22] width 17 height 20
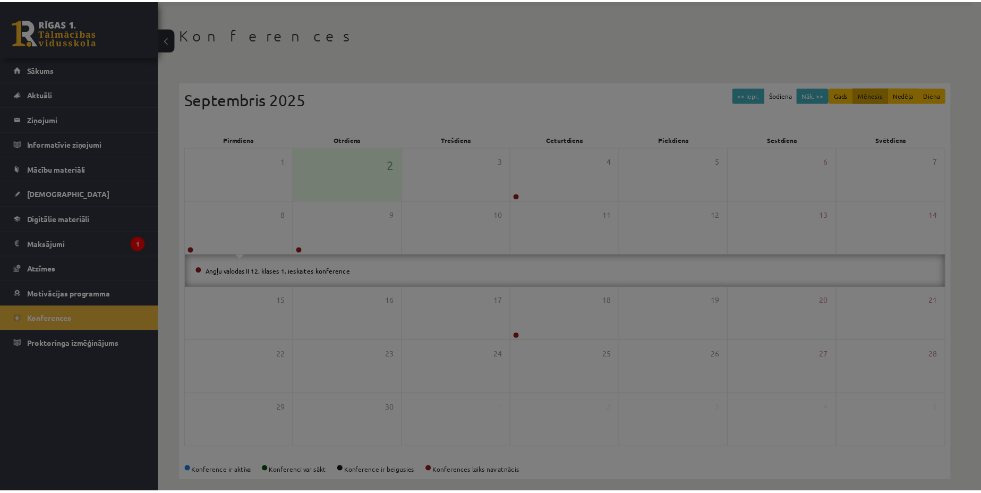
scroll to position [15, 0]
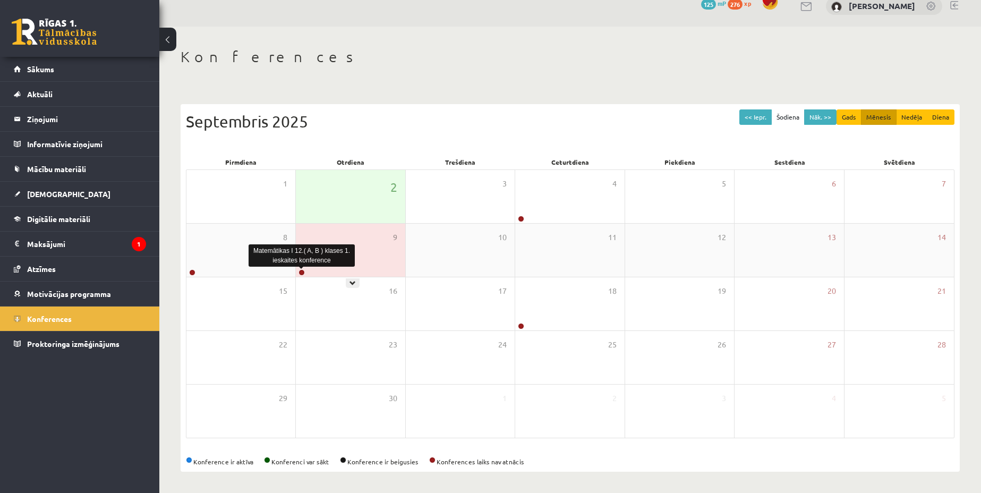
click at [302, 269] on link at bounding box center [301, 272] width 6 height 6
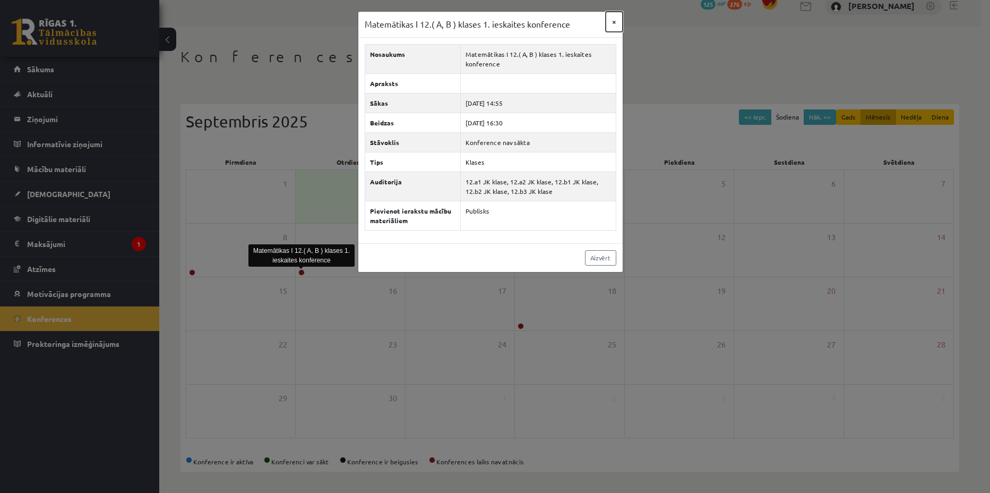
click at [619, 23] on button "×" at bounding box center [614, 22] width 17 height 20
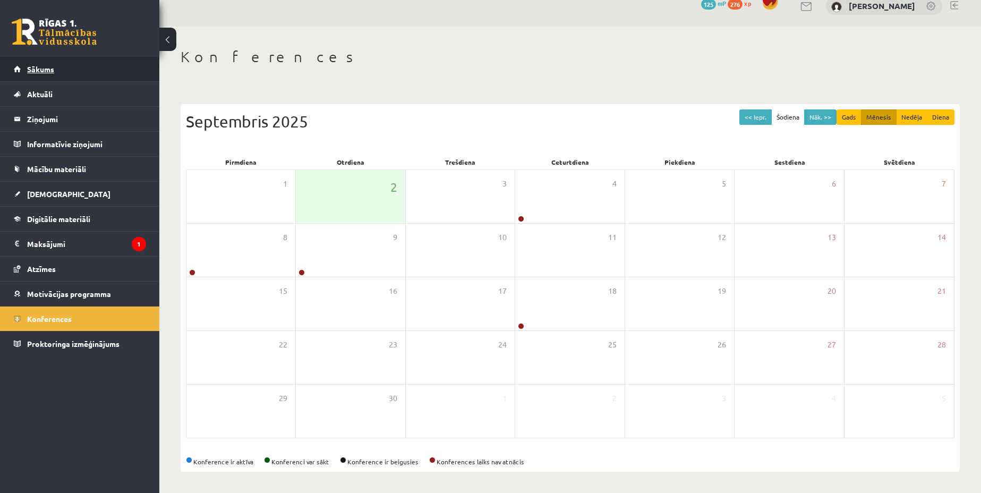
click at [93, 62] on link "Sākums" at bounding box center [80, 69] width 132 height 24
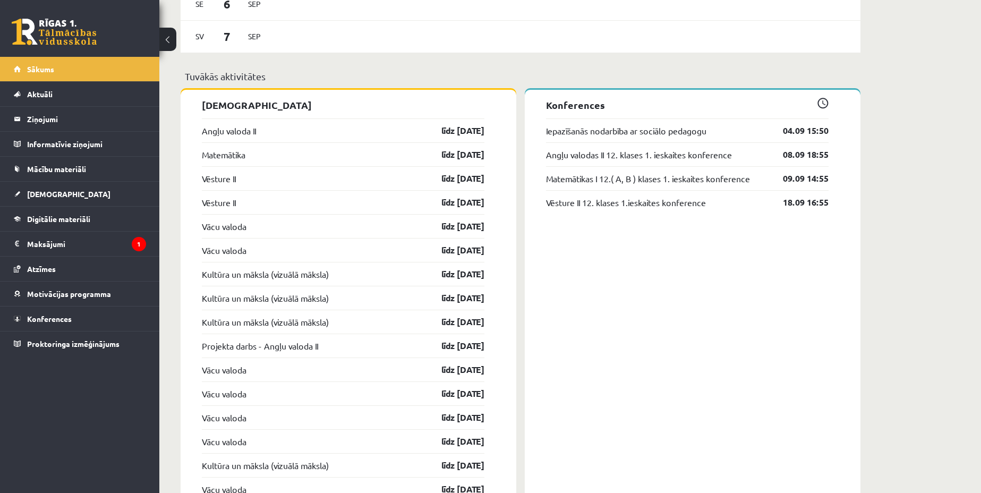
scroll to position [796, 0]
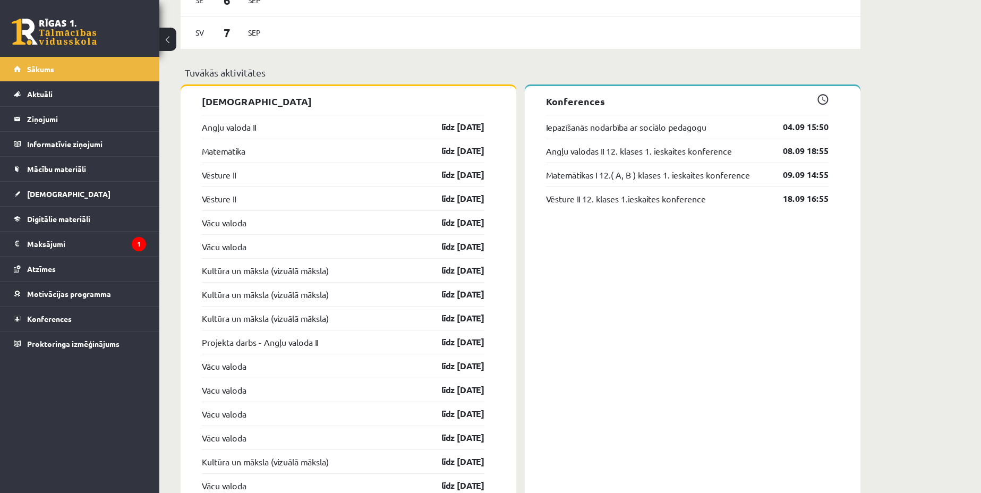
click at [460, 134] on div "Angļu valoda II līdz [DATE]" at bounding box center [343, 127] width 282 height 24
click at [461, 127] on link "līdz [DATE]" at bounding box center [454, 127] width 62 height 13
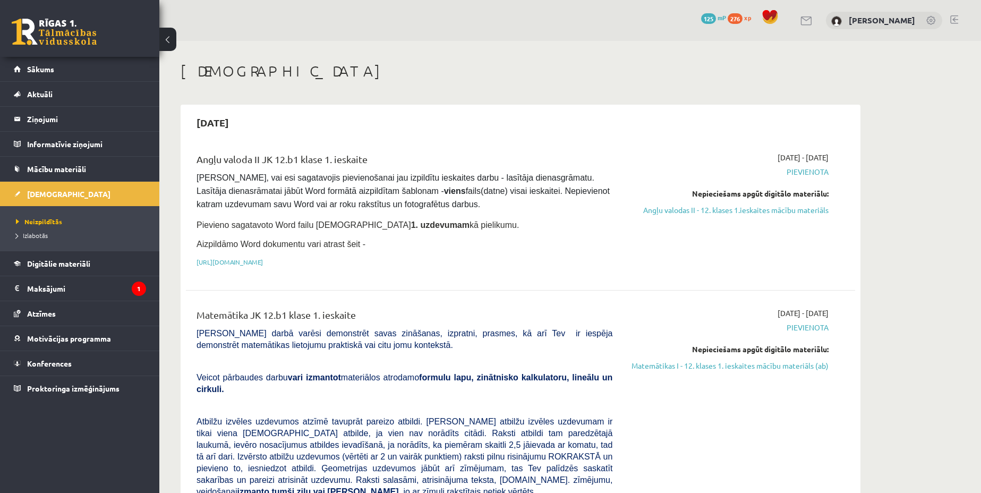
click at [168, 37] on button at bounding box center [167, 39] width 17 height 23
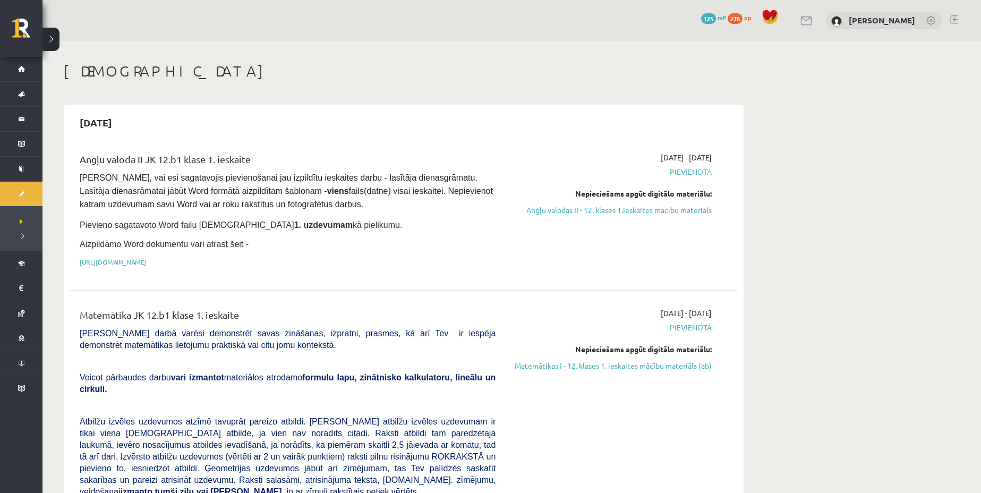
click at [47, 44] on button at bounding box center [50, 39] width 17 height 23
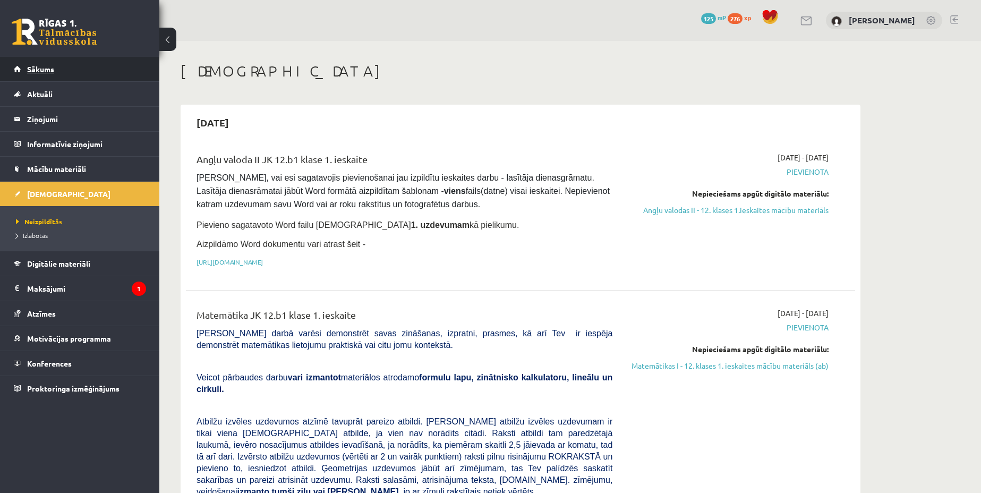
click at [70, 78] on link "Sākums" at bounding box center [80, 69] width 132 height 24
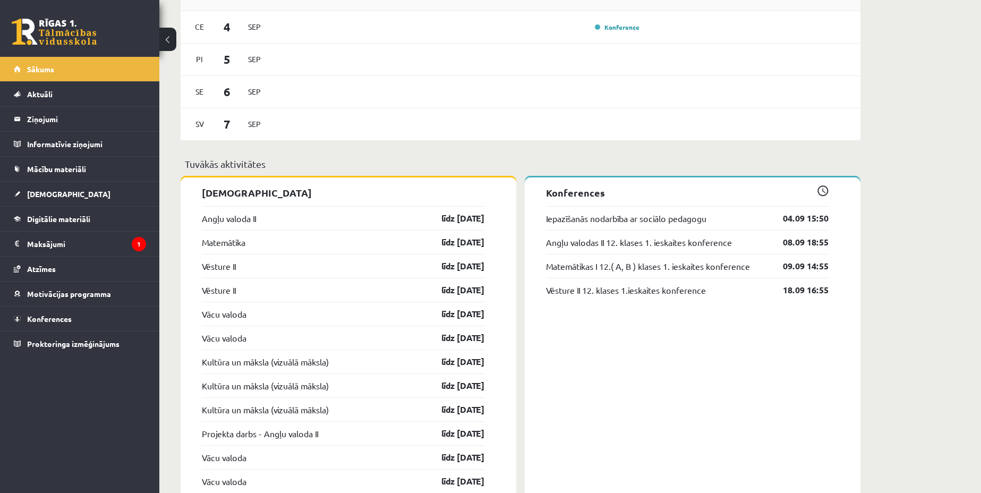
scroll to position [730, 0]
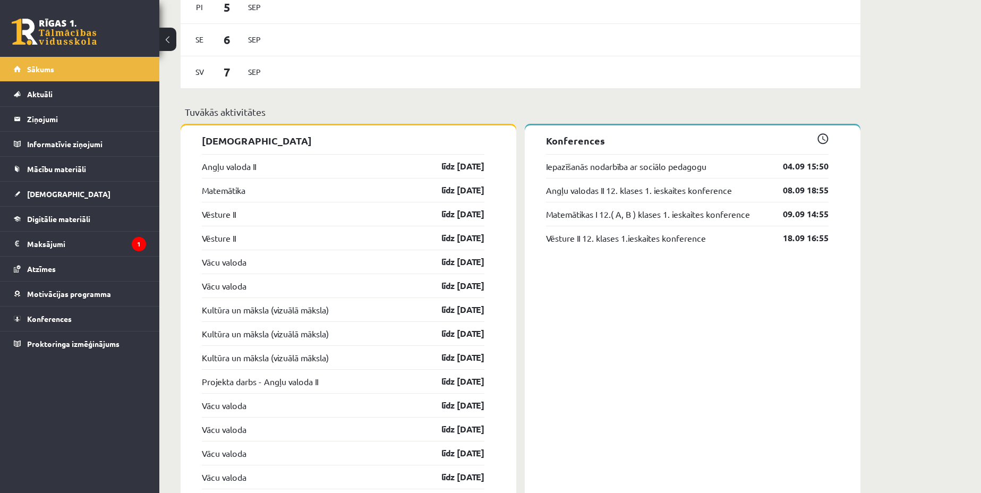
scroll to position [704, 0]
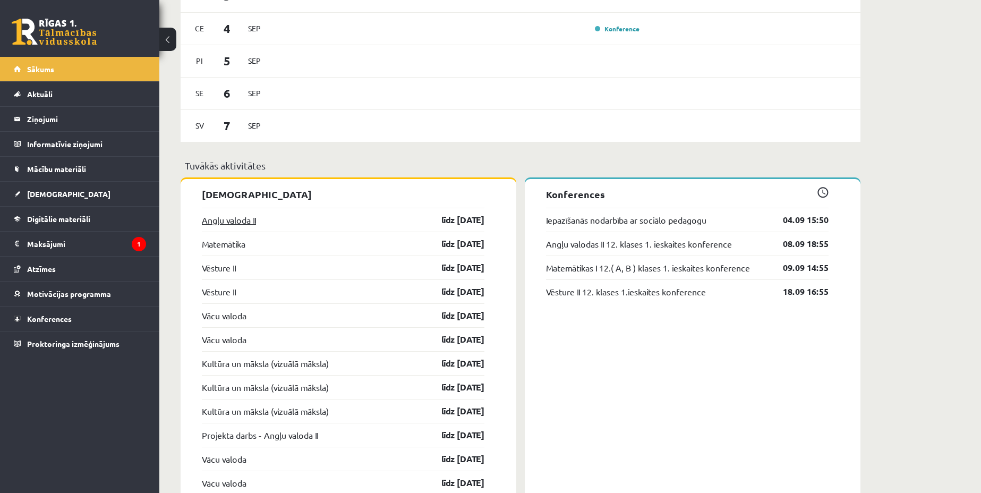
click at [229, 217] on link "Angļu valoda II" at bounding box center [229, 219] width 54 height 13
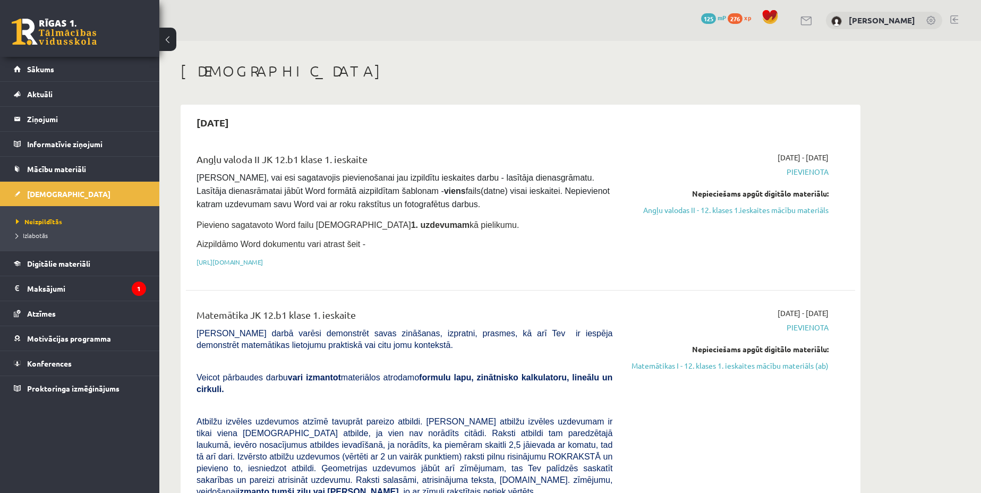
click at [800, 20] on link at bounding box center [806, 20] width 13 height 9
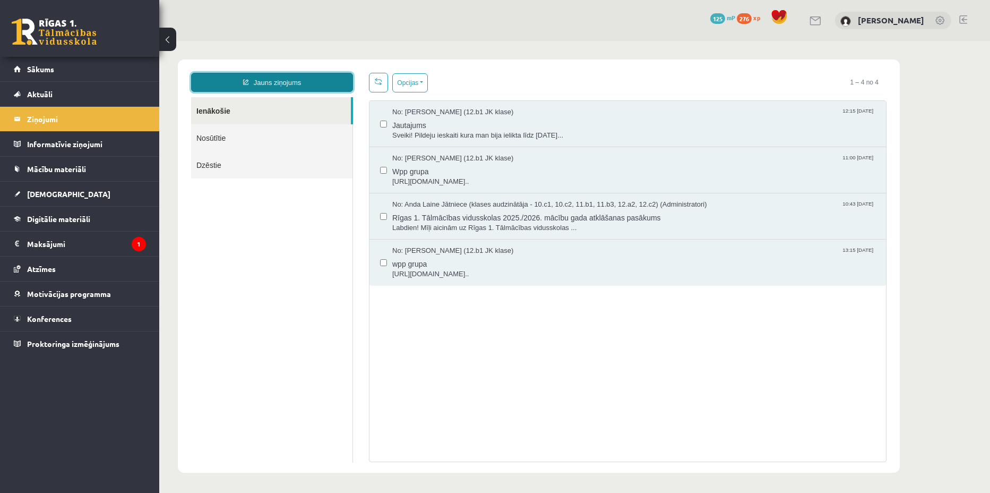
click at [295, 79] on link "Jauns ziņojums" at bounding box center [272, 82] width 162 height 19
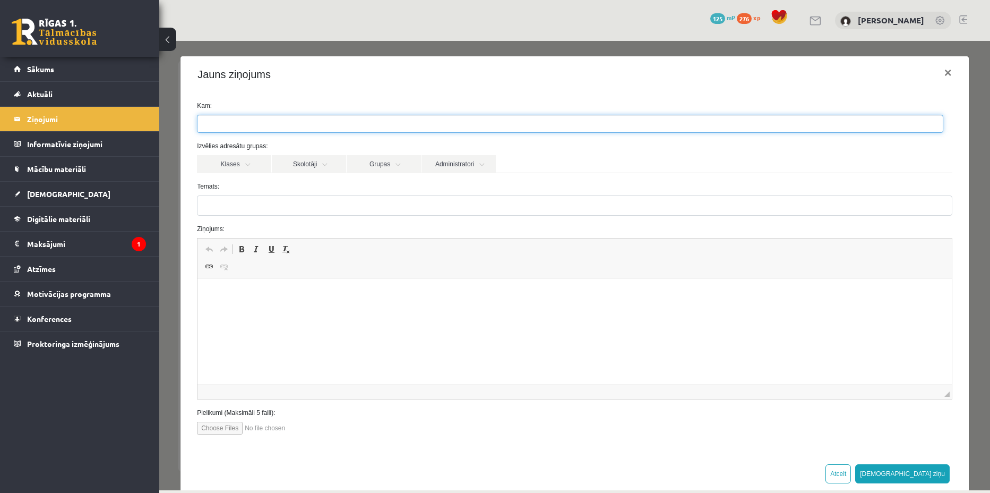
click at [285, 120] on ul at bounding box center [570, 123] width 745 height 17
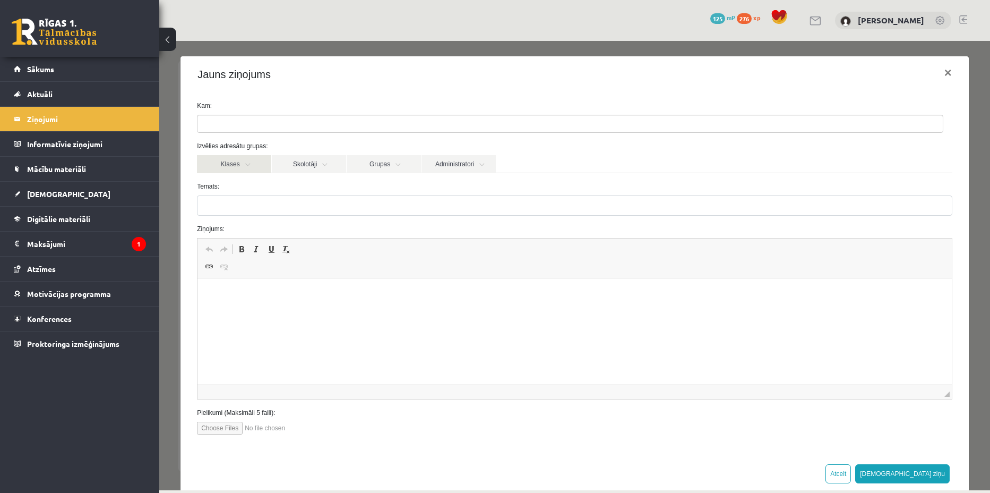
click at [249, 162] on link "Klases" at bounding box center [234, 164] width 74 height 18
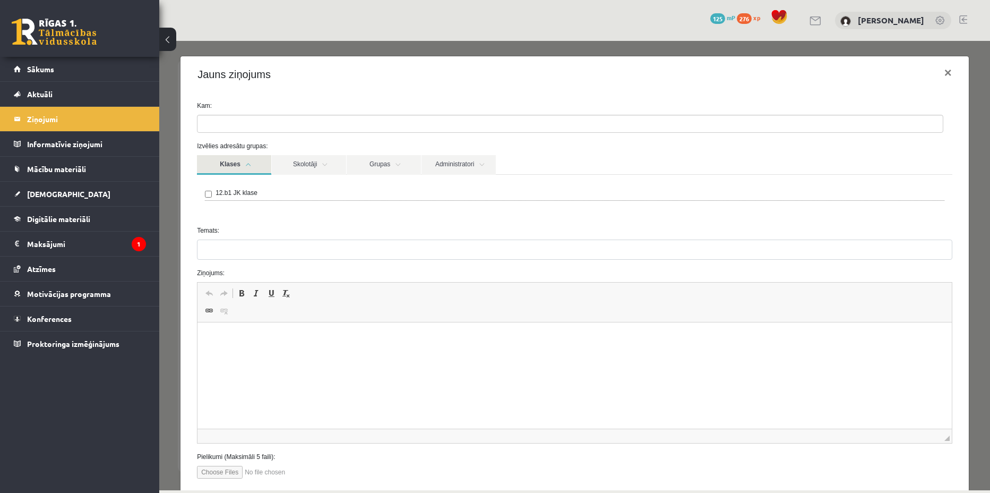
click at [250, 163] on link "Klases" at bounding box center [234, 165] width 74 height 20
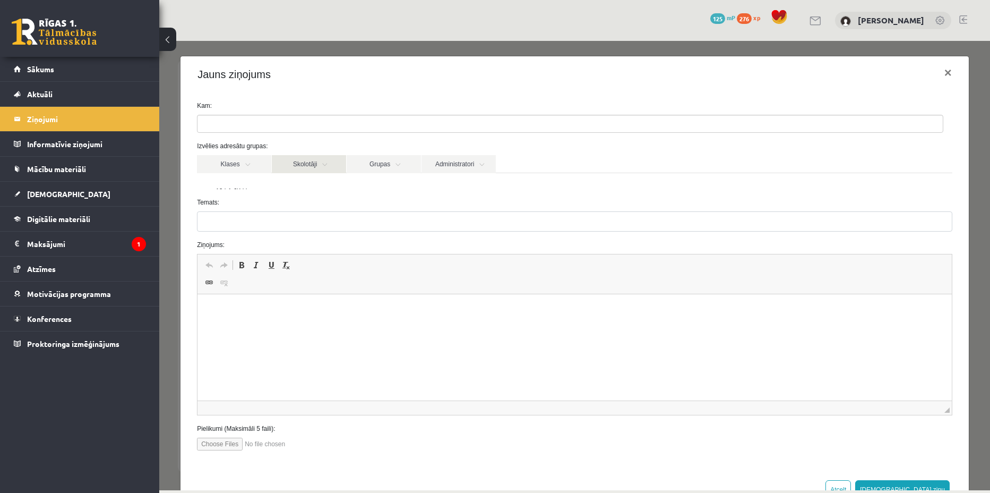
click at [303, 164] on link "Skolotāji" at bounding box center [309, 164] width 74 height 18
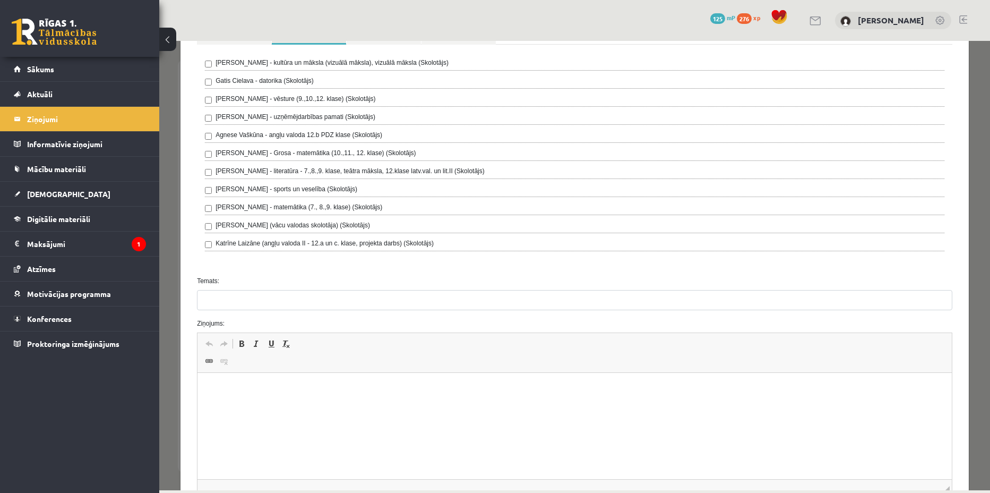
scroll to position [133, 0]
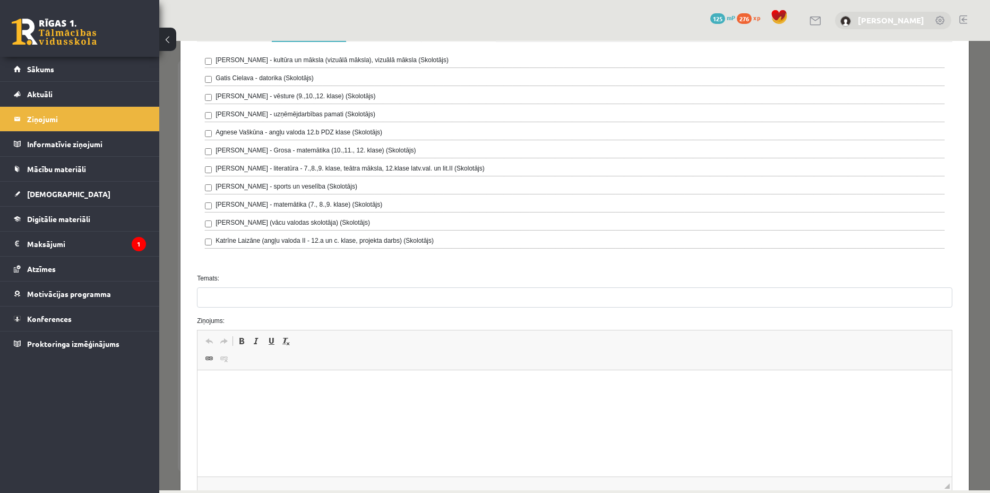
click at [900, 21] on link "[PERSON_NAME]" at bounding box center [891, 20] width 66 height 11
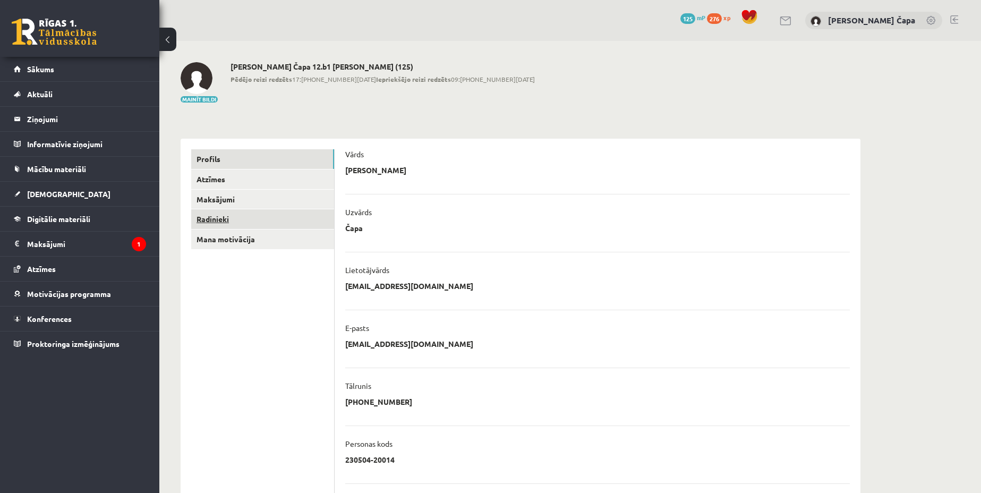
click at [247, 217] on link "Radinieki" at bounding box center [262, 219] width 143 height 20
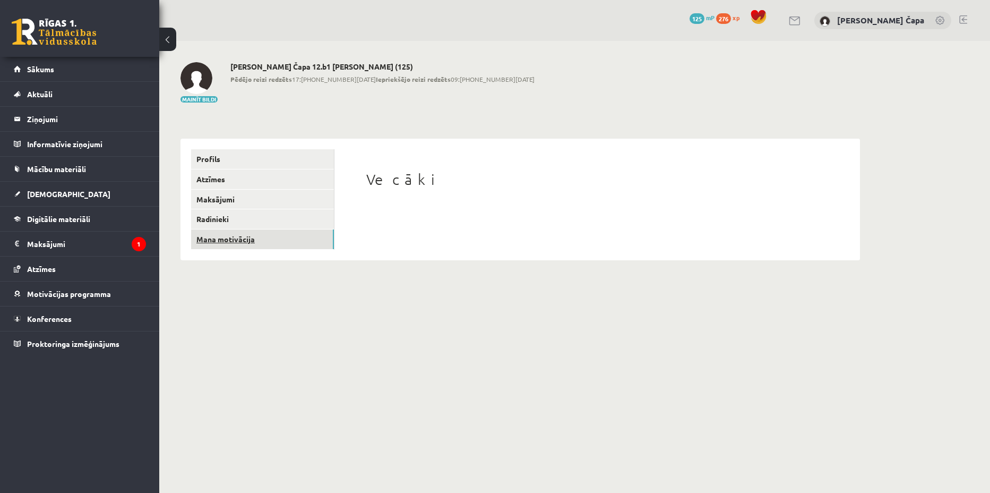
click at [246, 234] on link "Mana motivācija" at bounding box center [262, 239] width 143 height 20
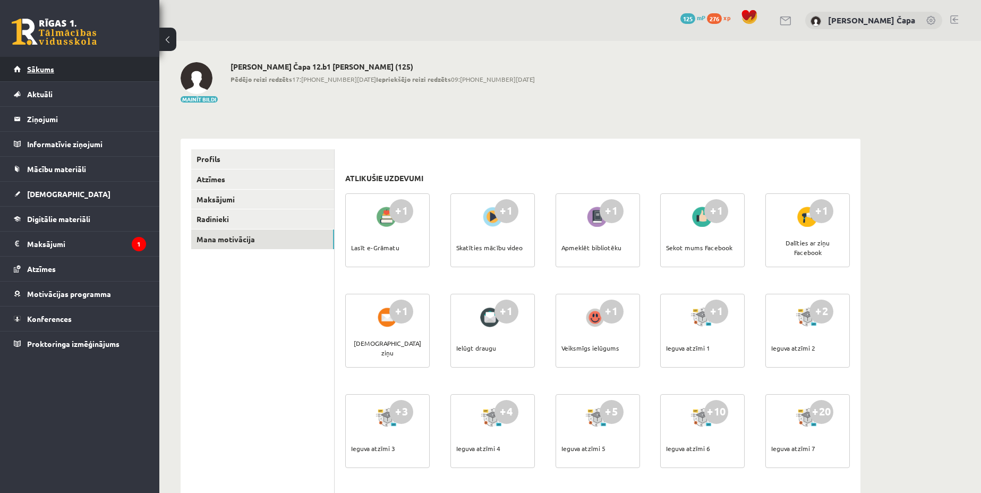
click at [73, 73] on link "Sākums" at bounding box center [80, 69] width 132 height 24
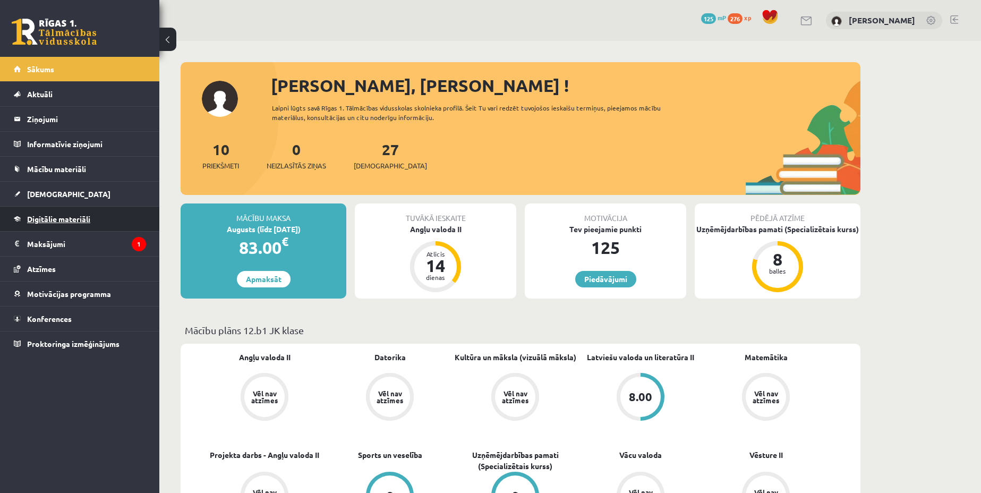
click at [101, 215] on link "Digitālie materiāli" at bounding box center [80, 219] width 132 height 24
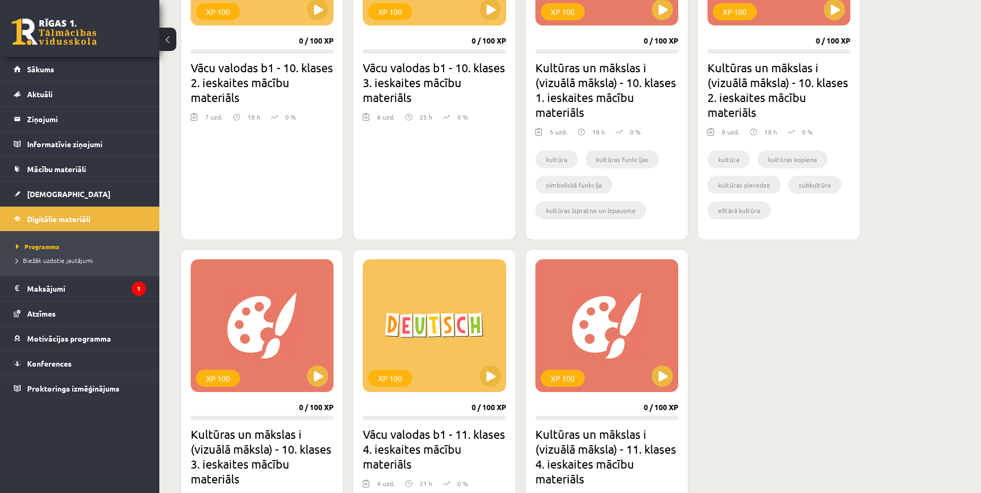
scroll to position [1659, 0]
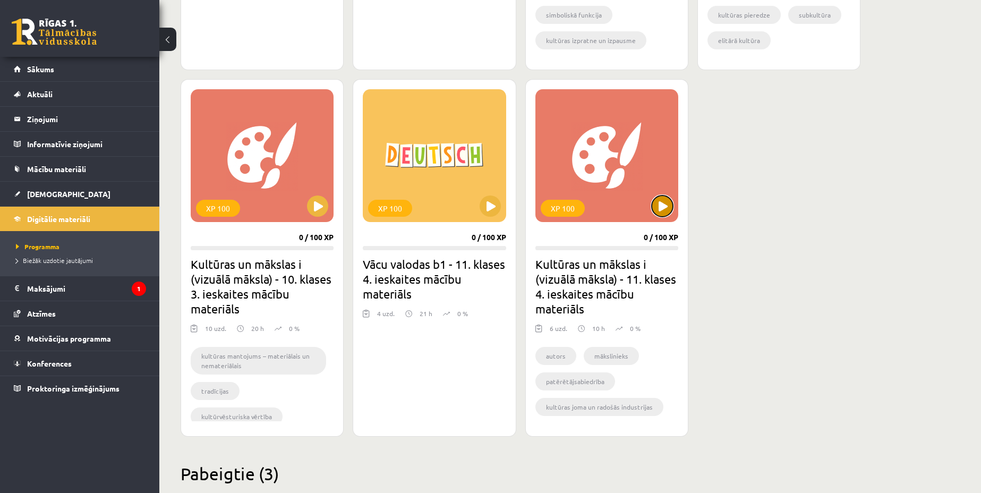
click at [665, 207] on button at bounding box center [661, 205] width 21 height 21
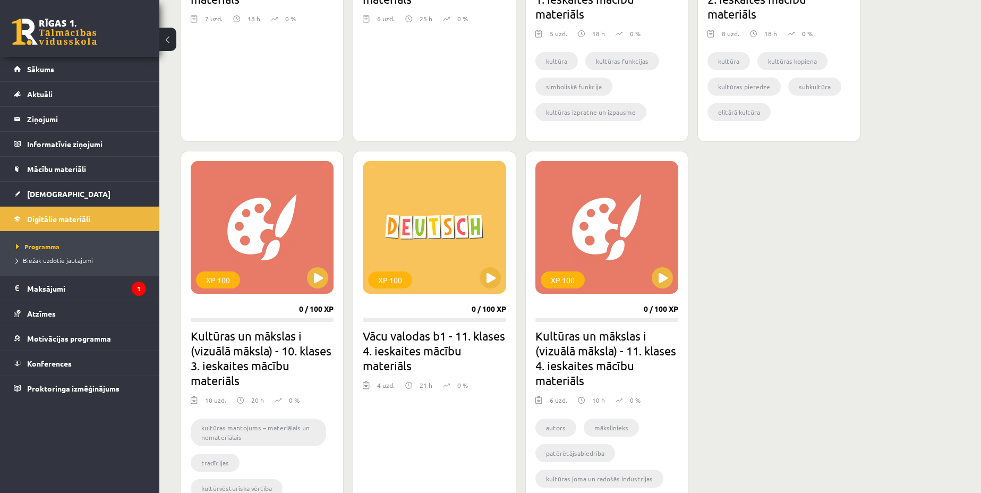
scroll to position [1593, 0]
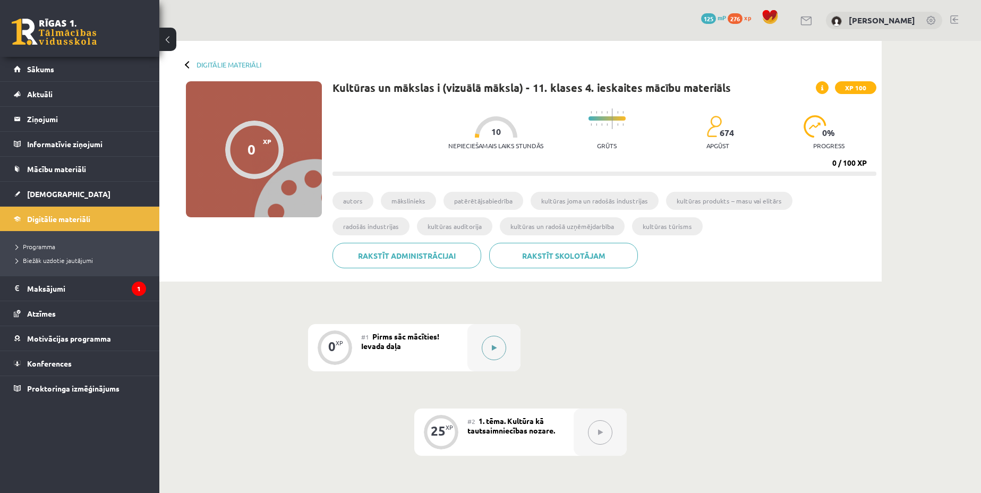
click at [497, 347] on button at bounding box center [494, 348] width 24 height 24
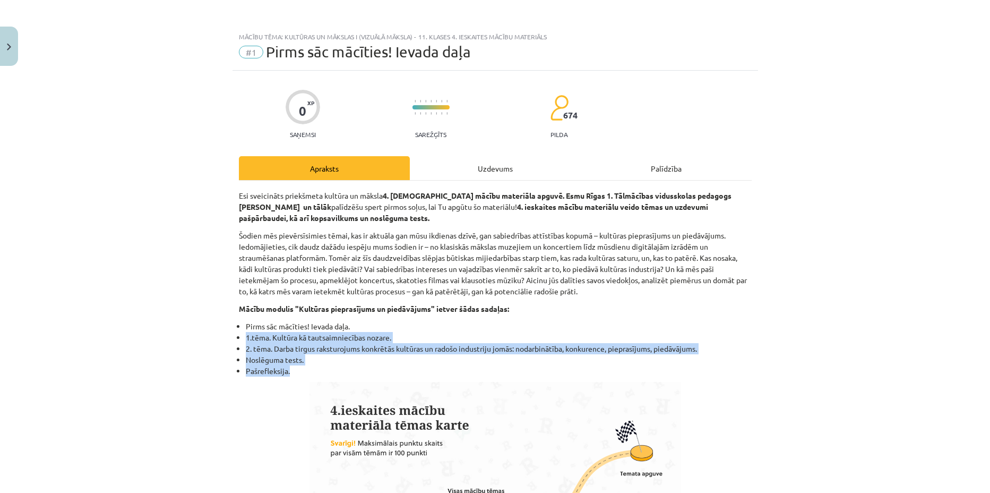
drag, startPoint x: 301, startPoint y: 366, endPoint x: 242, endPoint y: 339, distance: 64.4
click at [242, 339] on ul "Pirms sāc mācīties! Ievada daļa. 1.tēma. Kultūra kā tautsaimniecības nozare. 2.…" at bounding box center [495, 349] width 513 height 56
copy ul "1.tēma. Kultūra kā tautsaimniecības nozare. 2. tēma. Darba tirgus raksturojums …"
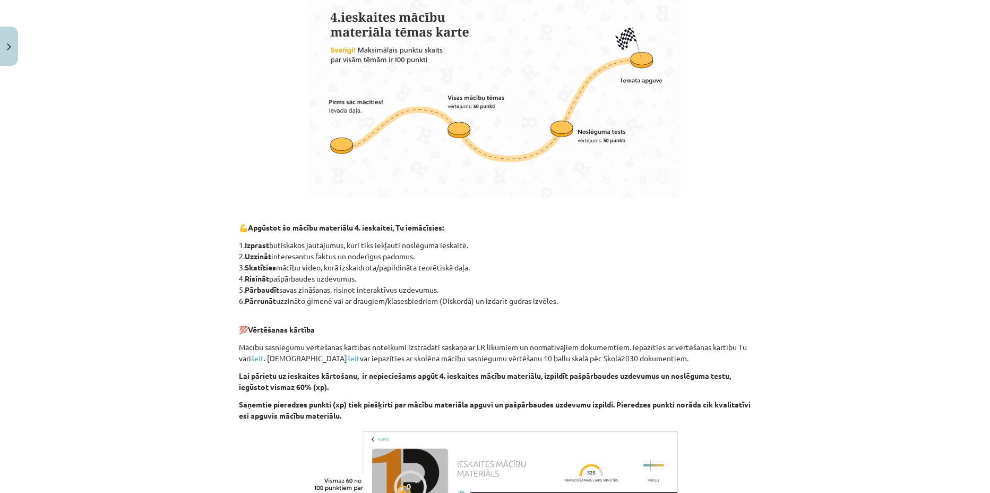
scroll to position [567, 0]
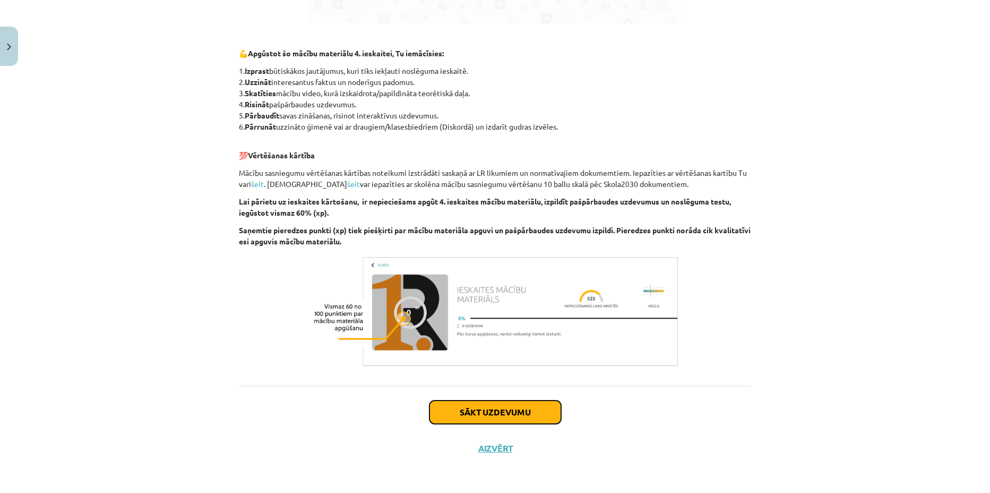
click at [525, 414] on button "Sākt uzdevumu" at bounding box center [496, 411] width 132 height 23
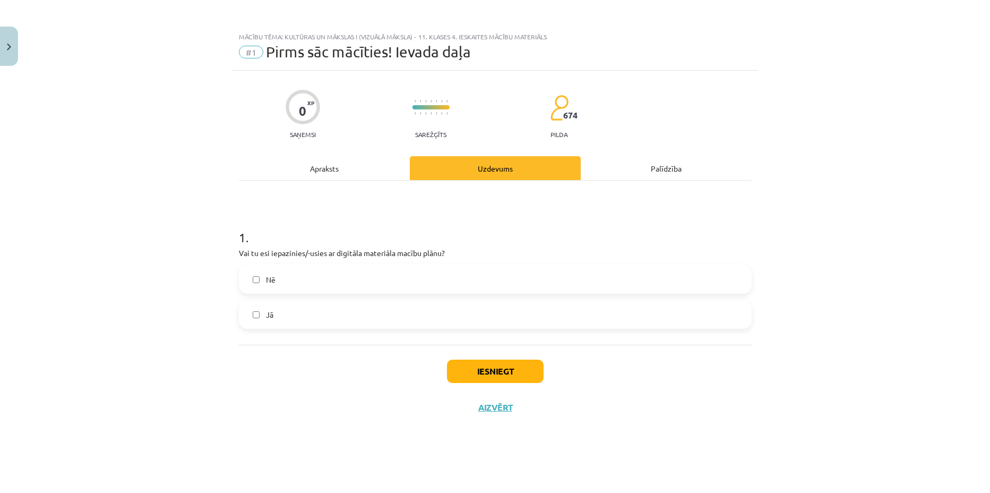
click at [324, 173] on div "Apraksts" at bounding box center [324, 168] width 171 height 24
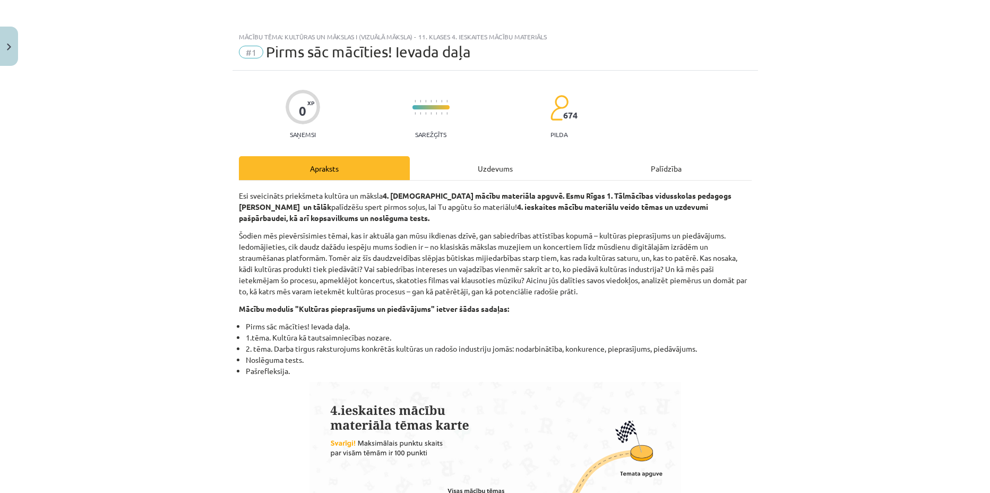
click at [472, 177] on div "Uzdevums" at bounding box center [495, 168] width 171 height 24
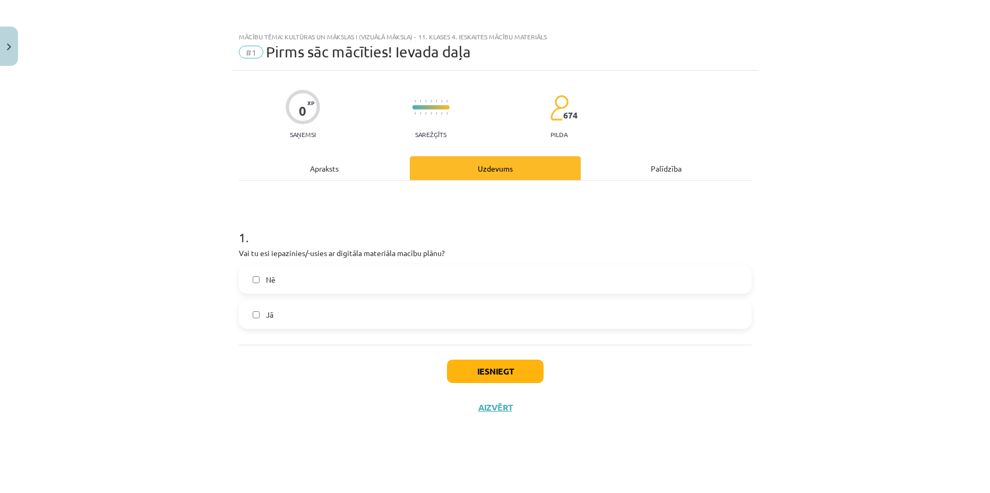
click at [324, 309] on label "Jā" at bounding box center [495, 314] width 511 height 27
click at [510, 368] on button "Iesniegt" at bounding box center [495, 370] width 97 height 23
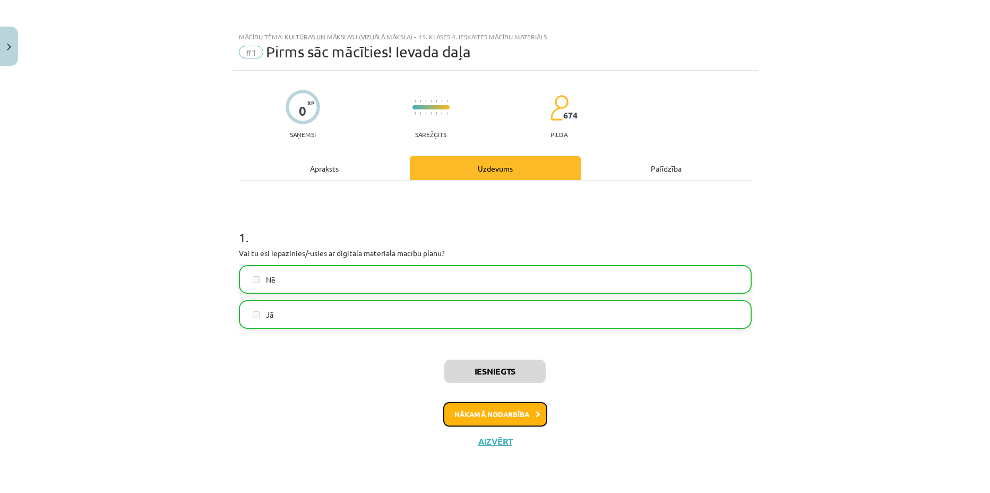
click at [490, 413] on button "Nākamā nodarbība" at bounding box center [495, 414] width 104 height 24
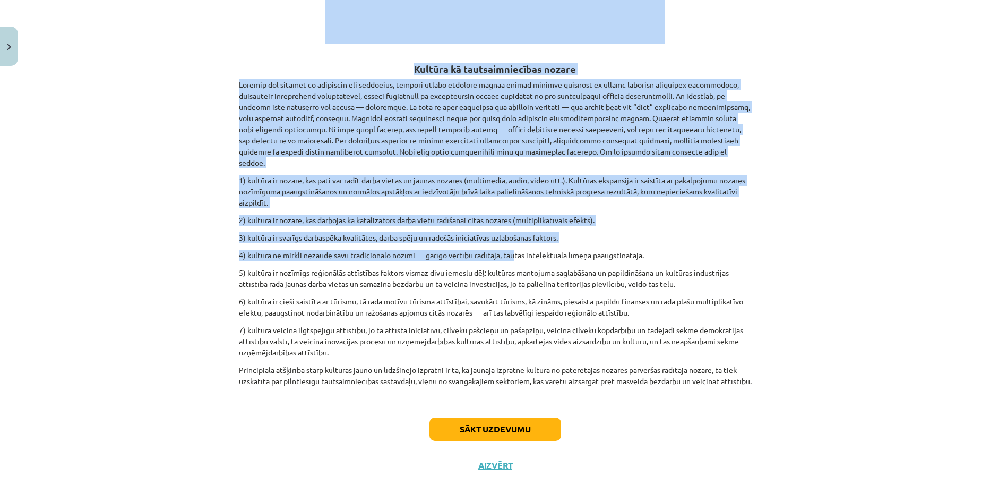
scroll to position [897, 0]
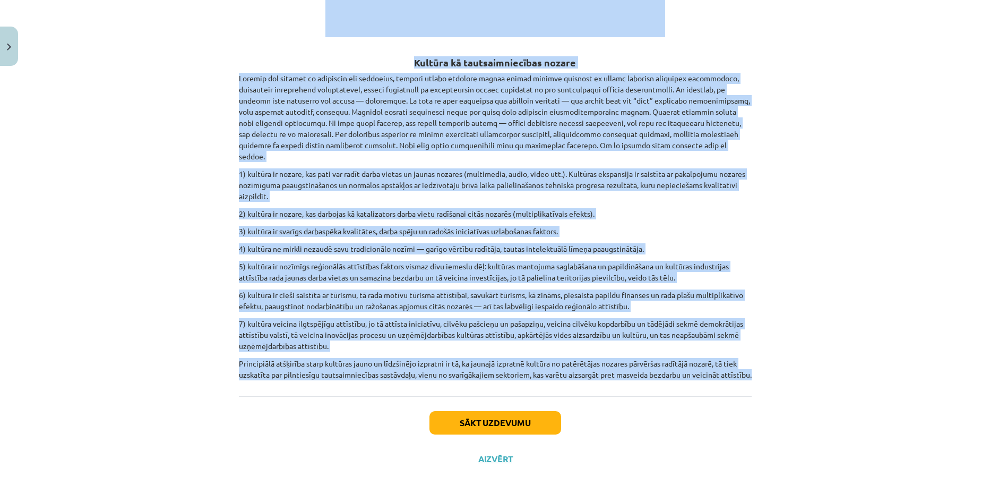
drag, startPoint x: 202, startPoint y: 186, endPoint x: 611, endPoint y: 365, distance: 445.8
click at [611, 365] on div "Mācību tēma: Kultūras un mākslas i (vizuālā māksla) - 11. klases 4. ieskaites m…" at bounding box center [495, 246] width 990 height 493
copy div "Kultūras un radošo industriju jēdziena izpratnes pētniecībai ir sena vēsture, k…"
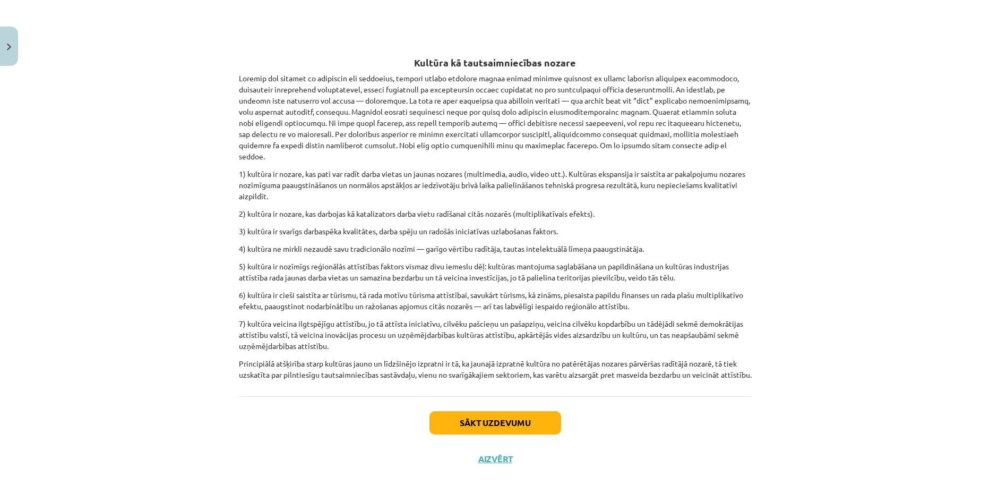
click at [492, 412] on button "Sākt uzdevumu" at bounding box center [496, 422] width 132 height 23
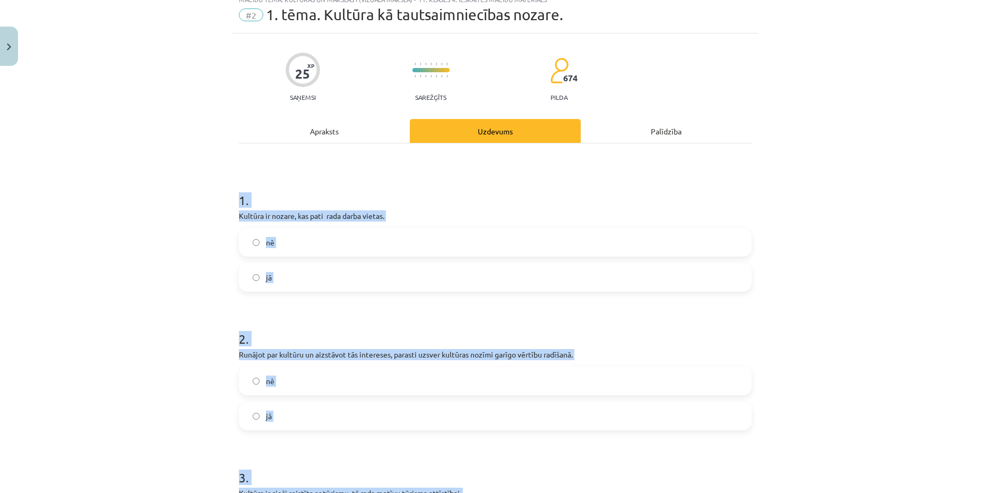
scroll to position [27, 0]
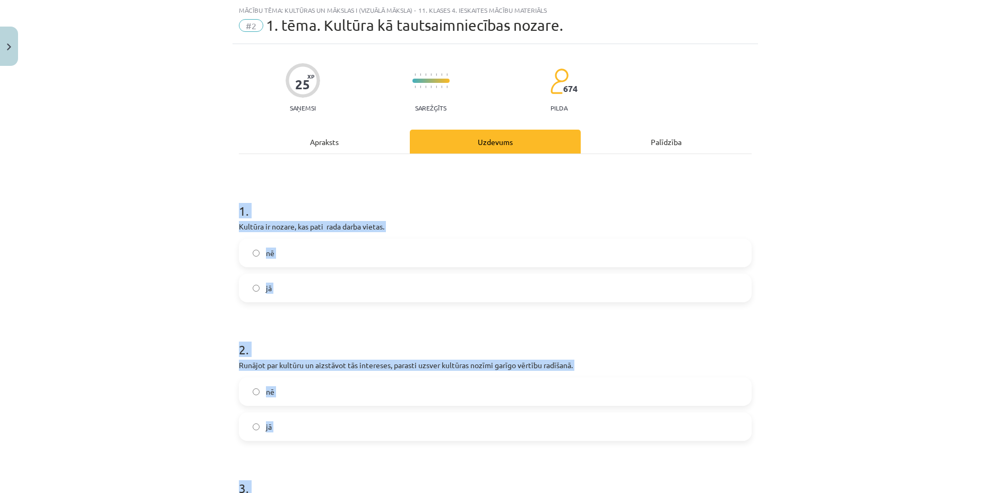
click at [244, 200] on h1 "1 ." at bounding box center [495, 201] width 513 height 33
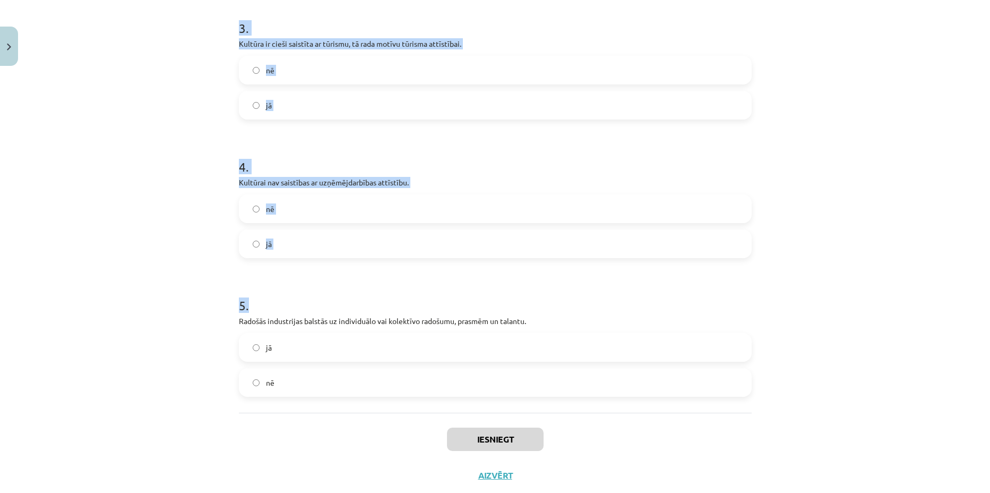
scroll to position [513, 0]
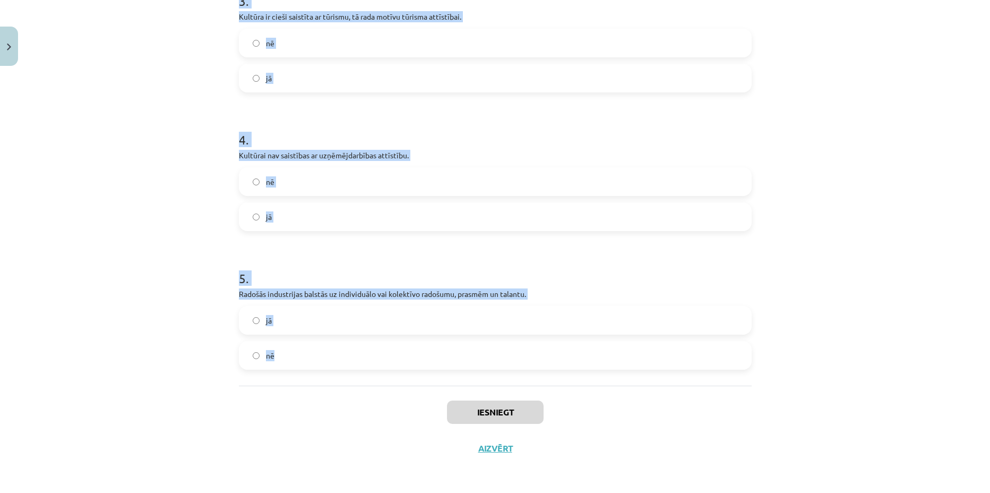
drag, startPoint x: 221, startPoint y: 198, endPoint x: 401, endPoint y: 347, distance: 234.2
click at [401, 347] on div "Mācību tēma: Kultūras un mākslas i (vizuālā māksla) - 11. klases 4. ieskaites m…" at bounding box center [495, 246] width 990 height 493
copy form "1 . Kultūra ir nozare, kas pati rada darba vietas. nē jā 2 . Runājot par kultūr…"
drag, startPoint x: 56, startPoint y: 175, endPoint x: 89, endPoint y: 142, distance: 46.6
click at [56, 175] on div "Mācību tēma: Kultūras un mākslas i (vizuālā māksla) - 11. klases 4. ieskaites m…" at bounding box center [495, 246] width 990 height 493
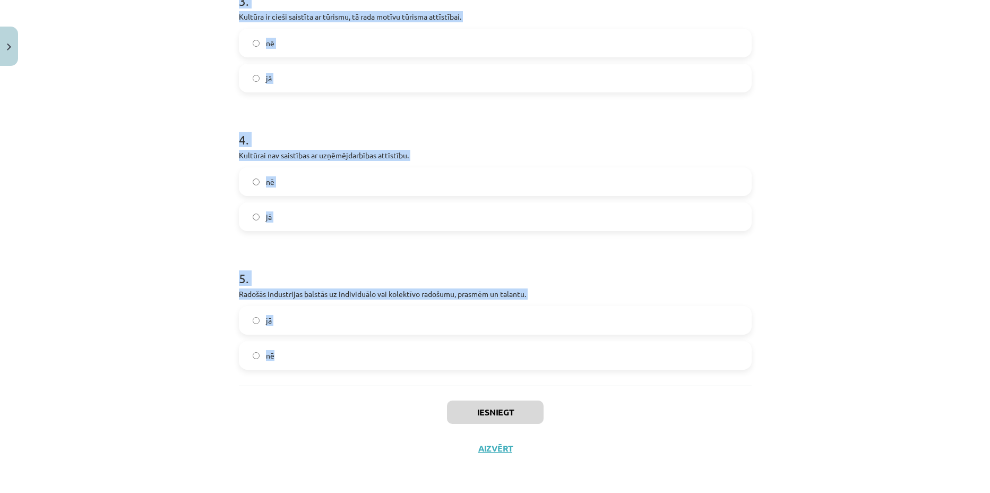
click at [122, 113] on div "Mācību tēma: Kultūras un mākslas i (vizuālā māksla) - 11. klases 4. ieskaites m…" at bounding box center [495, 246] width 990 height 493
click at [125, 107] on div "Mācību tēma: Kultūras un mākslas i (vizuālā māksla) - 11. klases 4. ieskaites m…" at bounding box center [495, 246] width 990 height 493
click at [162, 109] on div "Mācību tēma: Kultūras un mākslas i (vizuālā māksla) - 11. klases 4. ieskaites m…" at bounding box center [495, 246] width 990 height 493
drag, startPoint x: 870, startPoint y: 158, endPoint x: 883, endPoint y: 166, distance: 15.5
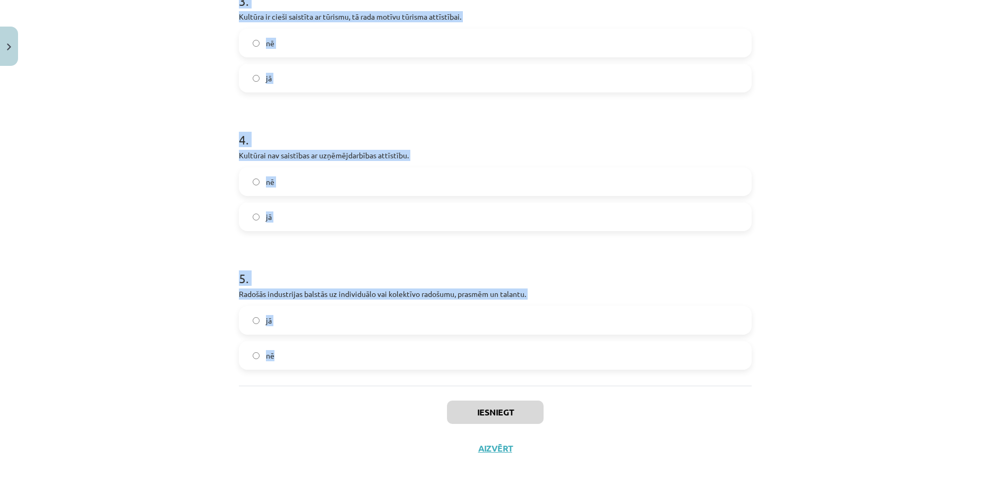
click at [870, 158] on div "Mācību tēma: Kultūras un mākslas i (vizuālā māksla) - 11. klases 4. ieskaites m…" at bounding box center [495, 246] width 990 height 493
click at [893, 172] on div "Mācību tēma: Kultūras un mākslas i (vizuālā māksla) - 11. klases 4. ieskaites m…" at bounding box center [495, 246] width 990 height 493
drag, startPoint x: 893, startPoint y: 172, endPoint x: 830, endPoint y: 95, distance: 99.3
click at [830, 95] on div "Mācību tēma: Kultūras un mākslas i (vizuālā māksla) - 11. klases 4. ieskaites m…" at bounding box center [495, 246] width 990 height 493
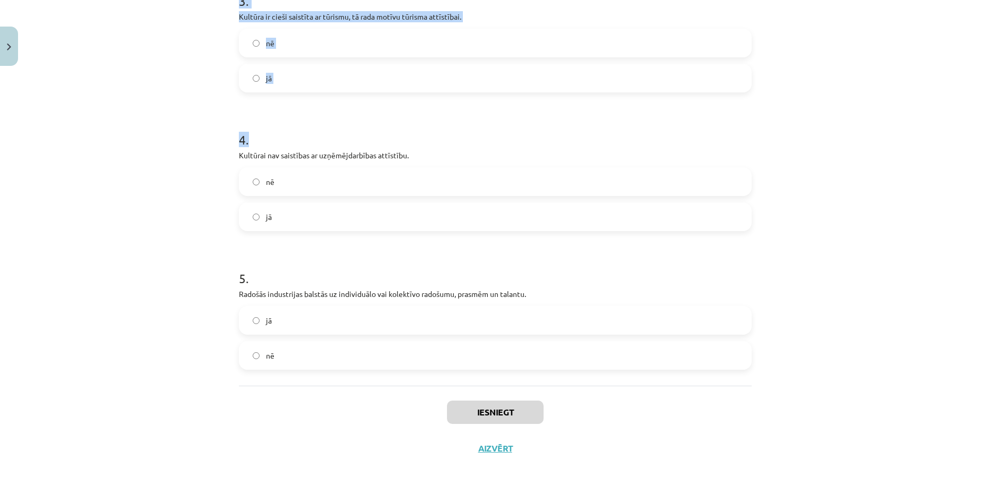
drag, startPoint x: 830, startPoint y: 95, endPoint x: 725, endPoint y: 113, distance: 106.7
click at [826, 98] on div "Mācību tēma: Kultūras un mākslas i (vizuālā māksla) - 11. klases 4. ieskaites m…" at bounding box center [495, 246] width 990 height 493
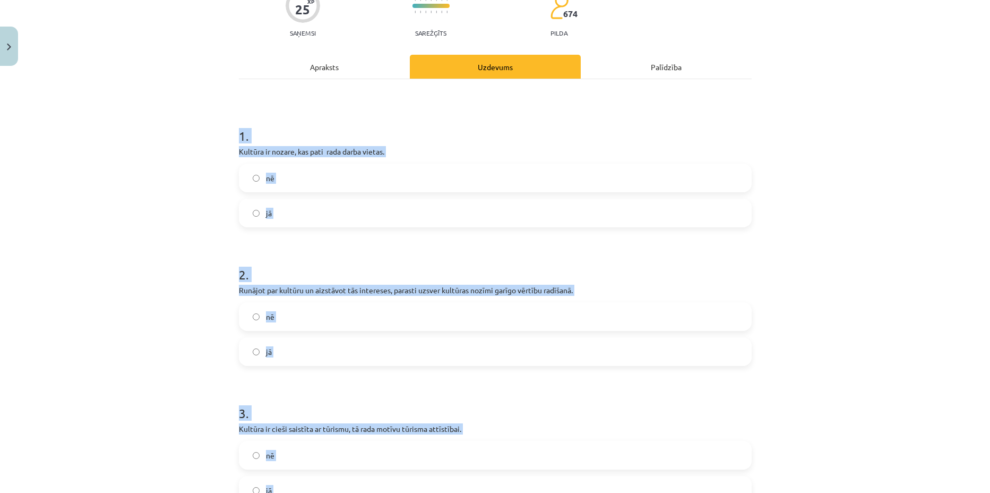
scroll to position [49, 0]
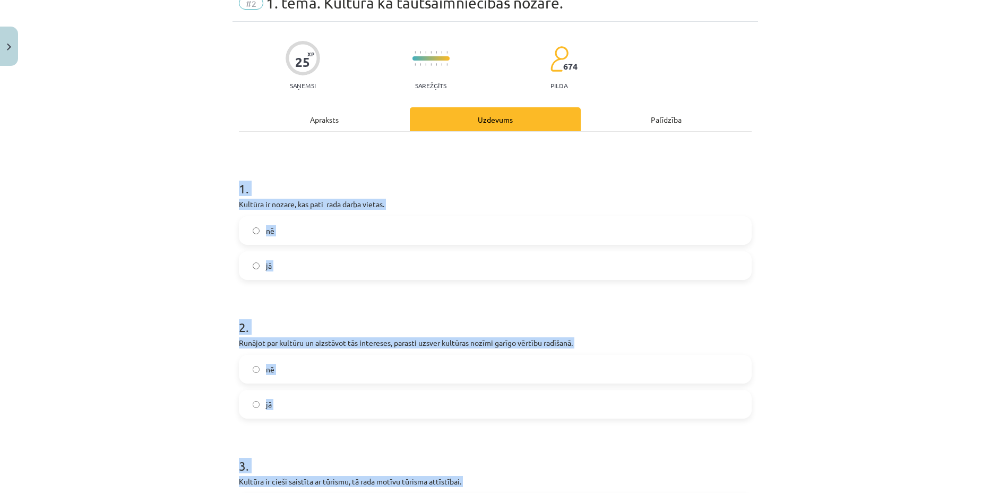
click at [261, 212] on div "1 . Kultūra ir nozare, kas pati rada darba vietas. nē jā" at bounding box center [495, 220] width 513 height 117
click at [263, 200] on p "Kultūra ir nozare, kas pati rada darba vietas." at bounding box center [495, 204] width 513 height 11
click at [242, 192] on h1 "1 ." at bounding box center [495, 178] width 513 height 33
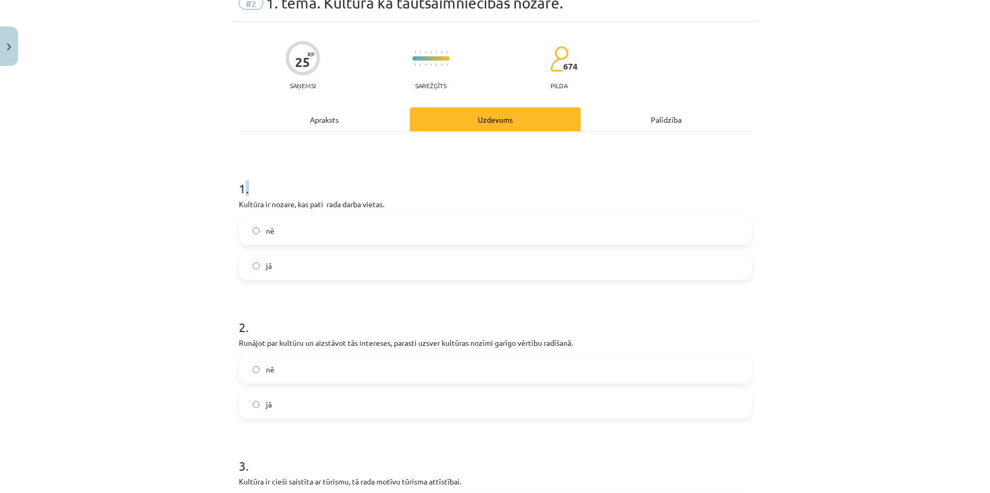
click at [240, 191] on h1 "1 ." at bounding box center [495, 178] width 513 height 33
click at [260, 183] on h1 "1 ." at bounding box center [495, 178] width 513 height 33
click at [324, 262] on label "jā" at bounding box center [495, 265] width 511 height 27
click at [301, 404] on label "jā" at bounding box center [495, 404] width 511 height 27
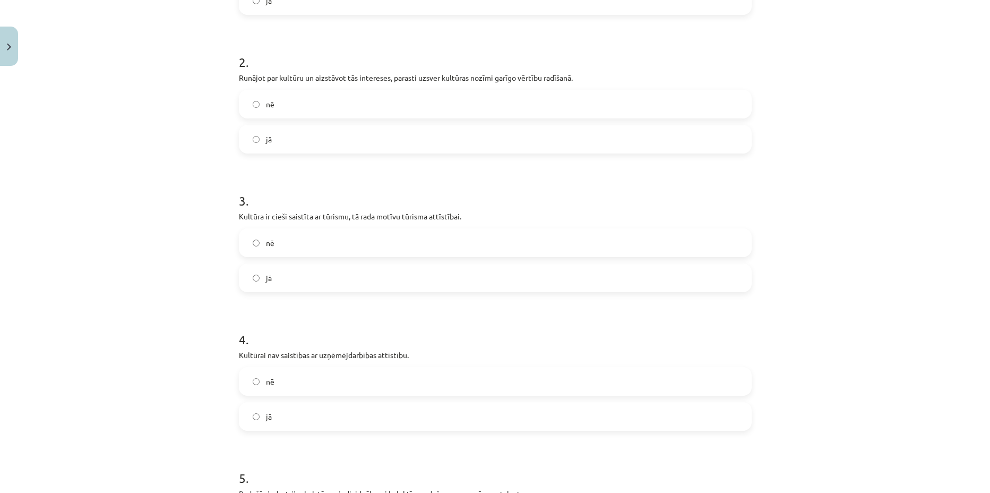
scroll to position [314, 0]
drag, startPoint x: 343, startPoint y: 282, endPoint x: 315, endPoint y: 346, distance: 69.0
click at [342, 282] on label "jā" at bounding box center [495, 277] width 511 height 27
click at [304, 373] on label "nē" at bounding box center [495, 380] width 511 height 27
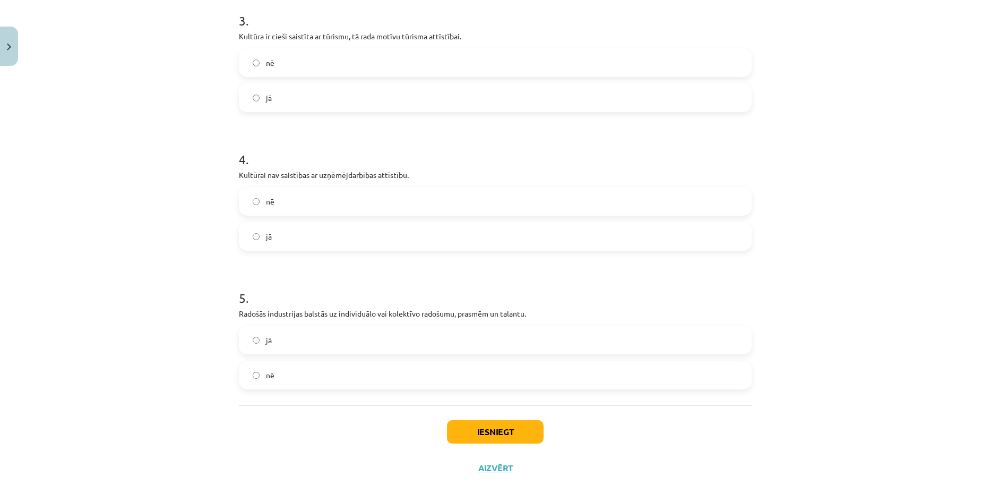
scroll to position [513, 0]
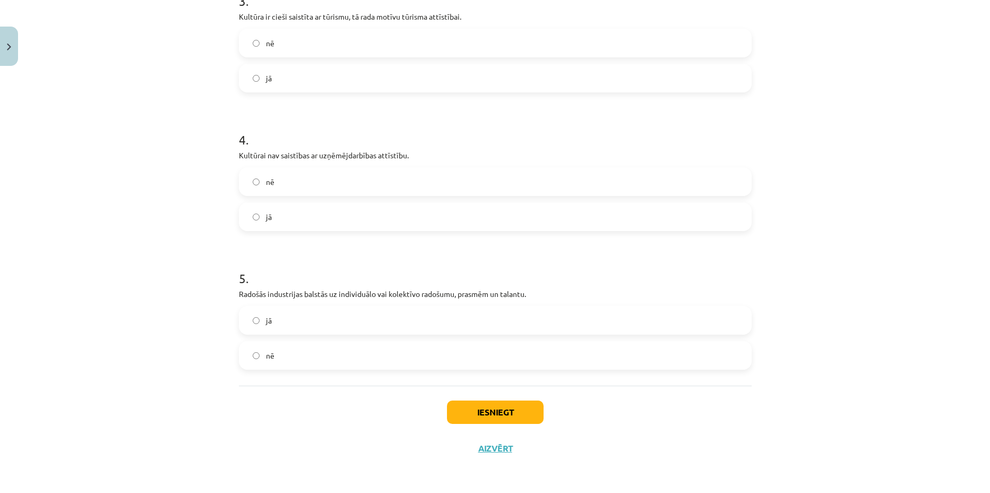
click at [354, 327] on label "jā" at bounding box center [495, 320] width 511 height 27
click at [475, 423] on button "Iesniegt" at bounding box center [495, 411] width 97 height 23
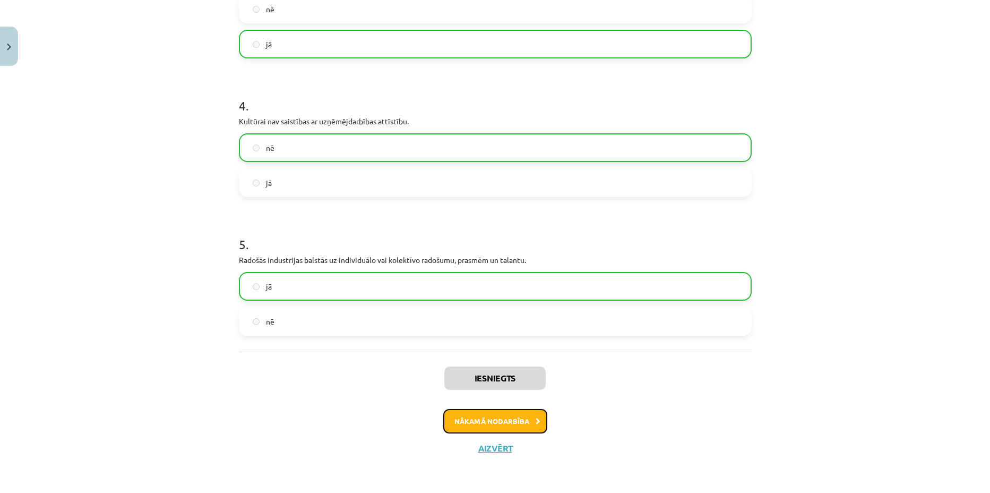
click at [520, 423] on button "Nākamā nodarbība" at bounding box center [495, 421] width 104 height 24
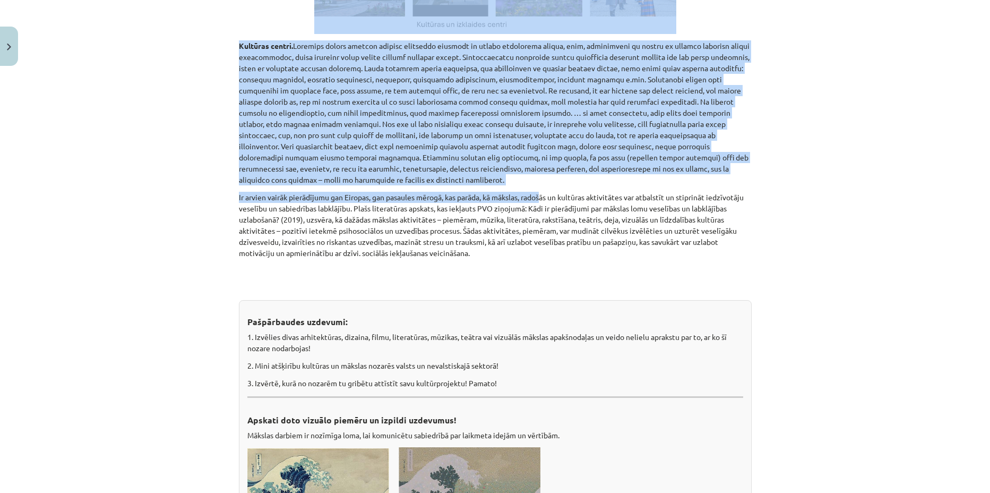
scroll to position [6133, 0]
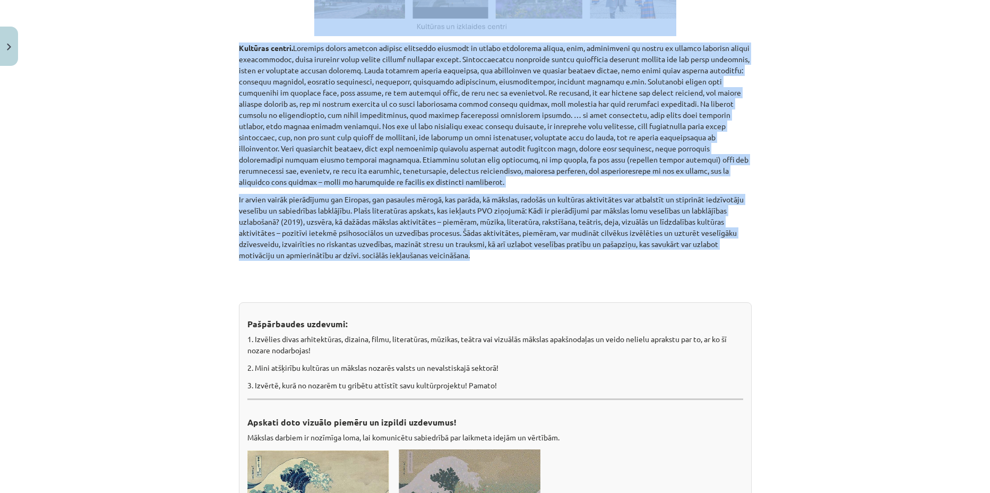
drag, startPoint x: 260, startPoint y: 183, endPoint x: 546, endPoint y: 121, distance: 292.3
copy div "egūtu paplašinātu priekšstatu par darba tirgus īpatnībām radošo industriju noza…"
click at [543, 194] on p "Ir arvien vairāk pierādījumu gan Eiropas, gan pasaules mērogā, kas parāda, kā m…" at bounding box center [495, 227] width 513 height 67
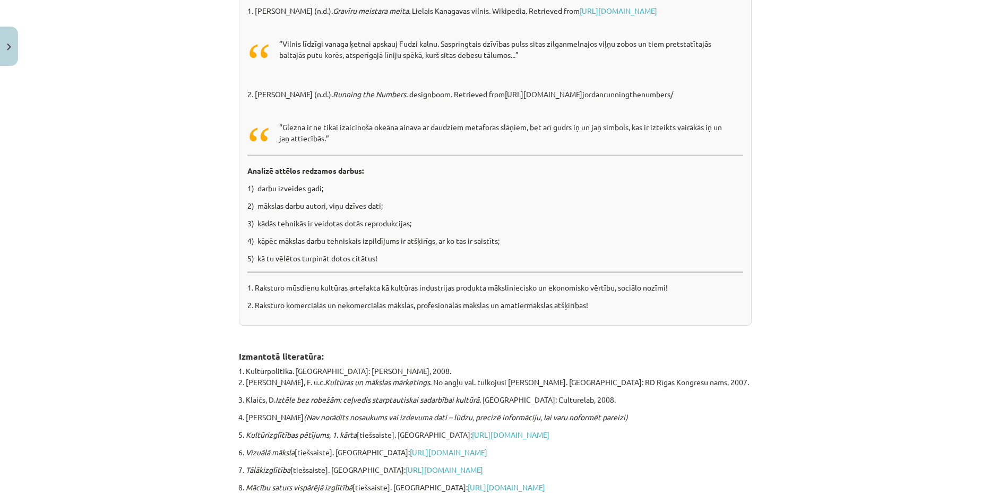
scroll to position [6711, 0]
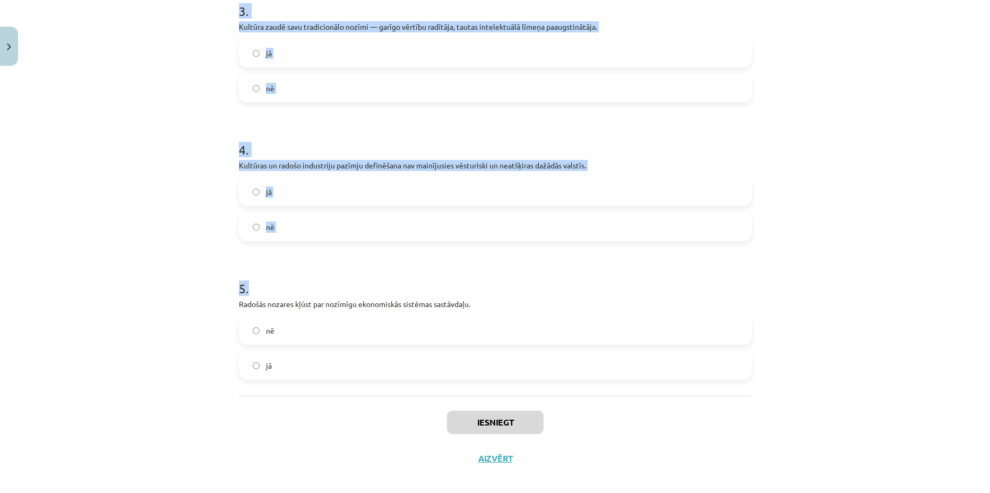
scroll to position [542, 0]
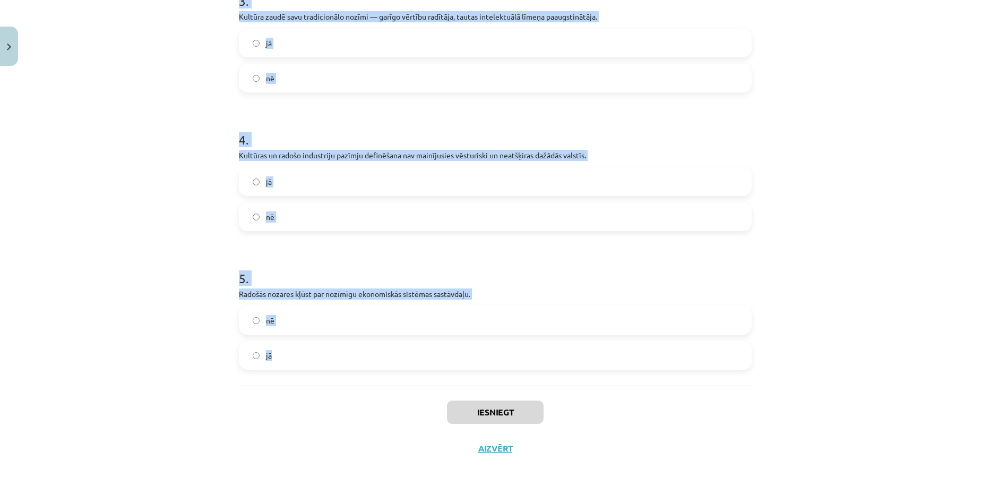
drag, startPoint x: 243, startPoint y: 237, endPoint x: 501, endPoint y: 340, distance: 277.4
click at [501, 340] on div "Mācību tēma: Kultūras un mākslas i (vizuālā māksla) - 11. klases 4. ieskaites m…" at bounding box center [495, 246] width 990 height 493
click at [501, 341] on div "jā" at bounding box center [495, 355] width 513 height 29
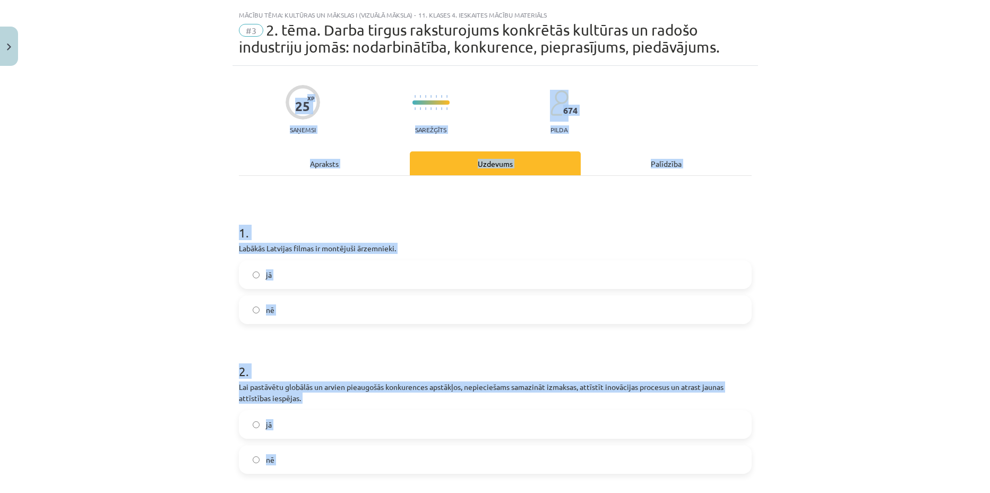
scroll to position [11, 0]
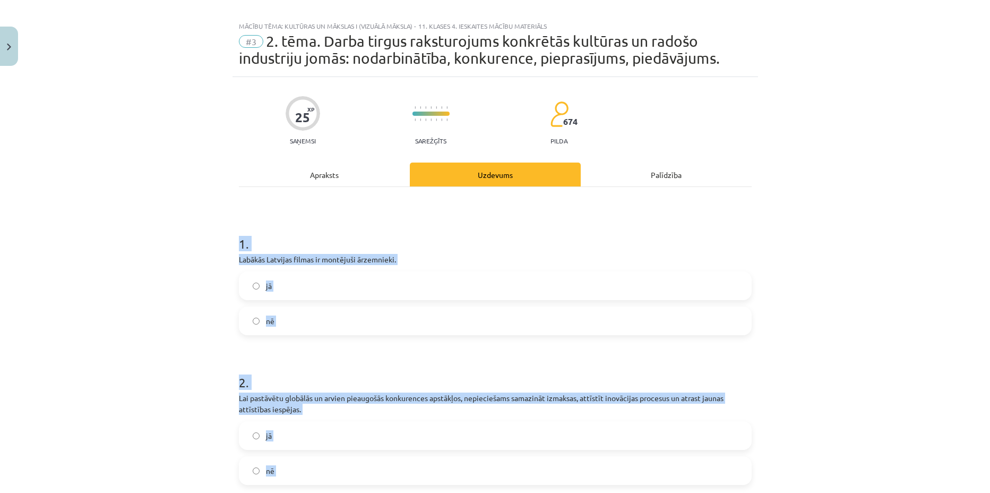
drag, startPoint x: 283, startPoint y: 372, endPoint x: 230, endPoint y: 221, distance: 159.2
copy form "1 . Labākās Latvijas filmas ir montējuši ārzemnieki. jā nē 2 . Lai pastāvētu gl…"
click at [126, 203] on div "Mācību tēma: Kultūras un mākslas i (vizuālā māksla) - 11. klases 4. ieskaites m…" at bounding box center [495, 246] width 990 height 493
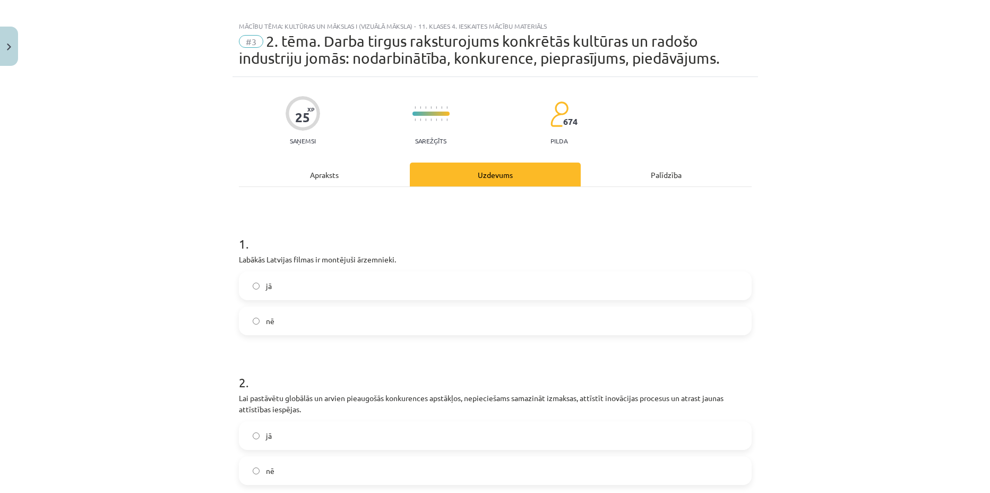
click at [379, 297] on label "jā" at bounding box center [495, 285] width 511 height 27
click at [313, 433] on label "jā" at bounding box center [495, 435] width 511 height 27
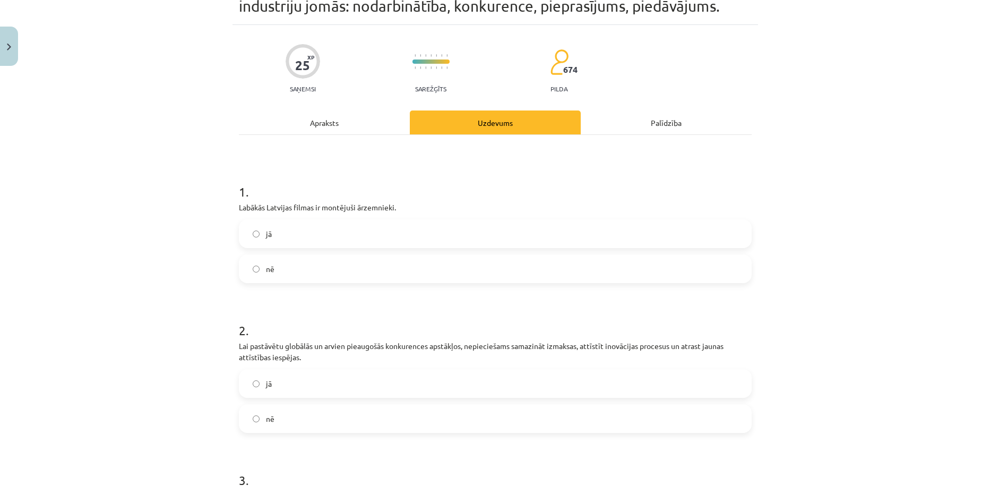
scroll to position [342, 0]
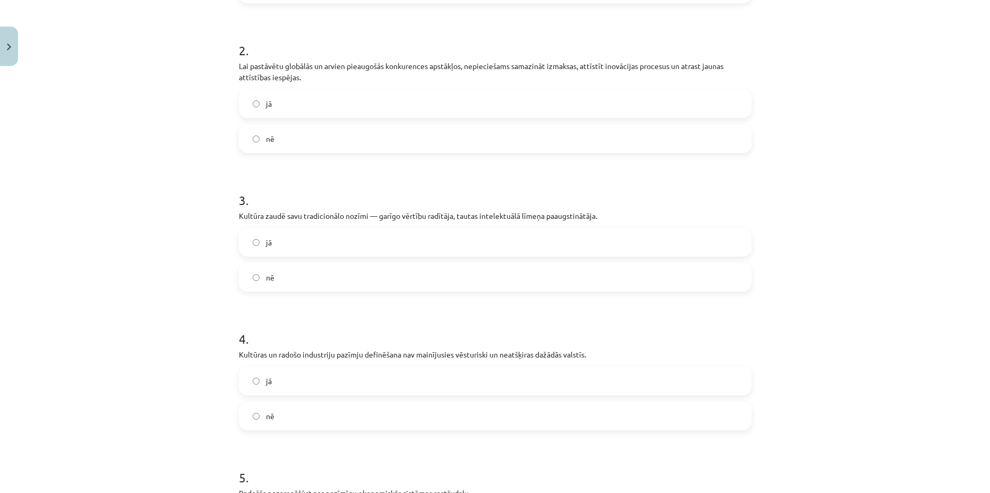
click at [299, 280] on label "nē" at bounding box center [495, 277] width 511 height 27
click at [268, 415] on span "nē" at bounding box center [270, 415] width 8 height 11
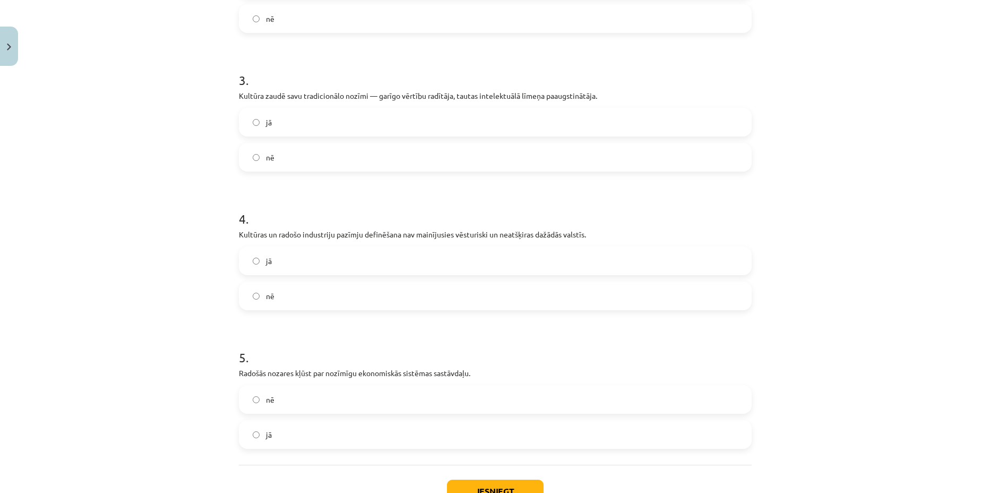
scroll to position [475, 0]
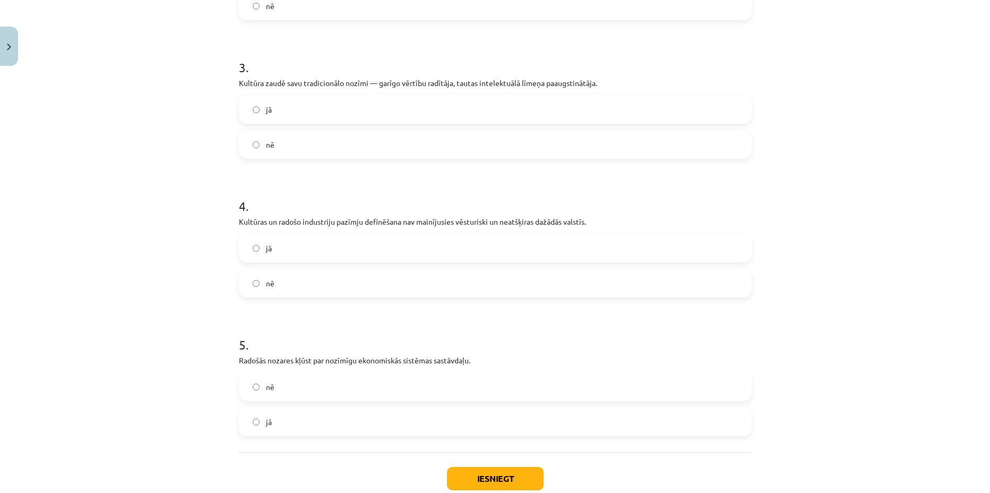
click at [301, 385] on label "nē" at bounding box center [495, 386] width 511 height 27
click at [285, 419] on label "jā" at bounding box center [495, 421] width 511 height 27
click at [477, 469] on button "Iesniegt" at bounding box center [495, 478] width 97 height 23
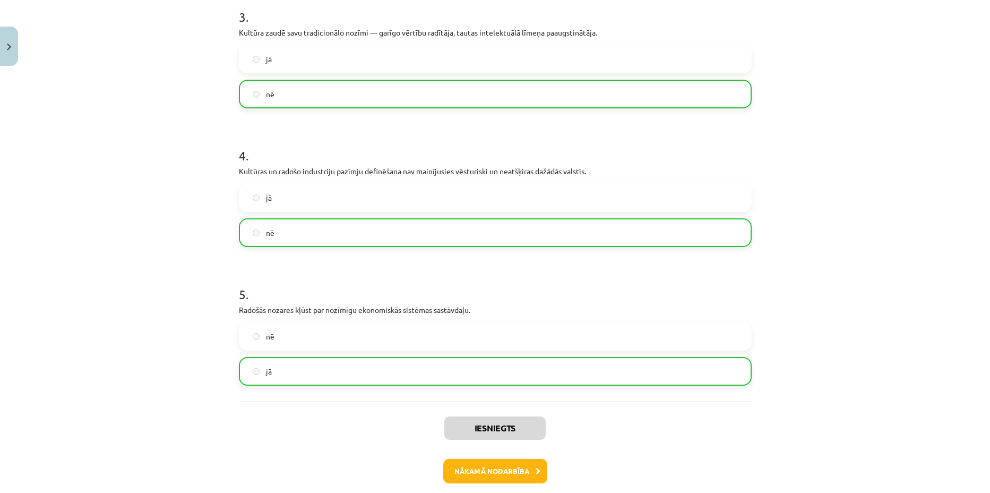
scroll to position [576, 0]
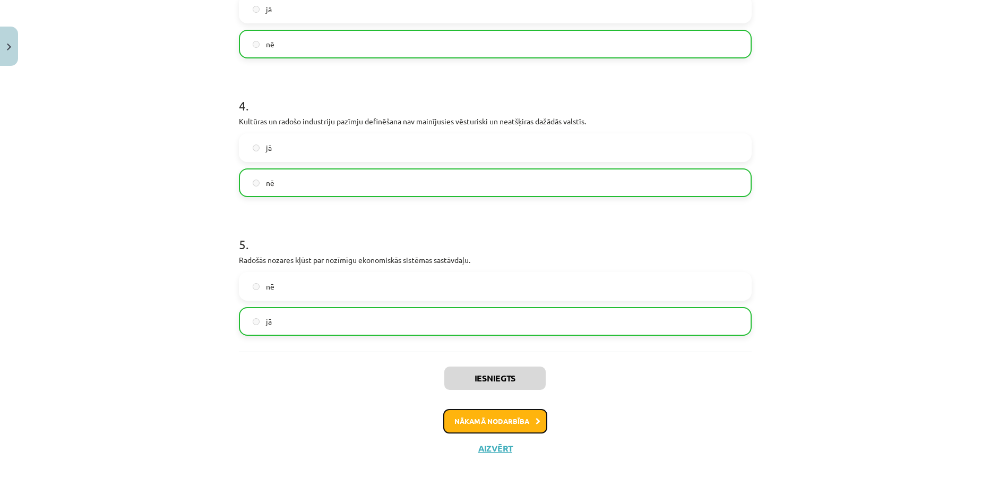
click at [519, 425] on button "Nākamā nodarbība" at bounding box center [495, 421] width 104 height 24
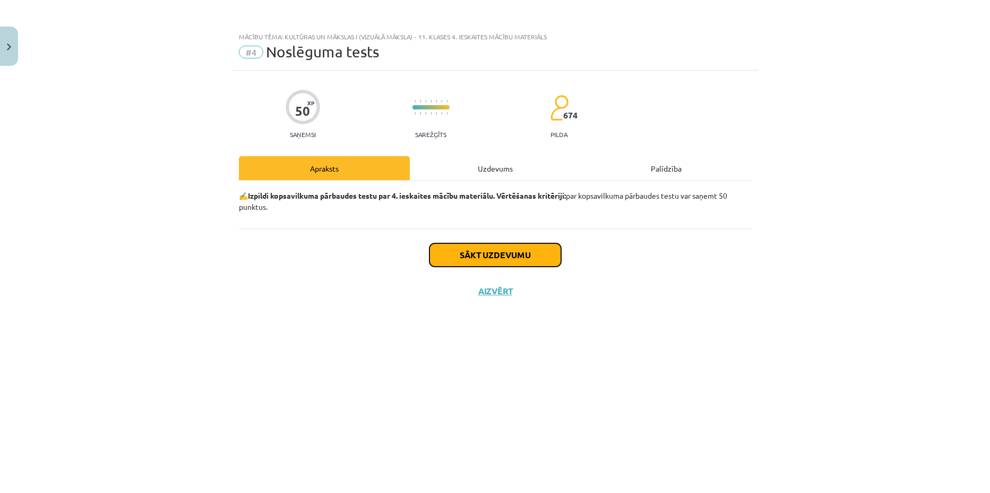
click at [502, 246] on button "Sākt uzdevumu" at bounding box center [496, 254] width 132 height 23
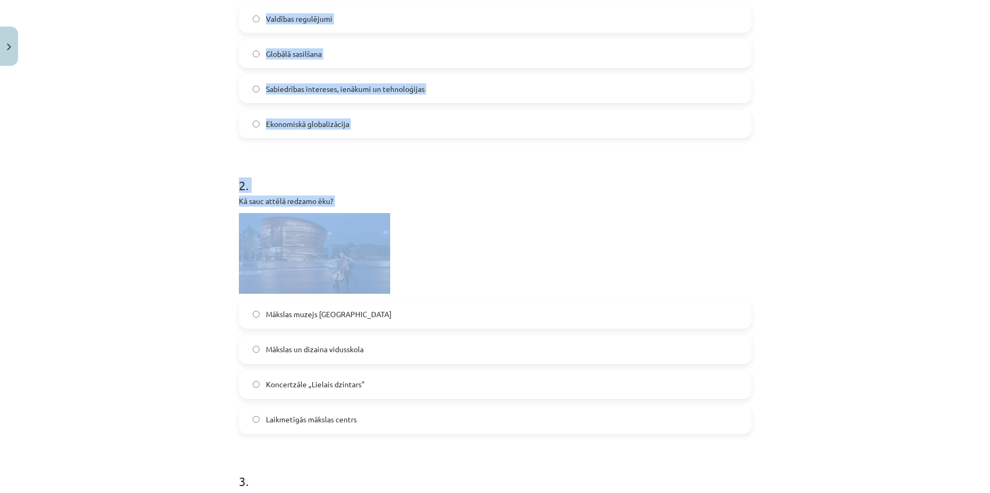
scroll to position [265, 0]
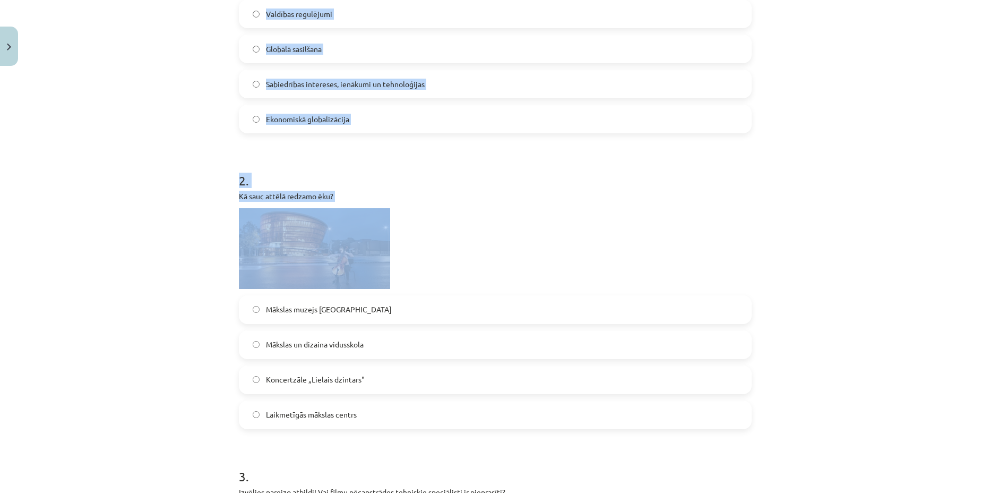
drag, startPoint x: 259, startPoint y: 246, endPoint x: 426, endPoint y: 250, distance: 167.3
click at [426, 250] on div "Mācību tēma: Kultūras un mākslas i (vizuālā māksla) - 11. klases 4. ieskaites m…" at bounding box center [495, 246] width 990 height 493
click at [492, 178] on h1 "2 ." at bounding box center [495, 171] width 513 height 33
click at [440, 176] on h1 "2 ." at bounding box center [495, 171] width 513 height 33
click at [473, 266] on p at bounding box center [495, 248] width 513 height 81
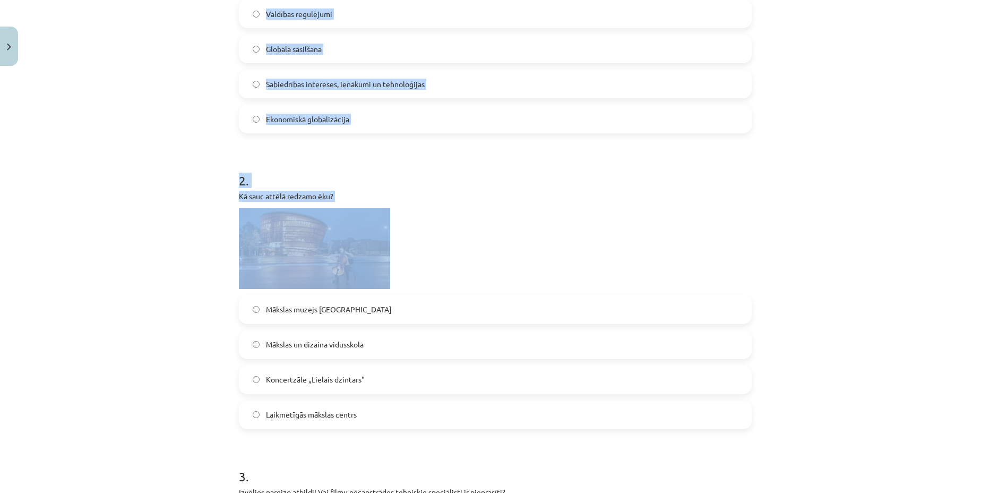
click at [195, 251] on div "Mācību tēma: Kultūras un mākslas i (vizuālā māksla) - 11. klases 4. ieskaites m…" at bounding box center [495, 246] width 990 height 493
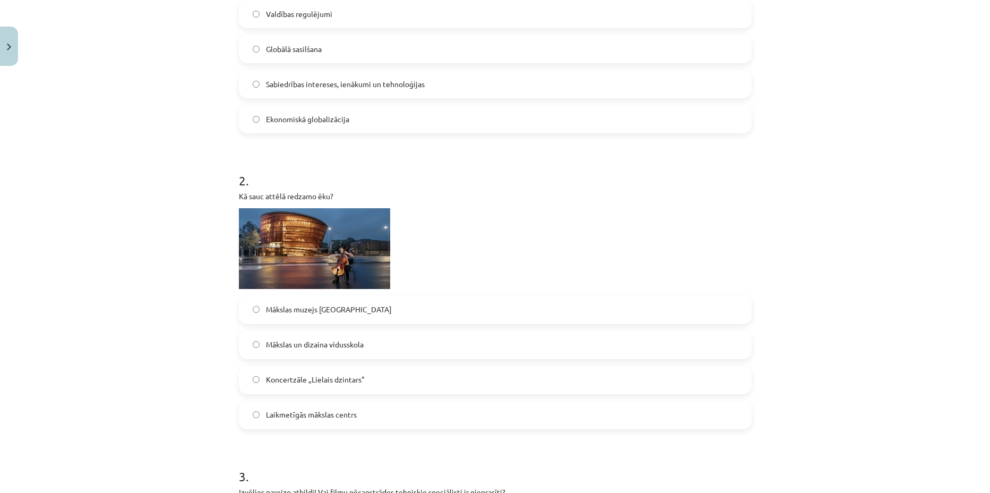
click at [343, 376] on span "Koncertzāle „Lielais dzintars"" at bounding box center [315, 379] width 99 height 11
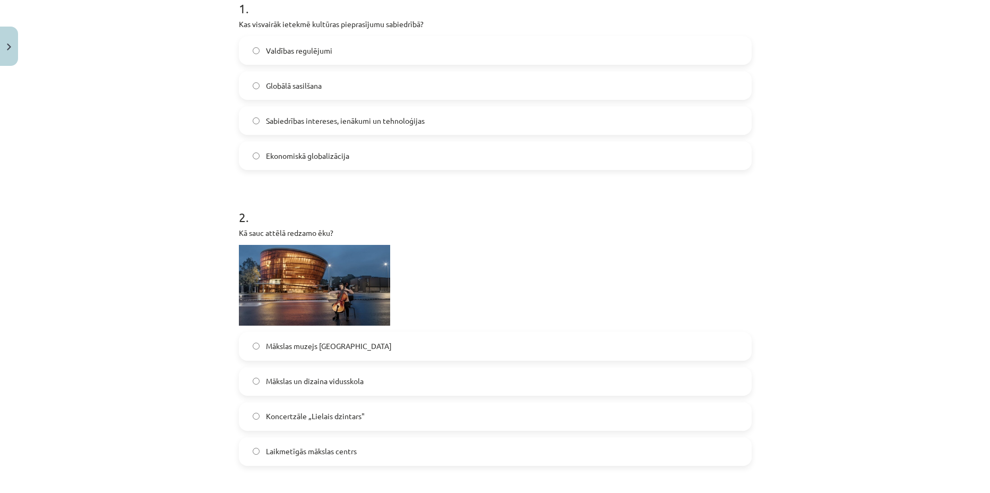
scroll to position [66, 0]
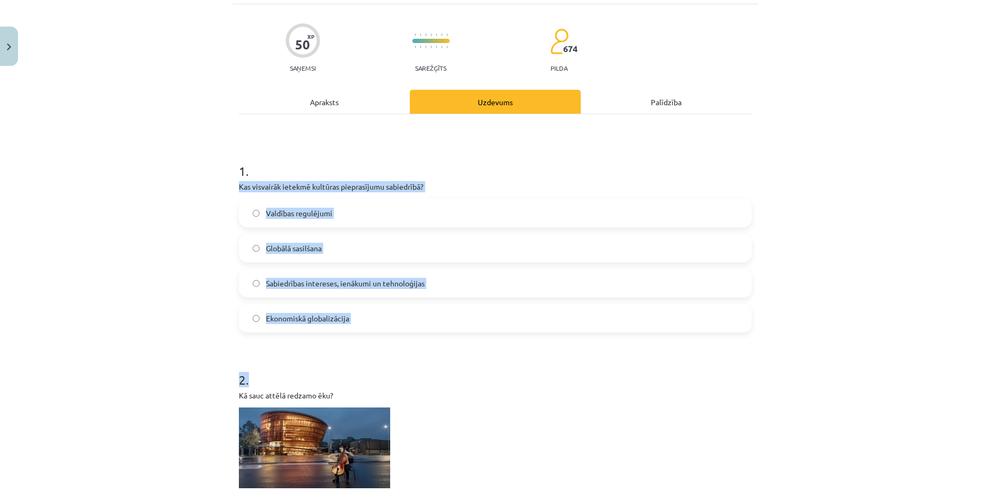
drag, startPoint x: 383, startPoint y: 339, endPoint x: 228, endPoint y: 187, distance: 217.4
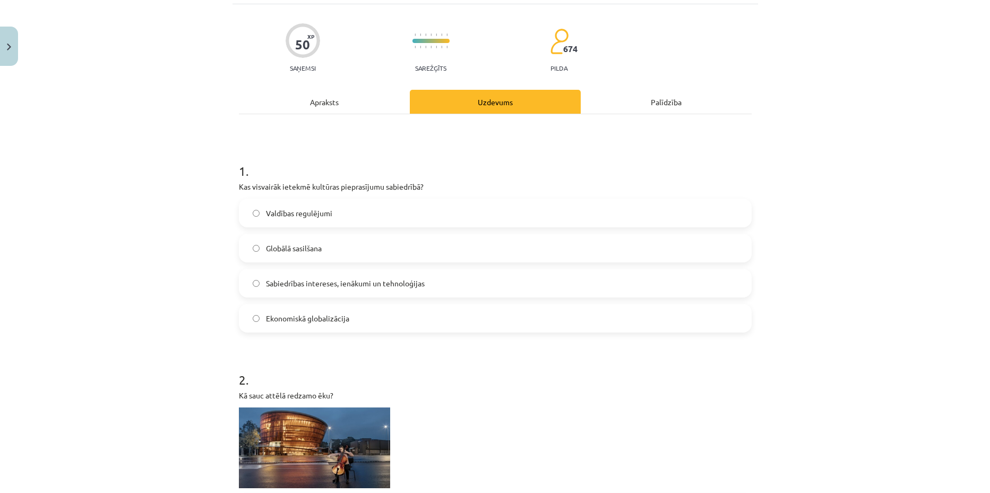
click at [219, 173] on div "Mācību tēma: Kultūras un mākslas i (vizuālā māksla) - 11. klases 4. ieskaites m…" at bounding box center [495, 246] width 990 height 493
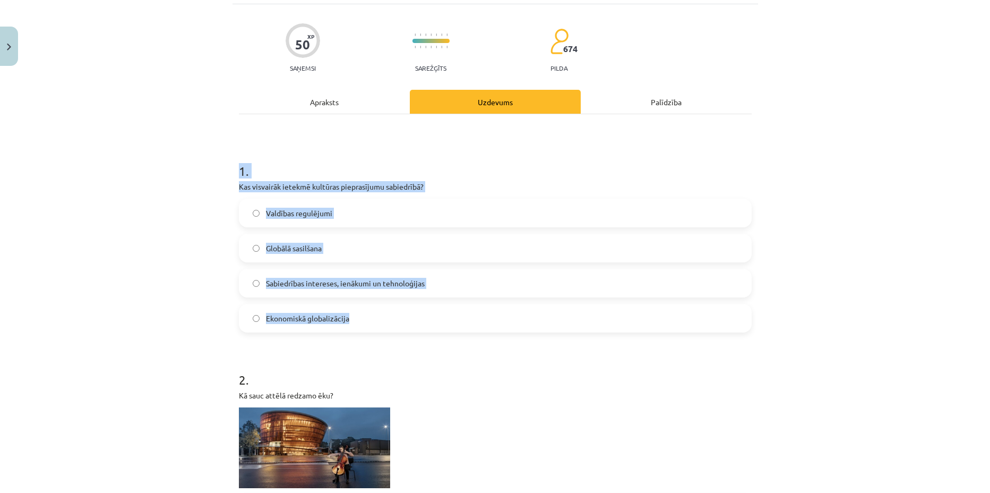
drag, startPoint x: 225, startPoint y: 171, endPoint x: 374, endPoint y: 319, distance: 210.6
click at [374, 319] on div "Mācību tēma: Kultūras un mākslas i (vizuālā māksla) - 11. klases 4. ieskaites m…" at bounding box center [495, 246] width 990 height 493
copy div "1 . Kas visvairāk ietekmē kultūras pieprasījumu sabiedrībā? Valdības regulējumi…"
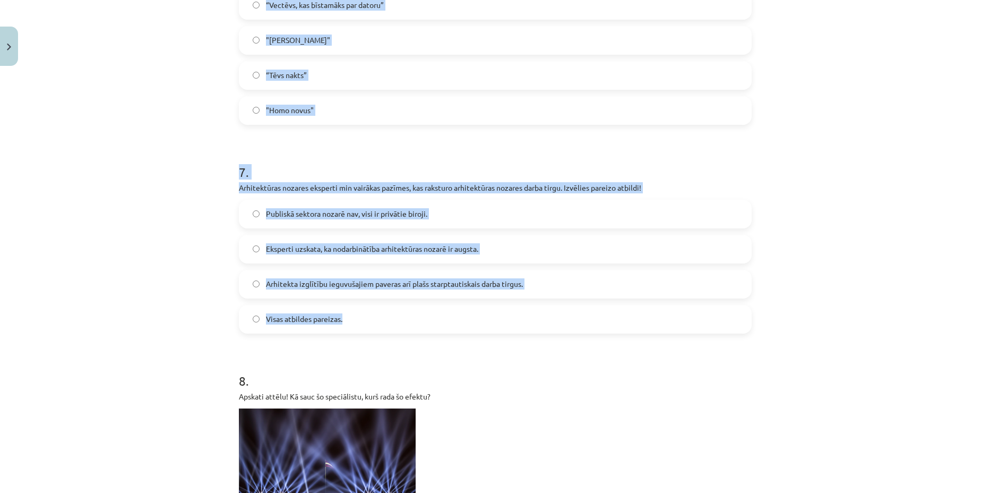
scroll to position [1460, 0]
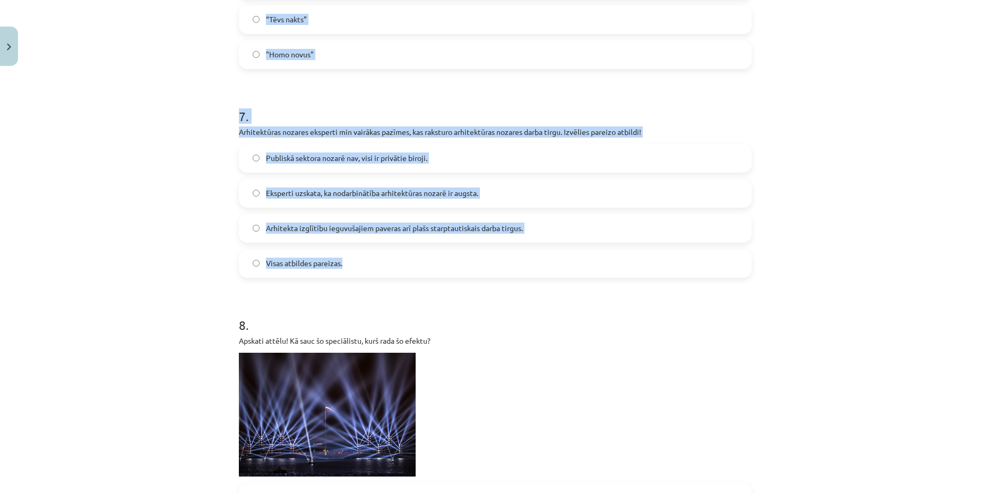
drag, startPoint x: 214, startPoint y: 210, endPoint x: 385, endPoint y: 269, distance: 180.8
click at [385, 269] on div "Mācību tēma: Kultūras un mākslas i (vizuālā māksla) - 11. klases 4. ieskaites m…" at bounding box center [495, 246] width 990 height 493
copy form "3 . Izvēlies pareizo atbildi! Vai filmu pēcapstrādes tehniskie speciālisti ir p…"
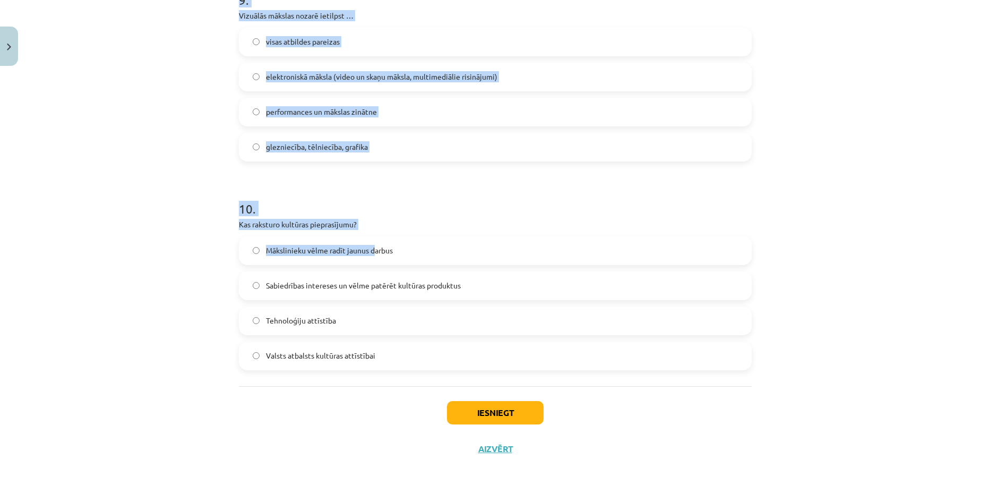
scroll to position [2124, 0]
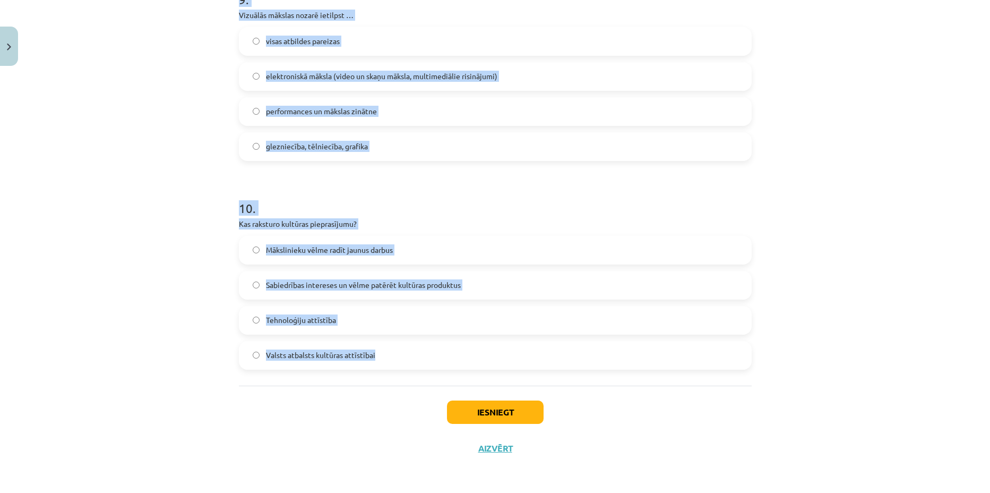
drag, startPoint x: 237, startPoint y: 199, endPoint x: 412, endPoint y: 350, distance: 231.2
click at [412, 350] on div "Mācību tēma: Kultūras un mākslas i (vizuālā māksla) - 11. klases 4. ieskaites m…" at bounding box center [495, 246] width 990 height 493
copy form "9 . Vizuālās mākslas nozarē ietilpst … visas atbildes pareizas elektroniskā māk…"
click at [376, 359] on label "Valsts atbalsts kultūras attīstībai" at bounding box center [495, 355] width 511 height 27
click at [186, 340] on div "Mācību tēma: Kultūras un mākslas i (vizuālā māksla) - 11. klases 4. ieskaites m…" at bounding box center [495, 246] width 990 height 493
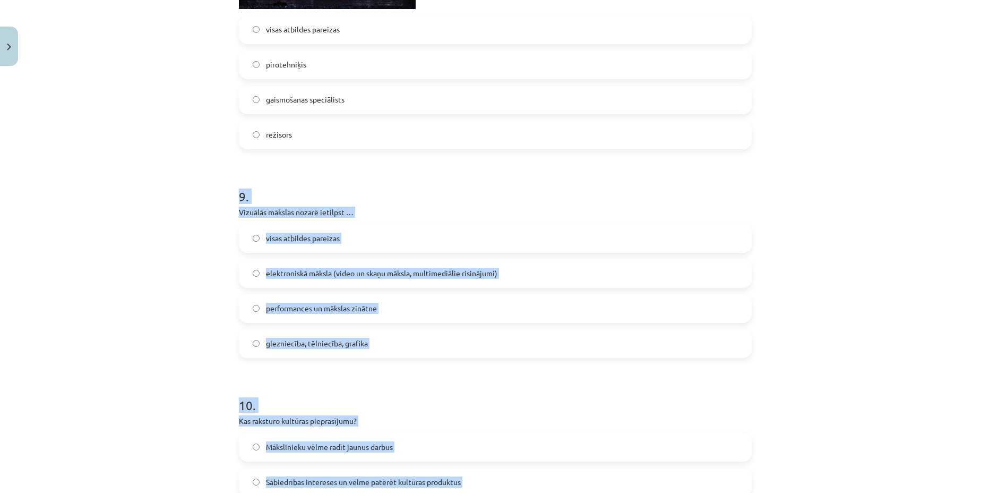
scroll to position [1793, 0]
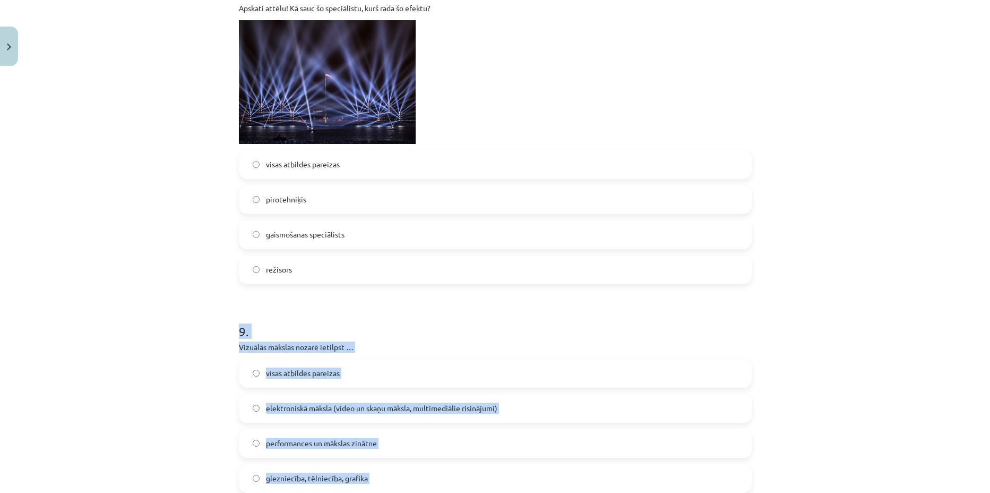
drag, startPoint x: 361, startPoint y: 350, endPoint x: 220, endPoint y: 321, distance: 143.8
click at [220, 321] on div "Mācību tēma: Kultūras un mākslas i (vizuālā māksla) - 11. klases 4. ieskaites m…" at bounding box center [495, 246] width 990 height 493
copy form "9 . Vizuālās mākslas nozarē ietilpst … visas atbildes pareizas elektroniskā māk…"
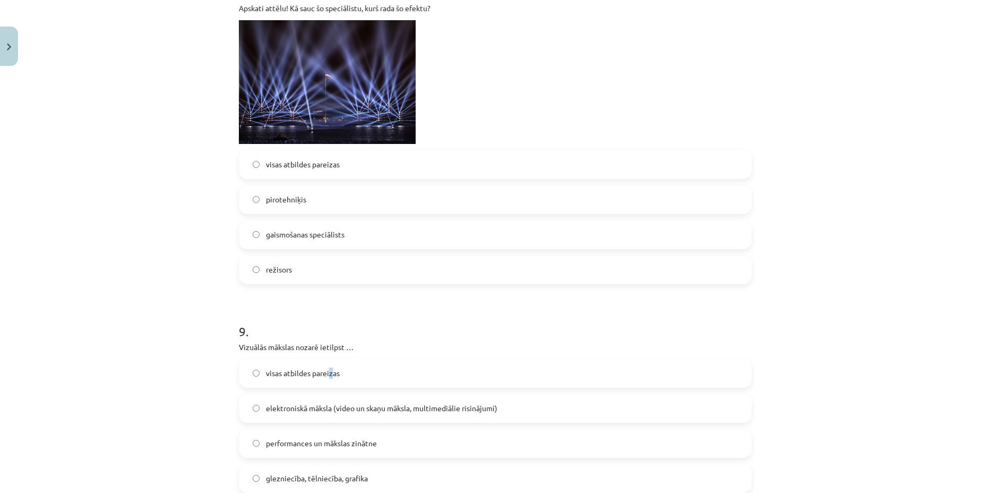
drag, startPoint x: 326, startPoint y: 365, endPoint x: 328, endPoint y: 372, distance: 6.7
click at [328, 372] on label "visas atbildes pareizas" at bounding box center [495, 373] width 511 height 27
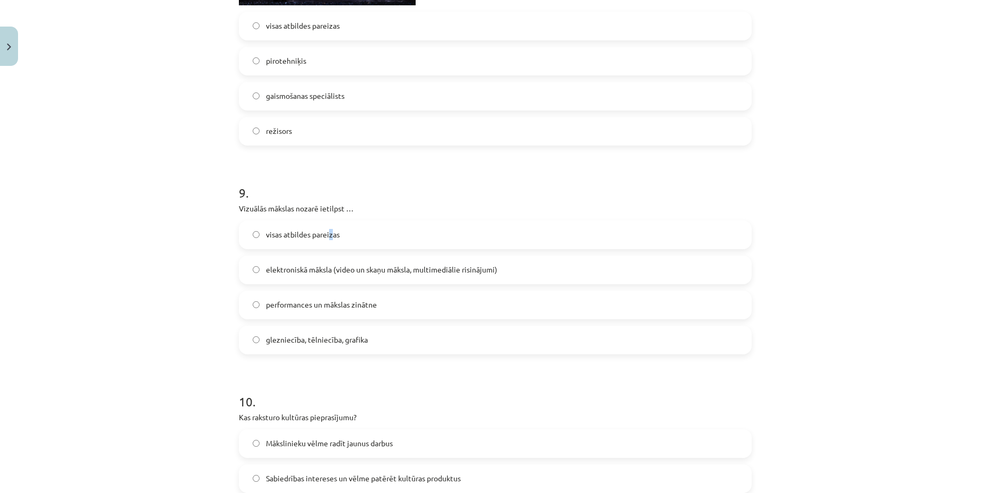
scroll to position [1992, 0]
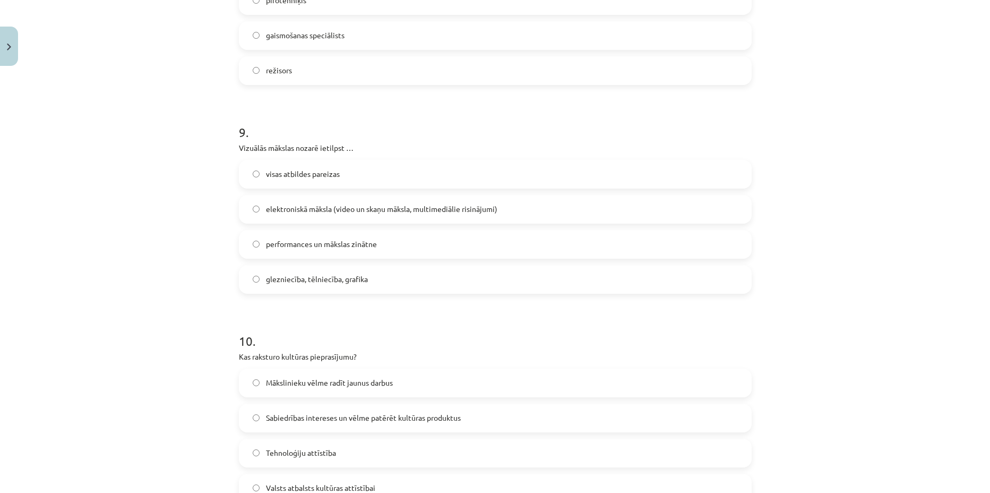
click at [329, 145] on p "Vizuālās mākslas nozarē ietilpst …" at bounding box center [495, 147] width 513 height 11
click at [328, 172] on span "visas atbildes pareizas" at bounding box center [303, 173] width 74 height 11
click at [313, 426] on label "Sabiedrības intereses un vēlme patērēt kultūras produktus" at bounding box center [495, 418] width 511 height 27
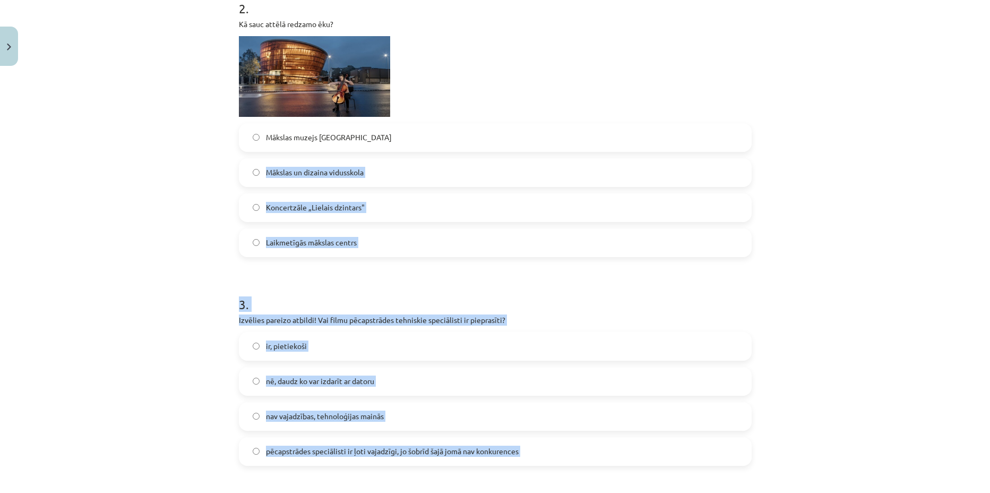
scroll to position [332, 0]
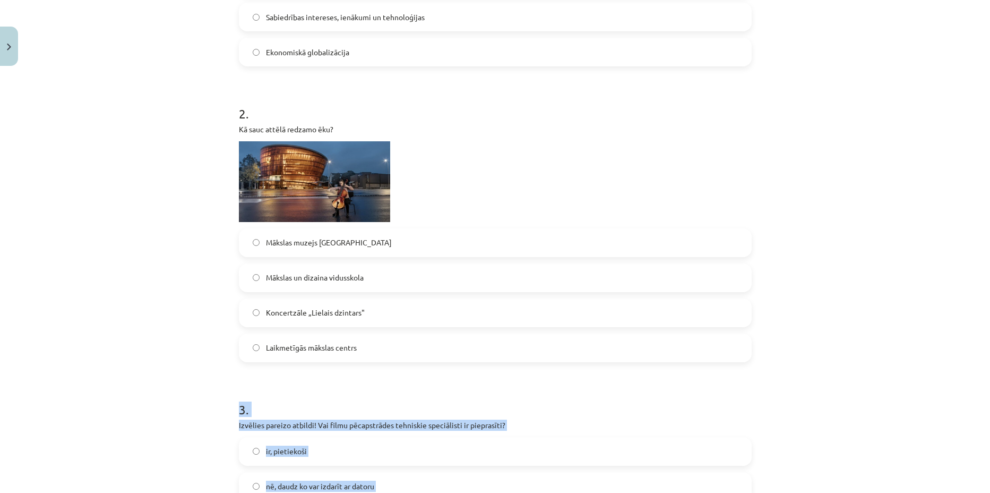
drag, startPoint x: 373, startPoint y: 264, endPoint x: 234, endPoint y: 401, distance: 194.9
copy form "3 . Izvēlies pareizo atbildi! Vai filmu pēcapstrādes tehniskie speciālisti ir p…"
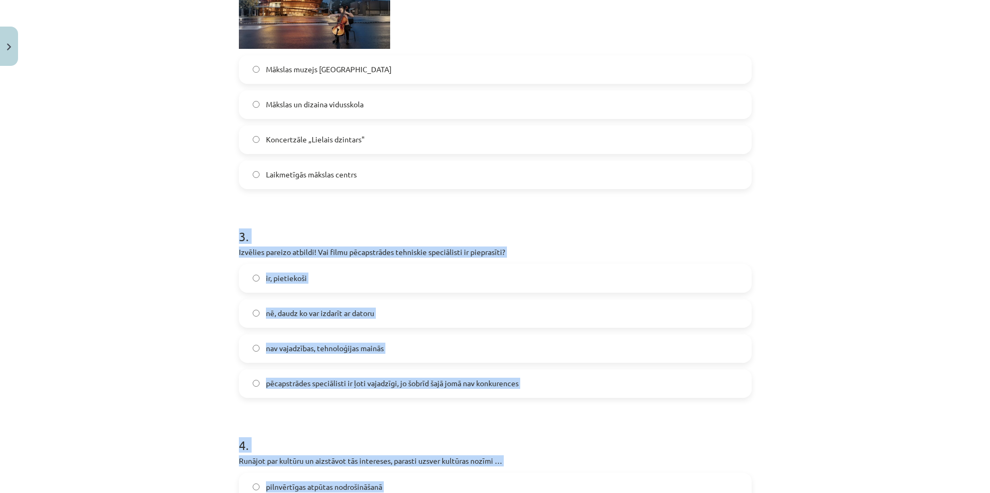
scroll to position [531, 0]
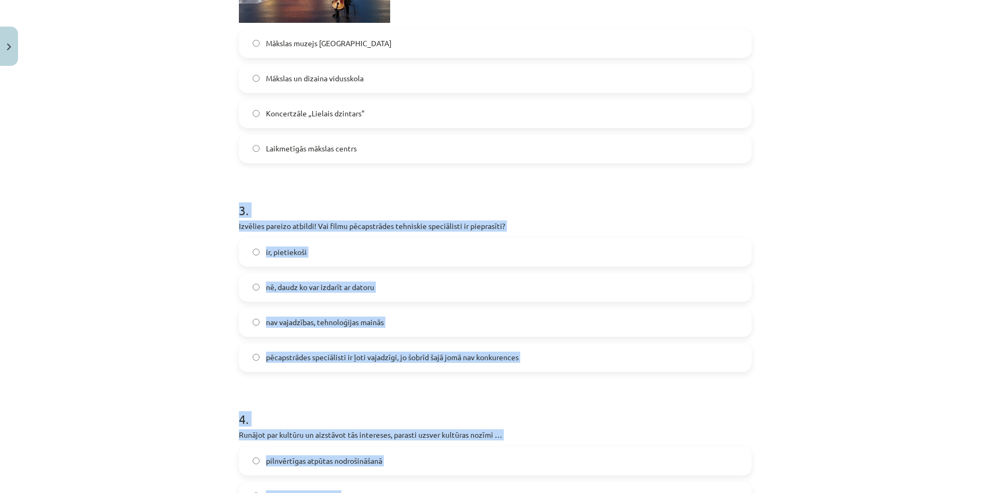
click at [296, 366] on label "pēcapstrādes speciālisti ir ļoti vajadzīgi, jo šobrīd šajā jomā nav konkurences" at bounding box center [495, 357] width 511 height 27
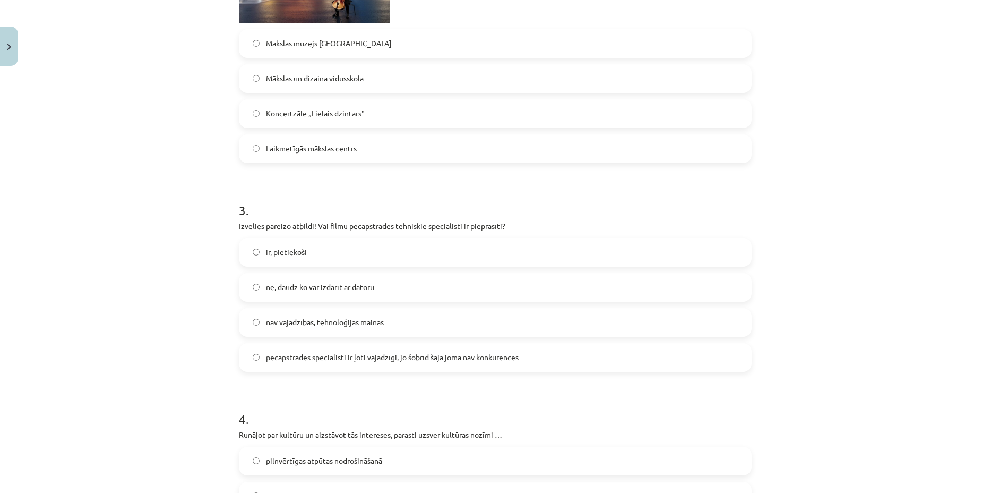
click at [99, 321] on div "Mācību tēma: Kultūras un mākslas i (vizuālā māksla) - 11. klases 4. ieskaites m…" at bounding box center [495, 246] width 990 height 493
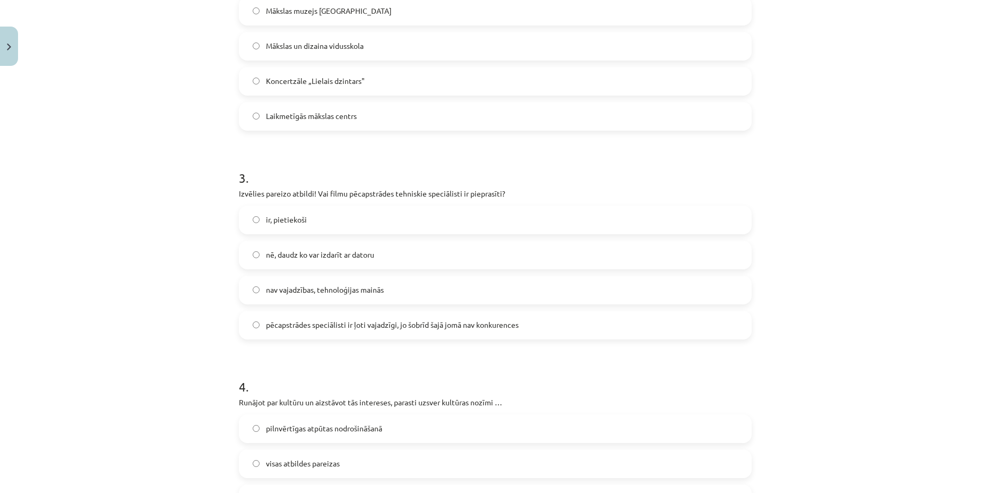
scroll to position [664, 0]
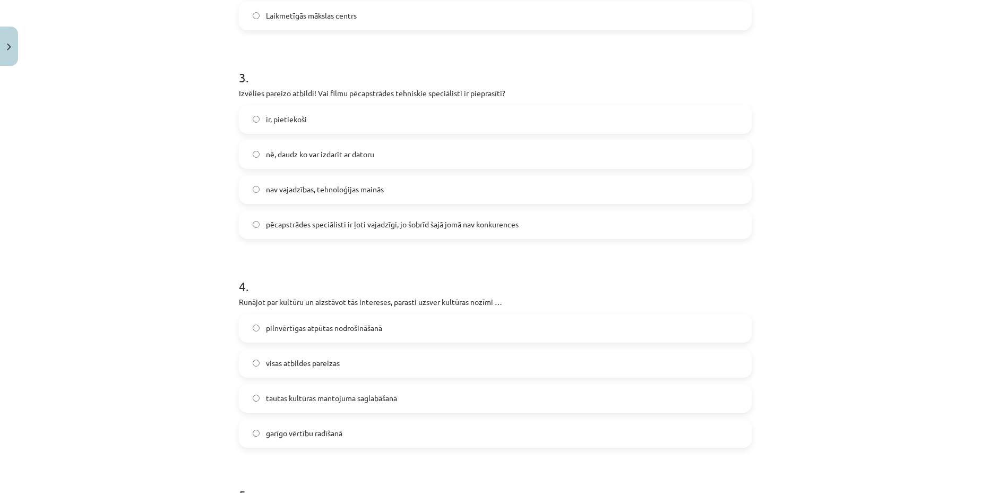
click at [313, 364] on span "visas atbildes pareizas" at bounding box center [303, 362] width 74 height 11
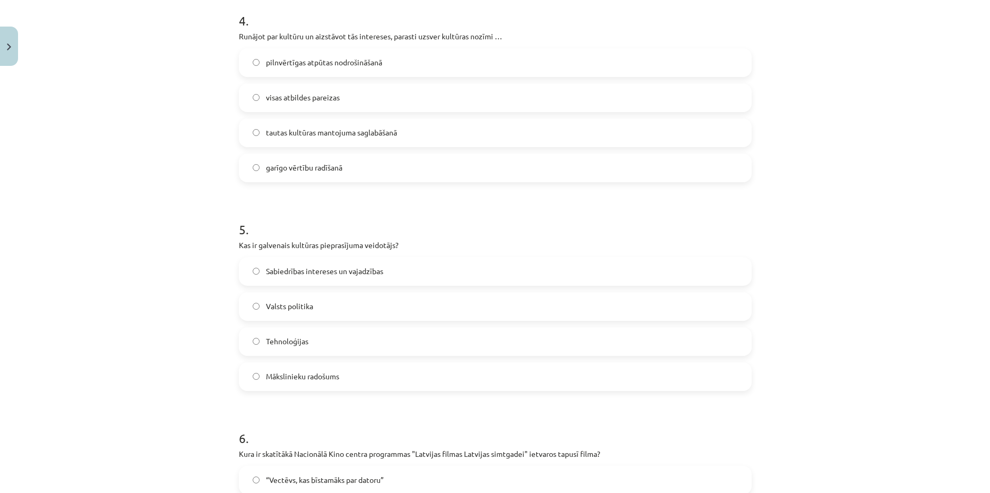
click at [316, 270] on span "Sabiedrības intereses un vajadzības" at bounding box center [324, 270] width 117 height 11
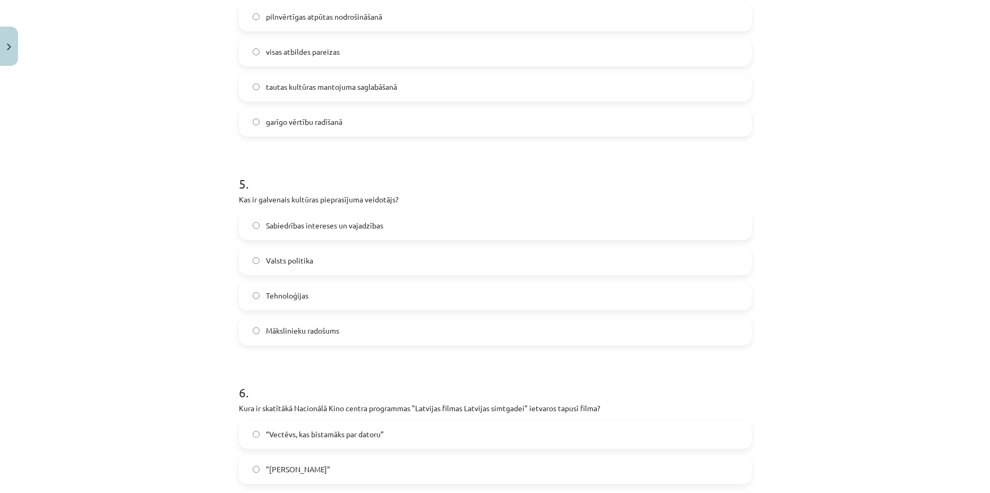
scroll to position [1129, 0]
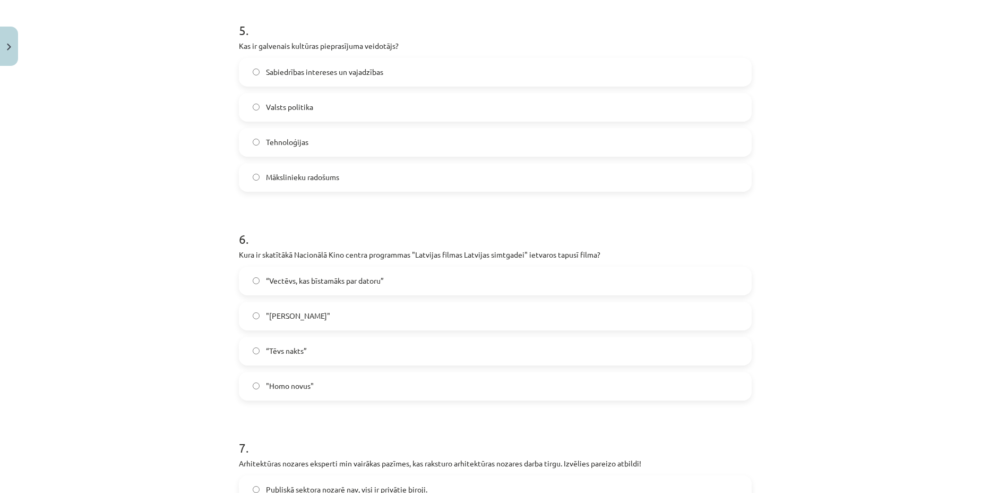
click at [296, 387] on span ""Homo novus"" at bounding box center [290, 385] width 48 height 11
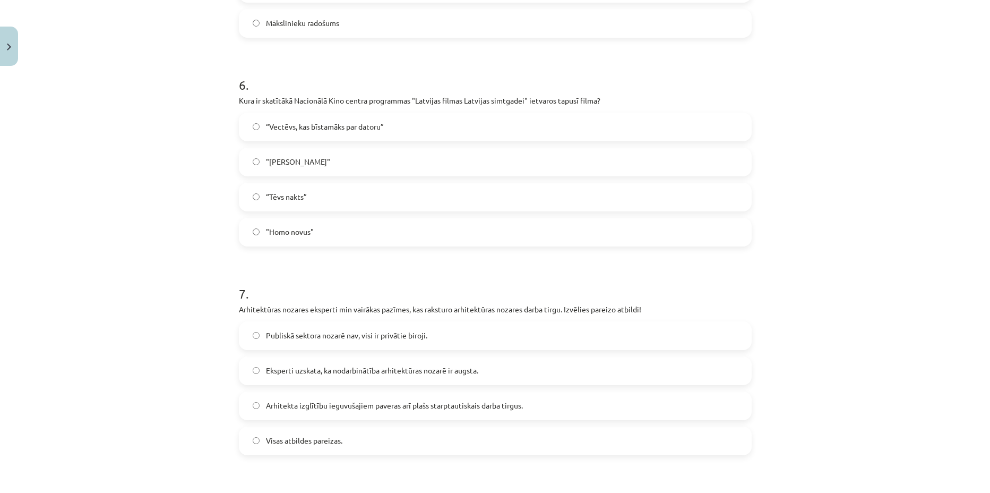
scroll to position [1328, 0]
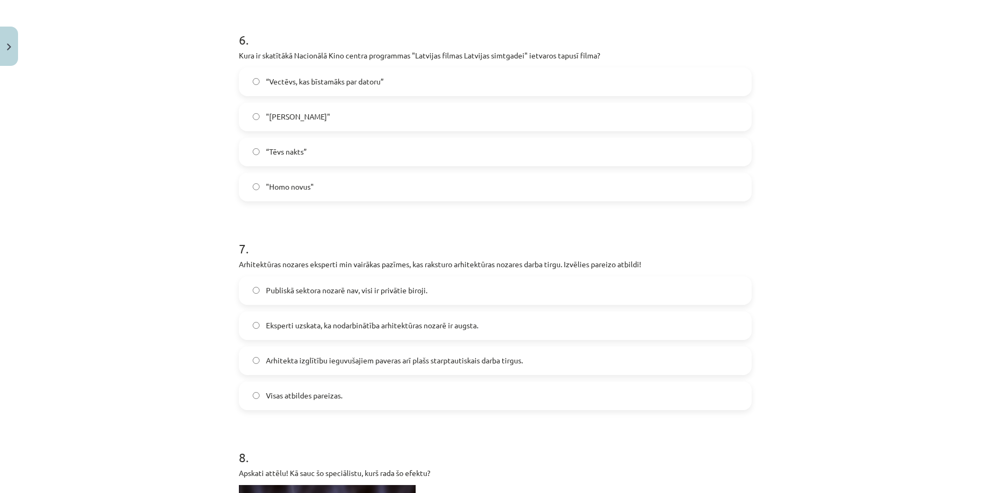
click at [297, 397] on span "Visas atbildes pareizas." at bounding box center [304, 395] width 76 height 11
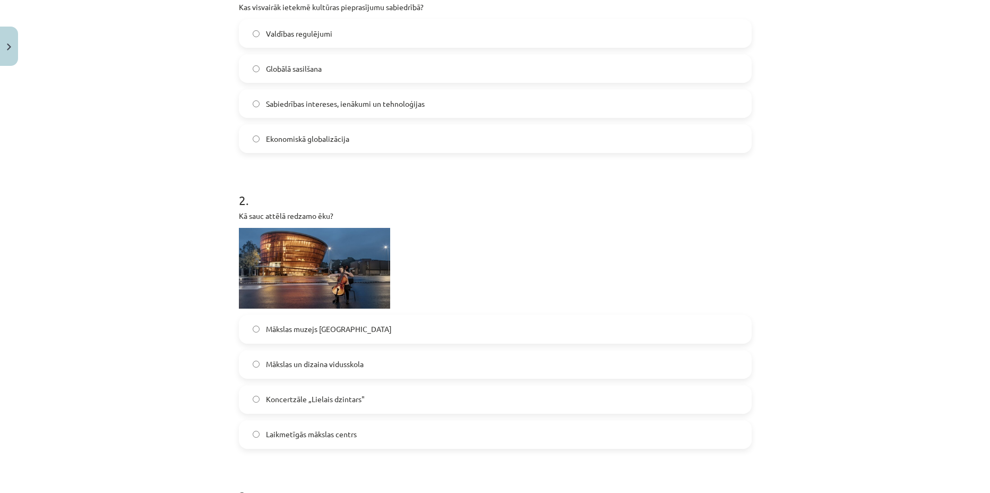
scroll to position [200, 0]
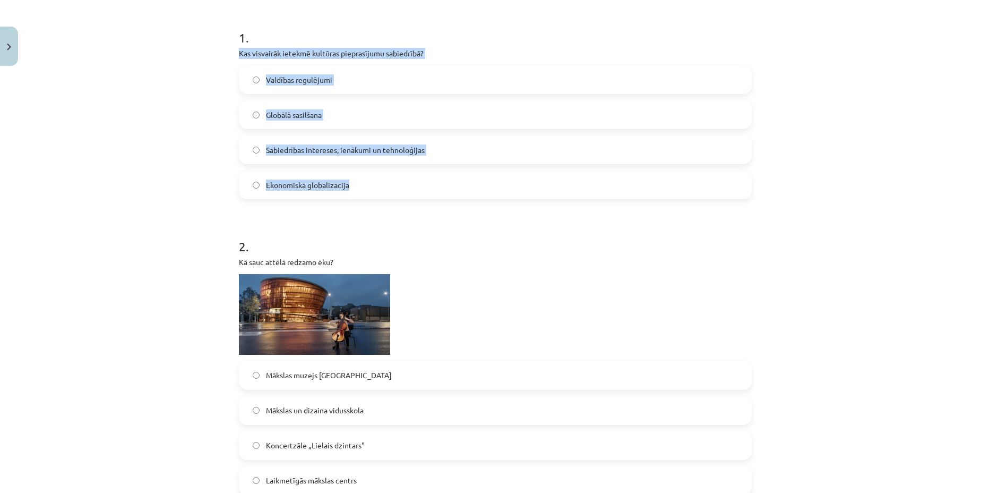
drag, startPoint x: 431, startPoint y: 195, endPoint x: 224, endPoint y: 46, distance: 255.2
click at [224, 46] on div "Mācību tēma: Kultūras un mākslas i (vizuālā māksla) - 11. klases 4. ieskaites m…" at bounding box center [495, 246] width 990 height 493
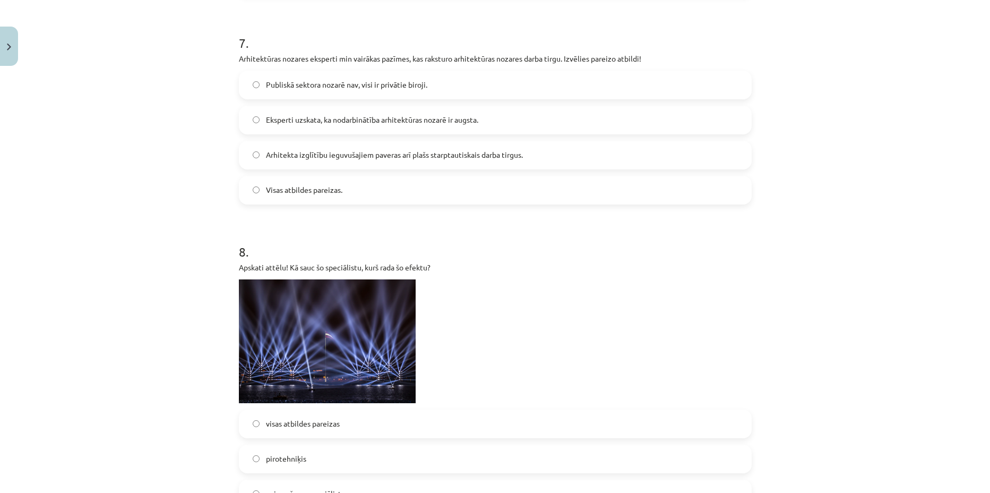
scroll to position [1726, 0]
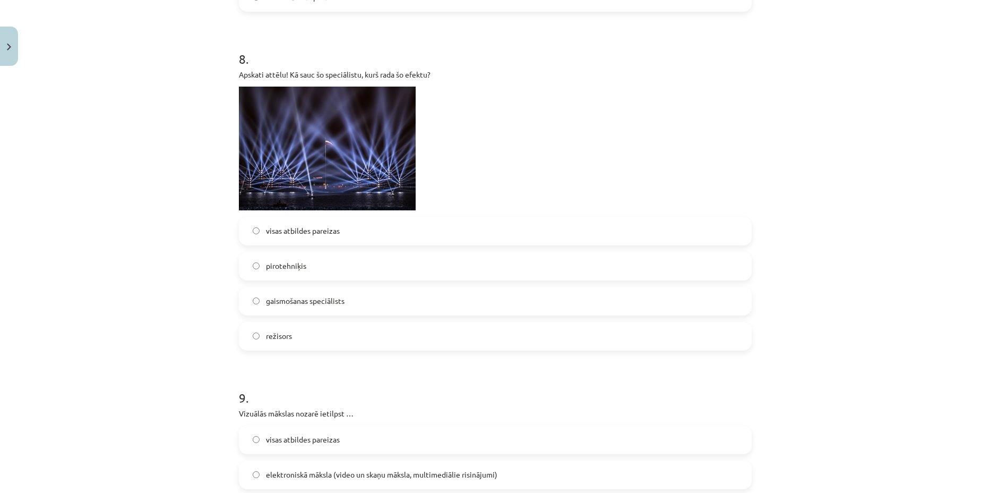
click at [335, 308] on label "gaismošanas speciālists" at bounding box center [495, 301] width 511 height 27
click at [121, 266] on div "Mācību tēma: Kultūras un mākslas i (vizuālā māksla) - 11. klases 4. ieskaites m…" at bounding box center [495, 246] width 990 height 493
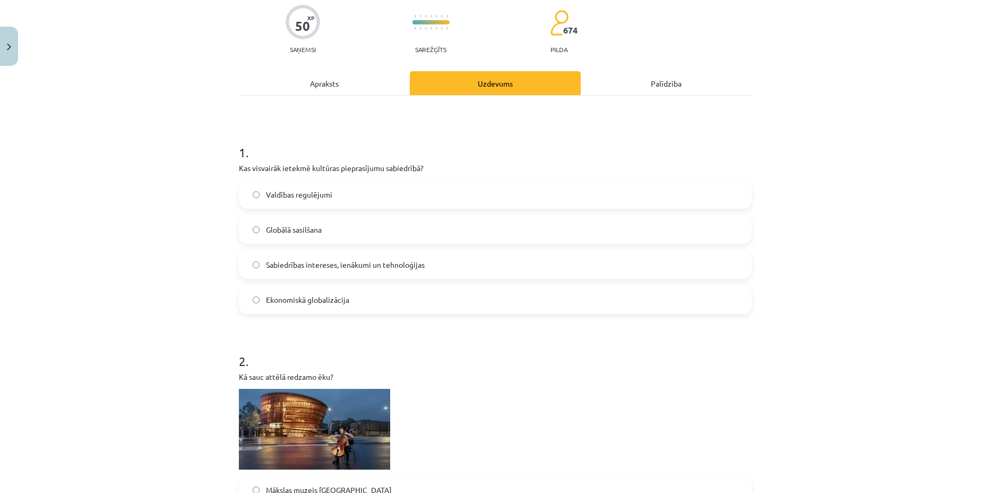
scroll to position [67, 0]
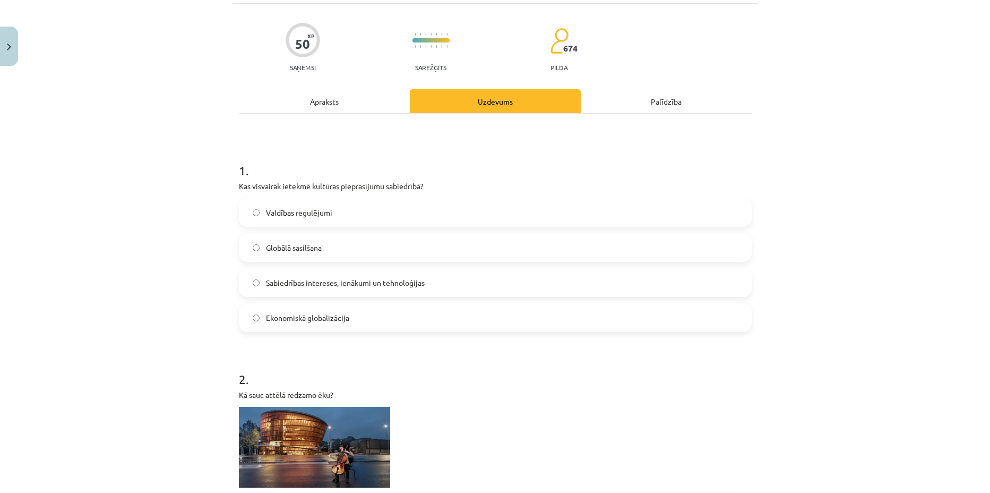
drag, startPoint x: 375, startPoint y: 282, endPoint x: 382, endPoint y: 282, distance: 7.4
click at [375, 282] on span "Sabiedrības intereses, ienākumi un tehnoloģijas" at bounding box center [345, 282] width 159 height 11
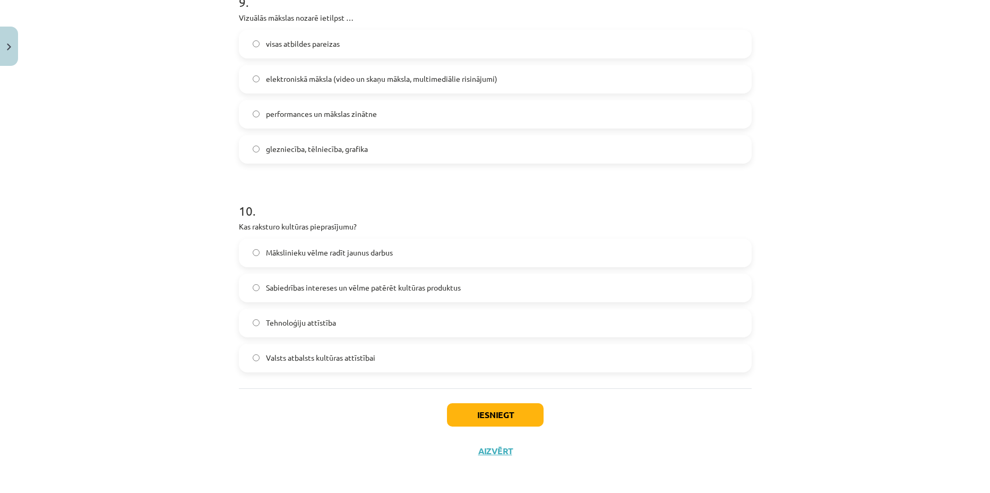
scroll to position [2124, 0]
click at [495, 409] on button "Iesniegt" at bounding box center [495, 411] width 97 height 23
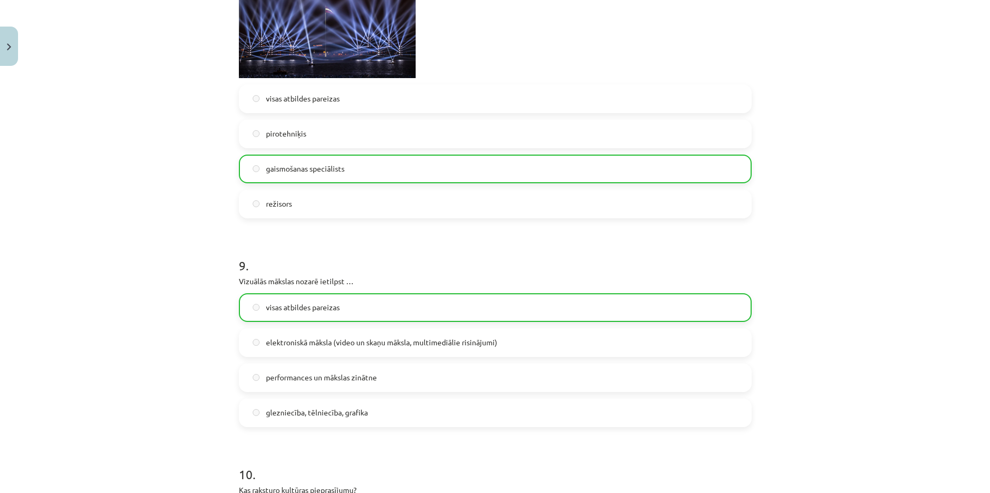
scroll to position [2158, 0]
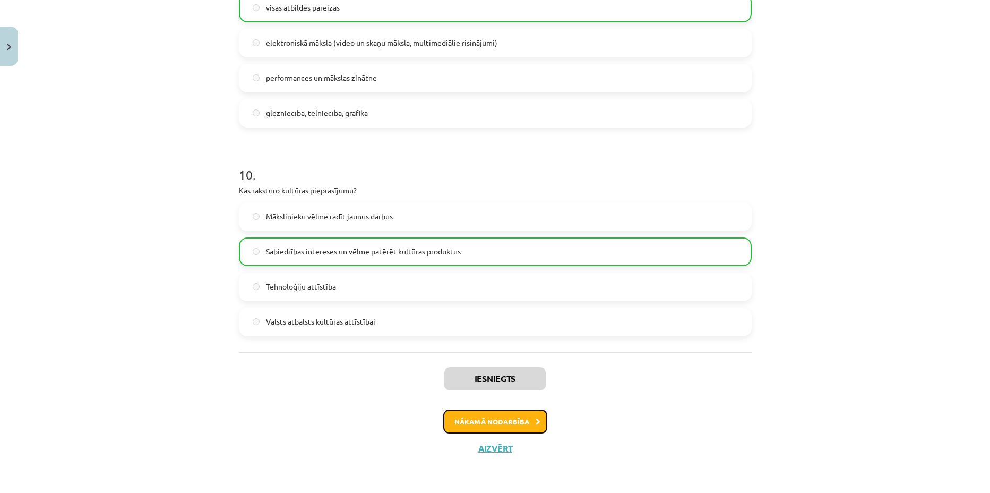
click at [501, 422] on button "Nākamā nodarbība" at bounding box center [495, 421] width 104 height 24
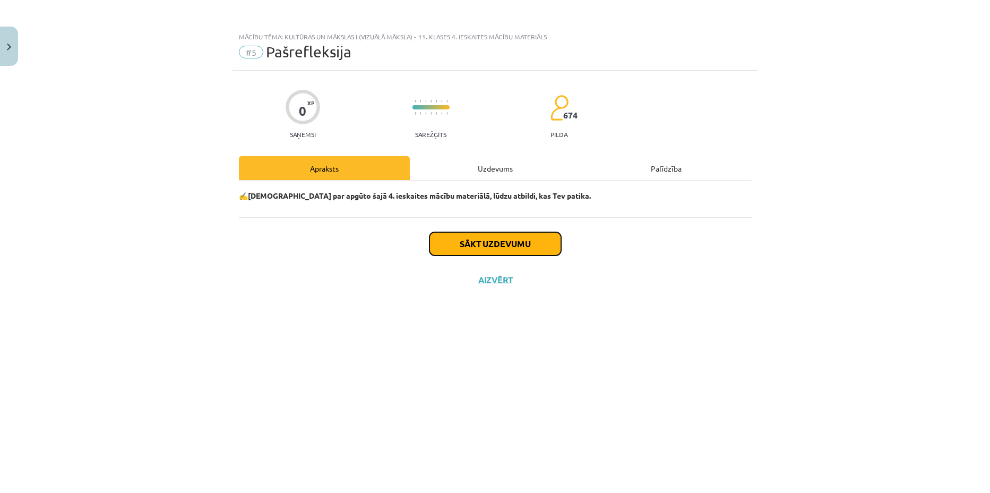
click at [528, 239] on button "Sākt uzdevumu" at bounding box center [496, 243] width 132 height 23
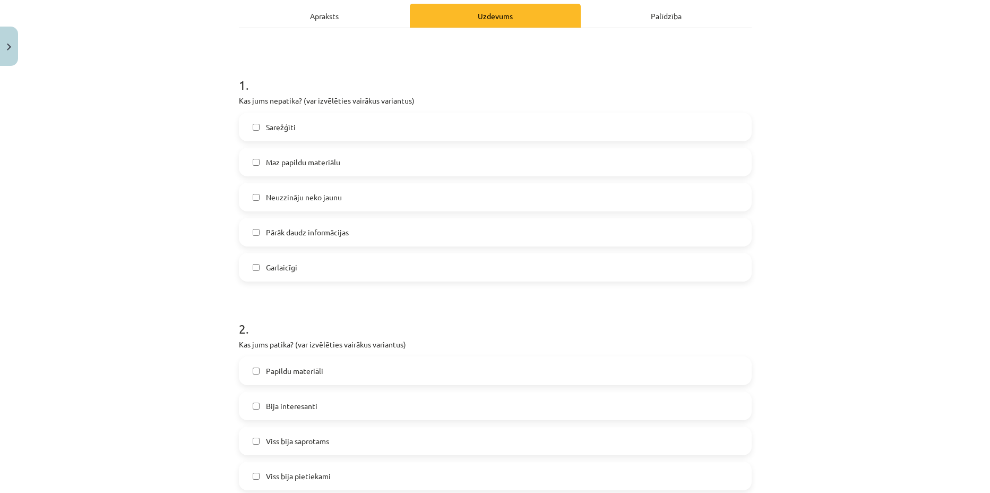
scroll to position [199, 0]
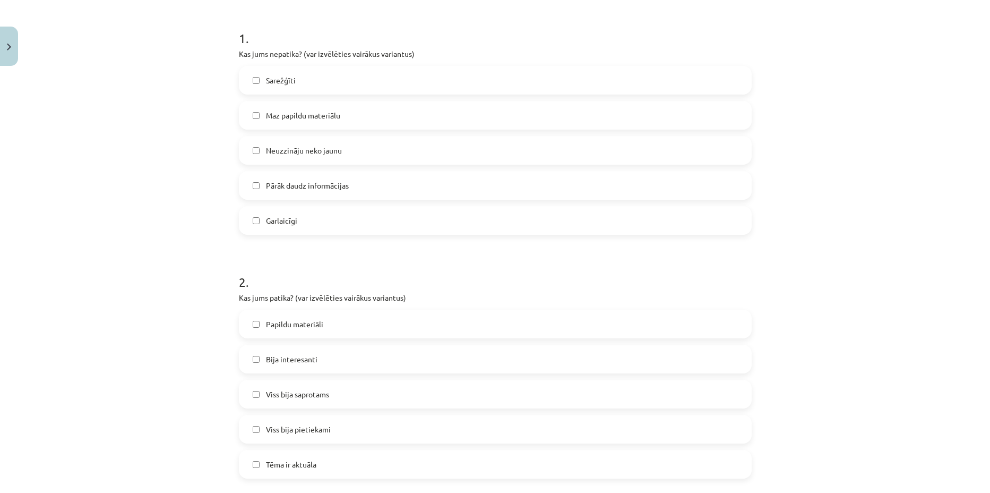
click at [327, 355] on label "Bija interesanti" at bounding box center [495, 359] width 511 height 27
click at [336, 393] on label "Viss bija saprotams" at bounding box center [495, 394] width 511 height 27
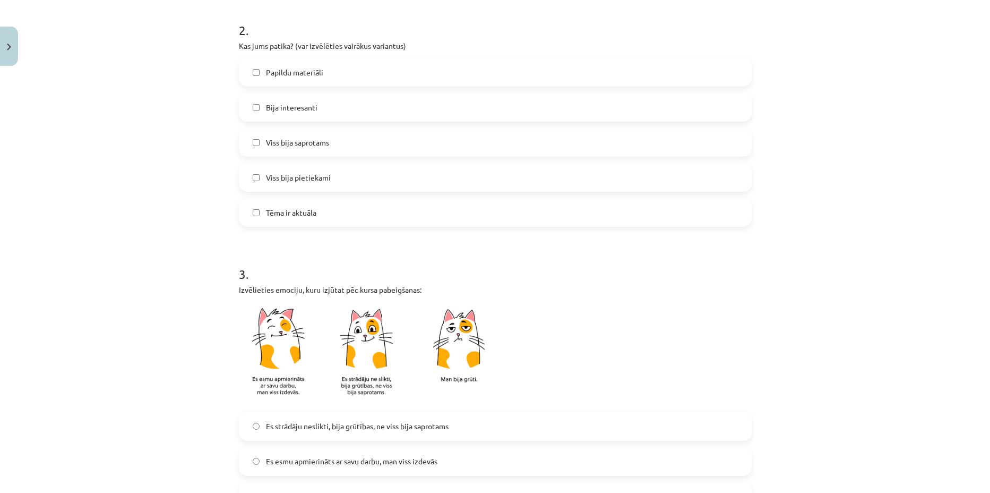
scroll to position [465, 0]
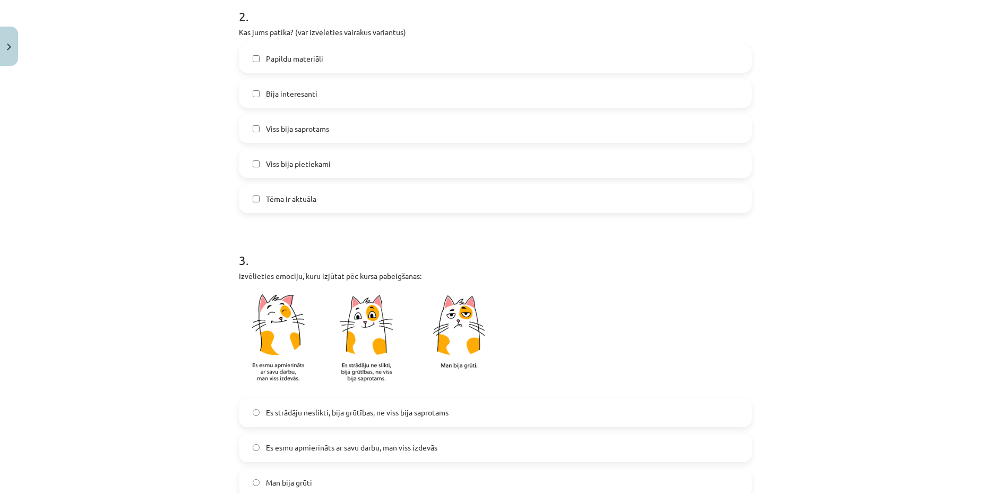
click at [333, 188] on label "Tēma ir aktuāla" at bounding box center [495, 198] width 511 height 27
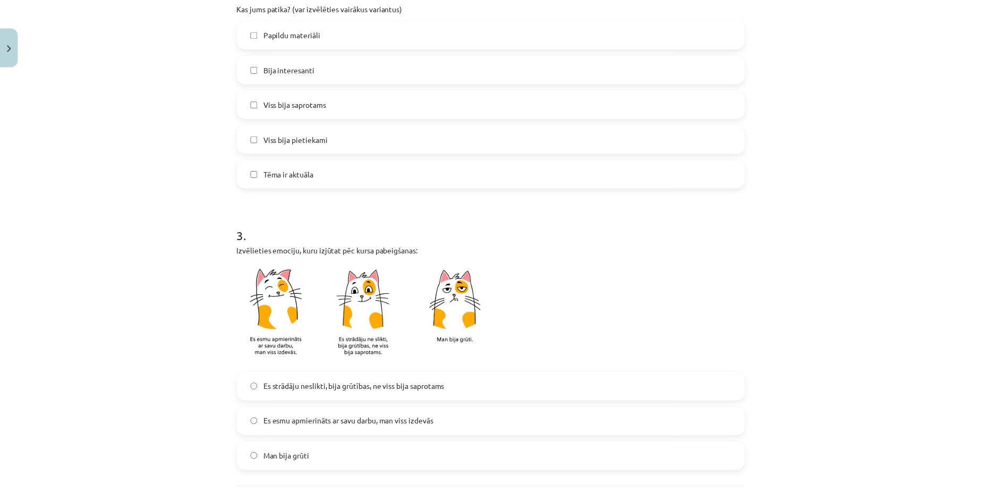
scroll to position [592, 0]
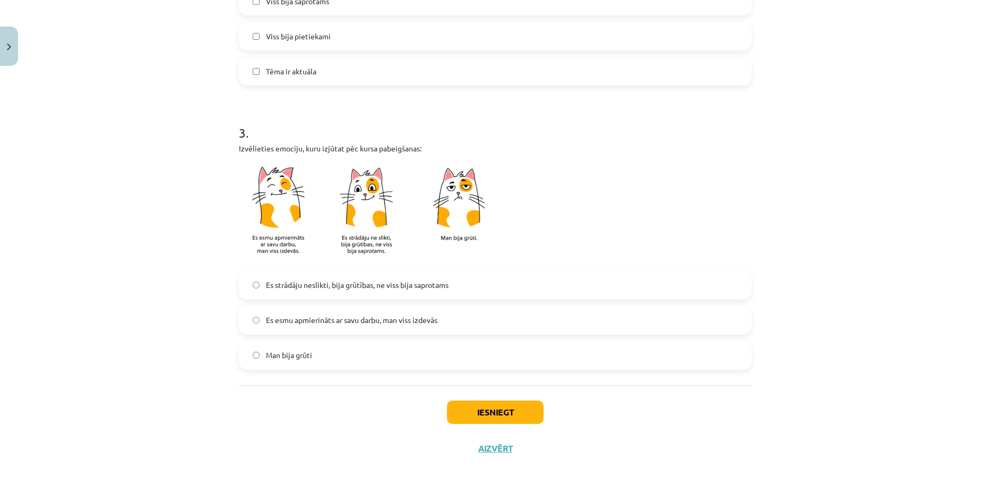
click at [372, 319] on span "Es esmu apmierināts ar savu darbu, man viss izdevās" at bounding box center [352, 319] width 172 height 11
click at [504, 409] on button "Iesniegt" at bounding box center [495, 411] width 97 height 23
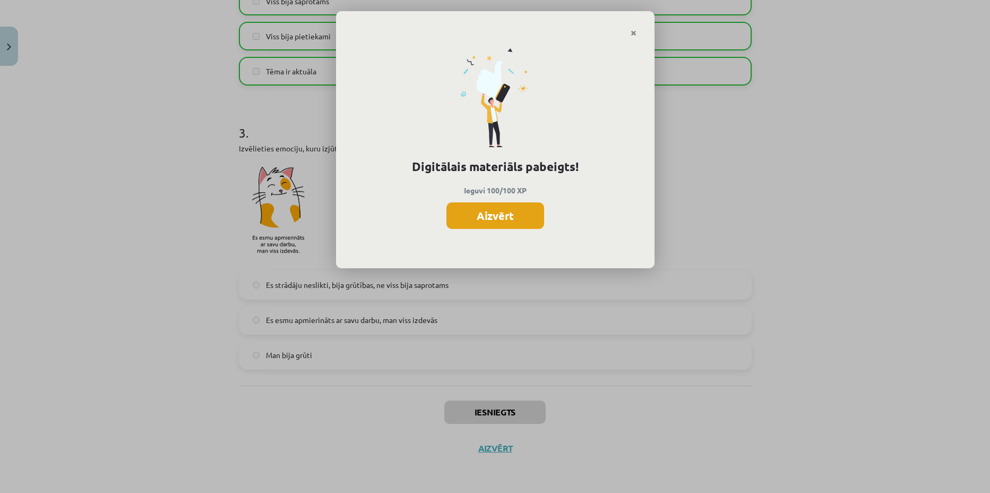
click at [499, 218] on button "Aizvērt" at bounding box center [496, 215] width 98 height 27
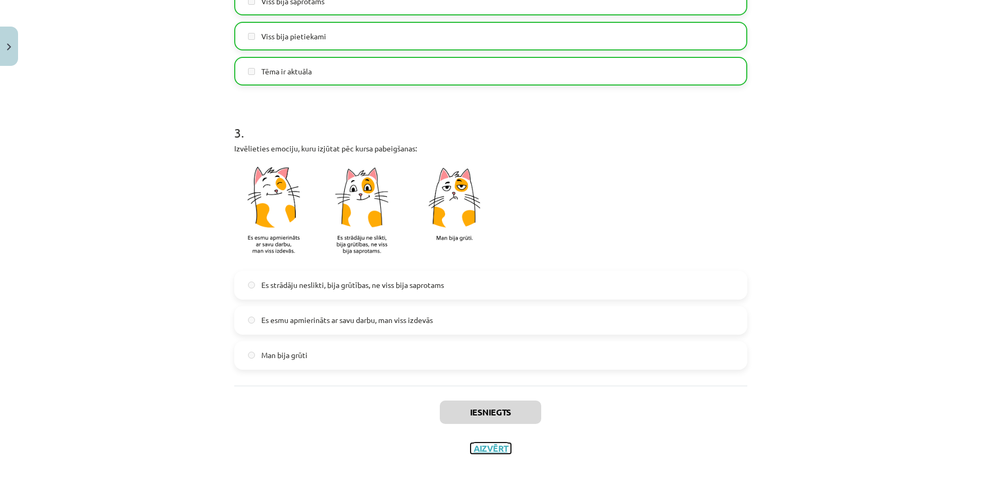
click at [488, 447] on button "Aizvērt" at bounding box center [490, 448] width 40 height 11
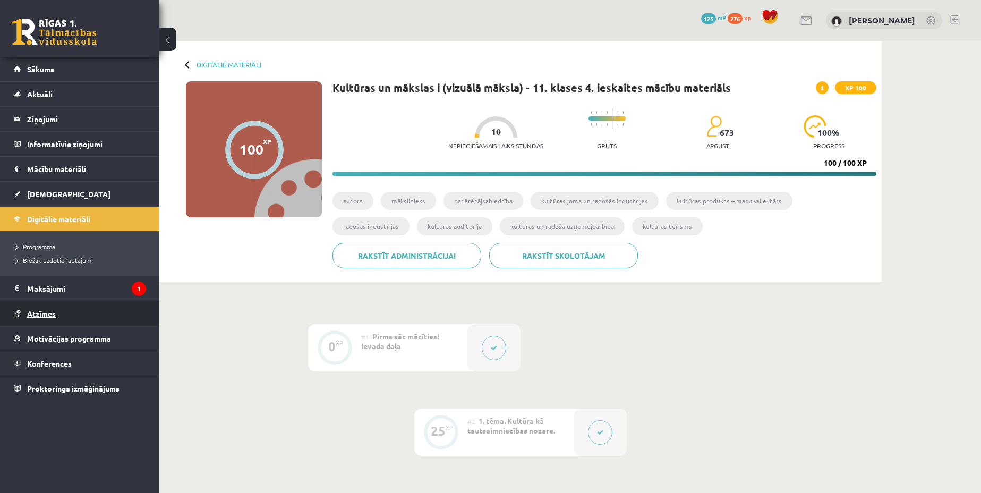
click at [84, 307] on link "Atzīmes" at bounding box center [80, 313] width 132 height 24
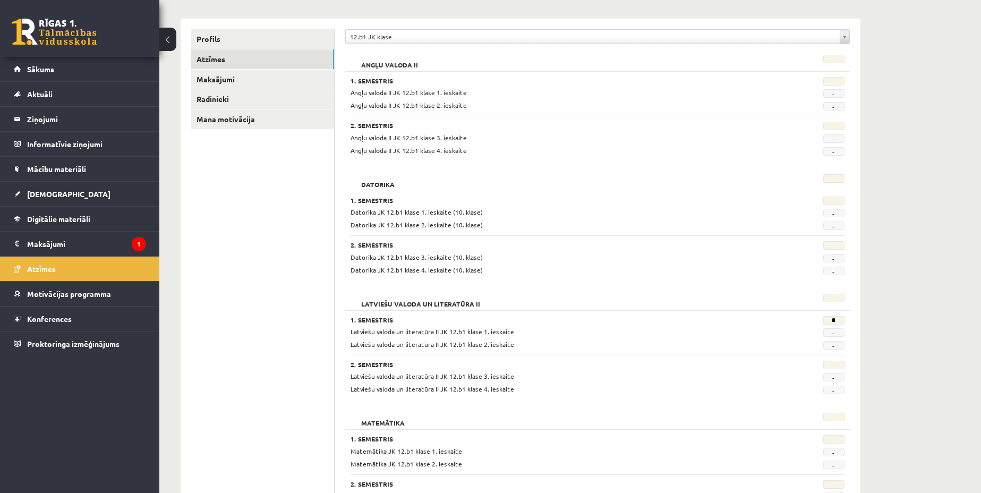
scroll to position [119, 0]
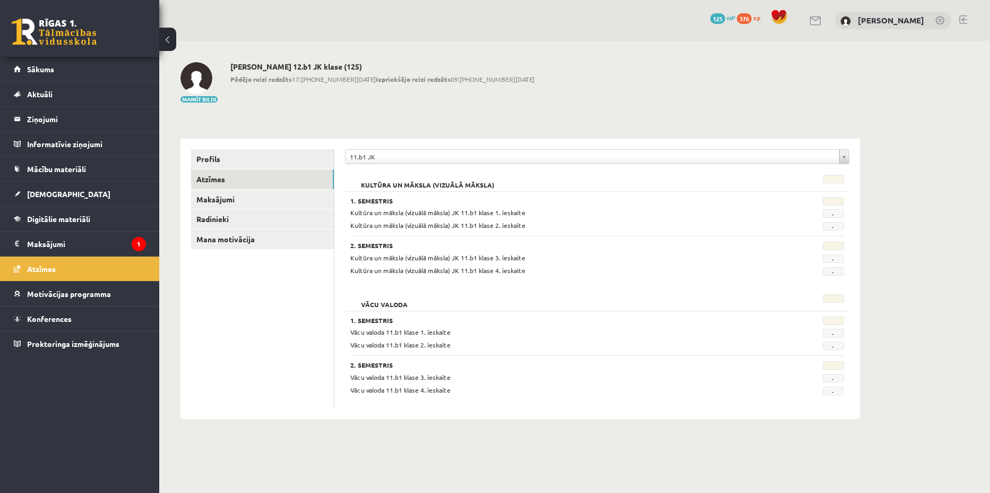
click at [380, 212] on span "Kultūra un māksla (vizuālā māksla) JK 11.b1 klase 1. ieskaite" at bounding box center [437, 212] width 175 height 8
click at [376, 197] on h3 "1. Semestris" at bounding box center [554, 200] width 409 height 7
click at [381, 217] on div "Kultūra un māksla (vizuālā māksla) JK 11.b1 klase 1. ieskaite" at bounding box center [554, 213] width 425 height 10
click at [83, 74] on link "Sākums" at bounding box center [80, 69] width 132 height 24
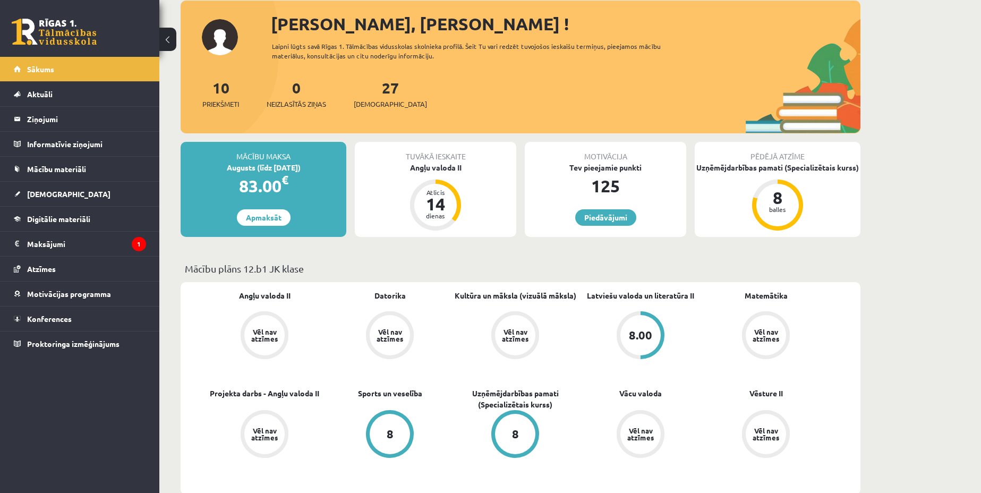
scroll to position [66, 0]
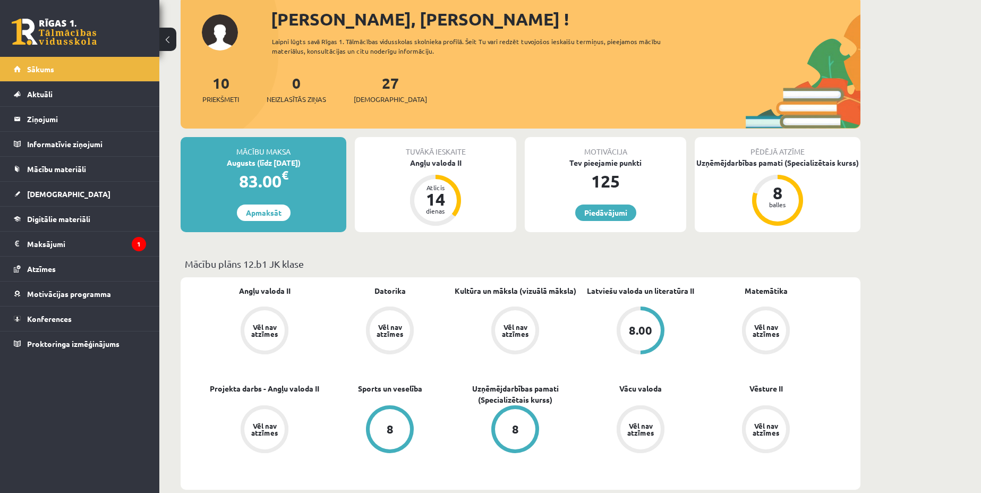
click at [514, 327] on div "Vēl nav atzīmes" at bounding box center [515, 330] width 30 height 14
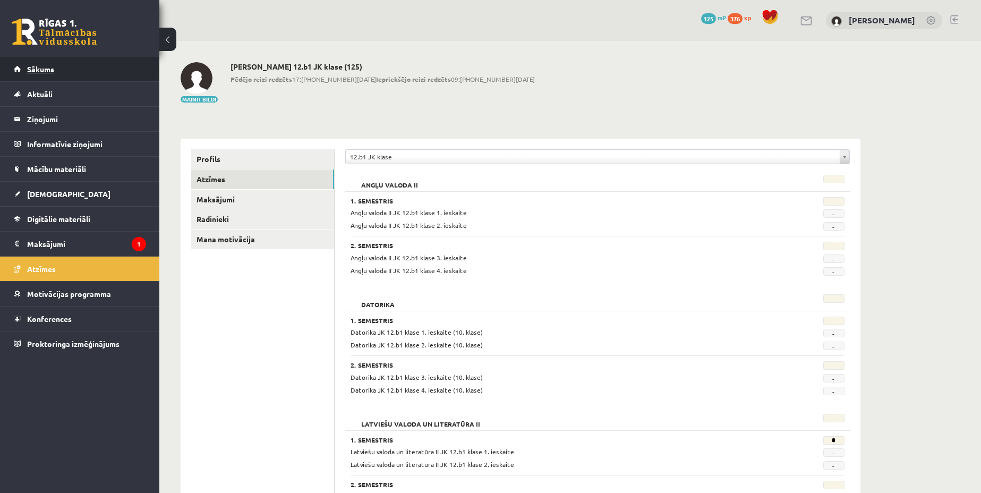
click at [71, 78] on link "Sākums" at bounding box center [80, 69] width 132 height 24
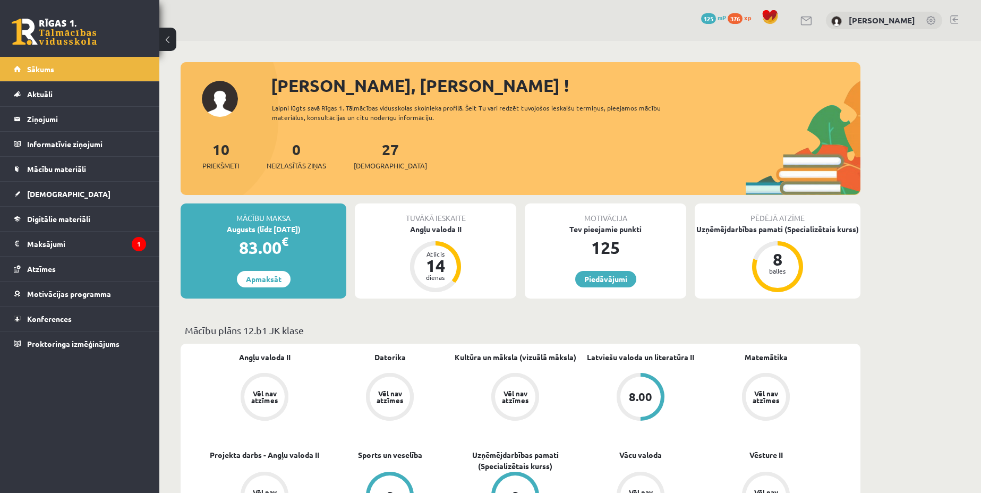
click at [416, 245] on div "Tuvākā ieskaite Angļu valoda II Atlicis 14 dienas" at bounding box center [435, 250] width 161 height 95
click at [421, 233] on div "Angļu valoda II" at bounding box center [435, 229] width 161 height 11
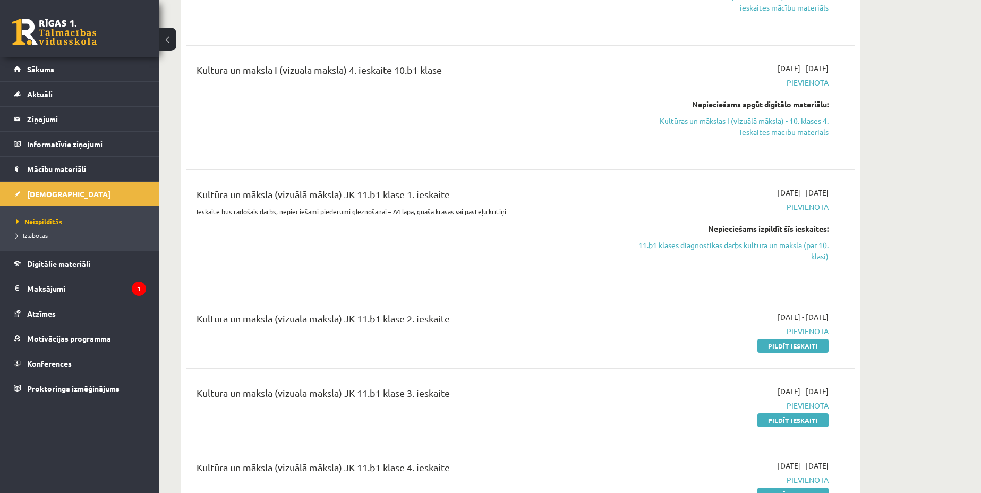
scroll to position [2920, 0]
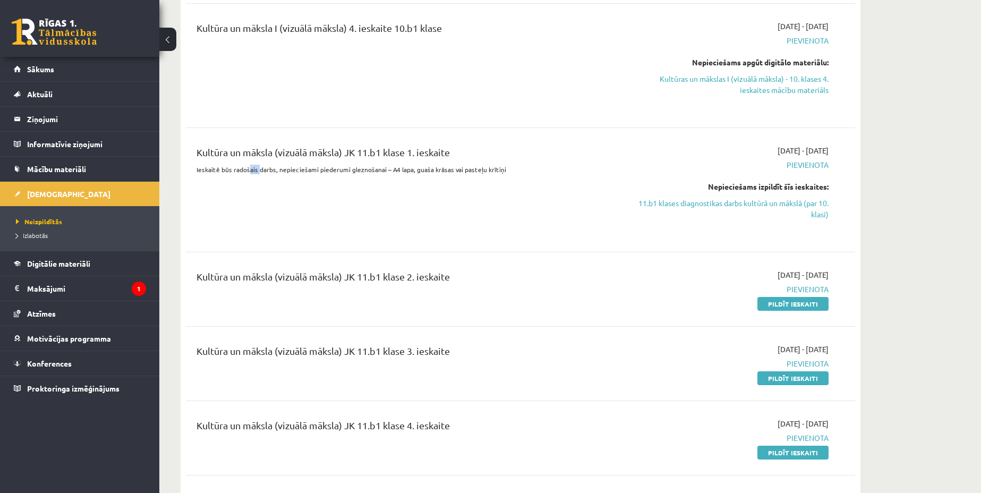
drag, startPoint x: 314, startPoint y: 135, endPoint x: 248, endPoint y: 189, distance: 85.3
click at [248, 189] on div "Kultūra un māksla (vizuālā māksla) JK 11.b1 klase 1. ieskaite Ieskaitē būs rado…" at bounding box center [404, 190] width 432 height 90
click at [247, 189] on div "Kultūra un māksla (vizuālā māksla) JK 11.b1 klase 1. ieskaite Ieskaitē būs rado…" at bounding box center [404, 190] width 432 height 90
click at [320, 162] on div "Kultūra un māksla (vizuālā māksla) JK 11.b1 klase 1. ieskaite Ieskaitē būs rado…" at bounding box center [404, 190] width 432 height 90
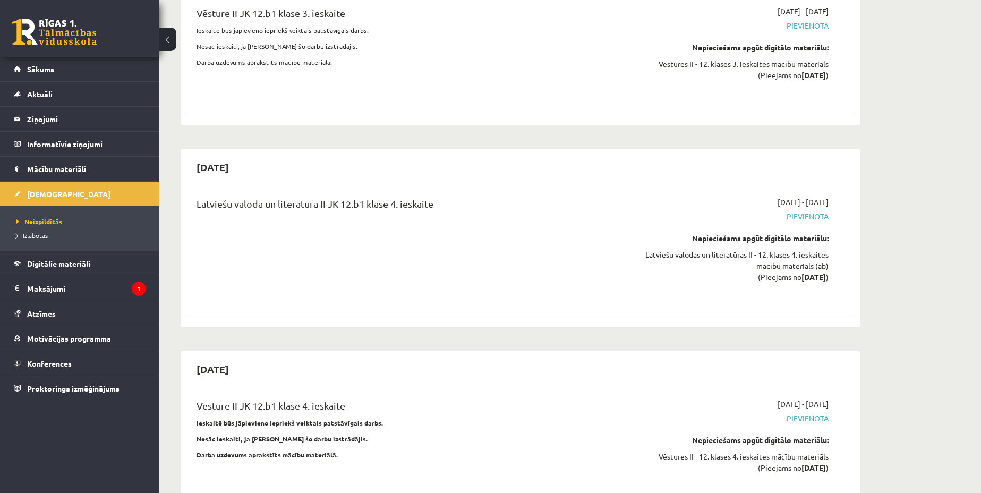
scroll to position [8899, 0]
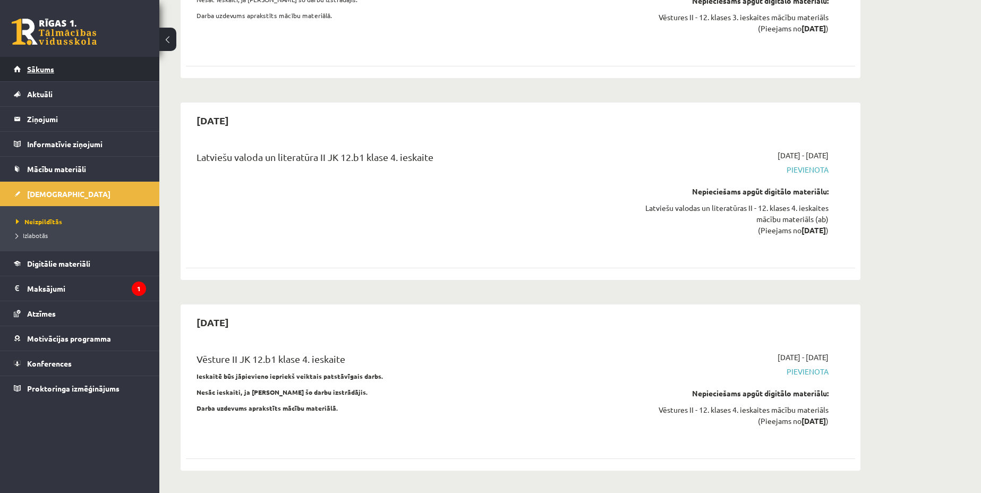
click at [71, 74] on link "Sākums" at bounding box center [80, 69] width 132 height 24
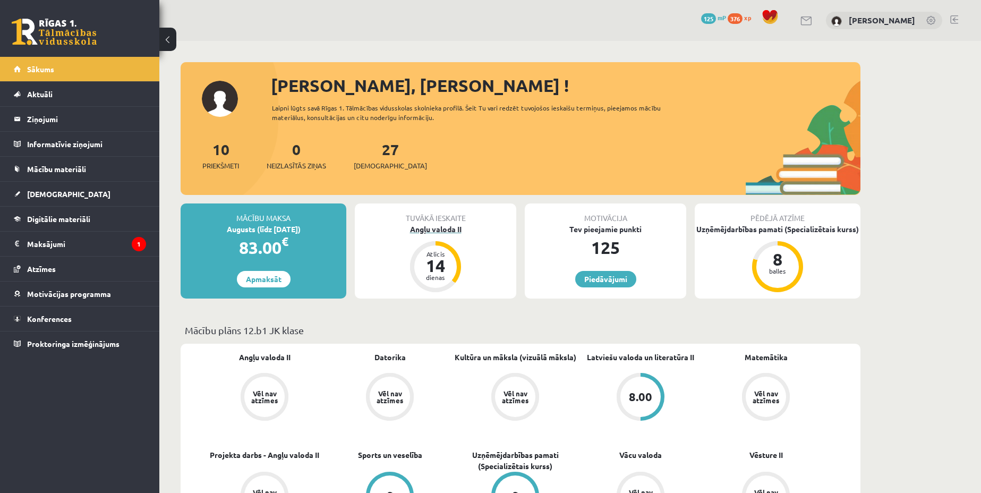
click at [435, 248] on div "Atlicis 14 dienas" at bounding box center [435, 266] width 42 height 42
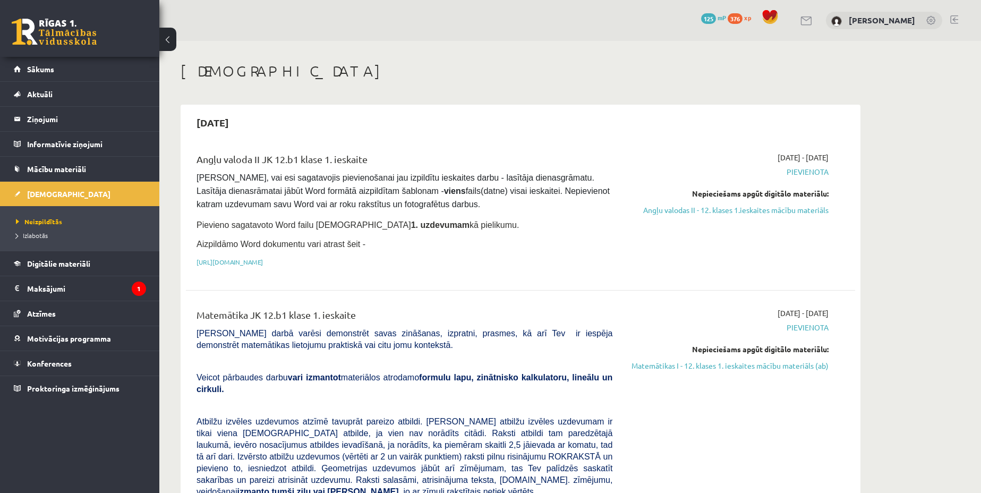
click at [168, 33] on button at bounding box center [167, 39] width 17 height 23
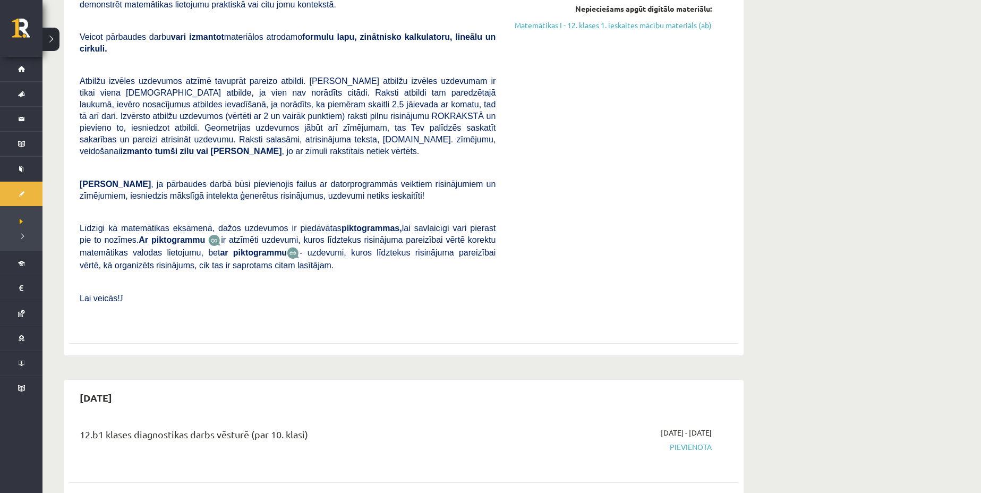
scroll to position [398, 0]
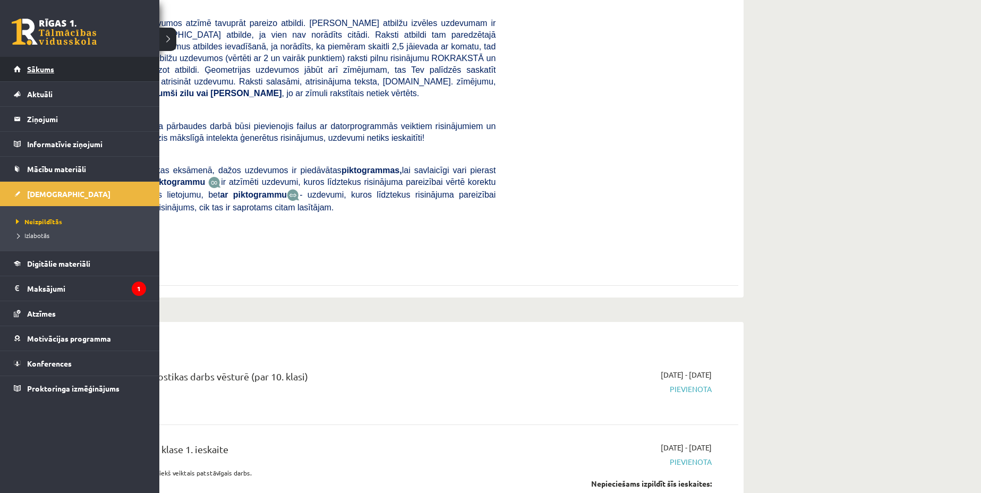
click at [38, 73] on link "Sākums" at bounding box center [80, 69] width 132 height 24
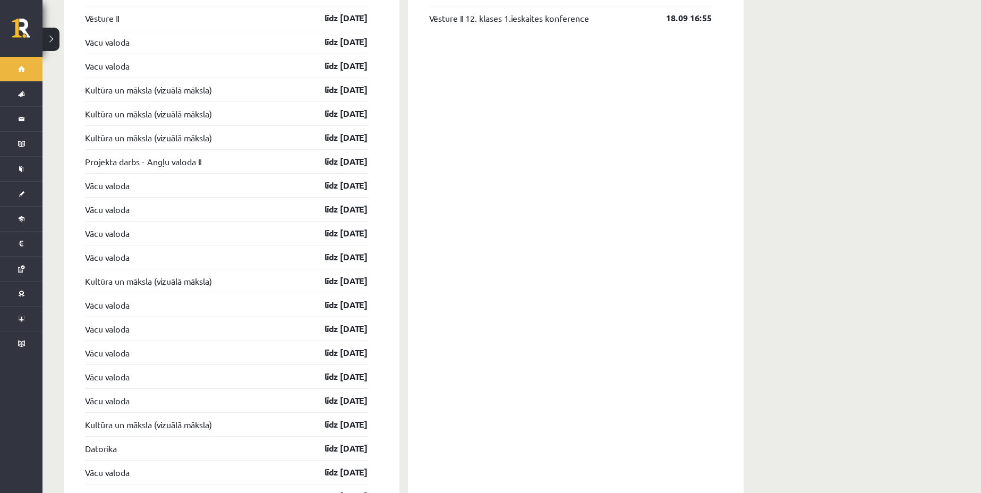
scroll to position [996, 0]
click at [199, 84] on link "Kultūra un māksla (vizuālā māksla)" at bounding box center [148, 90] width 127 height 13
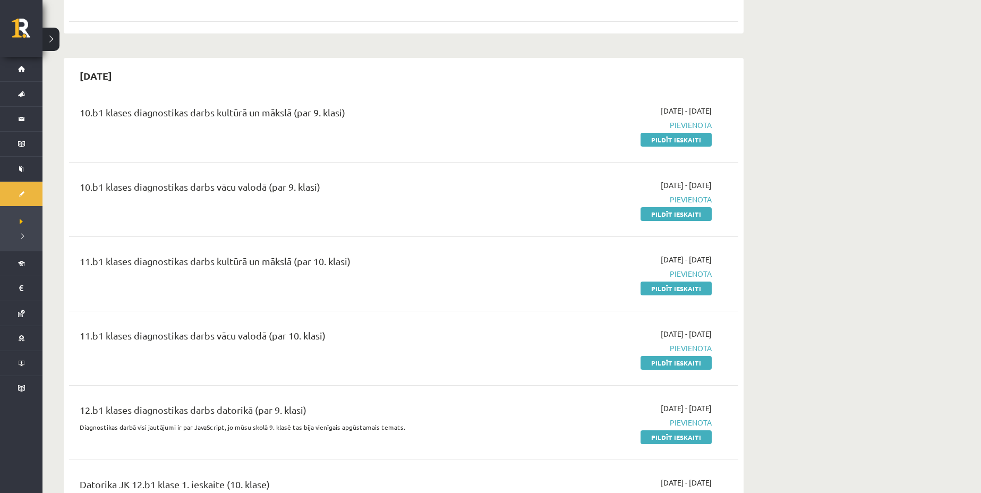
scroll to position [1261, 0]
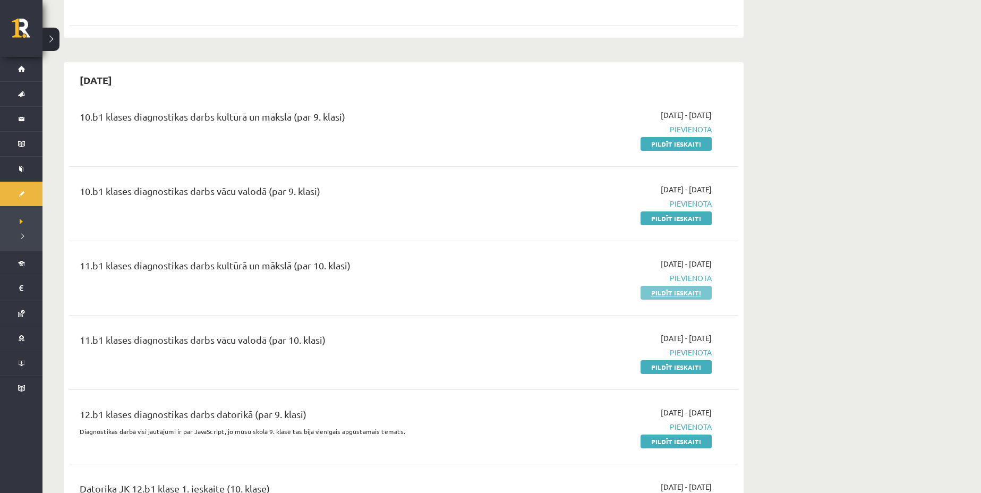
click at [664, 286] on link "Pildīt ieskaiti" at bounding box center [675, 293] width 71 height 14
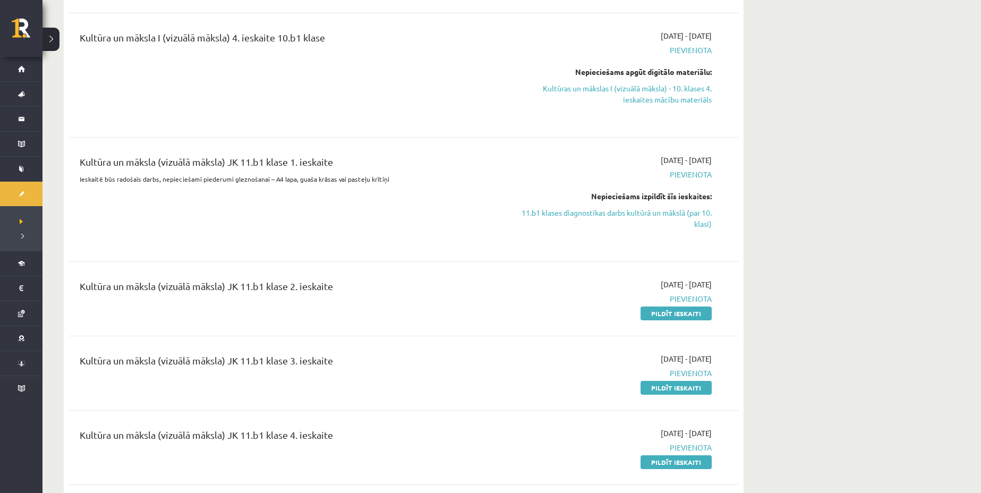
scroll to position [2920, 0]
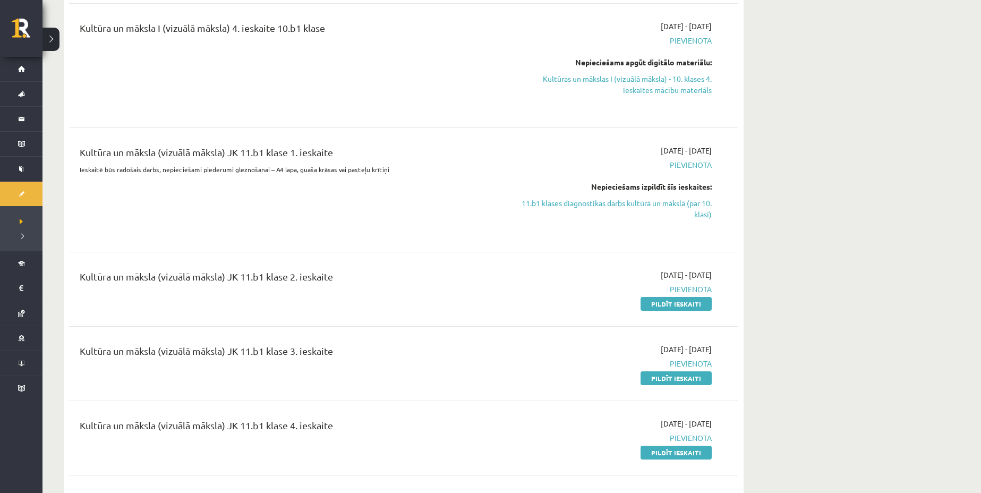
click at [270, 269] on div "Kultūra un māksla (vizuālā māksla) JK 11.b1 klase 2. ieskaite" at bounding box center [288, 279] width 416 height 20
click at [699, 297] on link "Pildīt ieskaiti" at bounding box center [675, 304] width 71 height 14
click at [688, 371] on link "Pildīt ieskaiti" at bounding box center [675, 378] width 71 height 14
click at [686, 445] on link "Pildīt ieskaiti" at bounding box center [675, 452] width 71 height 14
click at [655, 198] on link "11.b1 klases diagnostikas darbs kultūrā un mākslā (par 10. klasi)" at bounding box center [611, 209] width 200 height 22
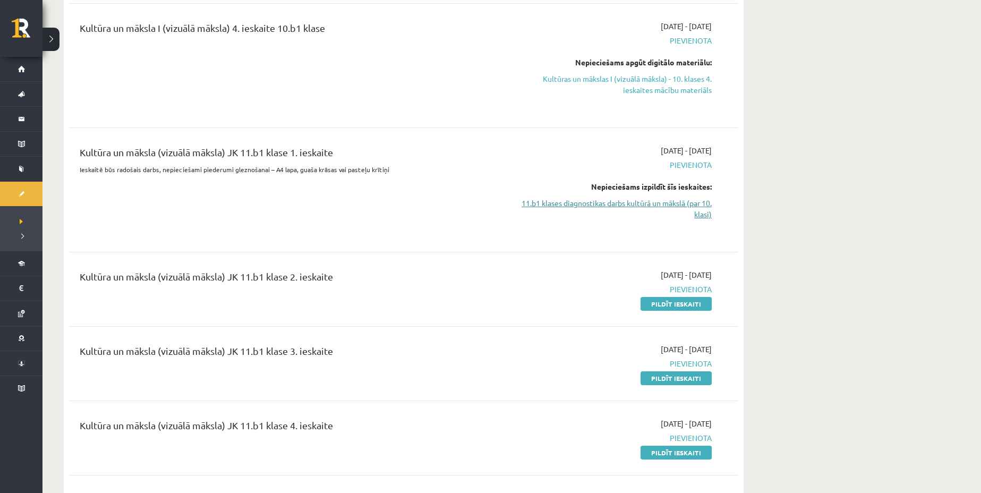
scroll to position [1482, 0]
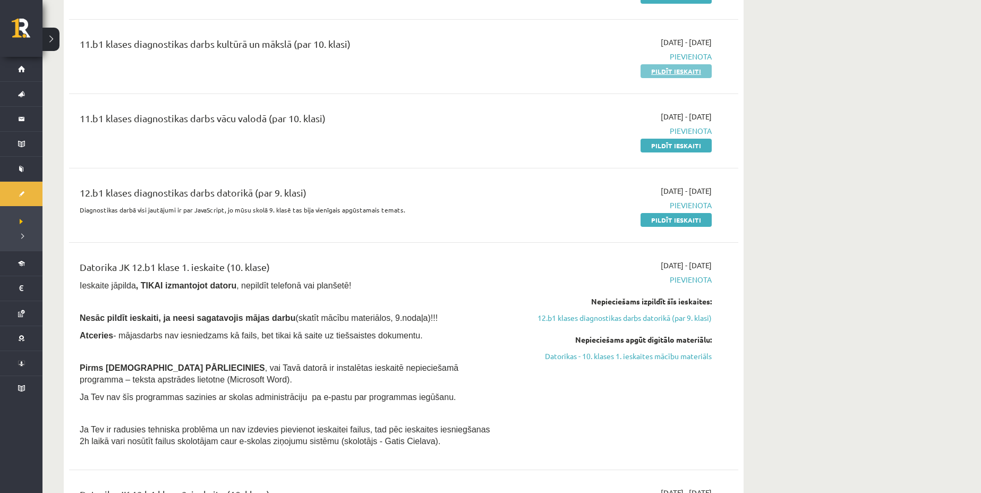
click at [697, 64] on link "Pildīt ieskaiti" at bounding box center [675, 71] width 71 height 14
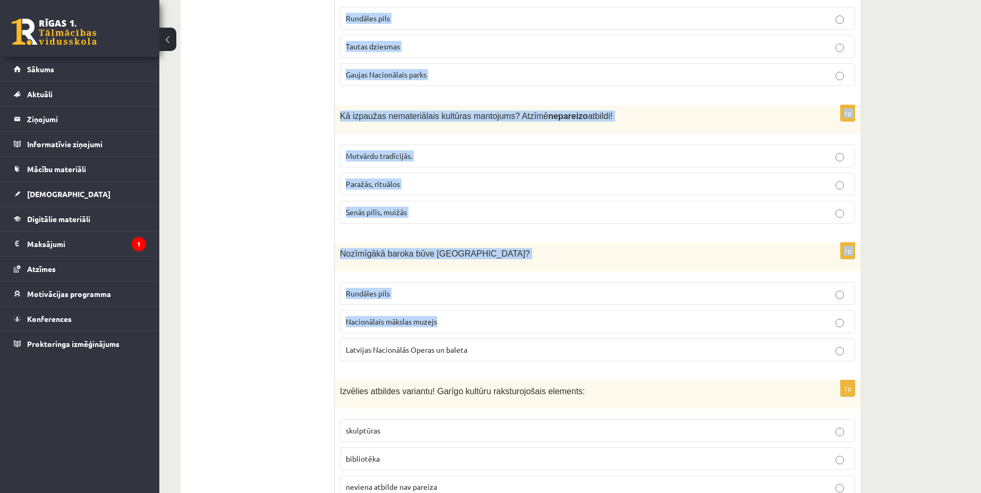
scroll to position [4164, 0]
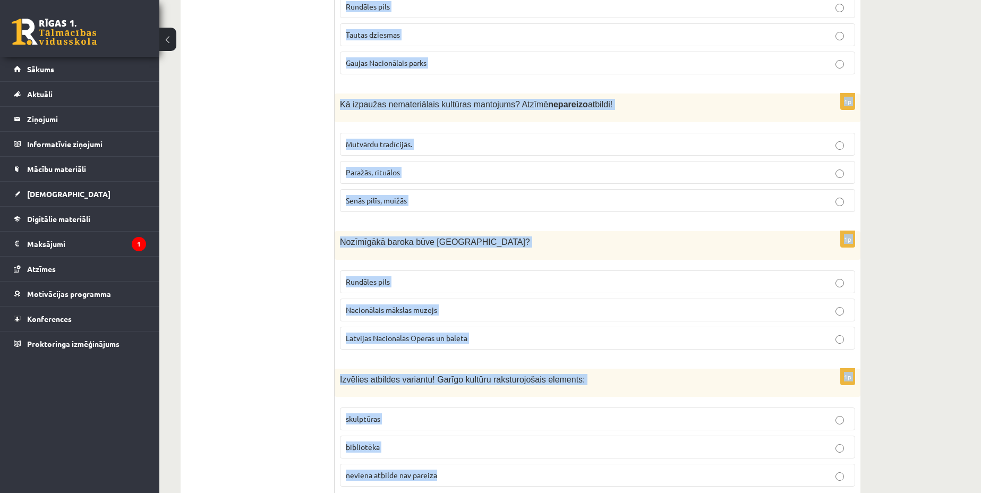
drag, startPoint x: 342, startPoint y: 211, endPoint x: 534, endPoint y: 433, distance: 292.9
copy form "Loremipsumd, sita co adipi el seddoeiu tempori ut laboreetdolore magnaaliqua. E…"
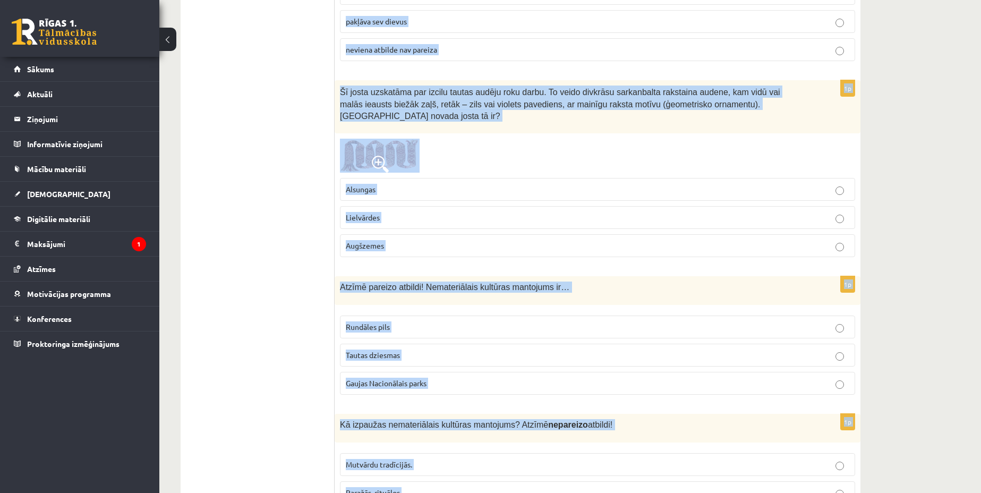
scroll to position [3832, 0]
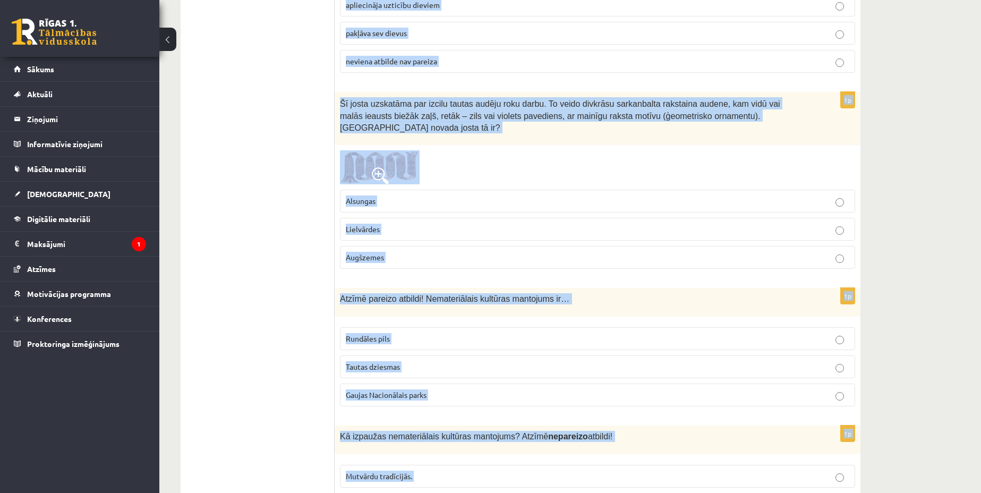
click at [394, 224] on p "Lielvārdes" at bounding box center [597, 229] width 503 height 11
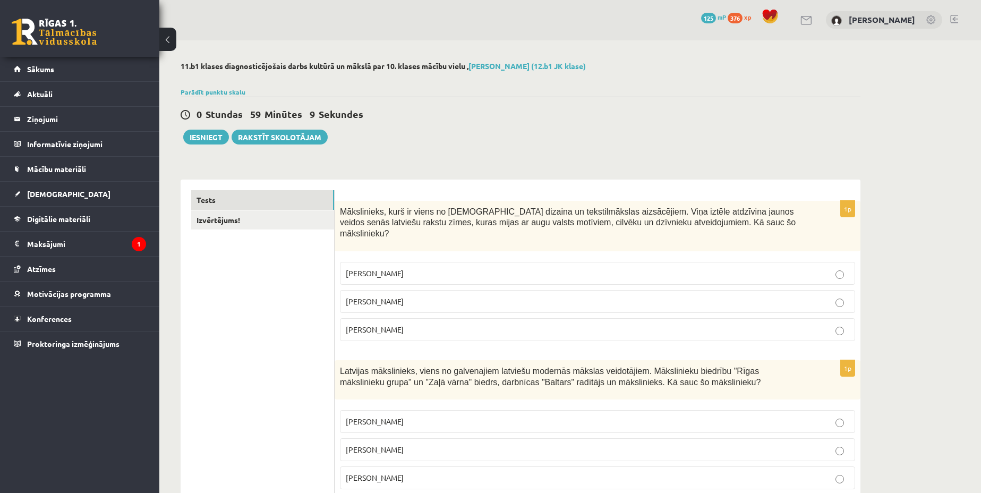
scroll to position [0, 0]
click at [389, 268] on p "[PERSON_NAME]" at bounding box center [597, 273] width 503 height 11
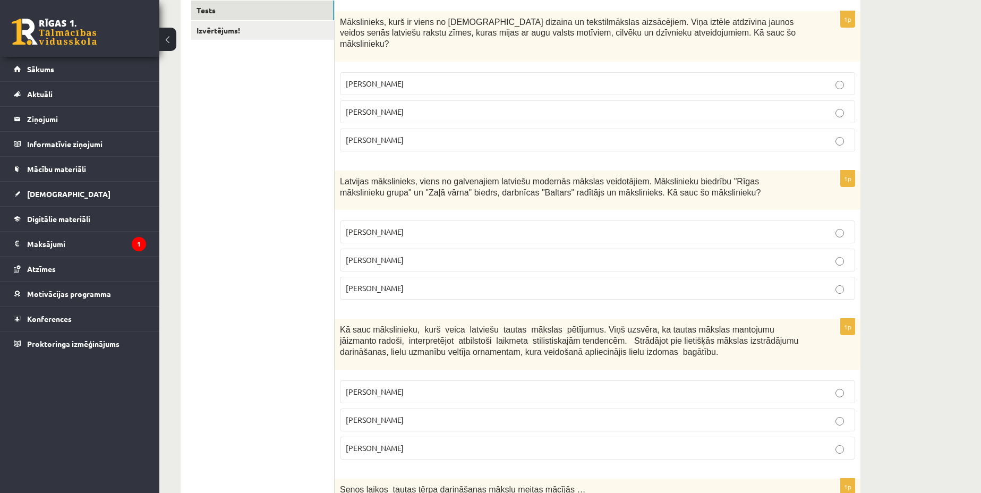
scroll to position [199, 0]
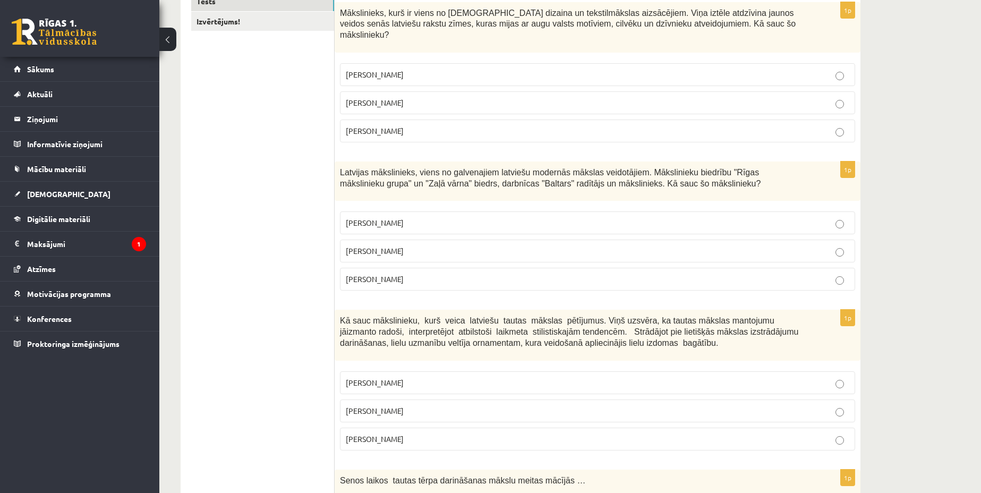
click at [402, 239] on label "[PERSON_NAME]" at bounding box center [597, 250] width 515 height 23
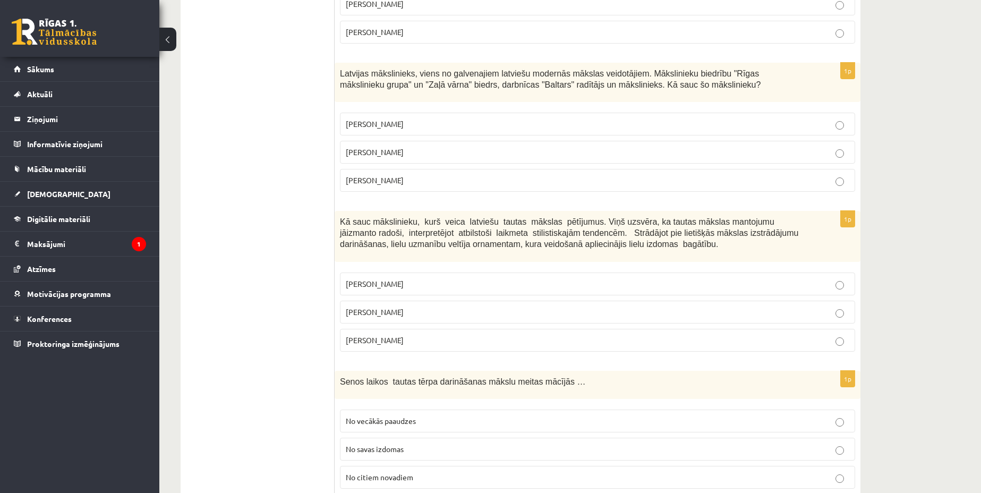
scroll to position [332, 0]
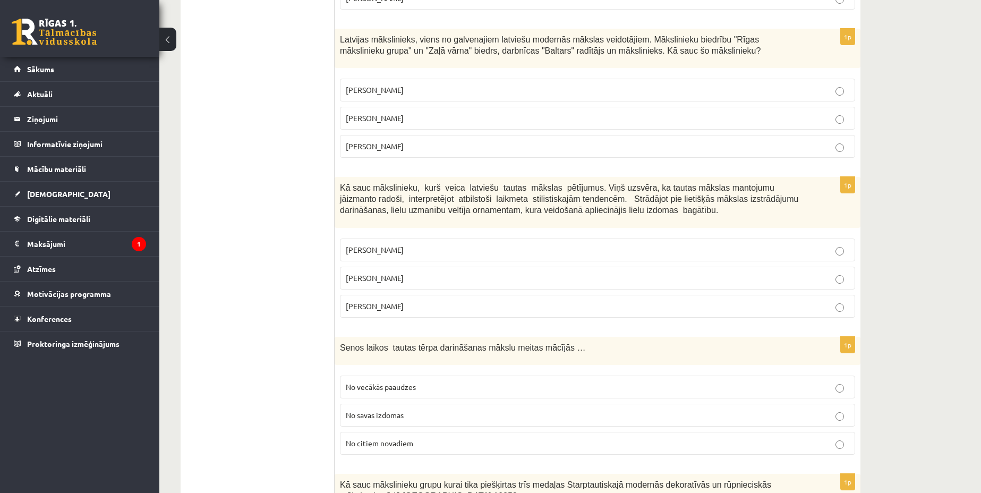
click at [393, 273] on span "[PERSON_NAME]" at bounding box center [375, 278] width 58 height 10
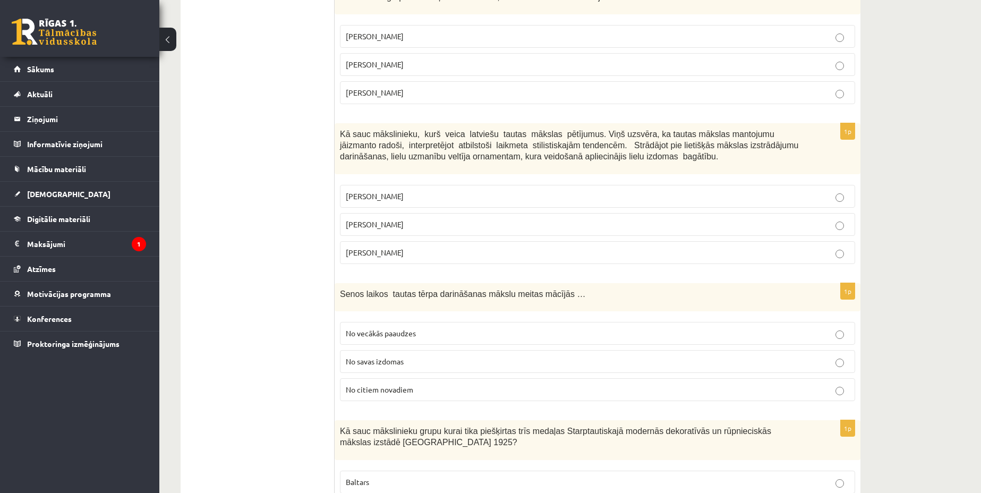
scroll to position [531, 0]
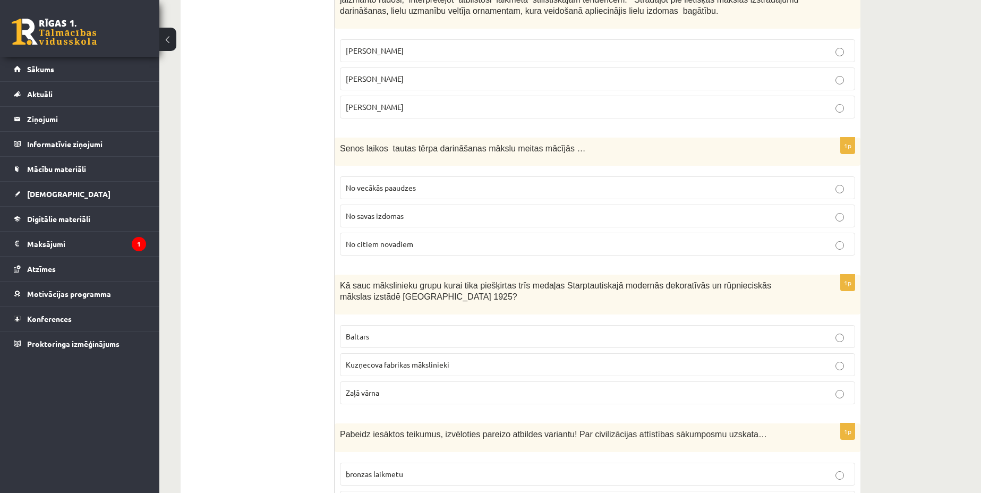
click at [383, 182] on p "No vecākās paaudzes" at bounding box center [597, 187] width 503 height 11
click at [362, 325] on label "Baltars" at bounding box center [597, 336] width 515 height 23
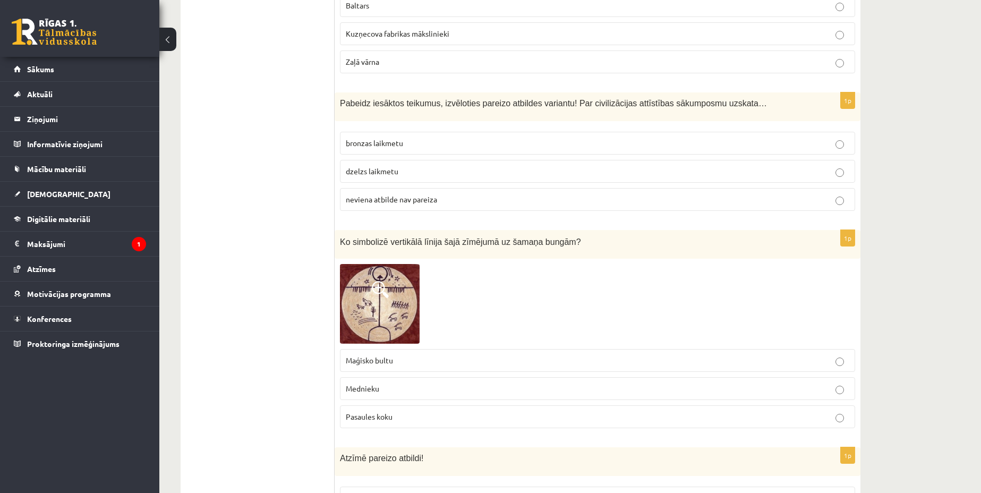
scroll to position [863, 0]
click at [397, 137] on span "bronzas laikmetu" at bounding box center [374, 142] width 57 height 10
click at [383, 280] on span at bounding box center [380, 288] width 17 height 17
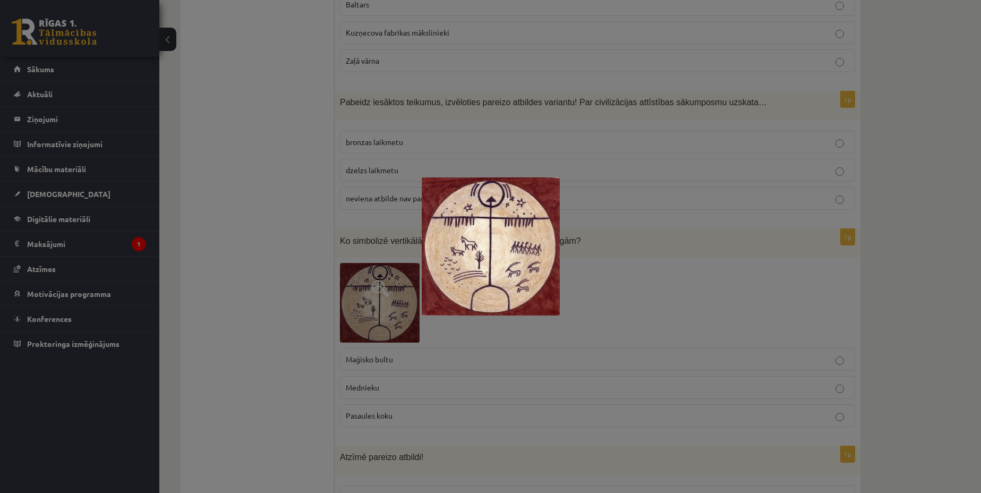
click at [448, 211] on img at bounding box center [491, 246] width 138 height 138
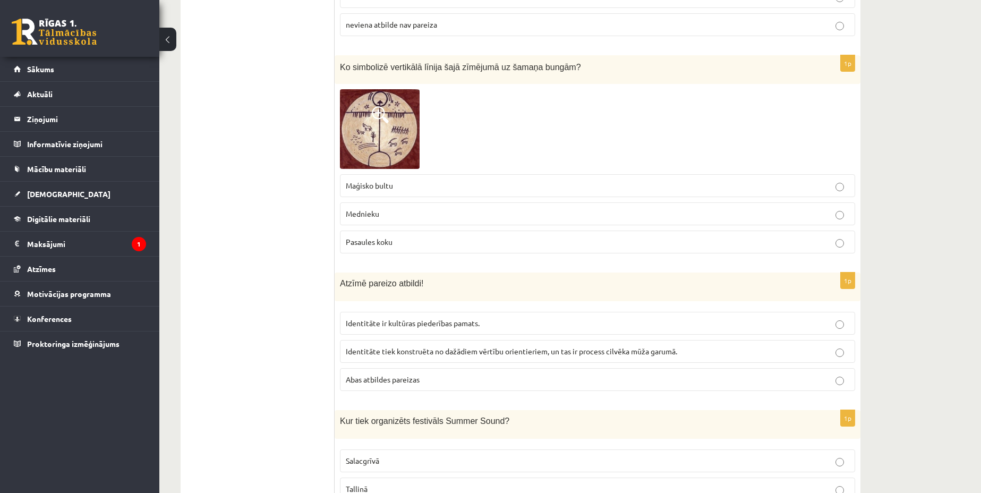
scroll to position [1062, 0]
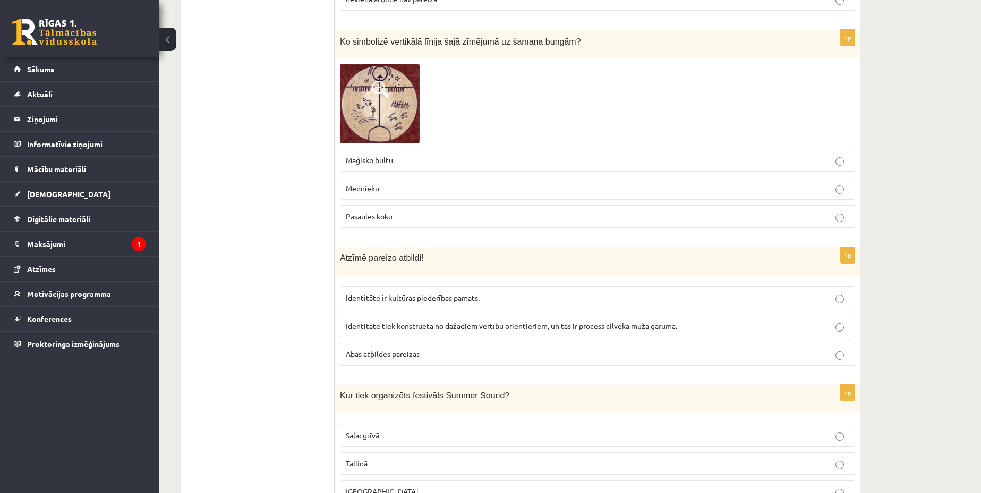
click at [416, 349] on p "Abas atbildes pareizas" at bounding box center [597, 353] width 503 height 11
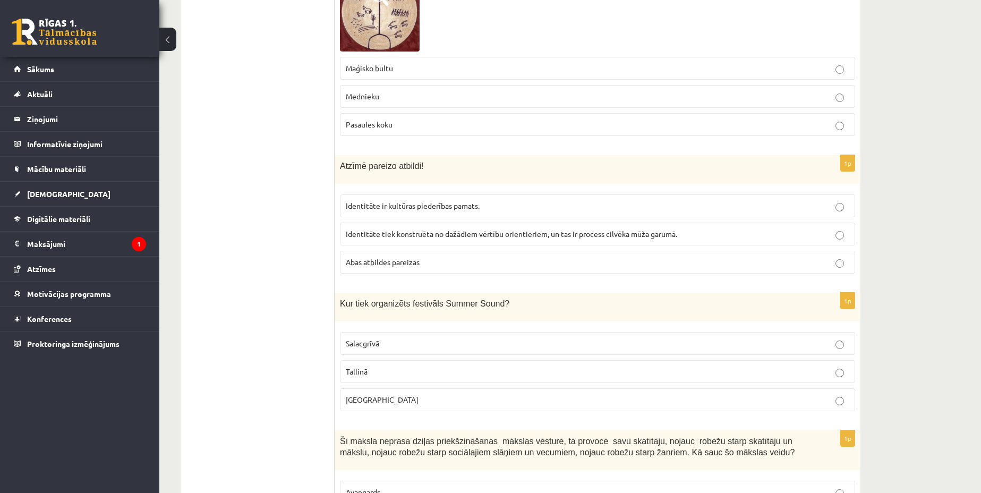
scroll to position [1261, 0]
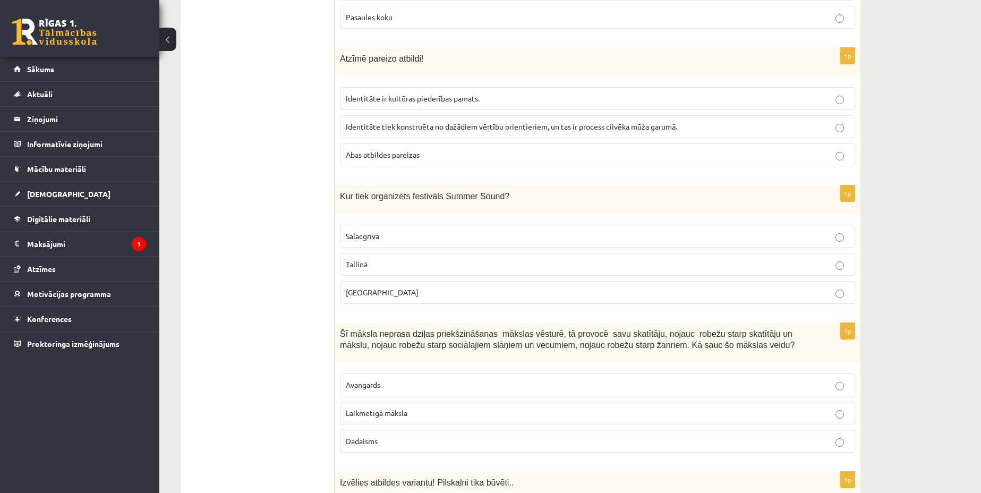
click at [410, 287] on p "[GEOGRAPHIC_DATA]" at bounding box center [597, 292] width 503 height 11
click at [389, 401] on label "Laikmetīgā māksla" at bounding box center [597, 412] width 515 height 23
click at [503, 407] on p "Laikmetīgā māksla" at bounding box center [597, 412] width 503 height 11
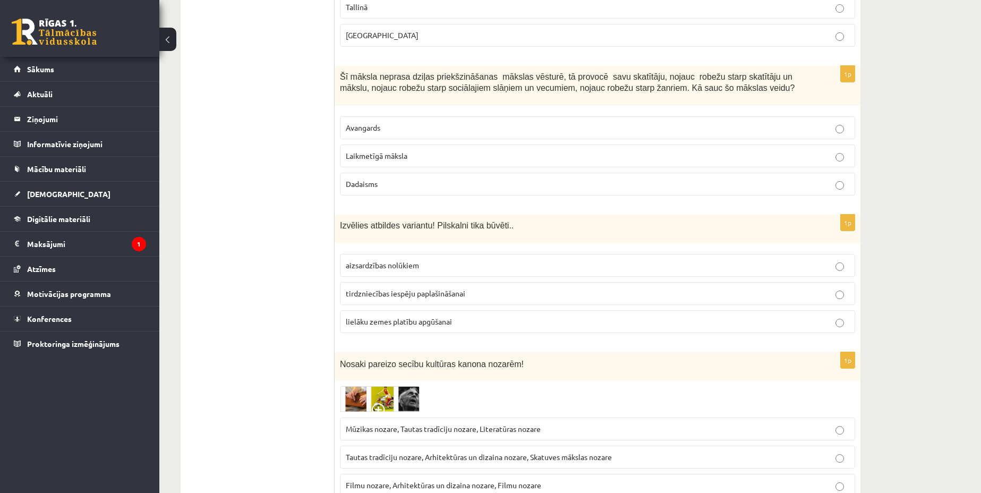
scroll to position [1527, 0]
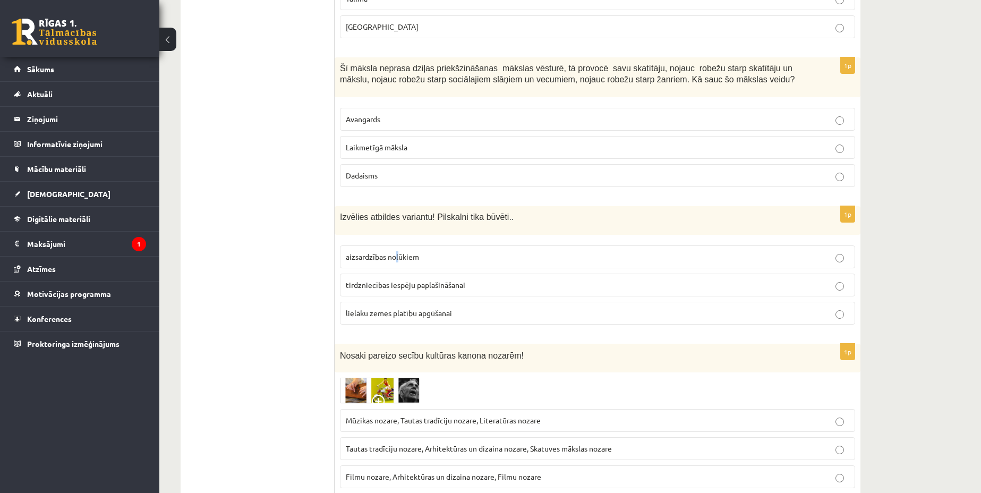
click at [398, 251] on p "aizsardzības nolūkiem" at bounding box center [597, 256] width 503 height 11
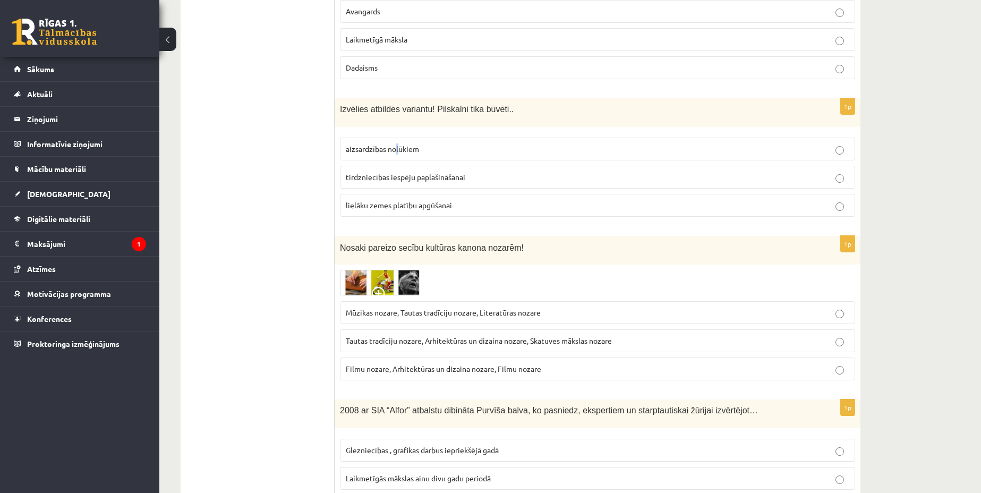
scroll to position [1659, 0]
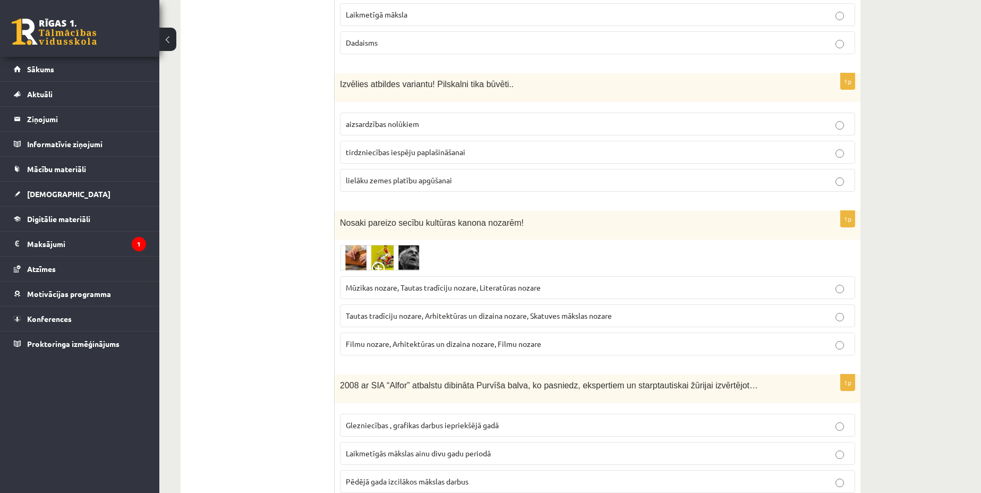
click at [482, 118] on p "aizsardzības nolūkiem" at bounding box center [597, 123] width 503 height 11
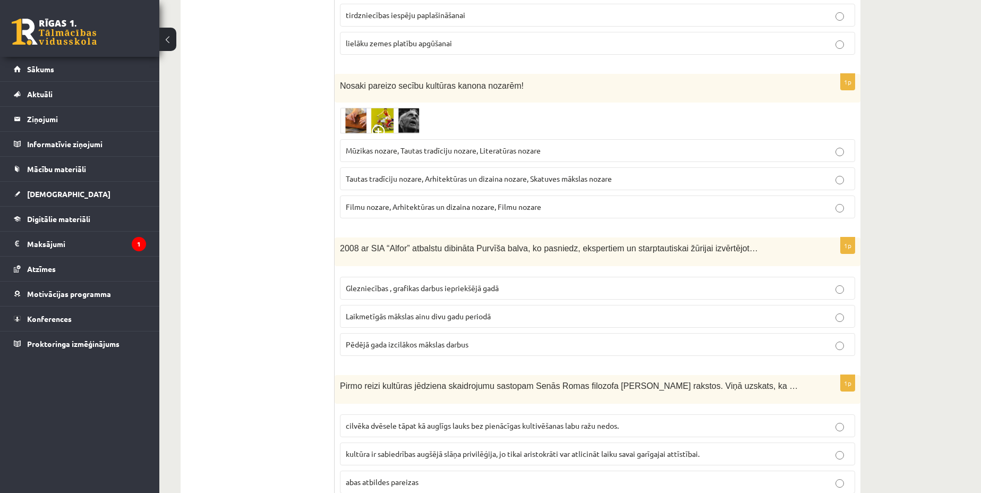
scroll to position [1858, 0]
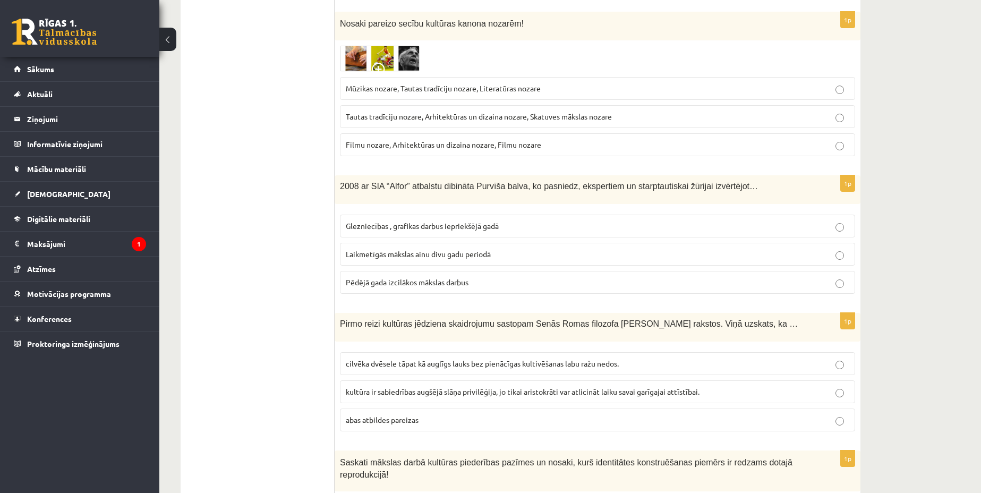
click at [437, 249] on span "Laikmetīgās mākslas ainu divu gadu periodā" at bounding box center [418, 254] width 145 height 10
click at [455, 358] on span "cilvēka dvēsele tāpat kā auglīgs lauks bez pienācīgas kultivēšanas labu ražu ne…" at bounding box center [482, 363] width 273 height 10
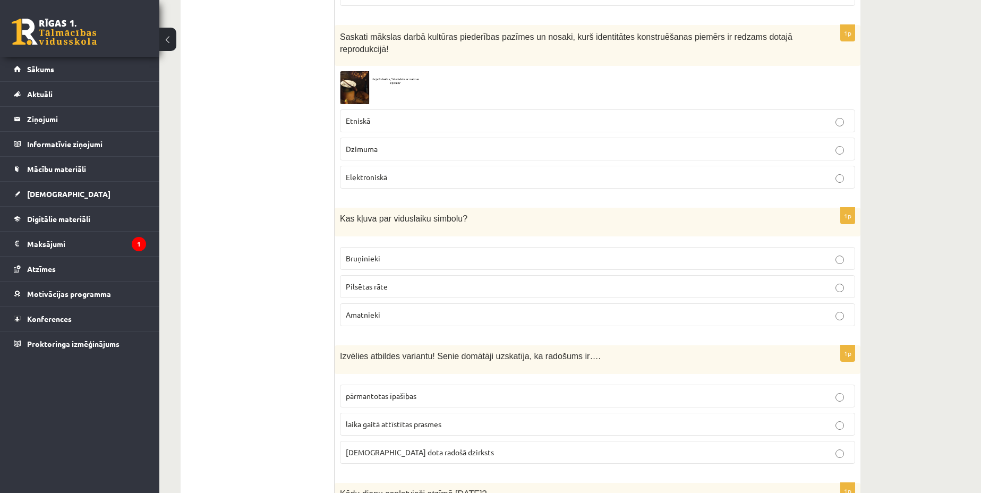
scroll to position [2323, 0]
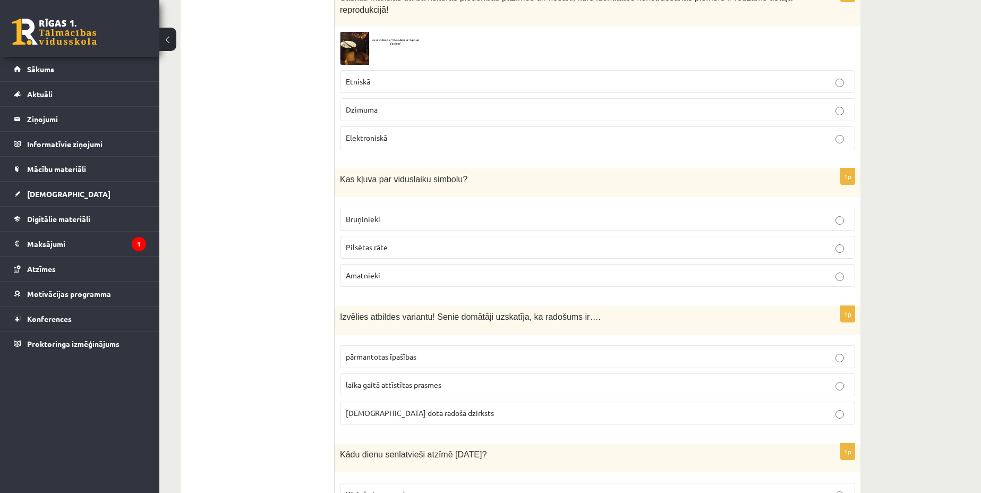
click at [395, 213] on p "Bruņinieki" at bounding box center [597, 218] width 503 height 11
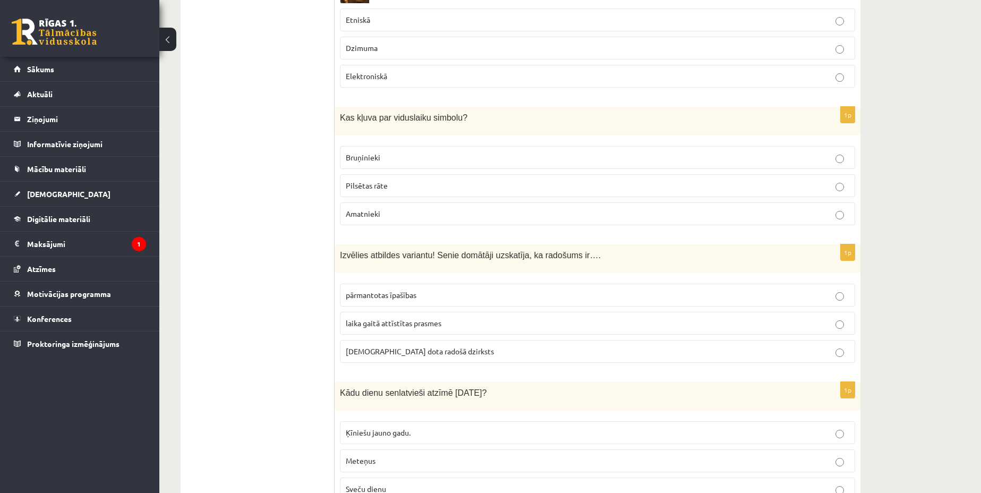
scroll to position [2389, 0]
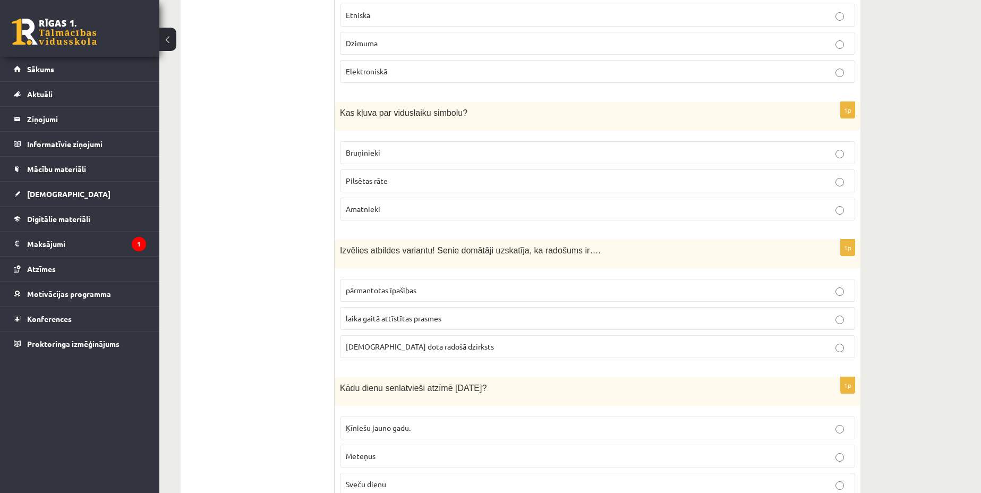
click at [410, 335] on label "dieva dota radošā dzirksts" at bounding box center [597, 346] width 515 height 23
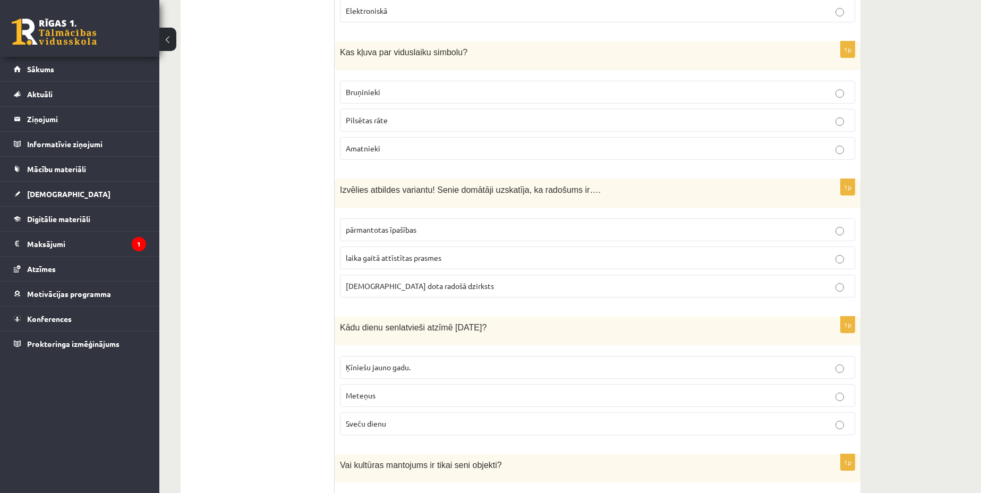
scroll to position [2522, 0]
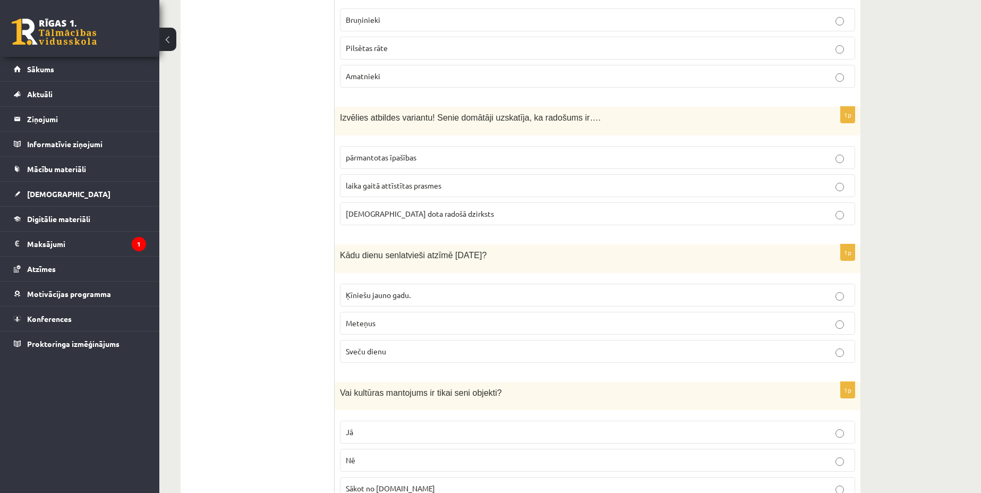
click at [381, 346] on span "Sveču dienu" at bounding box center [366, 351] width 40 height 10
drag, startPoint x: 343, startPoint y: 229, endPoint x: 485, endPoint y: 224, distance: 142.4
click at [463, 244] on div "Kādu dienu senlatvieši atzīmē 2.februārī?" at bounding box center [598, 258] width 526 height 29
click at [485, 244] on div "Kādu dienu senlatvieši atzīmē 2.februārī?" at bounding box center [598, 258] width 526 height 29
drag, startPoint x: 485, startPoint y: 224, endPoint x: 339, endPoint y: 234, distance: 145.8
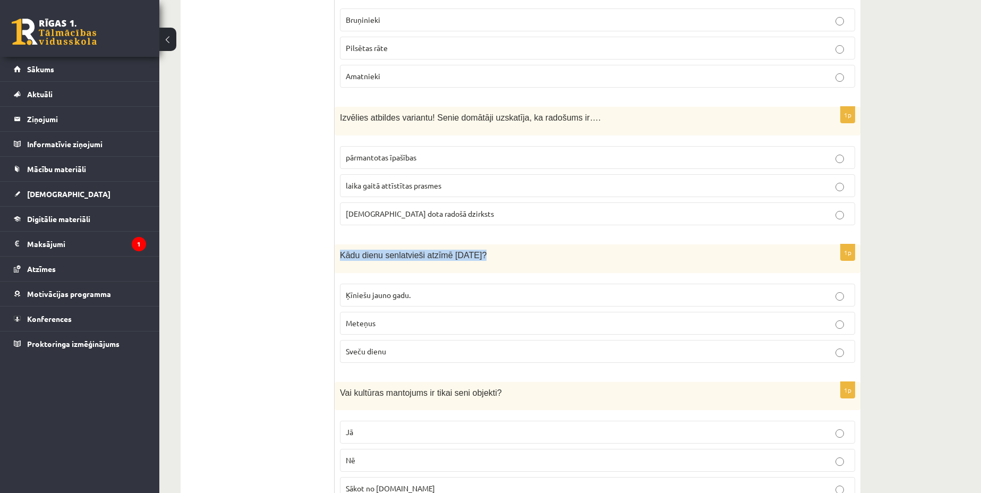
click at [339, 244] on div "Kādu dienu senlatvieši atzīmē 2.februārī?" at bounding box center [598, 258] width 526 height 29
copy div "Kādu dienu senlatvieši atzīmē 2.februārī?"
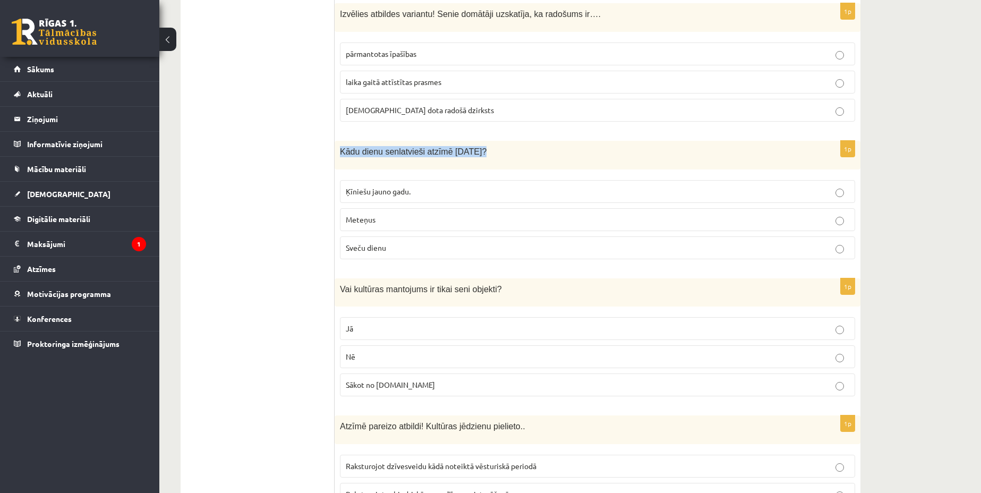
scroll to position [2655, 0]
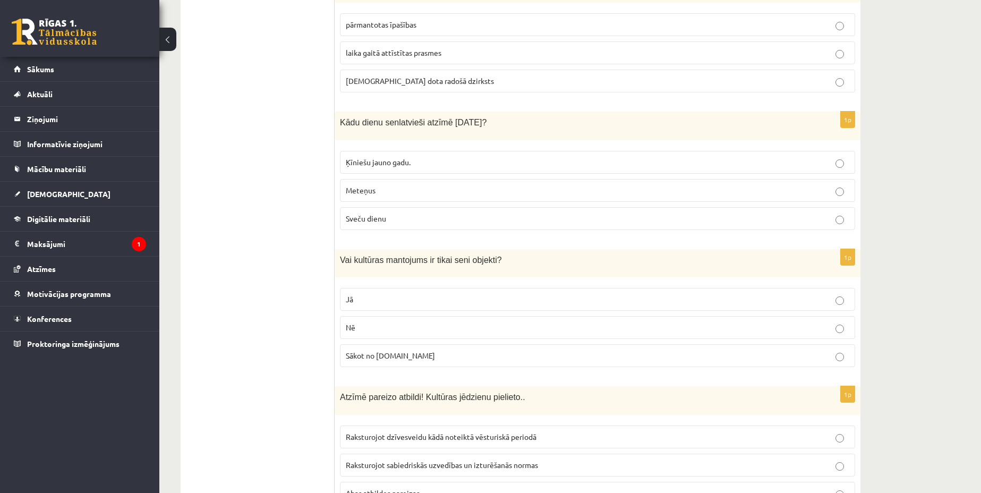
click at [425, 185] on p "Meteņus" at bounding box center [597, 190] width 503 height 11
click at [425, 213] on p "Sveču dienu" at bounding box center [597, 218] width 503 height 11
click at [417, 294] on p "Jā" at bounding box center [597, 299] width 503 height 11
click at [419, 322] on p "Nē" at bounding box center [597, 327] width 503 height 11
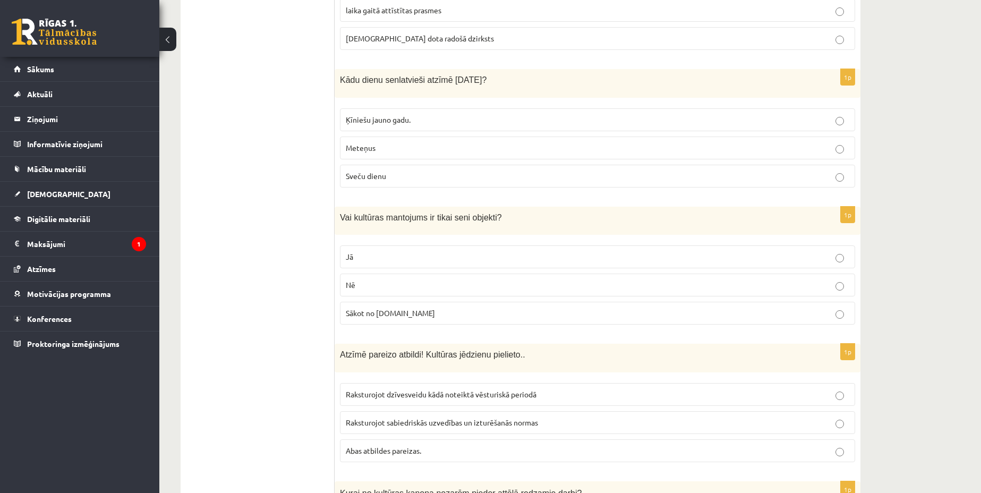
scroll to position [2854, 0]
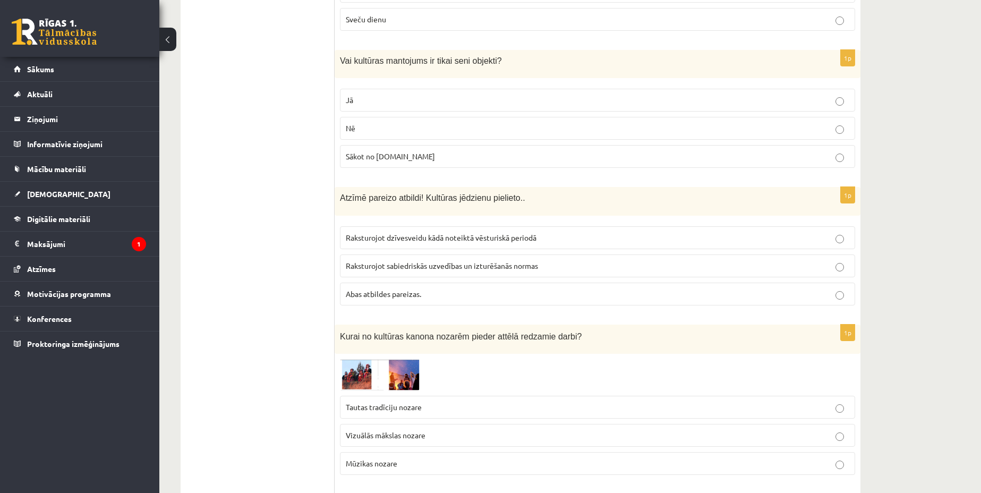
click at [428, 255] on fieldset "Raksturojot dzīvesveidu kādā noteiktā vēsturiskā periodā Raksturojot sabiedrisk…" at bounding box center [597, 265] width 515 height 88
click at [423, 288] on p "Abas atbildes pareizas." at bounding box center [597, 293] width 503 height 11
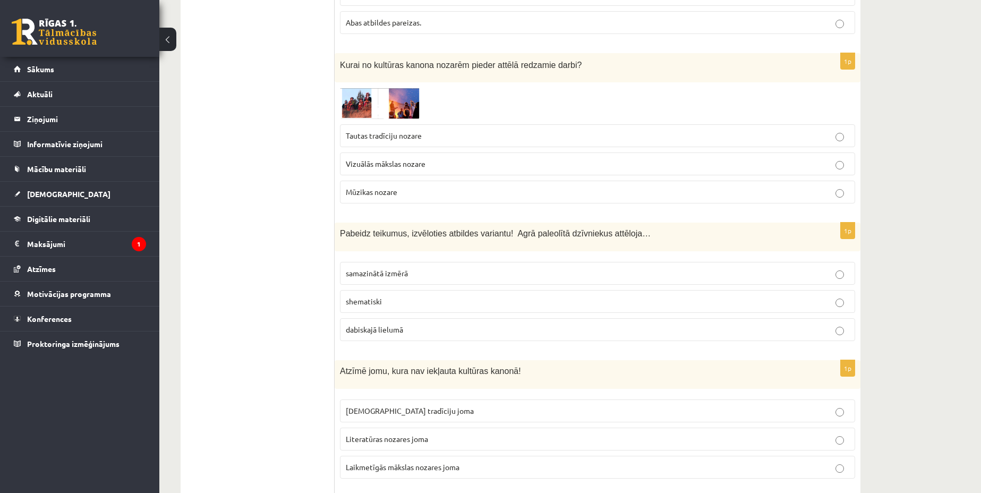
scroll to position [3186, 0]
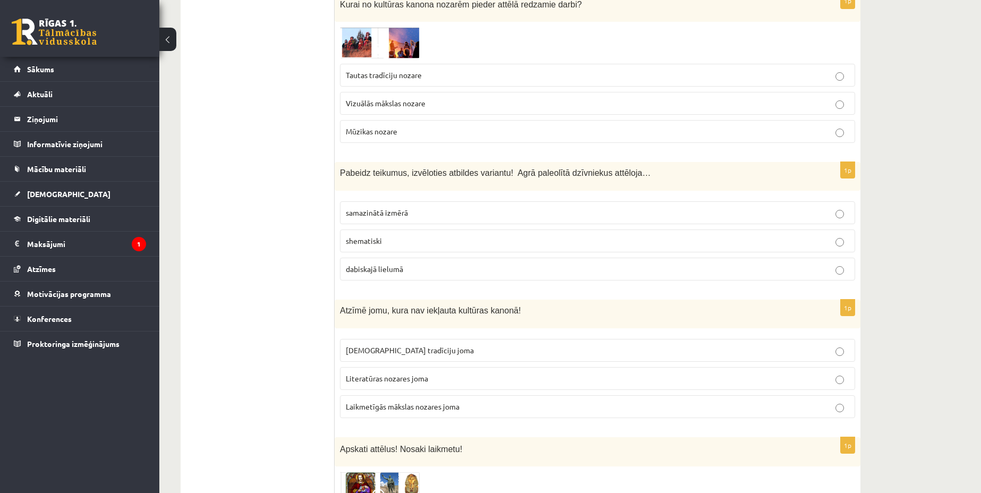
click at [409, 263] on p "dabiskajā lielumā" at bounding box center [597, 268] width 503 height 11
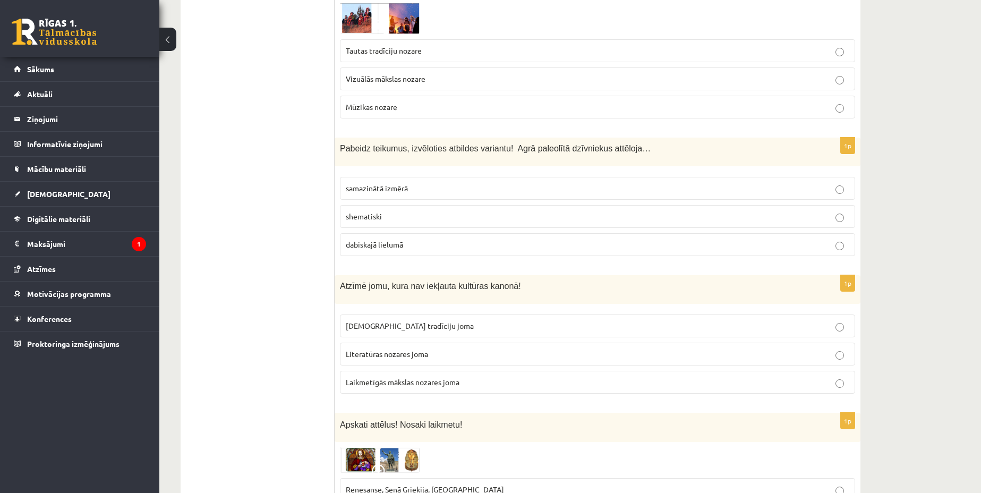
scroll to position [3252, 0]
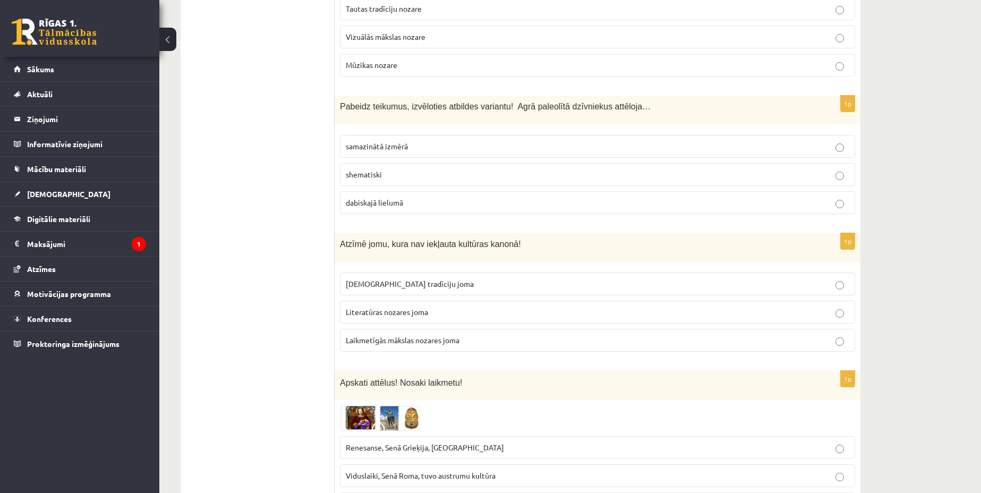
click at [467, 335] on p "Laikmetīgās mākslas nozares joma" at bounding box center [597, 340] width 503 height 11
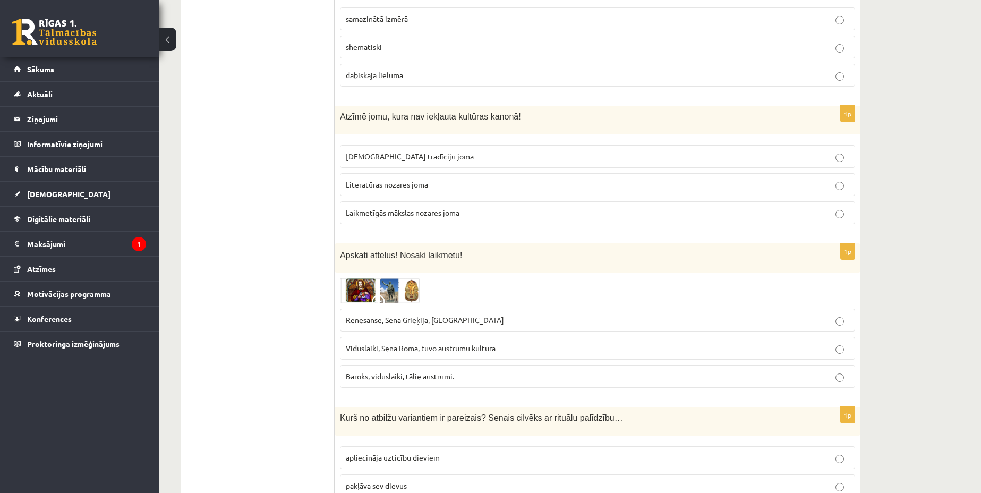
scroll to position [3451, 0]
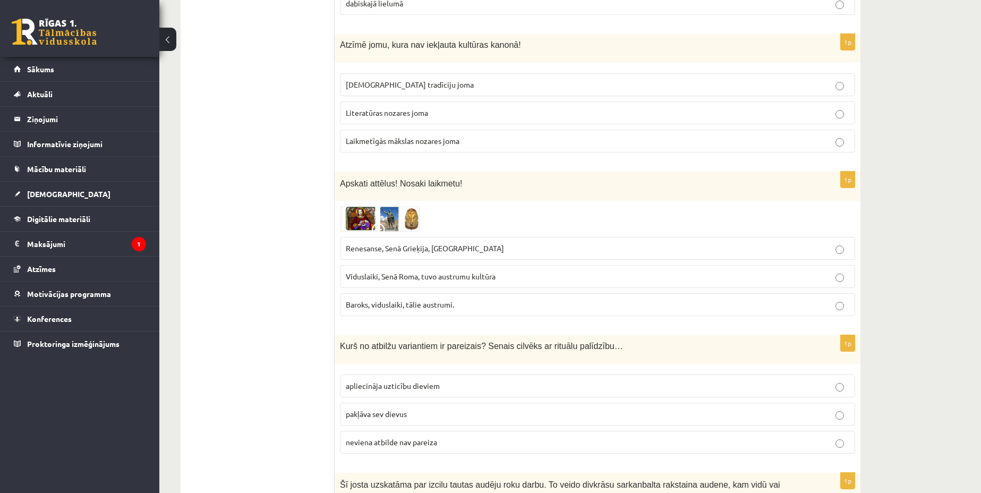
click at [417, 381] on span "apliecināja uzticību dieviem" at bounding box center [393, 386] width 94 height 10
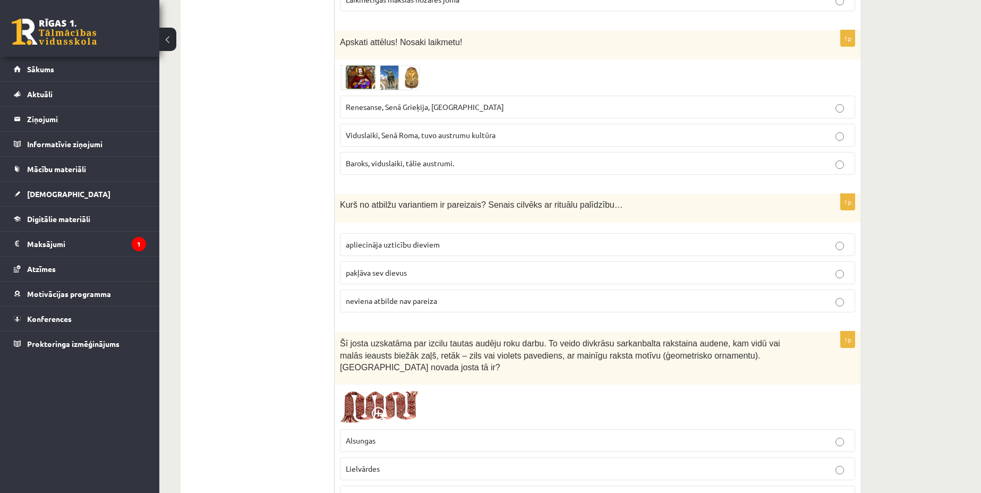
scroll to position [3650, 0]
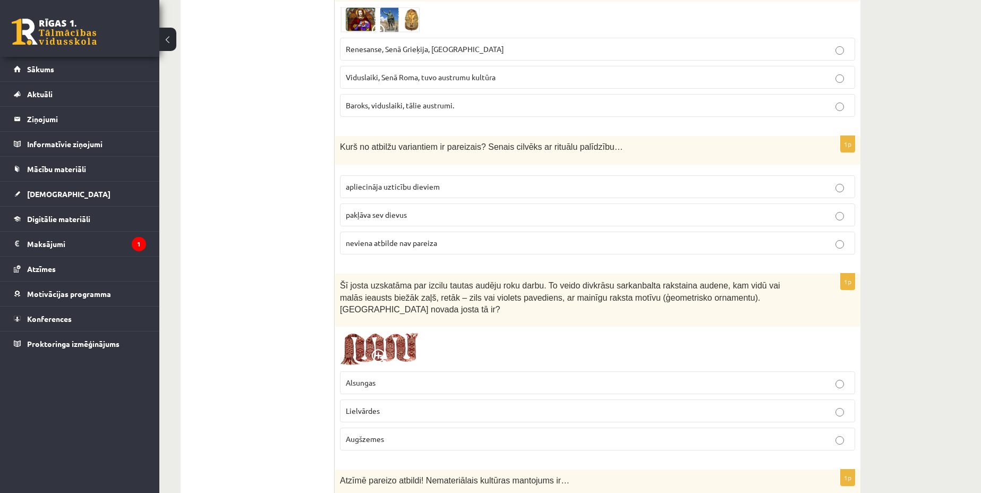
click at [504, 405] on p "Lielvārdes" at bounding box center [597, 410] width 503 height 11
click at [507, 405] on p "Lielvārdes" at bounding box center [597, 410] width 503 height 11
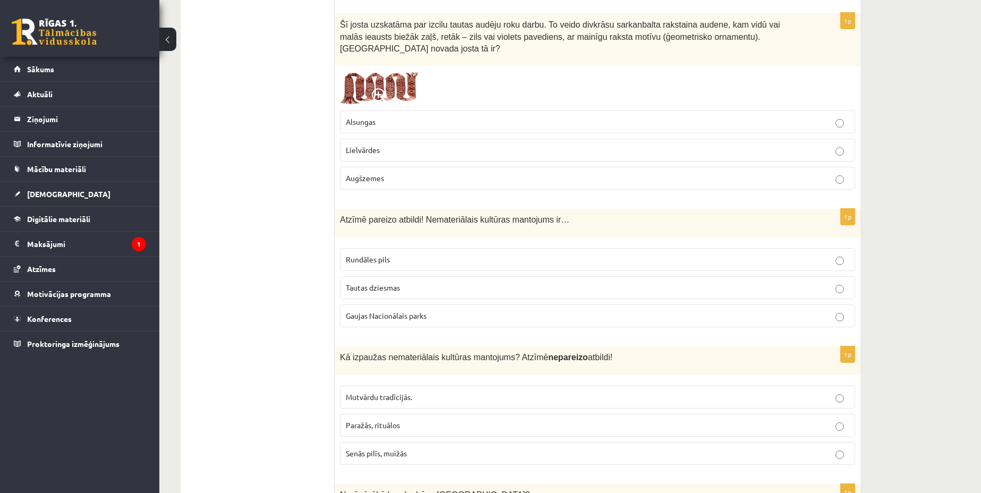
scroll to position [3916, 0]
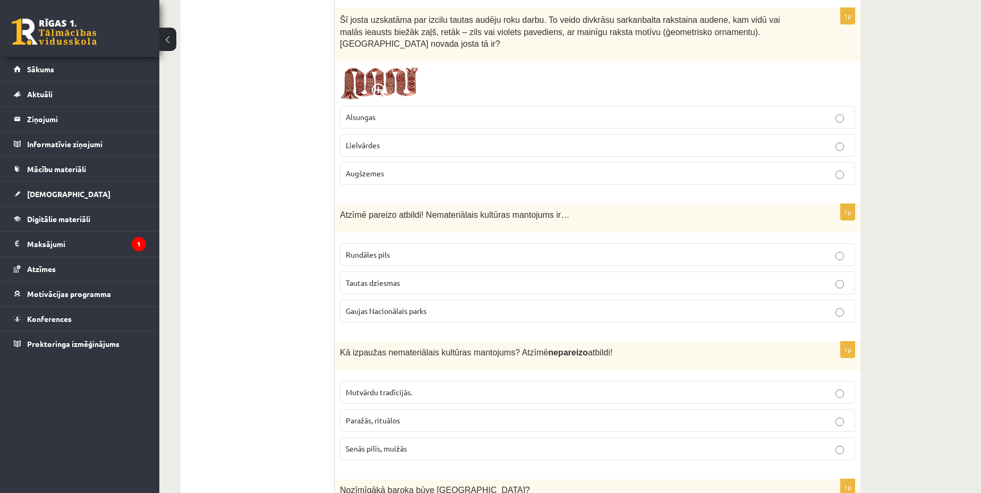
click at [439, 277] on p "Tautas dziesmas" at bounding box center [597, 282] width 503 height 11
click at [402, 443] on span "Senās pilīs, muižās" at bounding box center [376, 448] width 61 height 10
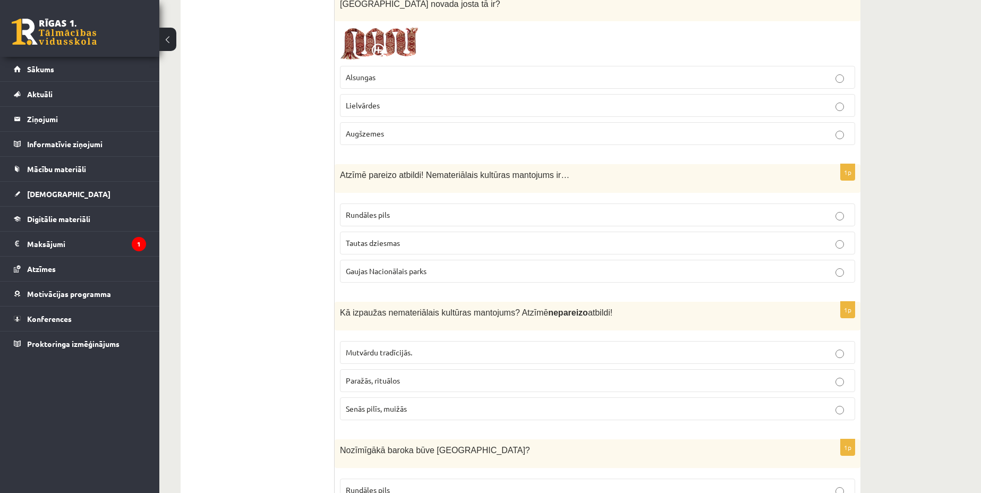
scroll to position [4115, 0]
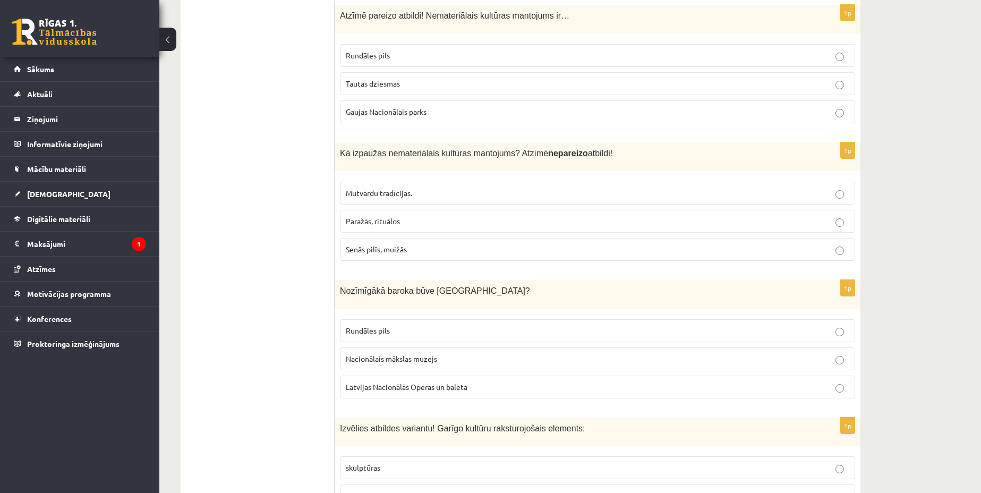
click at [402, 325] on p "Rundāles pils" at bounding box center [597, 330] width 503 height 11
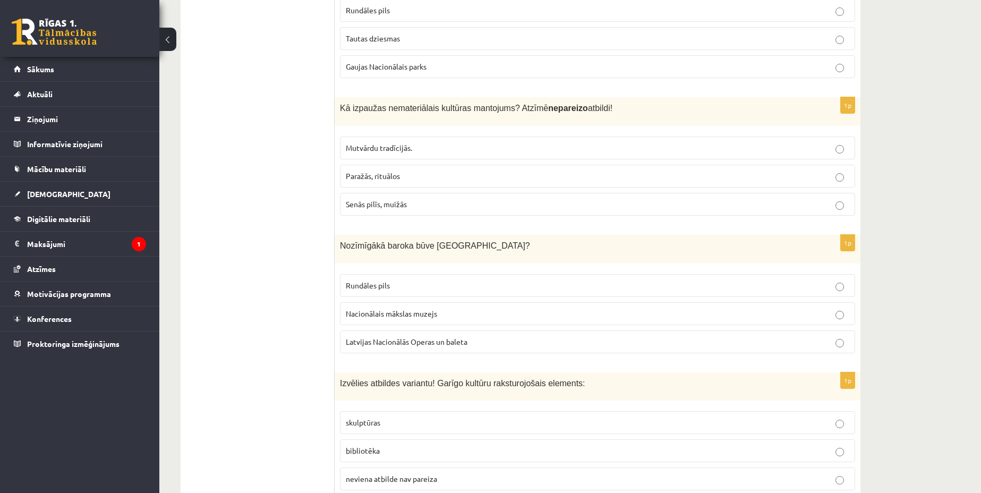
scroll to position [4164, 0]
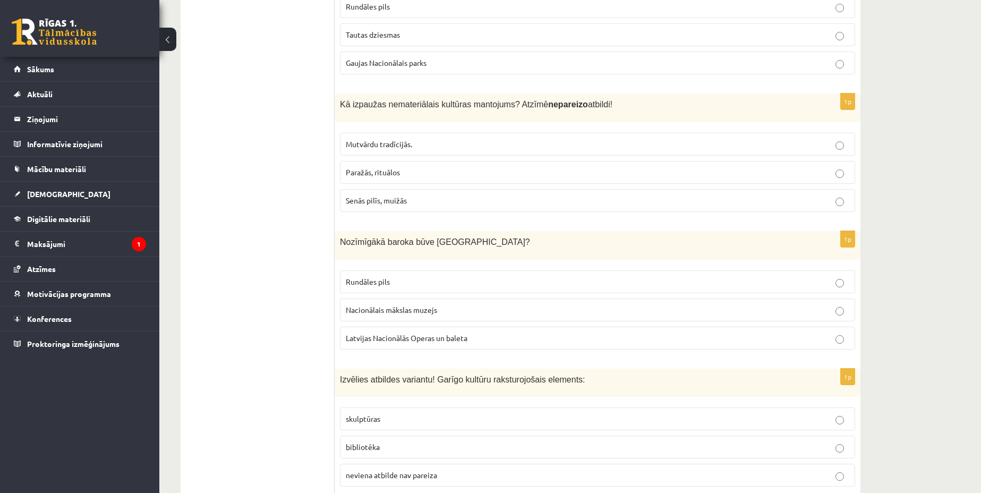
click at [396, 441] on p "bibliotēka" at bounding box center [597, 446] width 503 height 11
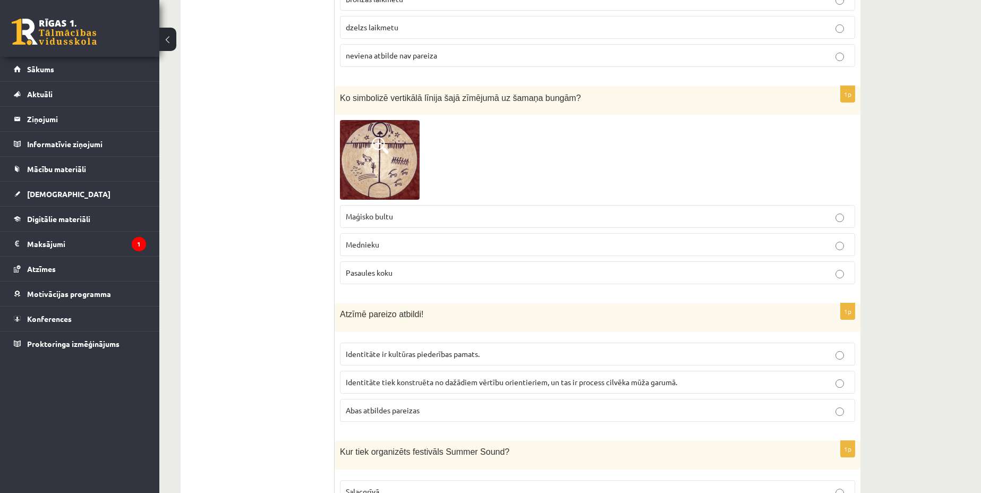
scroll to position [978, 0]
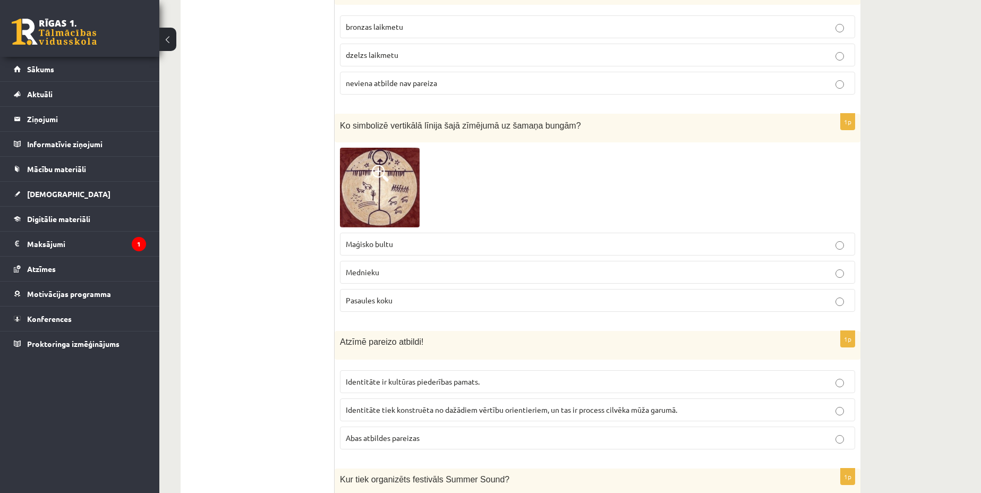
click at [387, 295] on span "Pasaules koku" at bounding box center [369, 300] width 47 height 10
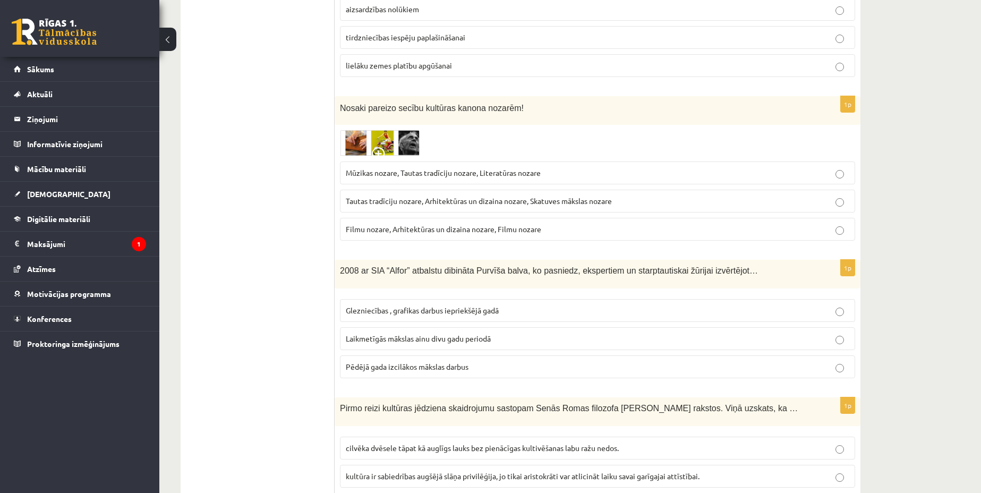
scroll to position [1774, 0]
click at [499, 195] on span "Tautas tradīciju nozare, Arhitektūras un dizaina nozare, Skatuves mākslas nozare" at bounding box center [479, 200] width 266 height 10
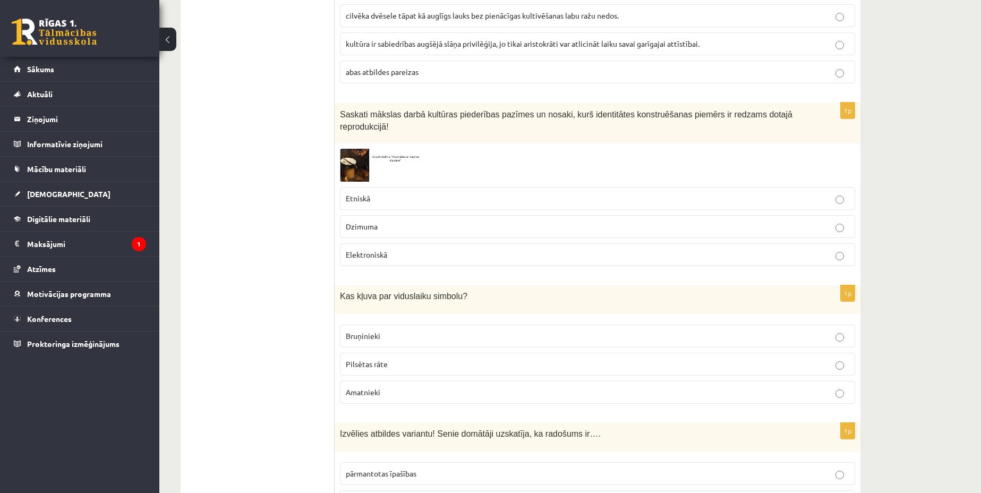
scroll to position [2239, 0]
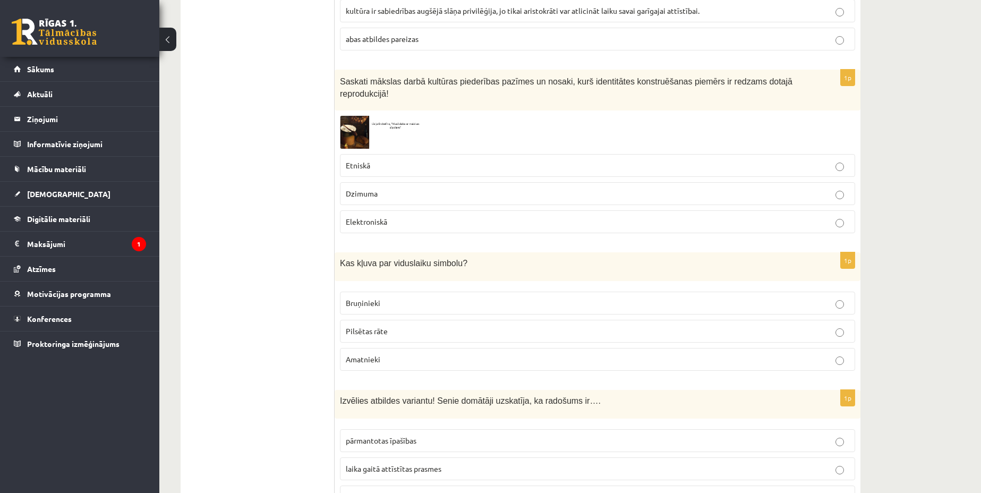
click at [388, 154] on label "Etniskā" at bounding box center [597, 165] width 515 height 23
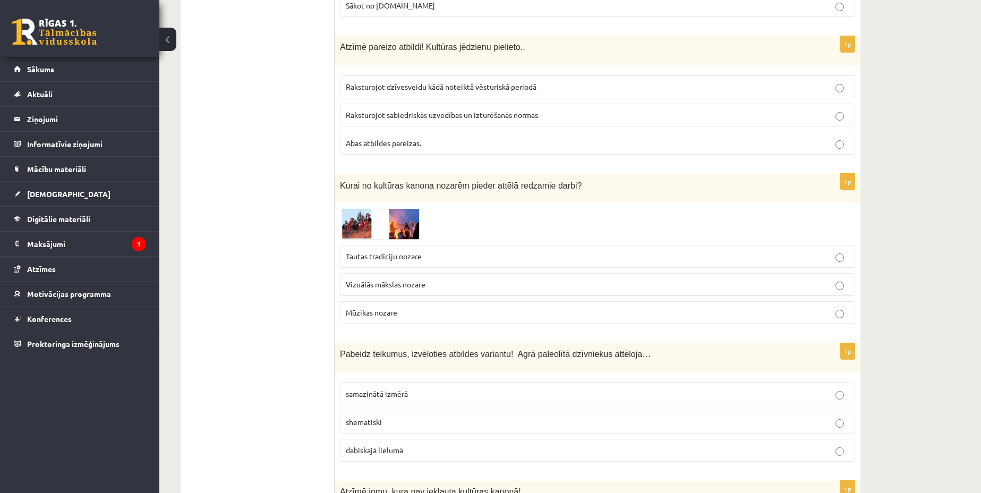
scroll to position [2903, 0]
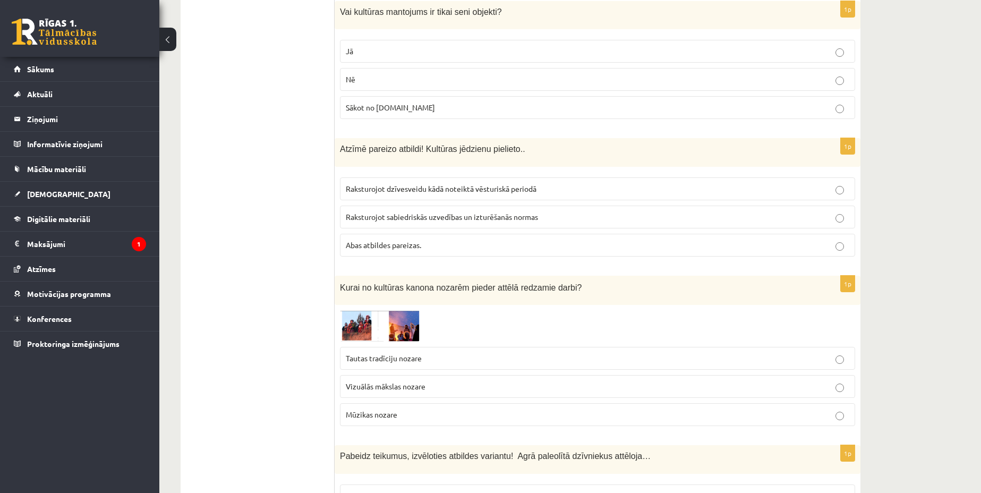
click at [419, 347] on label "Tautas tradīciju nozare" at bounding box center [597, 358] width 515 height 23
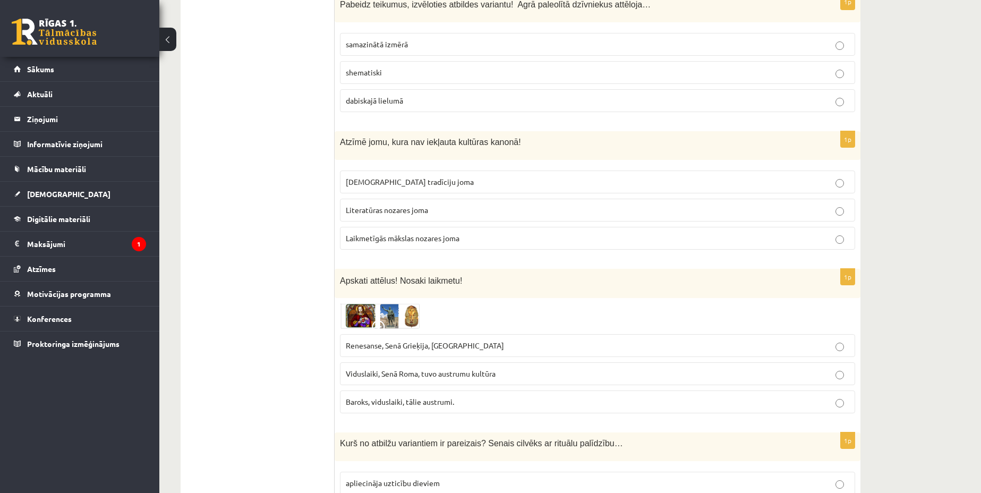
scroll to position [3367, 0]
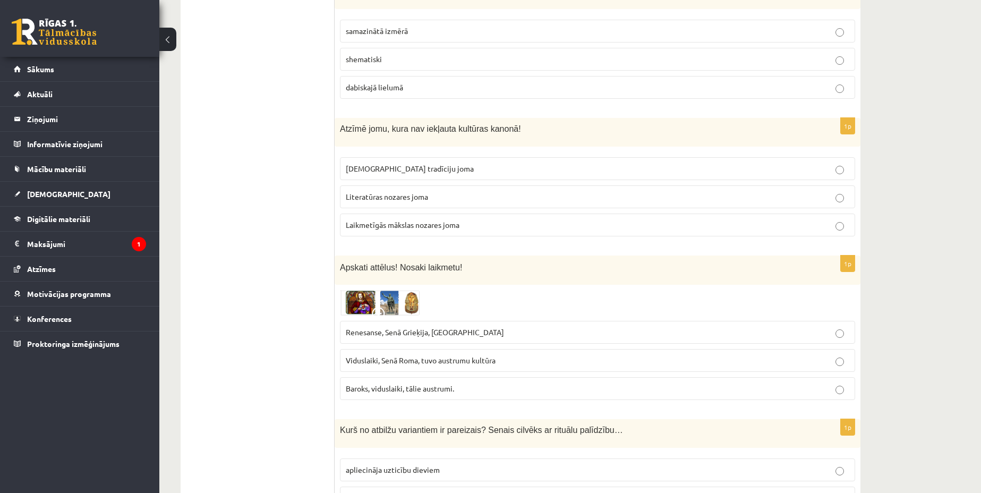
click at [440, 355] on p "Viduslaiki, Senā Roma, tuvo austrumu kultūra" at bounding box center [597, 360] width 503 height 11
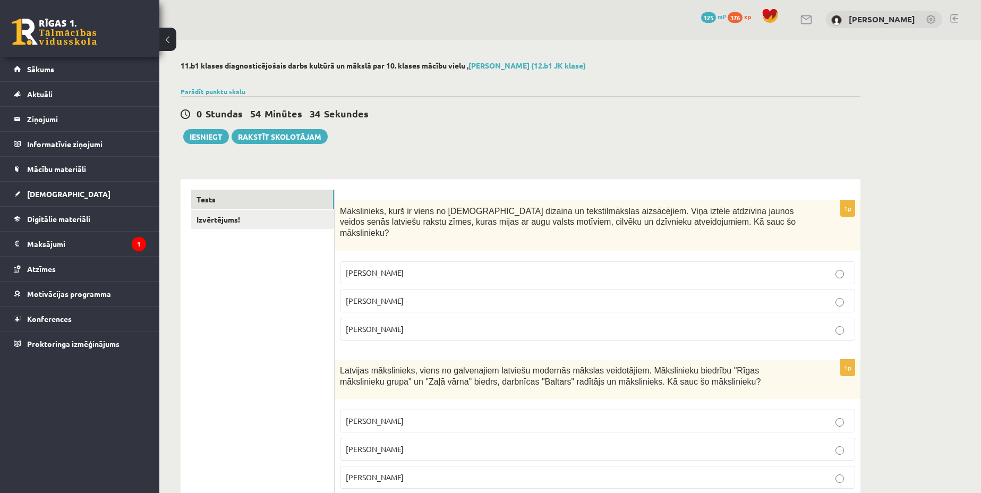
scroll to position [0, 0]
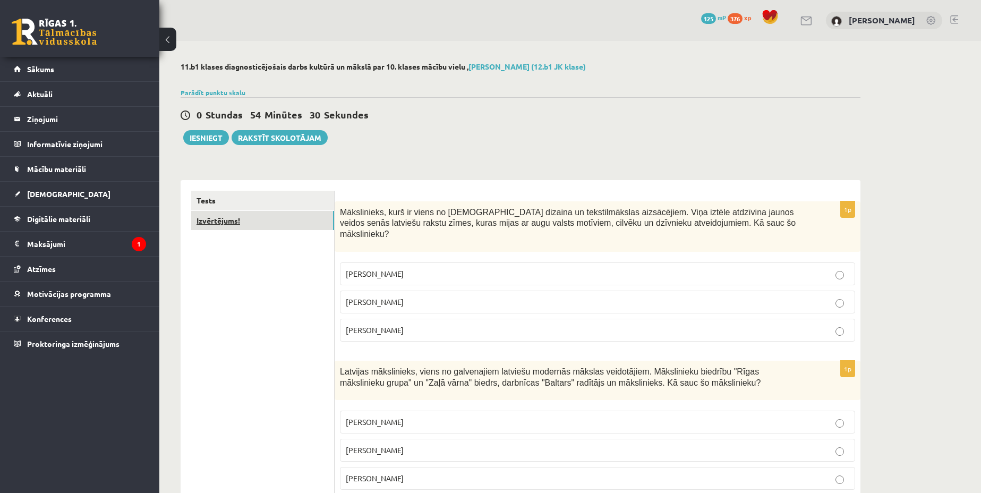
click at [285, 223] on link "Izvērtējums!" at bounding box center [262, 221] width 143 height 20
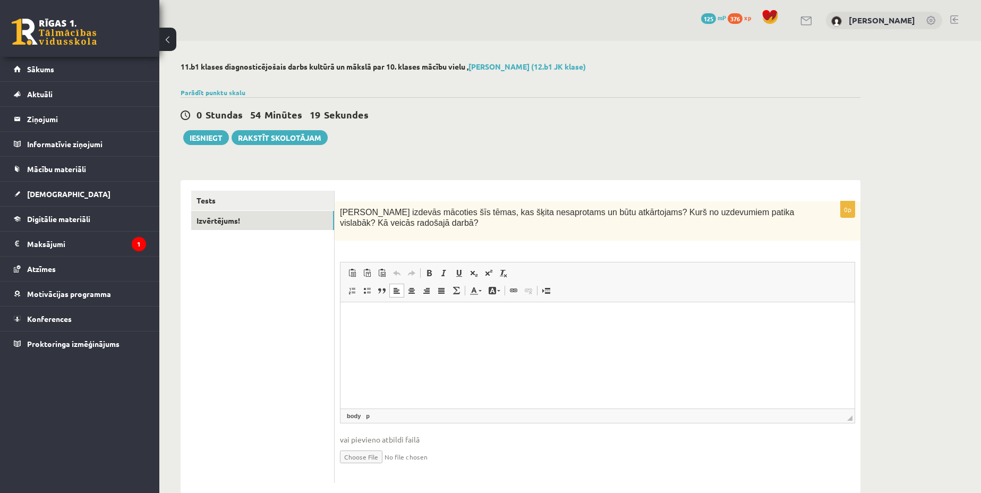
click at [478, 335] on html at bounding box center [597, 318] width 514 height 32
click at [207, 134] on button "Iesniegt" at bounding box center [206, 137] width 46 height 15
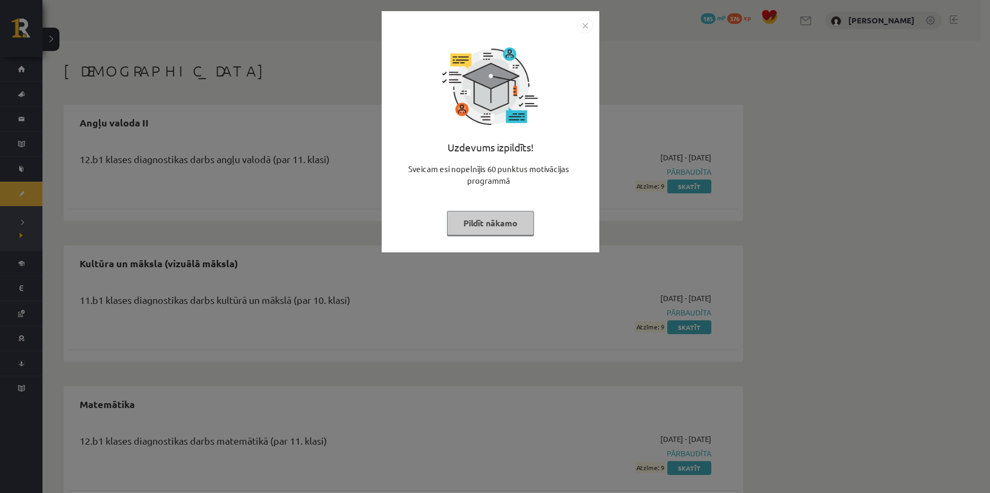
click at [506, 222] on button "Pildīt nākamo" at bounding box center [490, 223] width 87 height 24
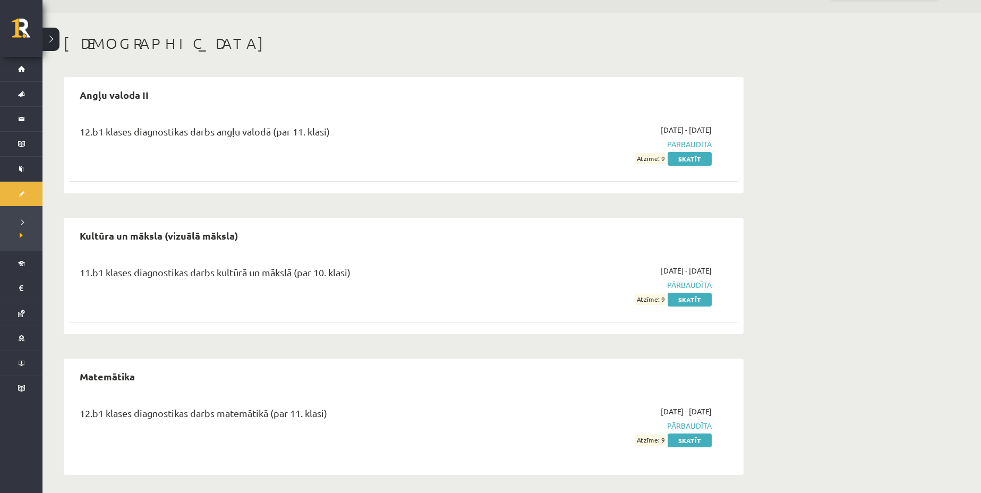
scroll to position [31, 0]
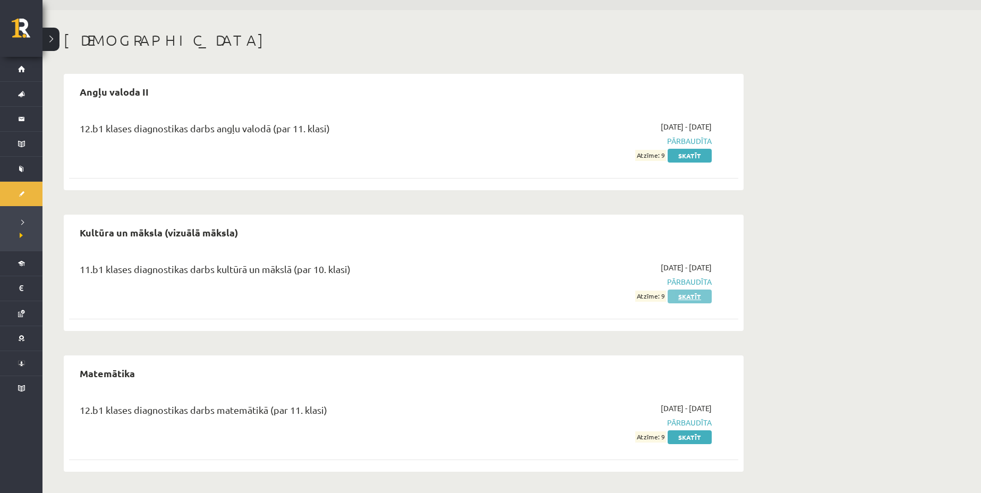
click at [690, 294] on link "Skatīt" at bounding box center [689, 296] width 44 height 14
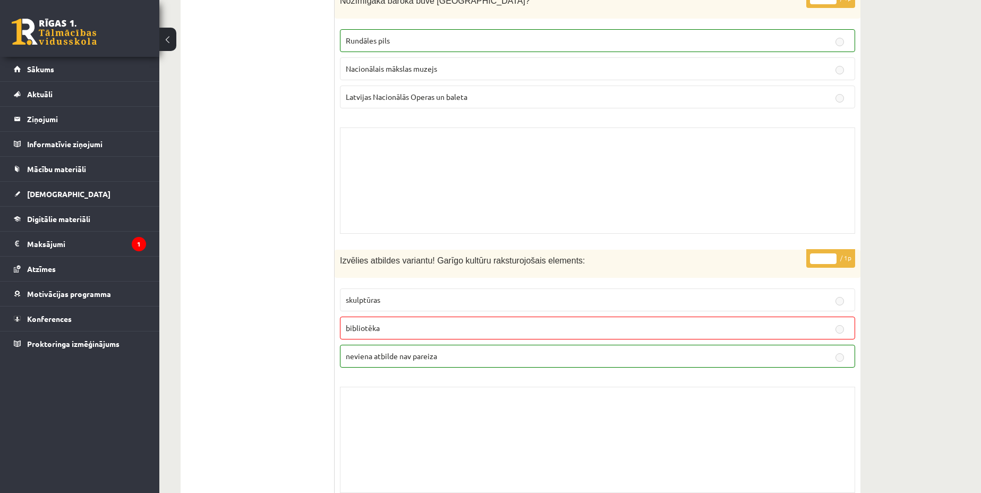
scroll to position [7806, 0]
drag, startPoint x: 977, startPoint y: 429, endPoint x: 980, endPoint y: 465, distance: 36.2
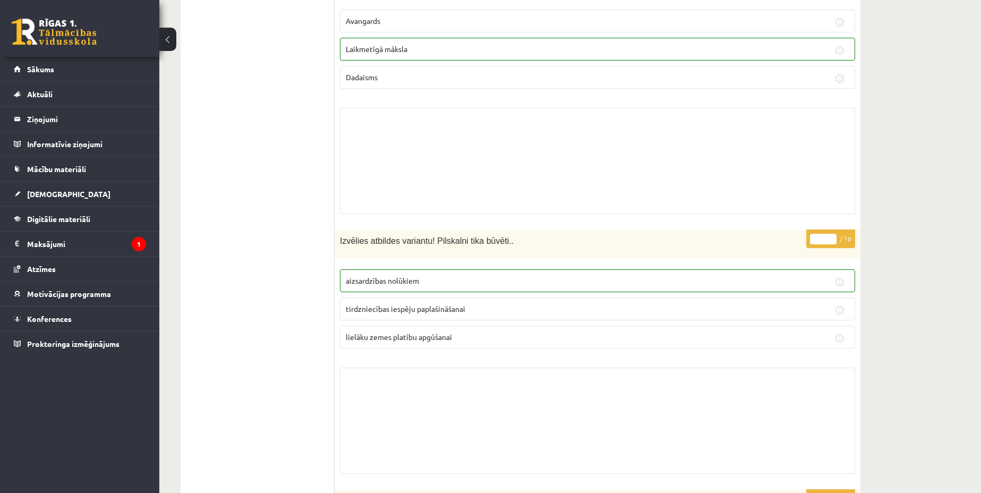
scroll to position [0, 0]
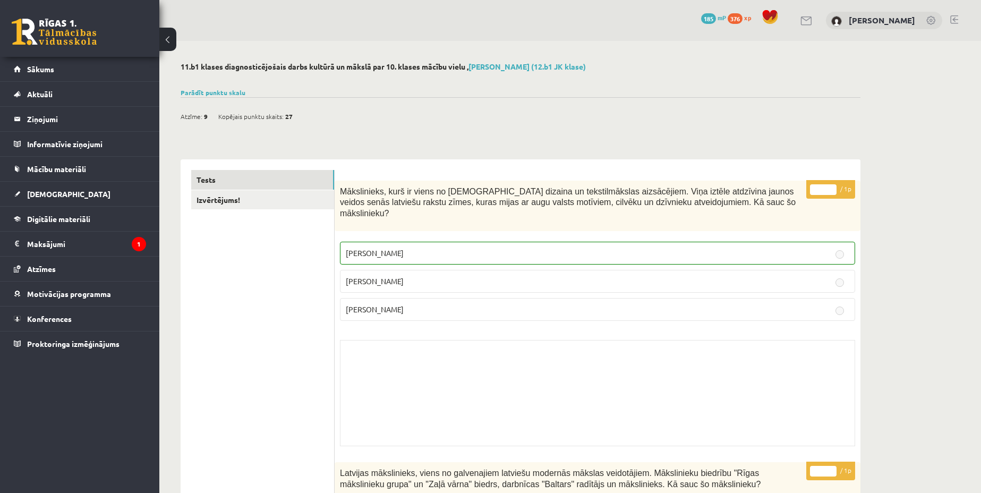
click at [207, 90] on link "Parādīt punktu skalu" at bounding box center [213, 92] width 65 height 8
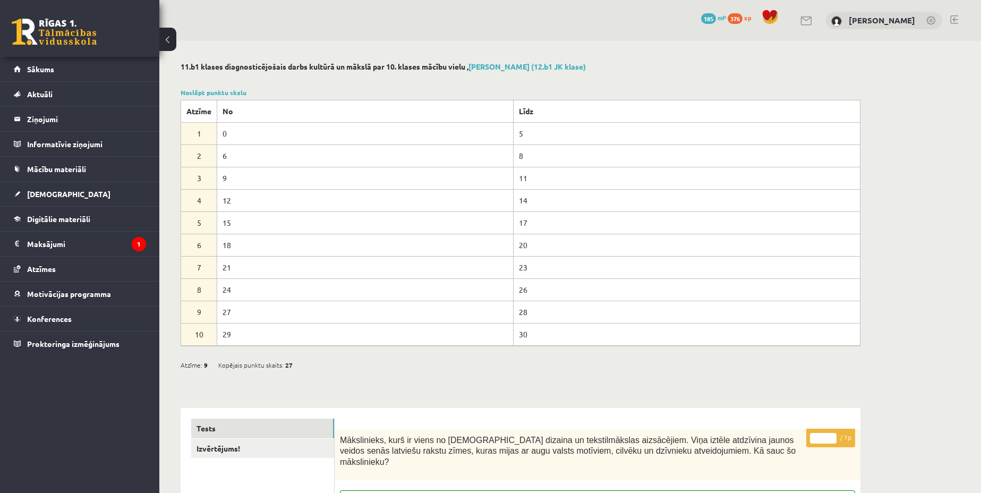
drag, startPoint x: 230, startPoint y: 314, endPoint x: 553, endPoint y: 333, distance: 322.9
click at [553, 333] on tbody "Atzīme No Līdz 1 0 5 2 6 8 3 9 11 4 12 14 5 15 17 6 18 20 7 21 23" at bounding box center [520, 222] width 679 height 245
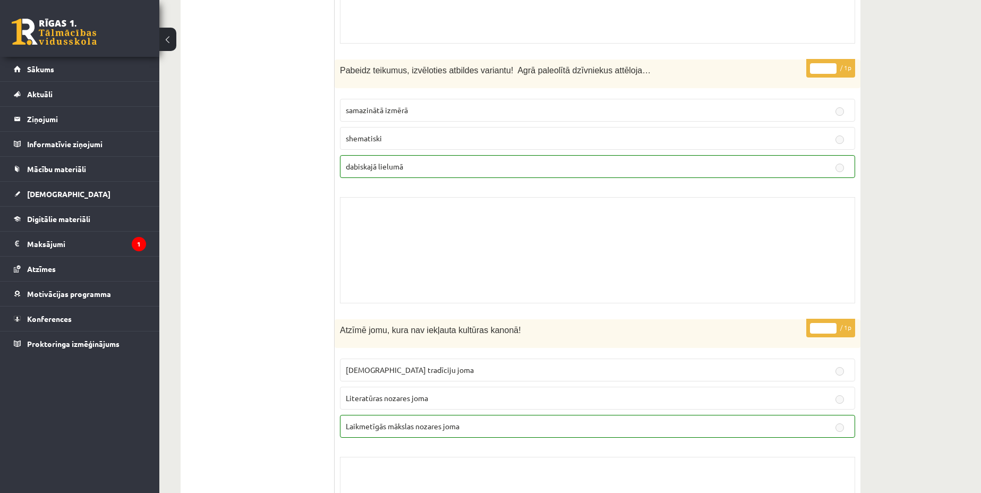
scroll to position [6106, 0]
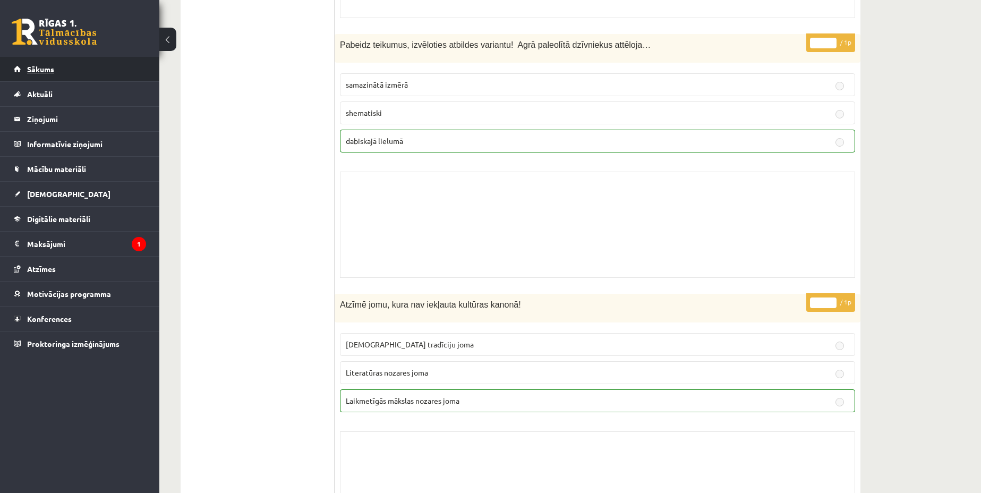
click at [95, 69] on link "Sākums" at bounding box center [80, 69] width 132 height 24
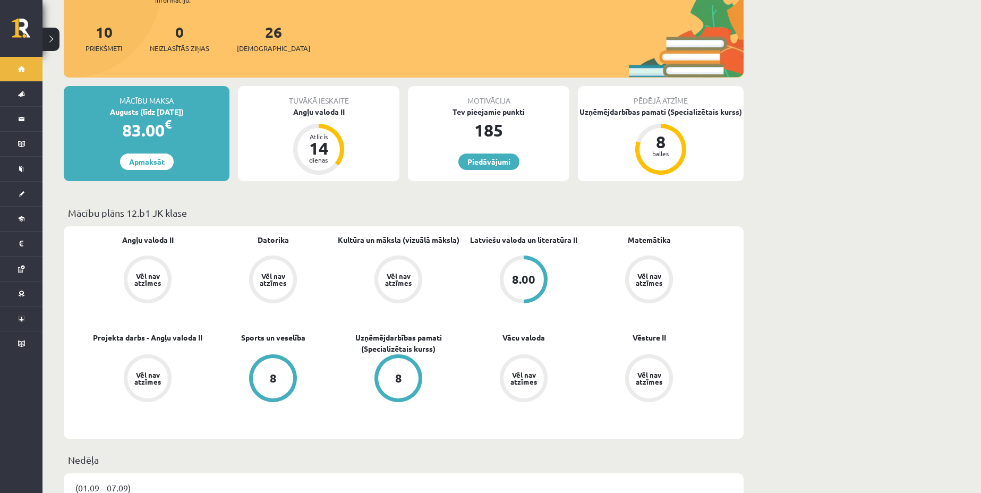
scroll to position [199, 0]
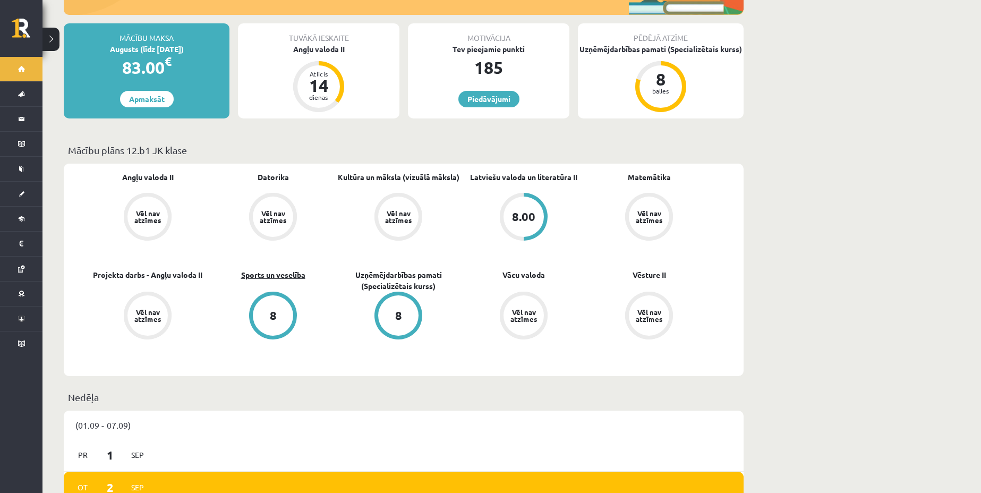
click at [263, 269] on link "Sports un veselība" at bounding box center [273, 274] width 64 height 11
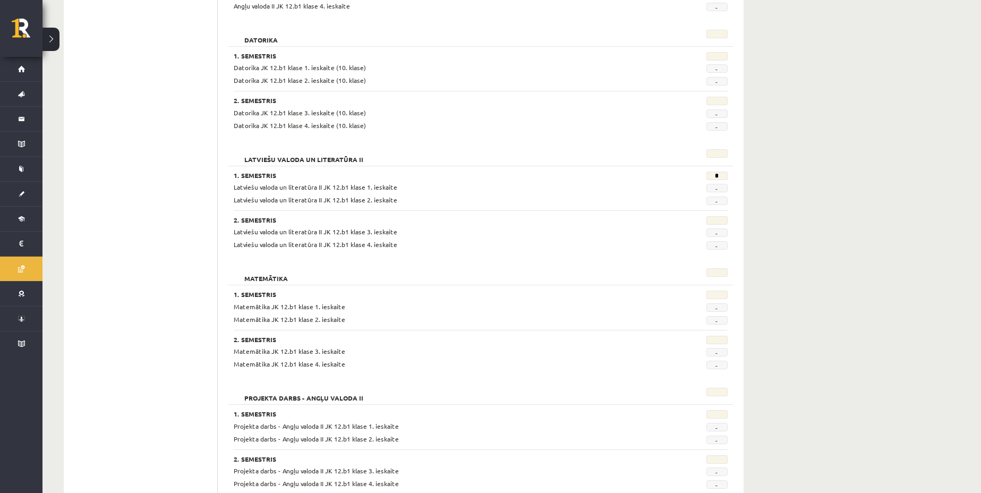
scroll to position [265, 0]
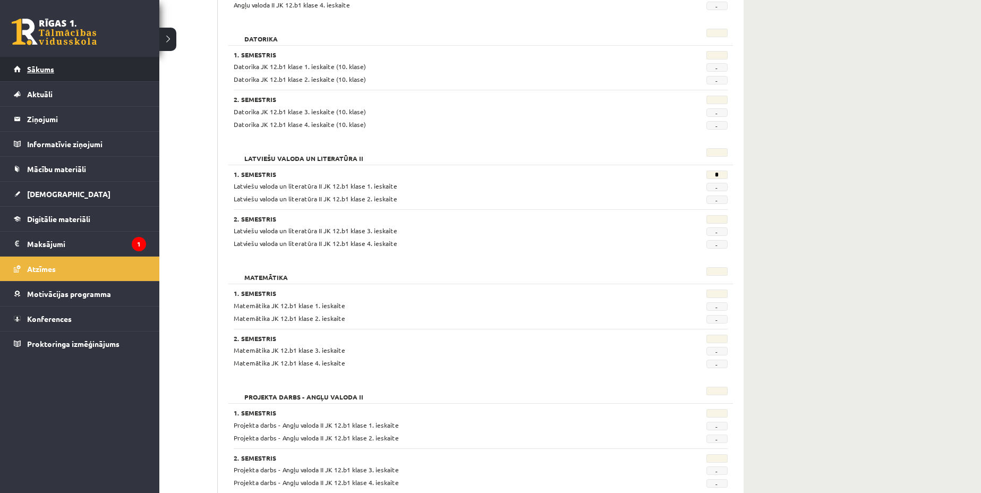
click at [59, 68] on link "Sākums" at bounding box center [80, 69] width 132 height 24
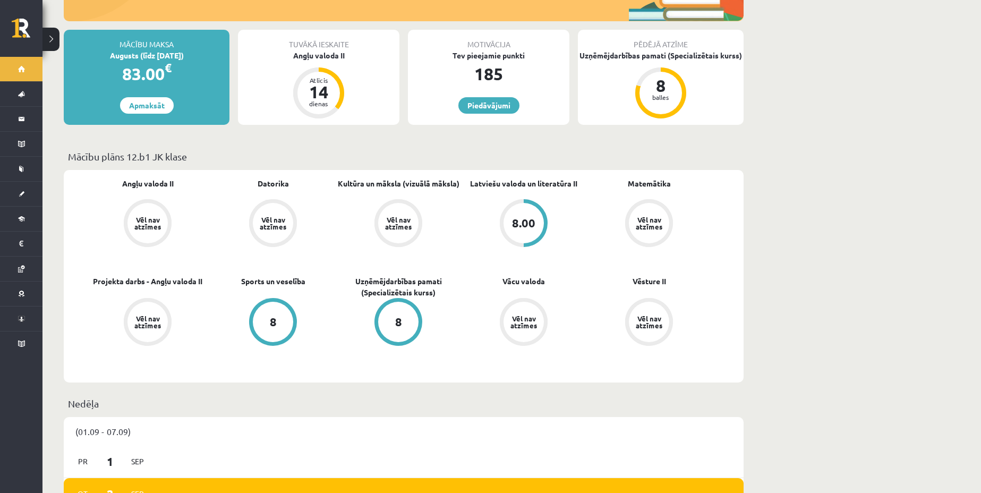
scroll to position [199, 0]
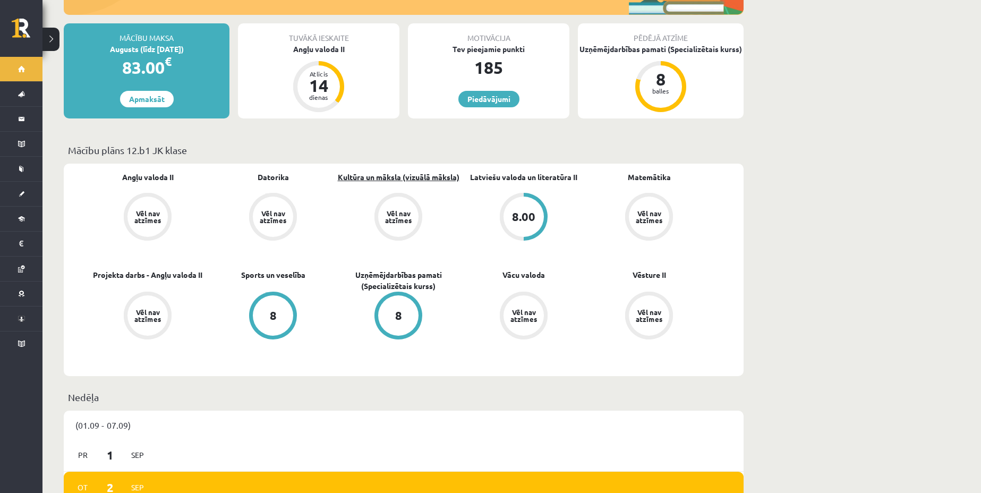
click at [398, 172] on link "Kultūra un māksla (vizuālā māksla)" at bounding box center [399, 177] width 122 height 11
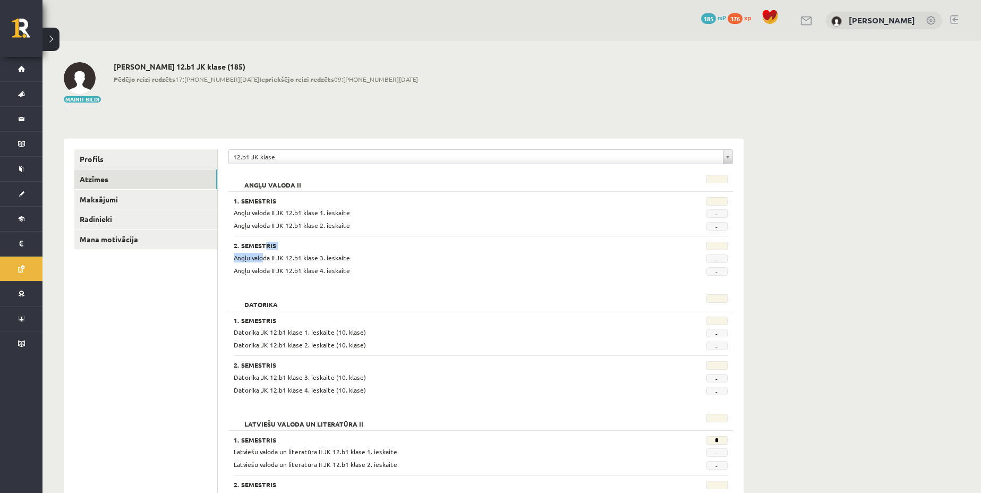
click at [260, 253] on div "2. Semestris Angļu valoda II JK 12.b1 klase 3. ieskaite - Angļu valoda II JK 12…" at bounding box center [481, 255] width 494 height 39
click at [276, 259] on span "Angļu valoda II JK 12.b1 klase 3. ieskaite" at bounding box center [292, 257] width 116 height 8
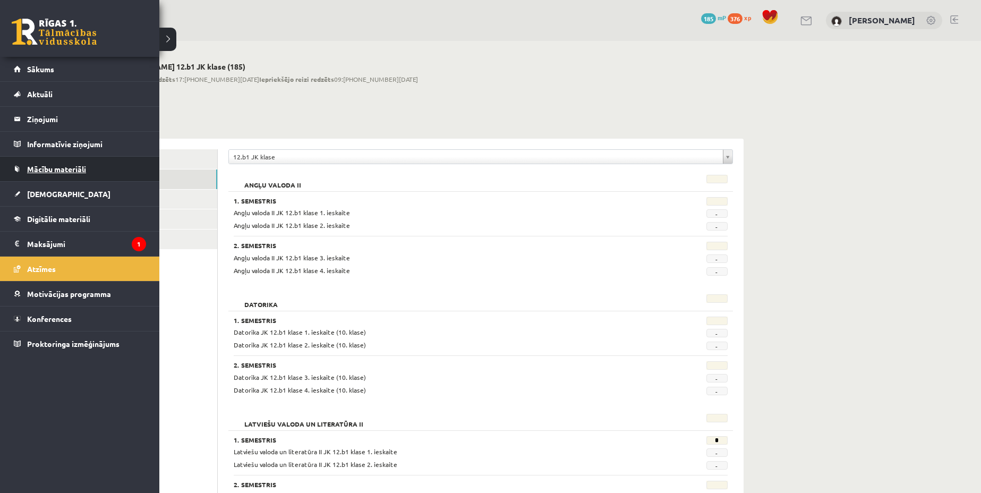
click at [85, 165] on span "Mācību materiāli" at bounding box center [56, 169] width 59 height 10
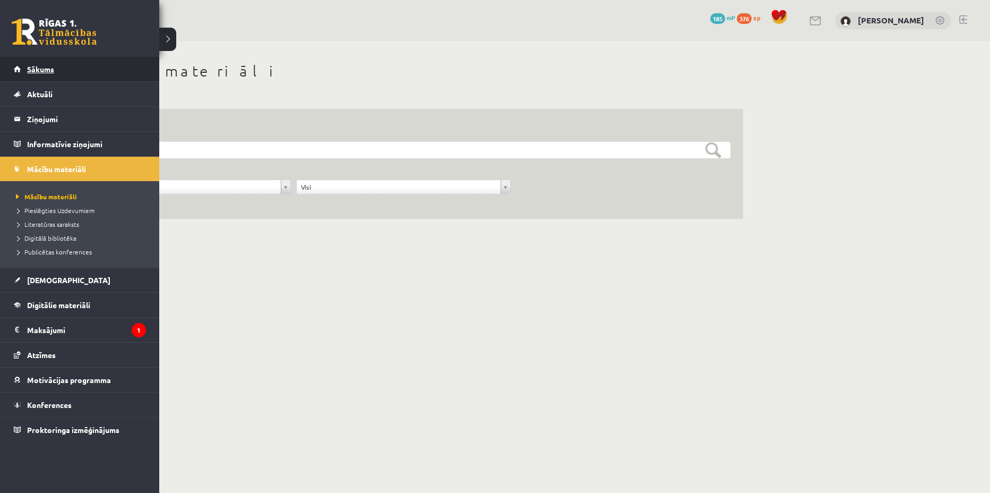
click at [30, 69] on span "Sākums" at bounding box center [40, 69] width 27 height 10
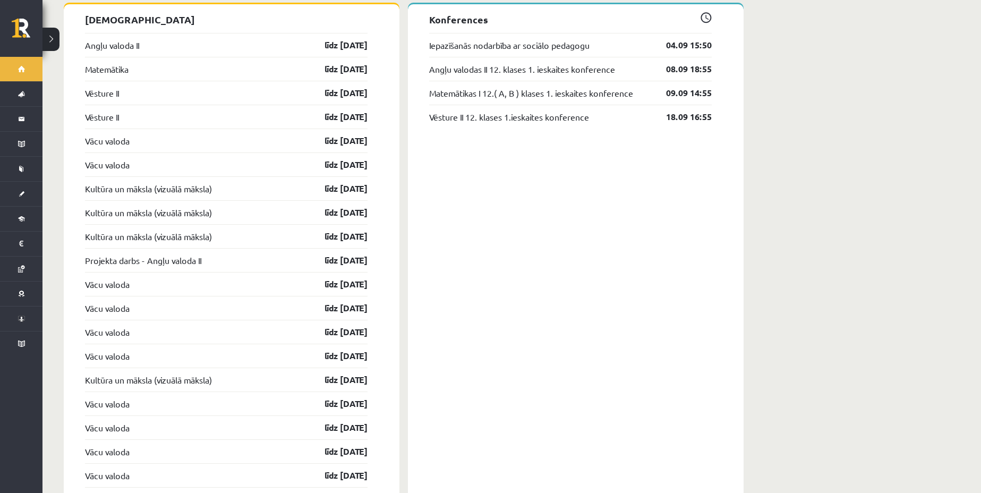
scroll to position [996, 0]
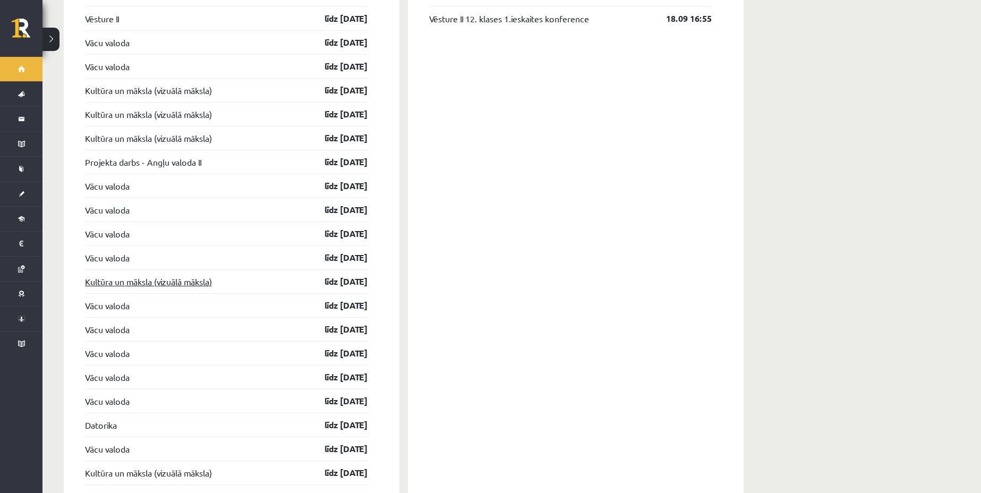
click at [201, 275] on link "Kultūra un māksla (vizuālā māksla)" at bounding box center [148, 281] width 127 height 13
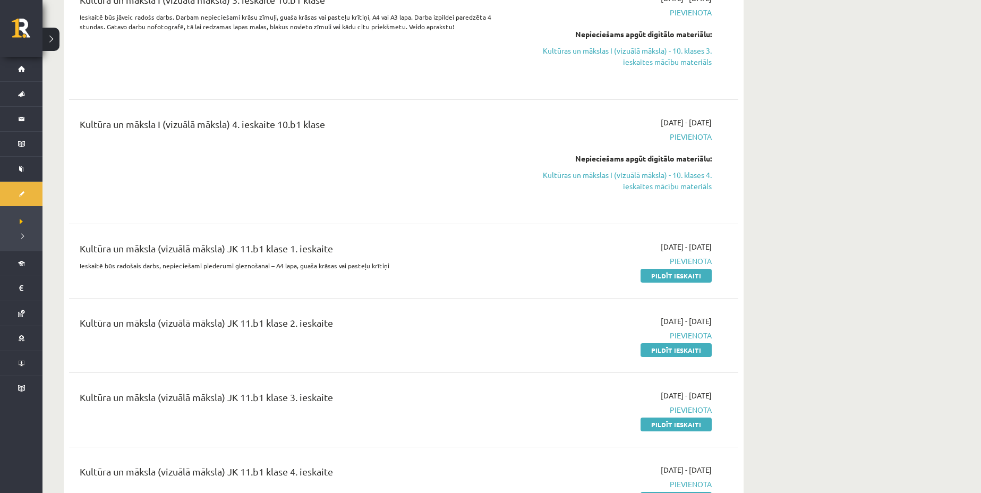
scroll to position [2788, 0]
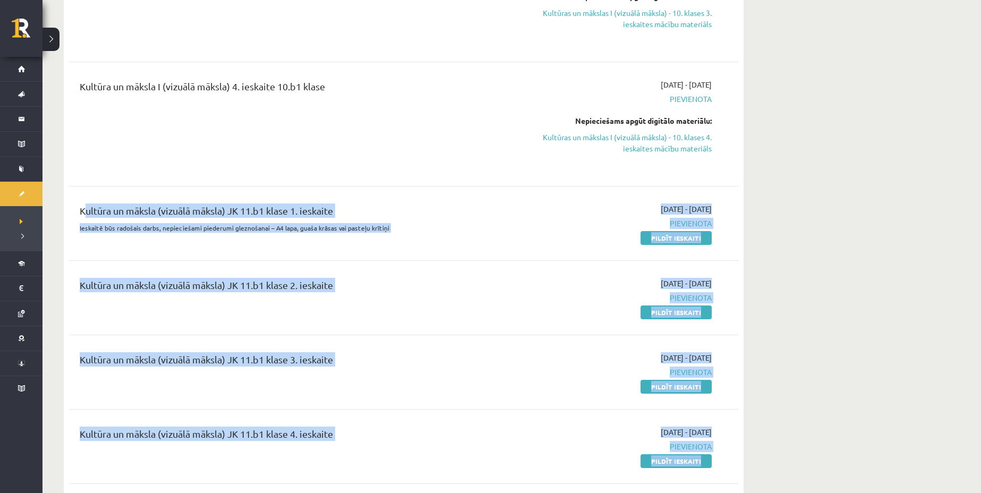
drag, startPoint x: 85, startPoint y: 173, endPoint x: 757, endPoint y: 420, distance: 715.6
